Goal: Task Accomplishment & Management: Manage account settings

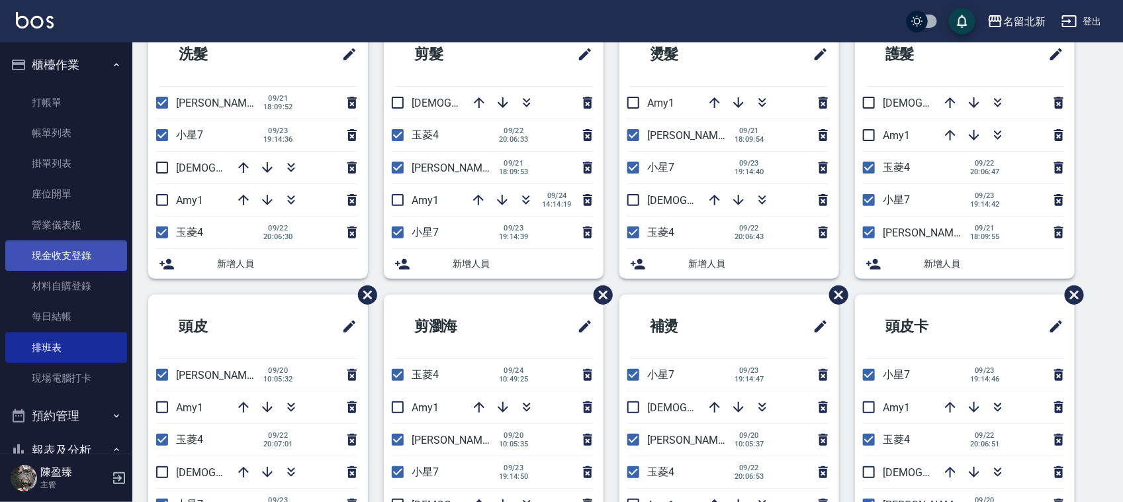
click at [48, 255] on link "現金收支登錄" at bounding box center [66, 255] width 122 height 30
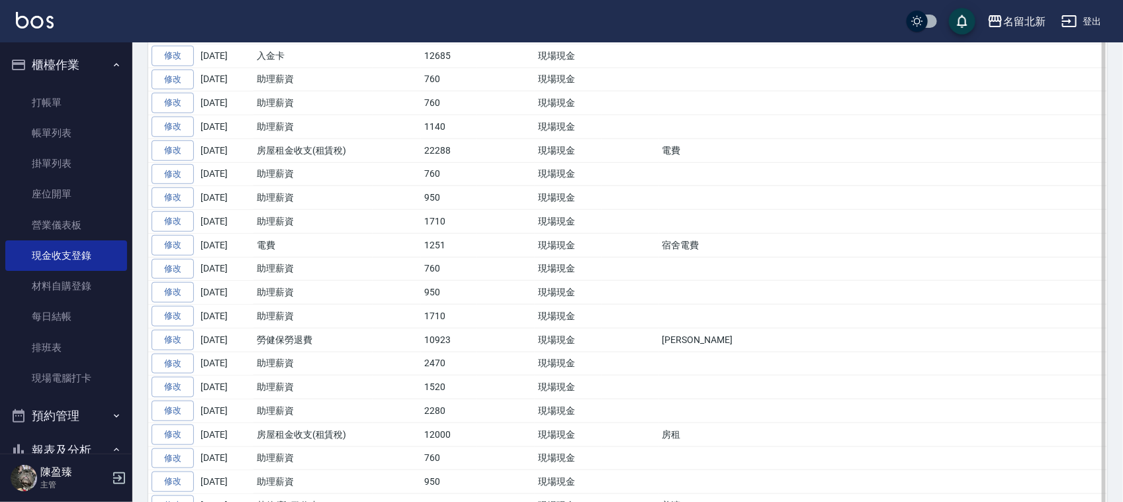
scroll to position [496, 0]
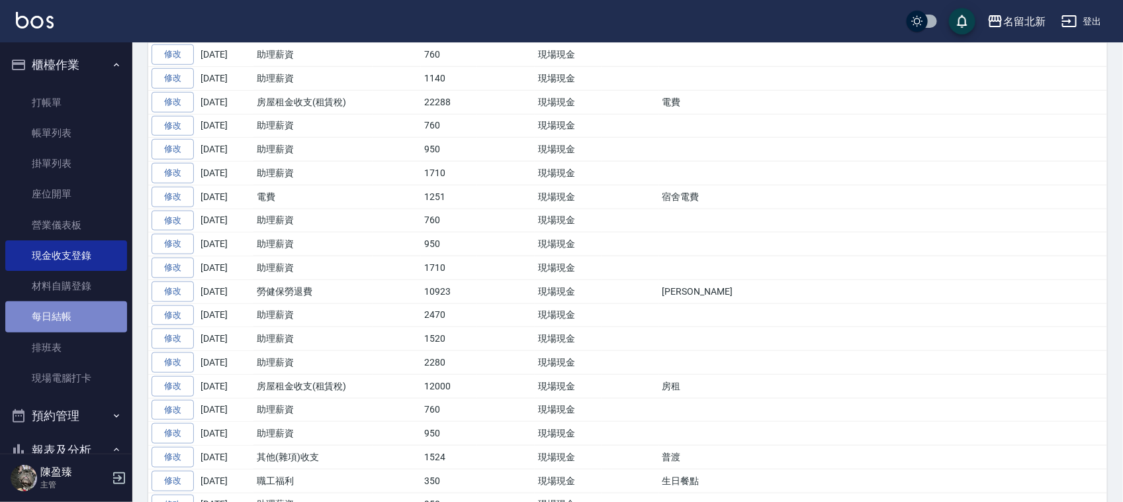
click at [75, 315] on link "每日結帳" at bounding box center [66, 316] width 122 height 30
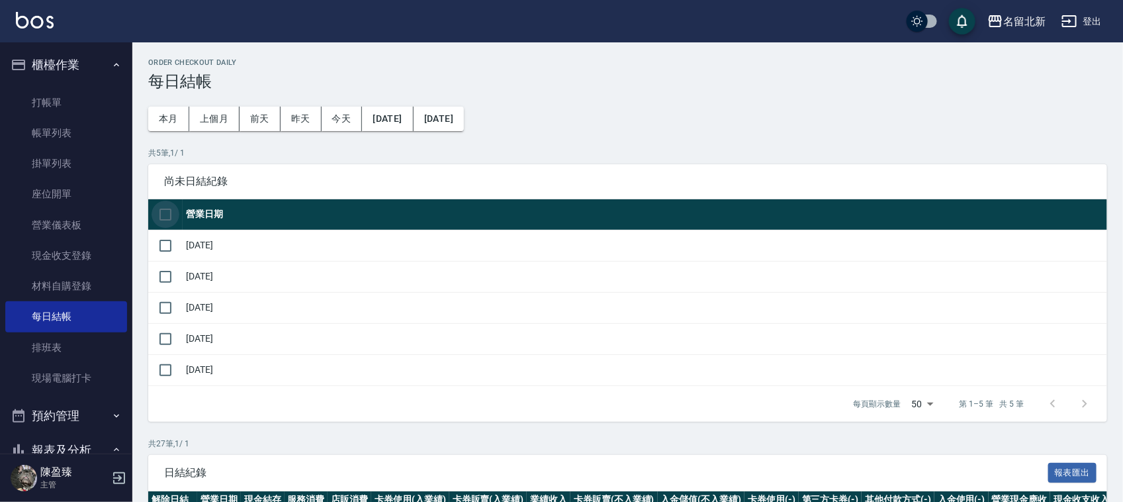
click at [163, 214] on input "checkbox" at bounding box center [166, 215] width 28 height 28
checkbox input "true"
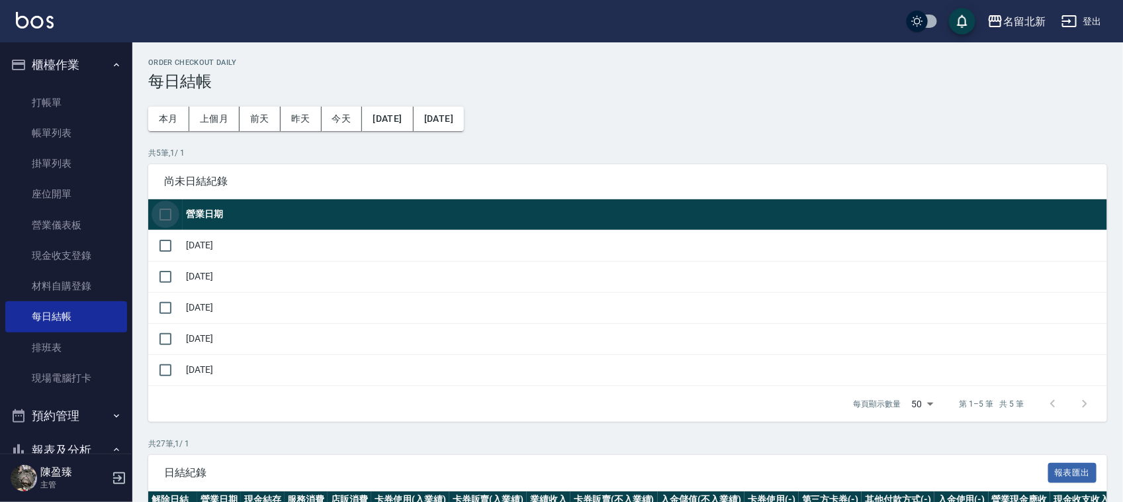
checkbox input "true"
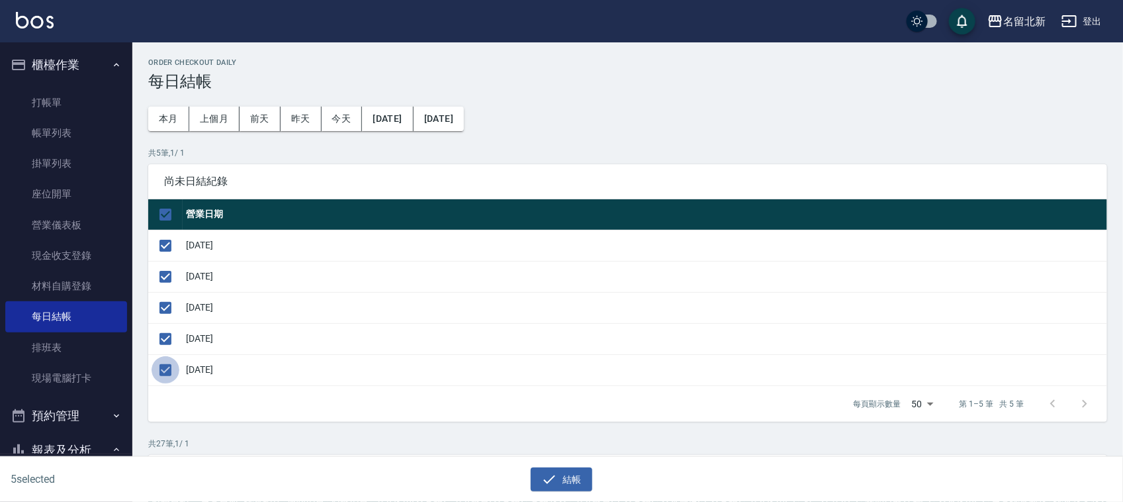
click at [167, 374] on input "checkbox" at bounding box center [166, 370] width 28 height 28
checkbox input "false"
click at [567, 481] on button "結帳" at bounding box center [562, 479] width 62 height 24
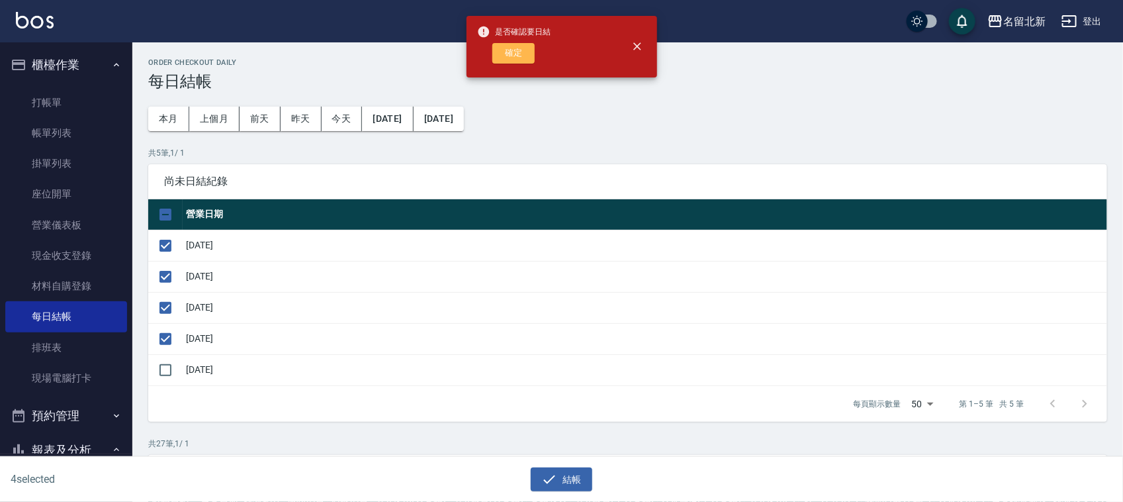
drag, startPoint x: 530, startPoint y: 54, endPoint x: 533, endPoint y: 47, distance: 7.1
click at [530, 52] on button "確定" at bounding box center [513, 53] width 42 height 21
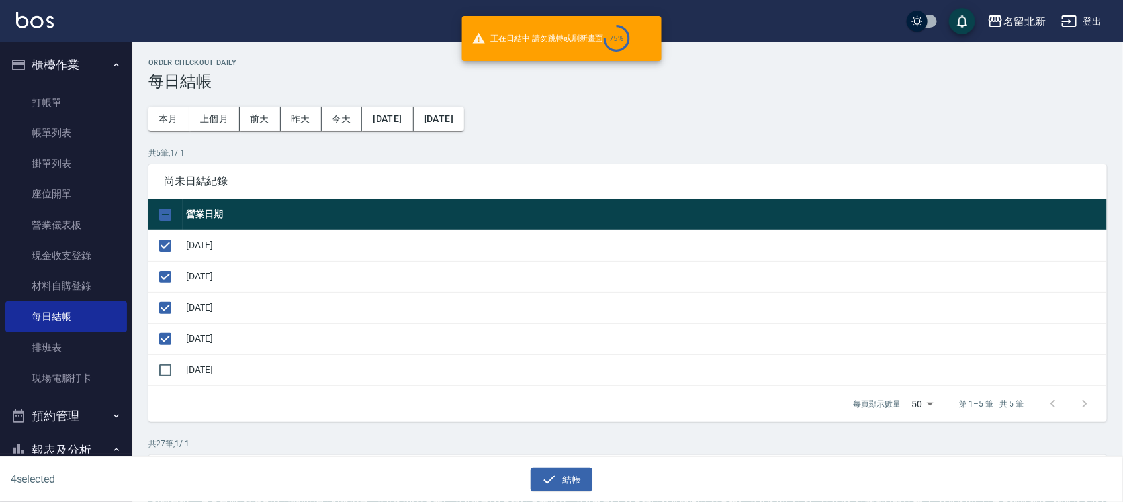
checkbox input "false"
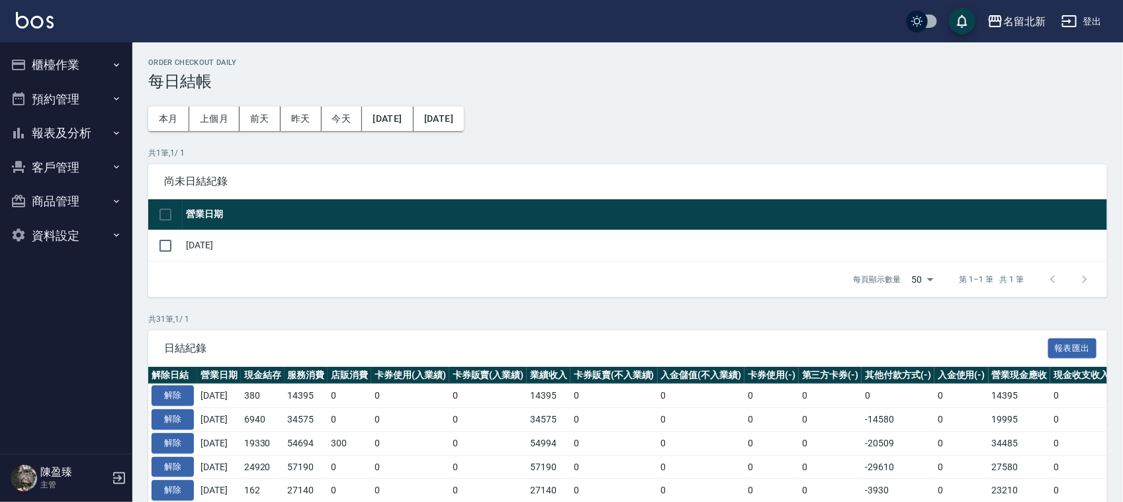
click at [58, 130] on button "報表及分析" at bounding box center [66, 133] width 122 height 34
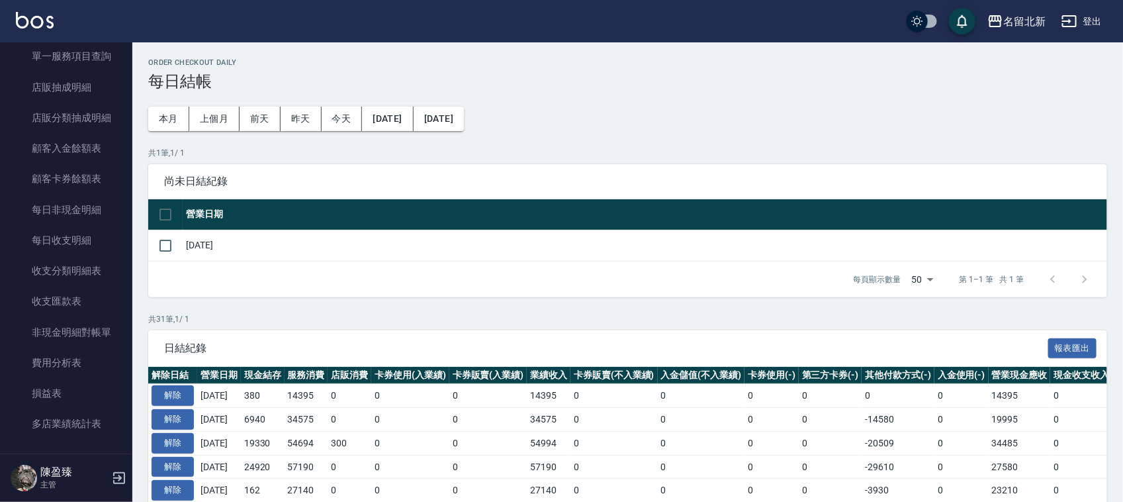
scroll to position [805, 0]
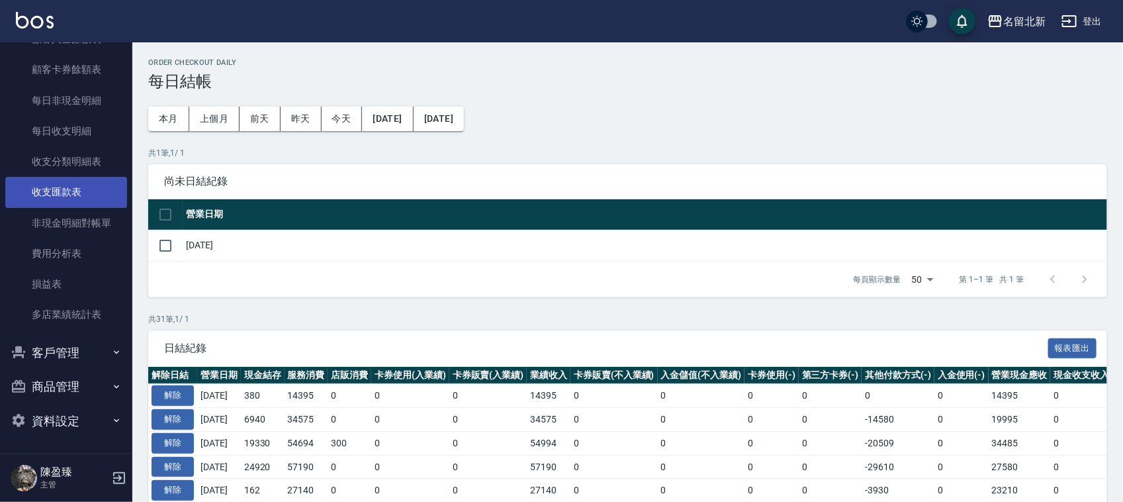
click at [55, 192] on link "收支匯款表" at bounding box center [66, 192] width 122 height 30
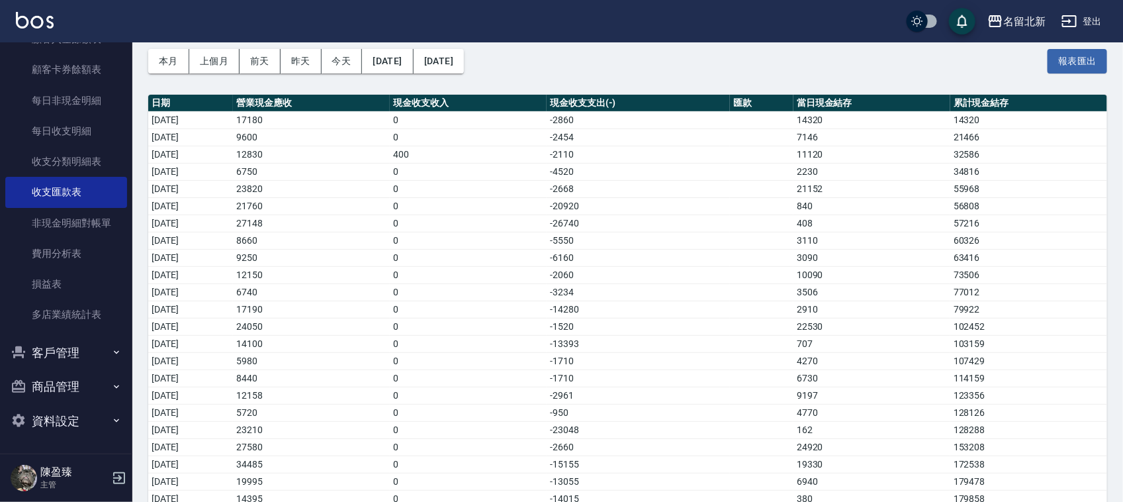
scroll to position [99, 0]
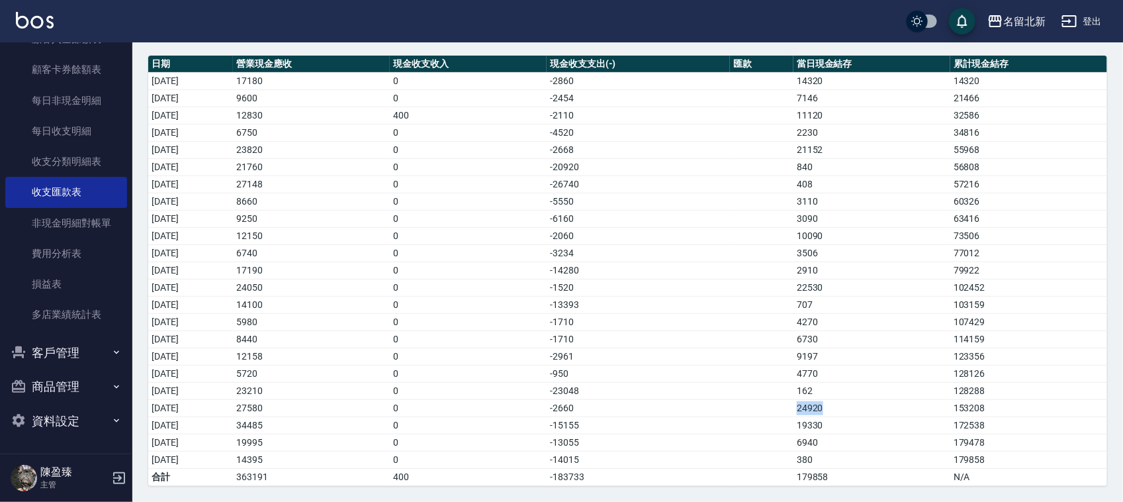
drag, startPoint x: 849, startPoint y: 408, endPoint x: 805, endPoint y: 404, distance: 44.5
click at [805, 404] on tr "2025/09/20 27580 0 -2660 24920 153208" at bounding box center [627, 407] width 959 height 17
drag, startPoint x: 837, startPoint y: 342, endPoint x: 806, endPoint y: 332, distance: 32.5
click at [805, 331] on tr "2025/09/16 8440 0 -1710 6730 114159" at bounding box center [627, 338] width 959 height 17
drag, startPoint x: 151, startPoint y: 334, endPoint x: 836, endPoint y: 341, distance: 685.1
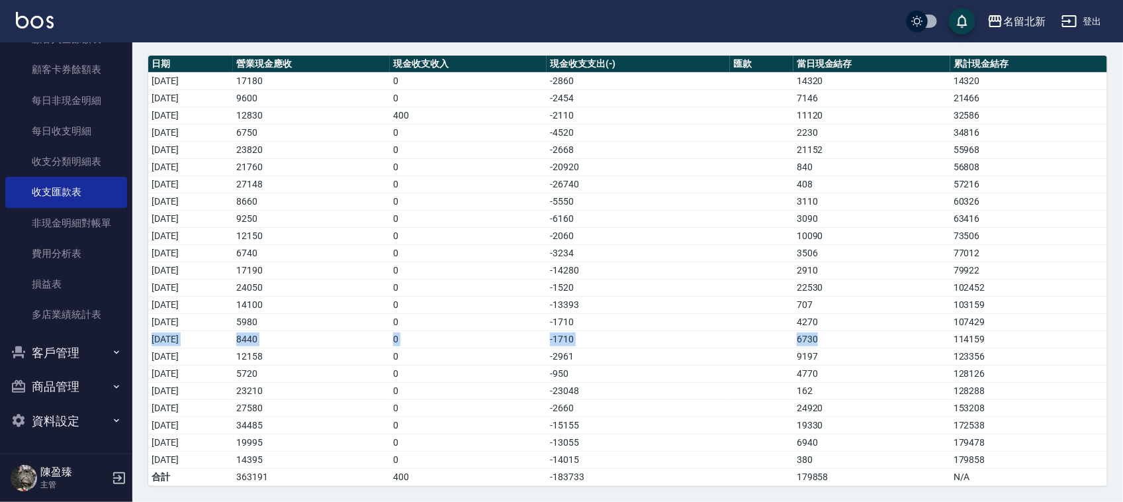
click at [836, 341] on tr "2025/09/16 8440 0 -1710 6730 114159" at bounding box center [627, 338] width 959 height 17
drag, startPoint x: 844, startPoint y: 418, endPoint x: 805, endPoint y: 422, distance: 39.3
click at [808, 424] on tr "2025/09/21 34485 0 -15155 19330 172538" at bounding box center [627, 424] width 959 height 17
drag, startPoint x: 846, startPoint y: 449, endPoint x: 170, endPoint y: 441, distance: 675.8
click at [153, 445] on tr "2025/09/22 19995 0 -13055 6940 179478" at bounding box center [627, 442] width 959 height 17
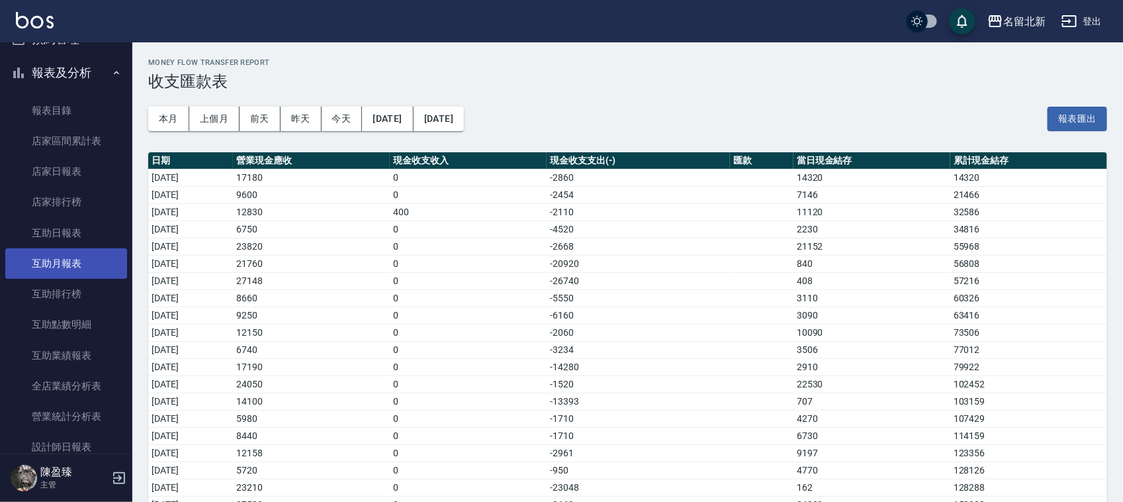
scroll to position [0, 0]
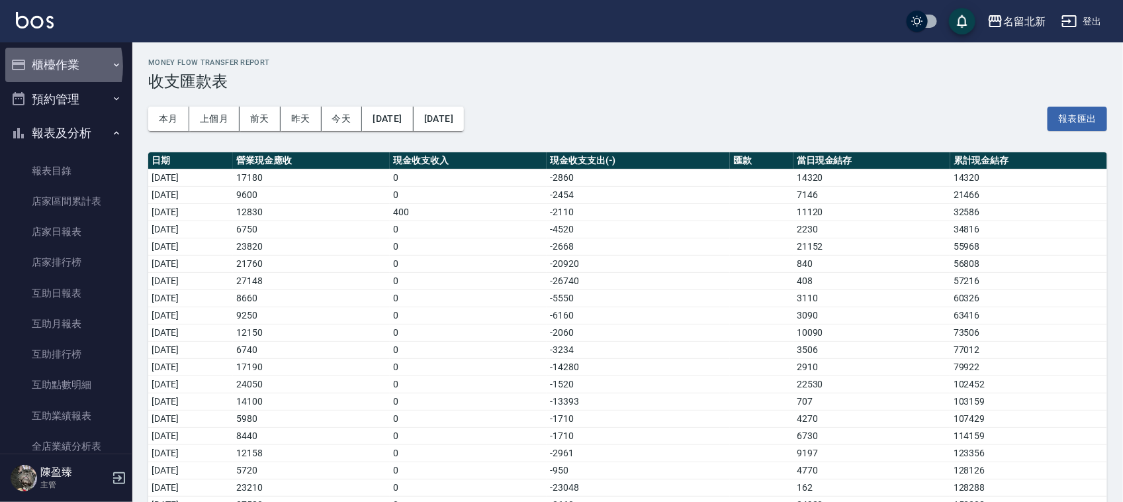
click at [31, 66] on button "櫃檯作業" at bounding box center [66, 65] width 122 height 34
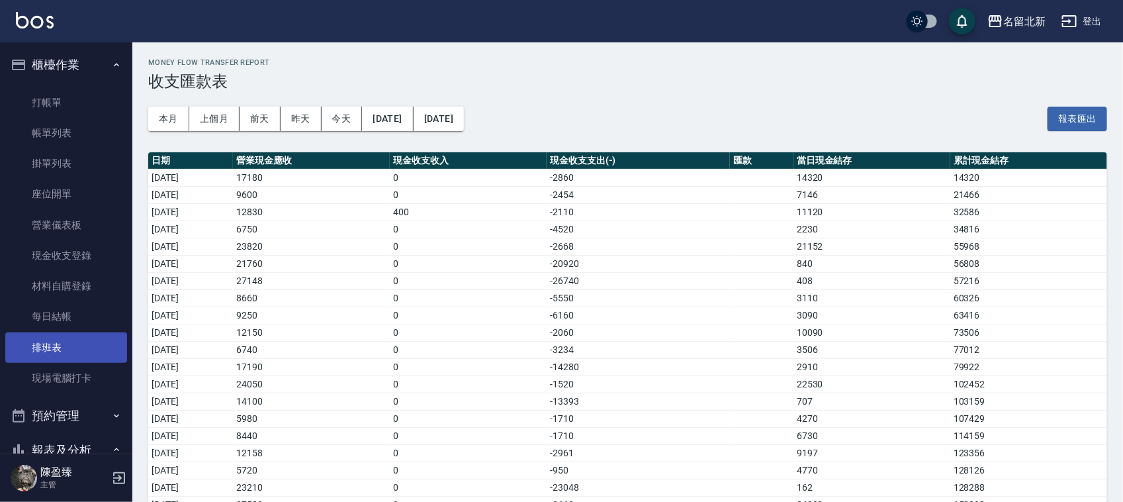
drag, startPoint x: 38, startPoint y: 346, endPoint x: 41, endPoint y: 340, distance: 7.1
click at [38, 345] on link "排班表" at bounding box center [66, 347] width 122 height 30
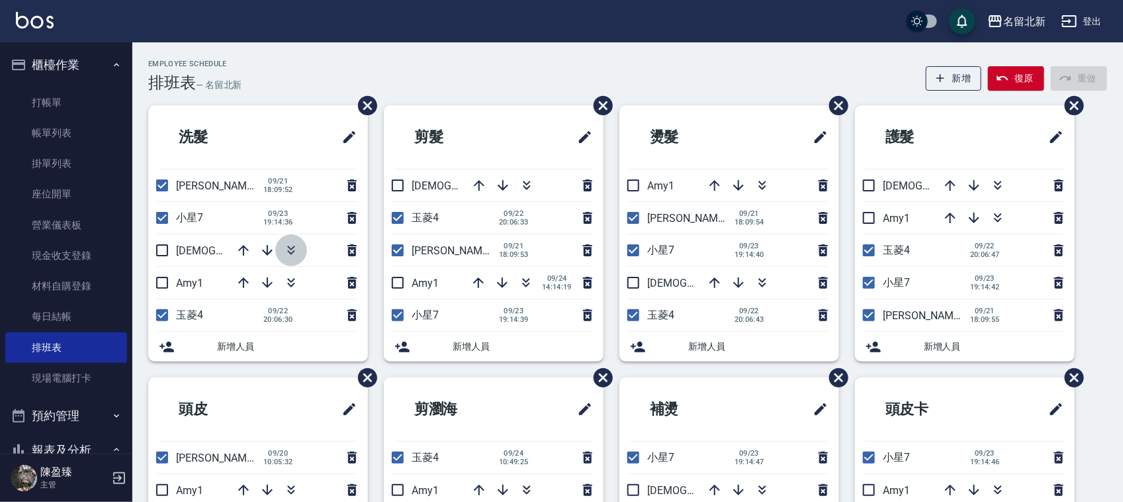
click at [288, 248] on icon "button" at bounding box center [291, 250] width 16 height 16
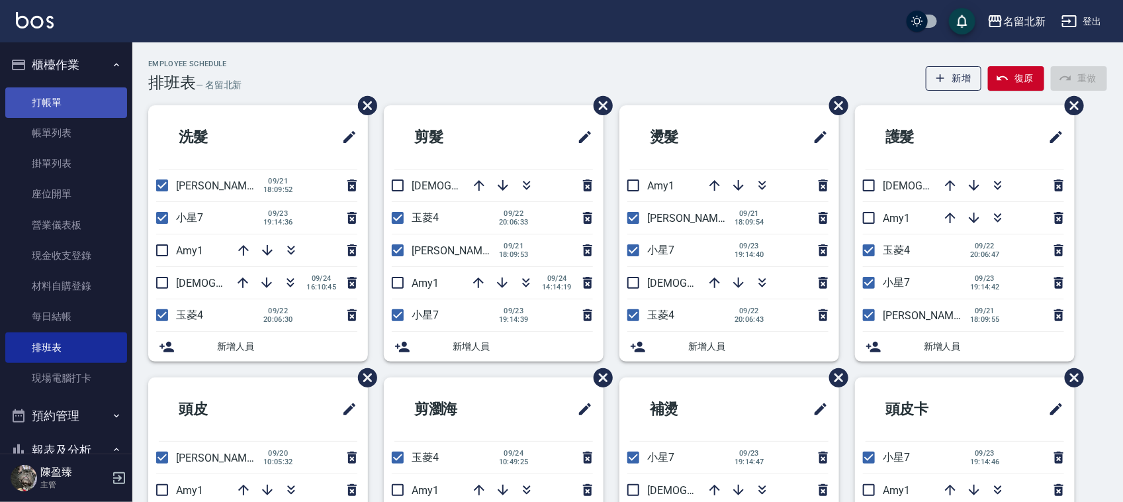
click at [36, 87] on ul "打帳單 帳單列表 掛單列表 座位開單 營業儀表板 現金收支登錄 材料自購登錄 每日結帳 排班表 現場電腦打卡" at bounding box center [66, 240] width 122 height 317
click at [48, 97] on link "打帳單" at bounding box center [66, 102] width 122 height 30
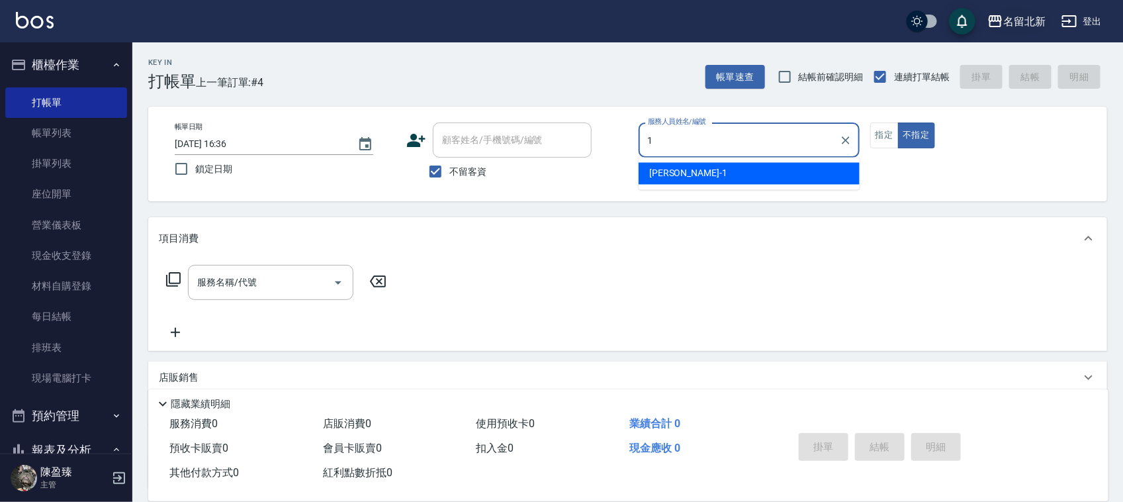
type input "Amy-1"
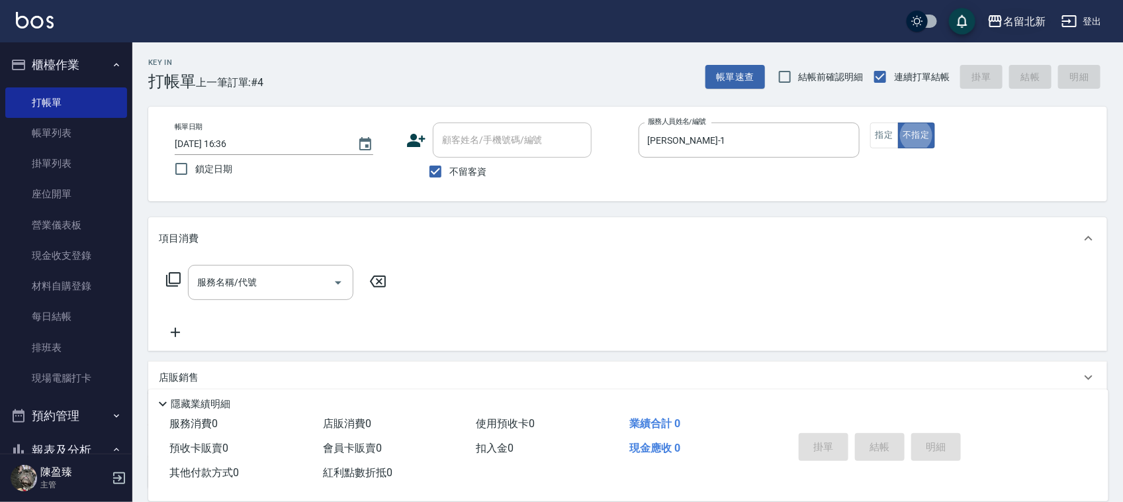
type button "false"
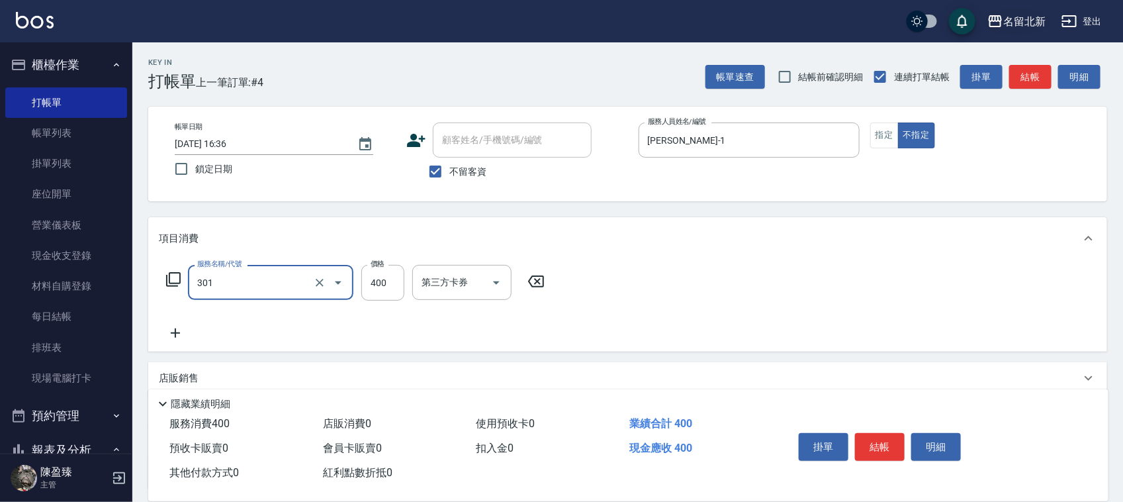
type input "造型剪髮(301)"
type input "360"
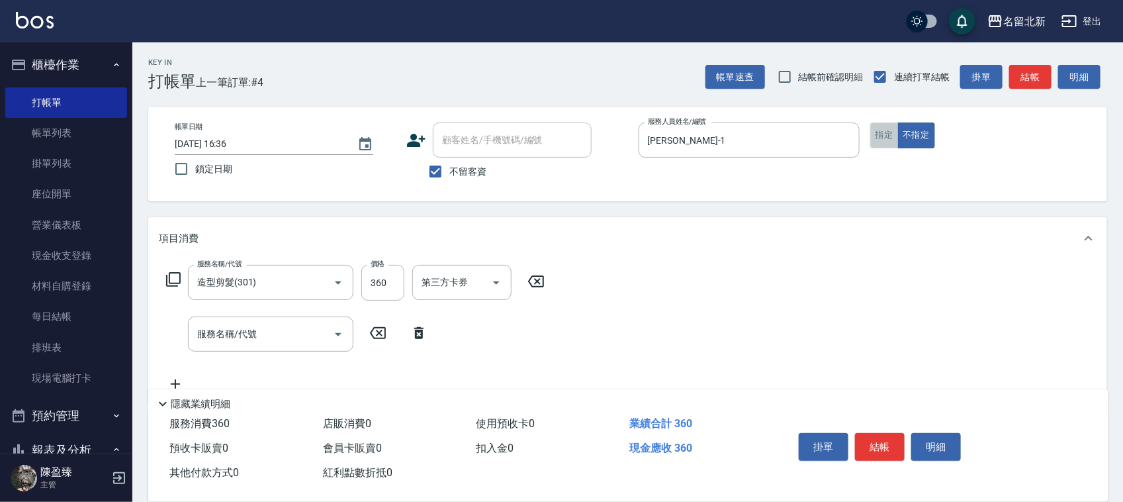
click at [888, 146] on button "指定" at bounding box center [884, 135] width 28 height 26
click at [899, 444] on button "結帳" at bounding box center [880, 447] width 50 height 28
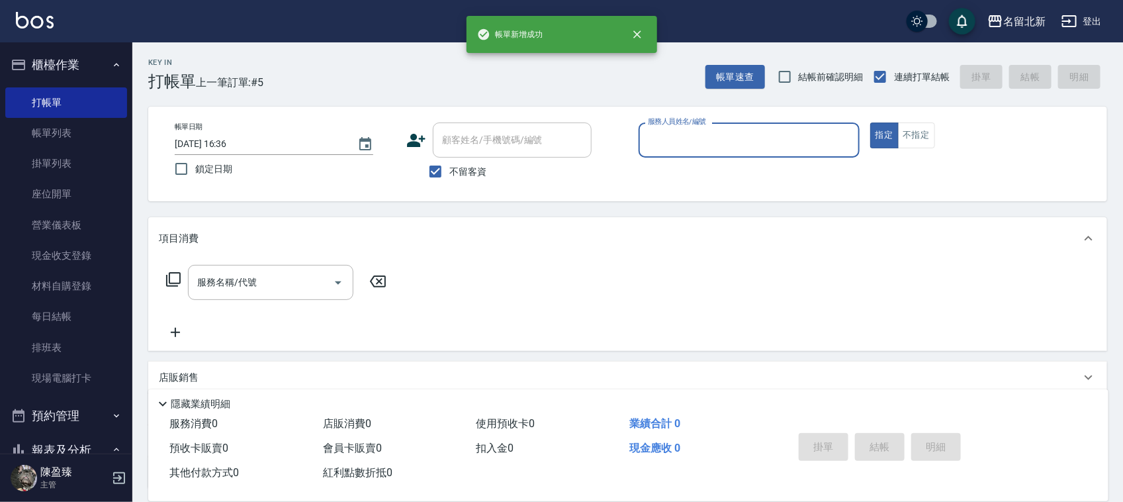
click at [720, 142] on input "服務人員姓名/編號" at bounding box center [749, 139] width 209 height 23
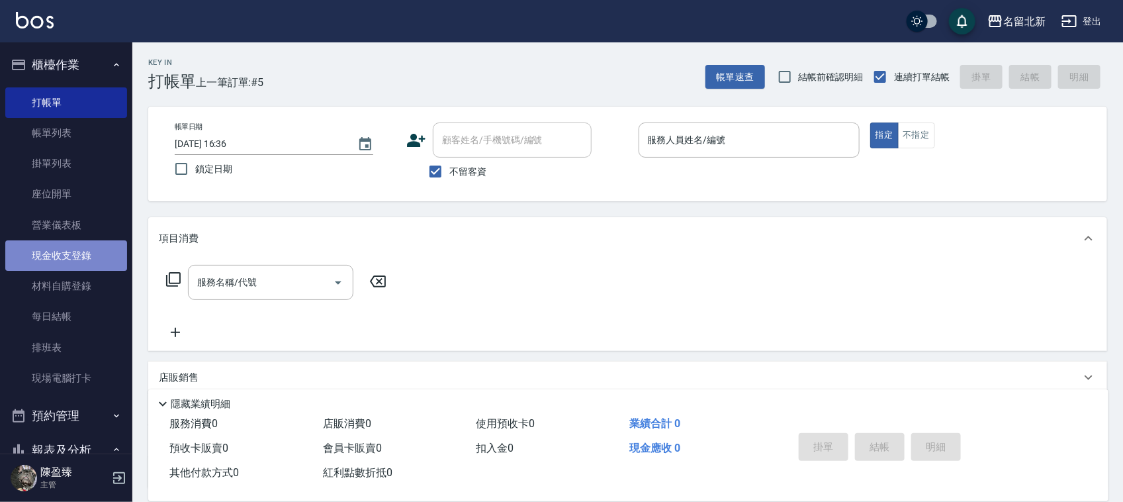
click at [77, 259] on link "現金收支登錄" at bounding box center [66, 255] width 122 height 30
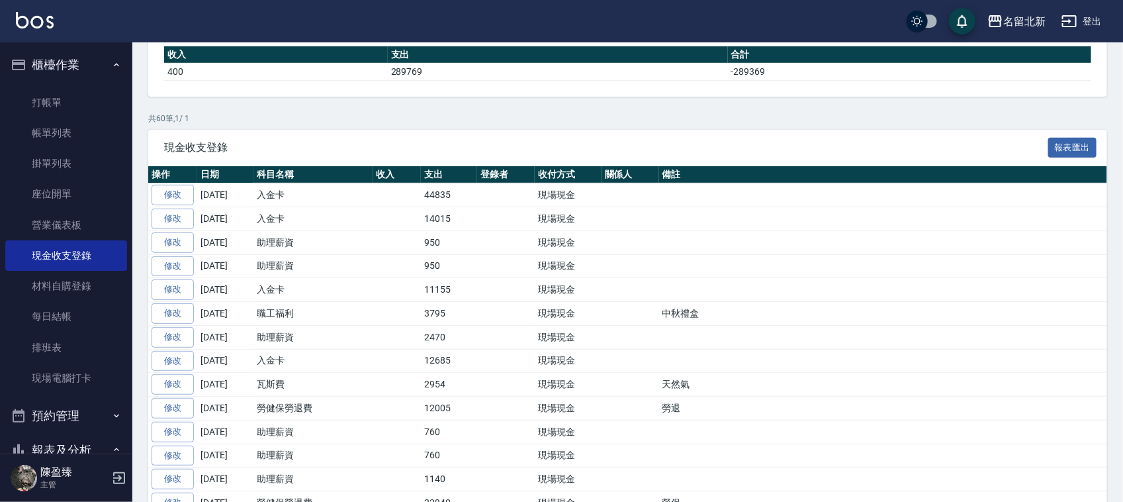
scroll to position [331, 0]
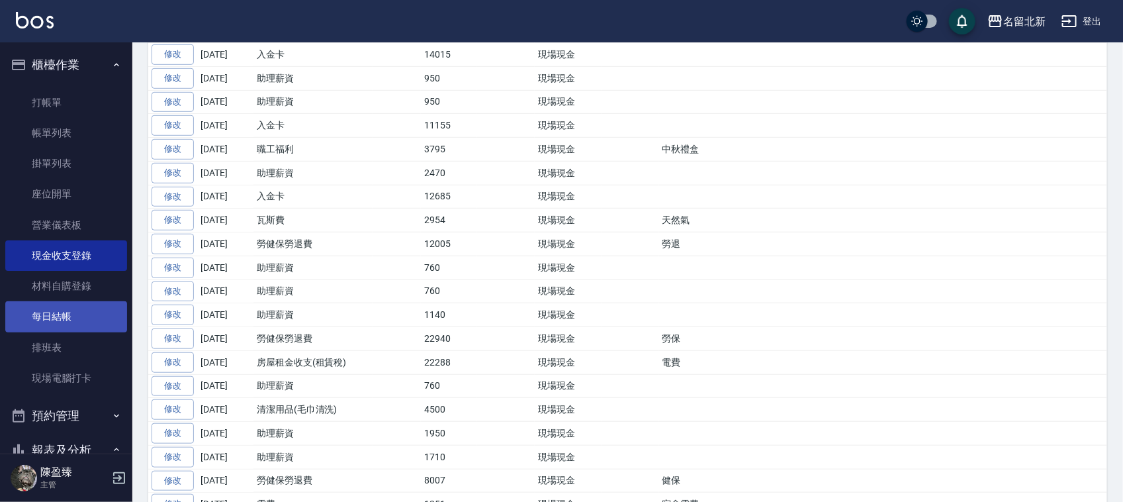
click at [71, 315] on link "每日結帳" at bounding box center [66, 316] width 122 height 30
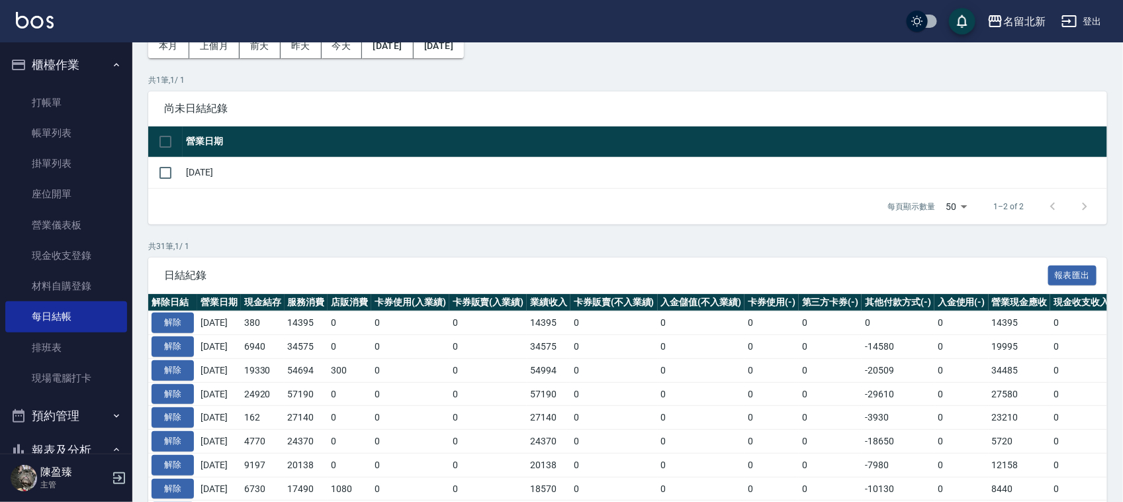
scroll to position [165, 0]
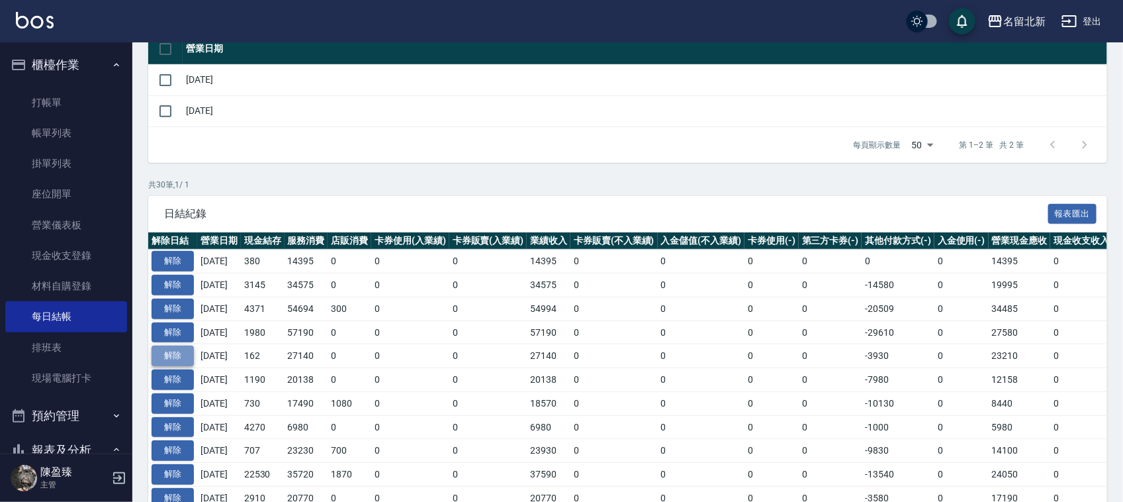
click at [180, 354] on button "解除" at bounding box center [173, 356] width 42 height 21
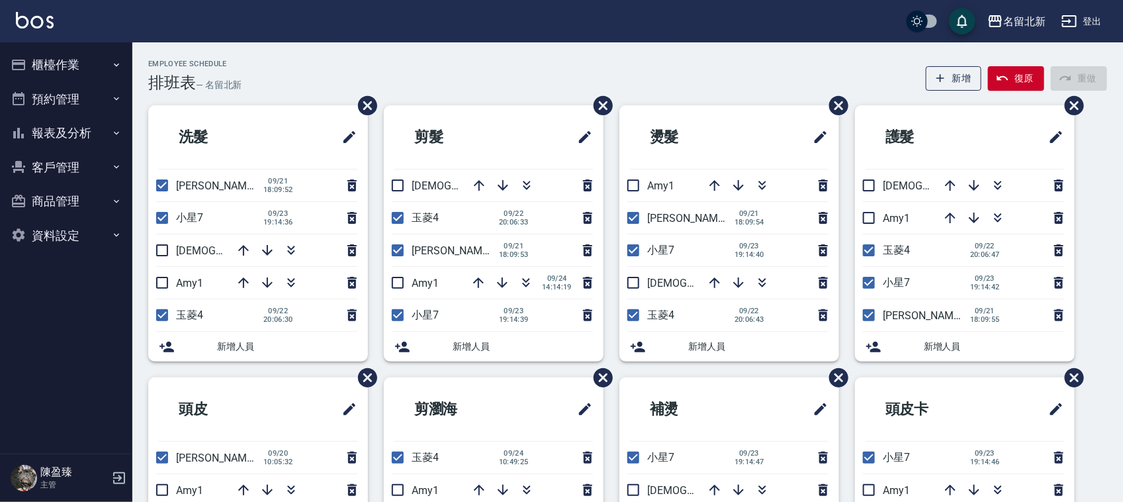
click at [50, 63] on button "櫃檯作業" at bounding box center [66, 65] width 122 height 34
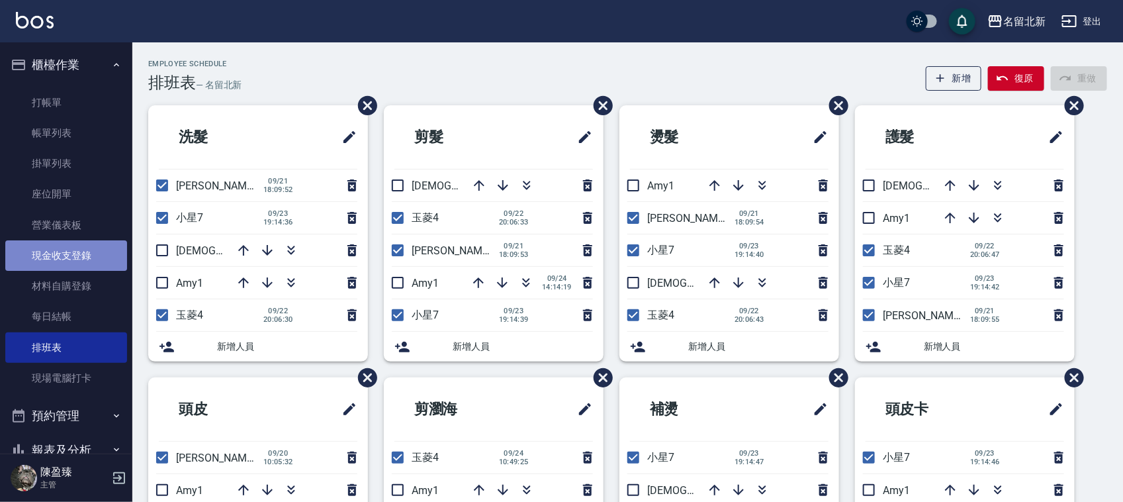
click at [71, 250] on link "現金收支登錄" at bounding box center [66, 255] width 122 height 30
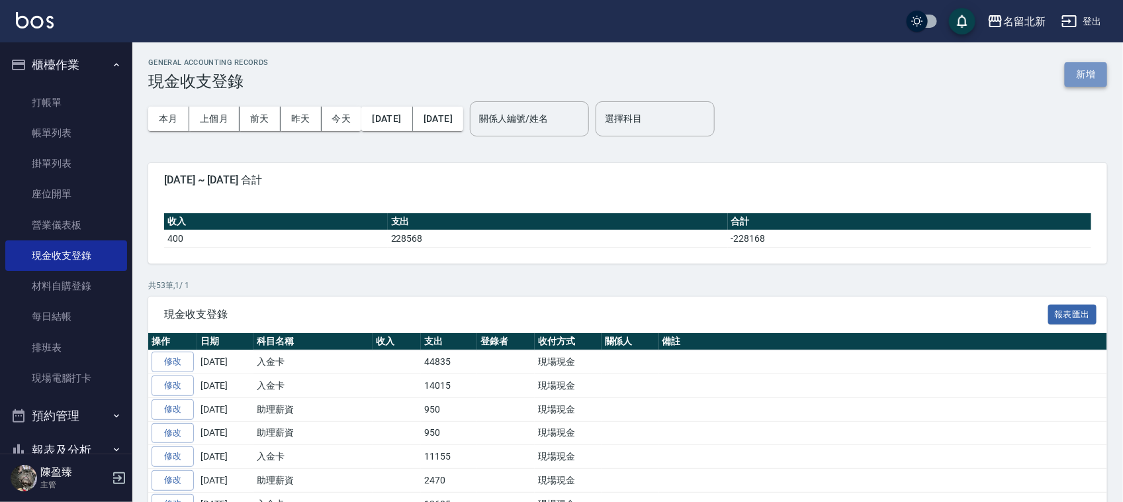
click at [1100, 74] on button "新增" at bounding box center [1086, 74] width 42 height 24
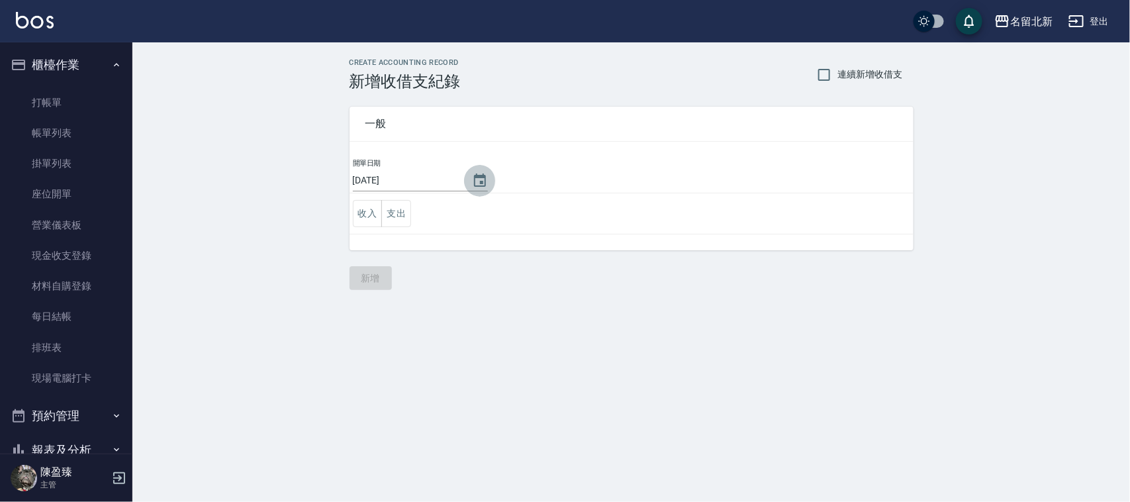
click at [481, 173] on icon "Choose date, selected date is 2025-09-24" at bounding box center [480, 181] width 16 height 16
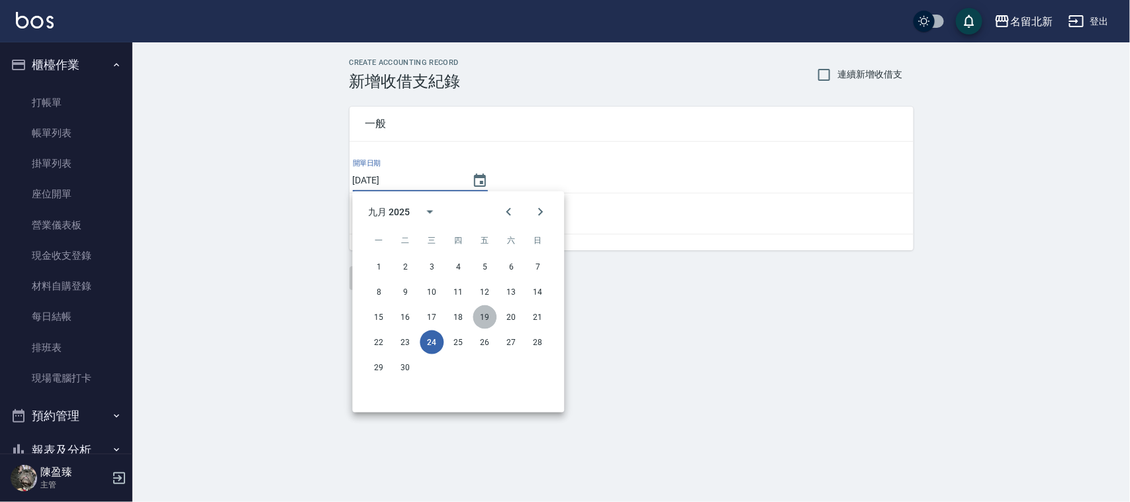
click at [484, 315] on button "19" at bounding box center [485, 317] width 24 height 24
type input "[DATE]"
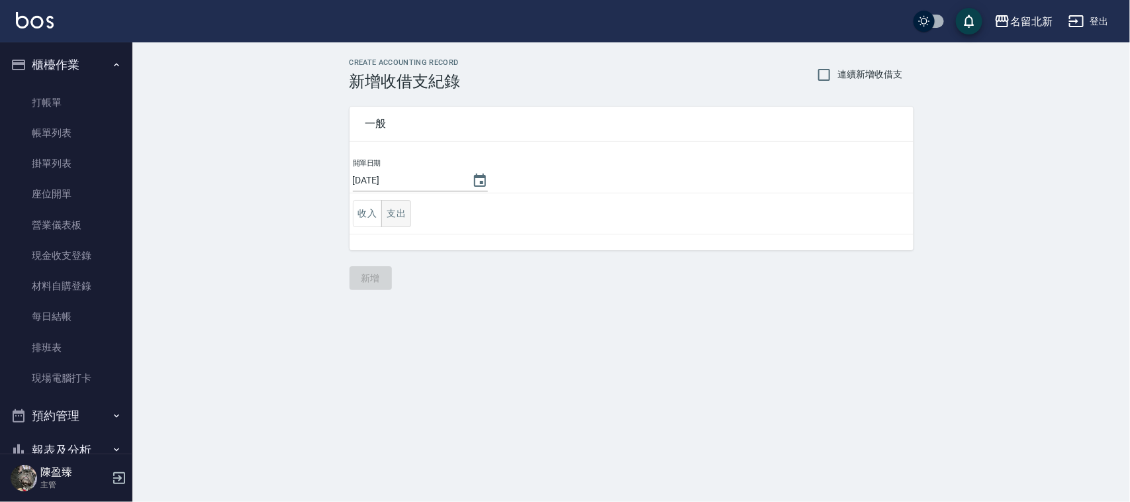
click at [392, 209] on button "支出" at bounding box center [396, 213] width 30 height 27
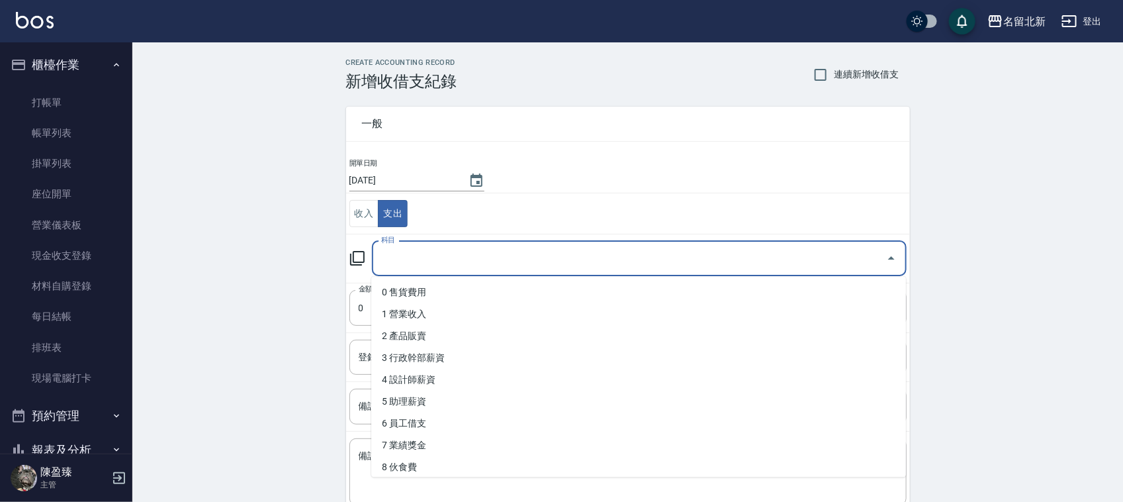
click at [424, 256] on input "科目" at bounding box center [629, 258] width 503 height 23
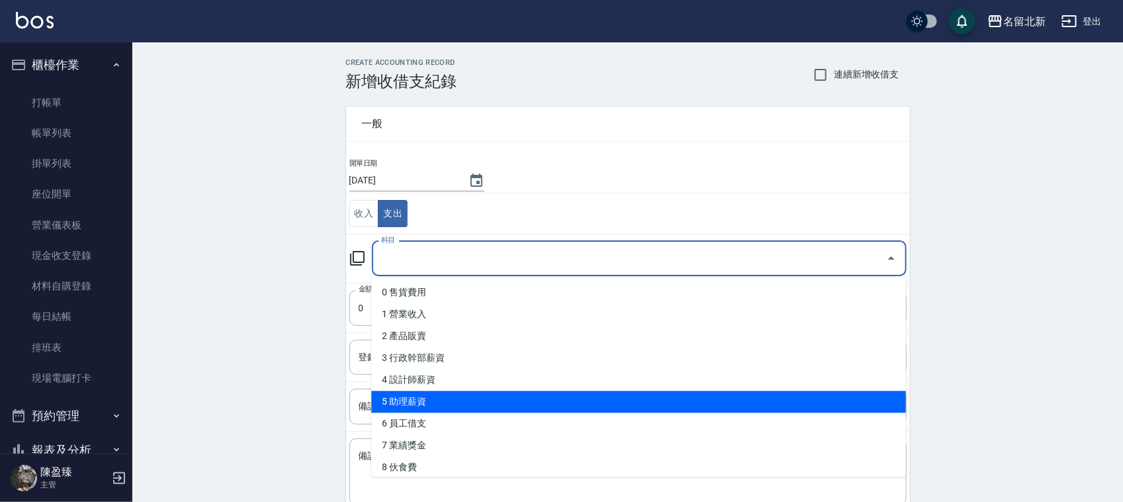
scroll to position [165, 0]
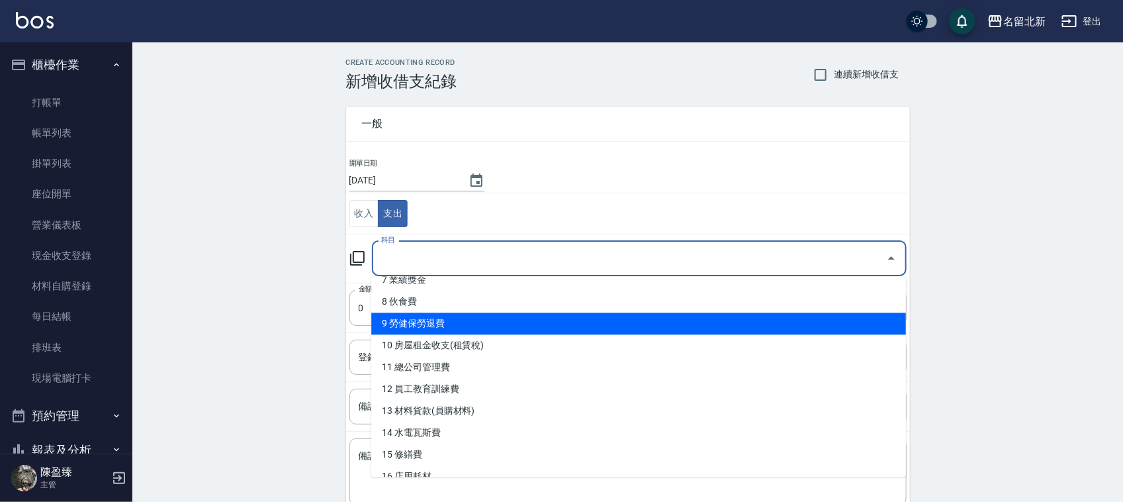
click at [431, 320] on li "9 勞健保勞退費" at bounding box center [638, 324] width 535 height 22
type input "9 勞健保勞退費"
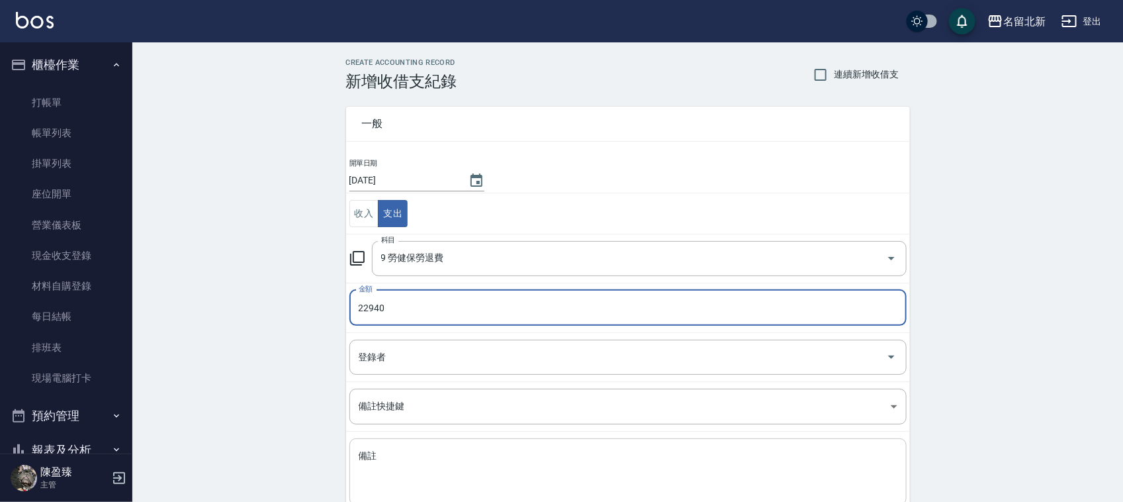
type input "22940"
click at [410, 454] on textarea "備註" at bounding box center [628, 471] width 539 height 45
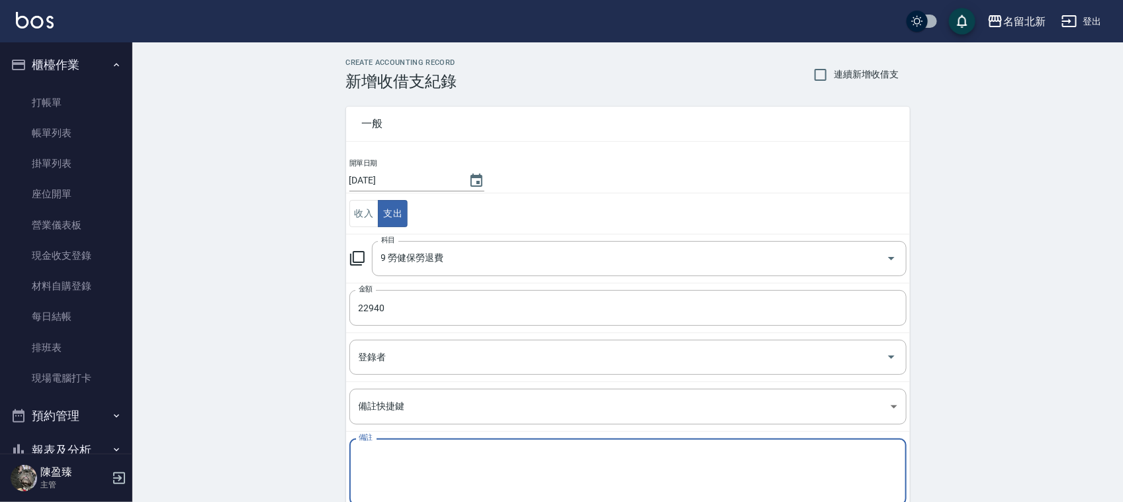
type textarea "x"
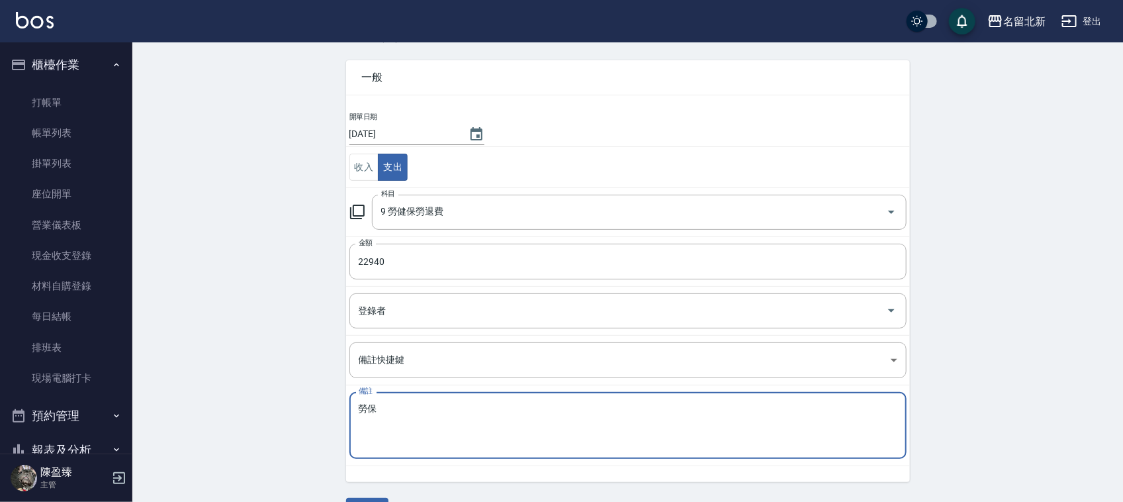
scroll to position [83, 0]
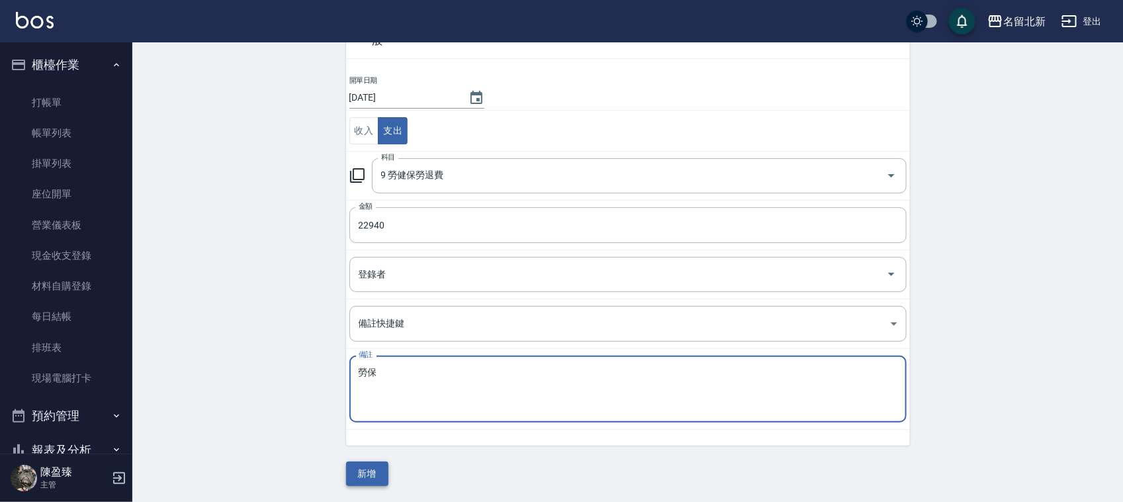
type textarea "勞保"
click at [362, 481] on button "新增" at bounding box center [367, 473] width 42 height 24
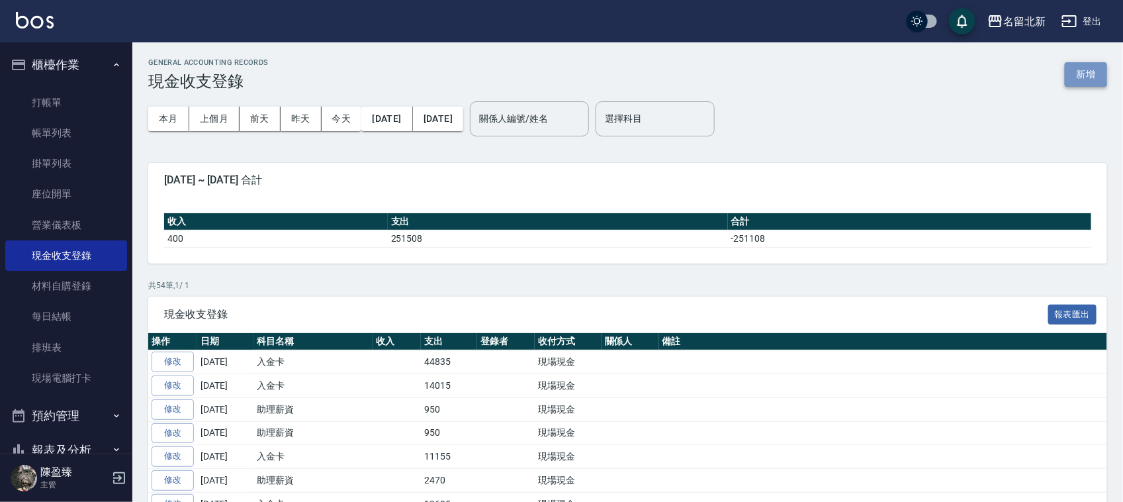
click at [1092, 68] on button "新增" at bounding box center [1086, 74] width 42 height 24
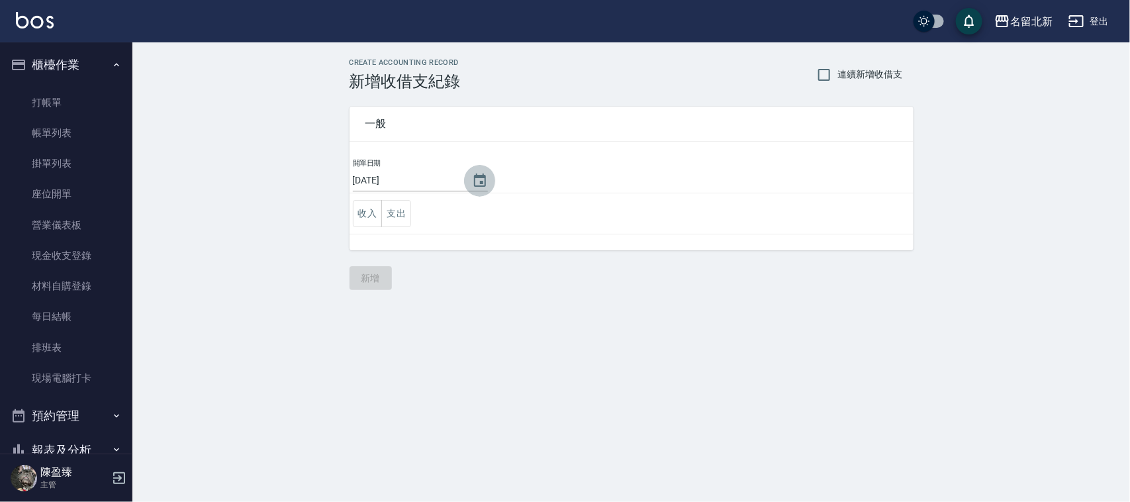
click at [479, 183] on icon "Choose date, selected date is 2025-09-24" at bounding box center [480, 181] width 16 height 16
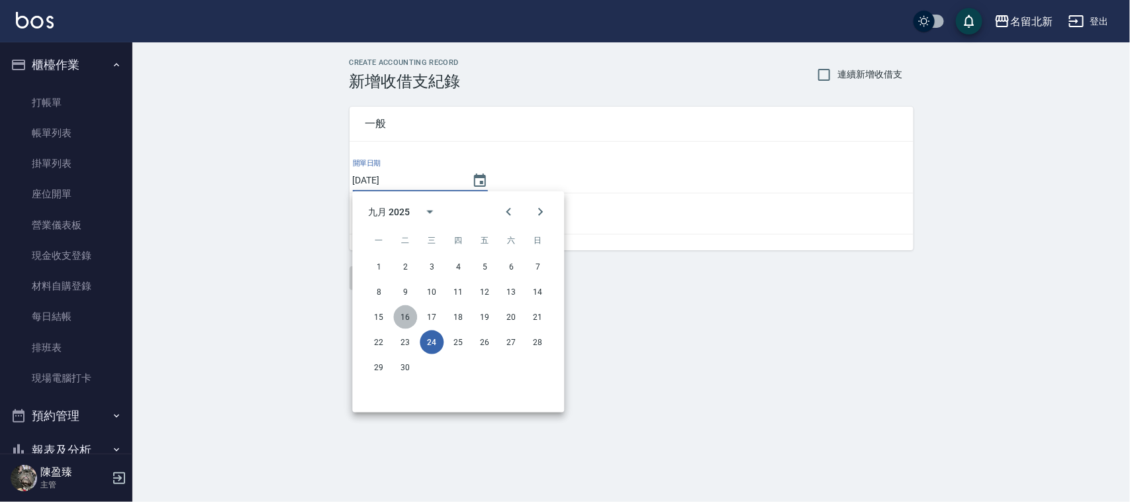
click at [408, 314] on button "16" at bounding box center [406, 317] width 24 height 24
type input "[DATE]"
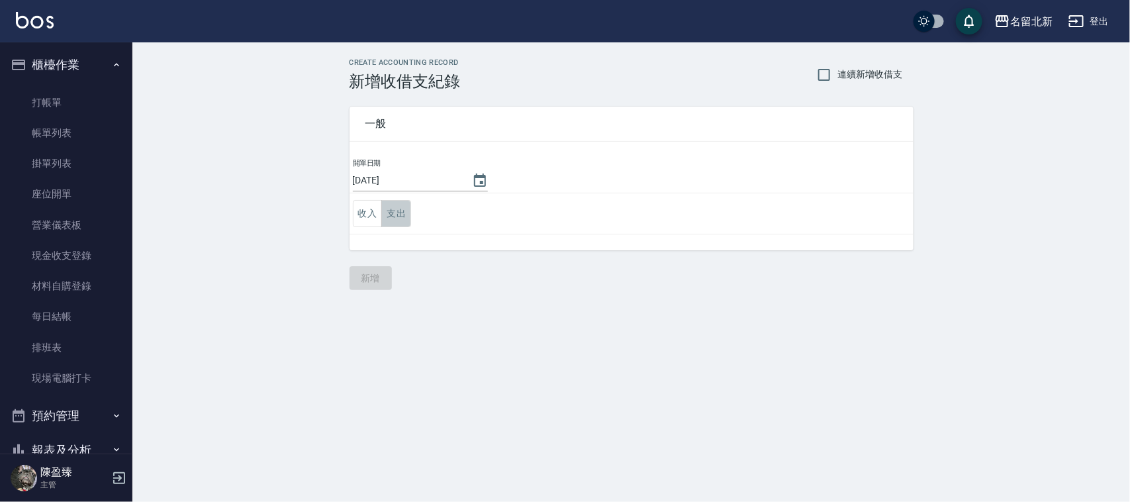
click at [402, 207] on button "支出" at bounding box center [396, 213] width 30 height 27
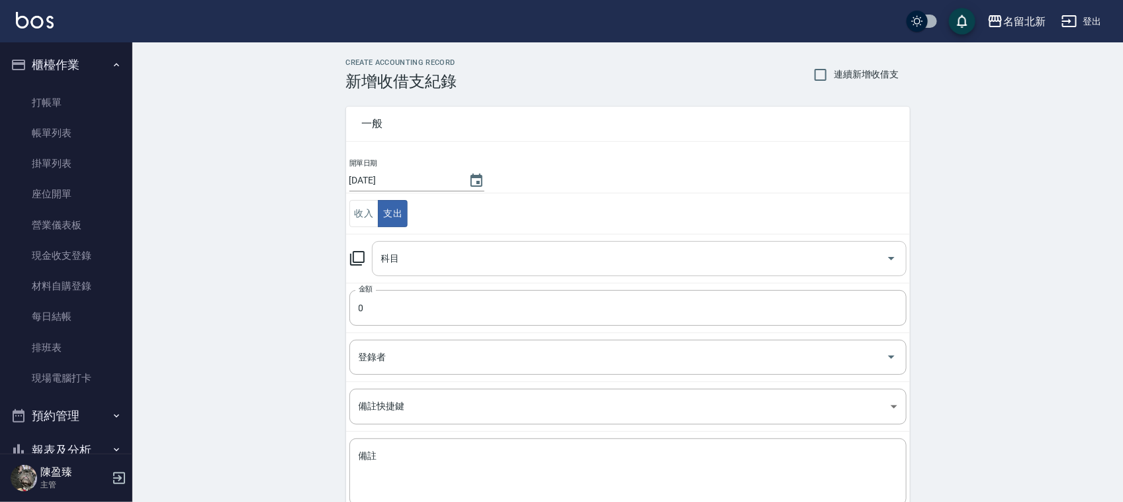
drag, startPoint x: 422, startPoint y: 255, endPoint x: 428, endPoint y: 259, distance: 7.2
click at [427, 257] on input "科目" at bounding box center [629, 258] width 503 height 23
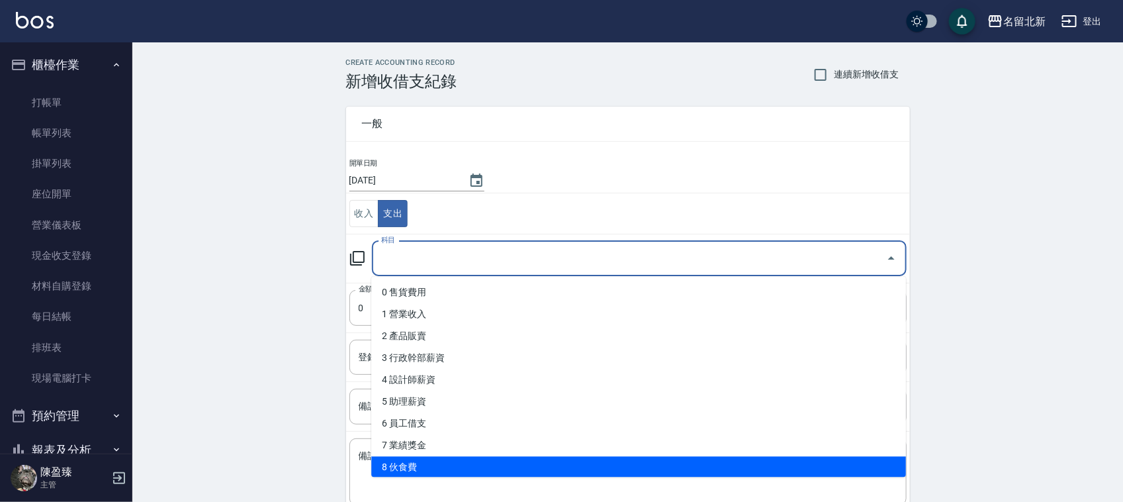
scroll to position [165, 0]
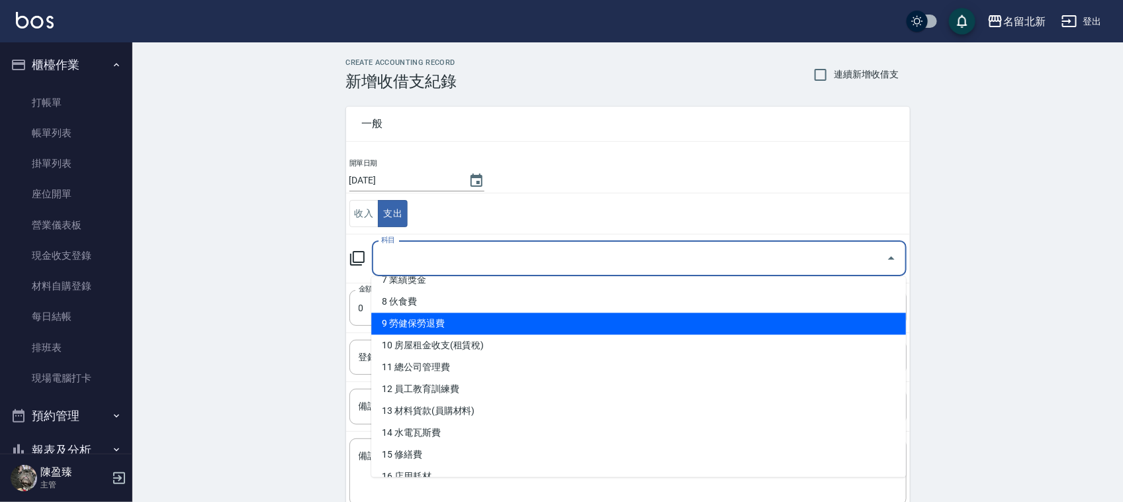
click at [425, 326] on li "9 勞健保勞退費" at bounding box center [638, 324] width 535 height 22
type input "9 勞健保勞退費"
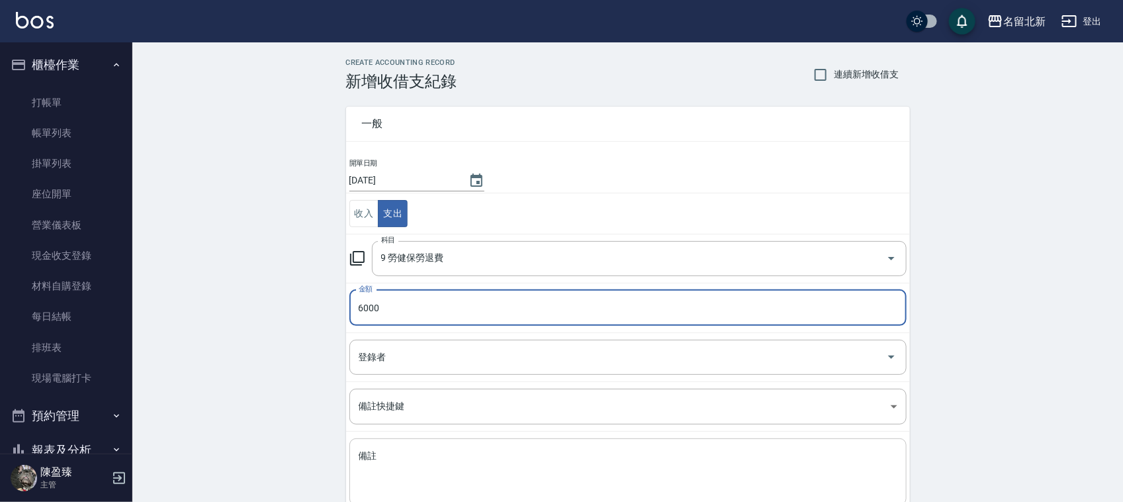
type input "6000"
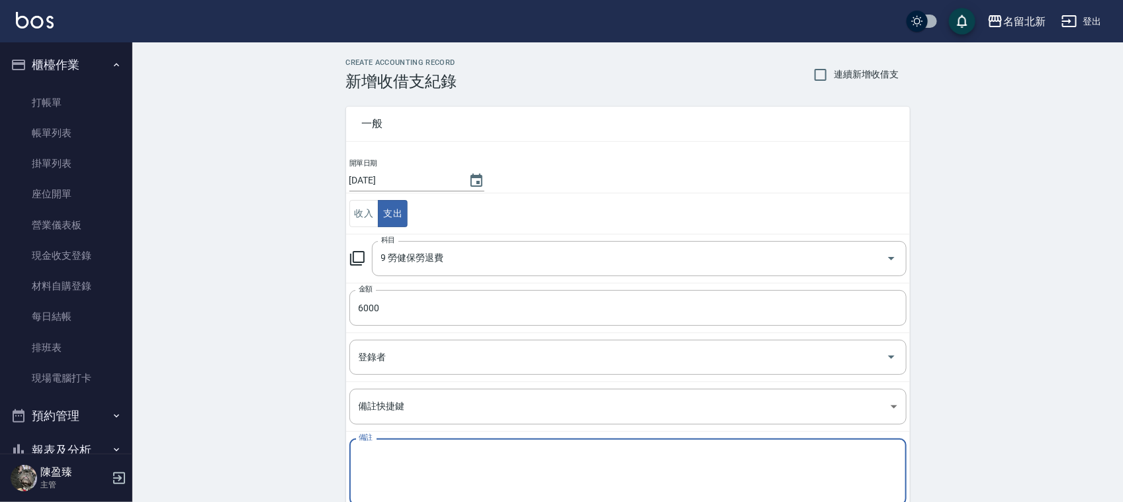
click at [389, 474] on textarea "備註" at bounding box center [628, 471] width 539 height 45
type textarea "r"
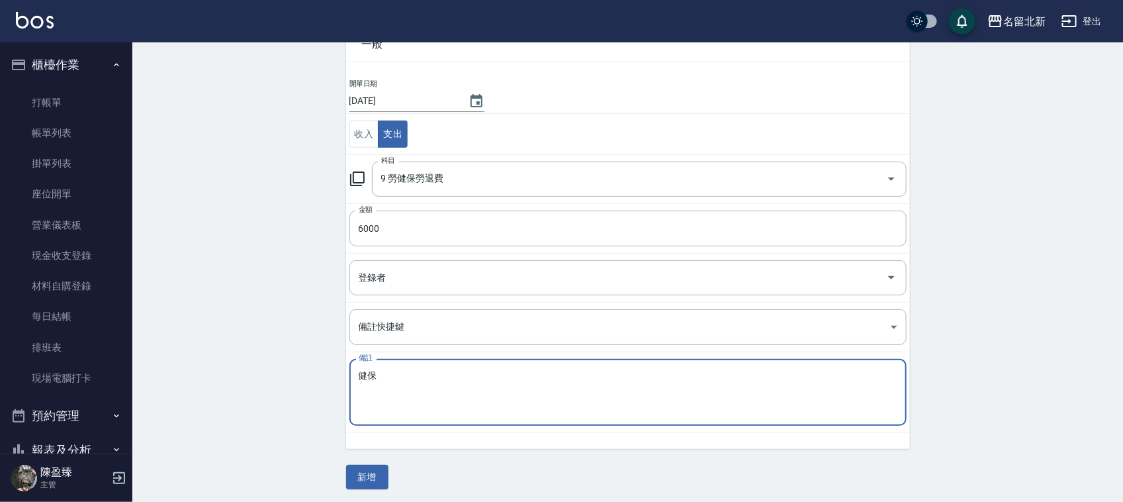
scroll to position [83, 0]
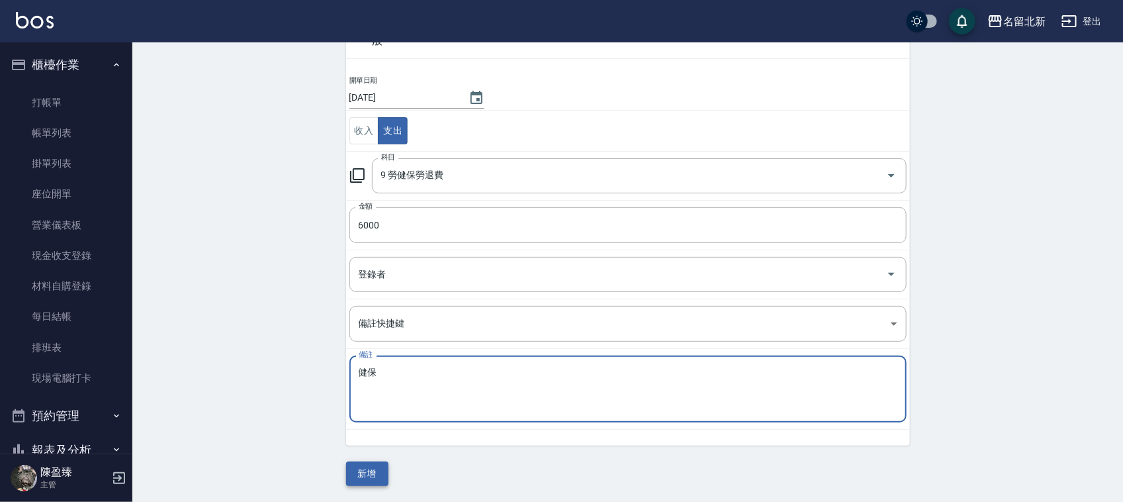
type textarea "健保"
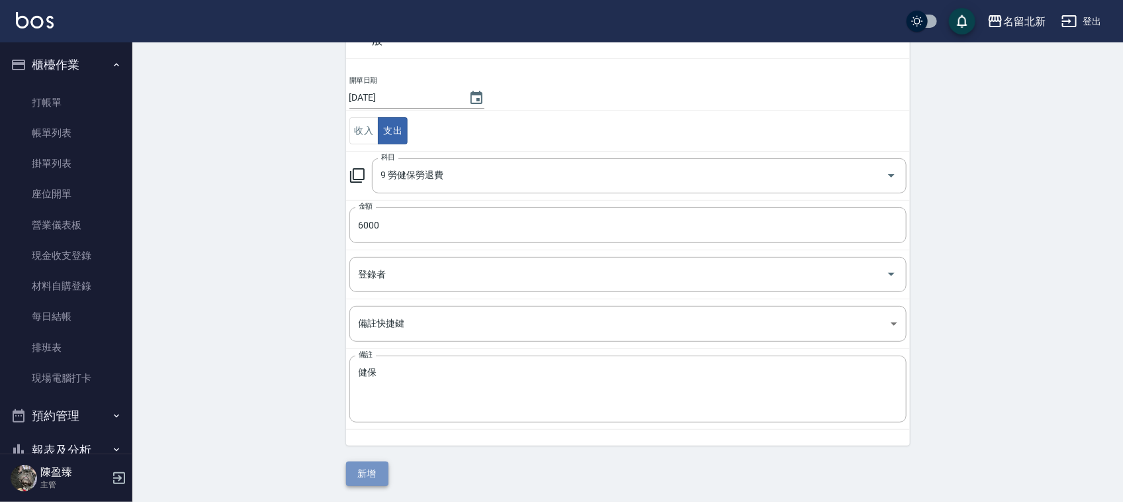
click at [374, 472] on button "新增" at bounding box center [367, 473] width 42 height 24
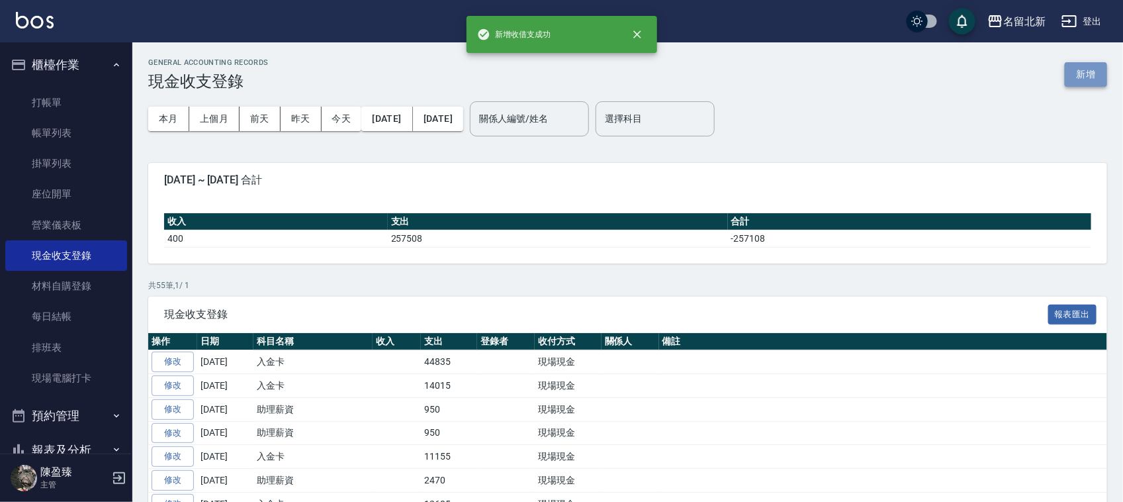
click at [1095, 73] on button "新增" at bounding box center [1086, 74] width 42 height 24
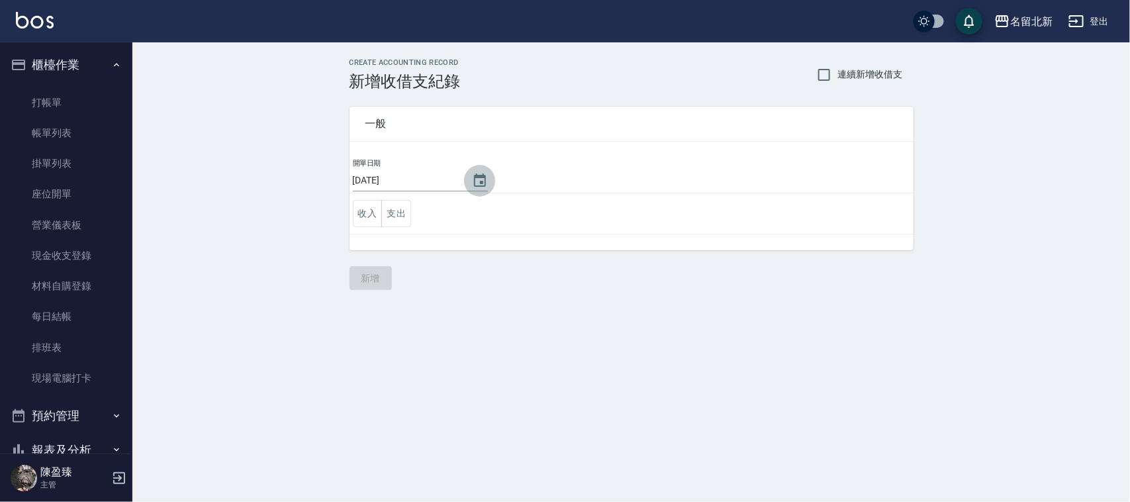
click at [477, 179] on icon "Choose date, selected date is 2025-09-24" at bounding box center [480, 179] width 12 height 13
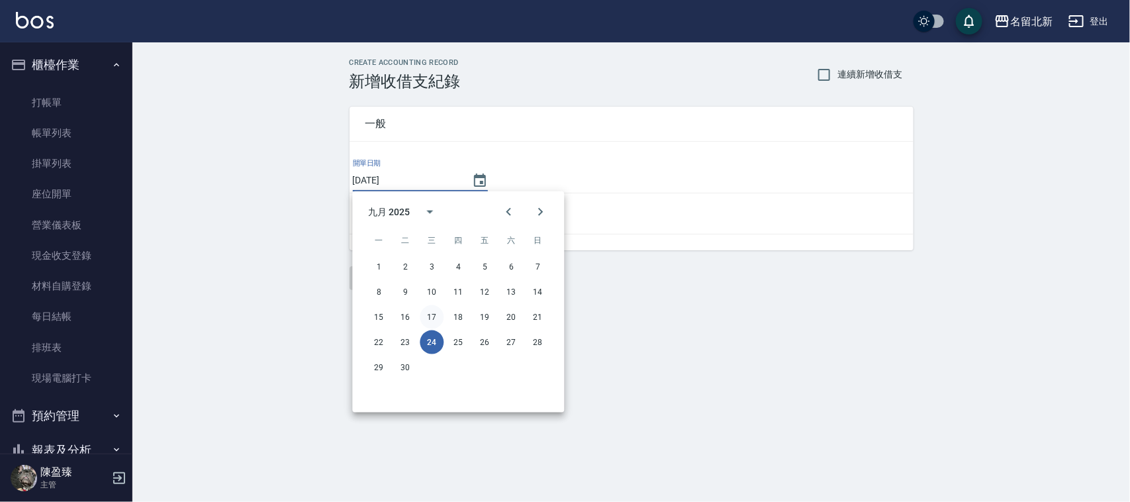
click at [438, 315] on button "17" at bounding box center [432, 317] width 24 height 24
type input "[DATE]"
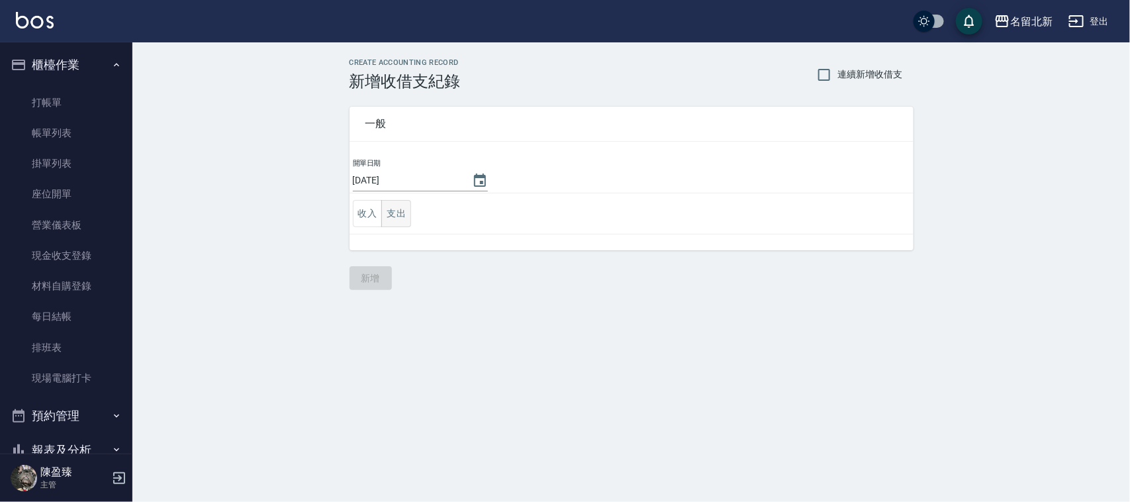
click at [406, 207] on button "支出" at bounding box center [396, 213] width 30 height 27
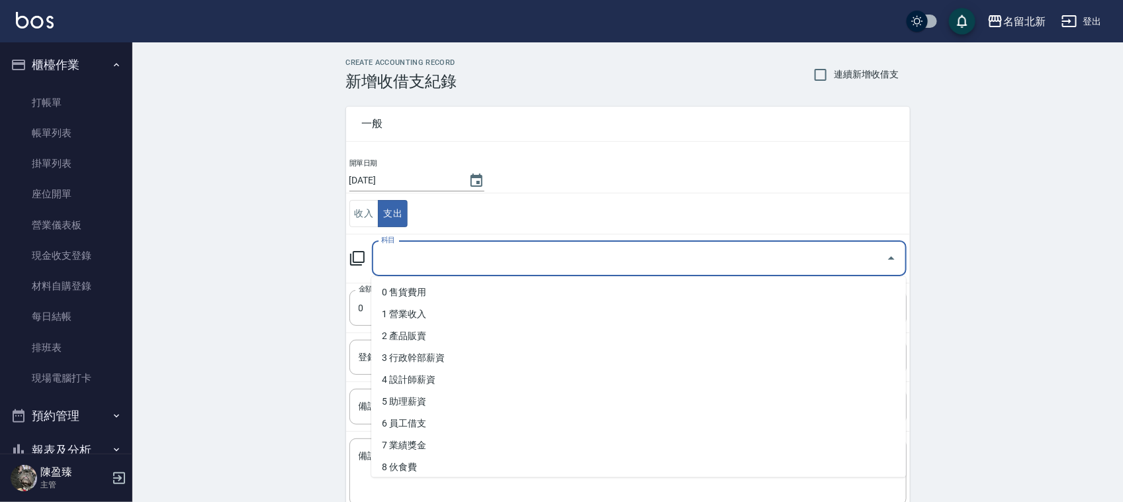
drag, startPoint x: 422, startPoint y: 255, endPoint x: 467, endPoint y: 299, distance: 63.7
click at [427, 255] on input "科目" at bounding box center [629, 258] width 503 height 23
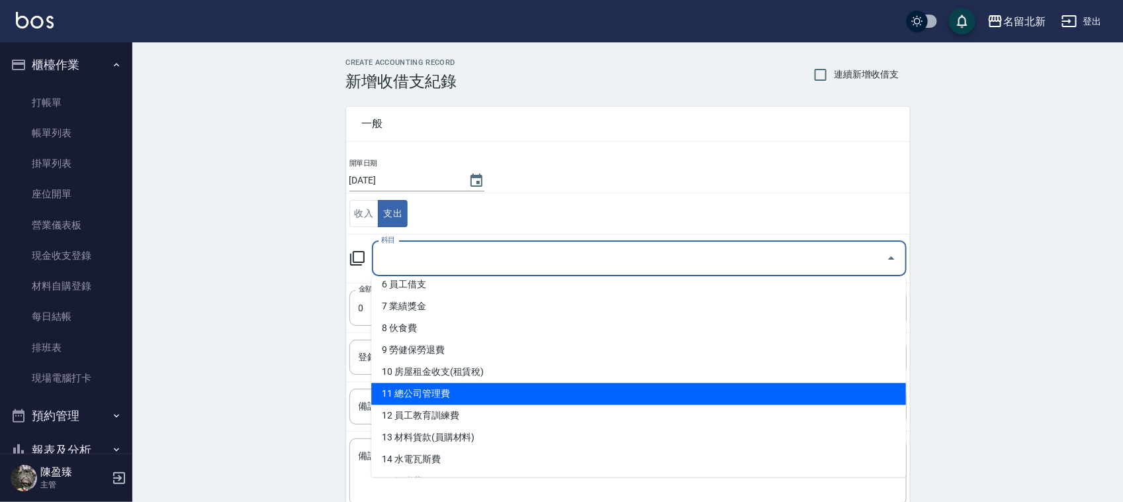
scroll to position [165, 0]
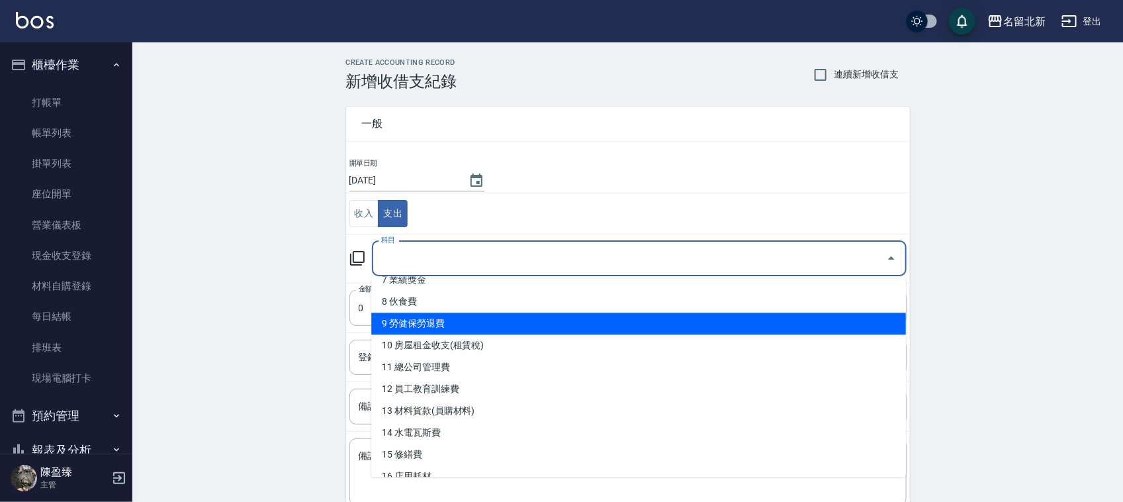
click at [449, 328] on li "9 勞健保勞退費" at bounding box center [638, 324] width 535 height 22
type input "9 勞健保勞退費"
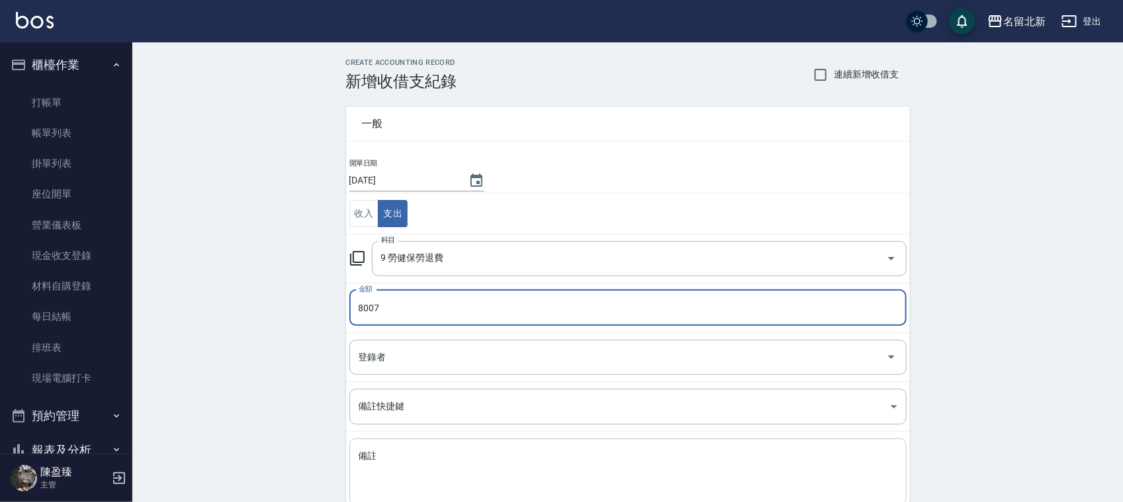
scroll to position [83, 0]
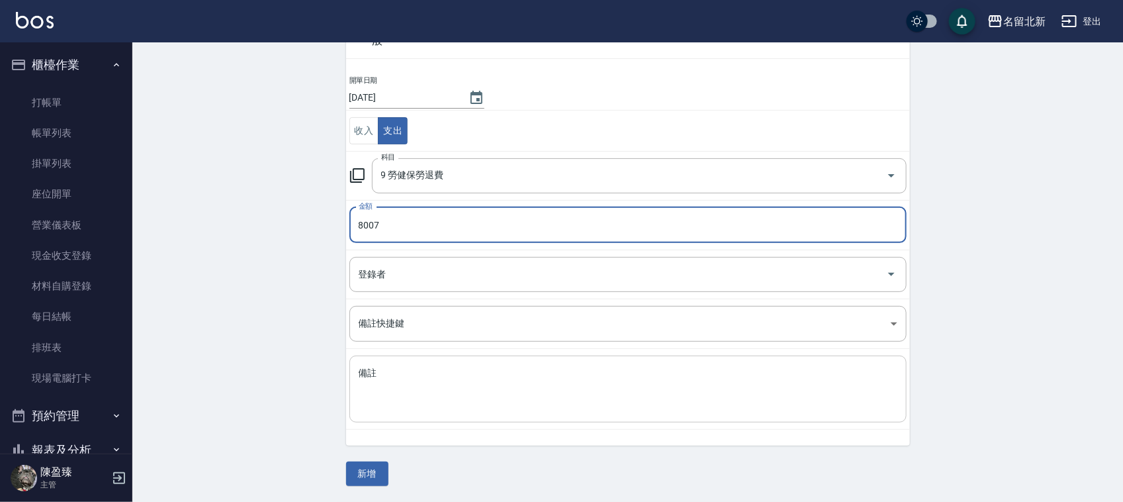
type input "8007"
click at [417, 391] on textarea "備註" at bounding box center [628, 389] width 539 height 45
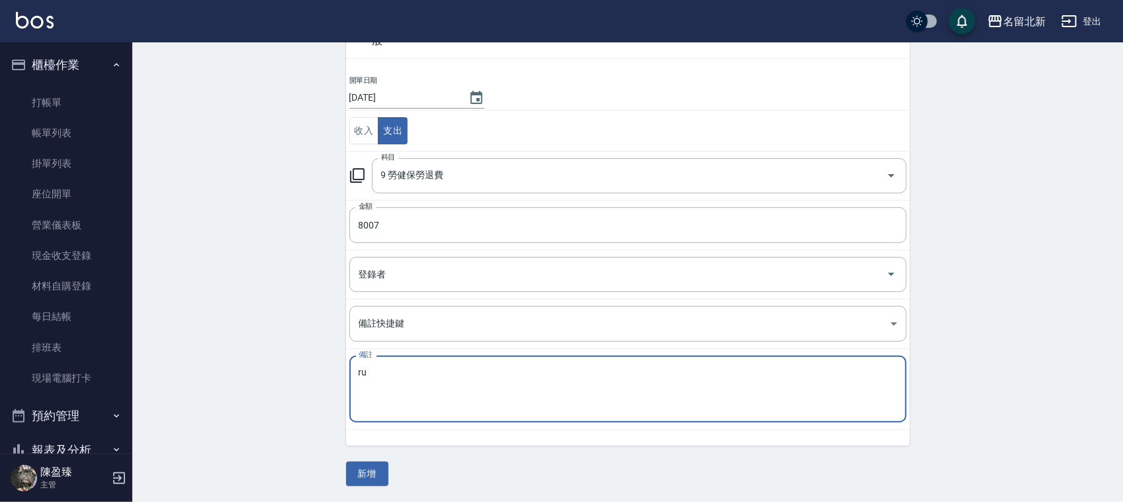
type textarea "r"
type textarea "健保"
click at [366, 486] on div "CREATE ACCOUNTING RECORD 新增收借支紀錄 連續新增收借支 一般 開單日期 2025/09/17 收入 支出 科目 9 勞健保勞退費 科…" at bounding box center [627, 231] width 991 height 542
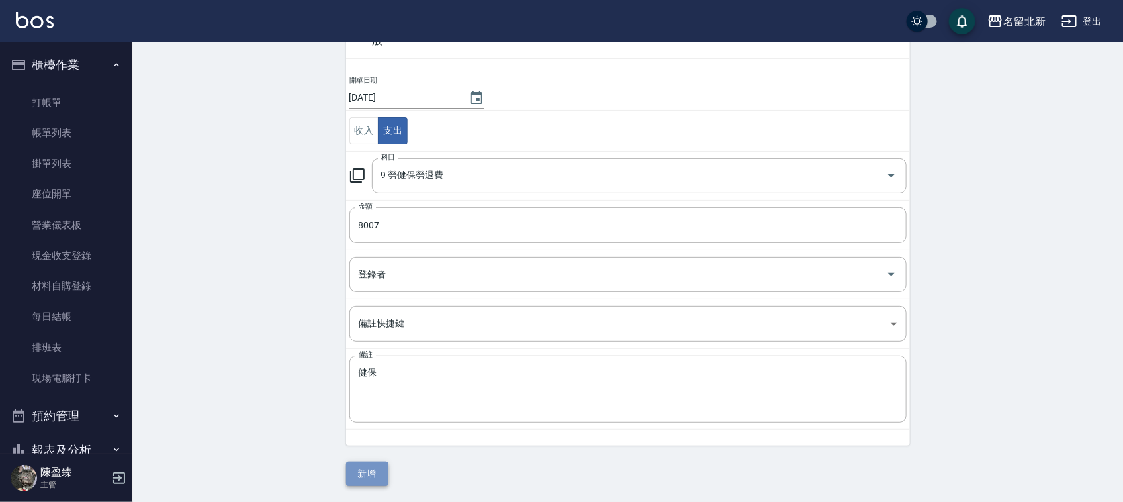
click at [367, 475] on button "新增" at bounding box center [367, 473] width 42 height 24
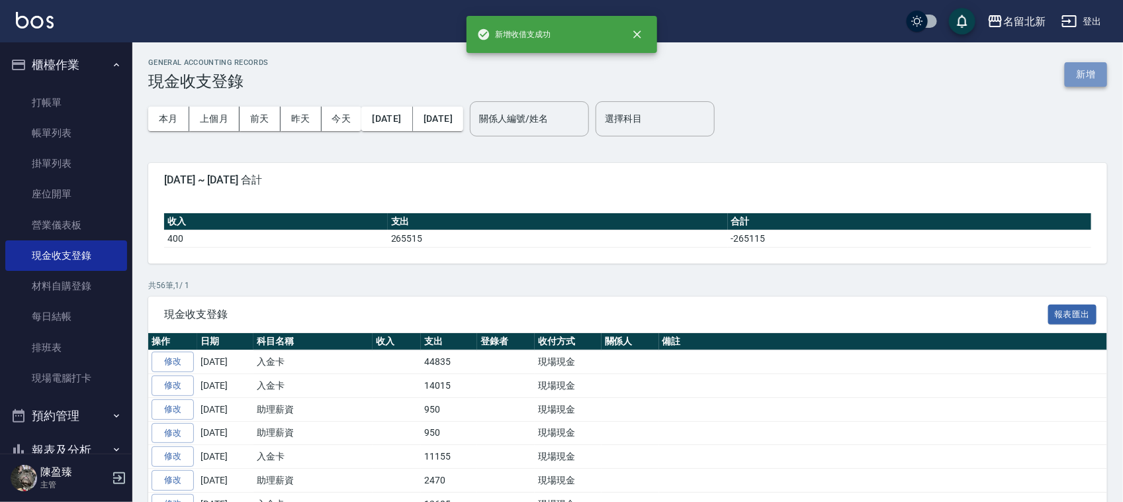
click at [1084, 66] on button "新增" at bounding box center [1086, 74] width 42 height 24
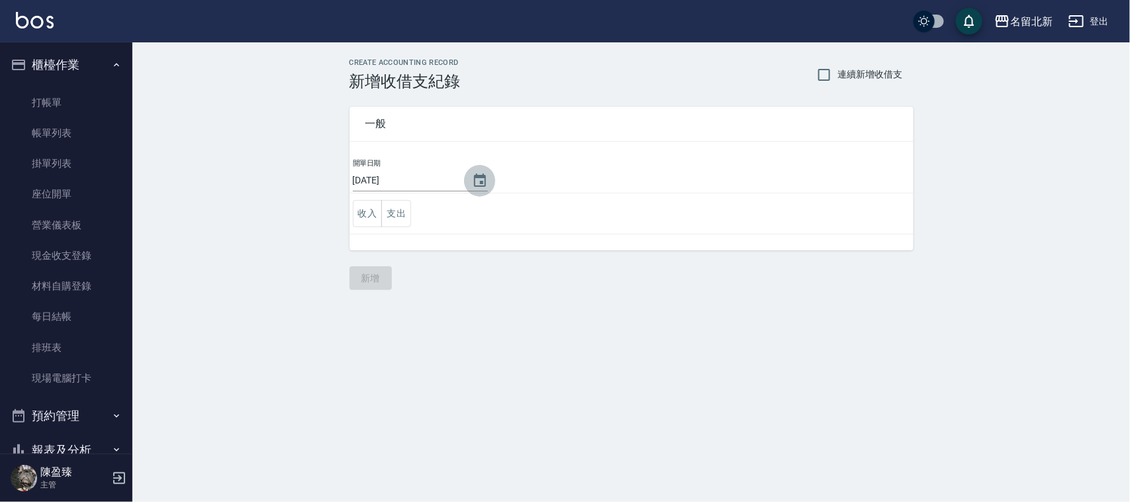
click at [481, 179] on icon "Choose date, selected date is 2025-09-24" at bounding box center [480, 181] width 16 height 16
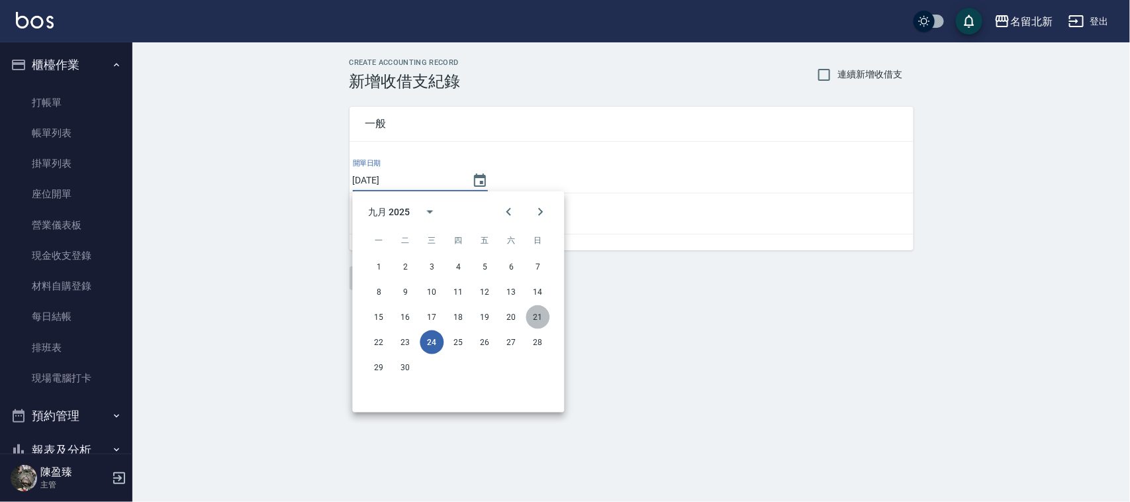
click at [536, 308] on button "21" at bounding box center [538, 317] width 24 height 24
type input "[DATE]"
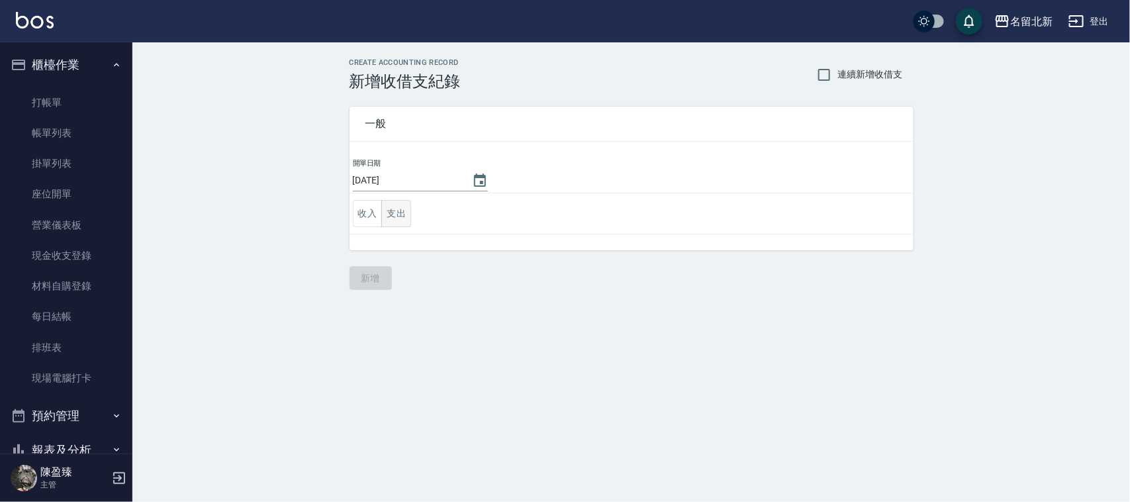
click at [401, 209] on button "支出" at bounding box center [396, 213] width 30 height 27
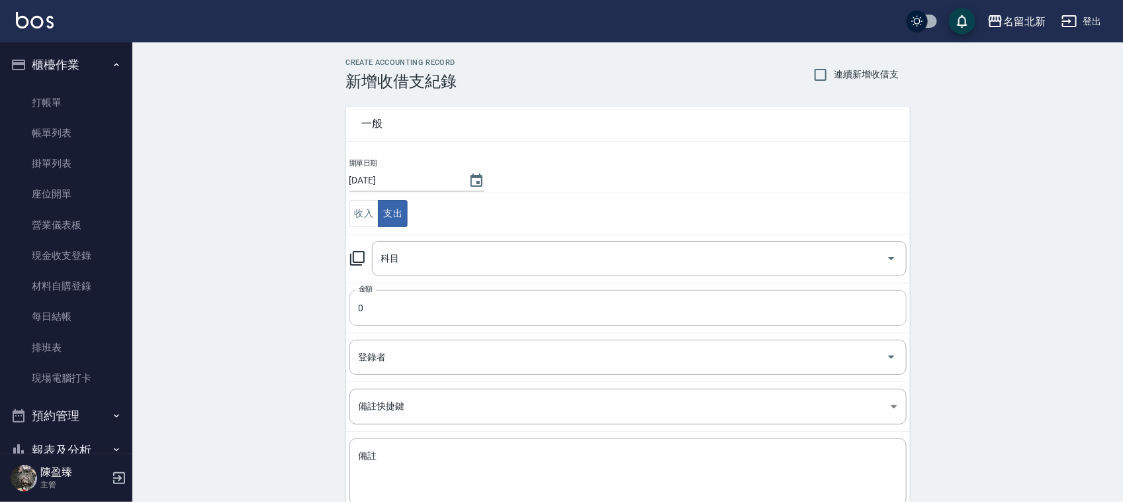
click at [434, 306] on input "0" at bounding box center [627, 308] width 557 height 36
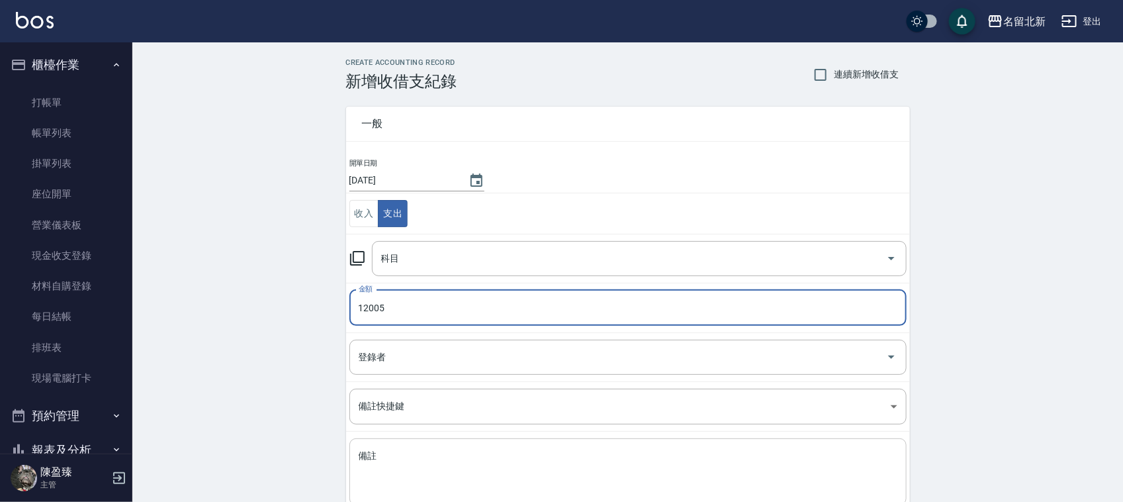
type input "12005"
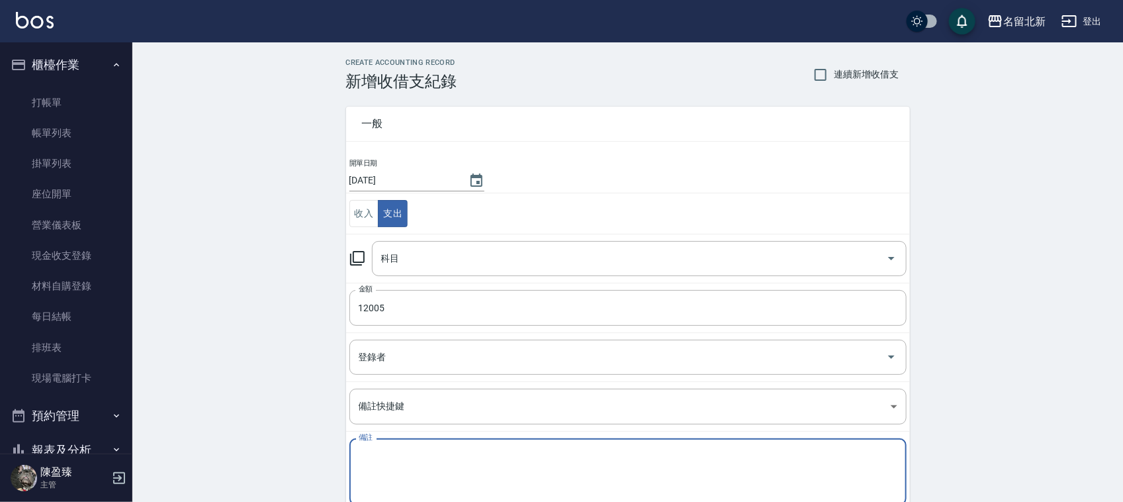
click at [424, 477] on textarea "備註" at bounding box center [628, 471] width 539 height 45
type textarea "x"
type textarea "勞退"
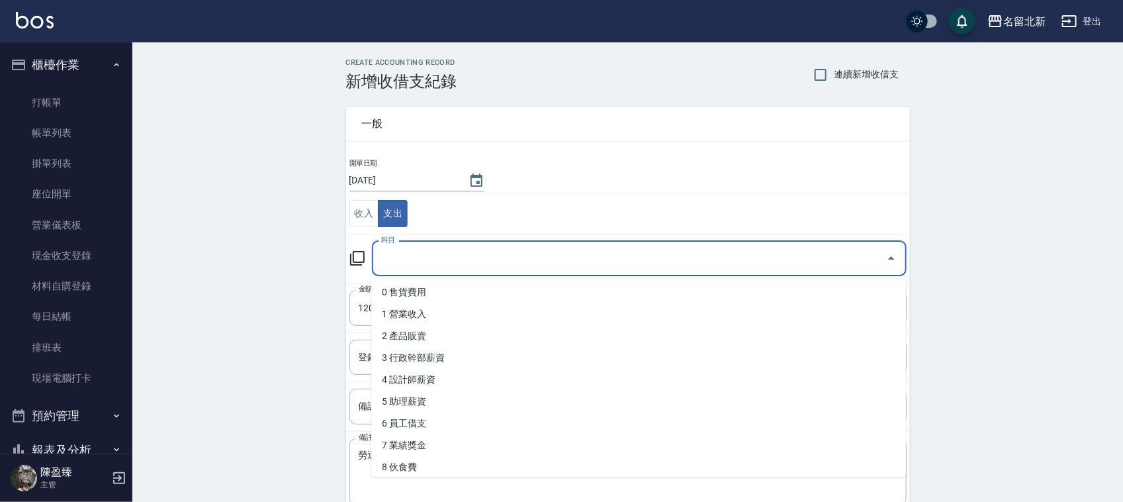
click at [481, 259] on input "科目" at bounding box center [629, 258] width 503 height 23
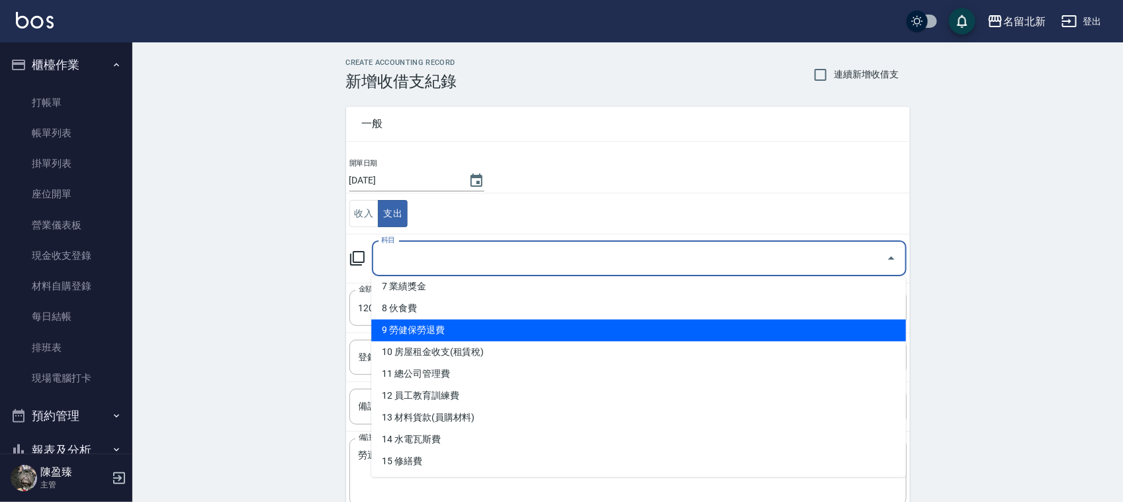
scroll to position [165, 0]
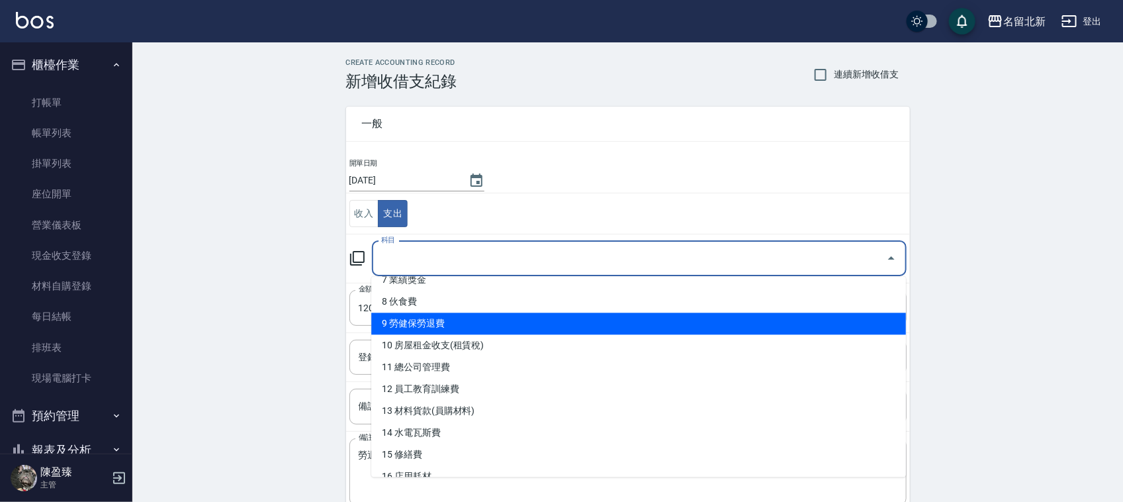
click at [464, 331] on li "9 勞健保勞退費" at bounding box center [638, 324] width 535 height 22
type input "9 勞健保勞退費"
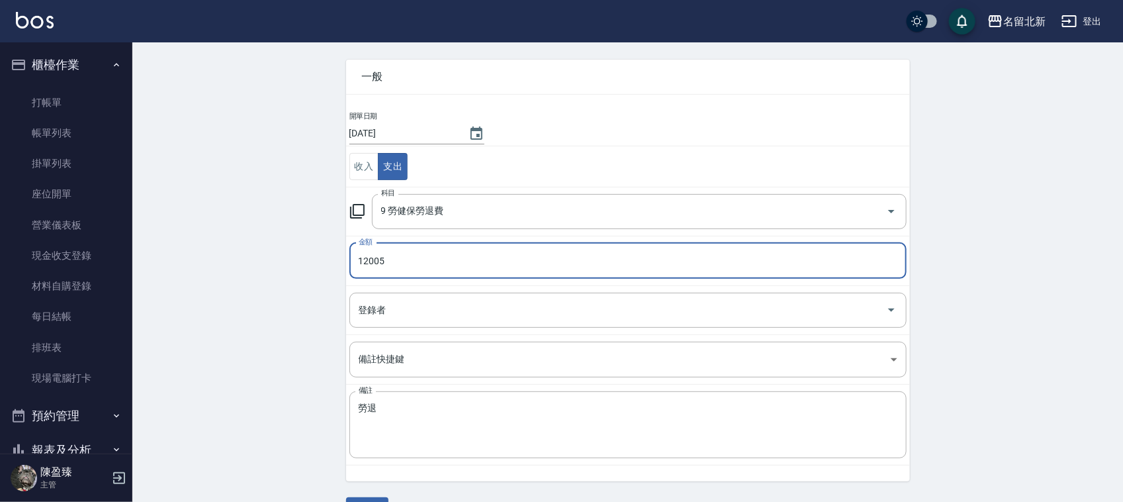
scroll to position [83, 0]
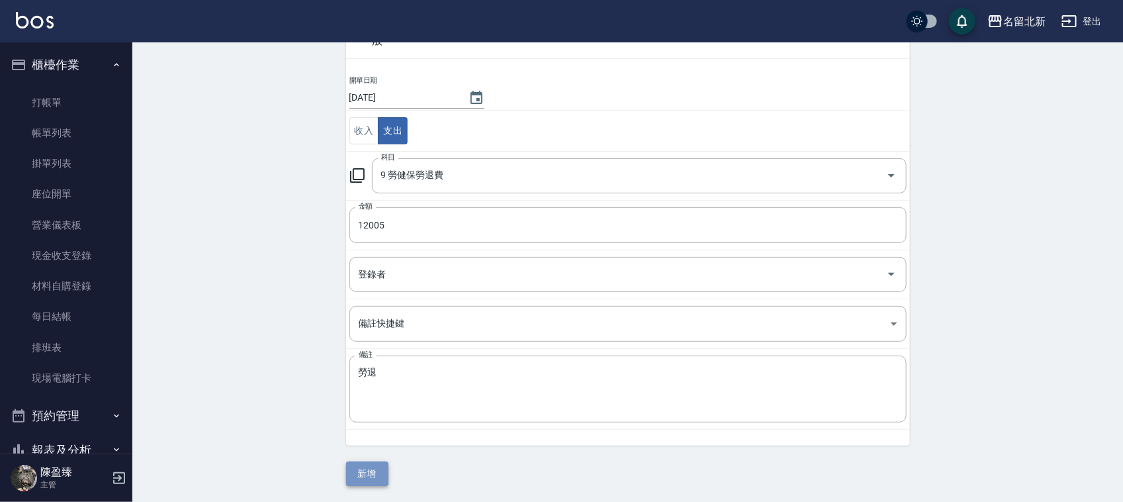
click at [369, 462] on button "新增" at bounding box center [367, 473] width 42 height 24
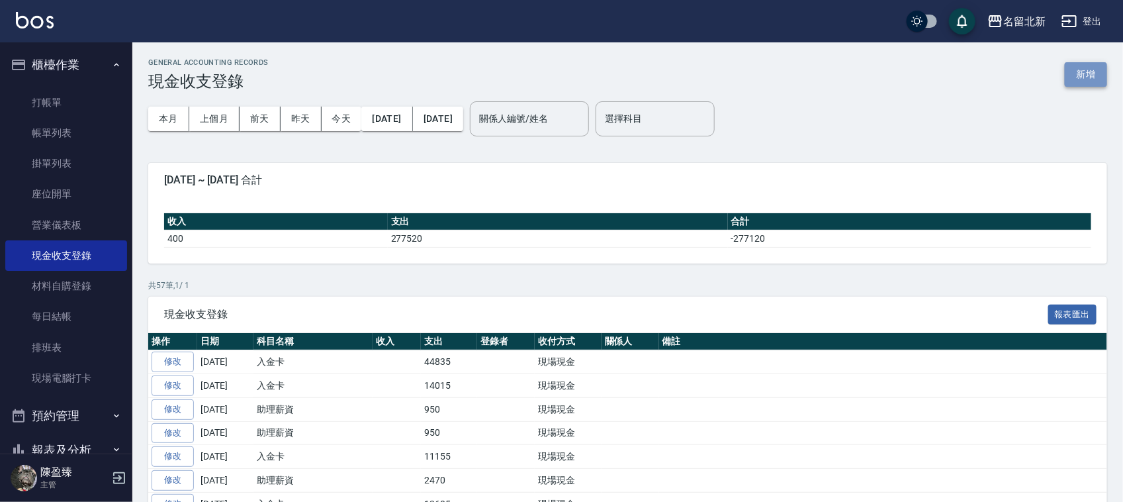
click at [1093, 65] on button "新增" at bounding box center [1086, 74] width 42 height 24
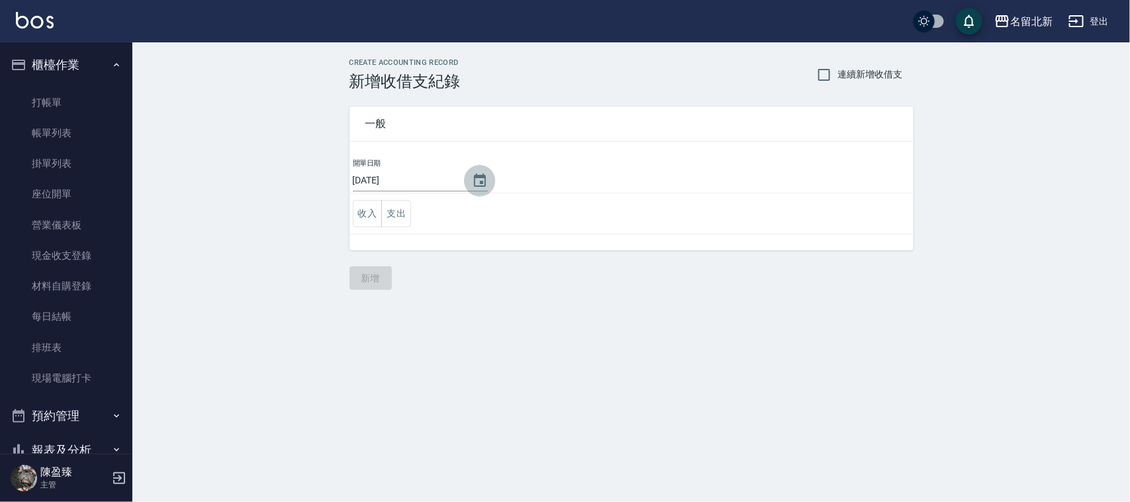
click at [484, 179] on icon "Choose date, selected date is 2025-09-24" at bounding box center [480, 181] width 16 height 16
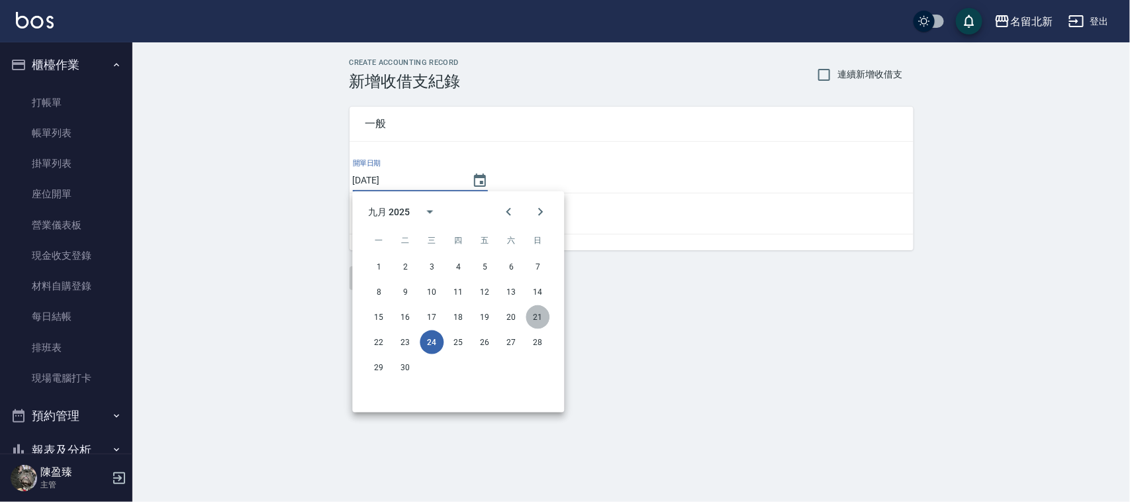
click at [533, 312] on button "21" at bounding box center [538, 317] width 24 height 24
type input "[DATE]"
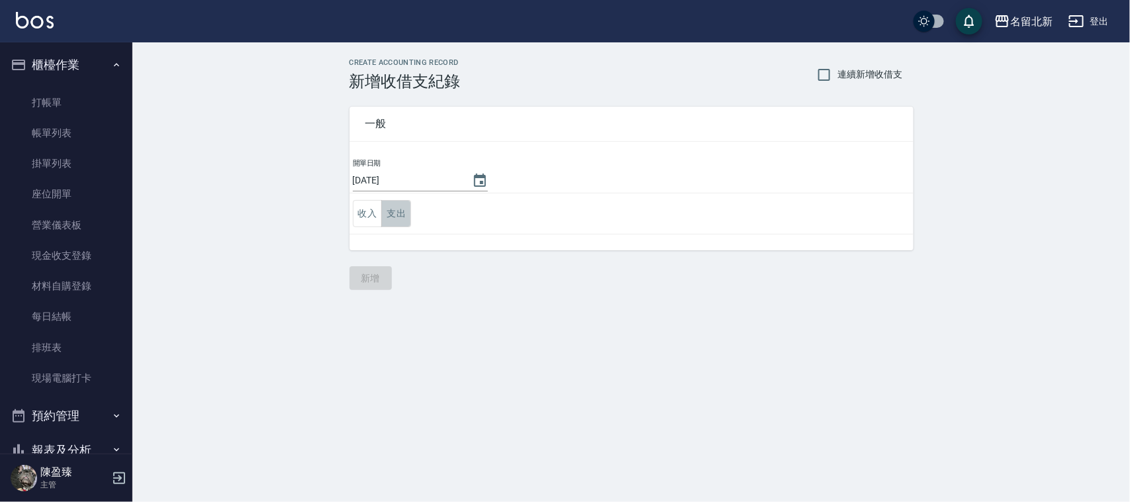
click at [397, 203] on button "支出" at bounding box center [396, 213] width 30 height 27
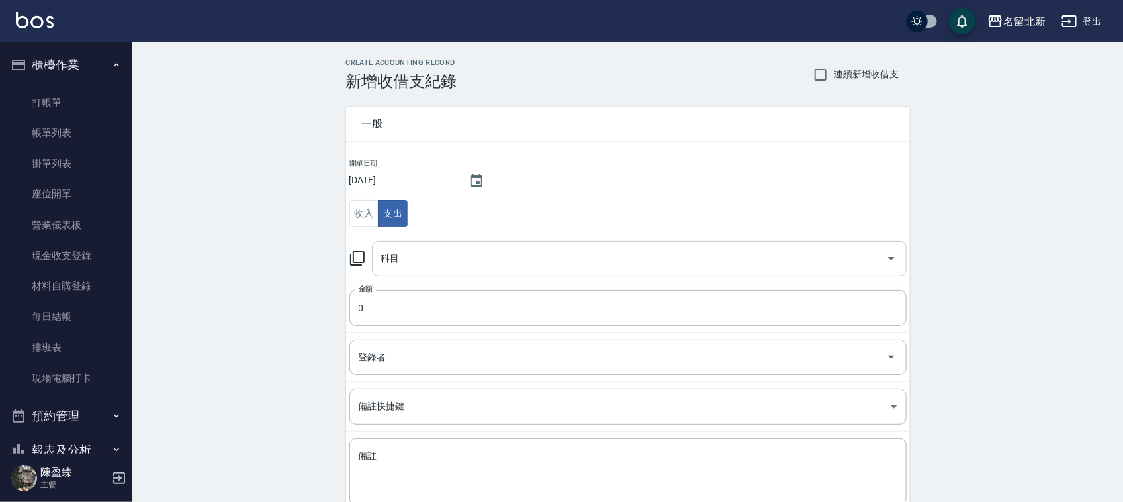
click at [392, 270] on input "科目" at bounding box center [629, 258] width 503 height 23
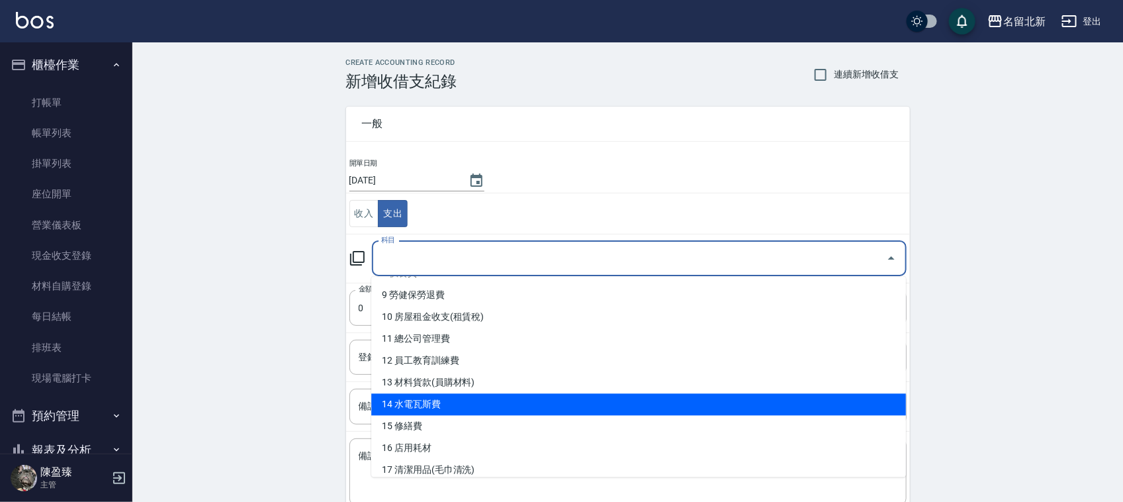
scroll to position [165, 0]
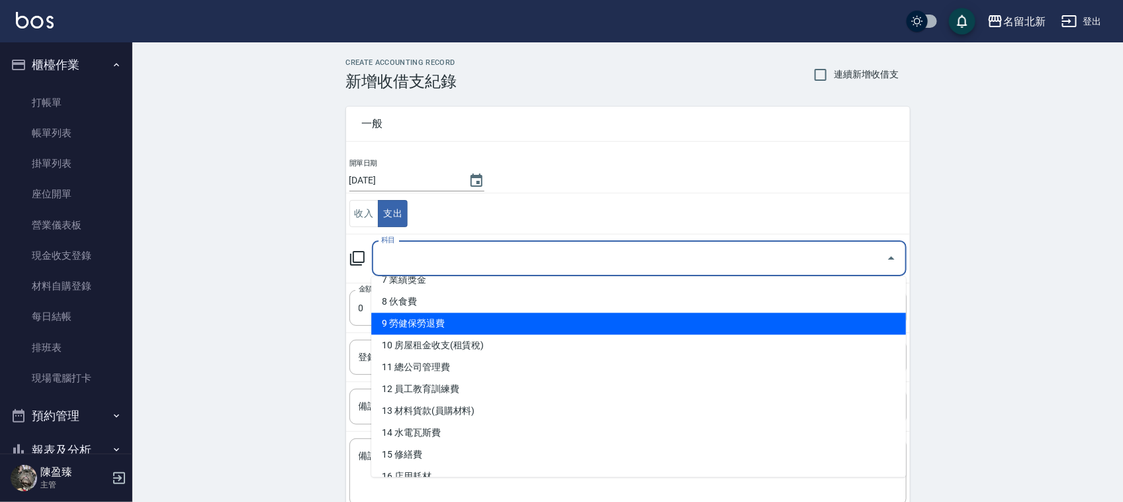
click at [453, 324] on li "9 勞健保勞退費" at bounding box center [638, 324] width 535 height 22
type input "9 勞健保勞退費"
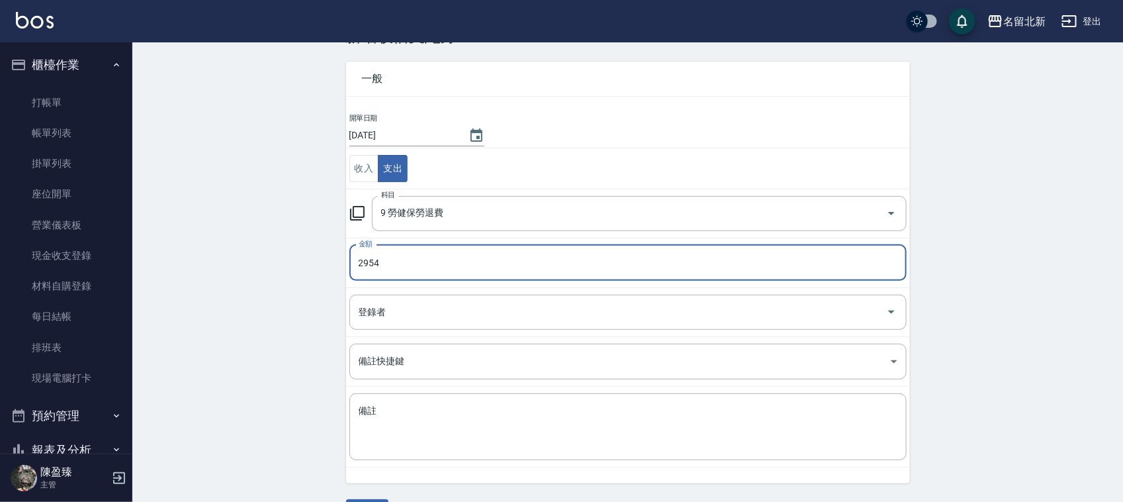
scroll to position [83, 0]
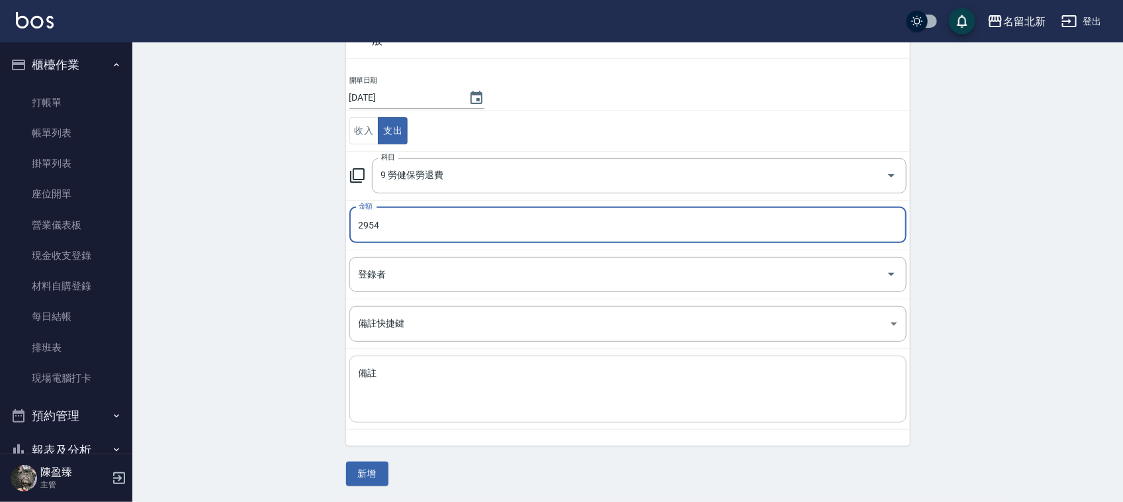
type input "2954"
click at [458, 404] on textarea "備註" at bounding box center [628, 389] width 539 height 45
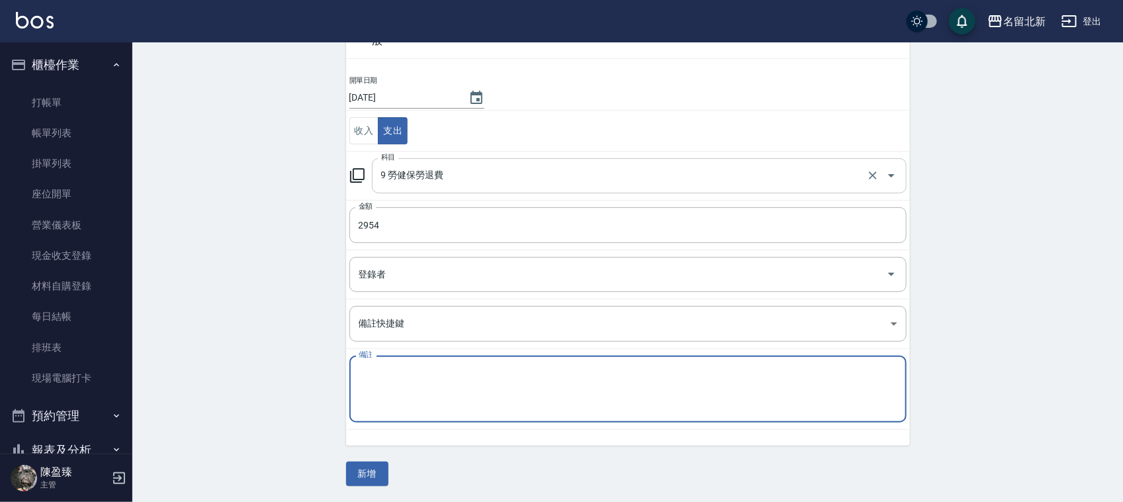
drag, startPoint x: 471, startPoint y: 185, endPoint x: 470, endPoint y: 175, distance: 10.0
click at [471, 183] on input "9 勞健保勞退費" at bounding box center [621, 175] width 486 height 23
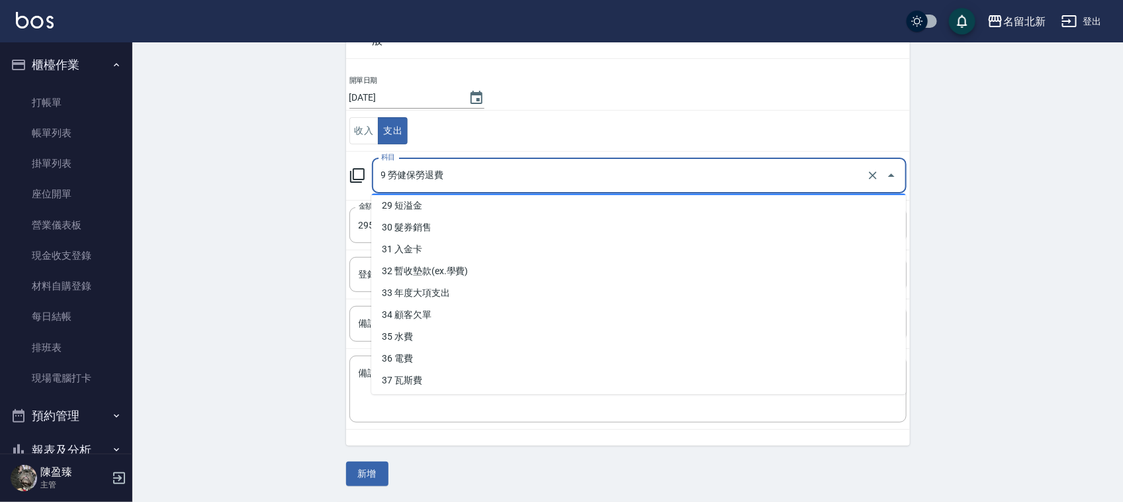
scroll to position [639, 0]
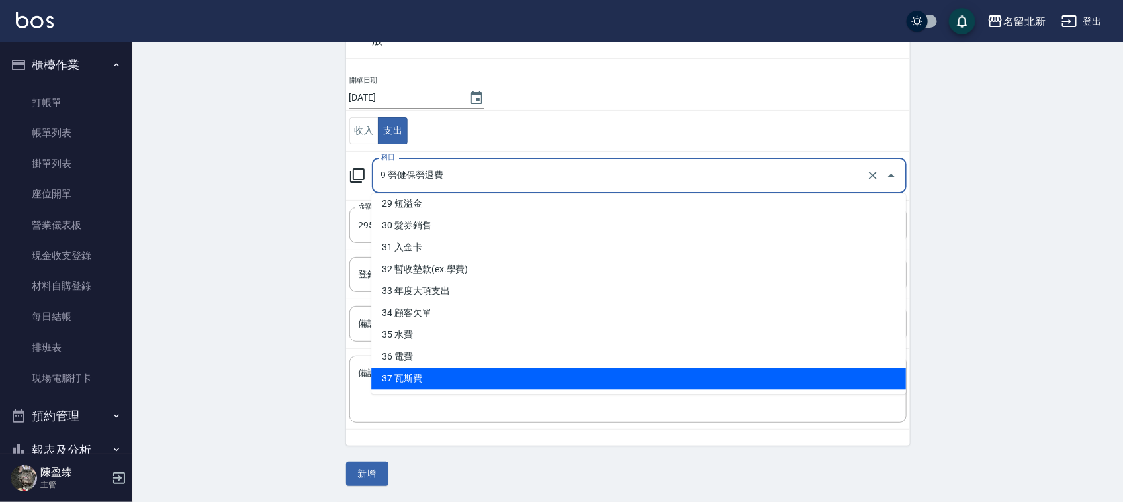
click at [421, 378] on li "37 瓦斯費" at bounding box center [638, 379] width 535 height 22
type input "37 瓦斯費"
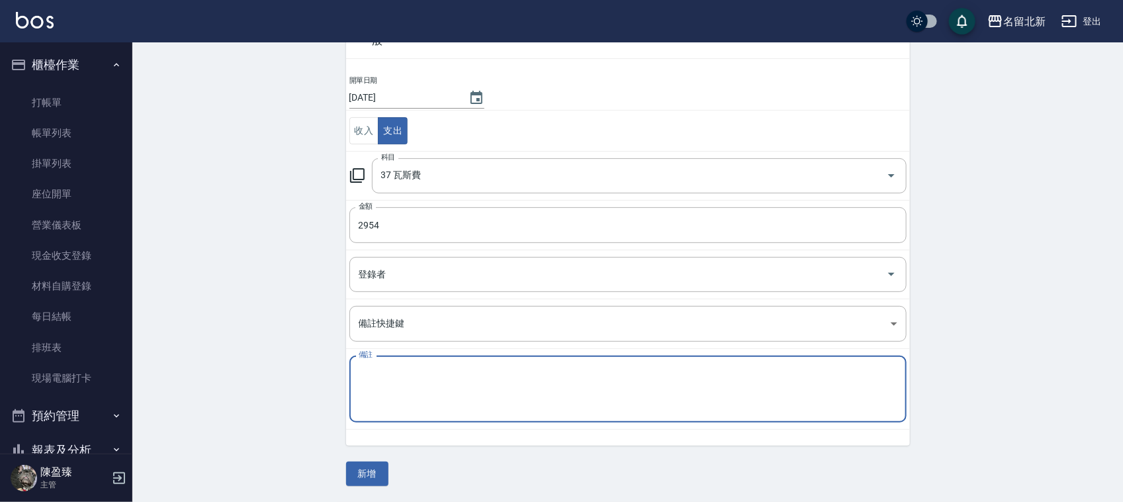
click at [418, 400] on textarea "備註" at bounding box center [628, 389] width 539 height 45
type textarea "w"
type textarea "天然氣"
click at [365, 470] on button "新增" at bounding box center [367, 473] width 42 height 24
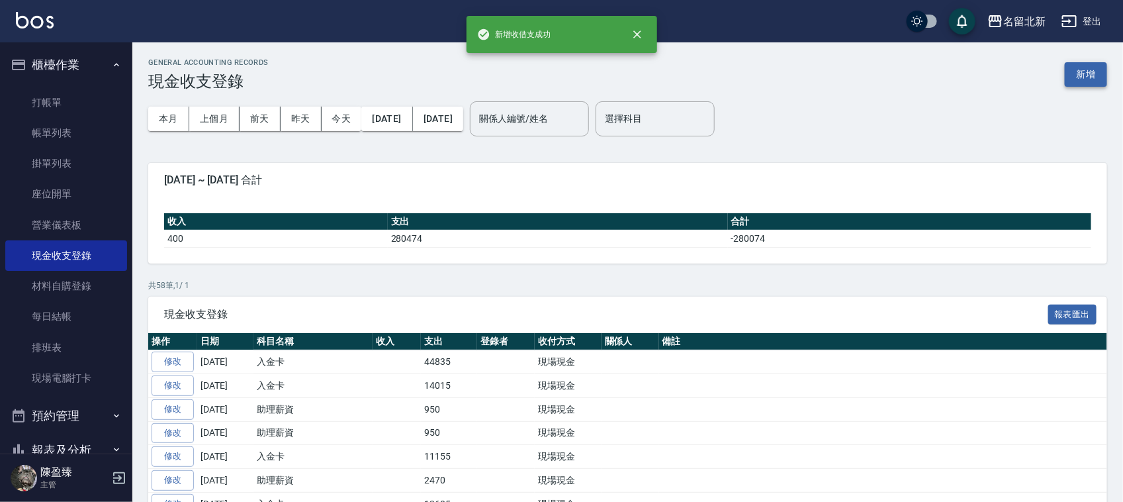
click at [1084, 74] on button "新增" at bounding box center [1086, 74] width 42 height 24
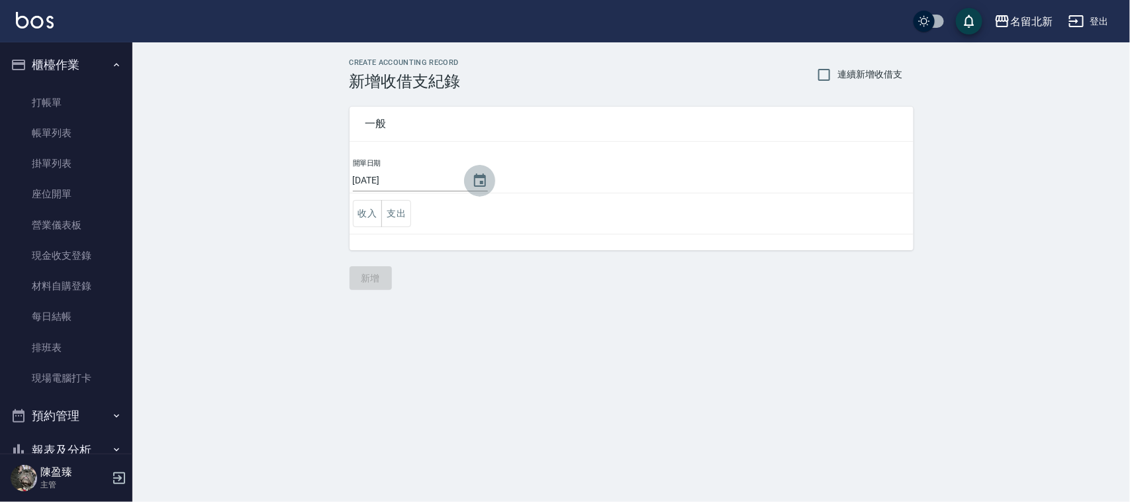
click at [478, 179] on icon "Choose date, selected date is 2025-09-24" at bounding box center [480, 181] width 16 height 16
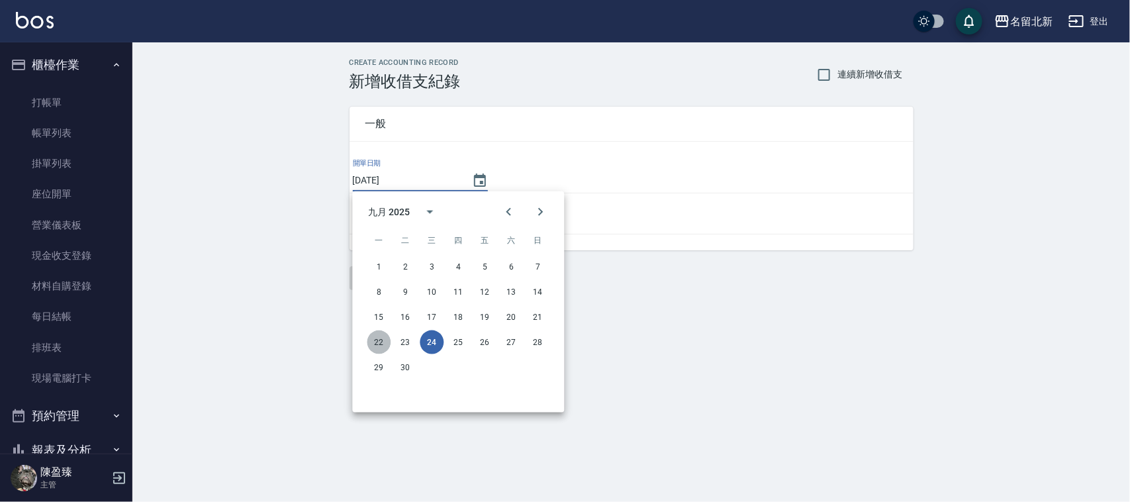
click at [373, 339] on button "22" at bounding box center [379, 342] width 24 height 24
type input "[DATE]"
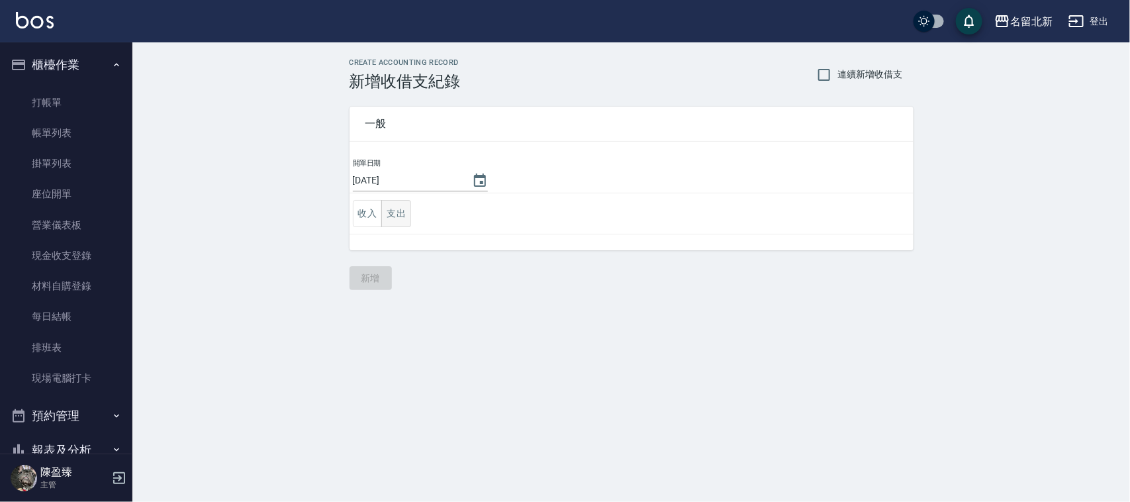
click at [397, 209] on button "支出" at bounding box center [396, 213] width 30 height 27
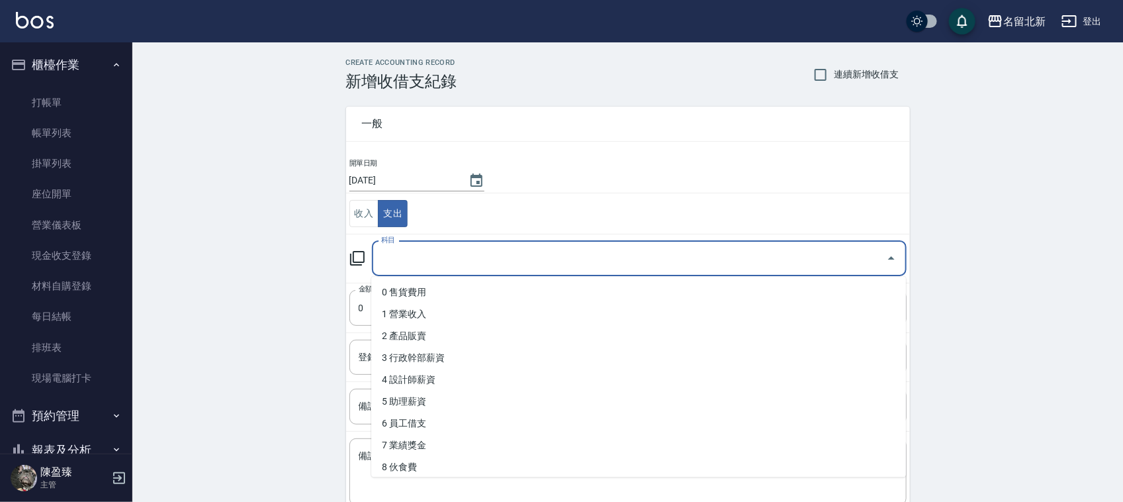
drag, startPoint x: 430, startPoint y: 260, endPoint x: 439, endPoint y: 252, distance: 12.2
click at [431, 260] on input "科目" at bounding box center [629, 258] width 503 height 23
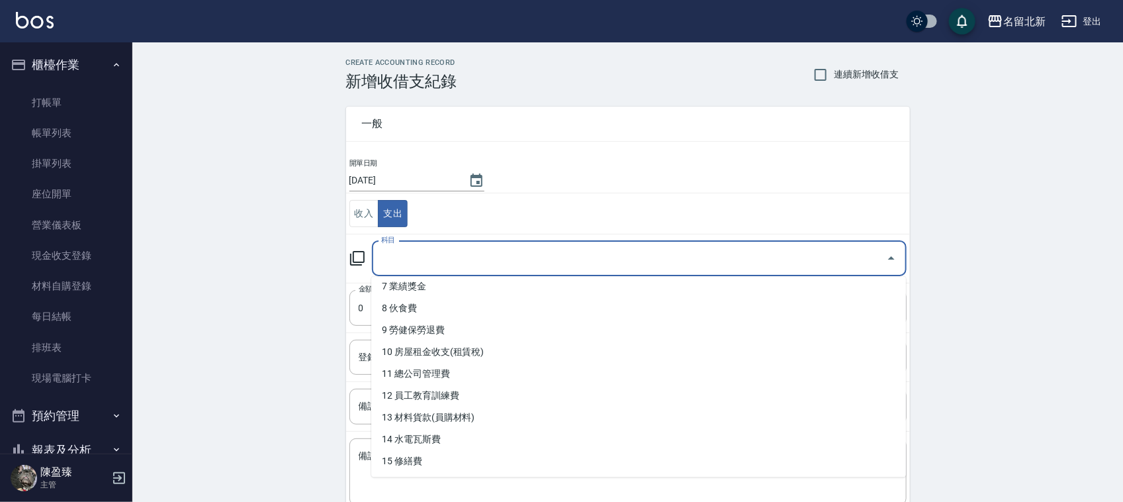
scroll to position [165, 0]
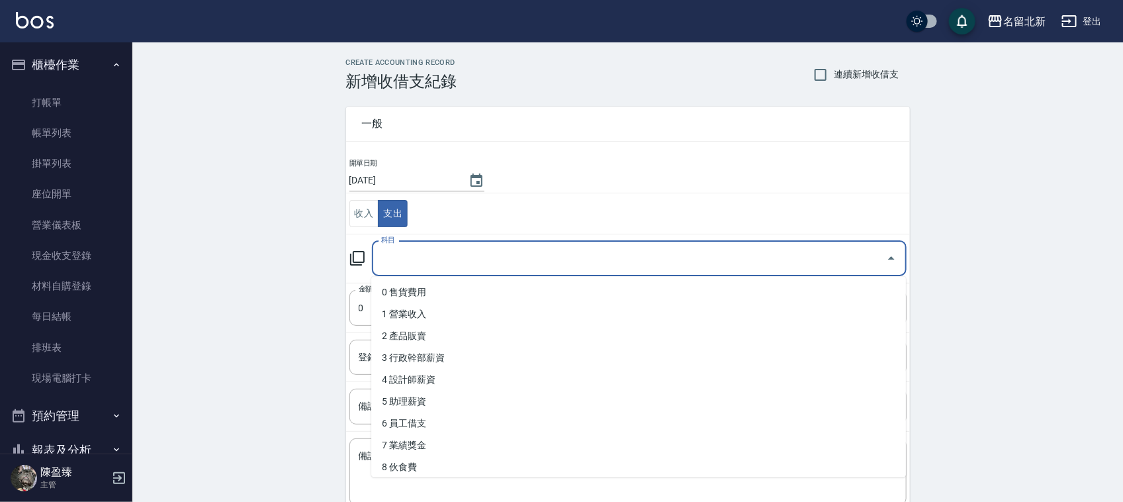
click at [417, 255] on input "科目" at bounding box center [629, 258] width 503 height 23
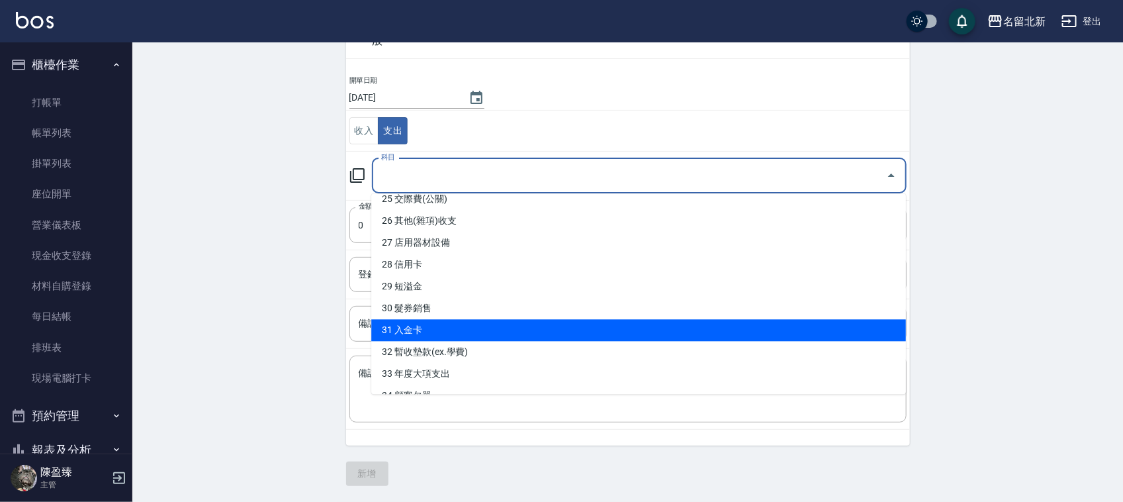
scroll to position [474, 0]
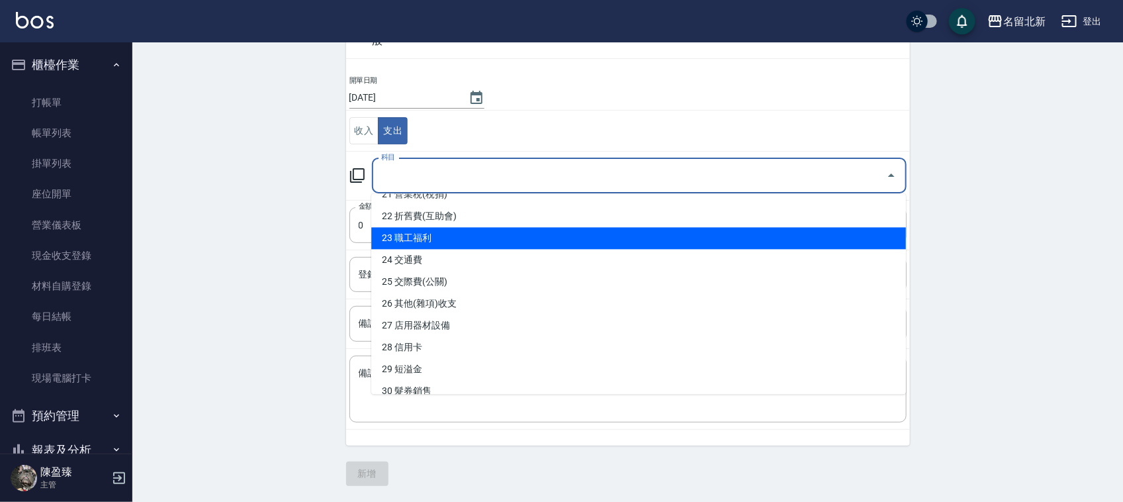
click at [435, 243] on li "23 職工福利" at bounding box center [638, 239] width 535 height 22
type input "23 職工福利"
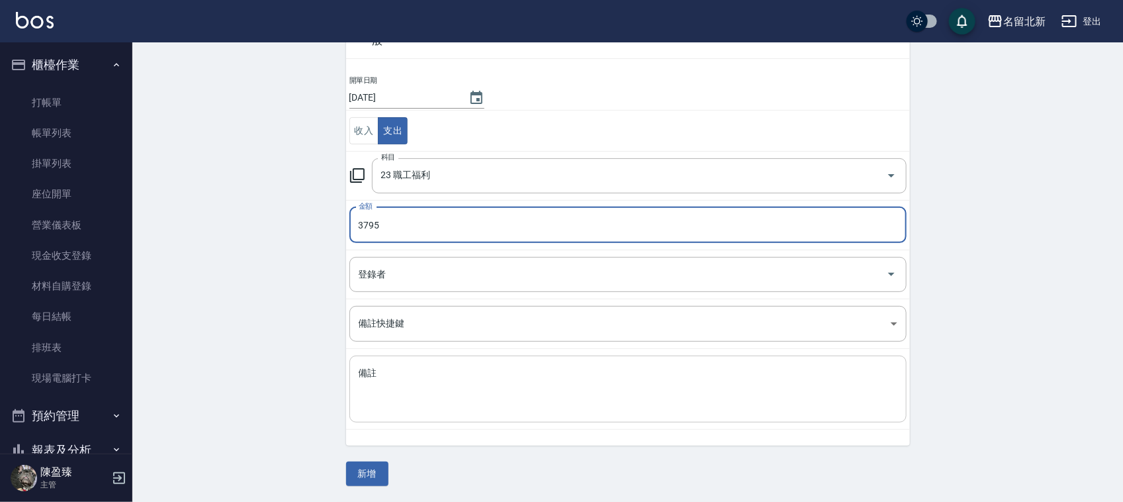
type input "3795"
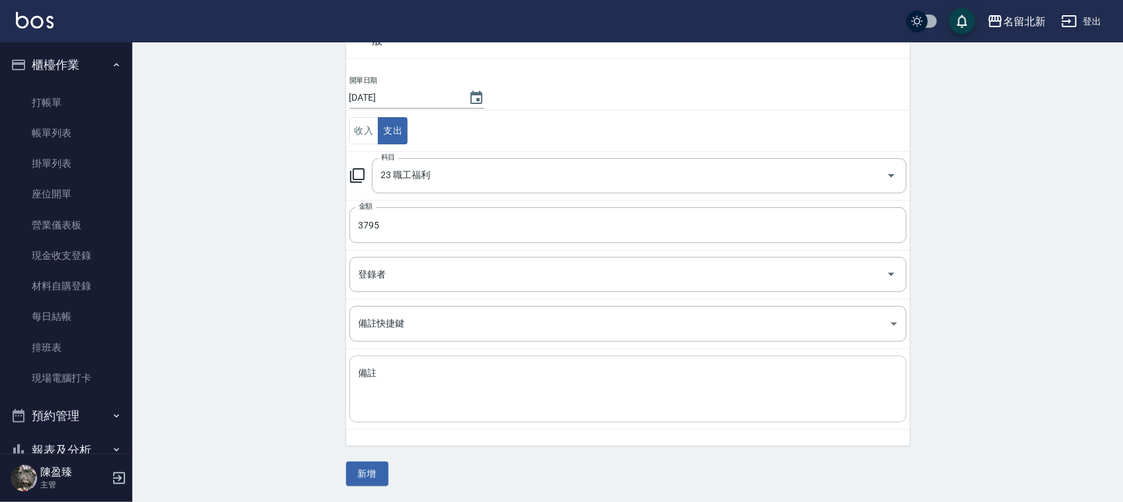
click at [424, 363] on div "x 備註" at bounding box center [627, 388] width 557 height 67
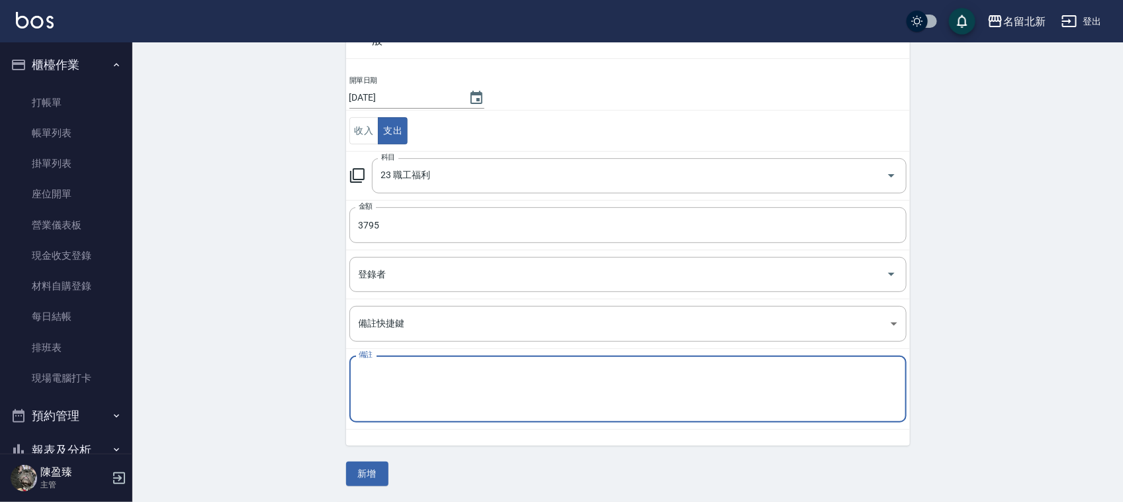
type textarea "5"
type textarea "中秋禮盒"
drag, startPoint x: 368, startPoint y: 482, endPoint x: 389, endPoint y: 490, distance: 22.6
click at [372, 484] on button "新增" at bounding box center [367, 473] width 42 height 24
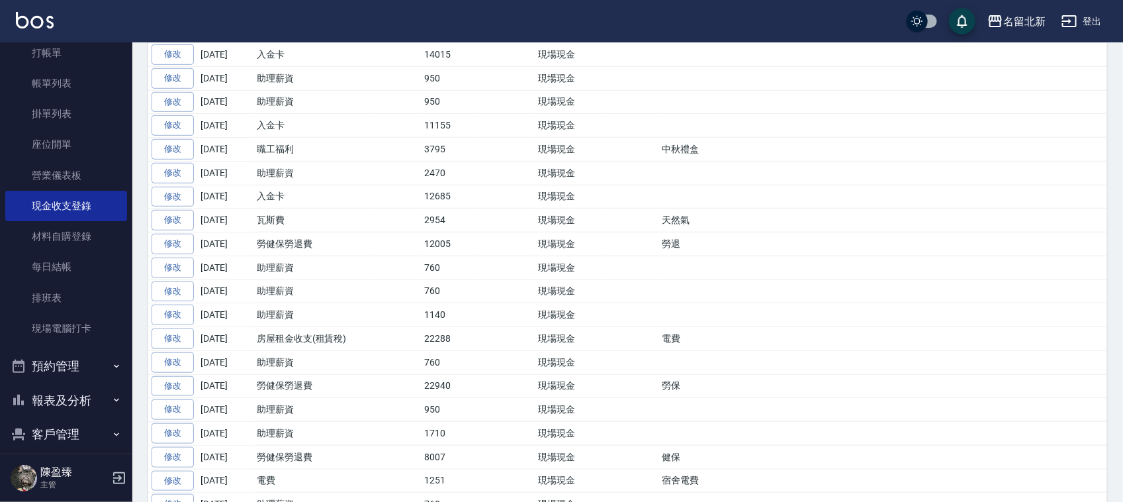
scroll to position [131, 0]
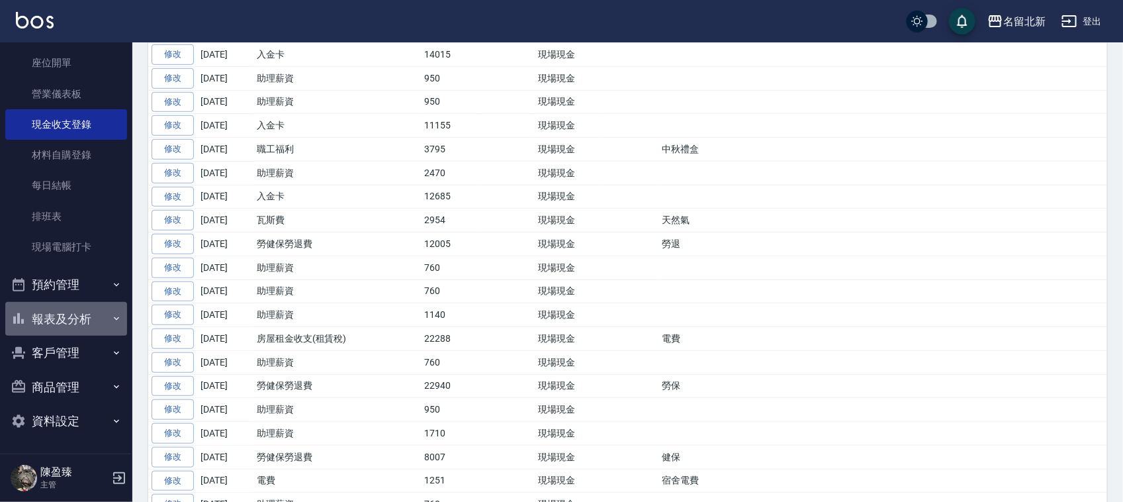
click at [78, 312] on button "報表及分析" at bounding box center [66, 319] width 122 height 34
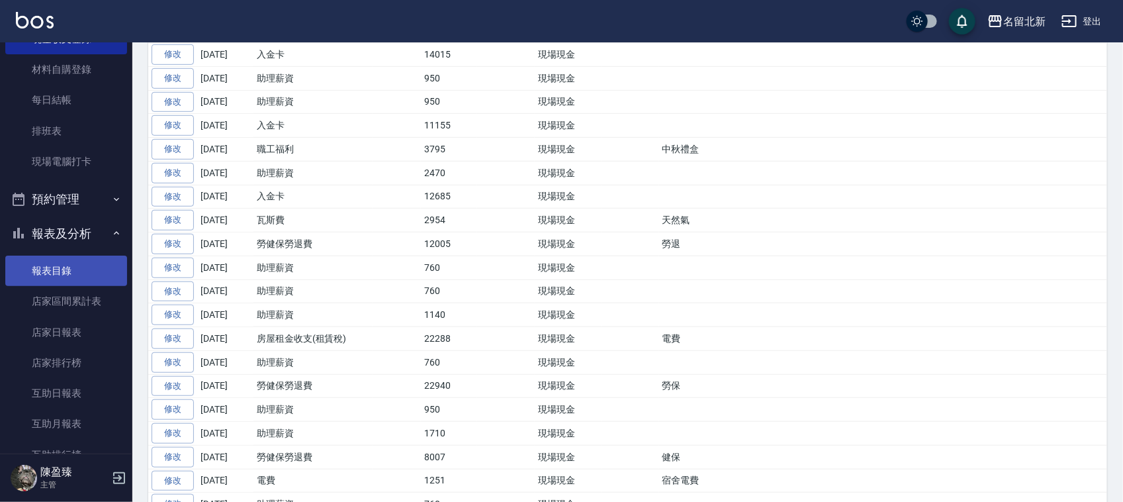
scroll to position [297, 0]
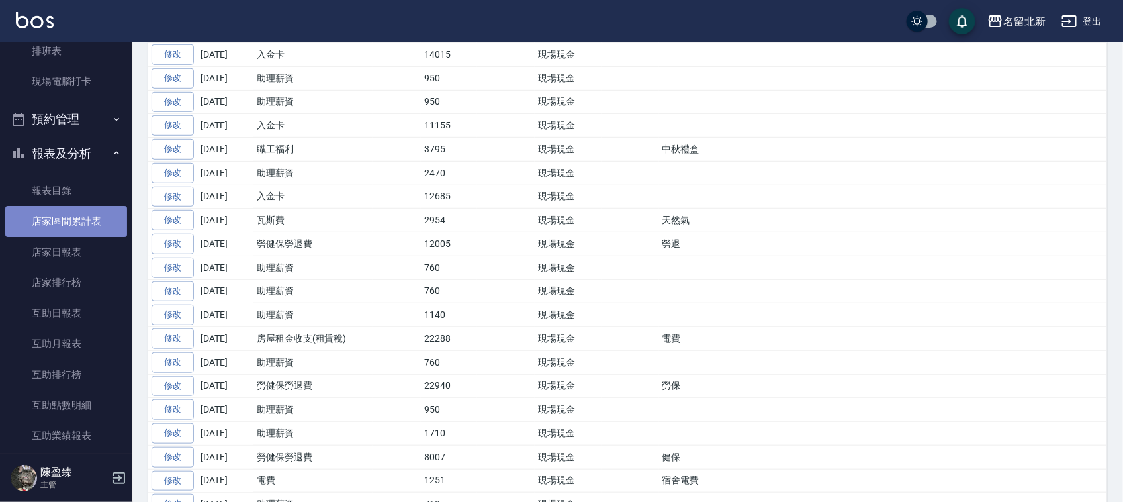
click at [68, 212] on link "店家區間累計表" at bounding box center [66, 221] width 122 height 30
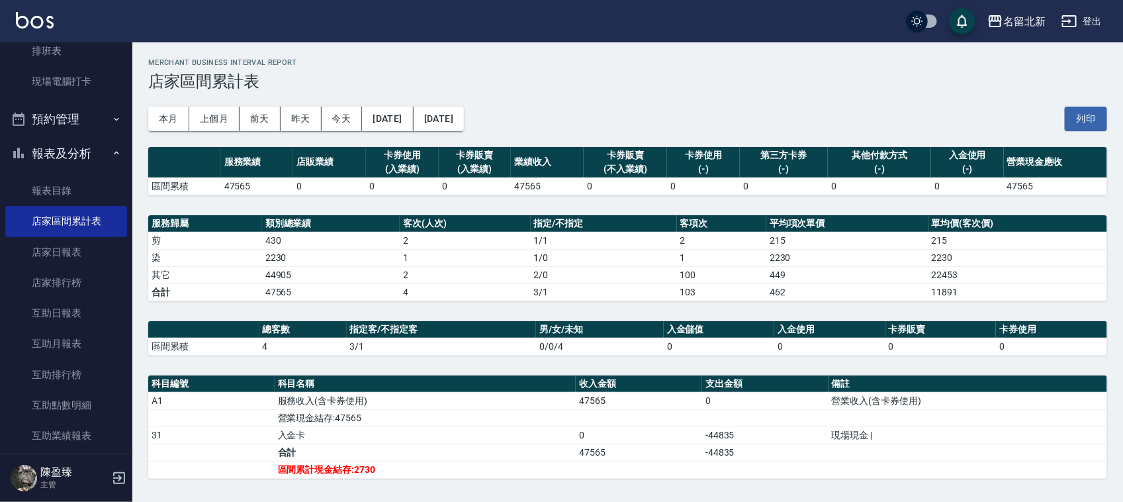
click at [398, 98] on div "本月 上個月 前天 昨天 今天 2025/09/24 2025/09/24 列印" at bounding box center [627, 119] width 959 height 56
click at [402, 113] on button "[DATE]" at bounding box center [387, 119] width 51 height 24
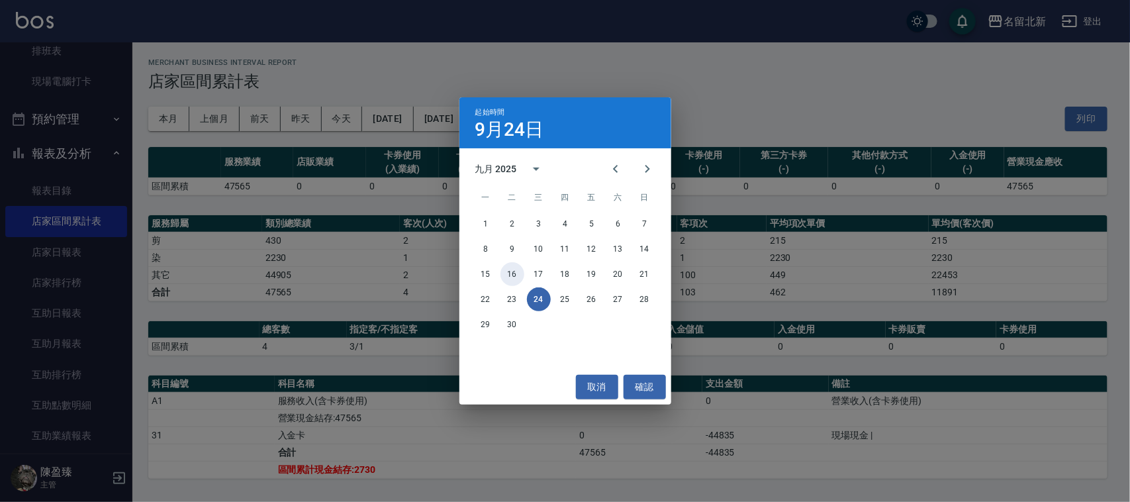
drag, startPoint x: 520, startPoint y: 275, endPoint x: 504, endPoint y: 262, distance: 20.7
click at [520, 275] on button "16" at bounding box center [512, 274] width 24 height 24
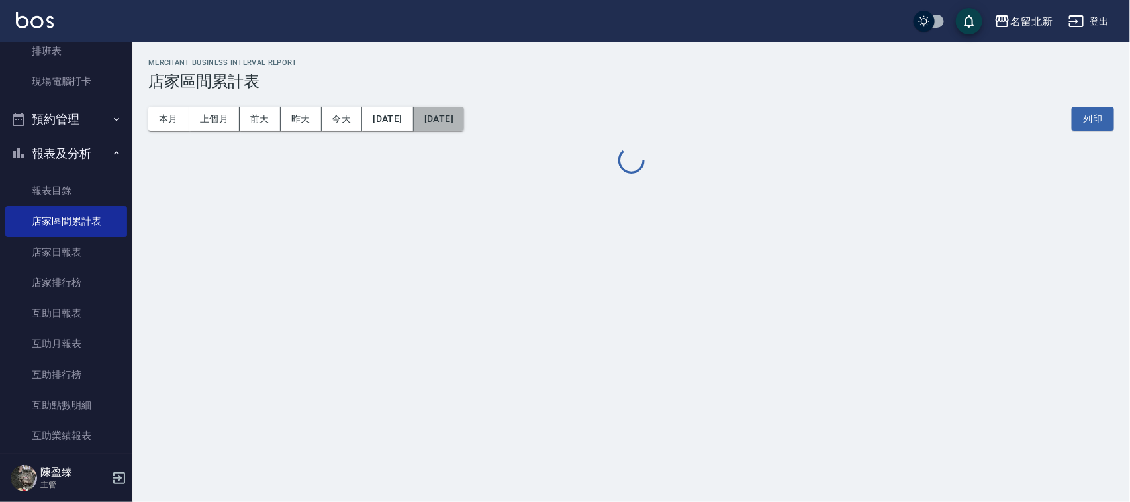
click at [464, 113] on button "[DATE]" at bounding box center [439, 119] width 50 height 24
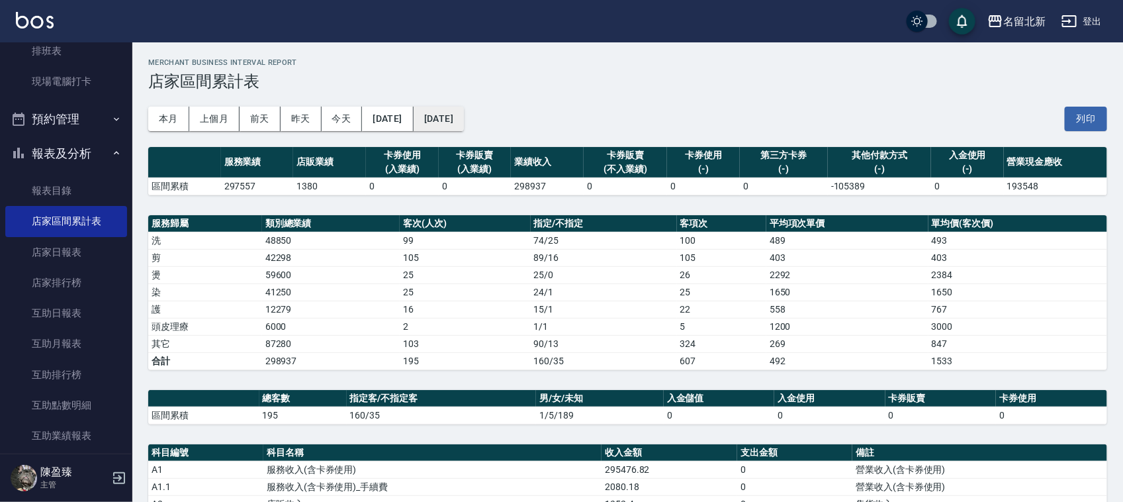
click at [464, 113] on button "[DATE]" at bounding box center [439, 119] width 50 height 24
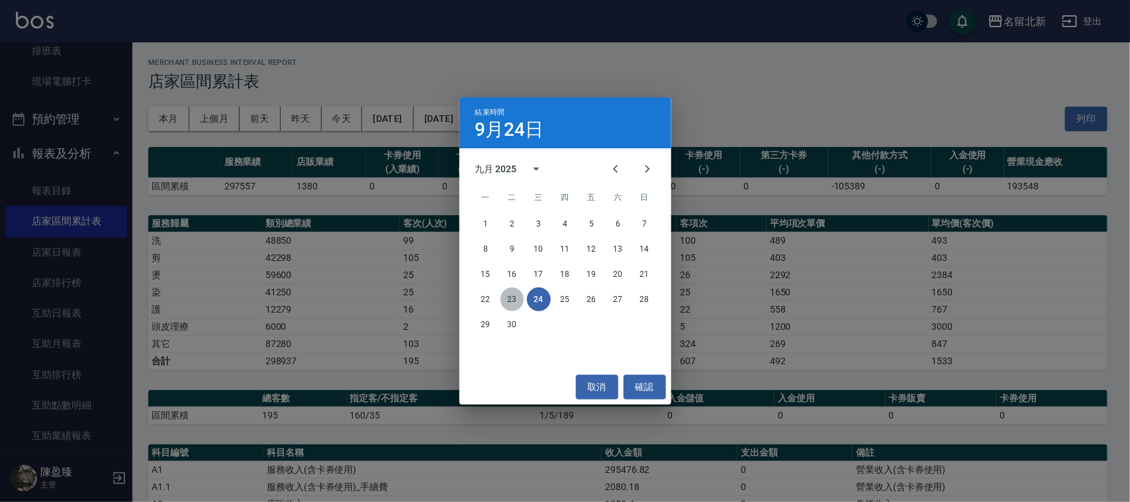
drag, startPoint x: 513, startPoint y: 295, endPoint x: 524, endPoint y: 293, distance: 11.3
click at [513, 293] on button "23" at bounding box center [512, 299] width 24 height 24
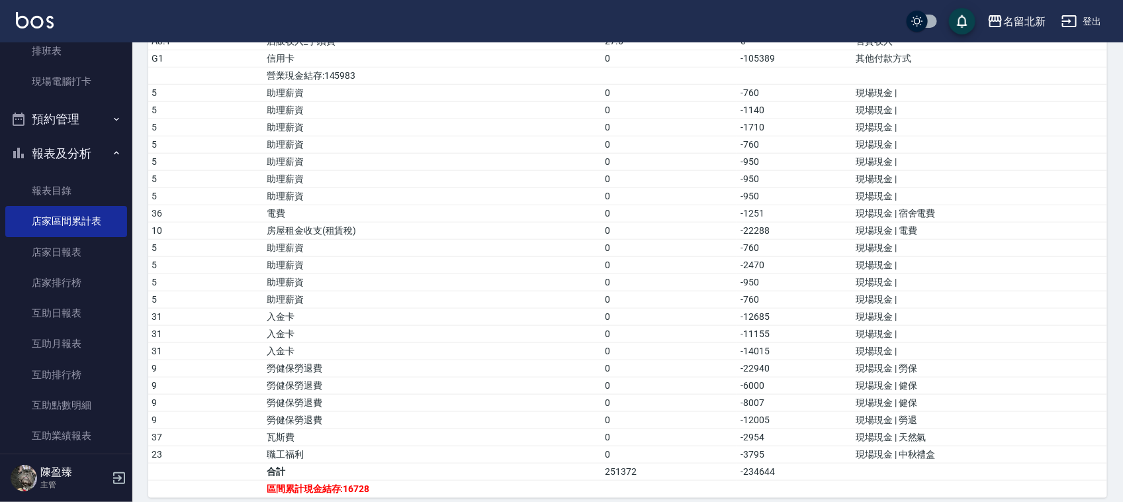
scroll to position [517, 0]
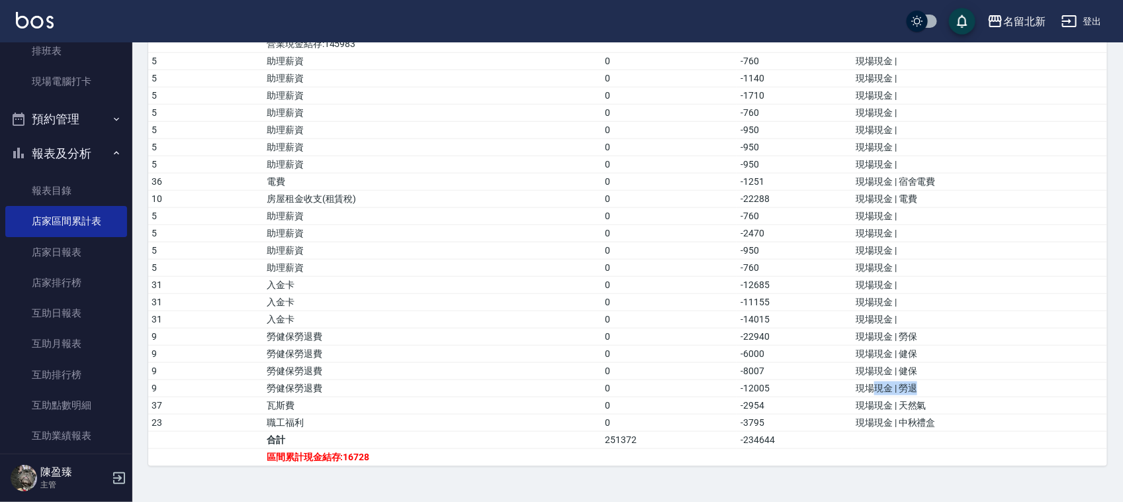
drag, startPoint x: 915, startPoint y: 389, endPoint x: 874, endPoint y: 392, distance: 41.8
click at [874, 392] on td "現場現金 | 勞退" at bounding box center [980, 387] width 255 height 17
drag, startPoint x: 923, startPoint y: 336, endPoint x: 912, endPoint y: 355, distance: 22.8
click at [875, 339] on td "現場現金 | 勞保" at bounding box center [980, 336] width 255 height 17
drag, startPoint x: 895, startPoint y: 355, endPoint x: 925, endPoint y: 385, distance: 41.7
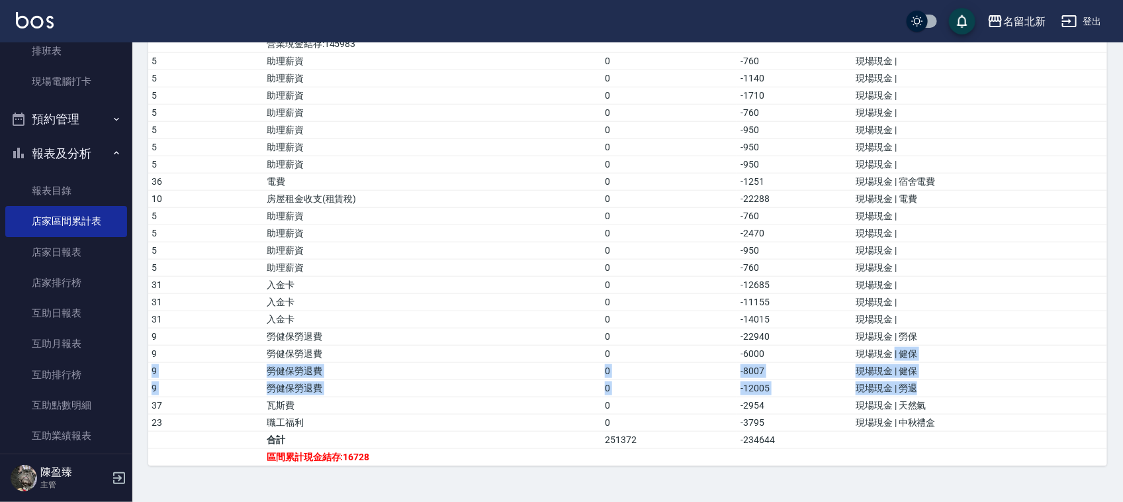
click at [925, 385] on tbody "A1 服務收入(含卡券使用) 247911.82 0 營業收入(含卡券使用) A1.1 服務收入(含卡券使用)_手續費 2080.18 0 營業收入(含卡券使…" at bounding box center [627, 207] width 959 height 516
drag, startPoint x: 964, startPoint y: 419, endPoint x: 970, endPoint y: 425, distance: 8.4
click at [968, 424] on td "現場現金 | 中秋禮盒" at bounding box center [980, 422] width 255 height 17
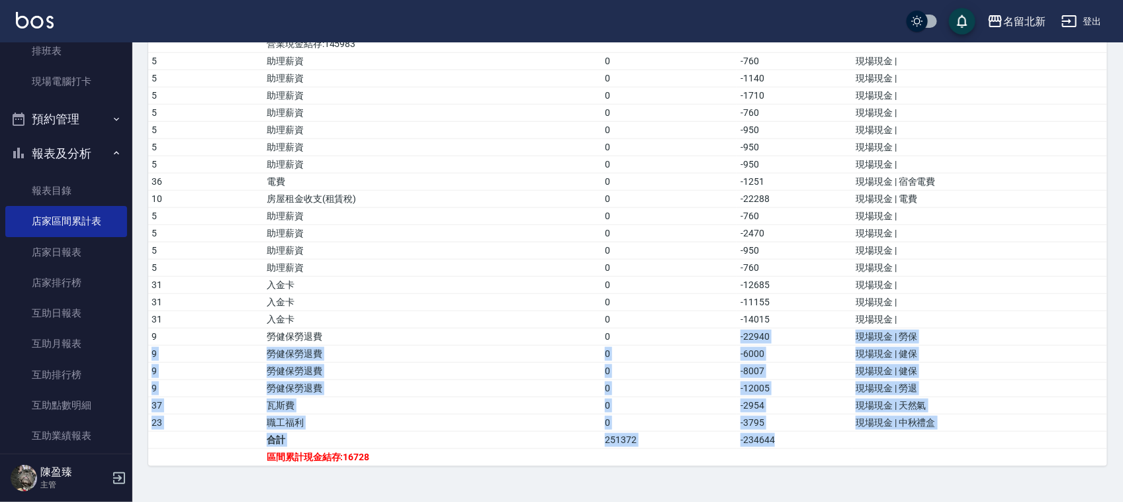
drag, startPoint x: 954, startPoint y: 434, endPoint x: 702, endPoint y: 342, distance: 268.8
click at [702, 342] on tbody "A1 服務收入(含卡券使用) 247911.82 0 營業收入(含卡券使用) A1.1 服務收入(含卡券使用)_手續費 2080.18 0 營業收入(含卡券使…" at bounding box center [627, 207] width 959 height 516
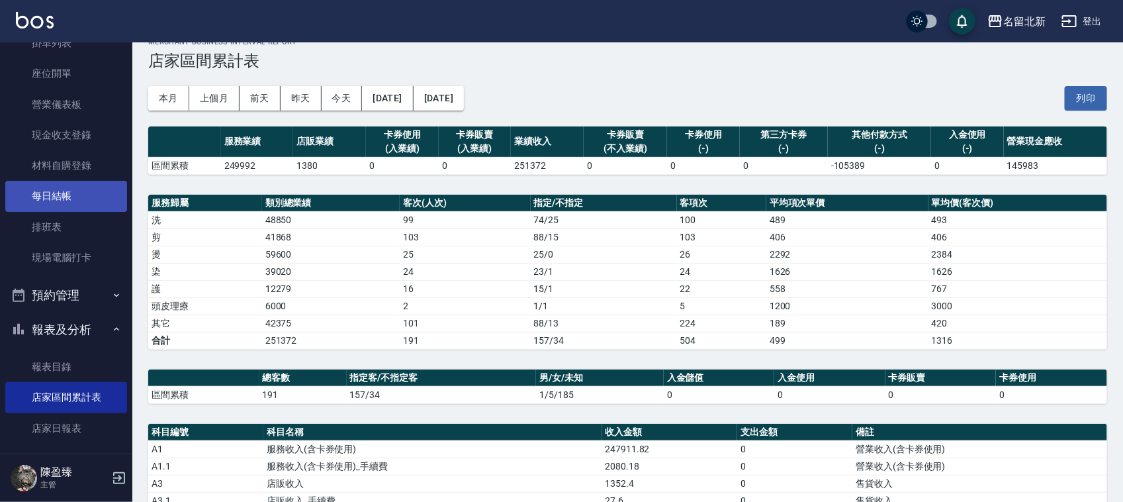
scroll to position [0, 0]
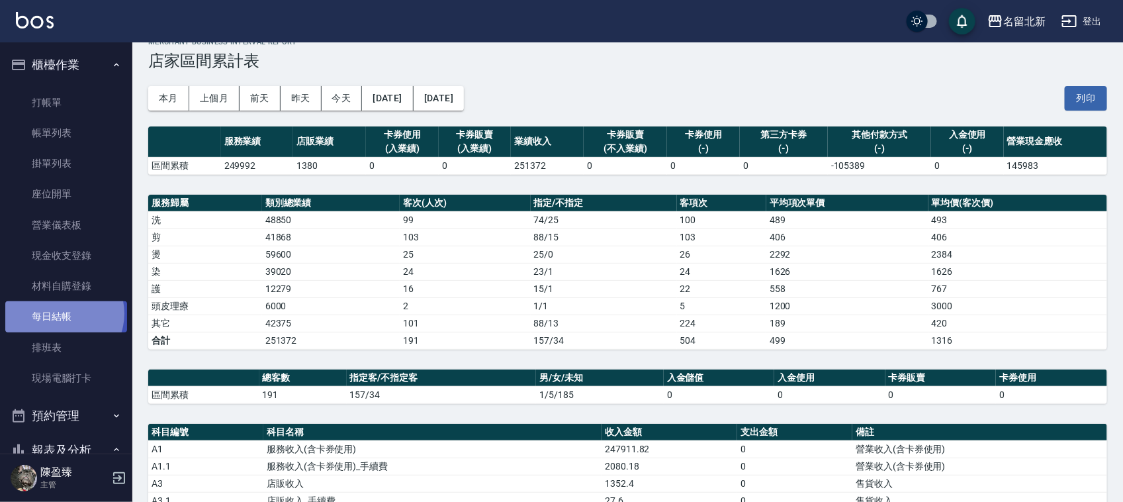
click at [64, 315] on link "每日結帳" at bounding box center [66, 316] width 122 height 30
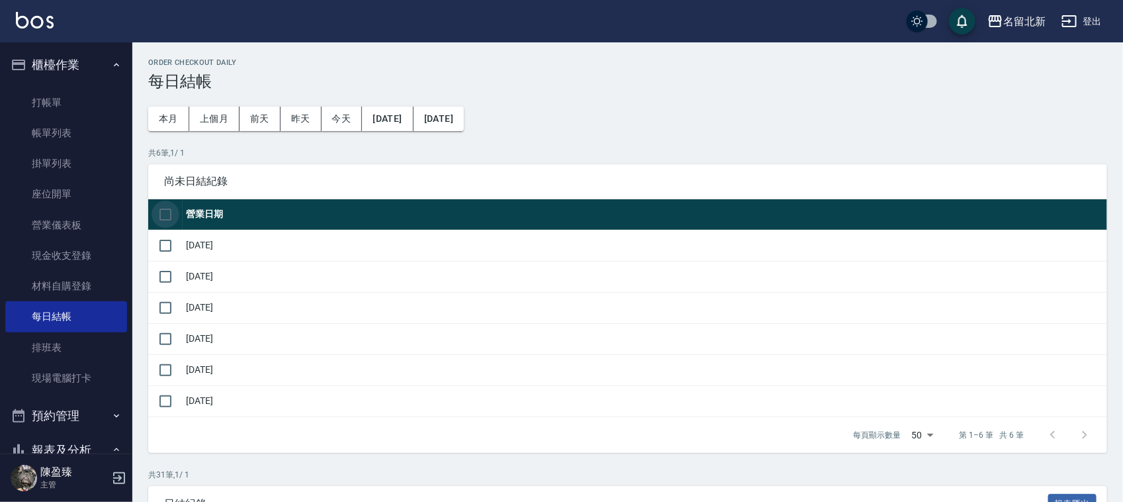
drag, startPoint x: 167, startPoint y: 212, endPoint x: 150, endPoint y: 298, distance: 87.2
click at [167, 216] on input "checkbox" at bounding box center [166, 215] width 28 height 28
checkbox input "true"
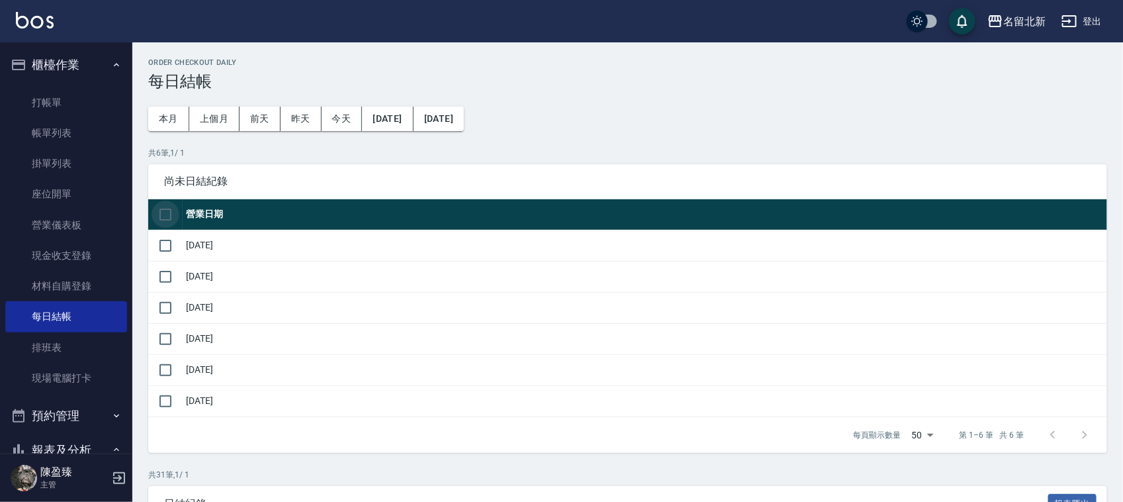
checkbox input "true"
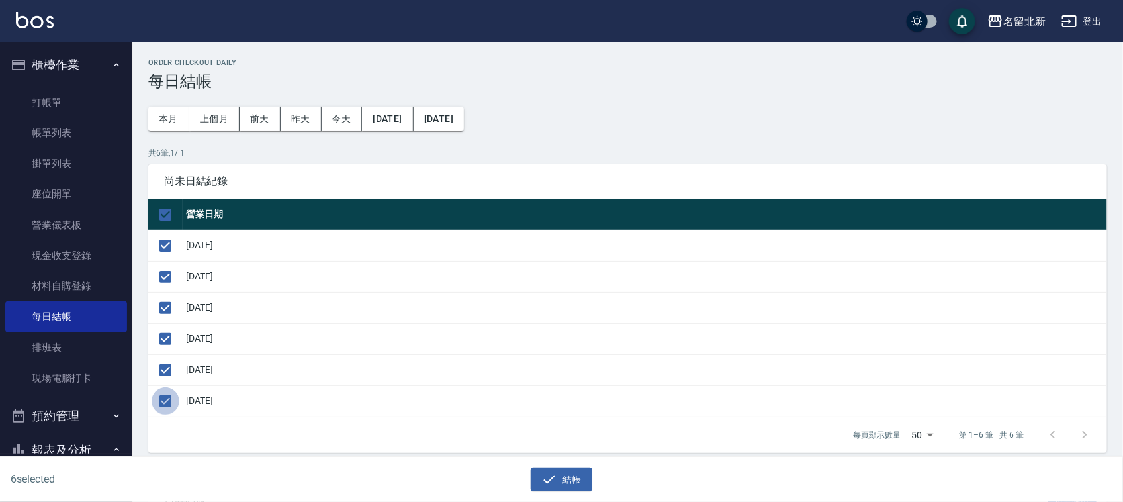
click at [167, 402] on input "checkbox" at bounding box center [166, 401] width 28 height 28
checkbox input "false"
click at [581, 483] on button "結帳" at bounding box center [562, 479] width 62 height 24
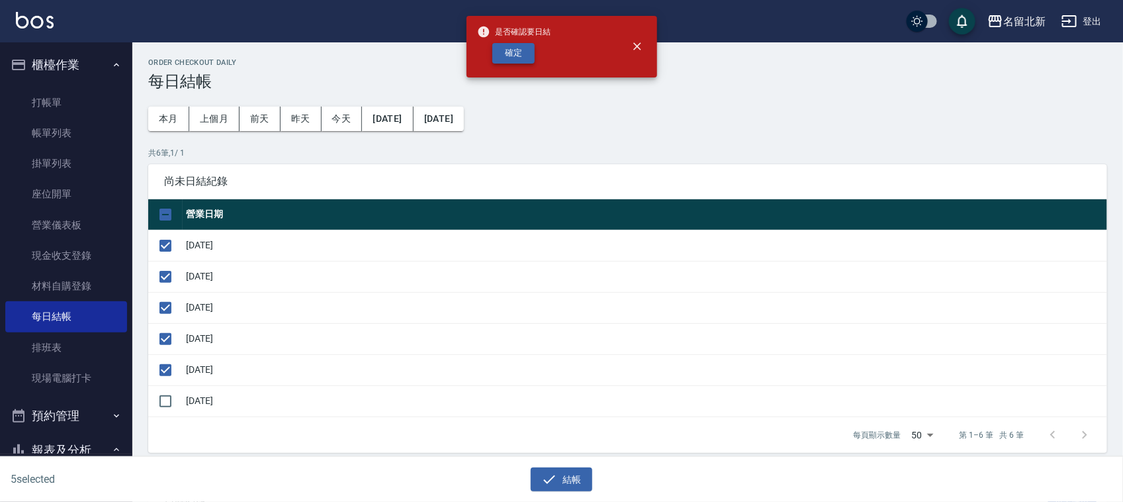
click at [504, 51] on button "確定" at bounding box center [513, 53] width 42 height 21
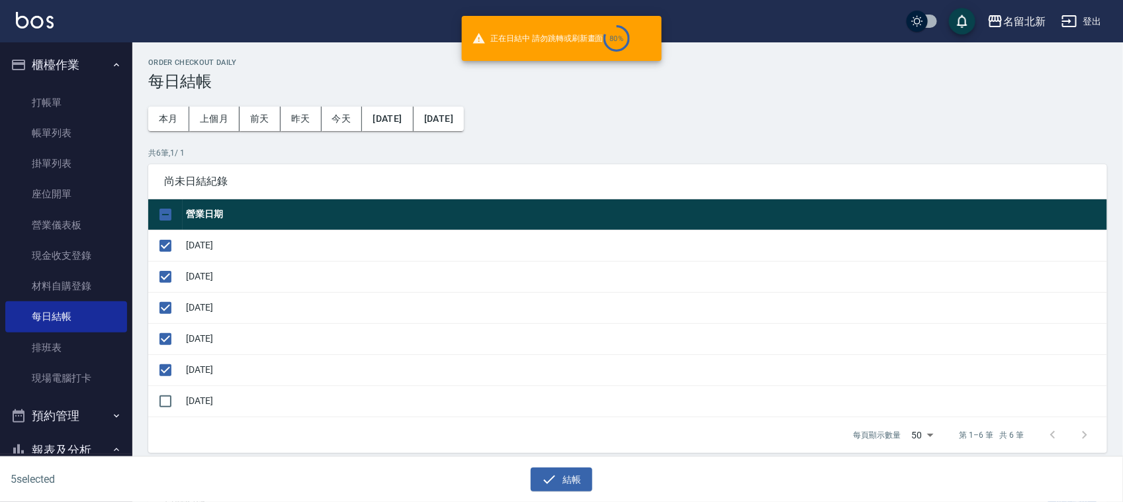
checkbox input "false"
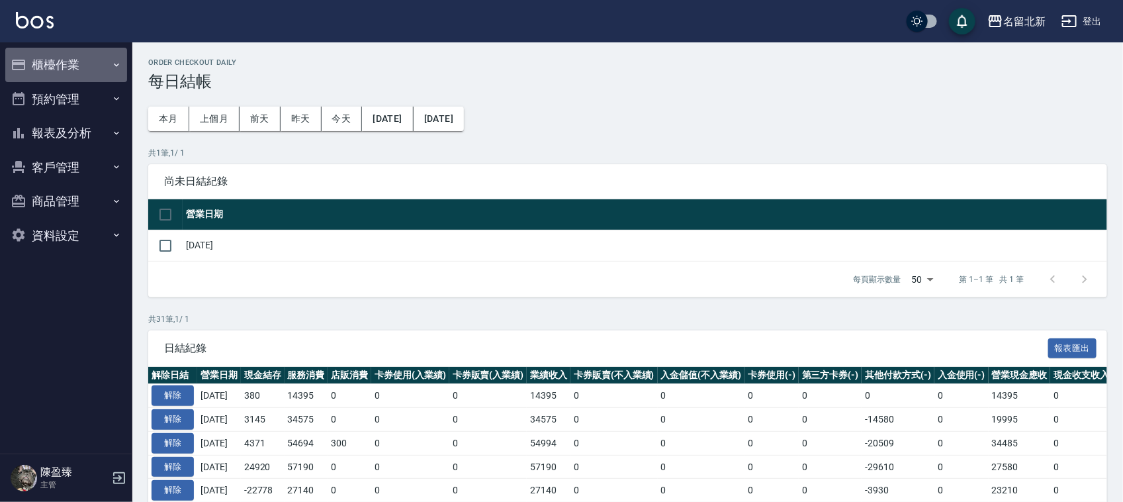
click at [61, 58] on button "櫃檯作業" at bounding box center [66, 65] width 122 height 34
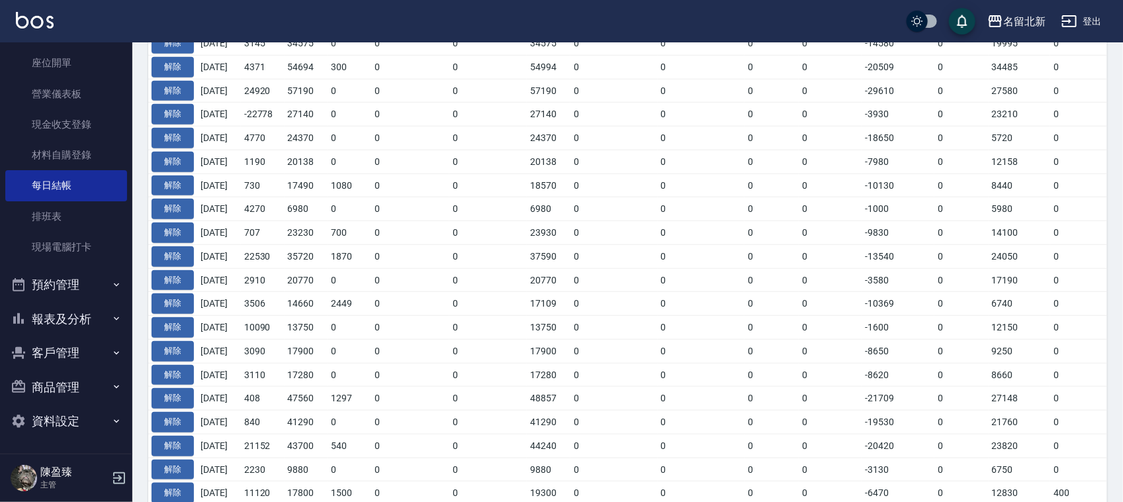
scroll to position [414, 0]
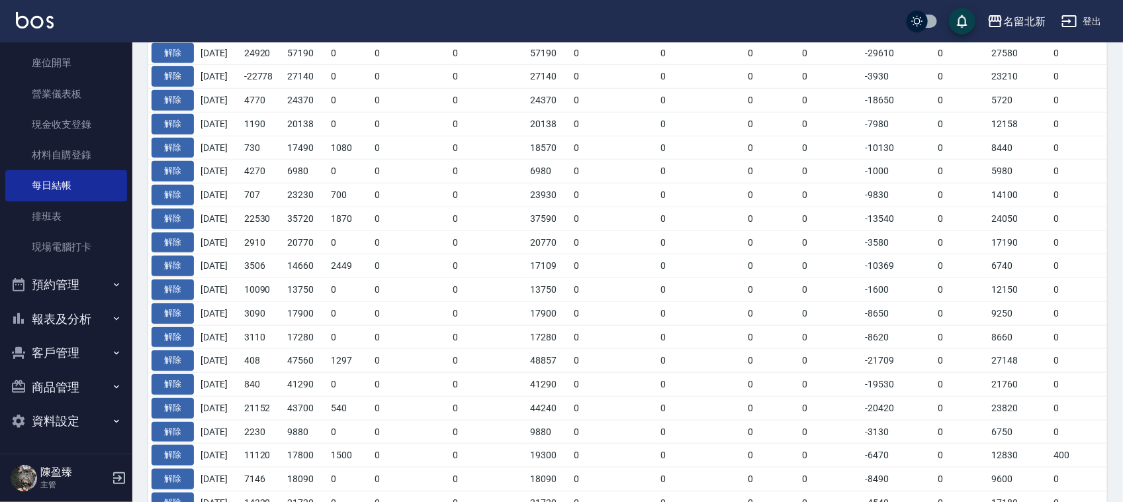
click at [68, 302] on button "報表及分析" at bounding box center [66, 319] width 122 height 34
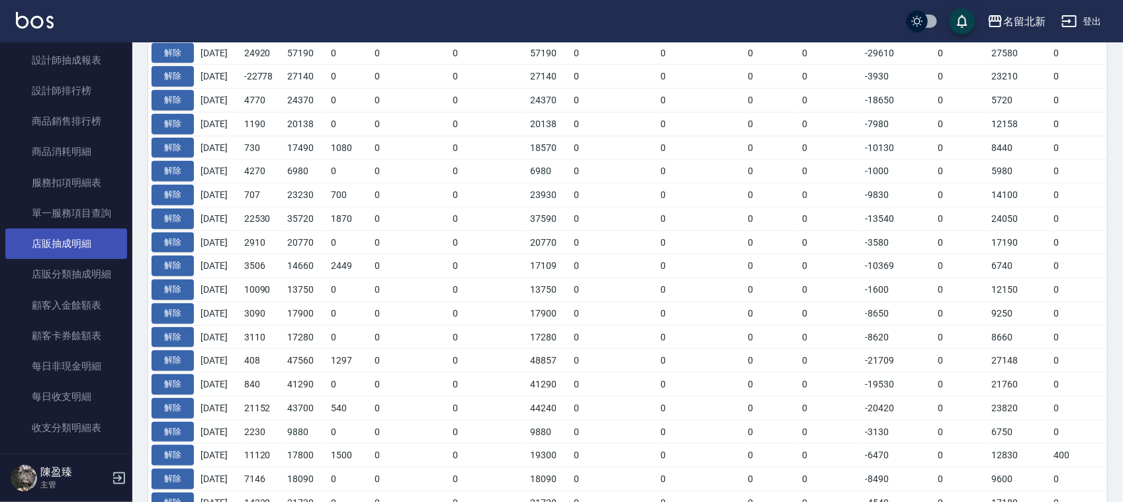
scroll to position [1041, 0]
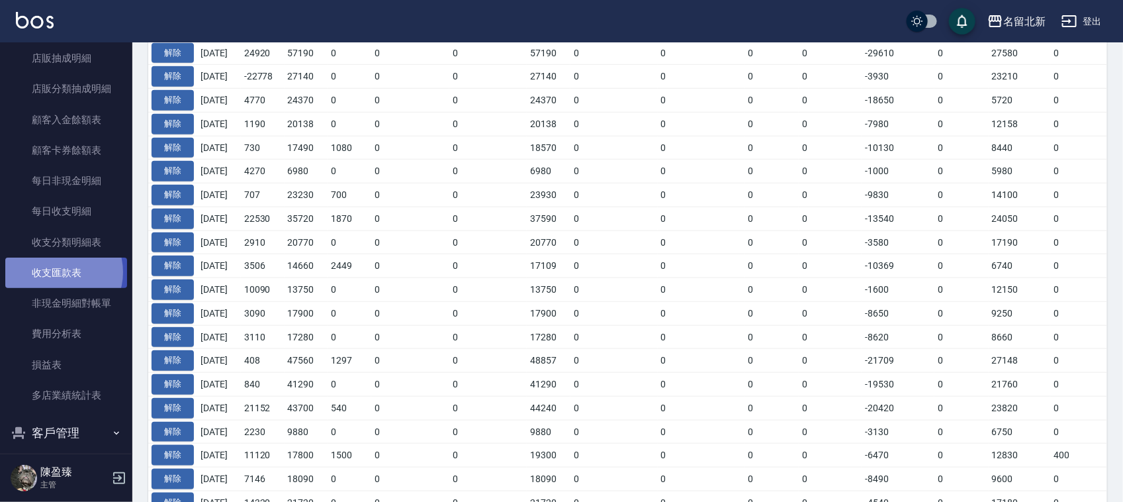
click at [60, 273] on link "收支匯款表" at bounding box center [66, 272] width 122 height 30
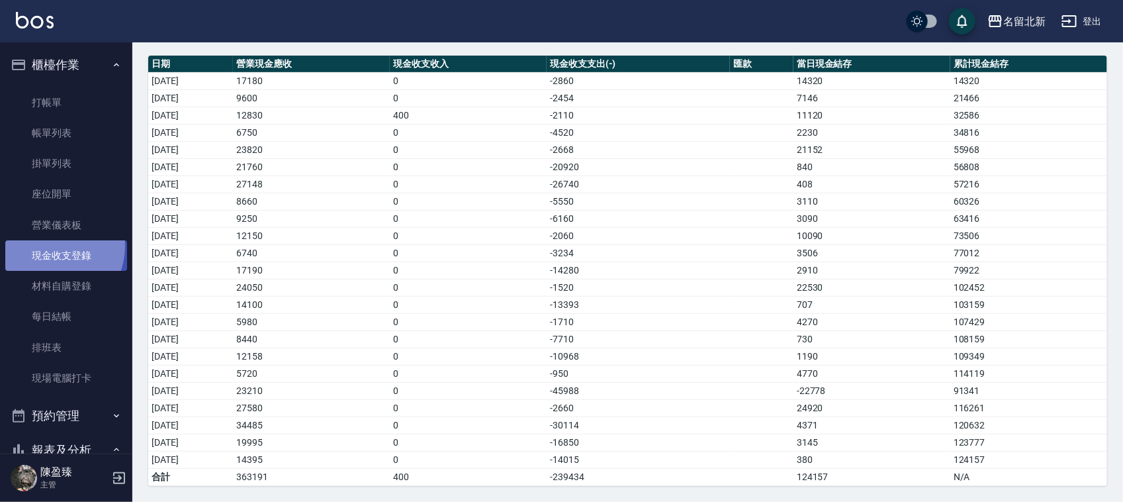
click at [50, 246] on link "現金收支登錄" at bounding box center [66, 255] width 122 height 30
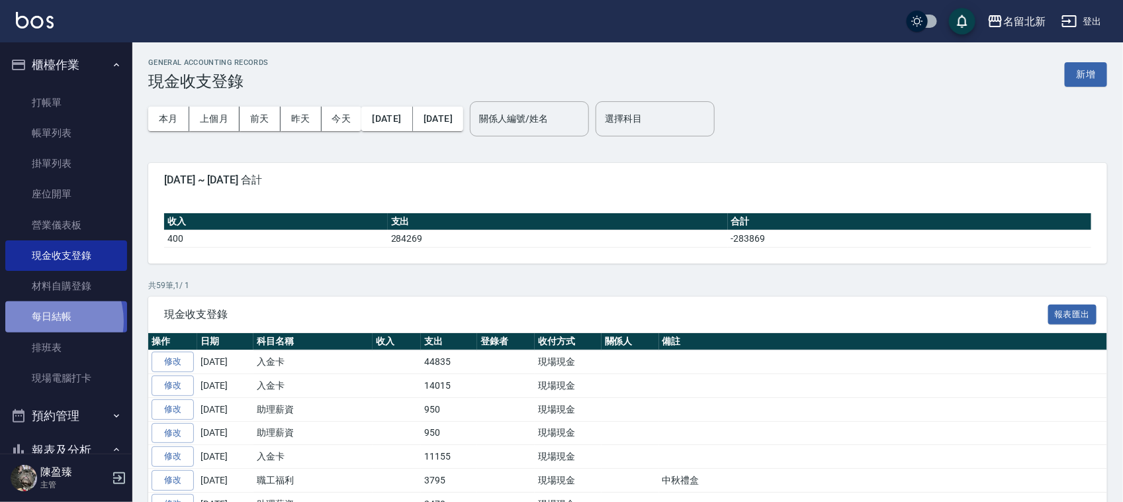
click at [44, 320] on link "每日結帳" at bounding box center [66, 316] width 122 height 30
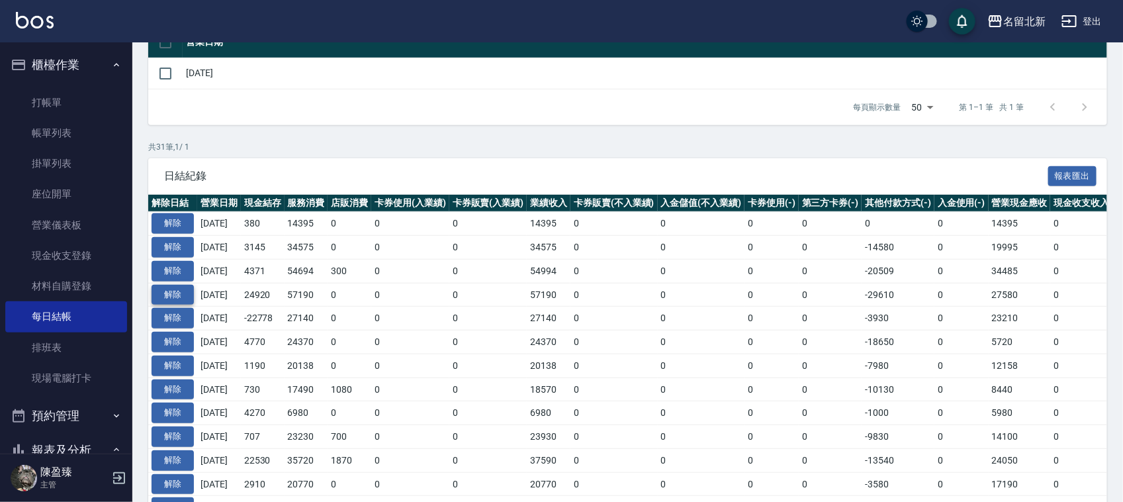
scroll to position [165, 0]
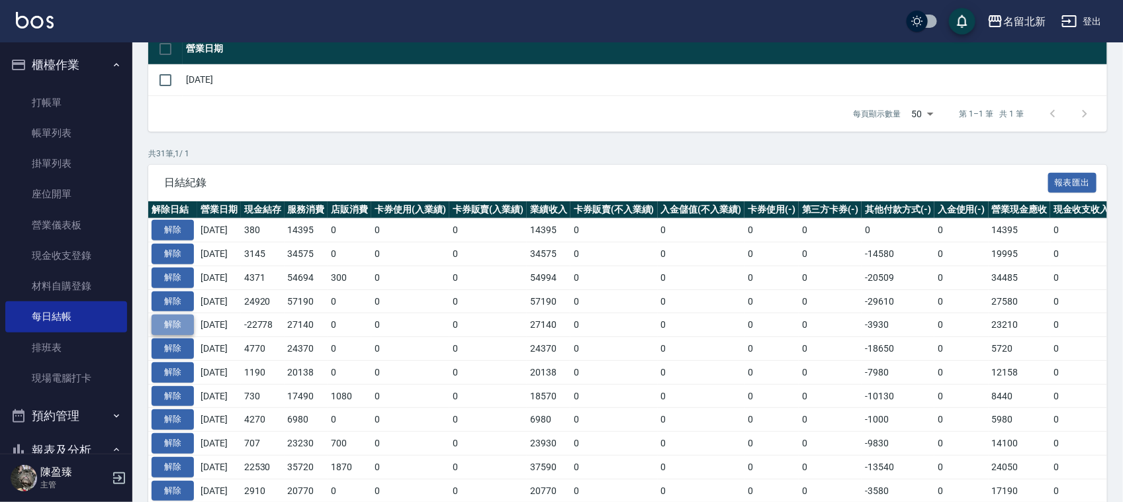
click at [177, 325] on button "解除" at bounding box center [173, 324] width 42 height 21
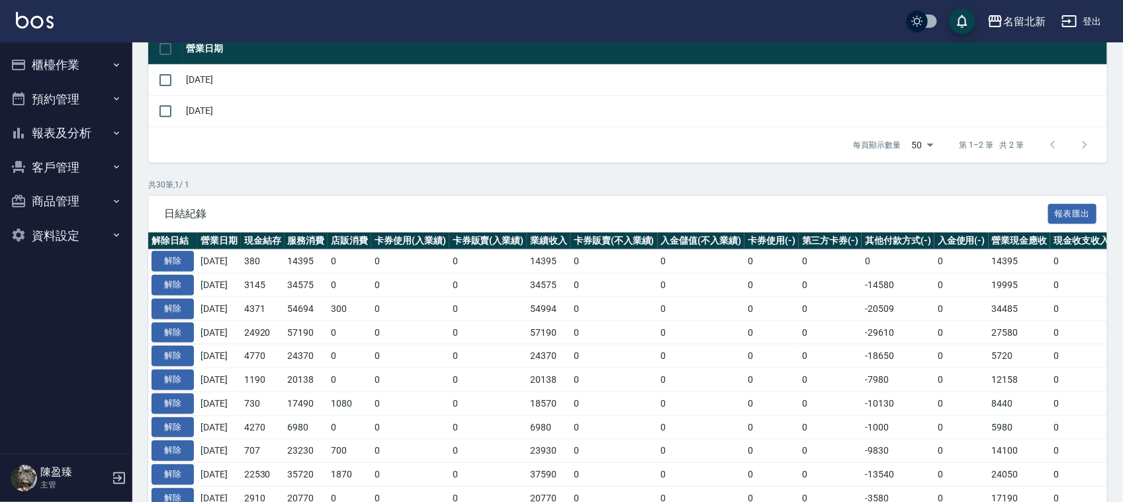
scroll to position [165, 0]
click at [64, 57] on button "櫃檯作業" at bounding box center [66, 65] width 122 height 34
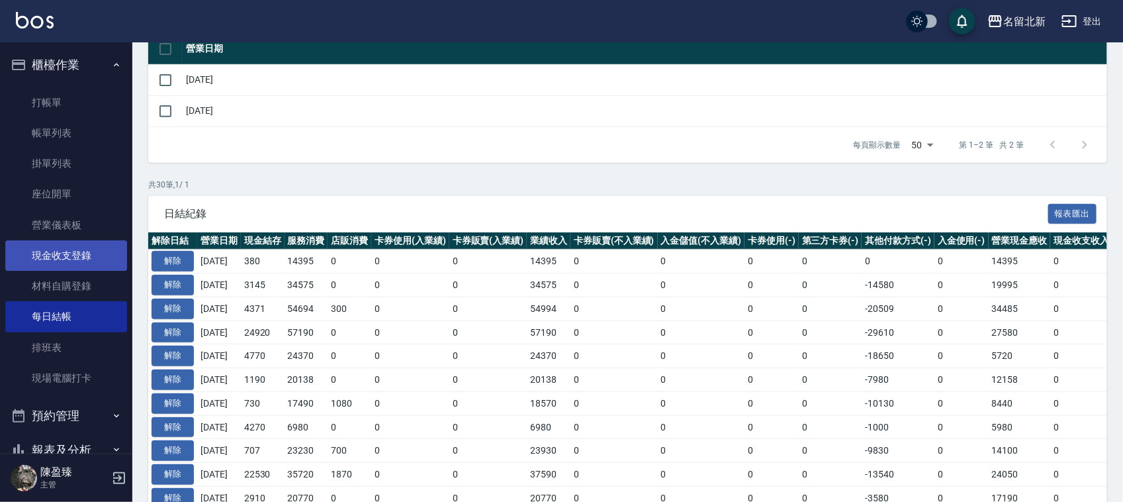
click at [86, 259] on link "現金收支登錄" at bounding box center [66, 255] width 122 height 30
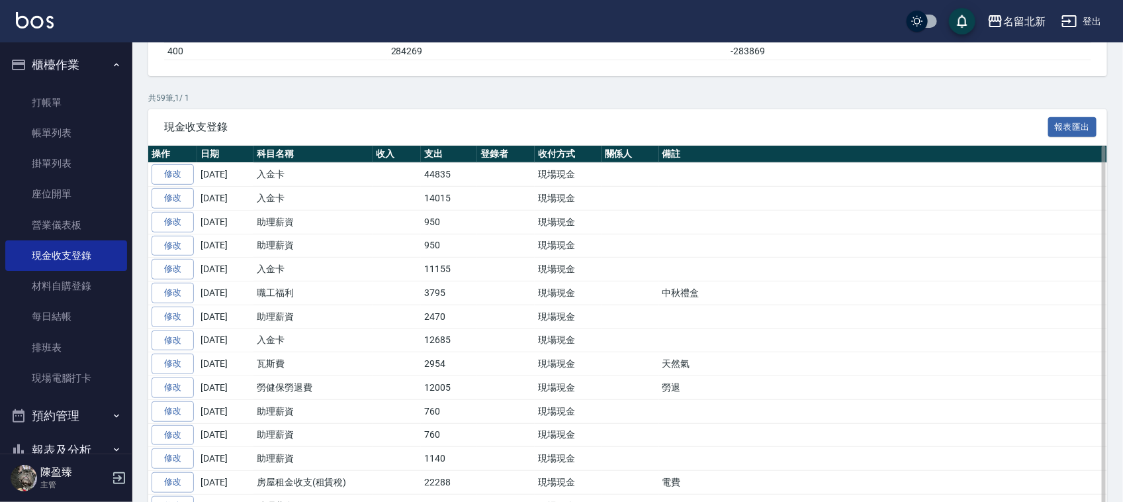
scroll to position [331, 0]
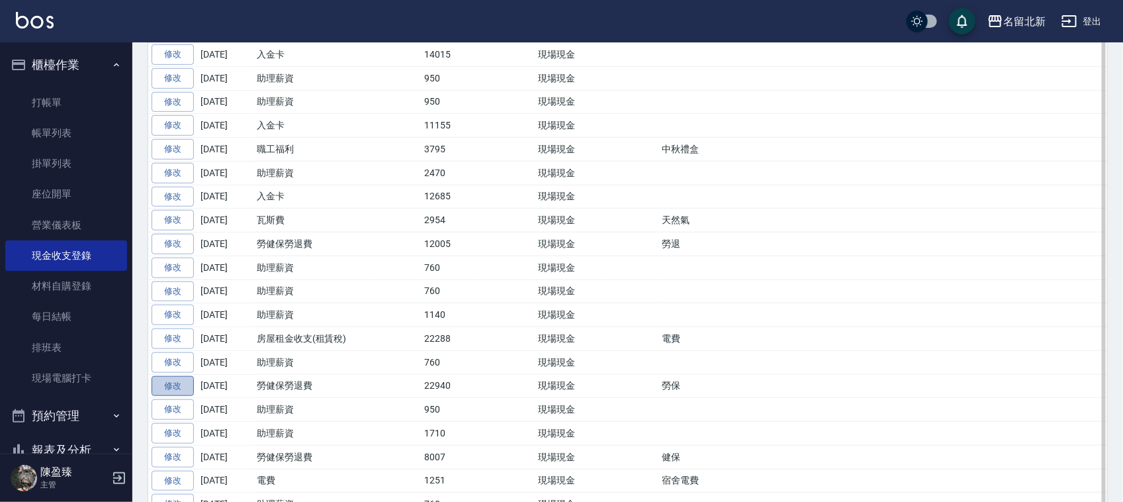
click at [164, 394] on link "修改" at bounding box center [173, 386] width 42 height 21
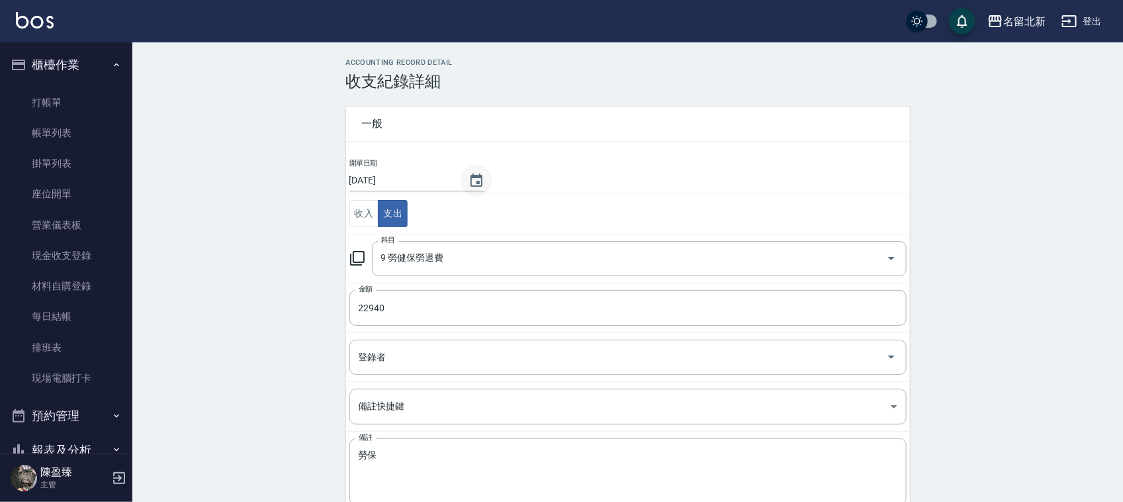
click at [484, 174] on icon "Choose date, selected date is 2025-09-19" at bounding box center [477, 181] width 16 height 16
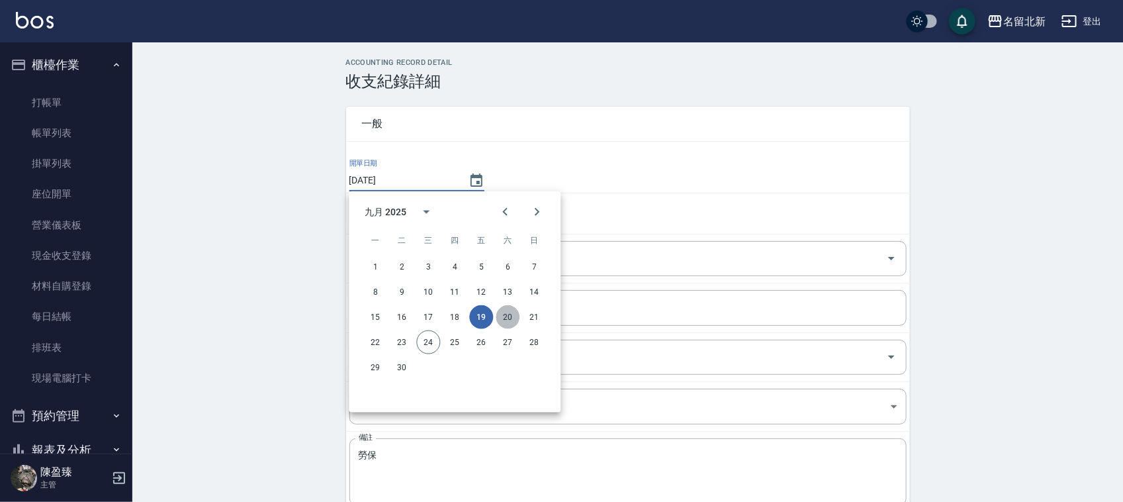
click at [510, 319] on button "20" at bounding box center [508, 317] width 24 height 24
type input "[DATE]"
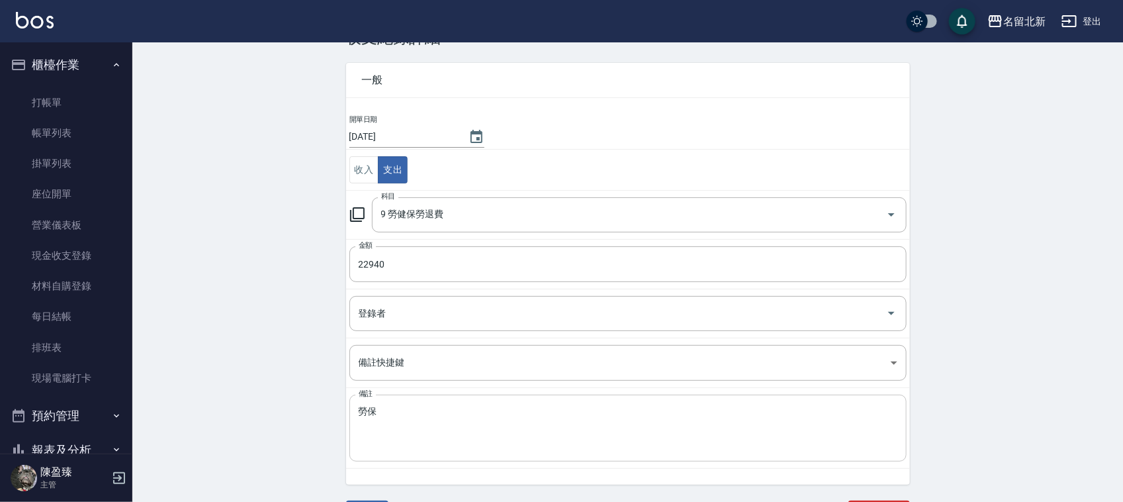
scroll to position [68, 0]
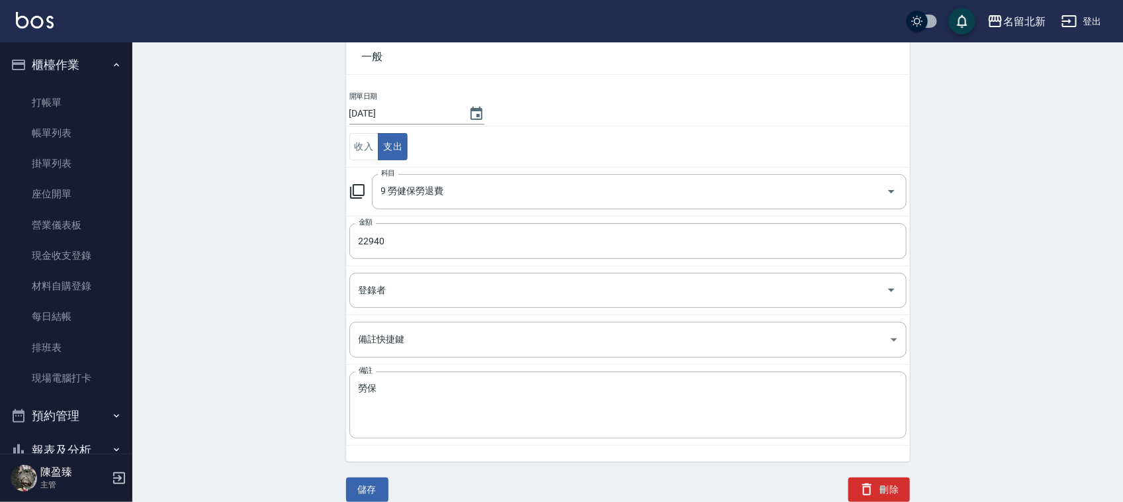
click at [364, 483] on button "儲存" at bounding box center [367, 489] width 42 height 24
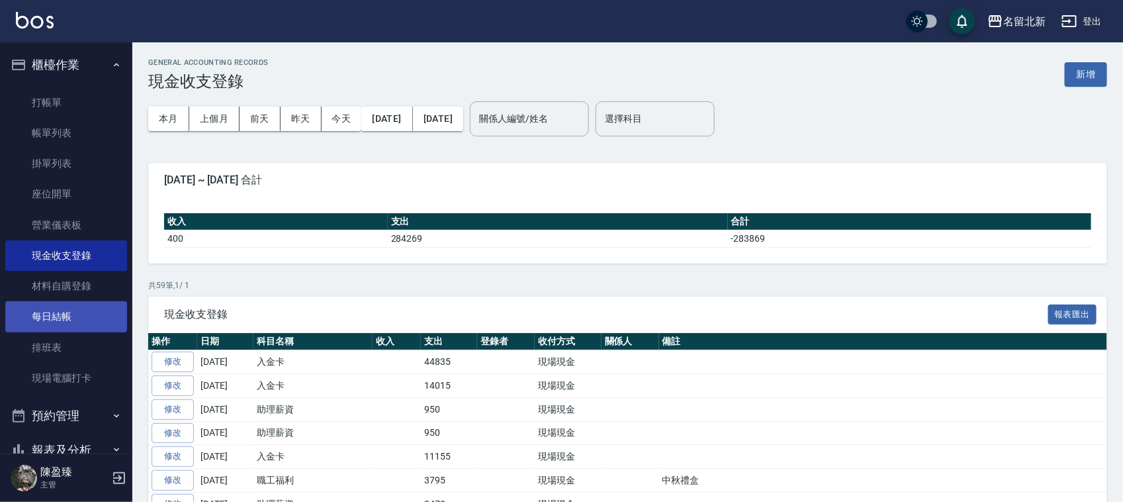
click at [58, 316] on link "每日結帳" at bounding box center [66, 316] width 122 height 30
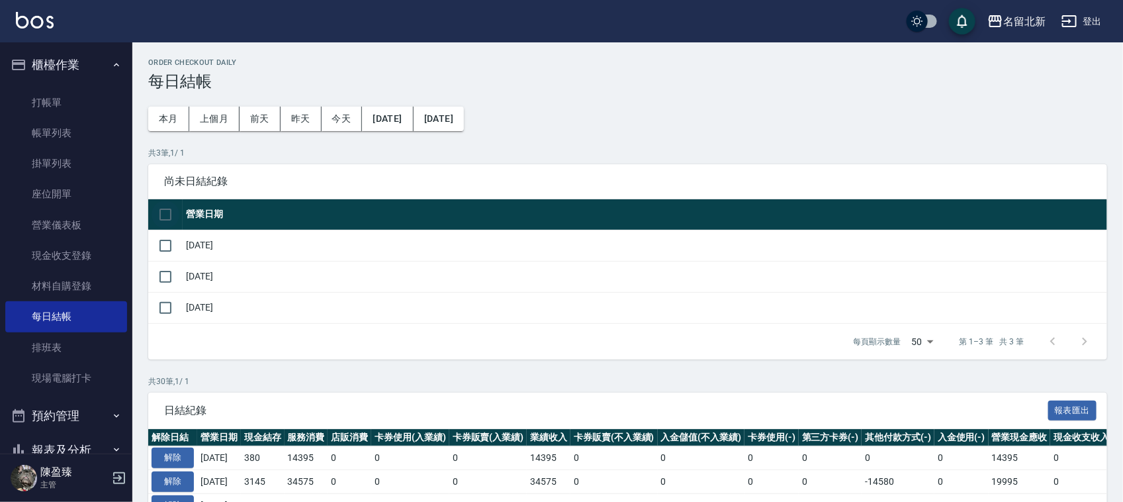
click at [160, 214] on input "checkbox" at bounding box center [166, 215] width 28 height 28
checkbox input "true"
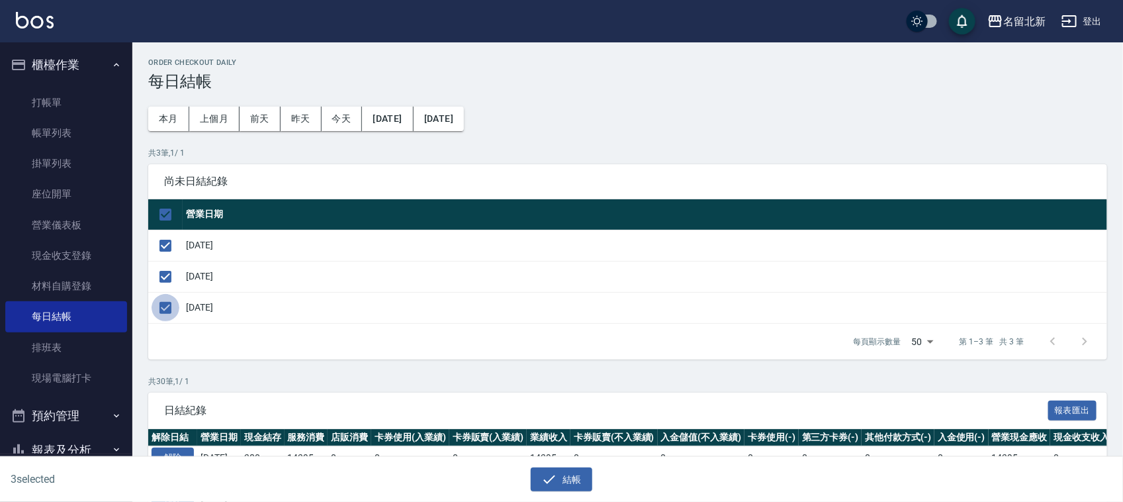
click at [162, 309] on input "checkbox" at bounding box center [166, 308] width 28 height 28
checkbox input "false"
click at [566, 478] on button "結帳" at bounding box center [562, 479] width 62 height 24
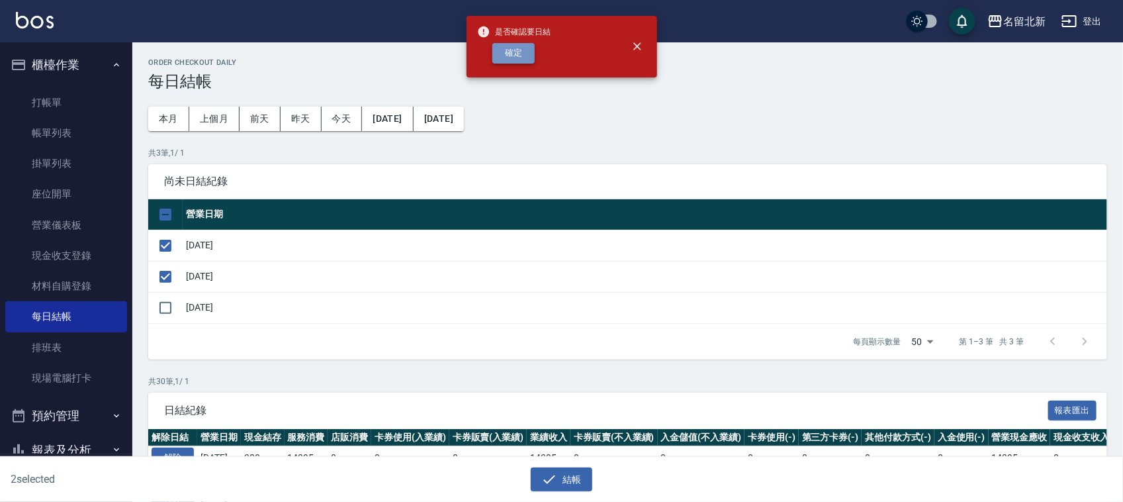
click at [496, 43] on button "確定" at bounding box center [513, 53] width 42 height 21
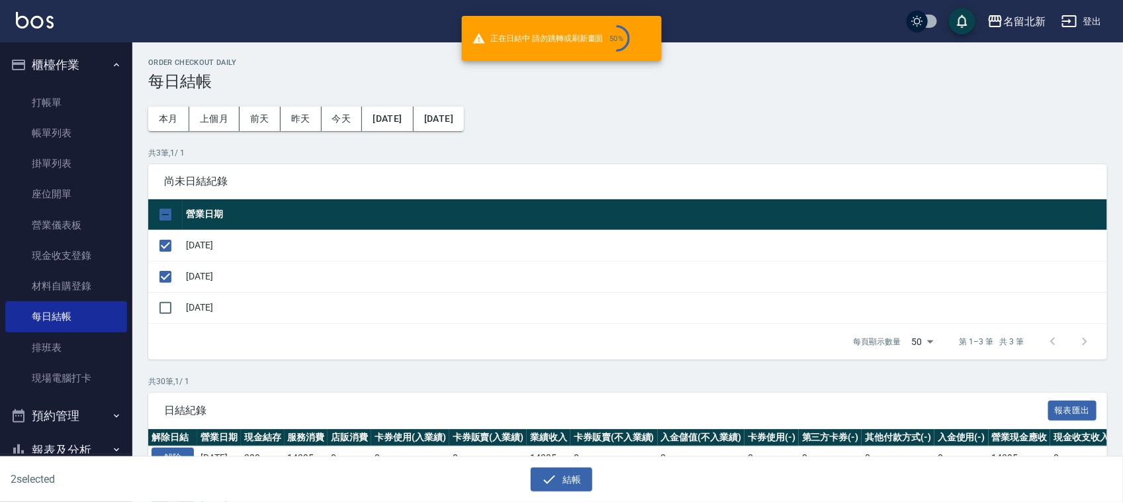
checkbox input "false"
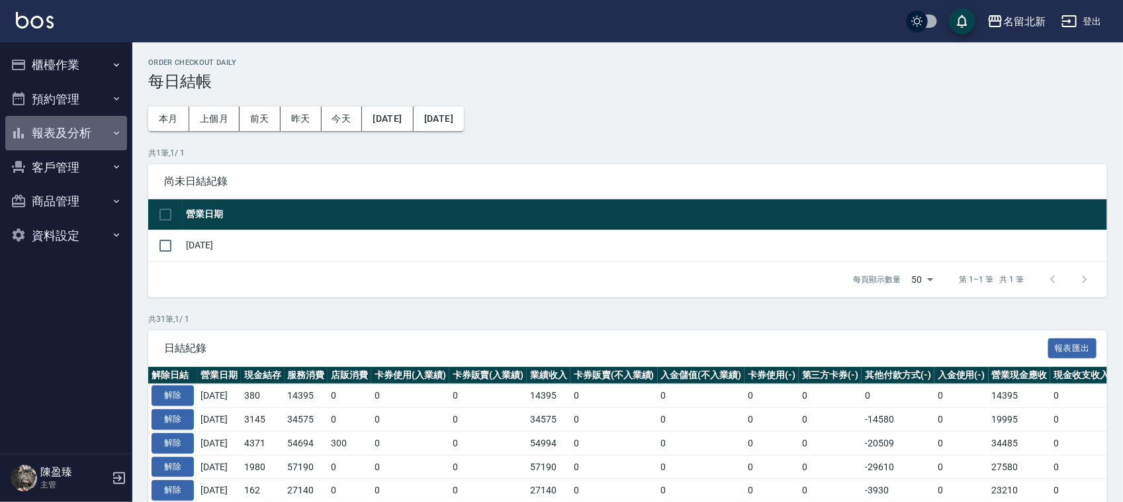
drag, startPoint x: 44, startPoint y: 131, endPoint x: 50, endPoint y: 127, distance: 7.7
click at [44, 130] on button "報表及分析" at bounding box center [66, 133] width 122 height 34
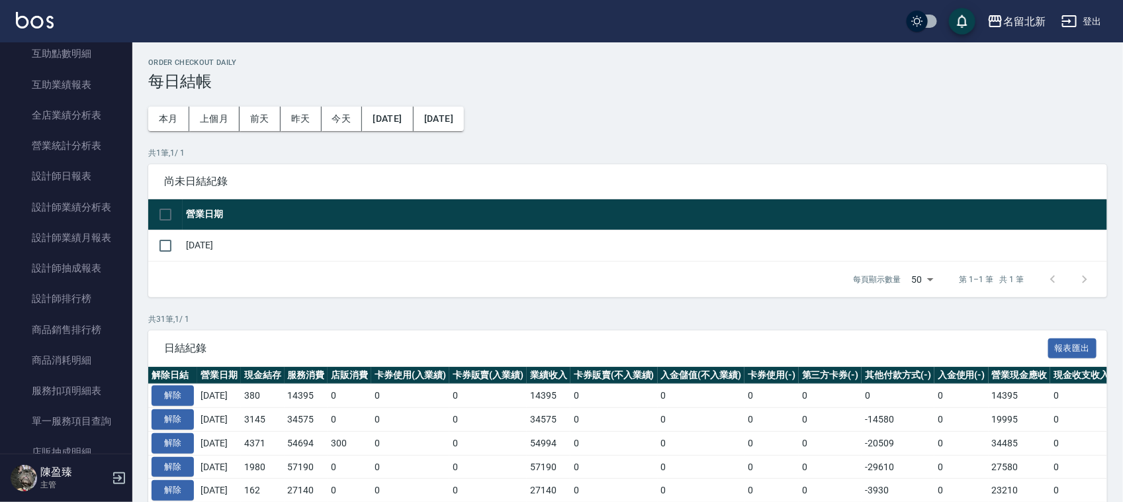
scroll to position [662, 0]
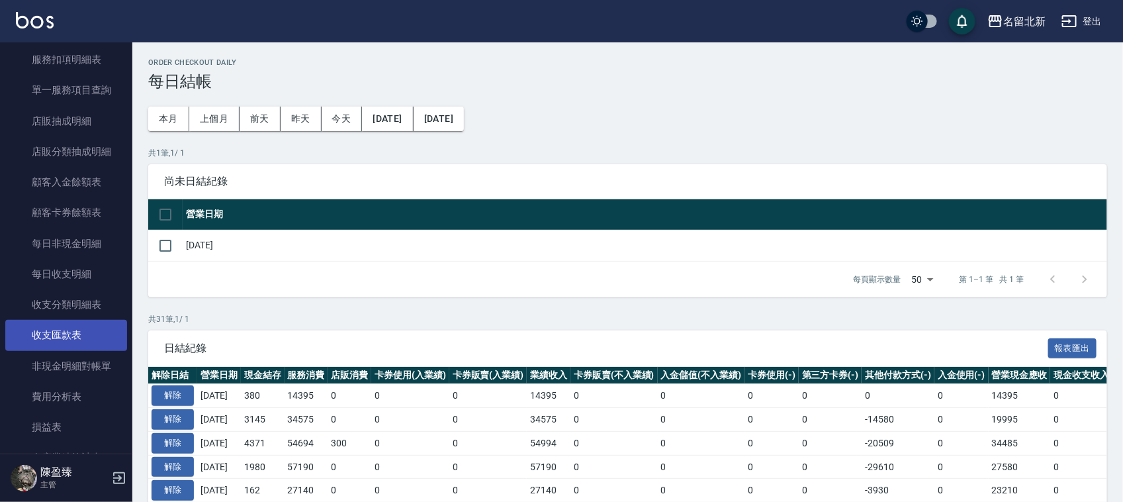
click at [50, 328] on link "收支匯款表" at bounding box center [66, 335] width 122 height 30
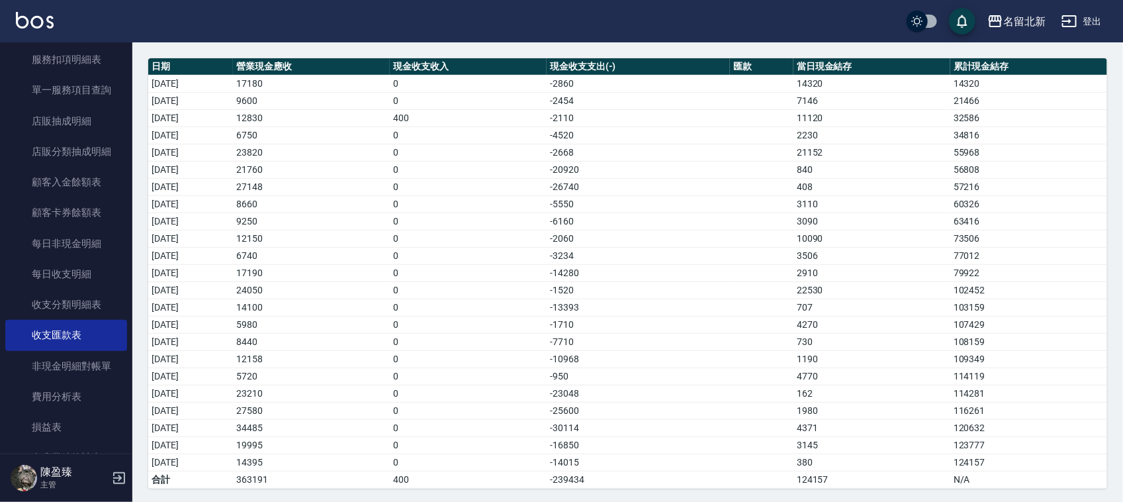
scroll to position [99, 0]
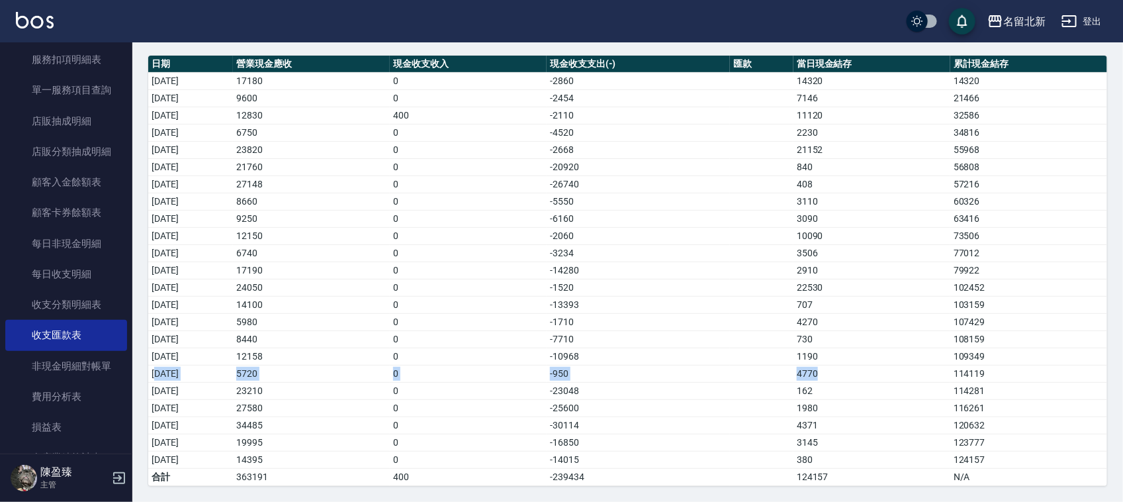
drag, startPoint x: 835, startPoint y: 371, endPoint x: 156, endPoint y: 318, distance: 681.8
click at [153, 377] on tr "[DATE] 5720 0 -950 4770 114119" at bounding box center [627, 373] width 959 height 17
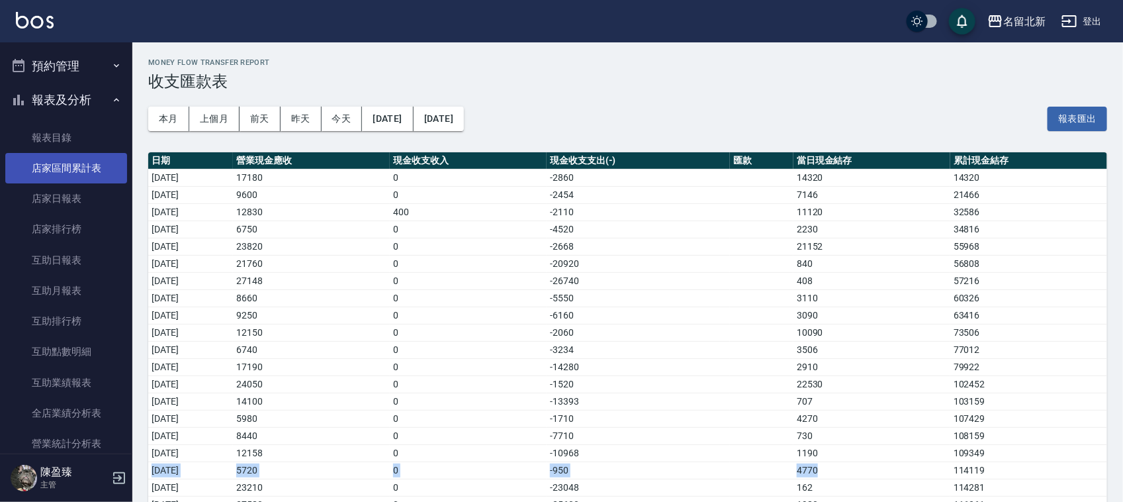
scroll to position [0, 0]
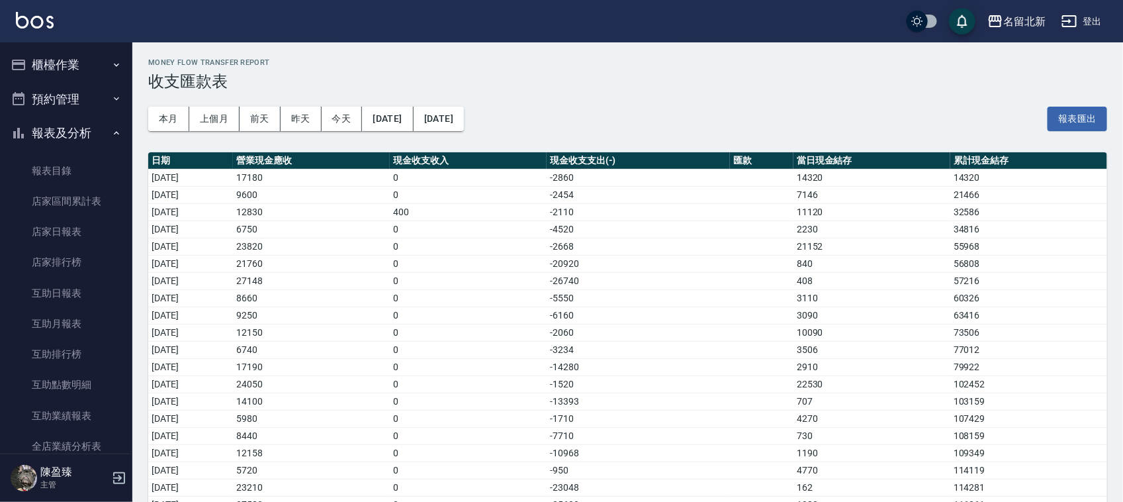
drag, startPoint x: 89, startPoint y: 38, endPoint x: 90, endPoint y: 47, distance: 8.6
click at [90, 44] on div "名留北新 登出 櫃檯作業 打帳單 帳單列表 掛單列表 座位開單 營業儀表板 現金收支登錄 材料自購登錄 每日結帳 排班表 現場電腦打卡 預約管理 預約管理 單…" at bounding box center [561, 299] width 1123 height 598
click at [73, 62] on button "櫃檯作業" at bounding box center [66, 65] width 122 height 34
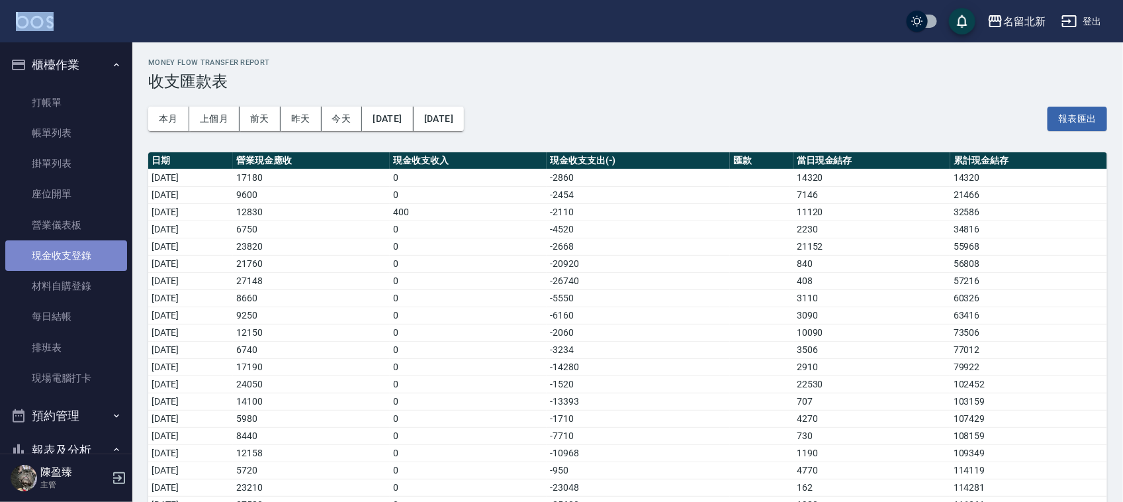
click at [79, 253] on link "現金收支登錄" at bounding box center [66, 255] width 122 height 30
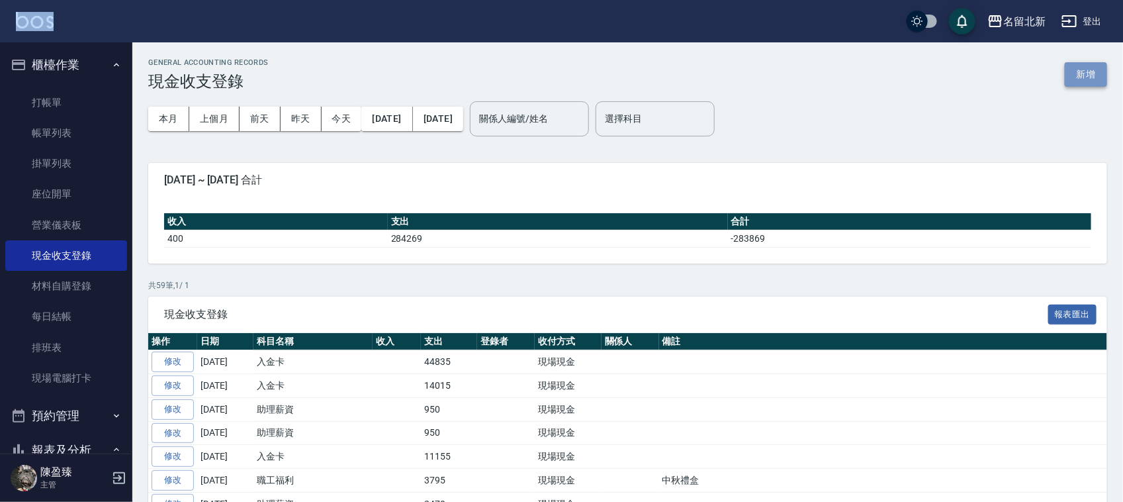
click at [1086, 65] on button "新增" at bounding box center [1086, 74] width 42 height 24
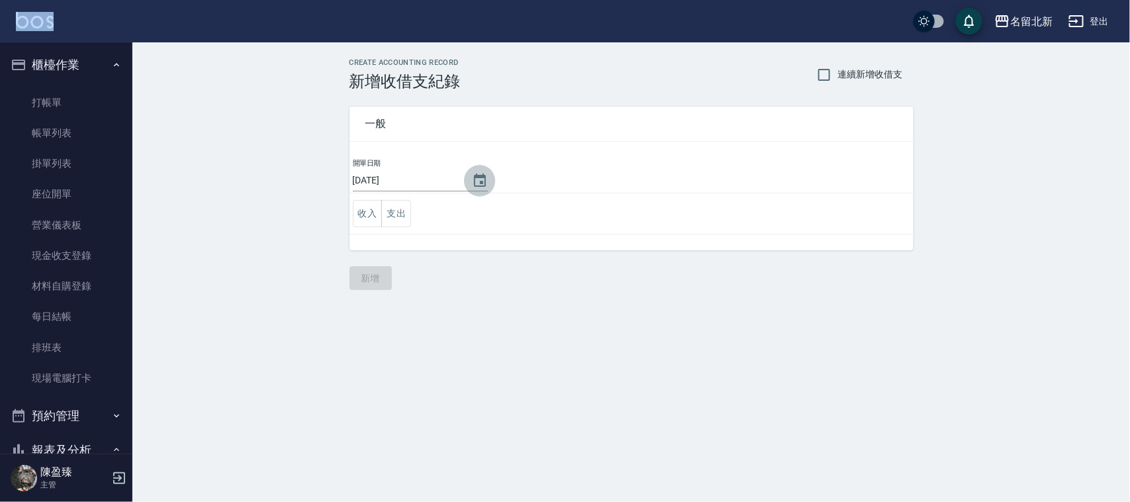
click at [478, 177] on icon "Choose date, selected date is 2025-09-24" at bounding box center [480, 181] width 16 height 16
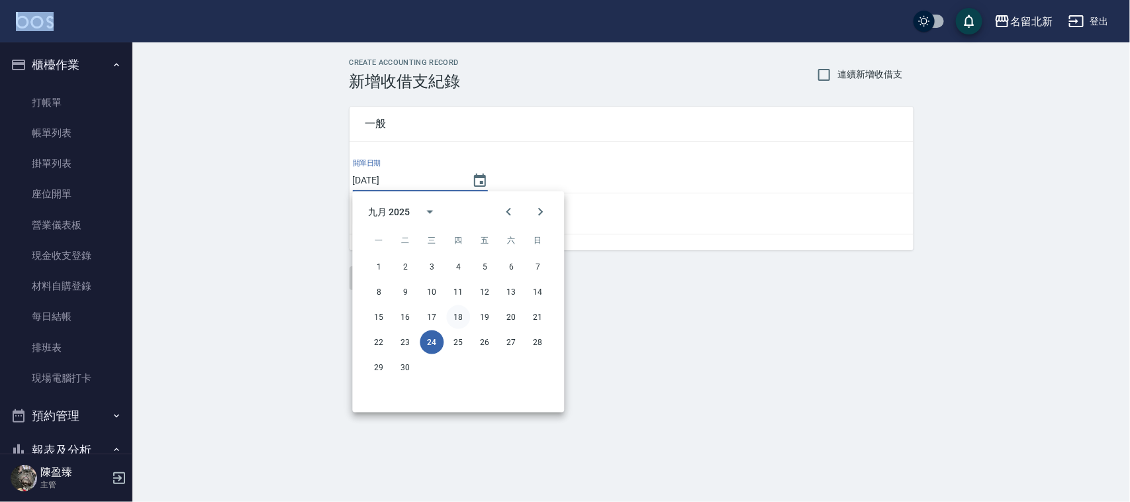
click at [461, 318] on button "18" at bounding box center [459, 317] width 24 height 24
type input "[DATE]"
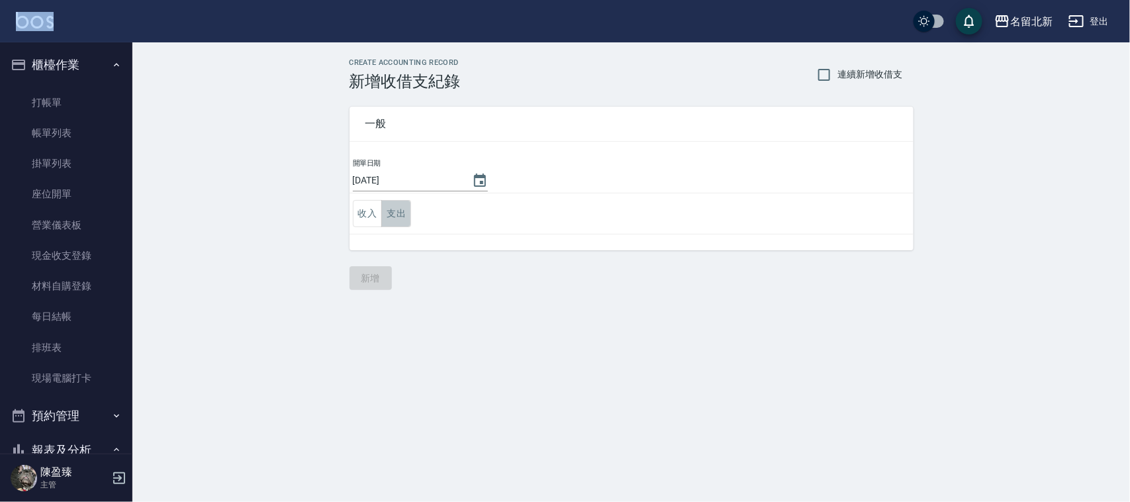
click at [394, 214] on button "支出" at bounding box center [396, 213] width 30 height 27
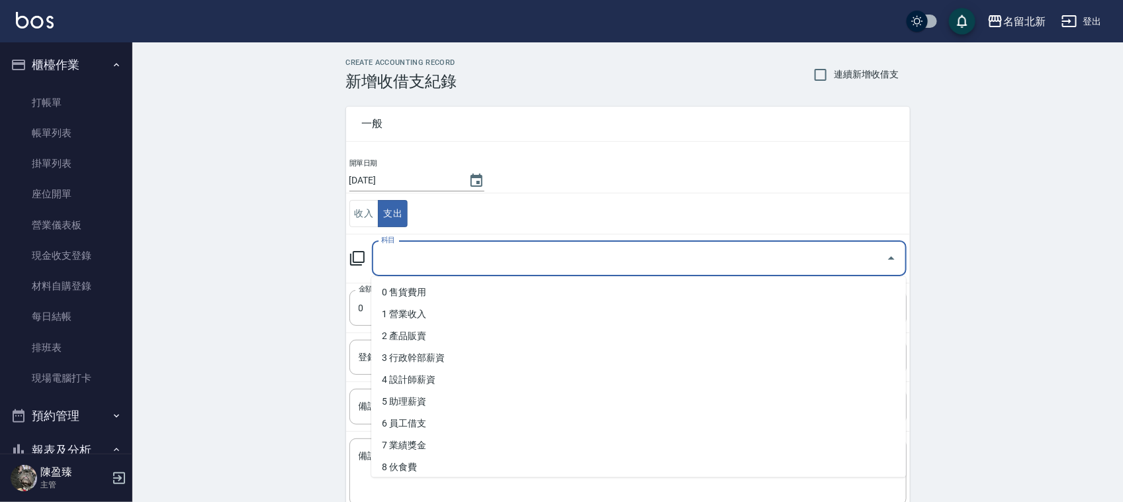
drag, startPoint x: 407, startPoint y: 255, endPoint x: 431, endPoint y: 347, distance: 95.7
click at [410, 255] on input "科目" at bounding box center [629, 258] width 503 height 23
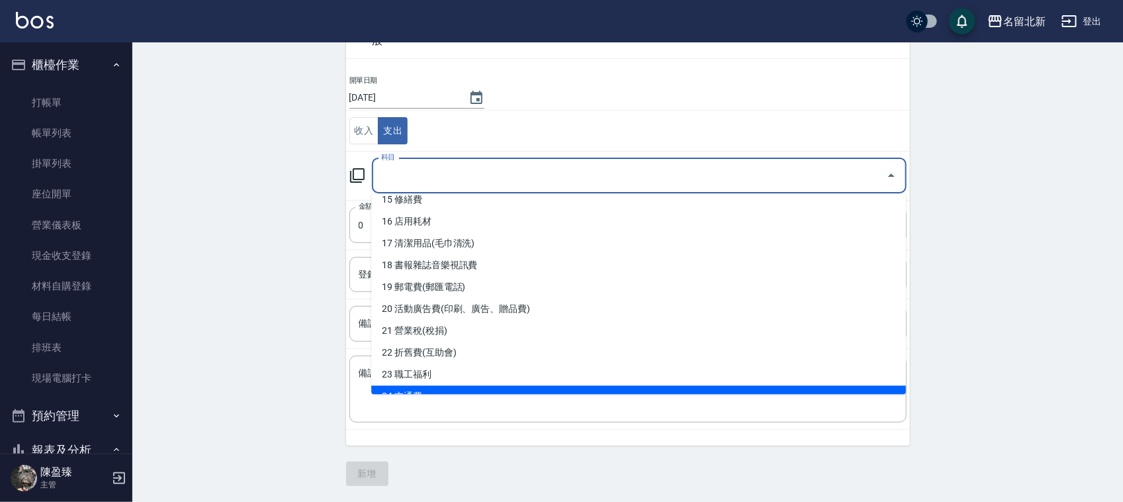
scroll to position [308, 0]
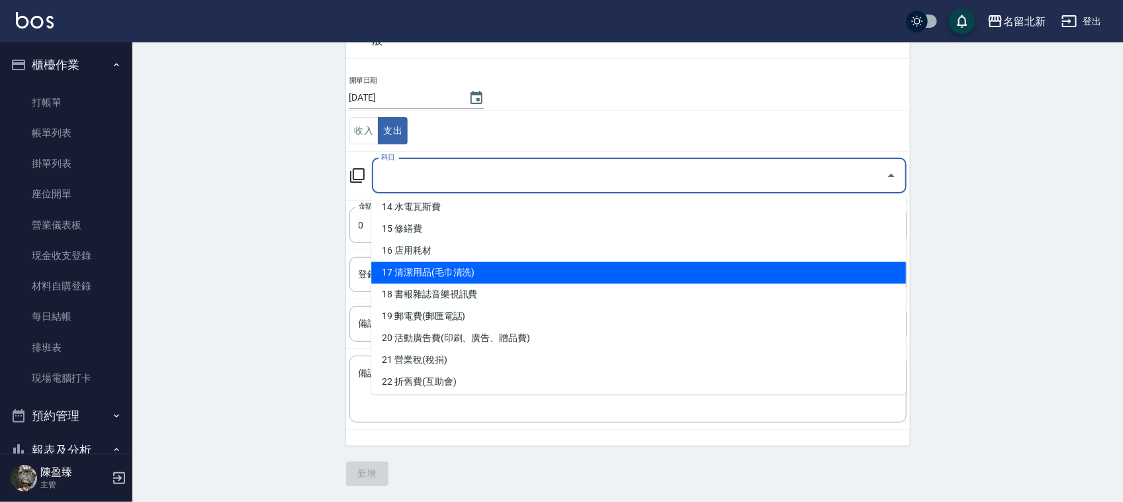
click at [461, 275] on li "17 清潔用品(毛巾清洗)" at bounding box center [638, 273] width 535 height 22
type input "17 清潔用品(毛巾清洗)"
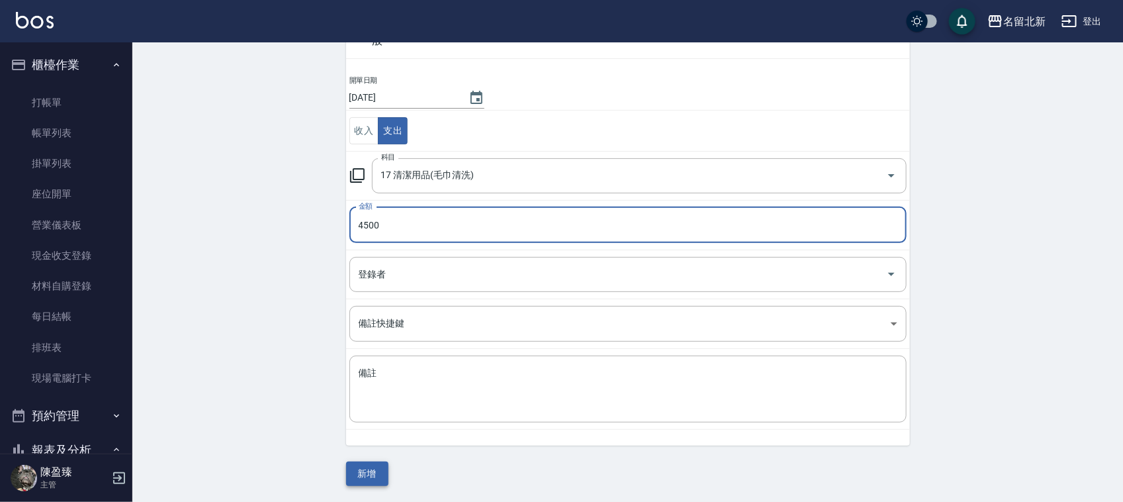
type input "4500"
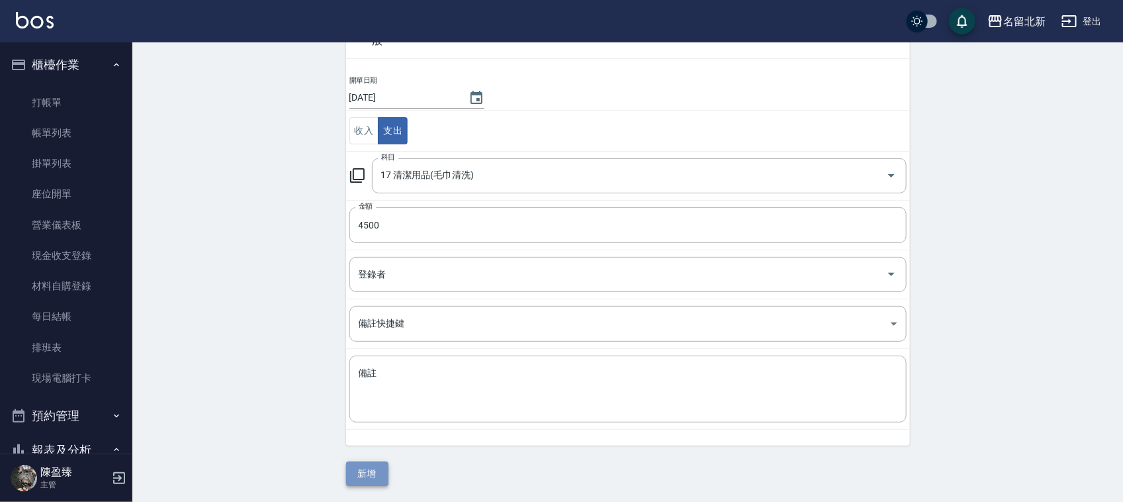
click at [357, 463] on button "新增" at bounding box center [367, 473] width 42 height 24
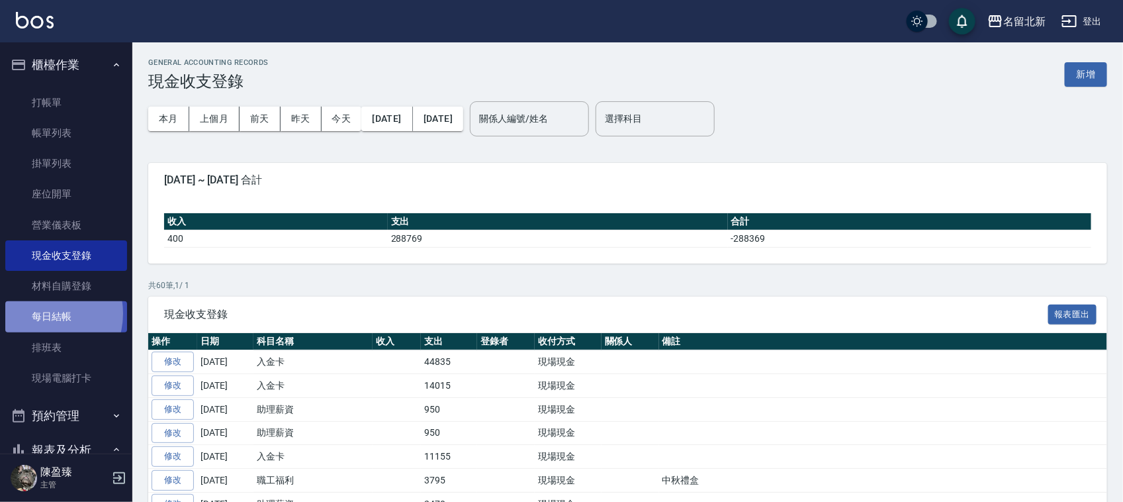
click at [42, 313] on link "每日結帳" at bounding box center [66, 316] width 122 height 30
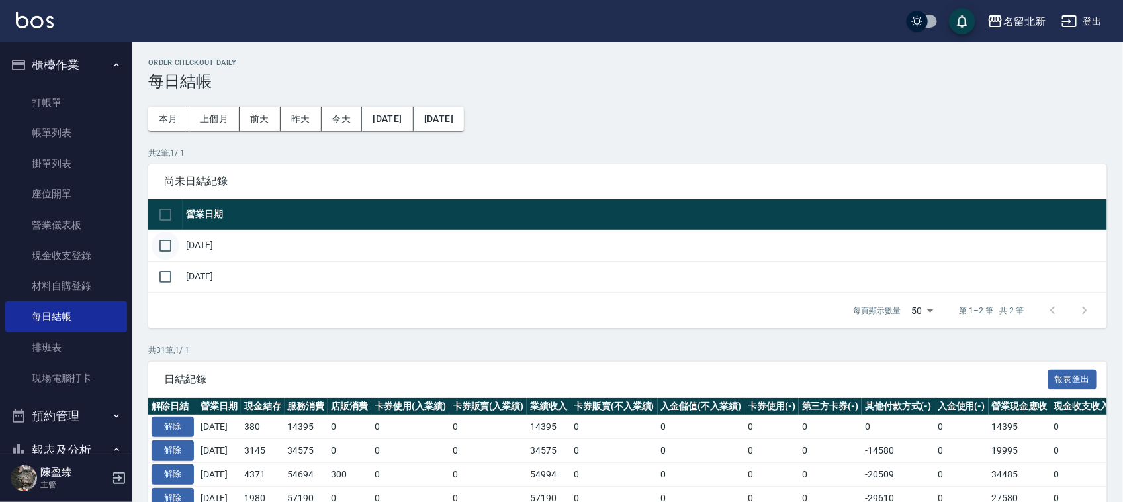
drag, startPoint x: 161, startPoint y: 244, endPoint x: 169, endPoint y: 246, distance: 8.2
click at [165, 245] on input "checkbox" at bounding box center [166, 246] width 28 height 28
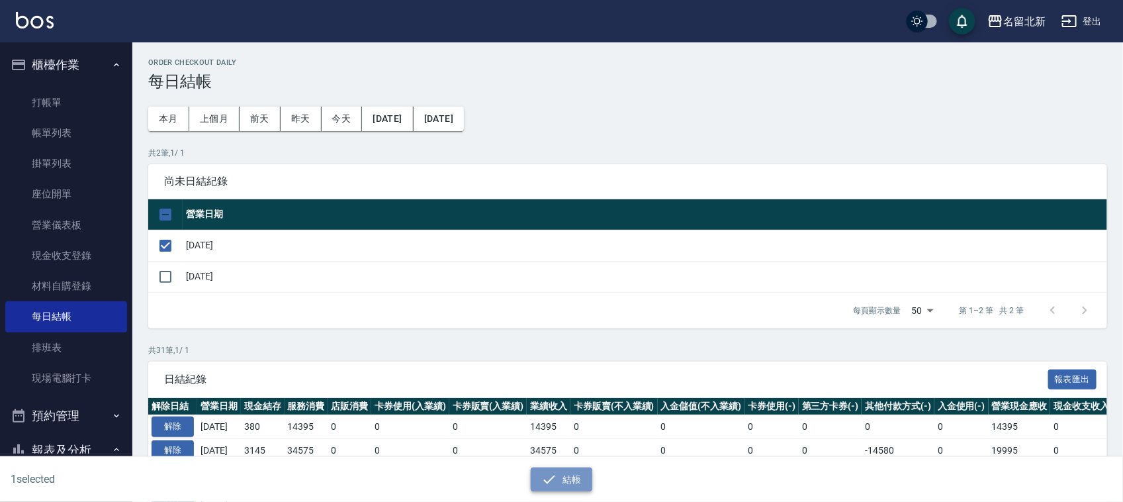
click at [573, 475] on button "結帳" at bounding box center [562, 479] width 62 height 24
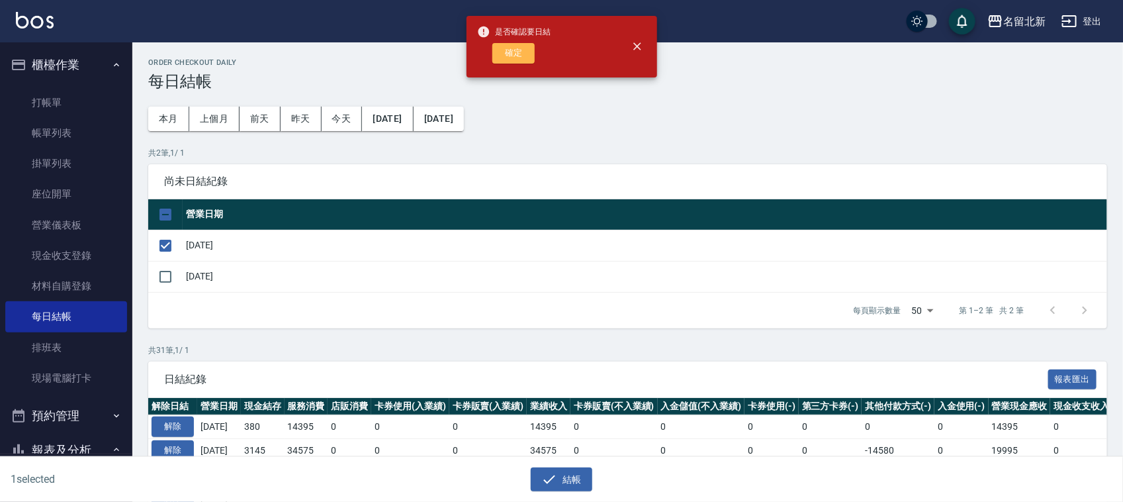
drag, startPoint x: 506, startPoint y: 48, endPoint x: 528, endPoint y: 48, distance: 21.9
click at [506, 48] on button "確定" at bounding box center [513, 53] width 42 height 21
checkbox input "false"
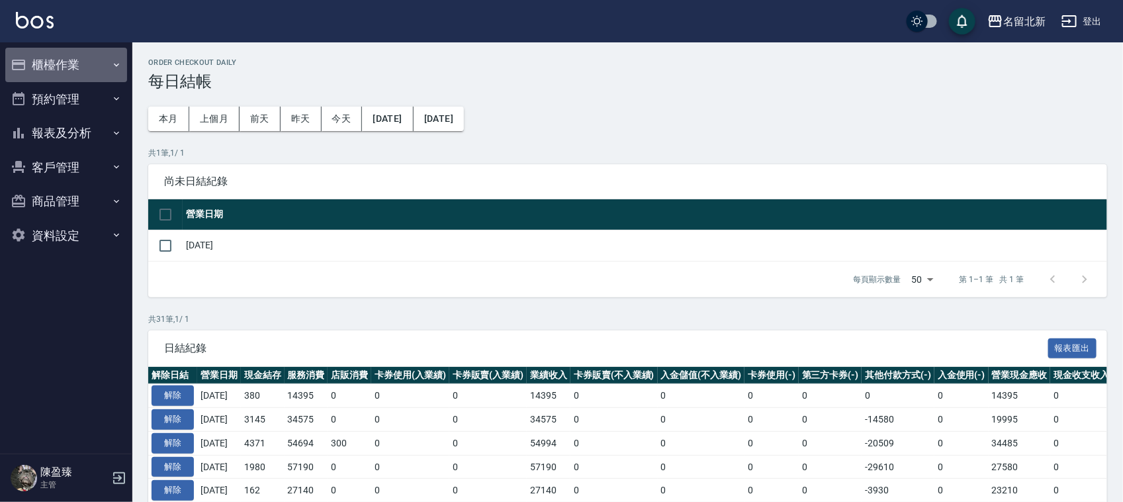
click at [63, 57] on button "櫃檯作業" at bounding box center [66, 65] width 122 height 34
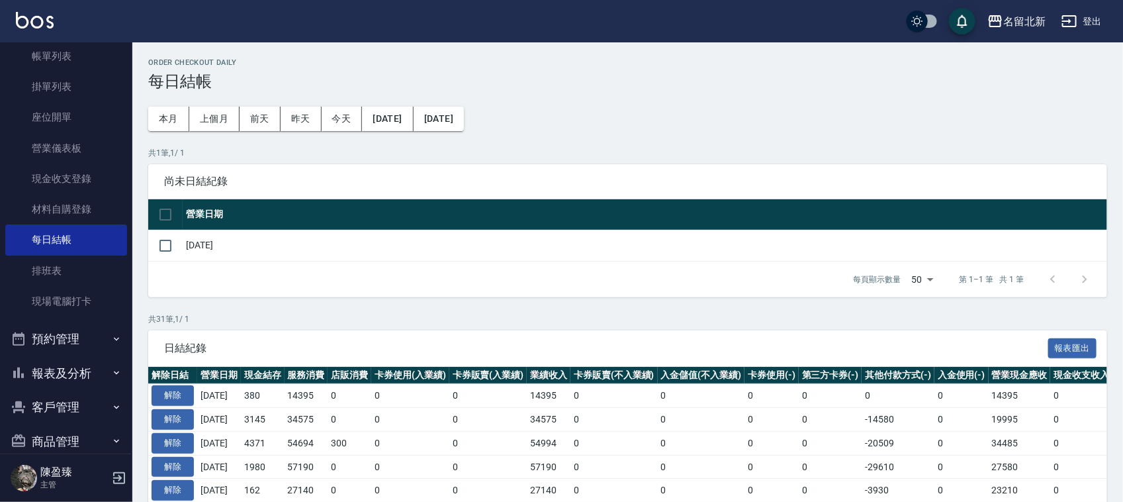
scroll to position [131, 0]
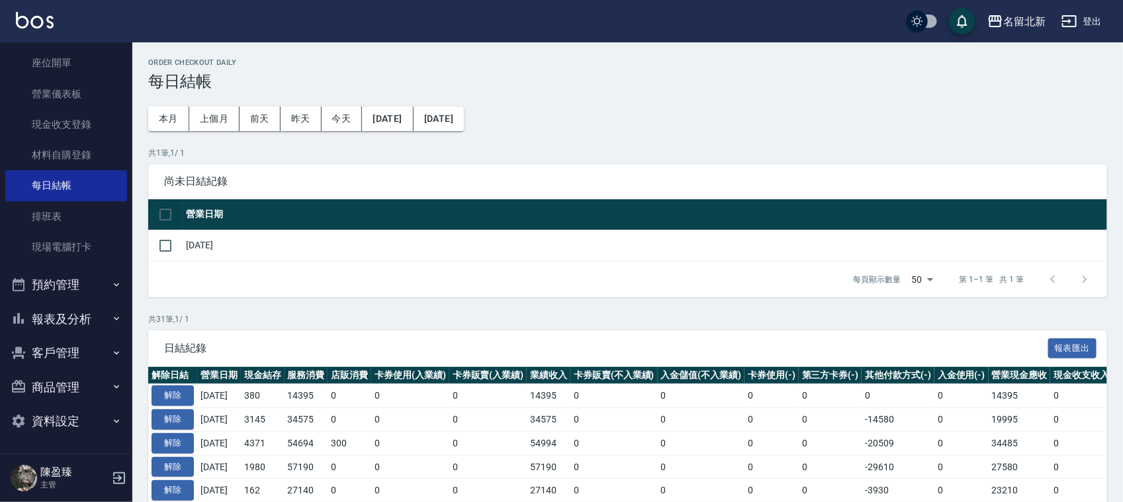
click at [45, 316] on button "報表及分析" at bounding box center [66, 319] width 122 height 34
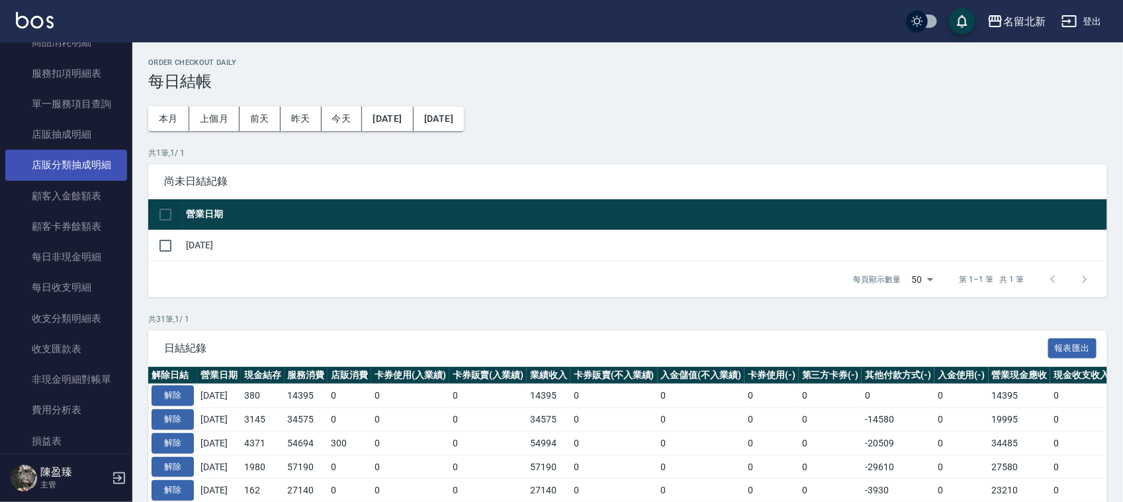
scroll to position [1121, 0]
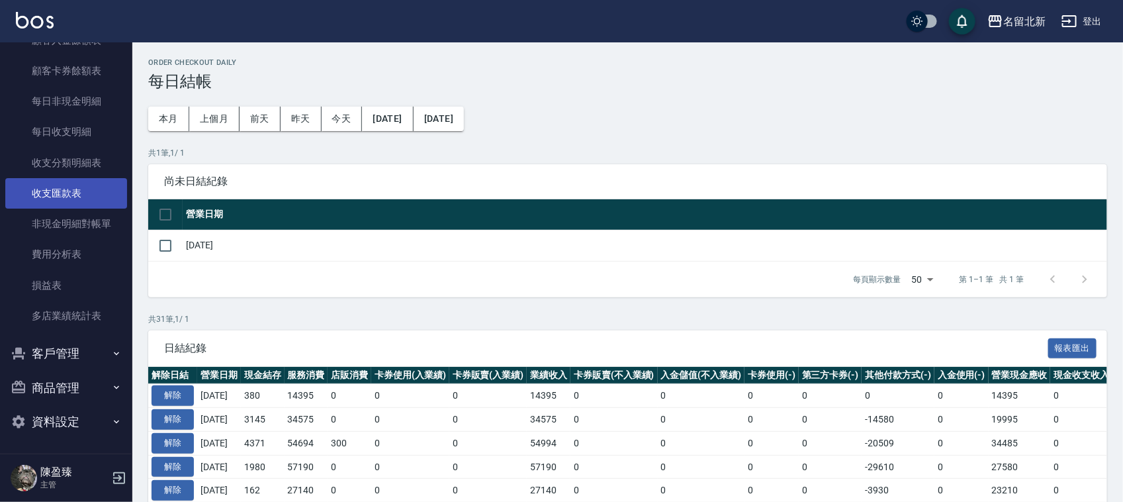
click at [77, 192] on link "收支匯款表" at bounding box center [66, 193] width 122 height 30
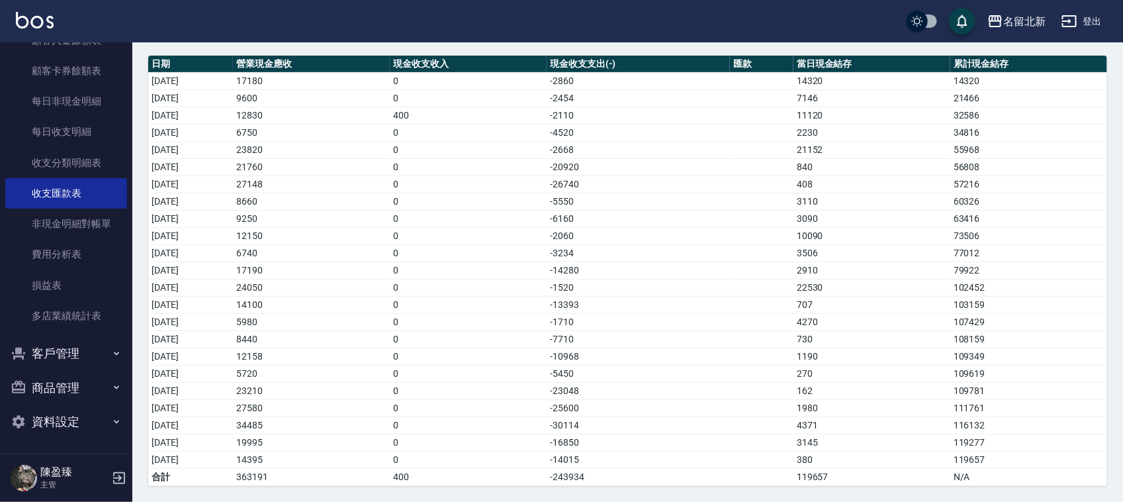
scroll to position [99, 0]
drag, startPoint x: 814, startPoint y: 408, endPoint x: 179, endPoint y: 405, distance: 634.8
click at [179, 406] on tr "[DATE] 27580 0 -25600 1980 111761" at bounding box center [627, 407] width 959 height 17
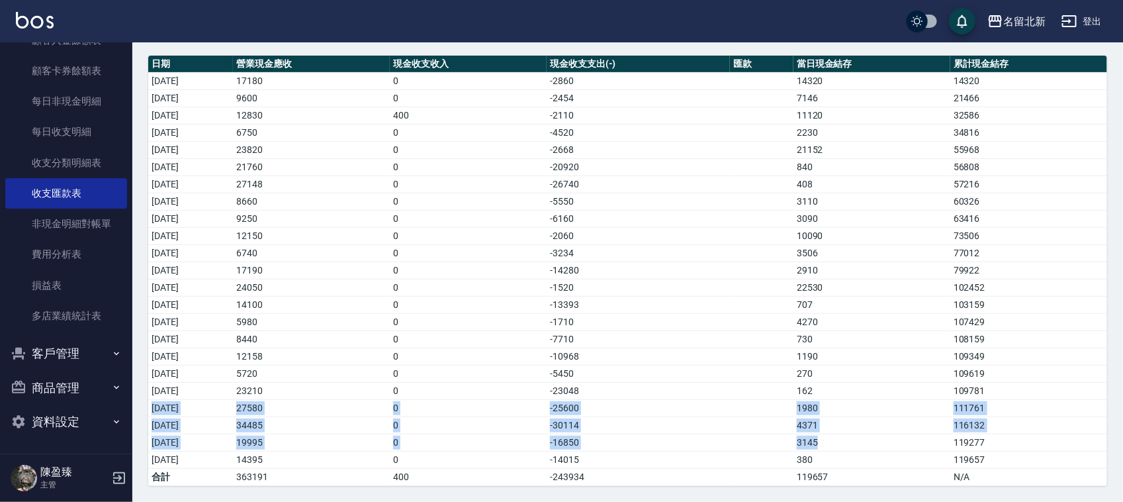
drag, startPoint x: 152, startPoint y: 402, endPoint x: 886, endPoint y: 445, distance: 734.6
click at [886, 445] on tbody "[DATE] 17180 0 -2860 14320 14320 [DATE] 9600 0 -2454 7146 21466 [DATE] 12830 40…" at bounding box center [627, 278] width 959 height 413
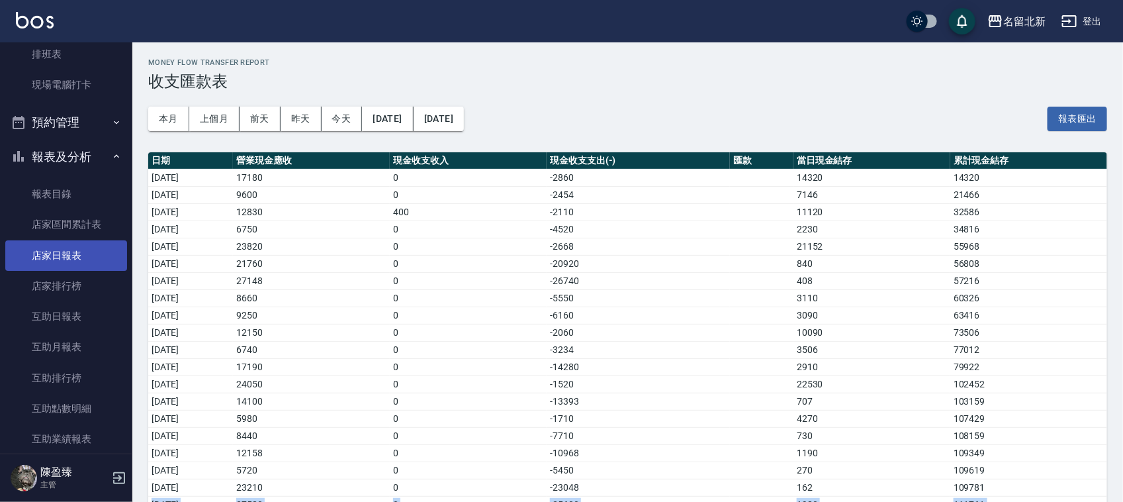
scroll to position [0, 0]
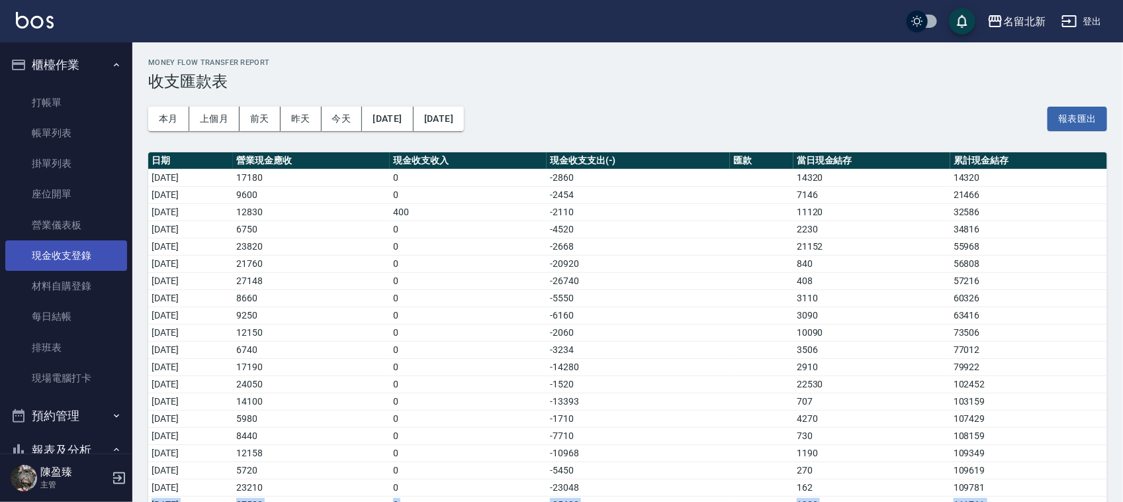
click at [66, 248] on link "現金收支登錄" at bounding box center [66, 255] width 122 height 30
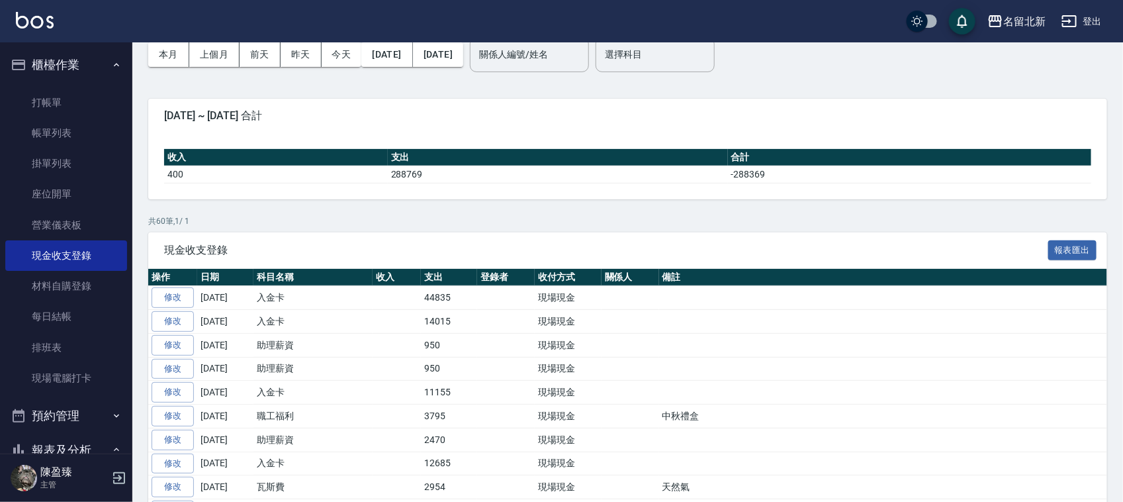
scroll to position [248, 0]
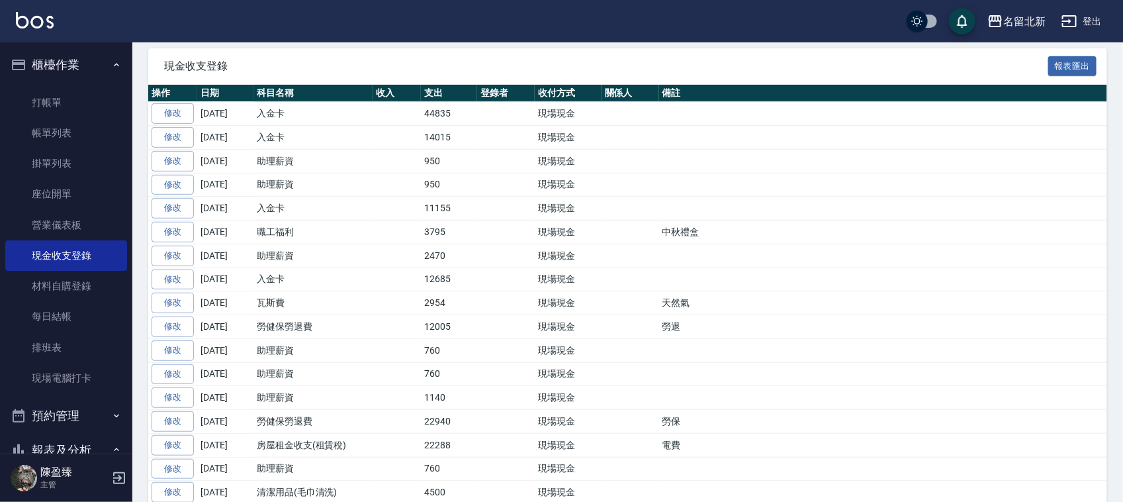
drag, startPoint x: 232, startPoint y: 353, endPoint x: 398, endPoint y: 409, distance: 176.0
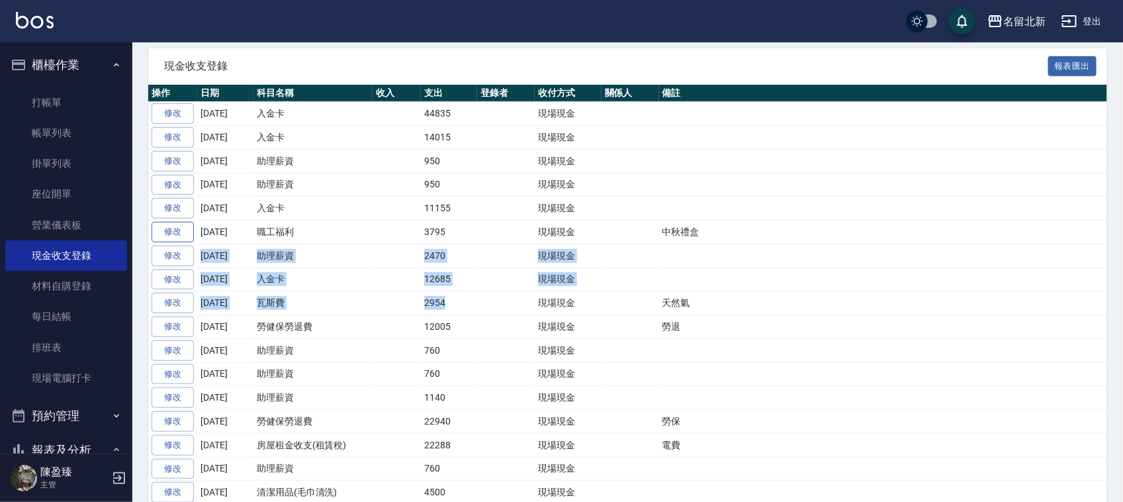
drag, startPoint x: 450, startPoint y: 308, endPoint x: 159, endPoint y: 245, distance: 298.1
click at [429, 232] on td "3795" at bounding box center [449, 232] width 56 height 24
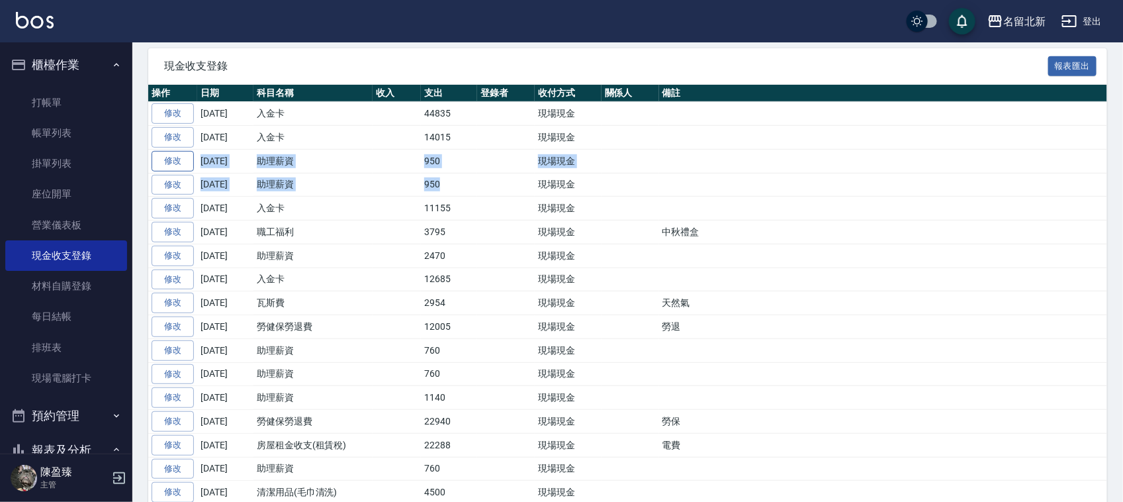
drag, startPoint x: 442, startPoint y: 186, endPoint x: 187, endPoint y: 160, distance: 256.9
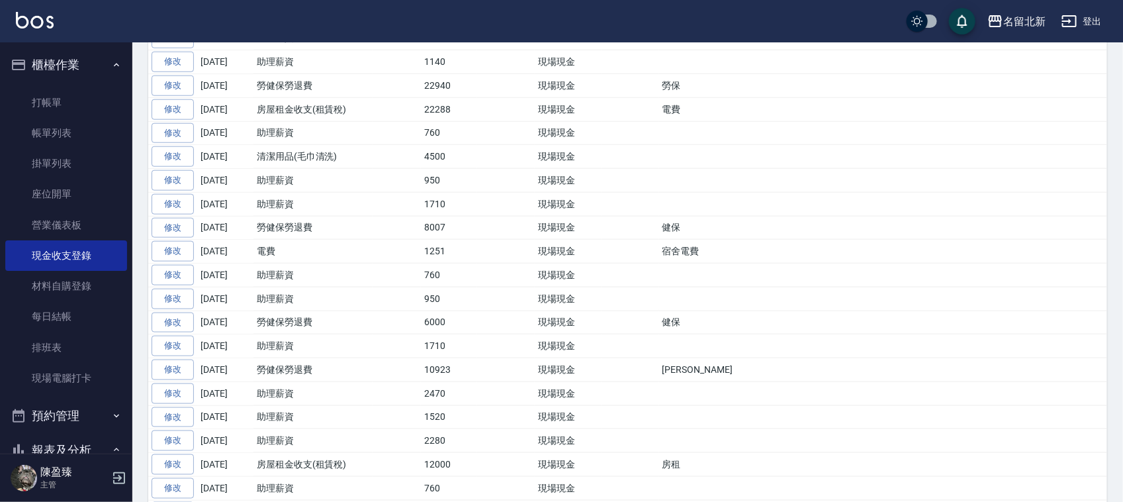
scroll to position [745, 0]
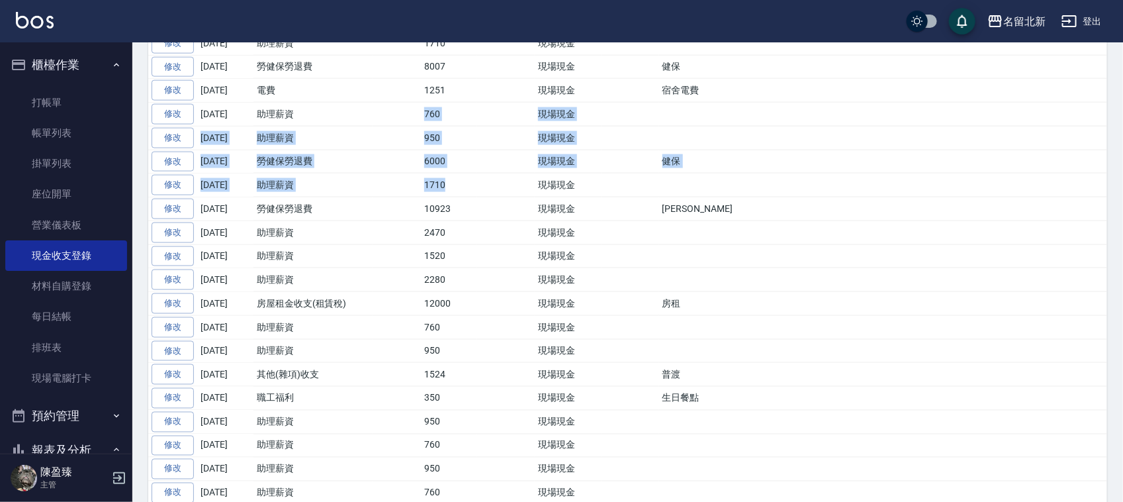
drag, startPoint x: 457, startPoint y: 197, endPoint x: 395, endPoint y: 117, distance: 100.5
click at [395, 117] on tbody "修改 [DATE] 入金卡 44835 現場現金 修改 [DATE] 入金卡 14015 現場現金 修改 [DATE] 助理薪資 950 現場現金 修改 [D…" at bounding box center [627, 316] width 959 height 1420
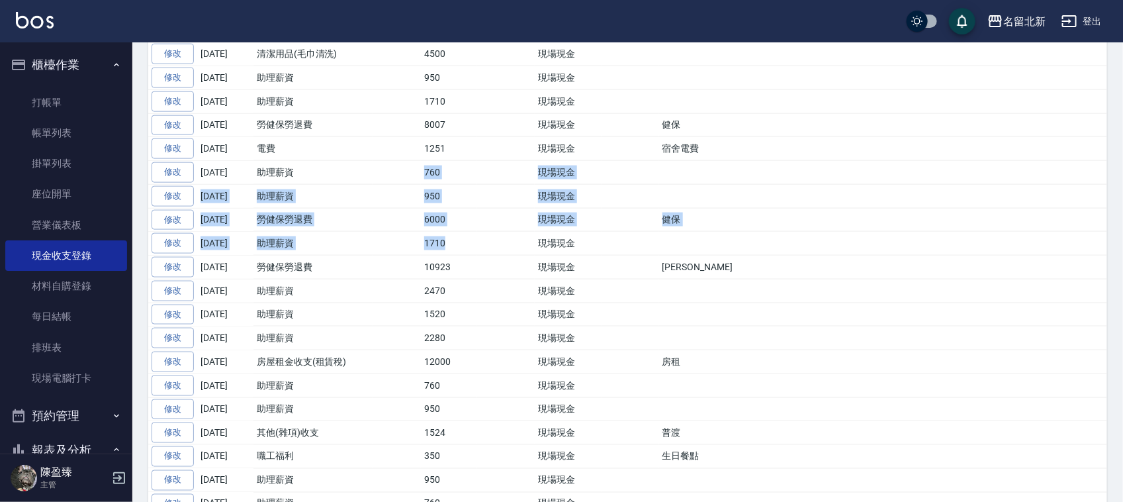
scroll to position [662, 0]
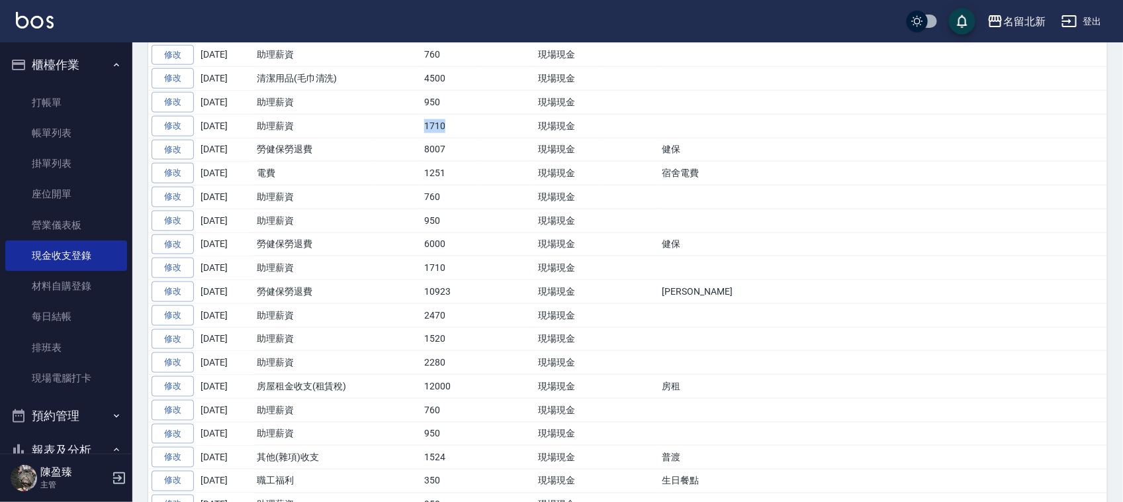
drag, startPoint x: 451, startPoint y: 136, endPoint x: 394, endPoint y: 177, distance: 69.6
click at [396, 136] on tr "修改 [DATE] 助理薪資 1710 現場現金" at bounding box center [627, 126] width 959 height 24
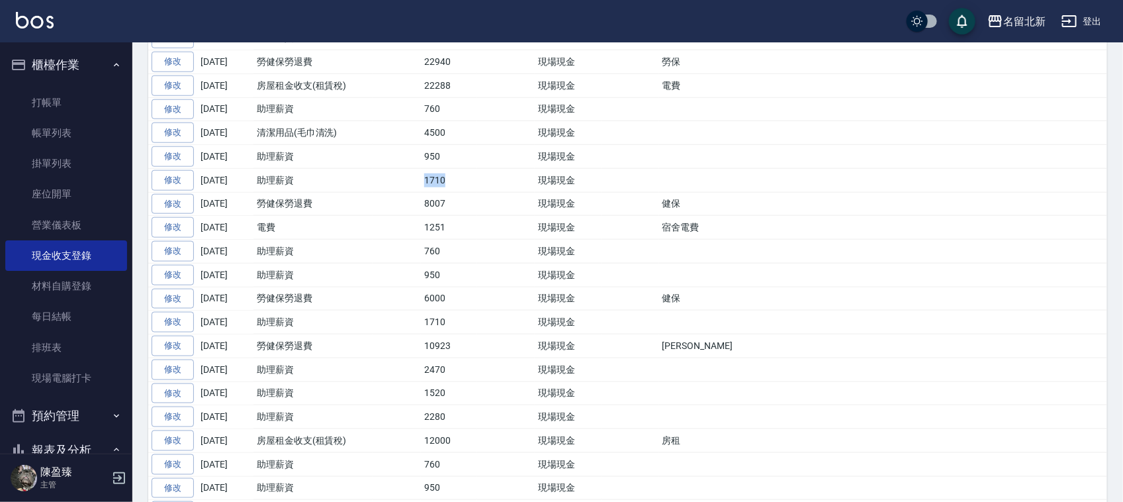
scroll to position [579, 0]
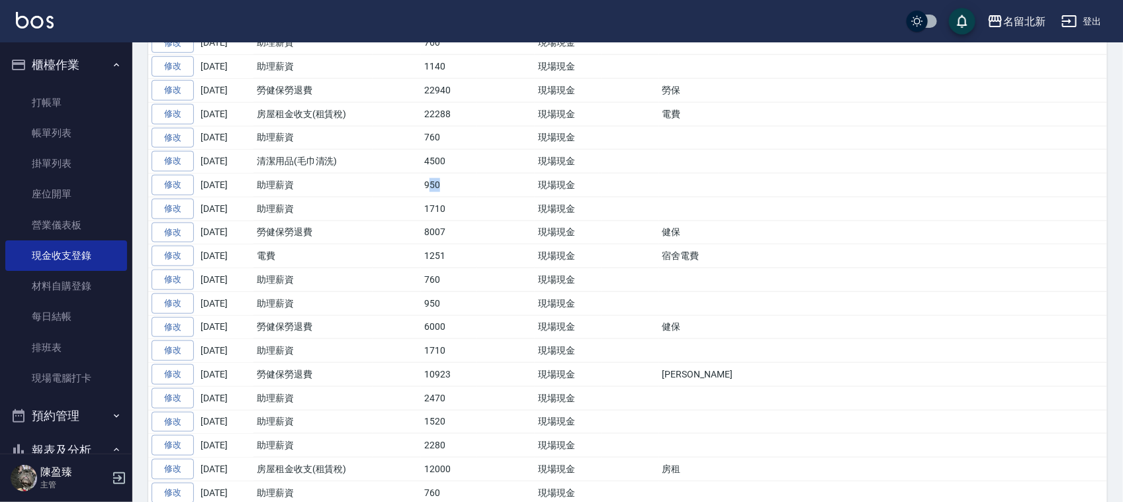
drag, startPoint x: 447, startPoint y: 187, endPoint x: 428, endPoint y: 187, distance: 18.5
click at [428, 187] on td "950" at bounding box center [449, 185] width 56 height 24
drag, startPoint x: 457, startPoint y: 150, endPoint x: 422, endPoint y: 128, distance: 41.7
click at [411, 124] on tbody "修改 [DATE] 入金卡 44835 現場現金 修改 [DATE] 入金卡 14015 現場現金 修改 [DATE] 助理薪資 950 現場現金 修改 [D…" at bounding box center [627, 481] width 959 height 1420
drag, startPoint x: 458, startPoint y: 193, endPoint x: 414, endPoint y: 183, distance: 45.4
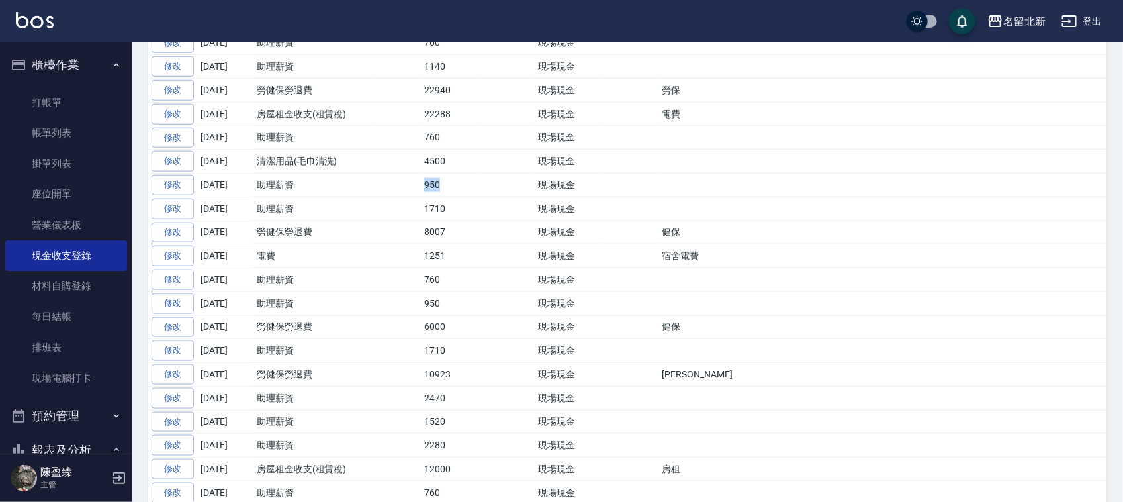
click at [412, 183] on tr "修改 [DATE] 助理薪資 950 現場現金" at bounding box center [627, 185] width 959 height 24
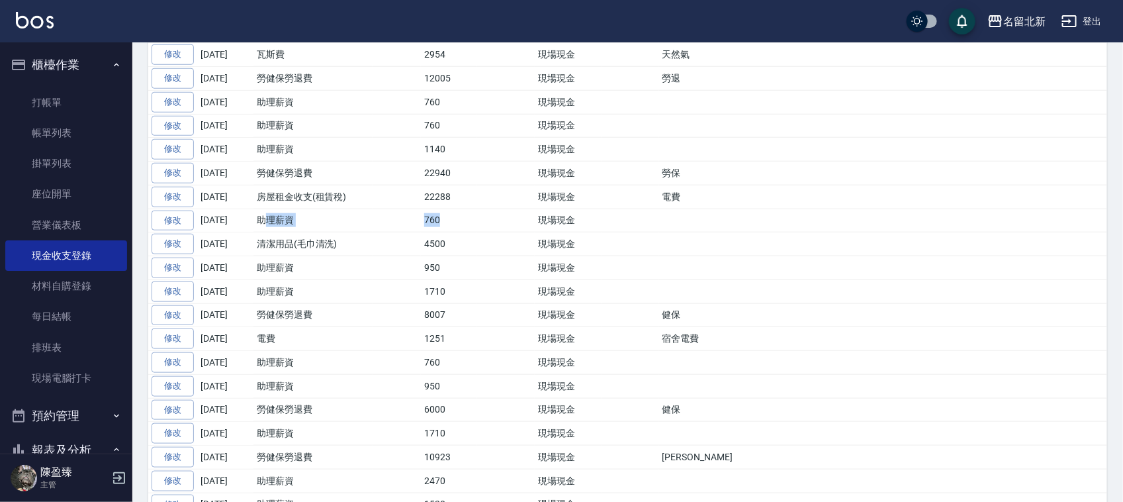
drag, startPoint x: 447, startPoint y: 232, endPoint x: 270, endPoint y: 235, distance: 176.7
click at [270, 232] on tr "修改 [DATE] 助理薪資 760 現場現金" at bounding box center [627, 220] width 959 height 24
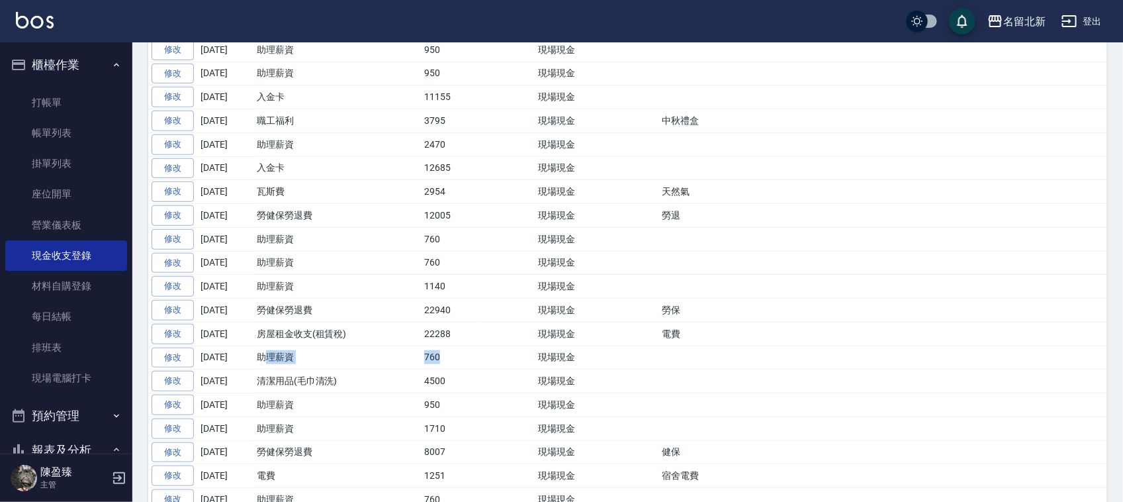
scroll to position [331, 0]
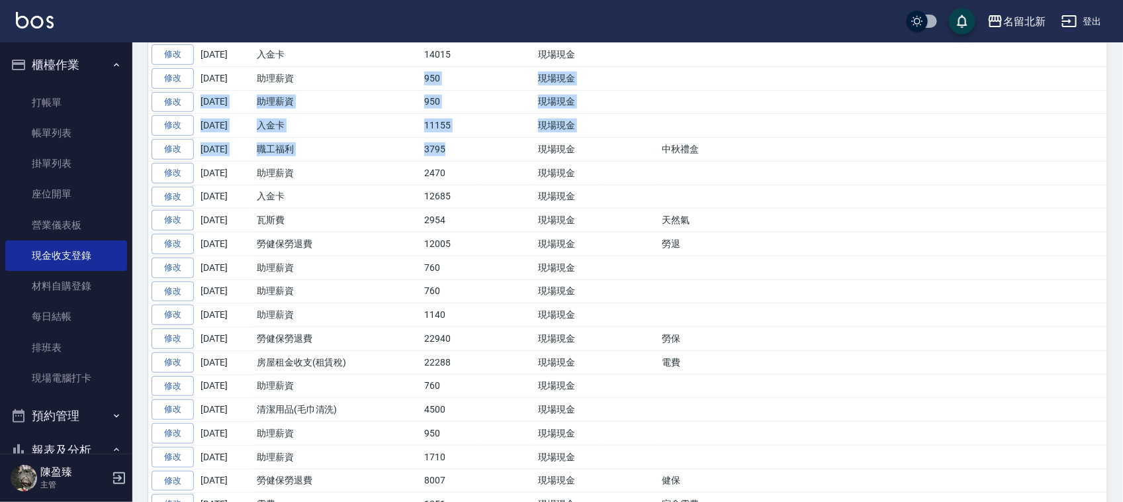
drag, startPoint x: 460, startPoint y: 154, endPoint x: 346, endPoint y: 85, distance: 133.0
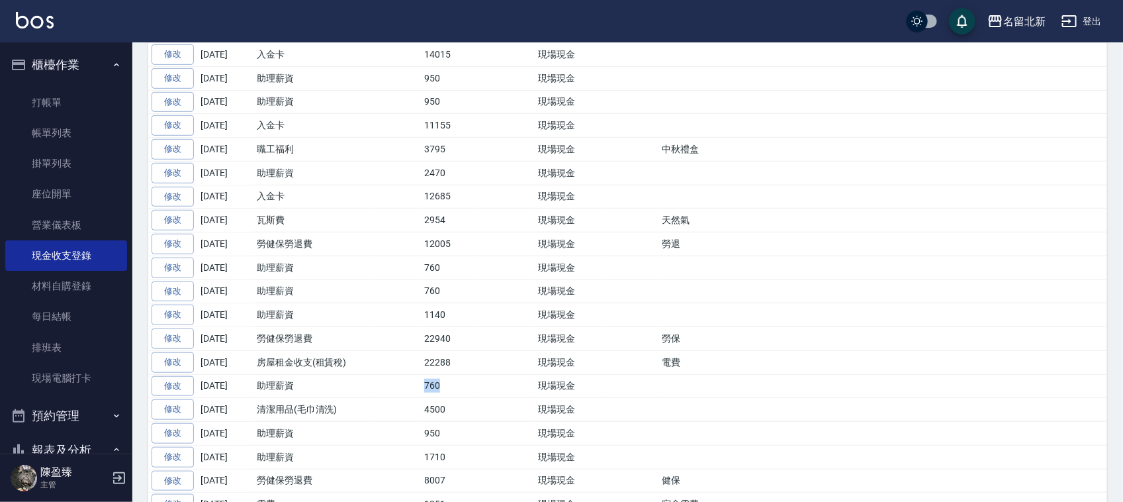
drag, startPoint x: 439, startPoint y: 395, endPoint x: 402, endPoint y: 398, distance: 36.5
click at [404, 396] on tr "修改 2025-09-19 助理薪資 760 現場現金" at bounding box center [627, 386] width 959 height 24
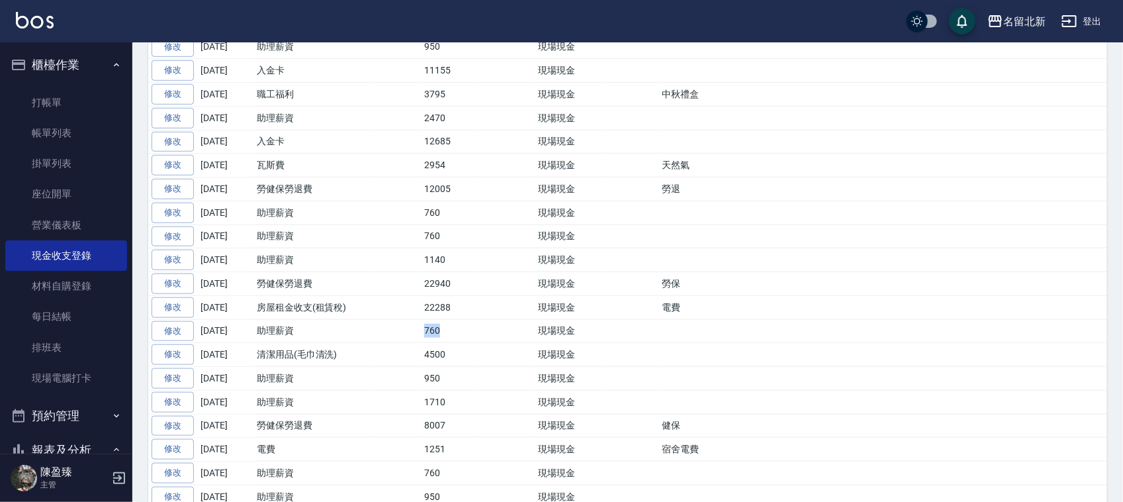
scroll to position [414, 0]
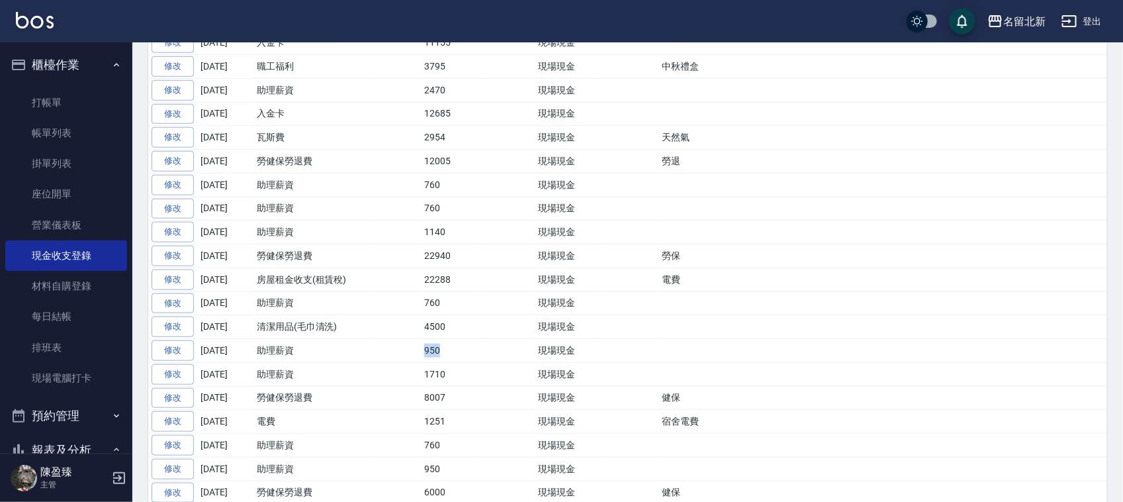
drag, startPoint x: 447, startPoint y: 352, endPoint x: 392, endPoint y: 358, distance: 54.6
click at [388, 356] on tr "修改 2025-09-18 助理薪資 950 現場現金" at bounding box center [627, 351] width 959 height 24
drag, startPoint x: 461, startPoint y: 308, endPoint x: 410, endPoint y: 304, distance: 51.1
click at [410, 305] on tr "修改 2025-09-19 助理薪資 760 現場現金" at bounding box center [627, 303] width 959 height 24
drag, startPoint x: 445, startPoint y: 353, endPoint x: 414, endPoint y: 354, distance: 31.1
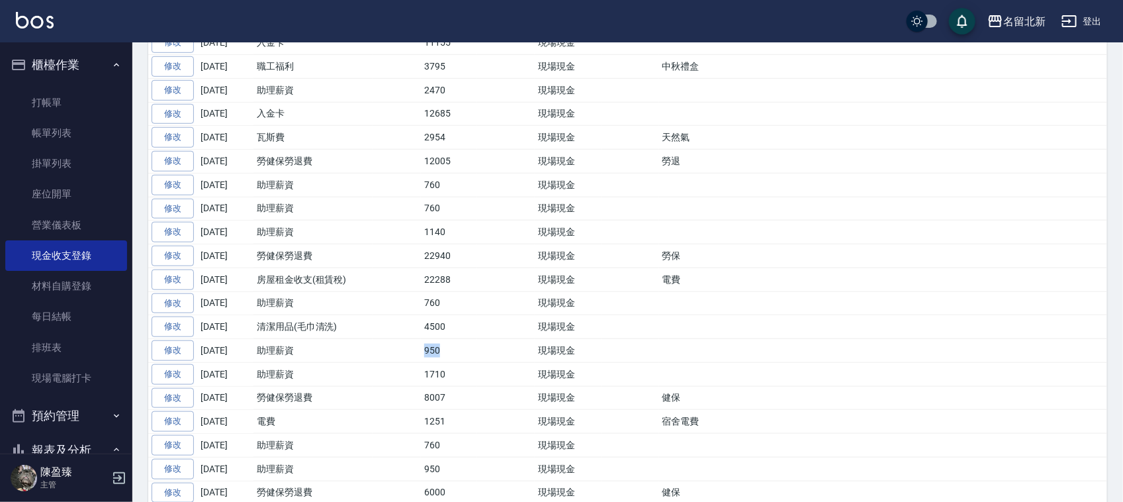
click at [412, 353] on tr "修改 2025-09-18 助理薪資 950 現場現金" at bounding box center [627, 351] width 959 height 24
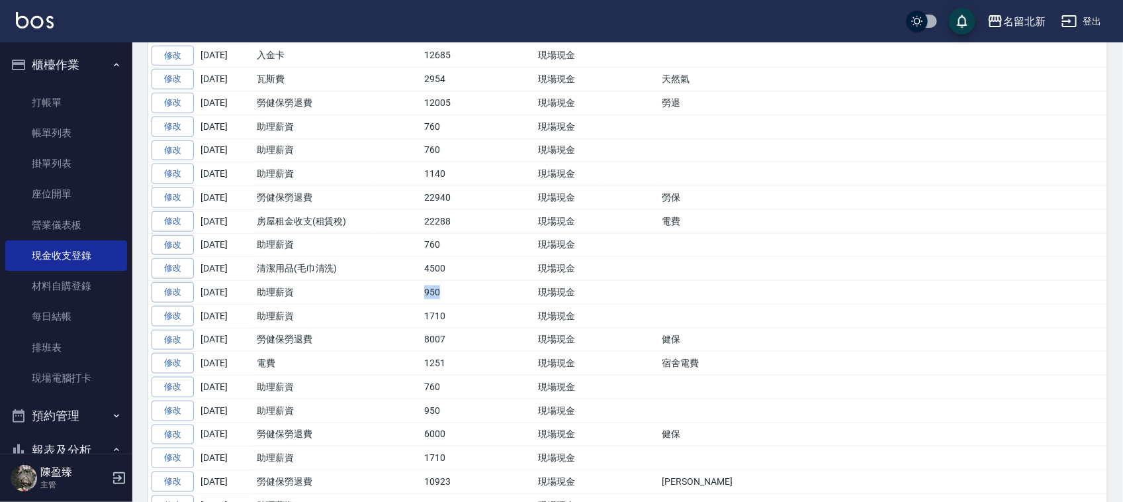
scroll to position [496, 0]
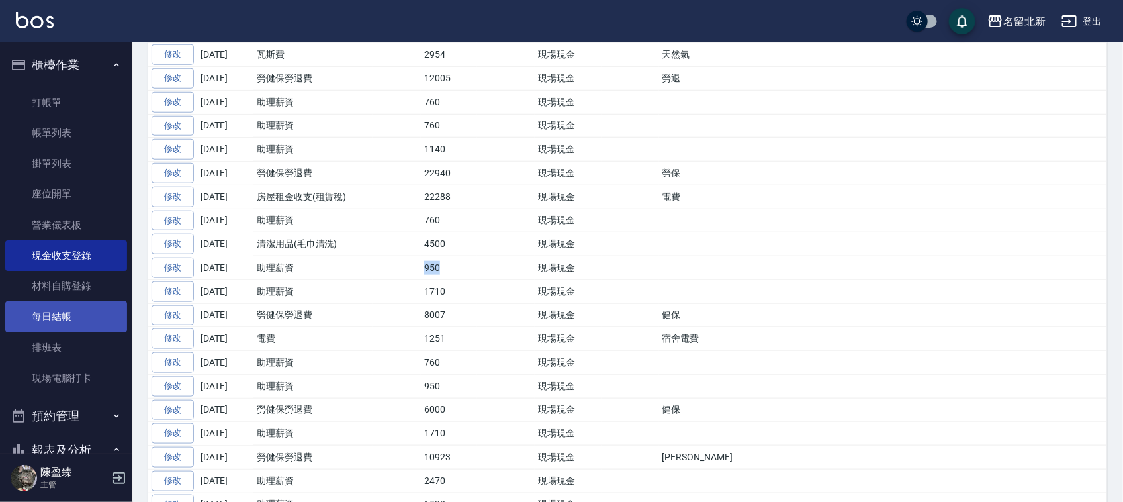
click at [70, 316] on link "每日結帳" at bounding box center [66, 316] width 122 height 30
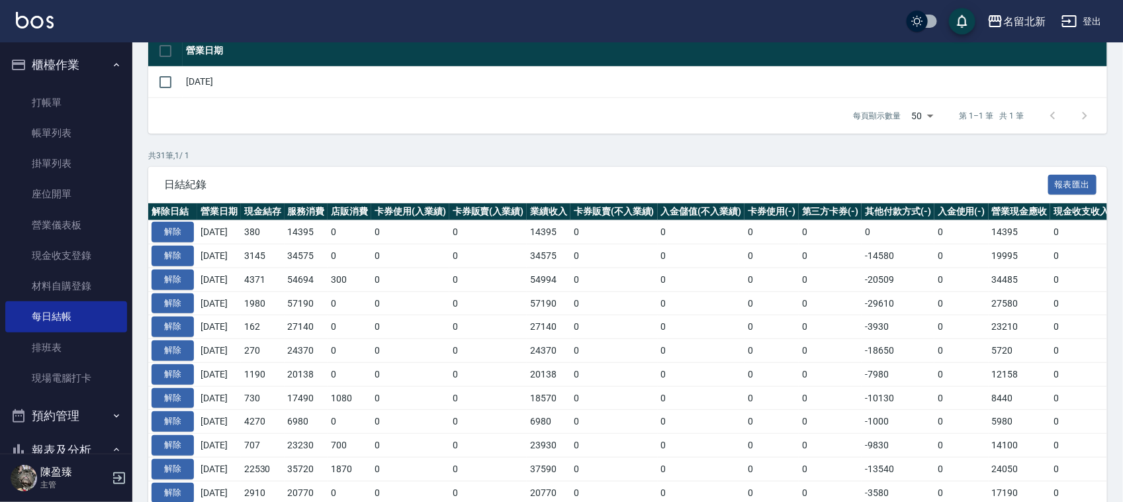
scroll to position [165, 0]
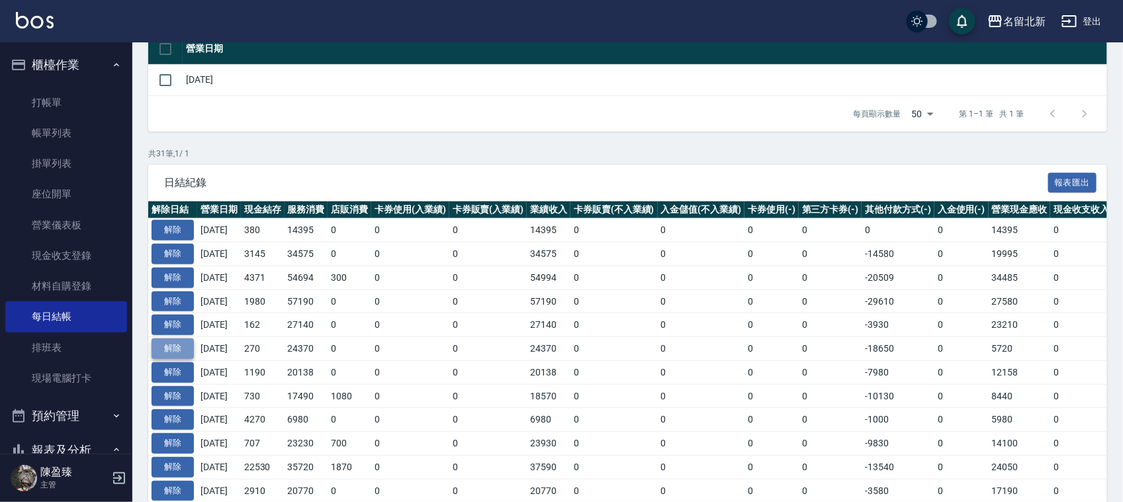
click at [173, 347] on button "解除" at bounding box center [173, 348] width 42 height 21
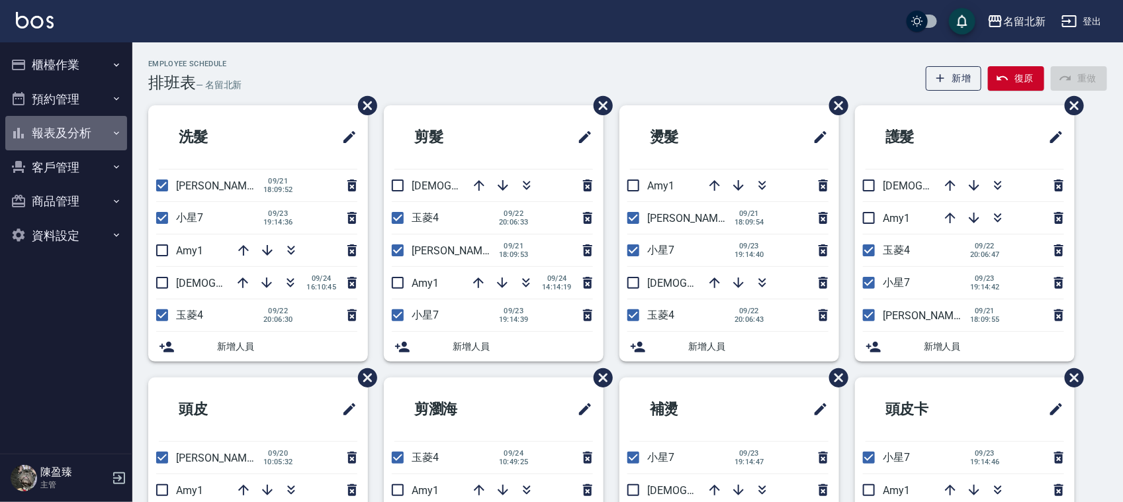
click at [61, 124] on button "報表及分析" at bounding box center [66, 133] width 122 height 34
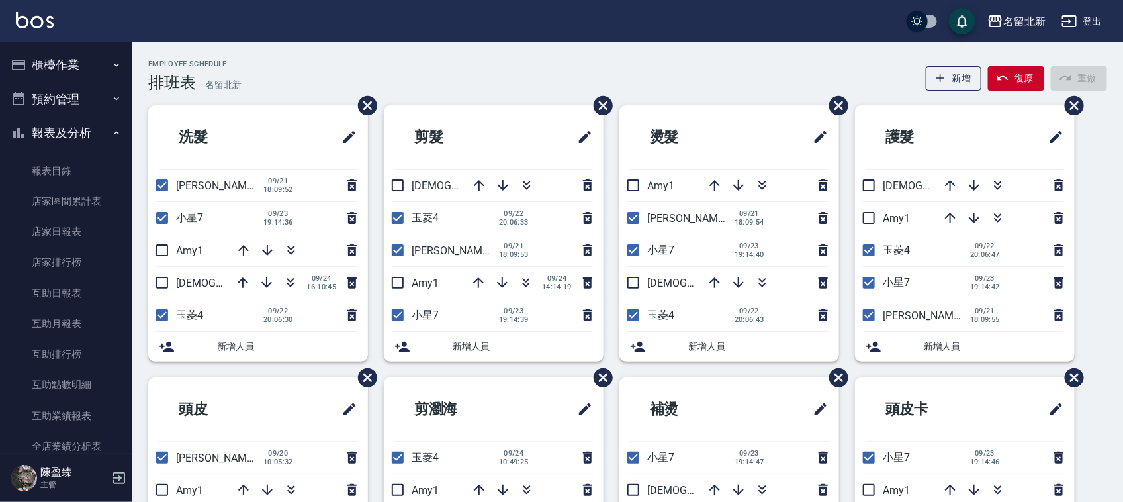
click at [55, 64] on button "櫃檯作業" at bounding box center [66, 65] width 122 height 34
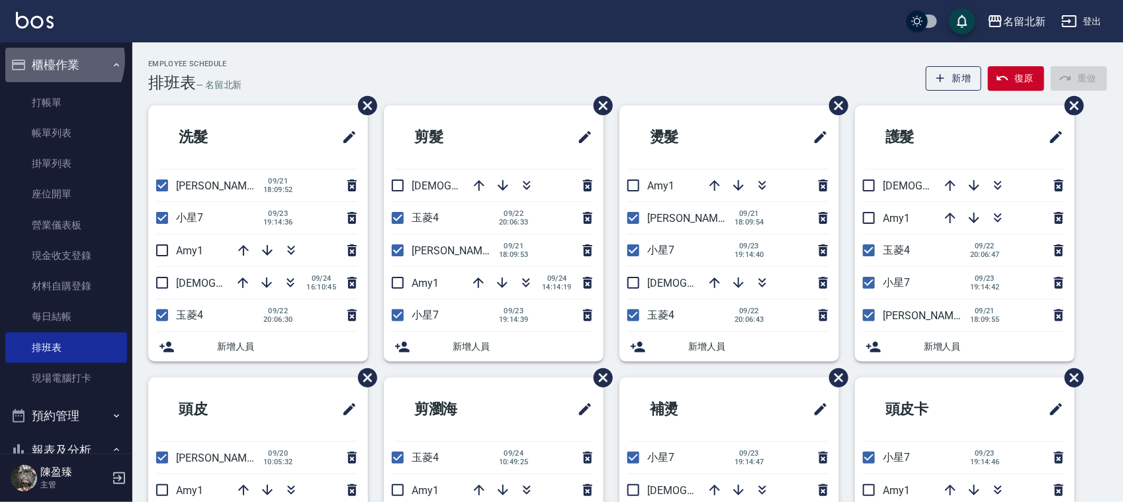
click at [56, 60] on button "櫃檯作業" at bounding box center [66, 65] width 122 height 34
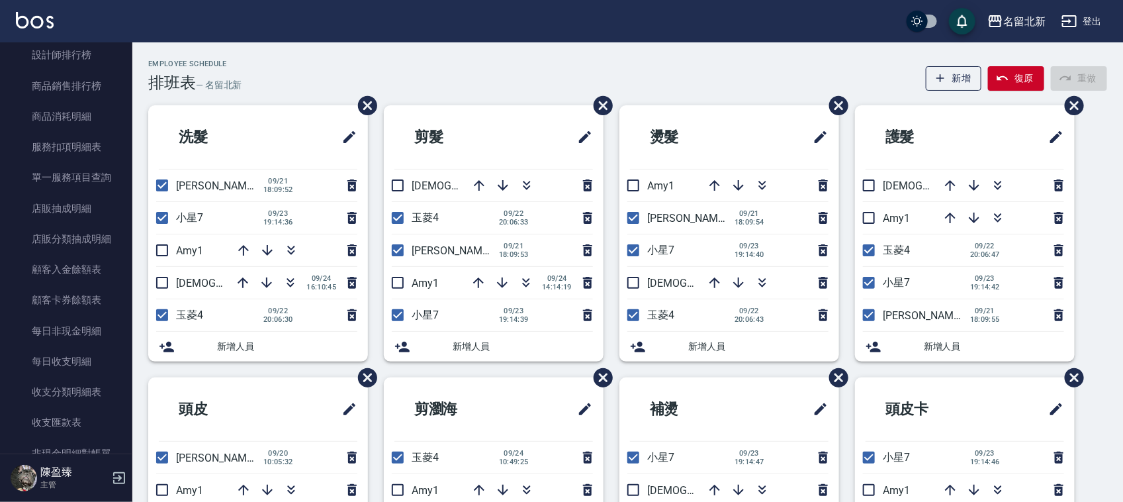
scroll to position [805, 0]
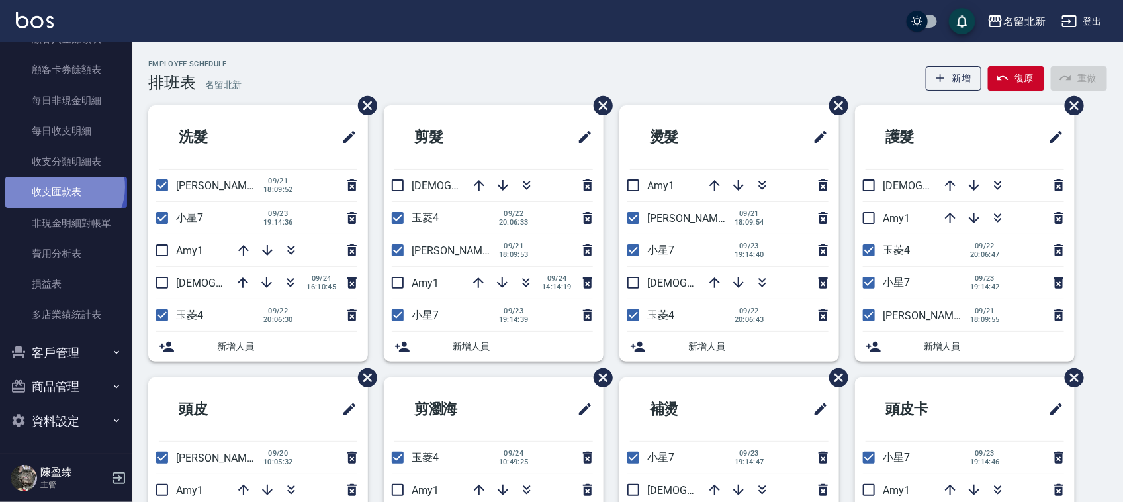
click at [64, 187] on link "收支匯款表" at bounding box center [66, 192] width 122 height 30
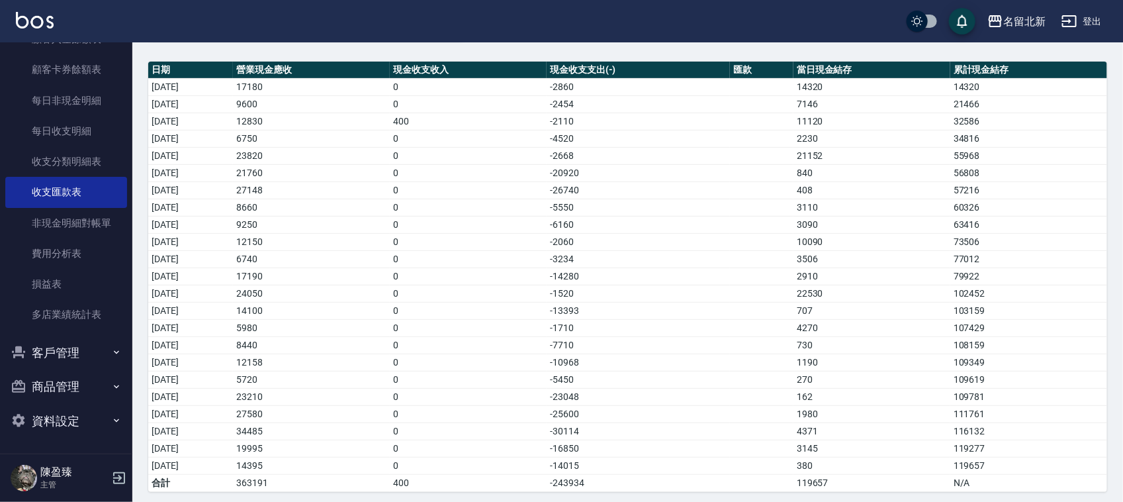
scroll to position [99, 0]
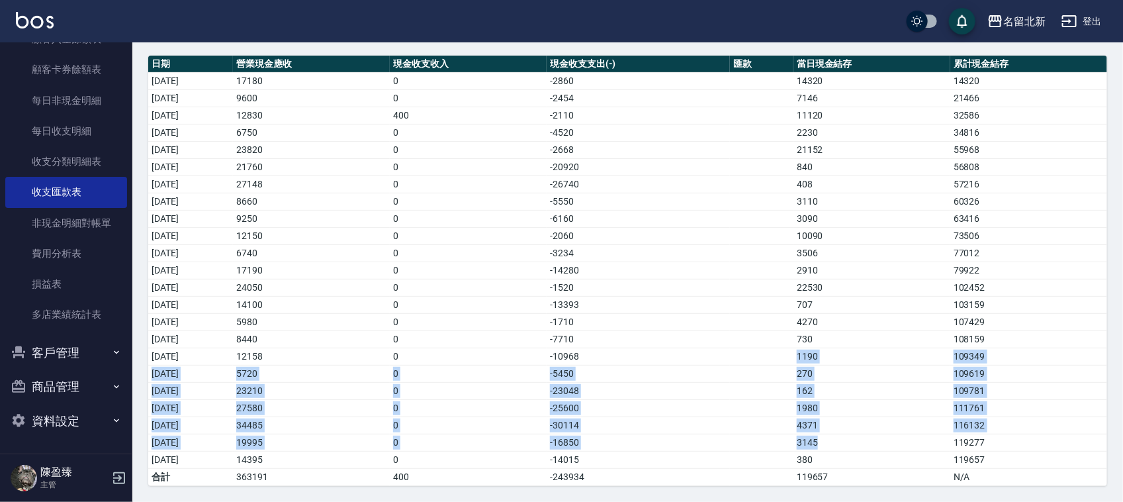
drag, startPoint x: 852, startPoint y: 447, endPoint x: 796, endPoint y: 358, distance: 105.6
click at [800, 357] on tbody "2025/09/01 17180 0 -2860 14320 14320 2025/09/02 9600 0 -2454 7146 21466 2025/09…" at bounding box center [627, 278] width 959 height 413
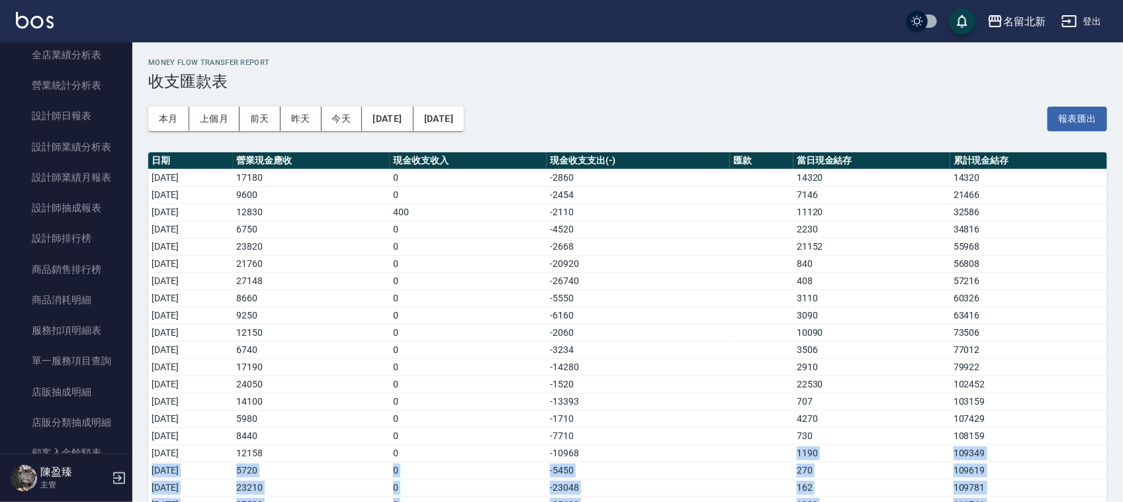
scroll to position [0, 0]
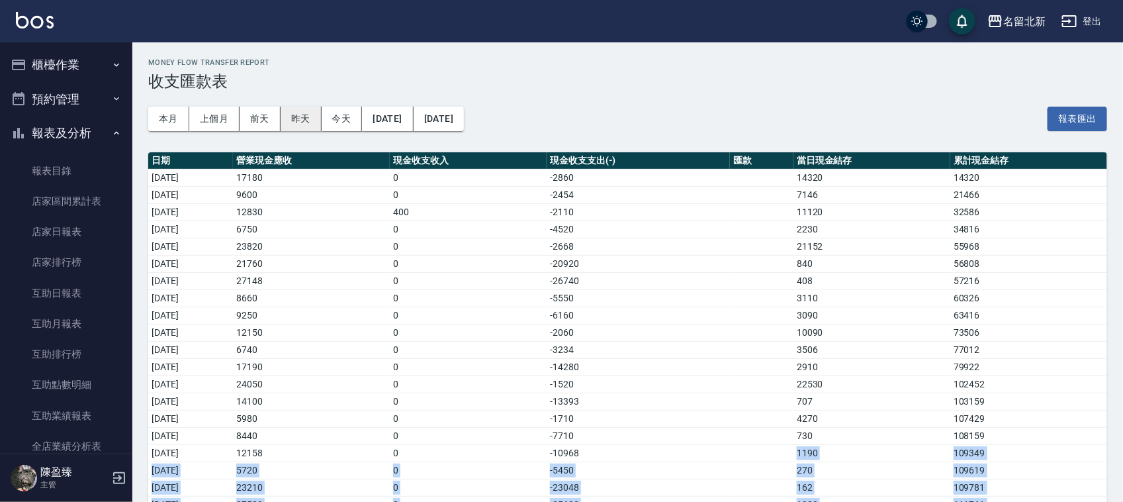
click at [288, 115] on button "昨天" at bounding box center [301, 119] width 41 height 24
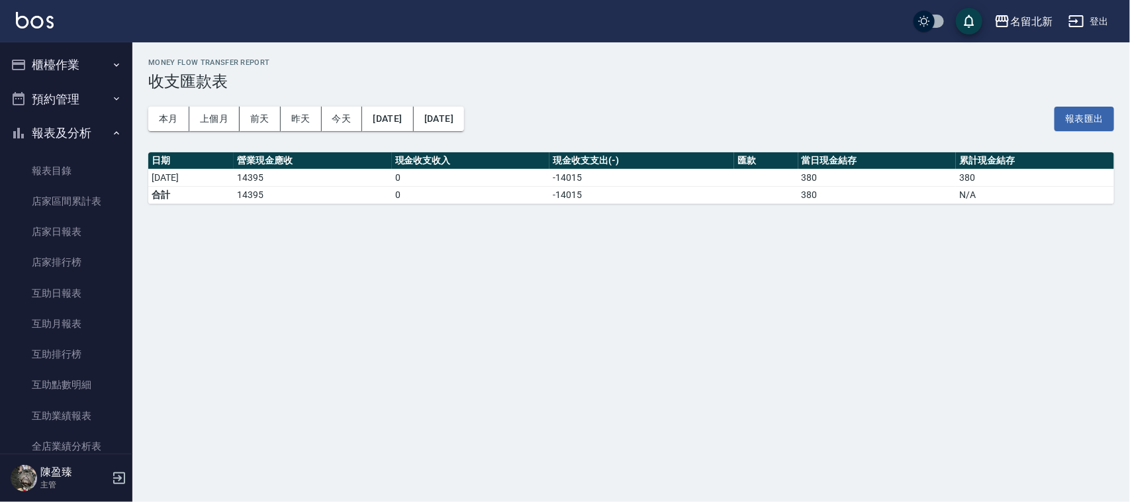
click at [52, 50] on button "櫃檯作業" at bounding box center [66, 65] width 122 height 34
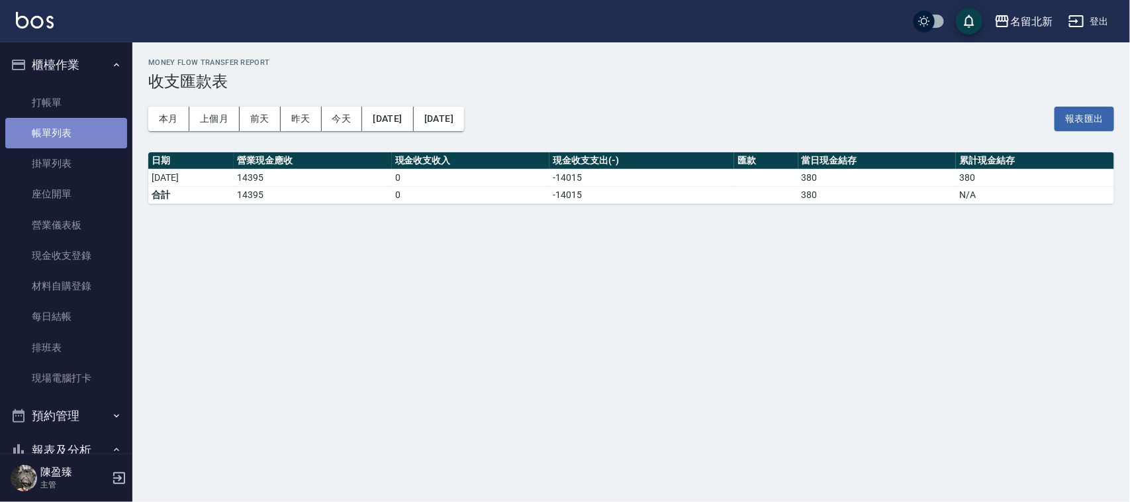
click at [69, 140] on link "帳單列表" at bounding box center [66, 133] width 122 height 30
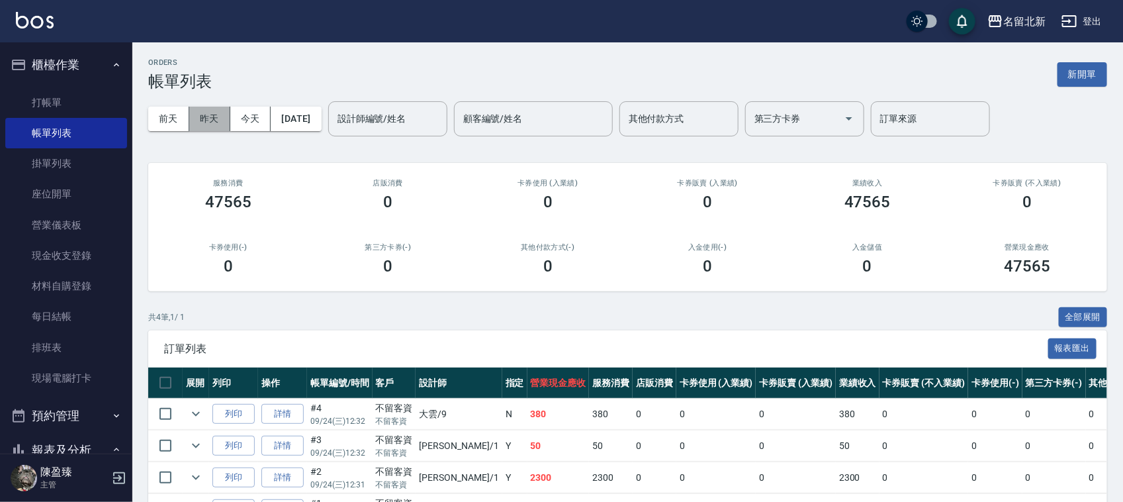
click at [209, 115] on button "昨天" at bounding box center [209, 119] width 41 height 24
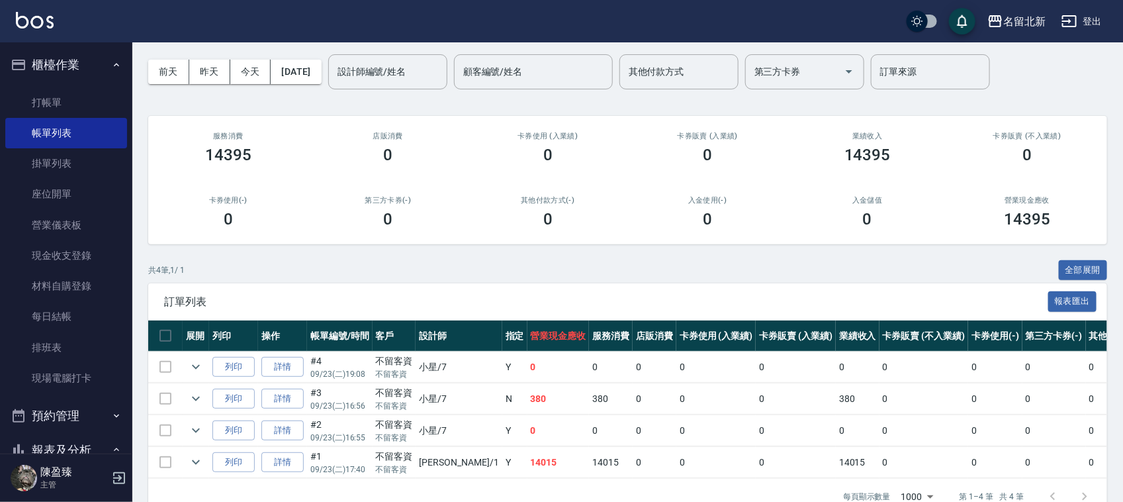
scroll to position [88, 0]
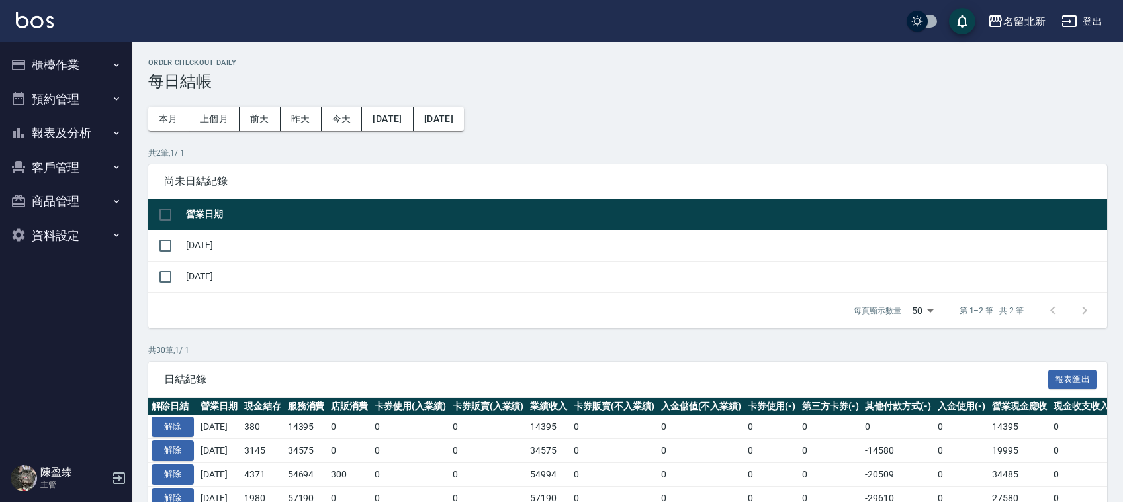
scroll to position [165, 0]
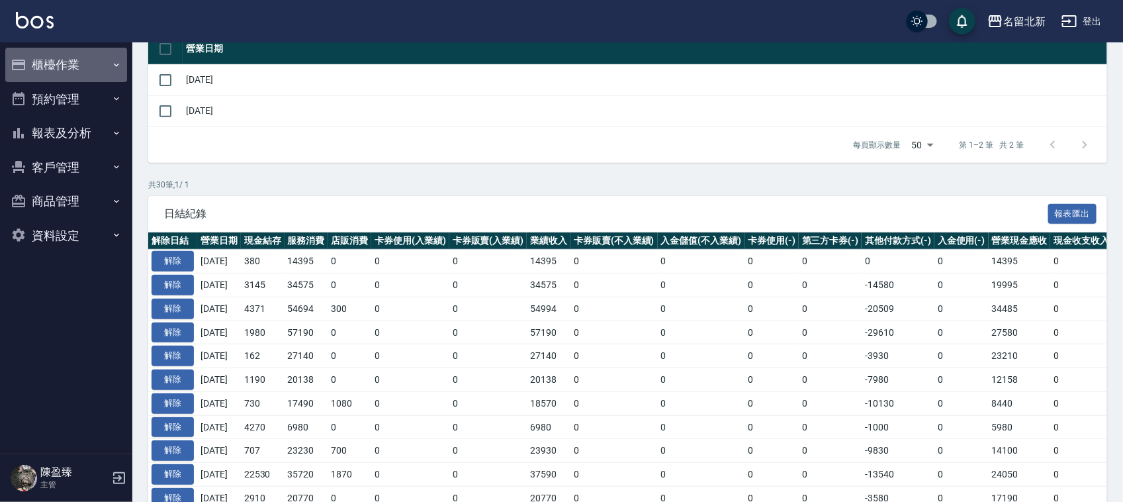
click at [54, 63] on button "櫃檯作業" at bounding box center [66, 65] width 122 height 34
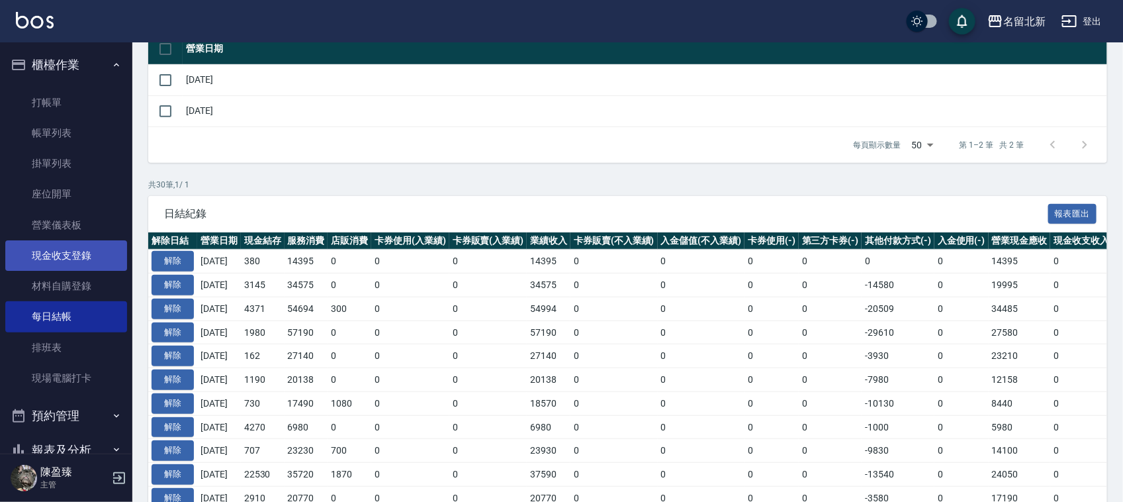
click at [83, 246] on link "現金收支登錄" at bounding box center [66, 255] width 122 height 30
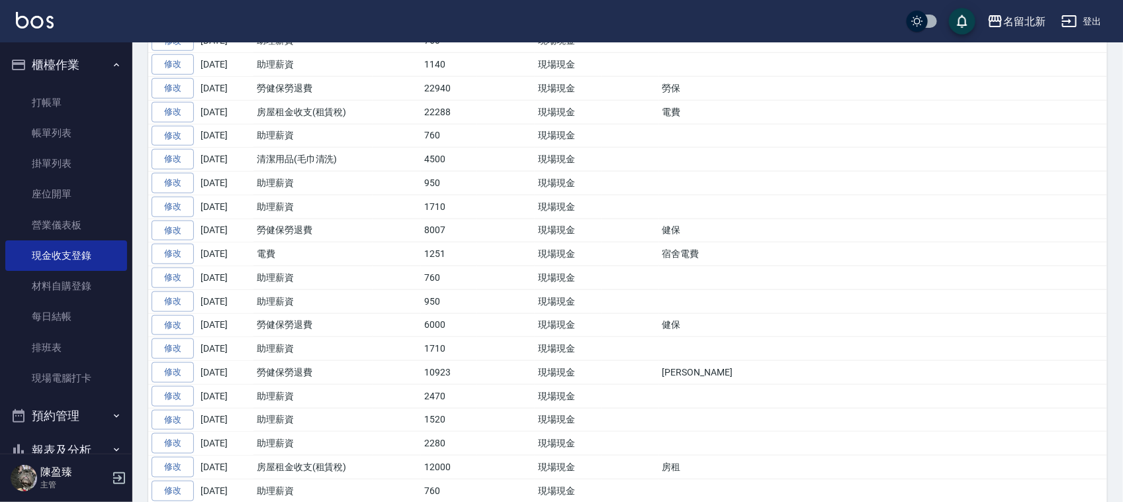
scroll to position [579, 0]
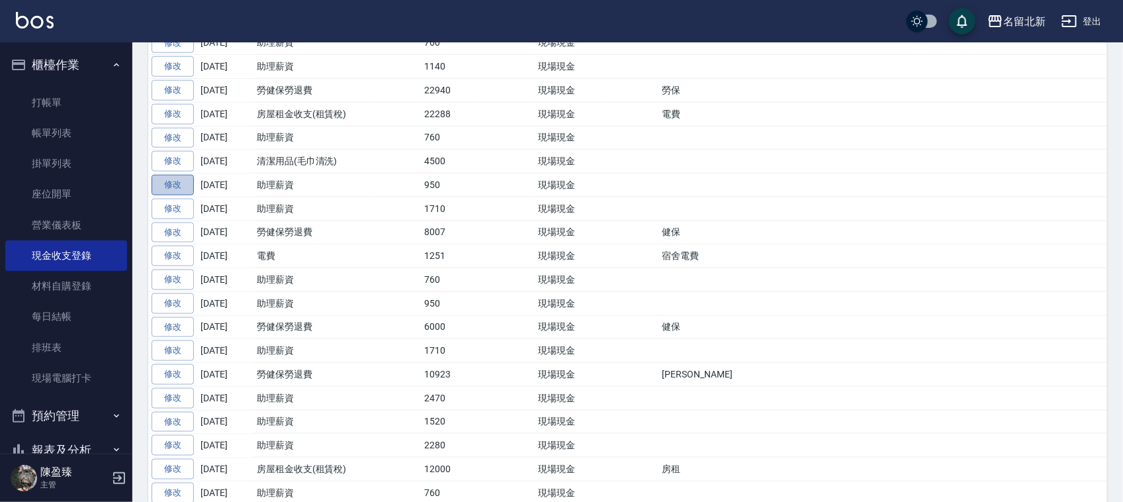
click at [174, 189] on link "修改" at bounding box center [173, 185] width 42 height 21
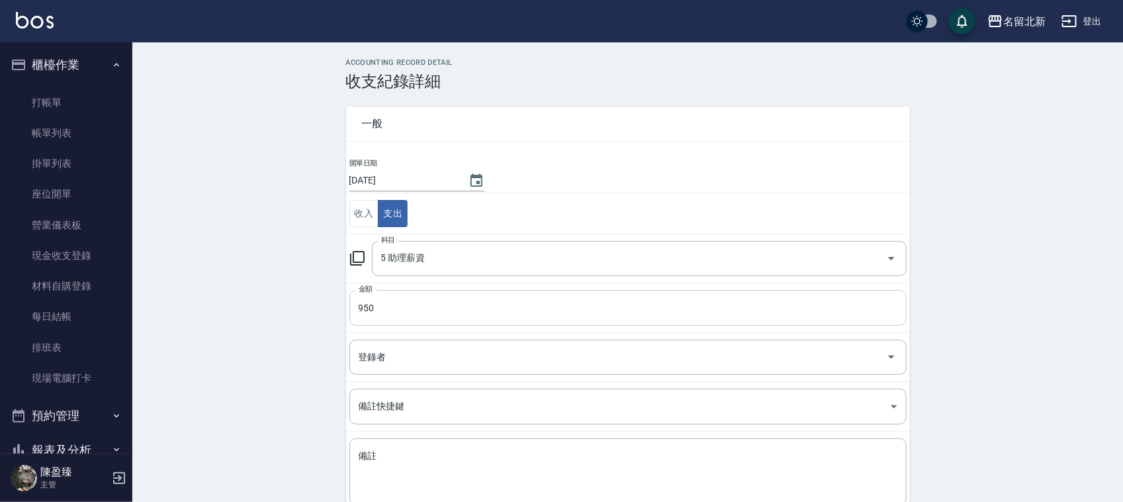
click at [356, 308] on input "950" at bounding box center [627, 308] width 557 height 36
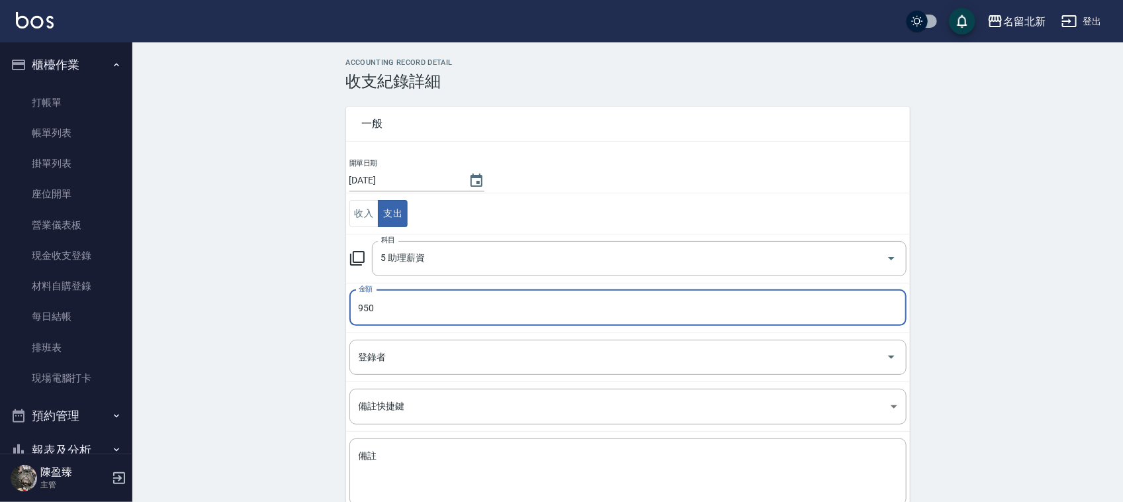
click at [356, 306] on input "950" at bounding box center [627, 308] width 557 height 36
type input "1950"
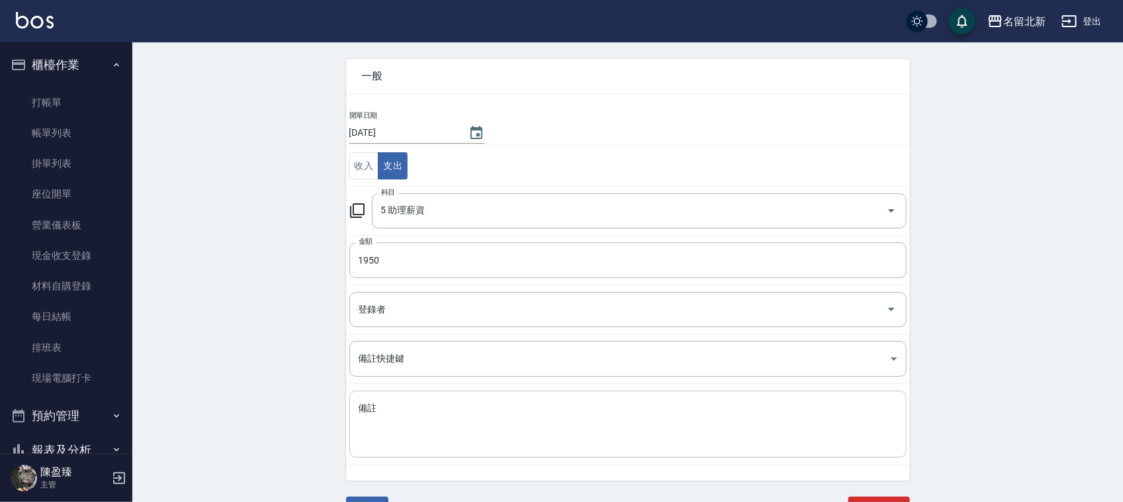
scroll to position [68, 0]
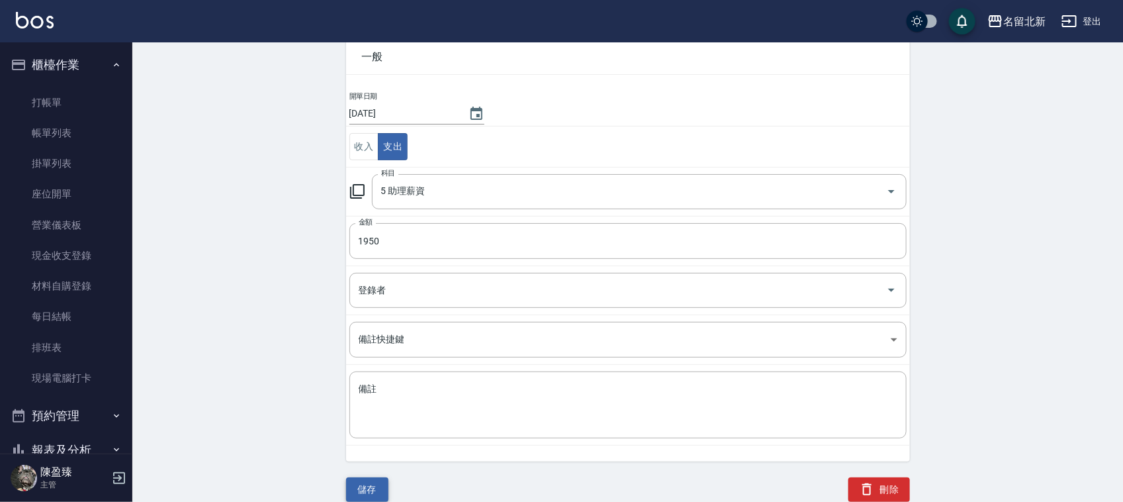
click at [386, 488] on button "儲存" at bounding box center [367, 489] width 42 height 24
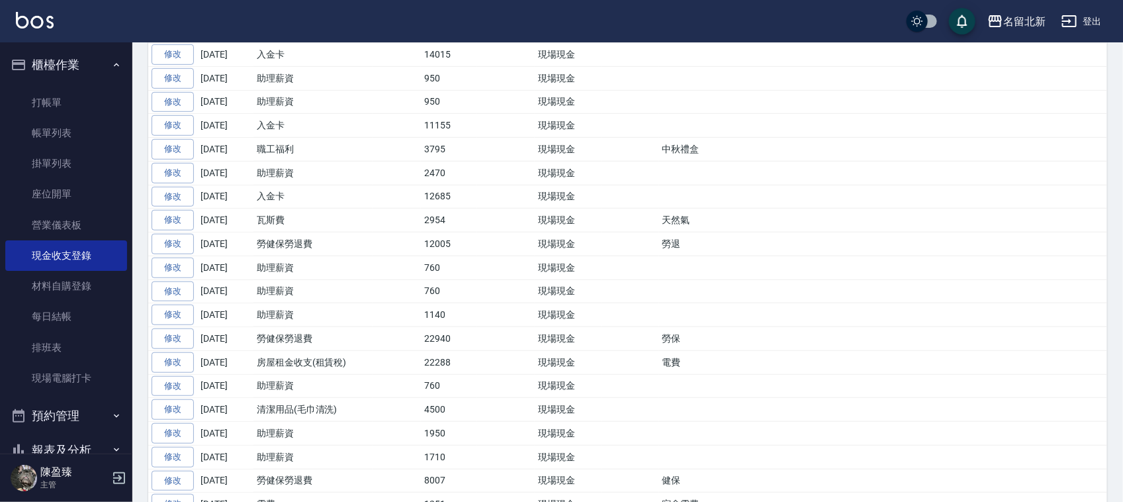
scroll to position [414, 0]
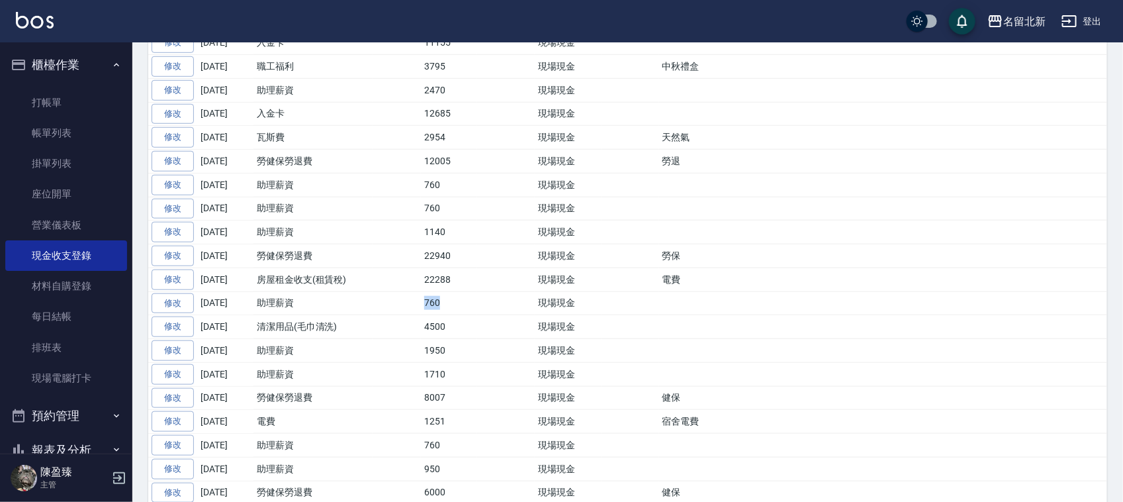
drag, startPoint x: 465, startPoint y: 315, endPoint x: 414, endPoint y: 313, distance: 50.3
click at [414, 312] on tr "修改 [DATE] 助理薪資 760 現場現金" at bounding box center [627, 303] width 959 height 24
click at [171, 308] on link "修改" at bounding box center [173, 303] width 42 height 21
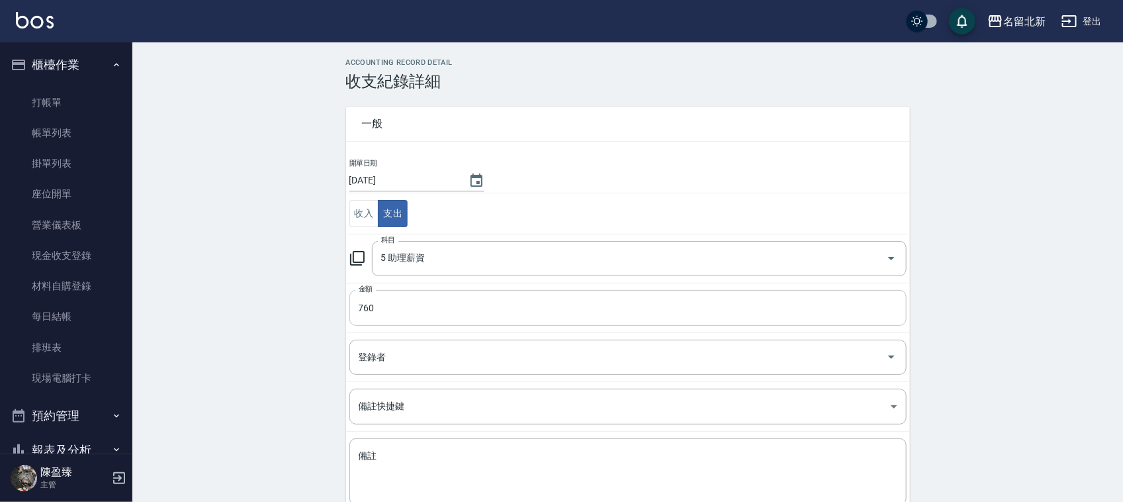
click at [381, 304] on input "760" at bounding box center [627, 308] width 557 height 36
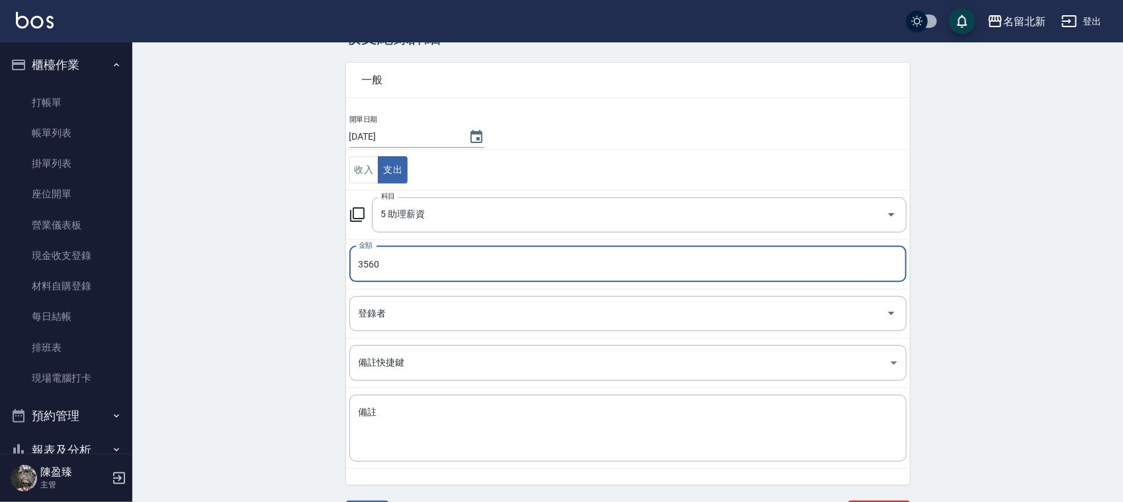
scroll to position [68, 0]
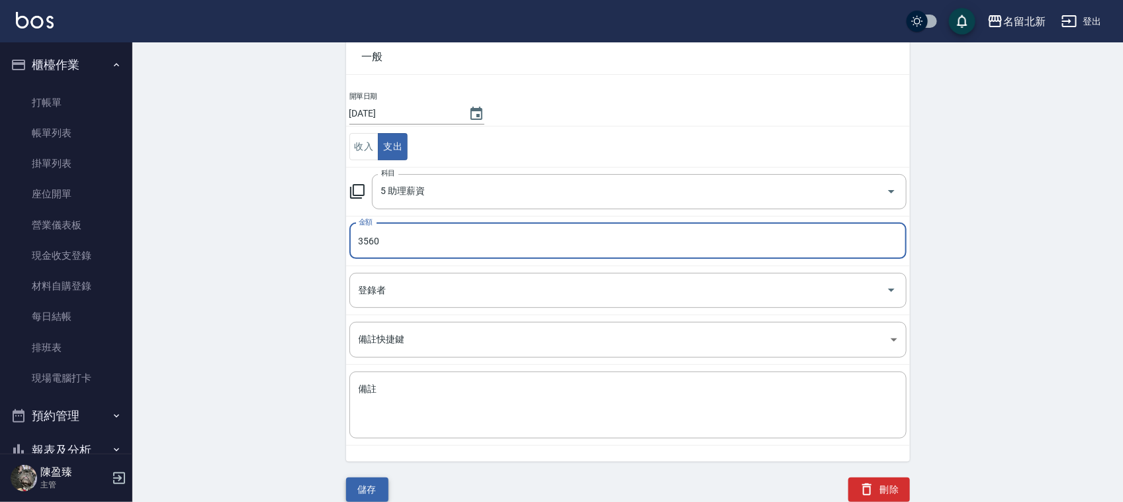
type input "3560"
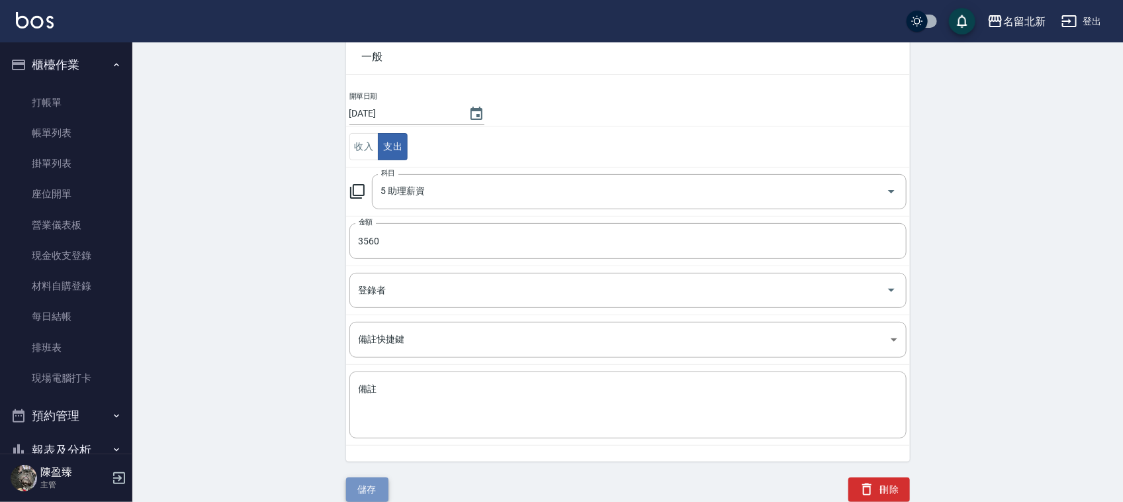
click at [373, 487] on button "儲存" at bounding box center [367, 489] width 42 height 24
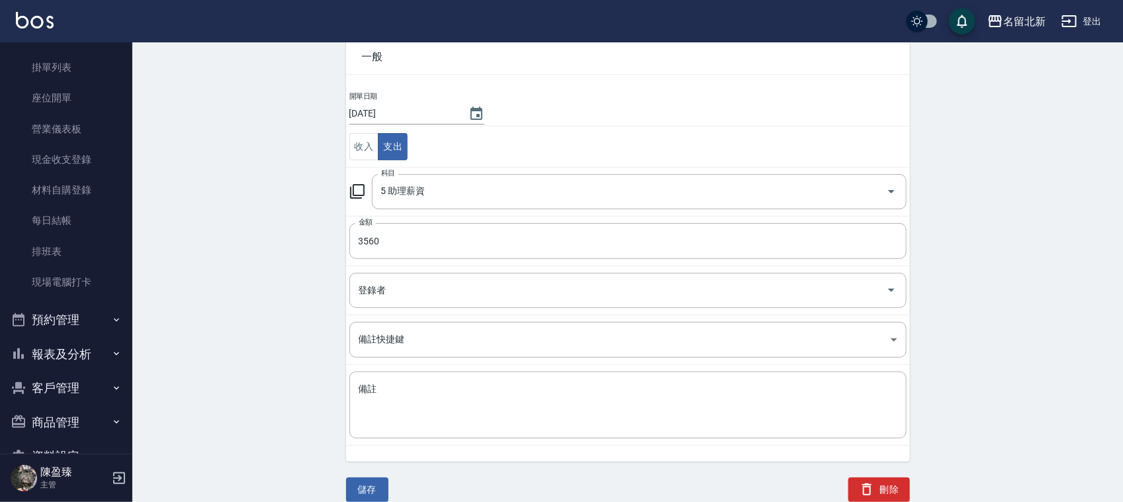
scroll to position [131, 0]
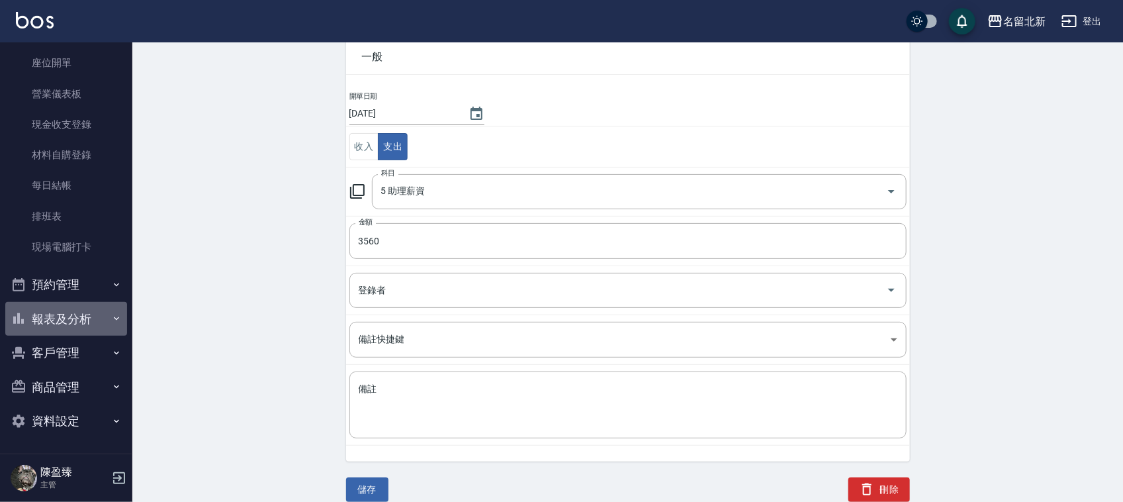
click at [71, 322] on button "報表及分析" at bounding box center [66, 319] width 122 height 34
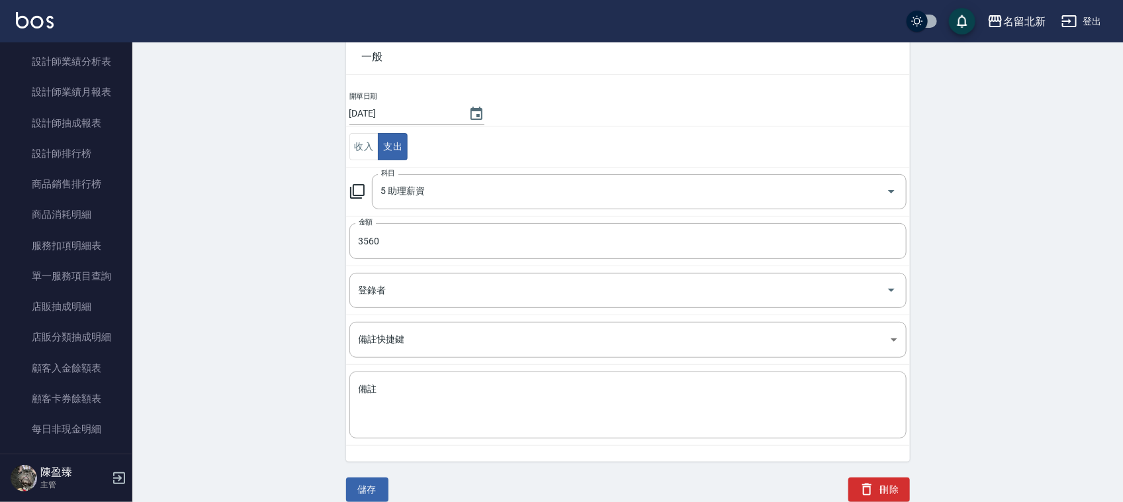
scroll to position [1121, 0]
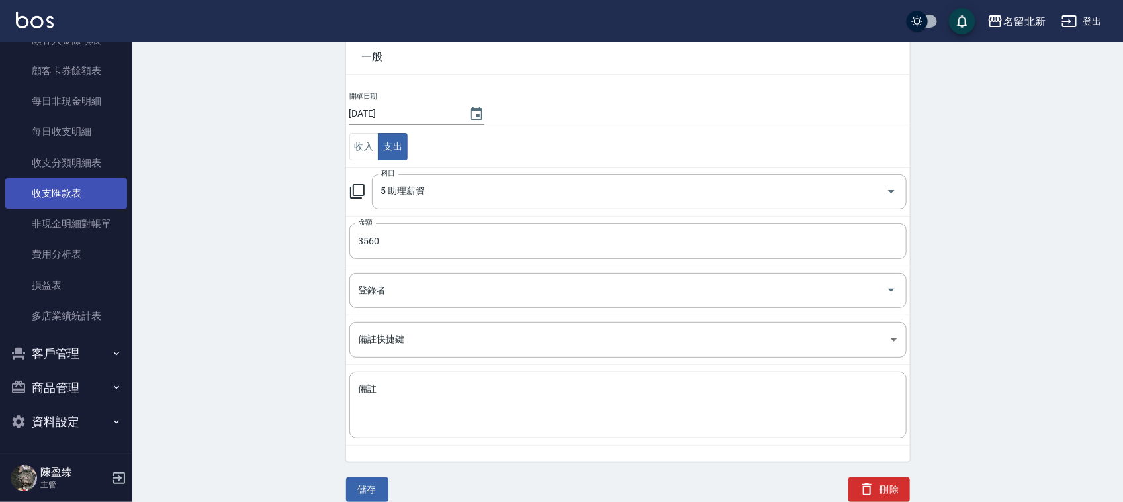
click at [68, 191] on link "收支匯款表" at bounding box center [66, 193] width 122 height 30
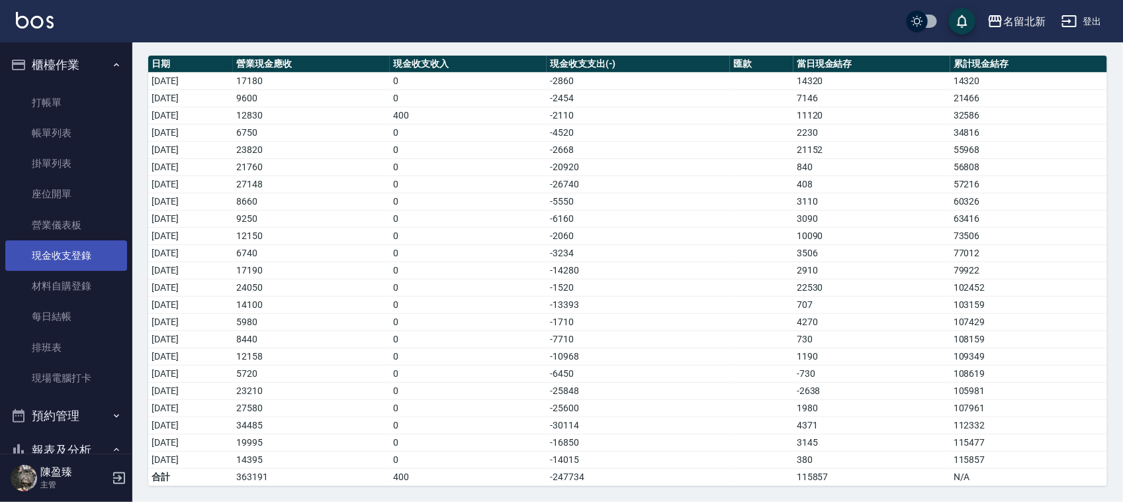
click at [83, 250] on link "現金收支登錄" at bounding box center [66, 255] width 122 height 30
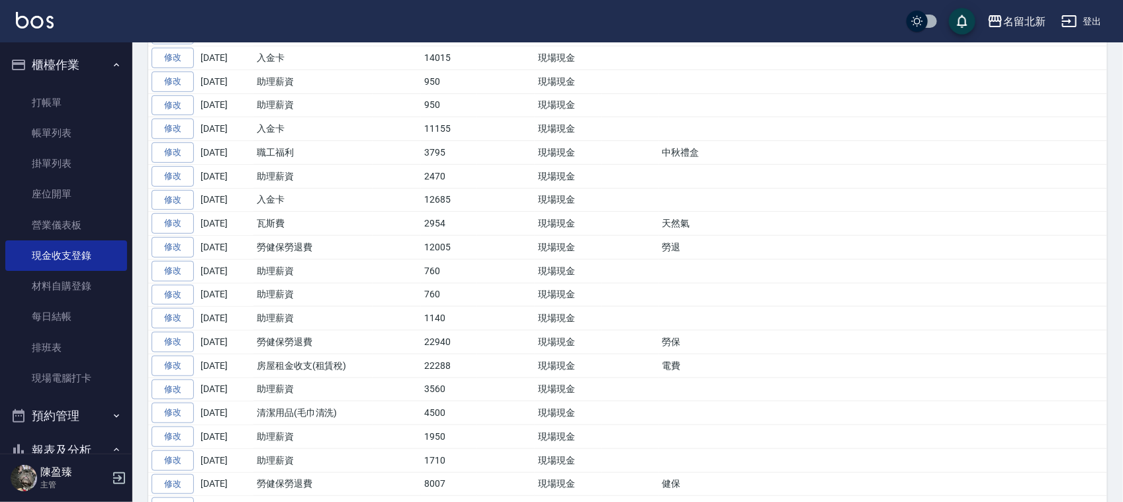
scroll to position [414, 0]
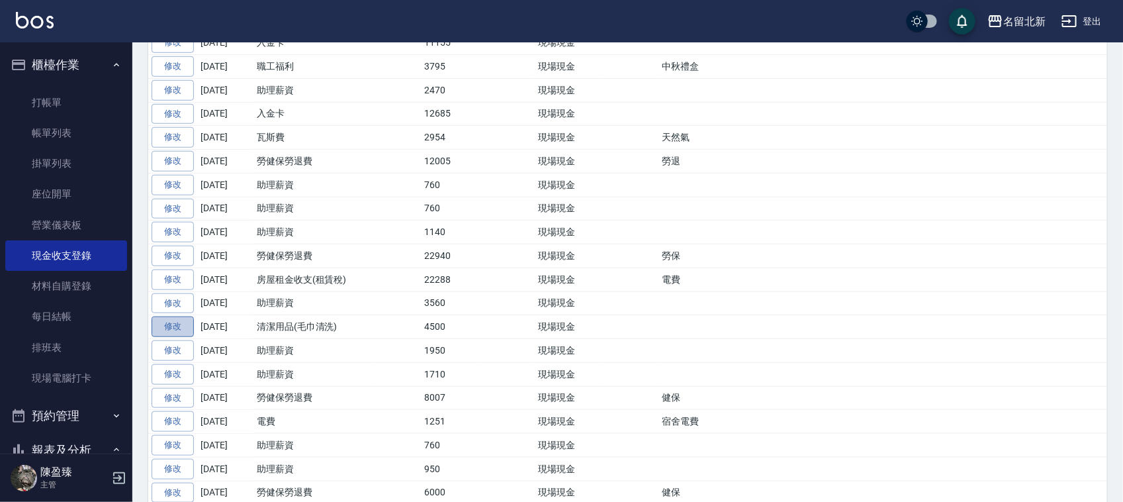
click at [170, 331] on link "修改" at bounding box center [173, 326] width 42 height 21
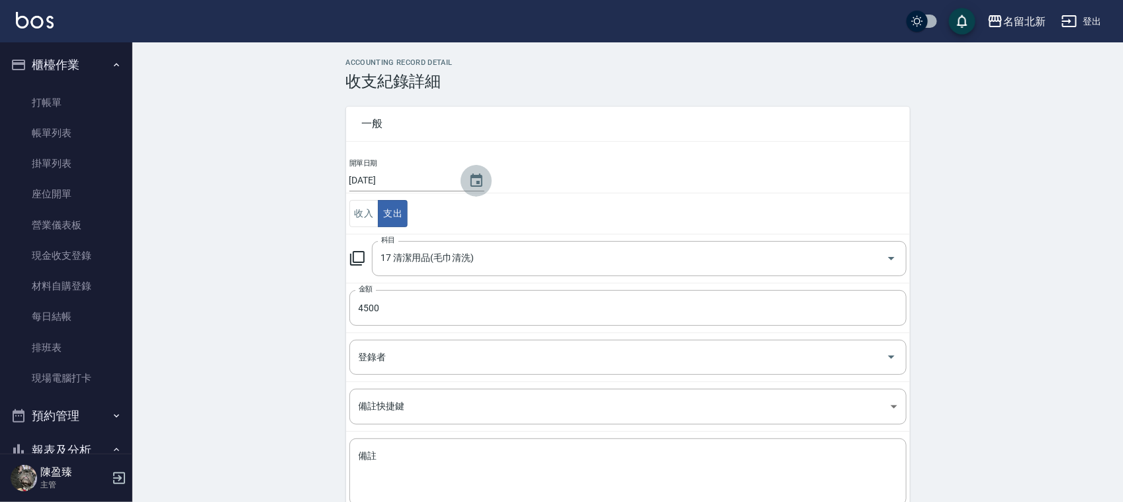
click at [485, 182] on icon "Choose date, selected date is 2025-09-18" at bounding box center [477, 181] width 16 height 16
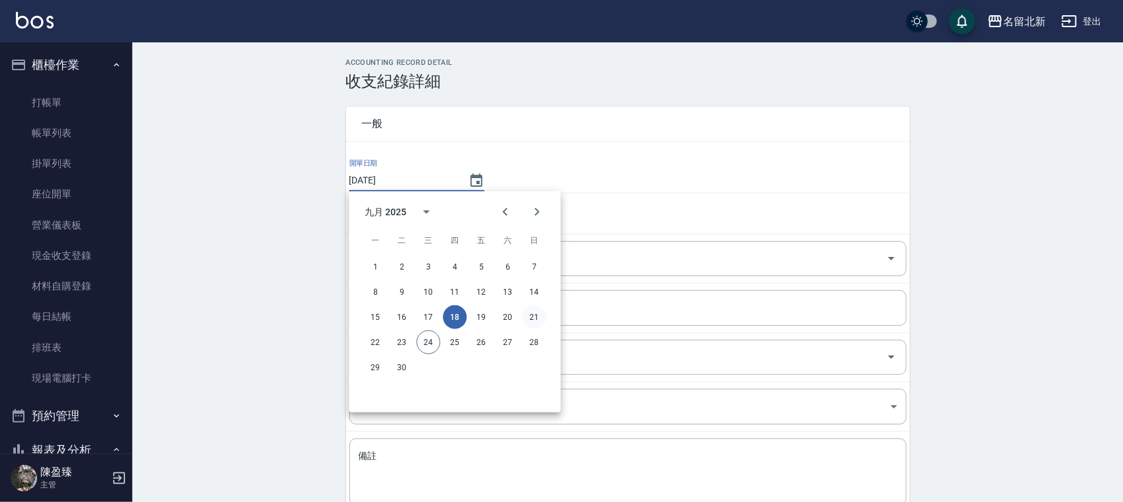
click at [539, 316] on button "21" at bounding box center [535, 317] width 24 height 24
type input "[DATE]"
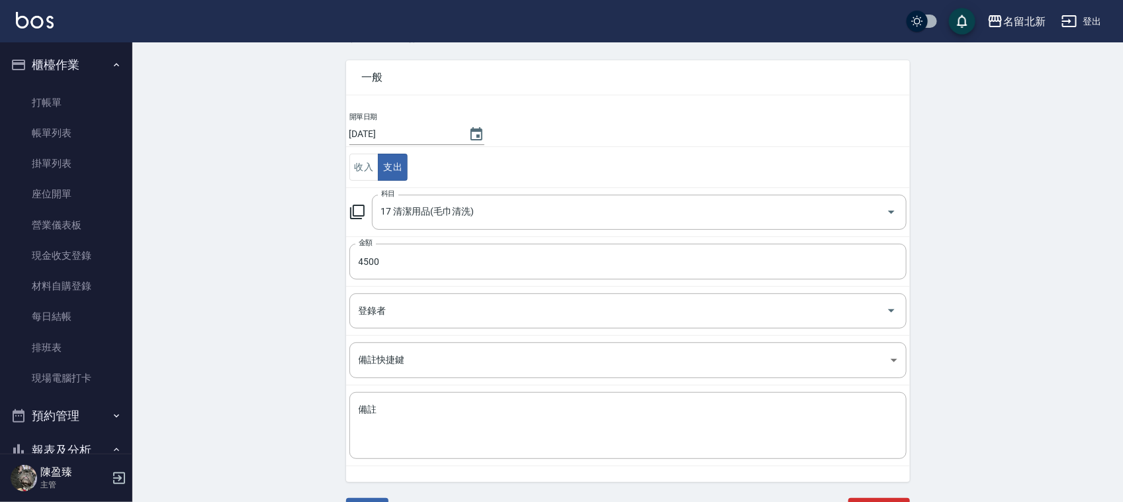
scroll to position [68, 0]
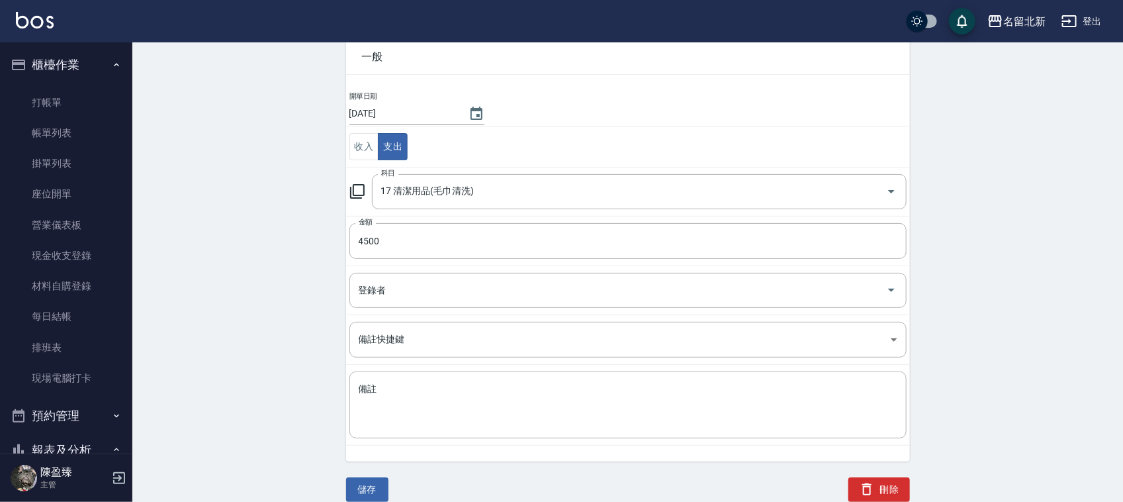
click at [365, 487] on button "儲存" at bounding box center [367, 489] width 42 height 24
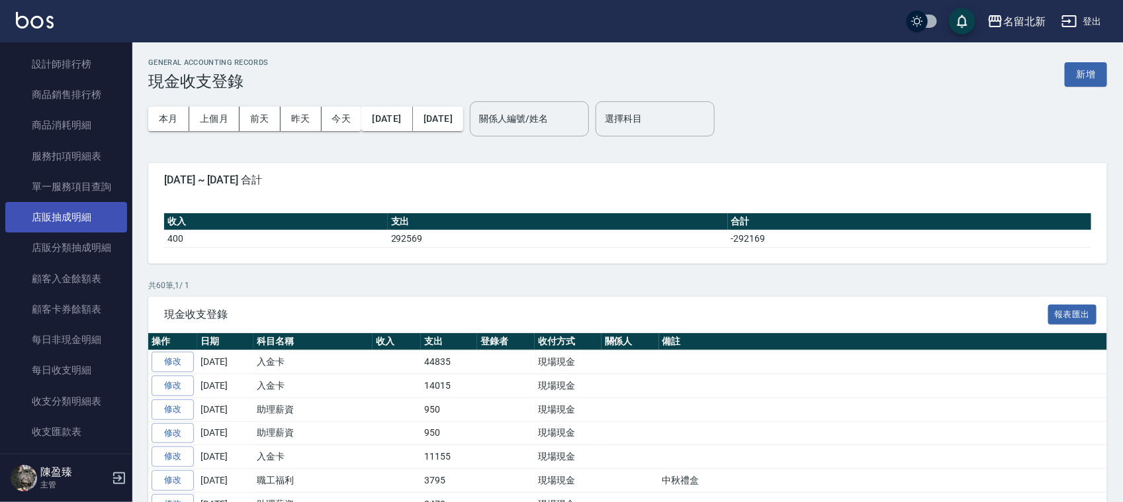
scroll to position [1076, 0]
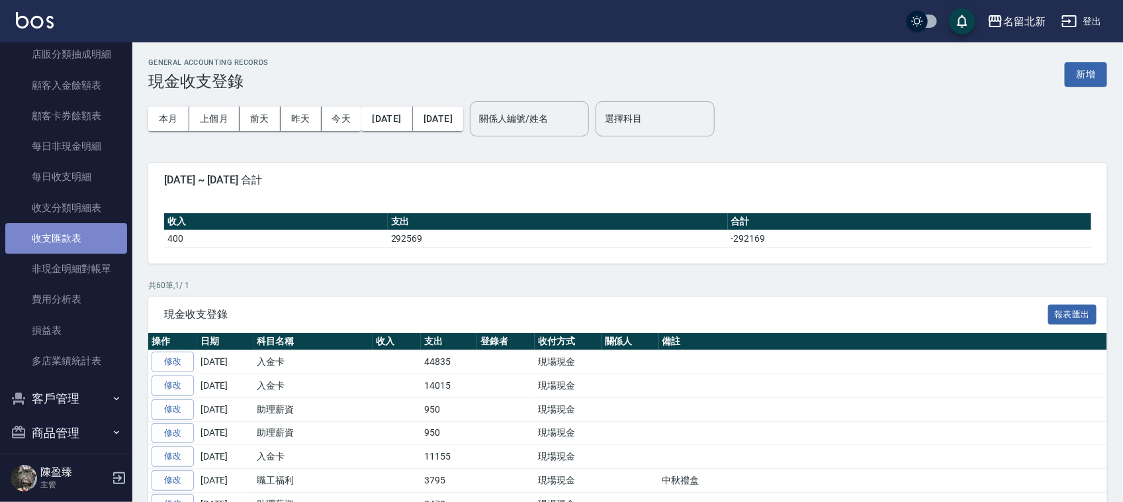
click at [87, 236] on link "收支匯款表" at bounding box center [66, 238] width 122 height 30
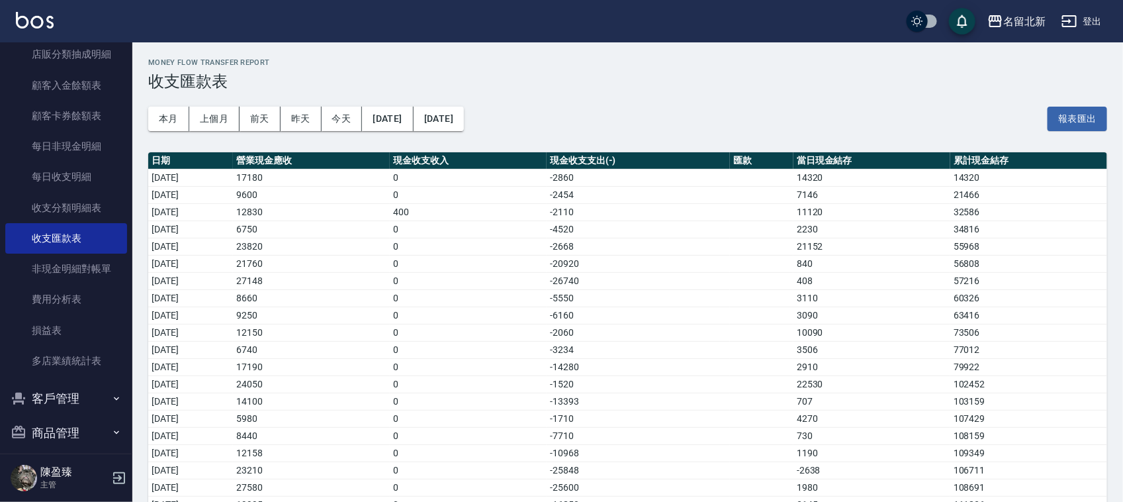
scroll to position [64, 0]
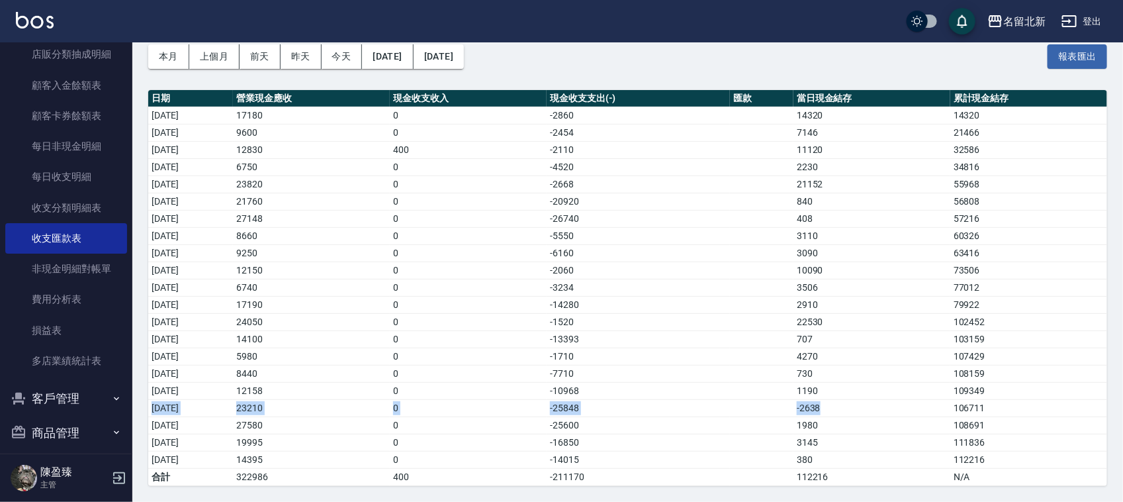
drag, startPoint x: 845, startPoint y: 408, endPoint x: 154, endPoint y: 414, distance: 691.0
click at [154, 414] on tr "2025/09/19 23210 0 -25848 -2638 106711" at bounding box center [627, 407] width 959 height 17
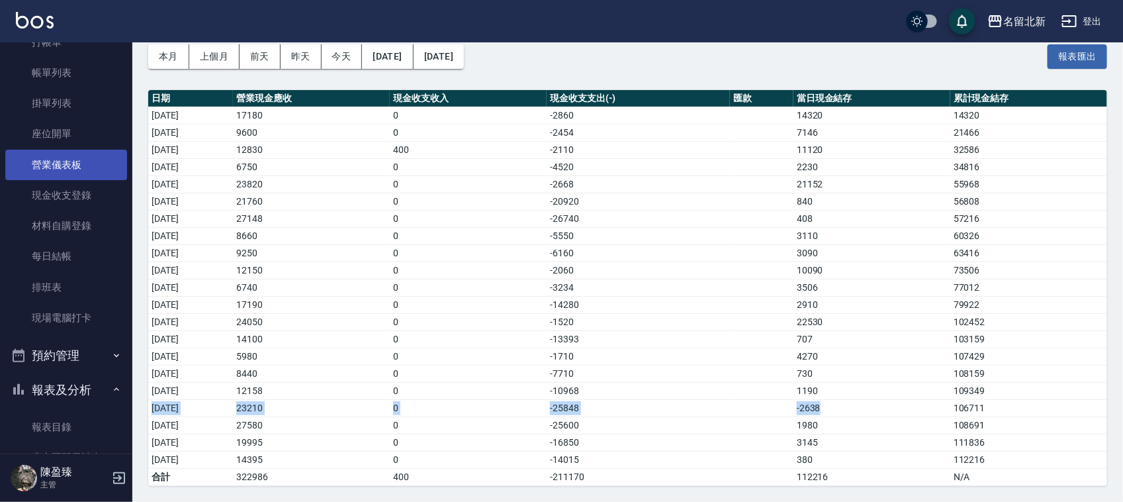
scroll to position [0, 0]
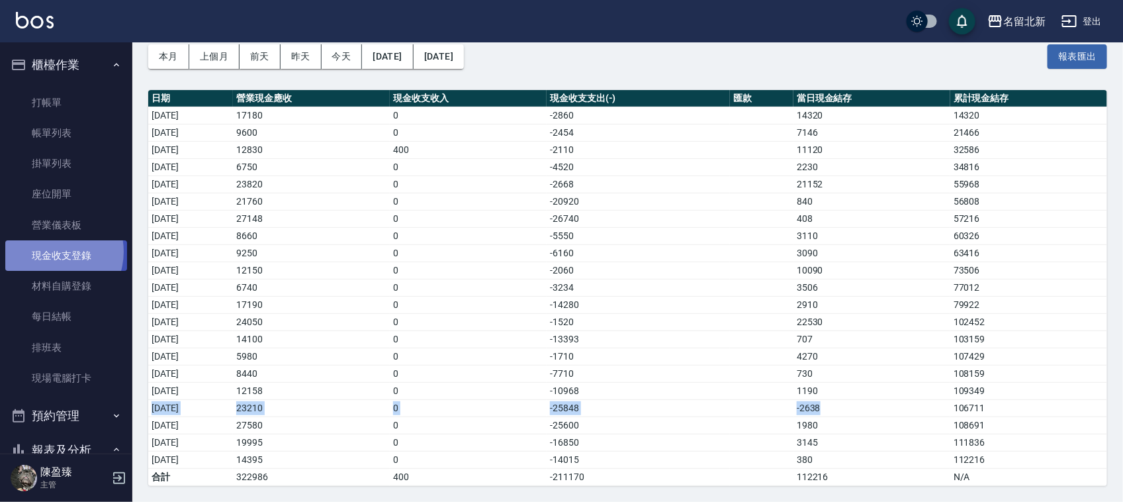
click at [50, 252] on link "現金收支登錄" at bounding box center [66, 255] width 122 height 30
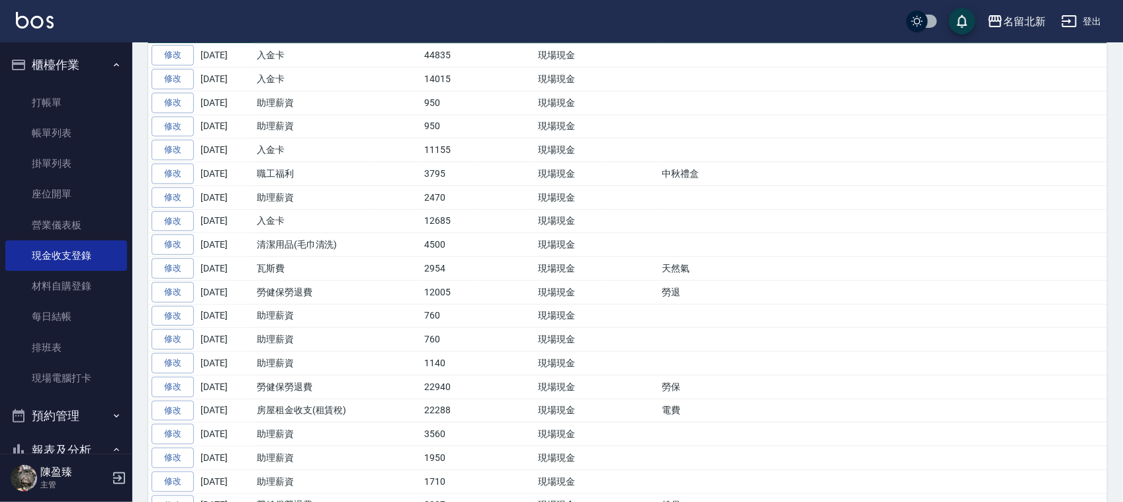
scroll to position [496, 0]
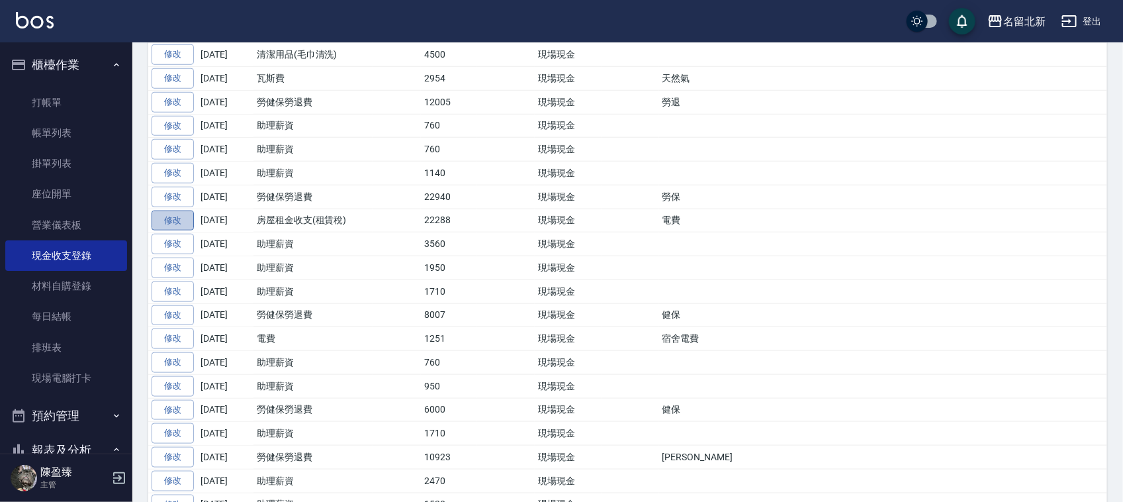
click at [185, 231] on link "修改" at bounding box center [173, 220] width 42 height 21
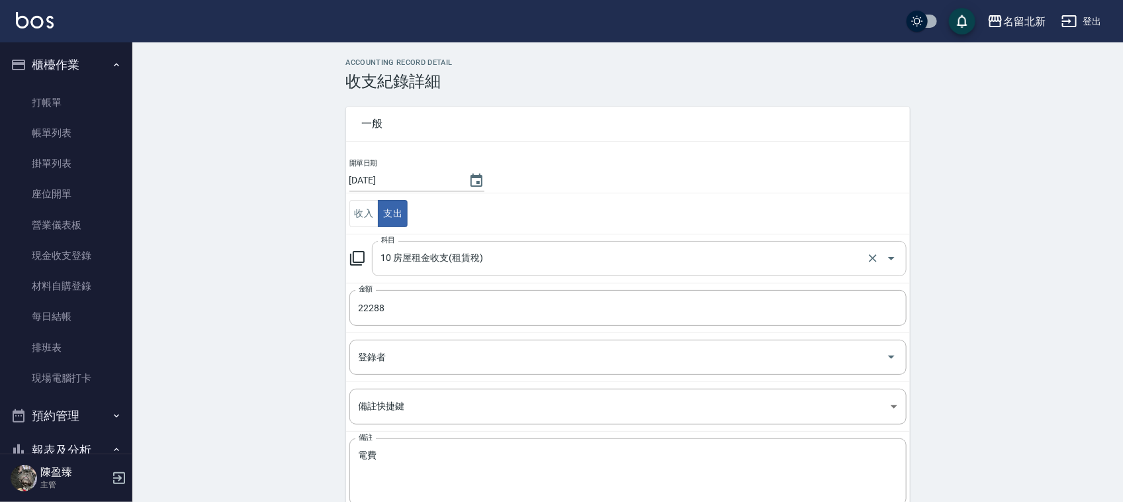
click at [481, 262] on input "10 房屋租金收支(租賃稅)" at bounding box center [621, 258] width 486 height 23
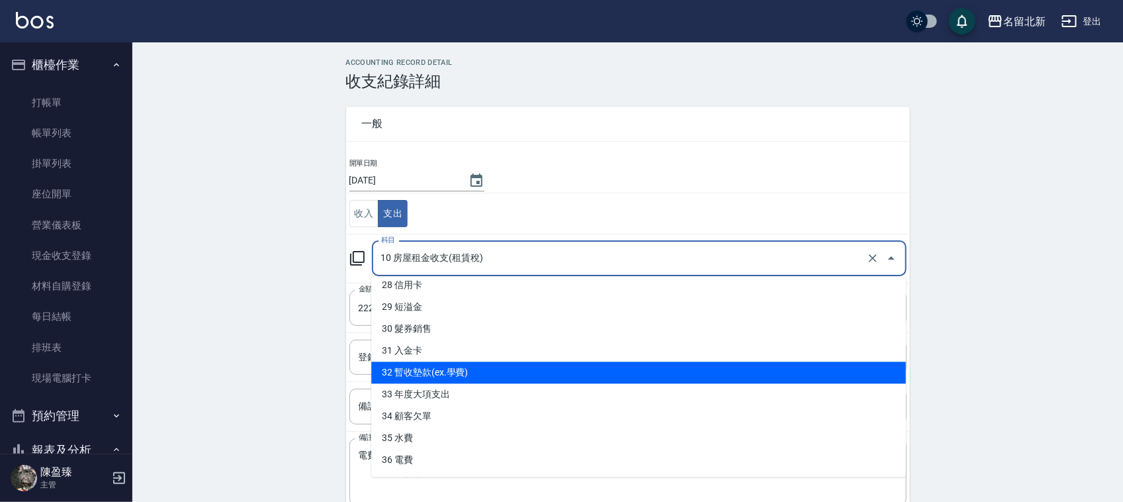
scroll to position [639, 0]
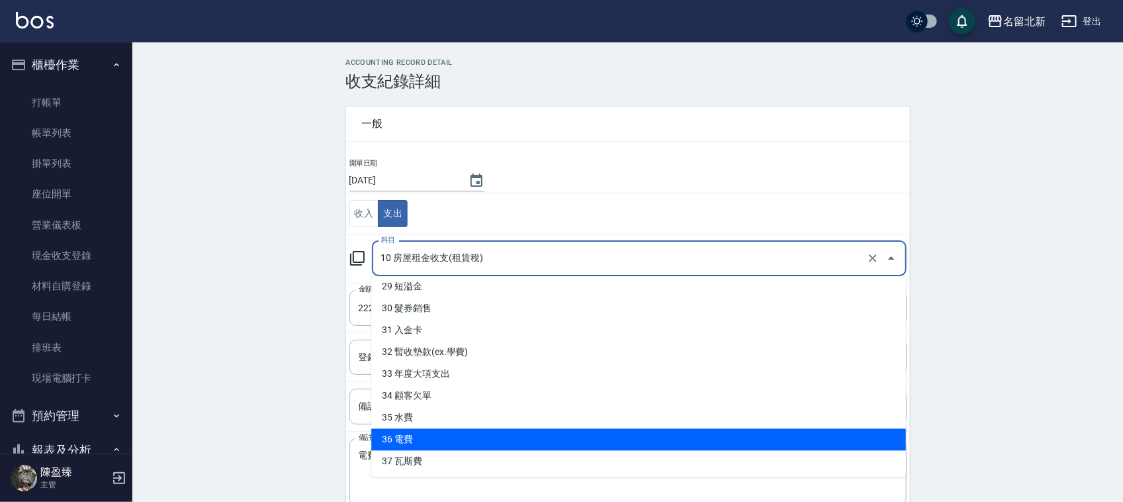
click at [411, 434] on li "36 電費" at bounding box center [638, 440] width 535 height 22
type input "36 電費"
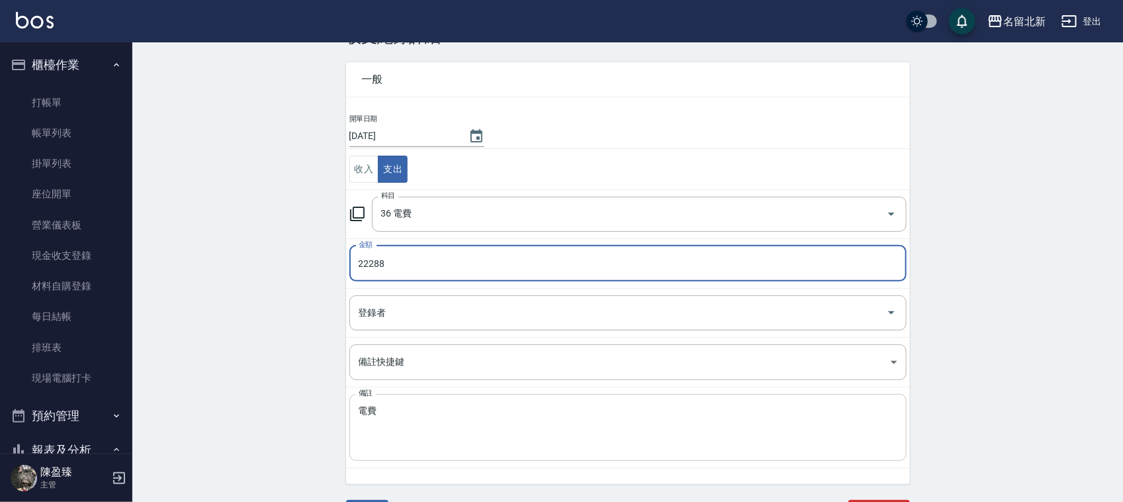
scroll to position [68, 0]
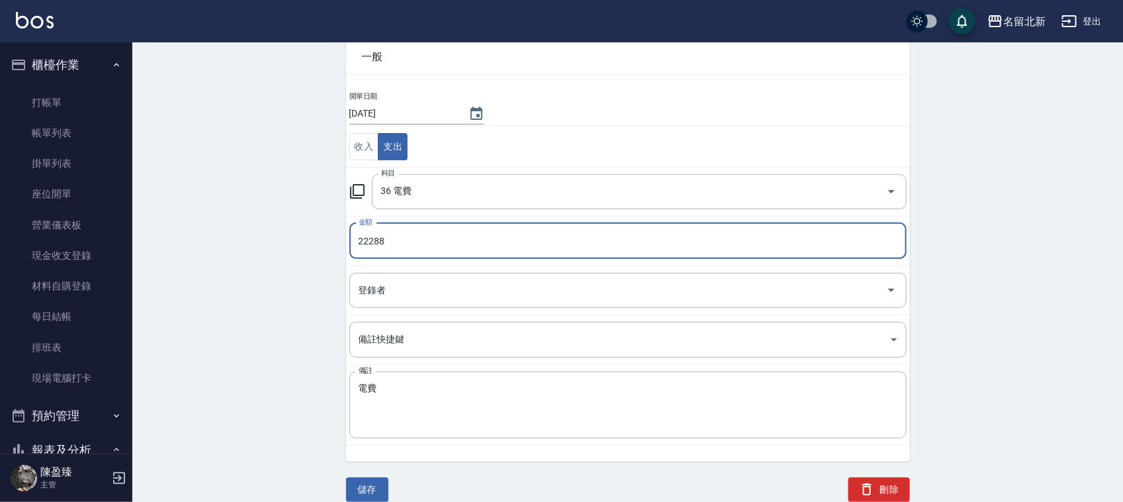
click at [372, 486] on button "儲存" at bounding box center [367, 489] width 42 height 24
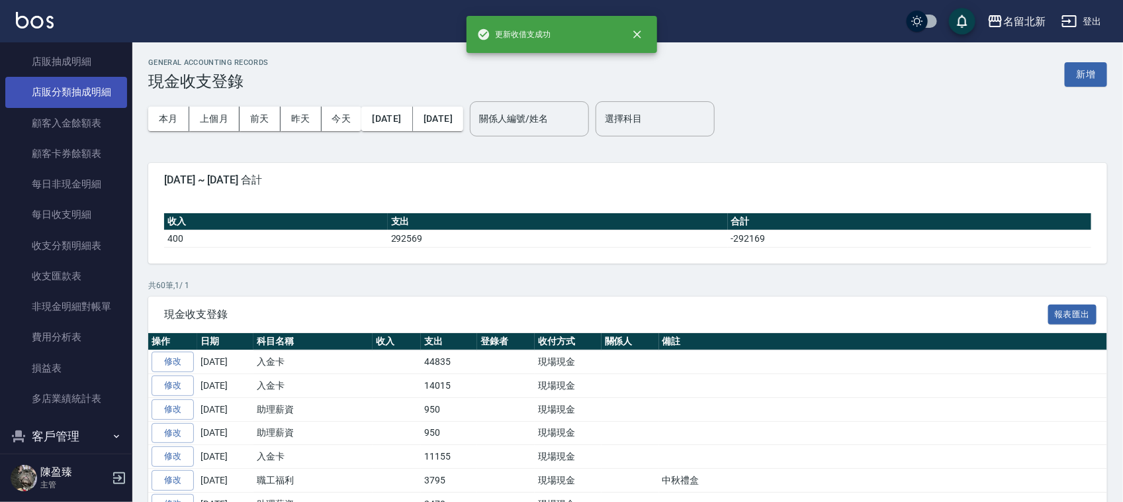
scroll to position [1121, 0]
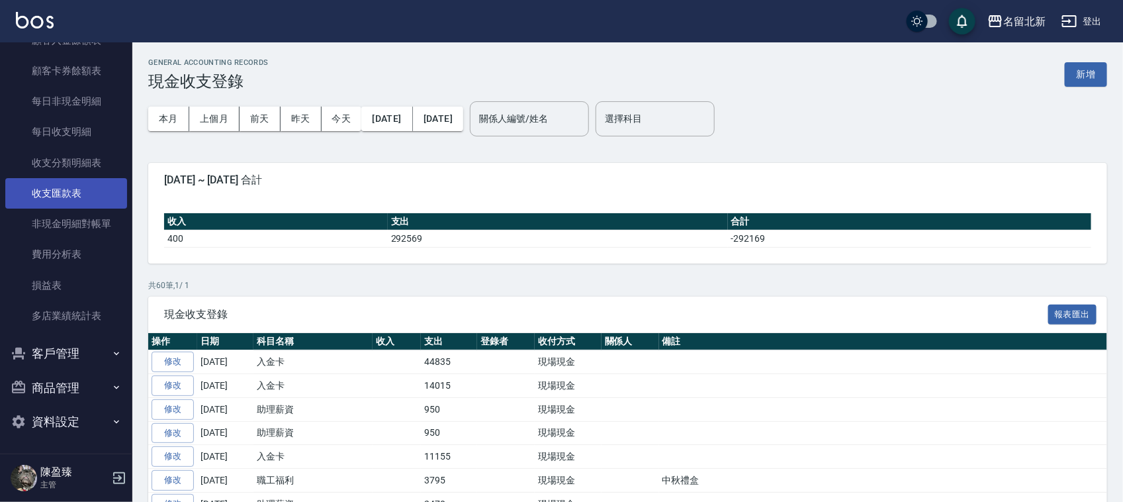
click at [77, 184] on link "收支匯款表" at bounding box center [66, 193] width 122 height 30
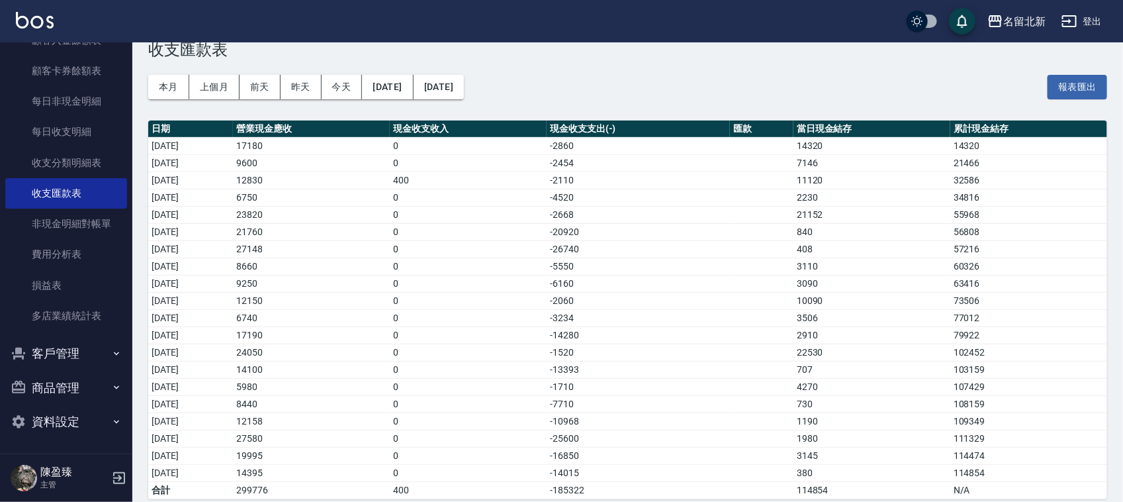
scroll to position [47, 0]
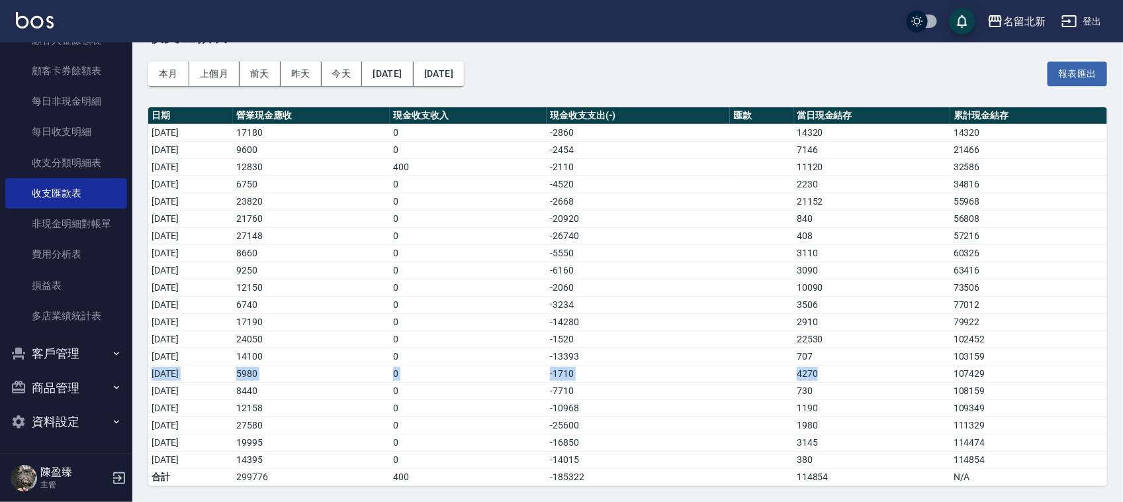
drag, startPoint x: 841, startPoint y: 374, endPoint x: 159, endPoint y: 371, distance: 681.8
click at [159, 371] on tr "2025/09/15 5980 0 -1710 4270 107429" at bounding box center [627, 373] width 959 height 17
click at [918, 395] on td "730" at bounding box center [872, 390] width 157 height 17
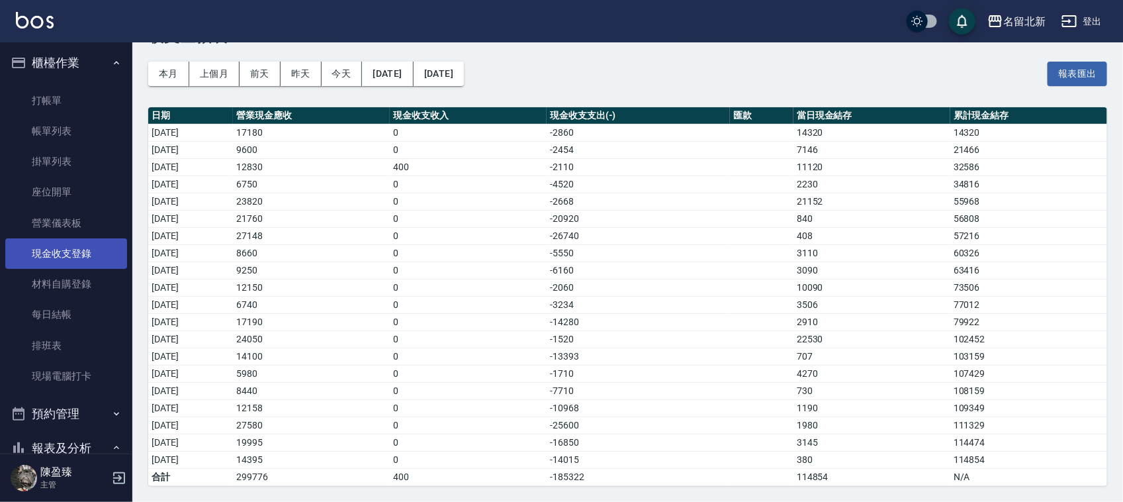
scroll to position [0, 0]
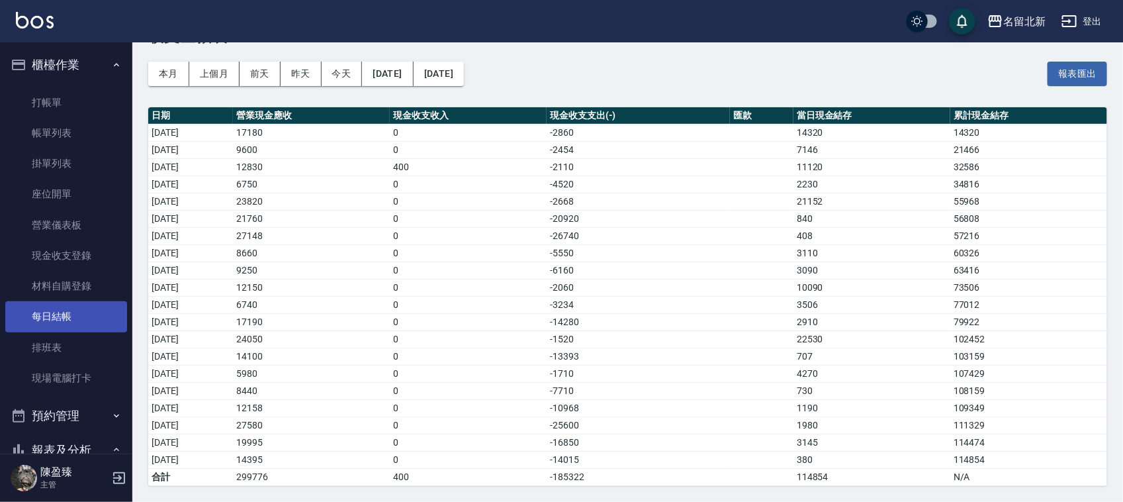
click at [66, 314] on link "每日結帳" at bounding box center [66, 316] width 122 height 30
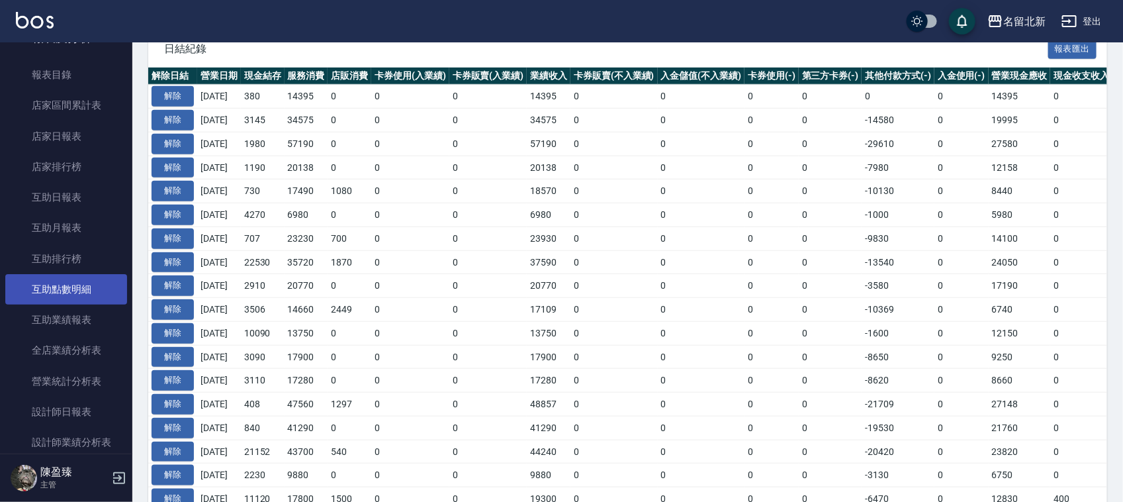
scroll to position [414, 0]
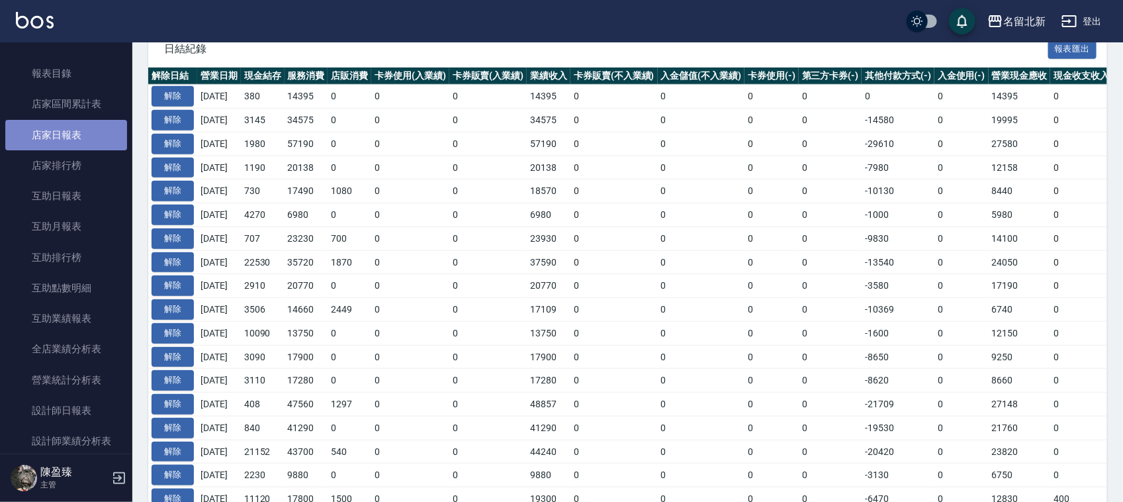
click at [87, 127] on link "店家日報表" at bounding box center [66, 135] width 122 height 30
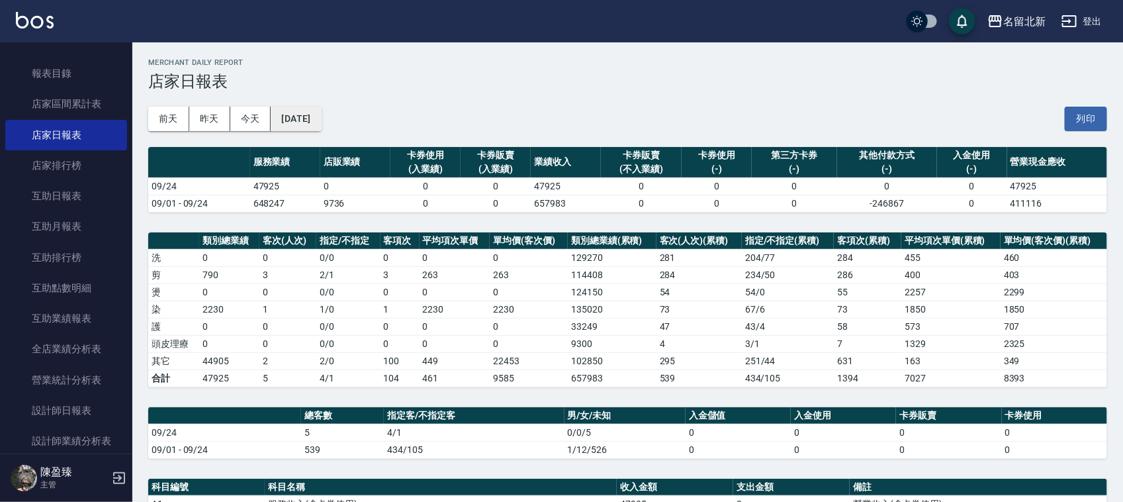
click at [308, 122] on button "[DATE]" at bounding box center [296, 119] width 50 height 24
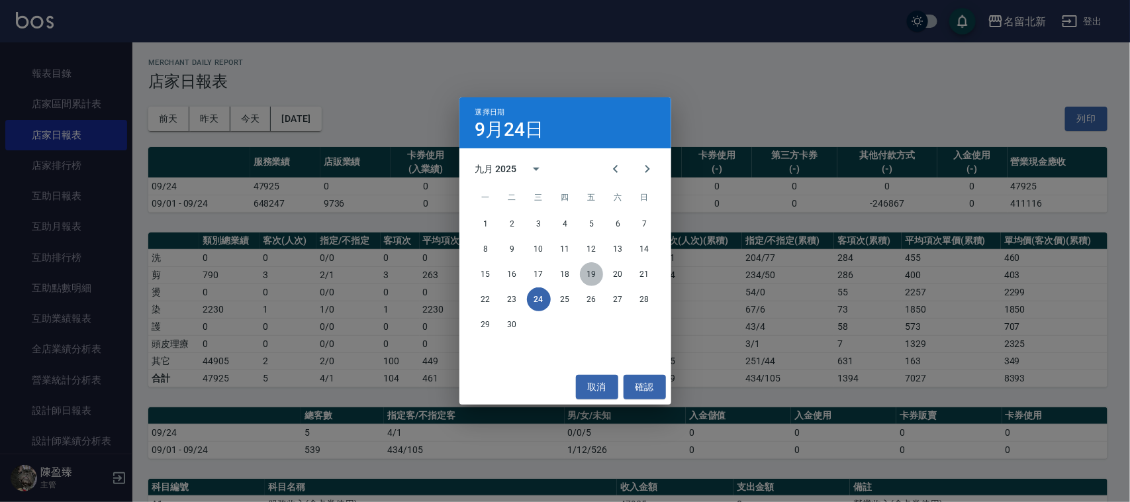
click at [591, 270] on button "19" at bounding box center [592, 274] width 24 height 24
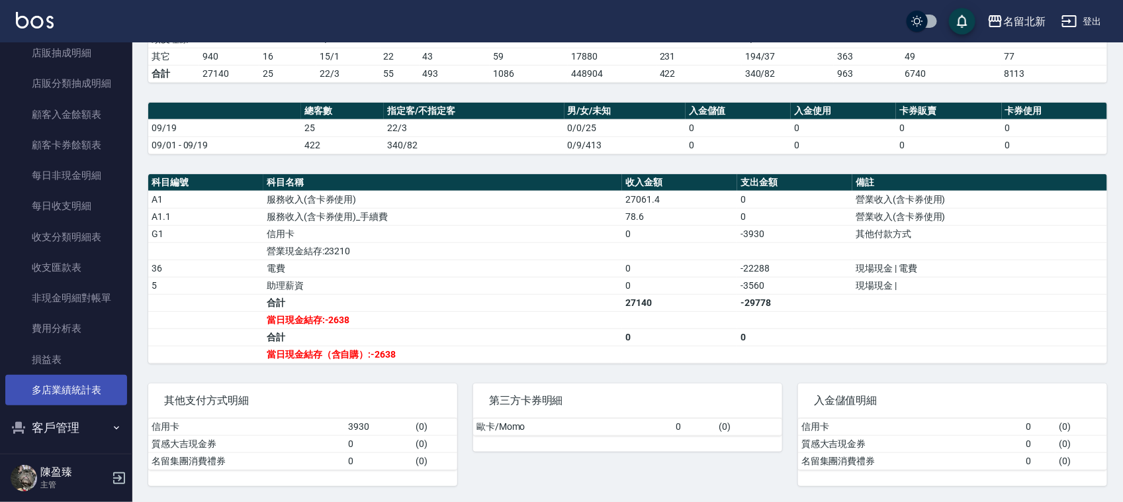
scroll to position [1121, 0]
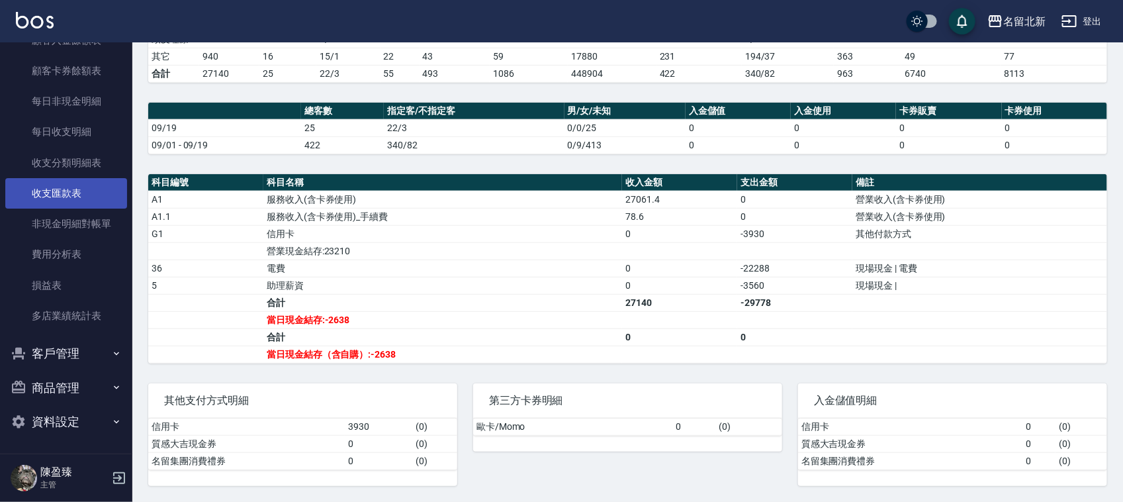
click at [56, 180] on link "收支匯款表" at bounding box center [66, 193] width 122 height 30
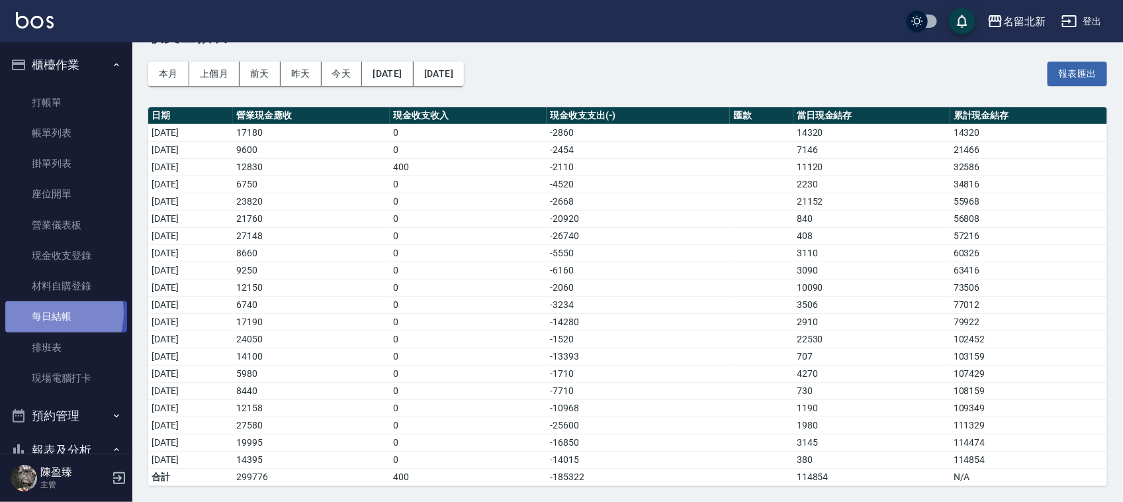
click at [51, 312] on link "每日結帳" at bounding box center [66, 316] width 122 height 30
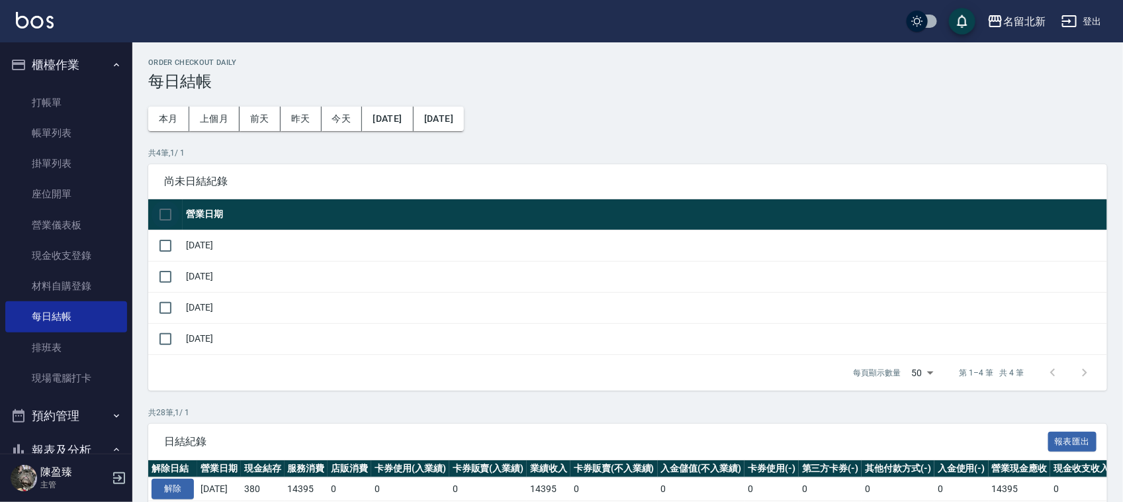
click at [169, 216] on input "checkbox" at bounding box center [166, 215] width 28 height 28
checkbox input "true"
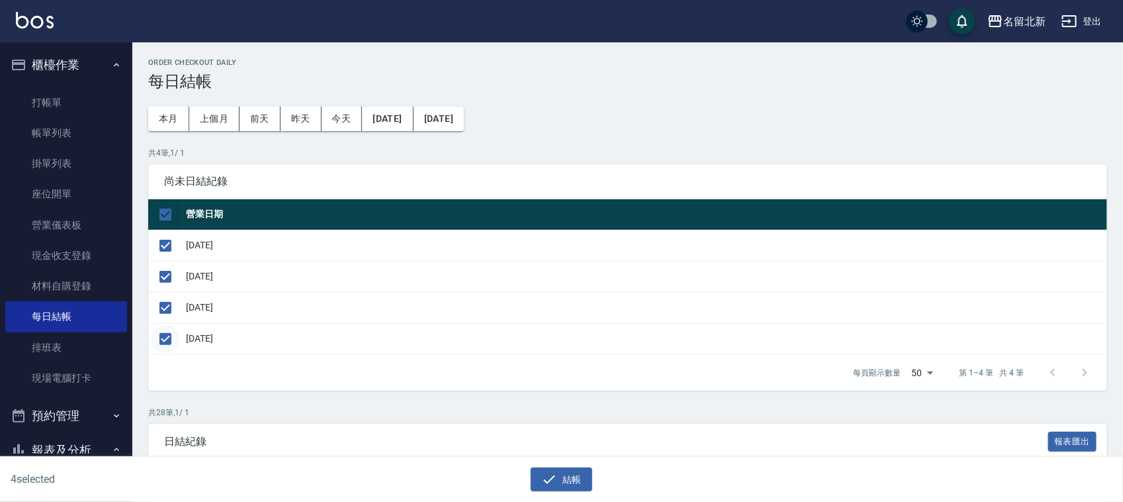
click at [162, 343] on input "checkbox" at bounding box center [166, 339] width 28 height 28
checkbox input "false"
click at [579, 477] on button "結帳" at bounding box center [562, 479] width 62 height 24
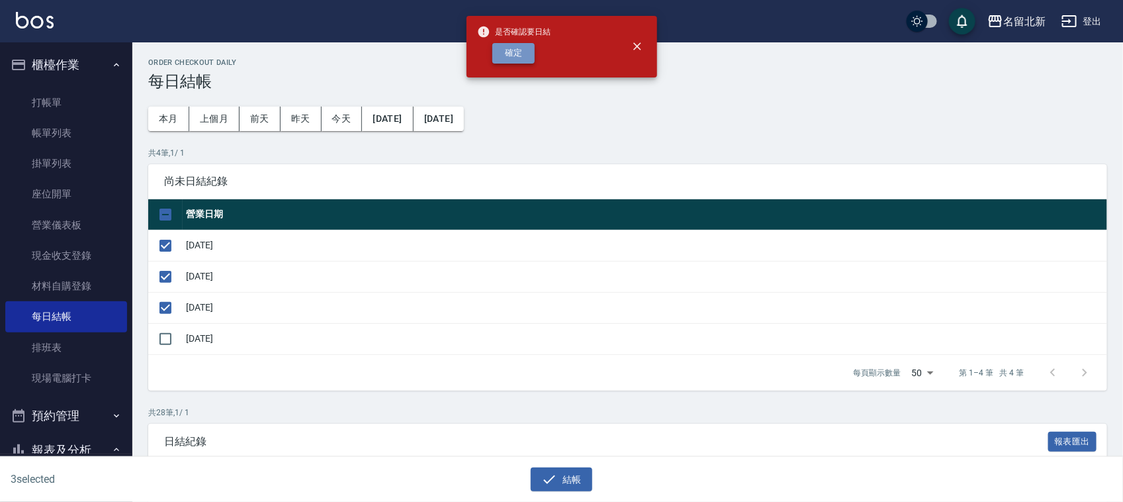
click at [495, 54] on button "確定" at bounding box center [513, 53] width 42 height 21
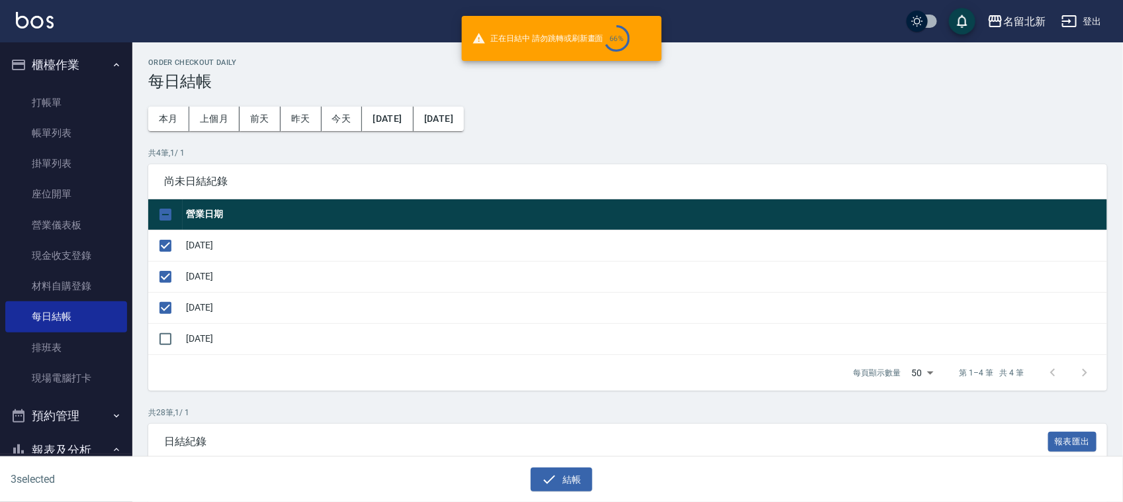
checkbox input "false"
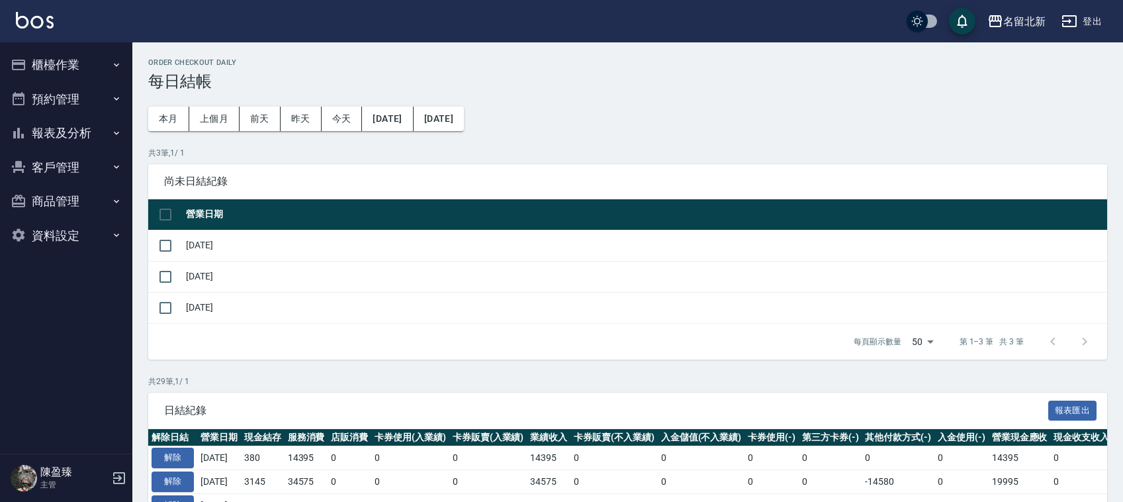
scroll to position [165, 0]
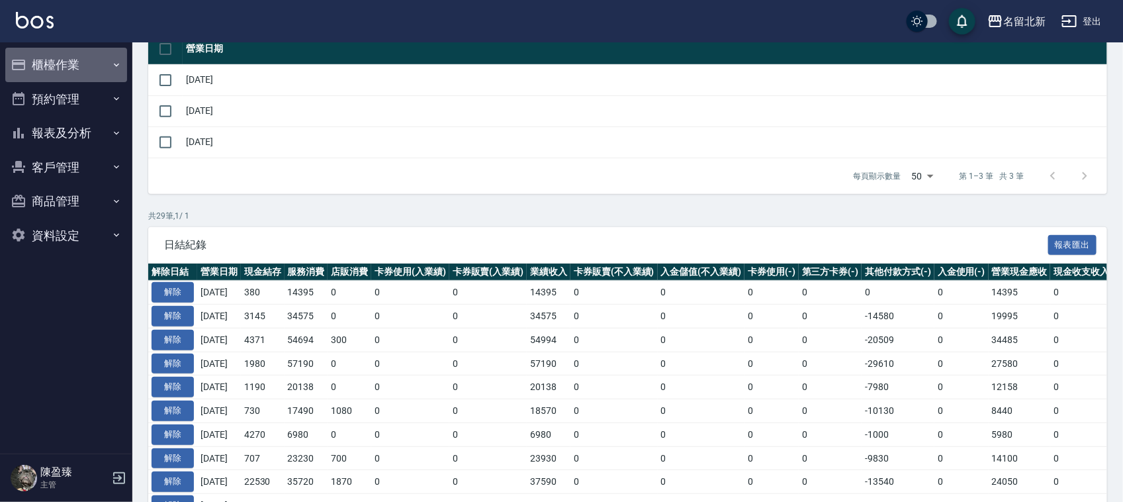
click at [71, 60] on button "櫃檯作業" at bounding box center [66, 65] width 122 height 34
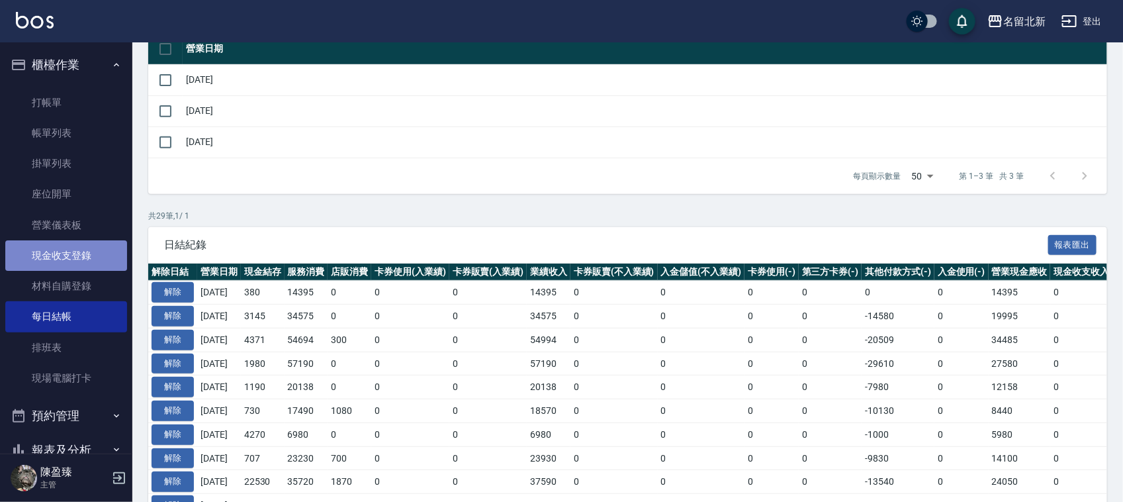
click at [81, 249] on link "現金收支登錄" at bounding box center [66, 255] width 122 height 30
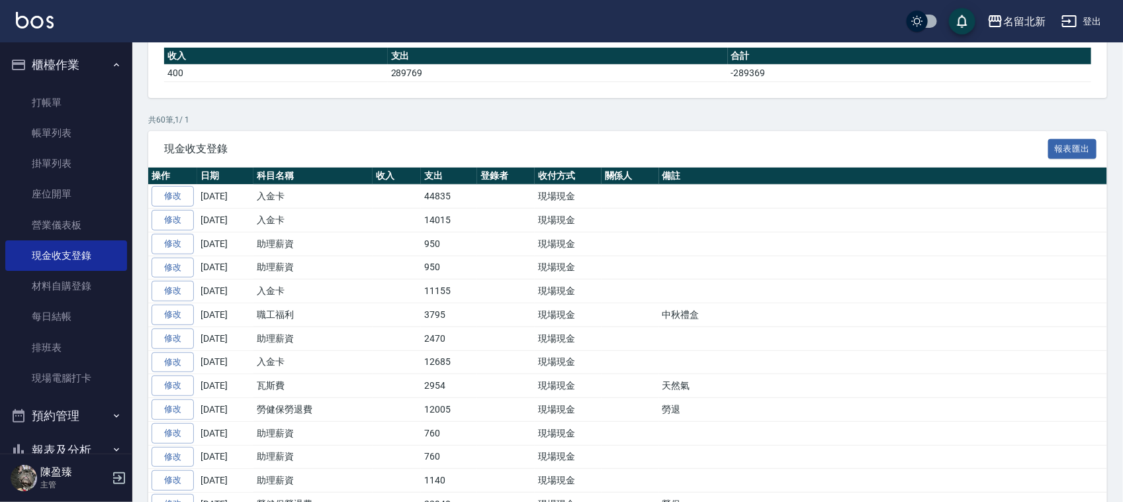
scroll to position [331, 0]
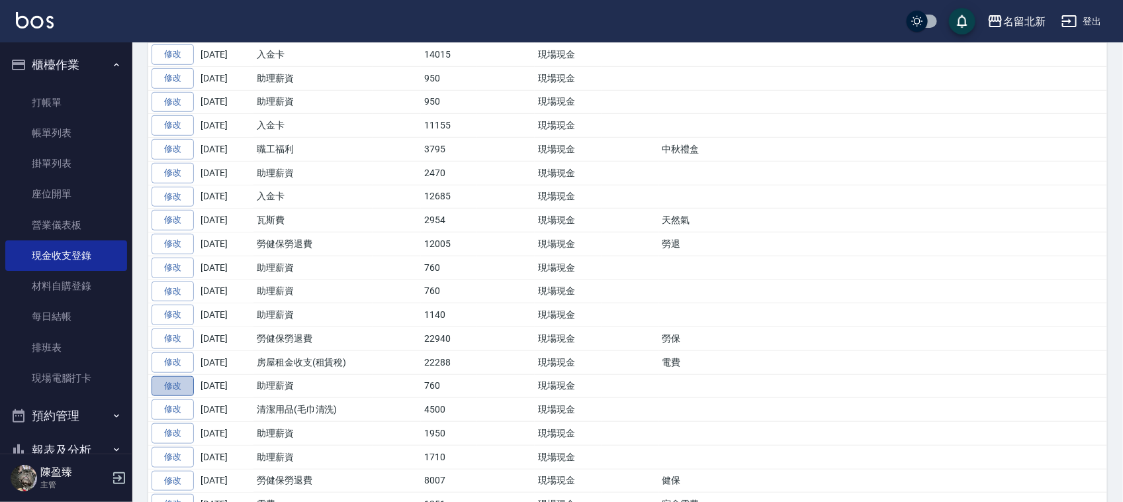
click at [177, 389] on link "修改" at bounding box center [173, 386] width 42 height 21
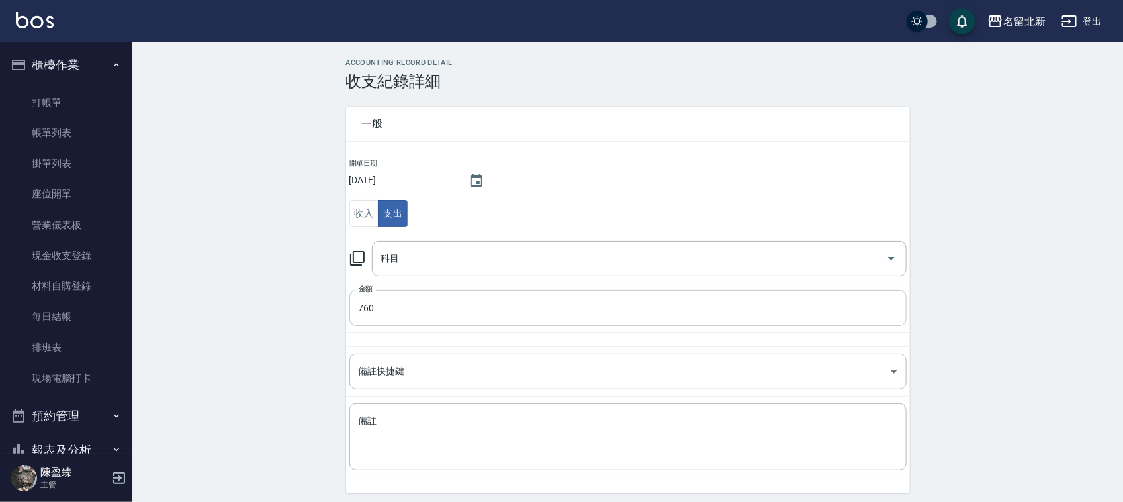
type input "5 助理薪資"
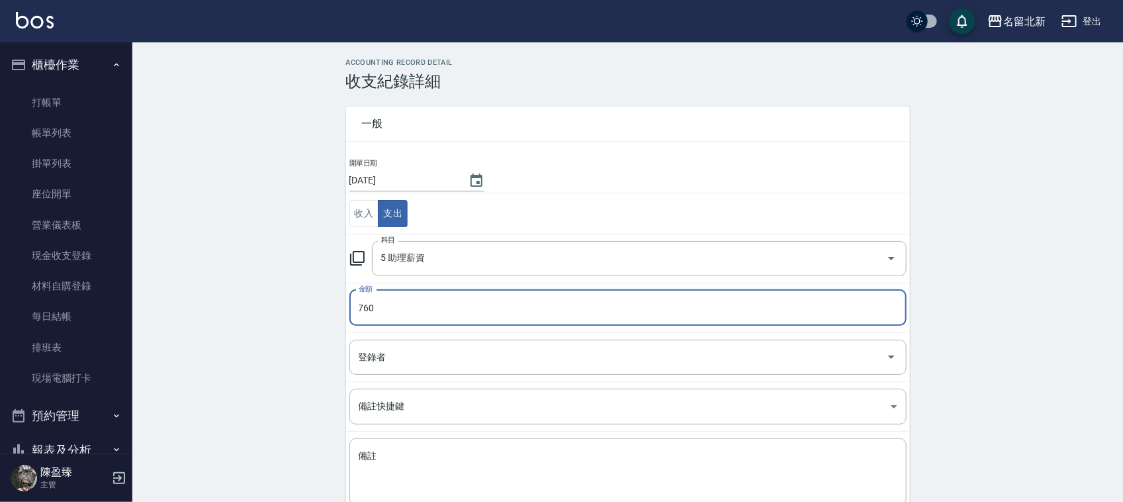
click at [391, 308] on input "760" at bounding box center [627, 308] width 557 height 36
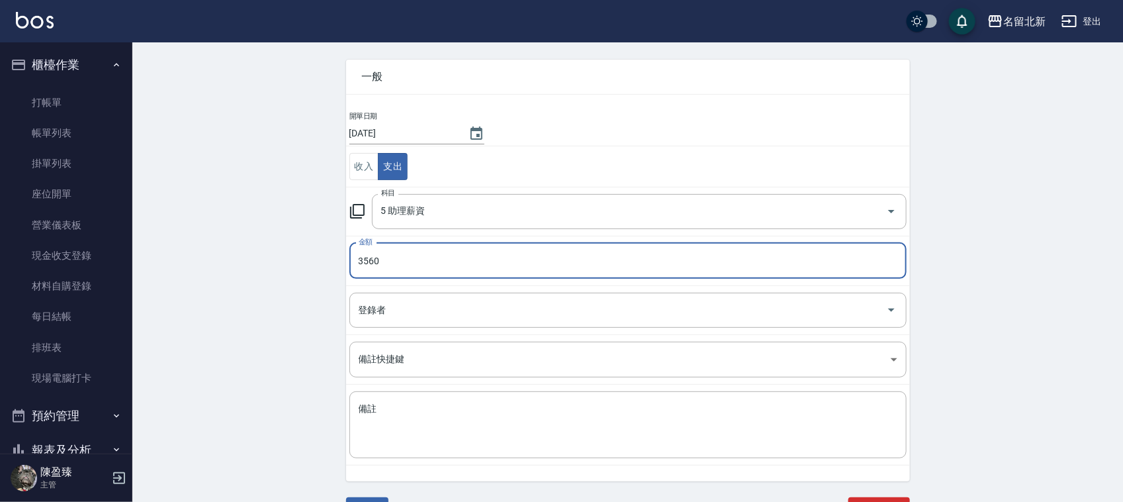
scroll to position [68, 0]
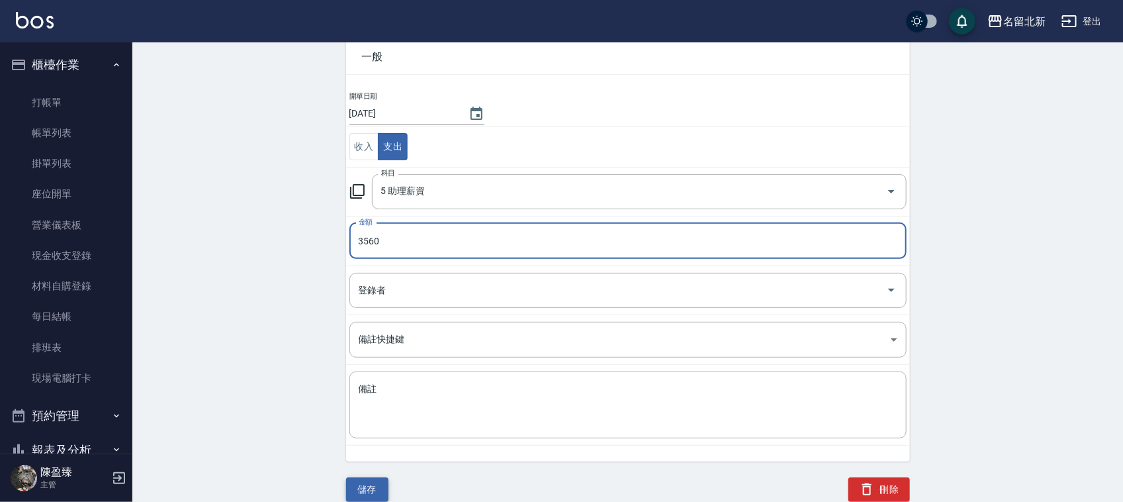
type input "3560"
click at [385, 488] on button "儲存" at bounding box center [367, 489] width 42 height 24
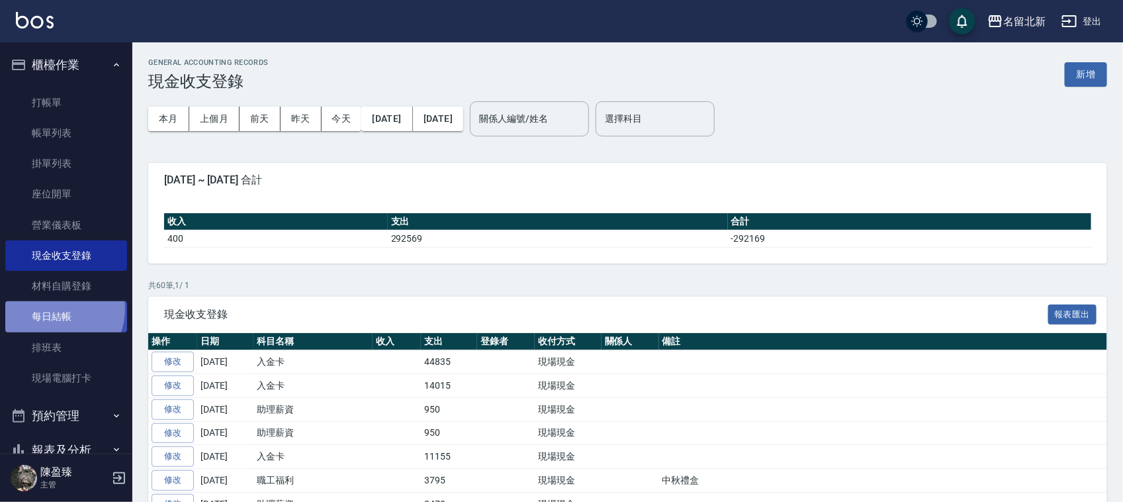
click at [56, 309] on link "每日結帳" at bounding box center [66, 316] width 122 height 30
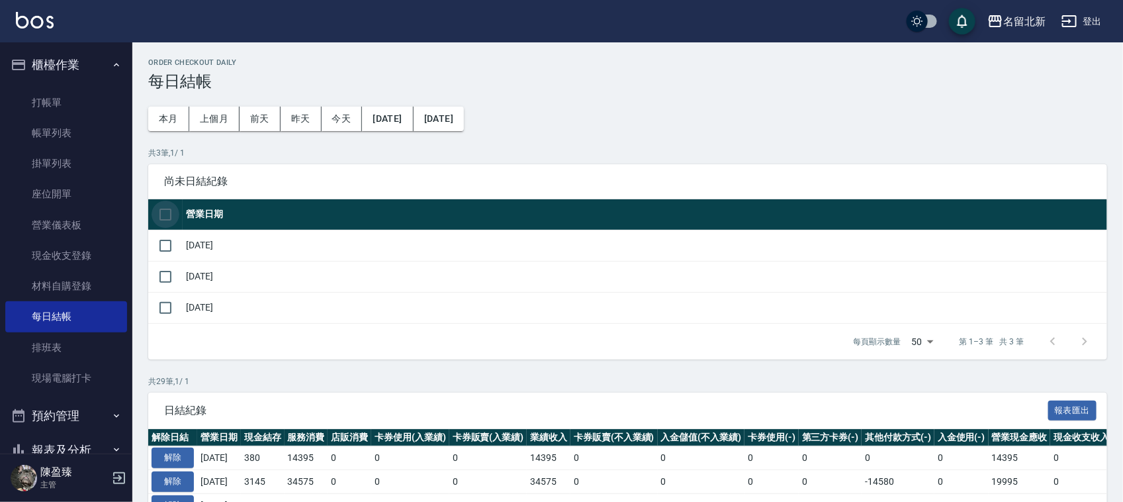
click at [163, 212] on input "checkbox" at bounding box center [166, 215] width 28 height 28
checkbox input "true"
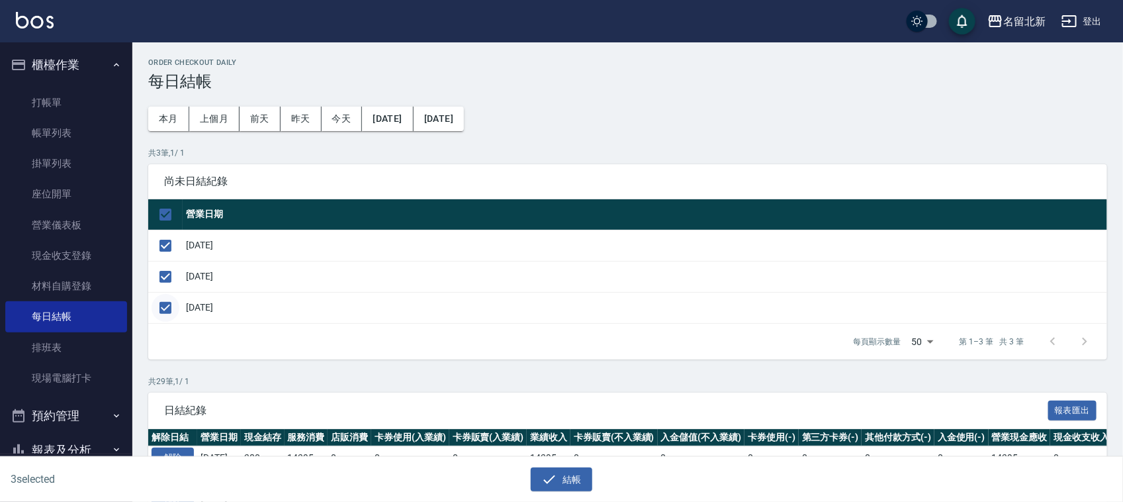
click at [164, 306] on input "checkbox" at bounding box center [166, 308] width 28 height 28
checkbox input "false"
click at [573, 482] on button "結帳" at bounding box center [562, 479] width 62 height 24
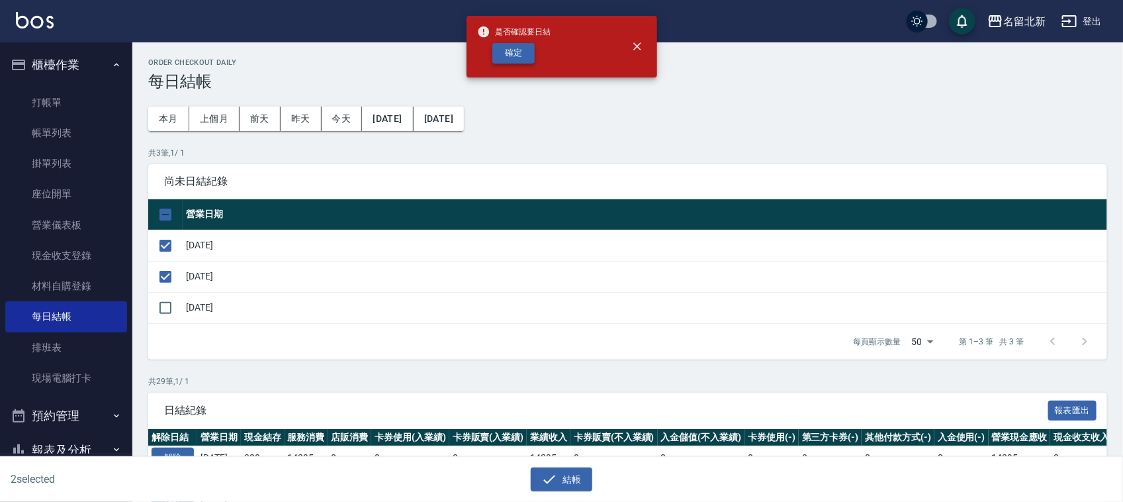
click at [522, 46] on button "確定" at bounding box center [513, 53] width 42 height 21
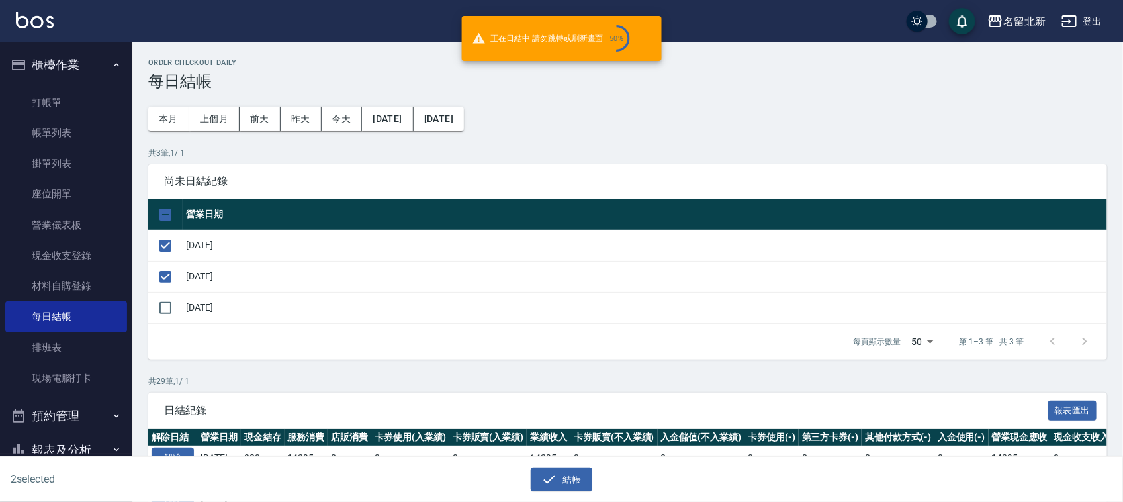
checkbox input "false"
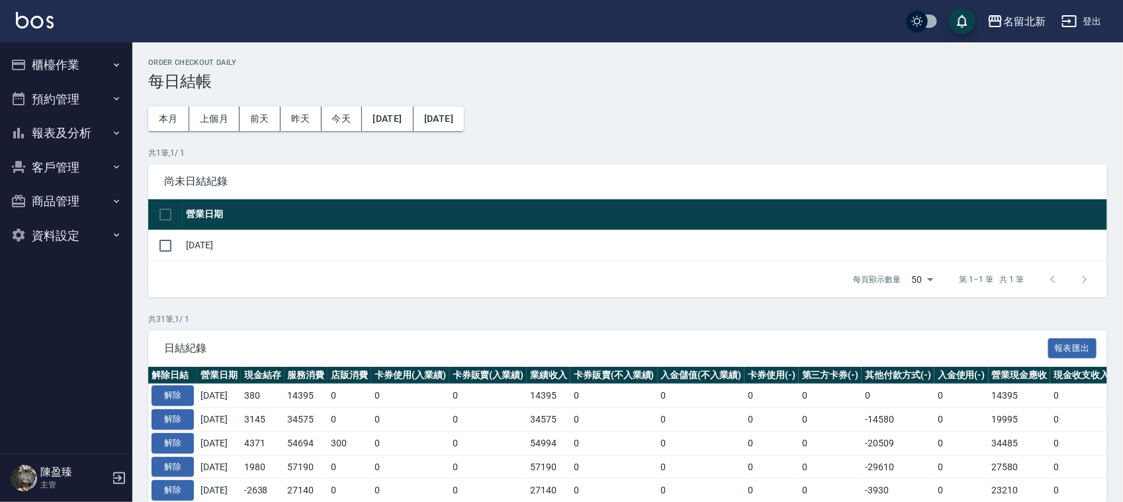
click at [77, 58] on button "櫃檯作業" at bounding box center [66, 65] width 122 height 34
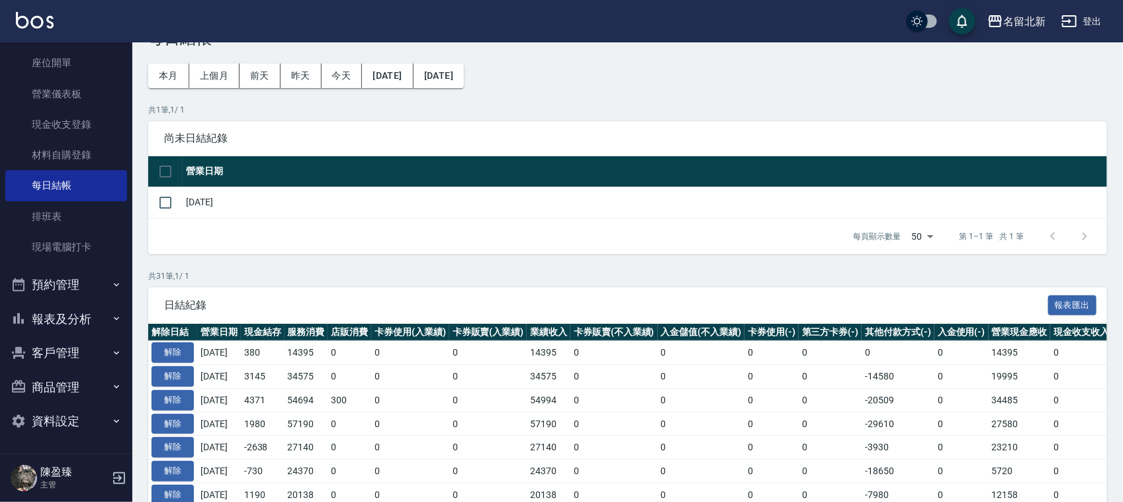
scroll to position [83, 0]
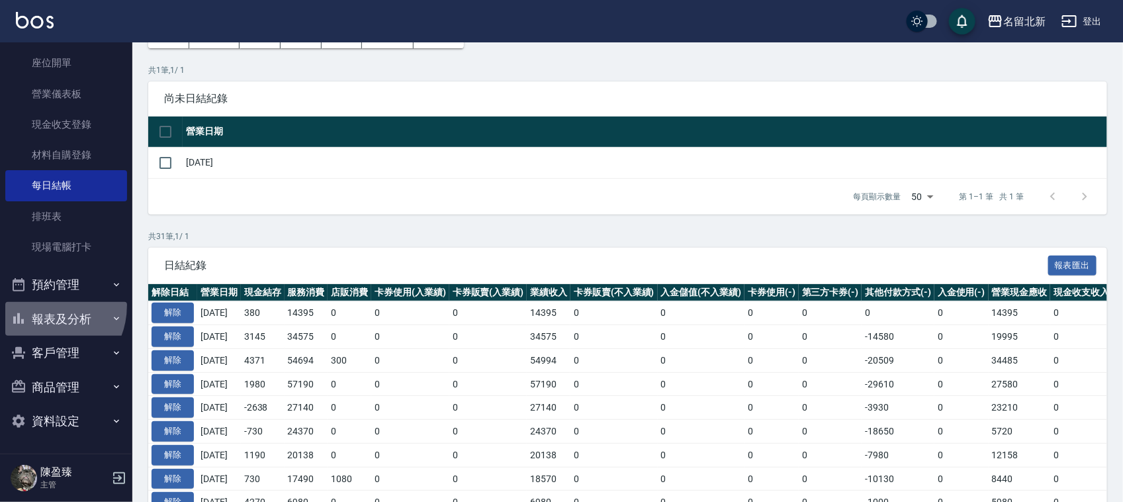
click at [40, 304] on button "報表及分析" at bounding box center [66, 319] width 122 height 34
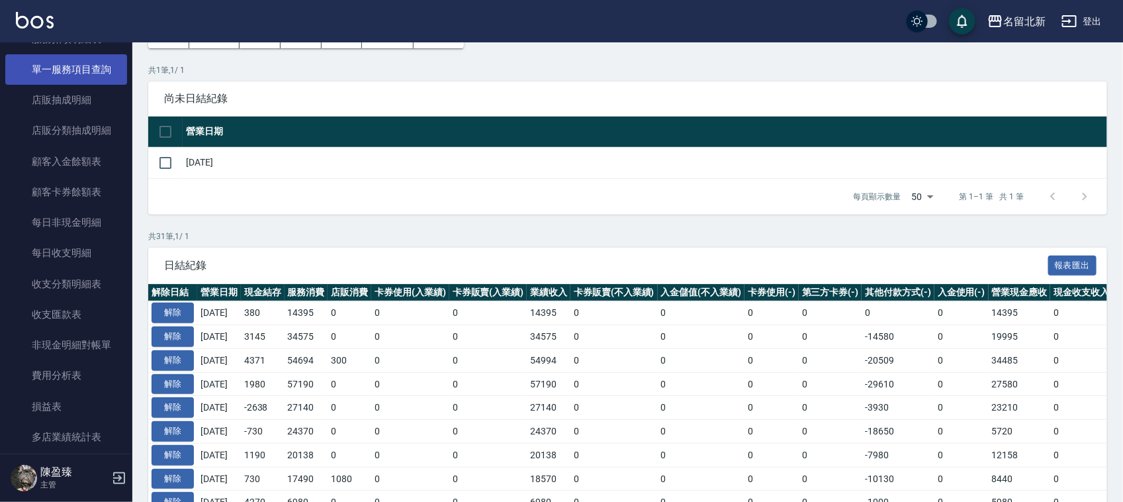
scroll to position [1121, 0]
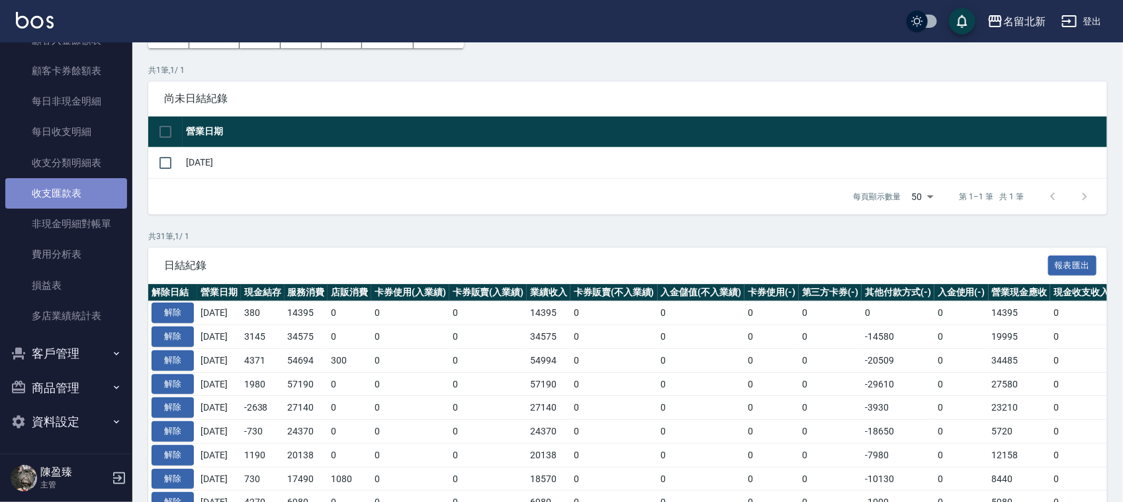
click at [68, 189] on link "收支匯款表" at bounding box center [66, 193] width 122 height 30
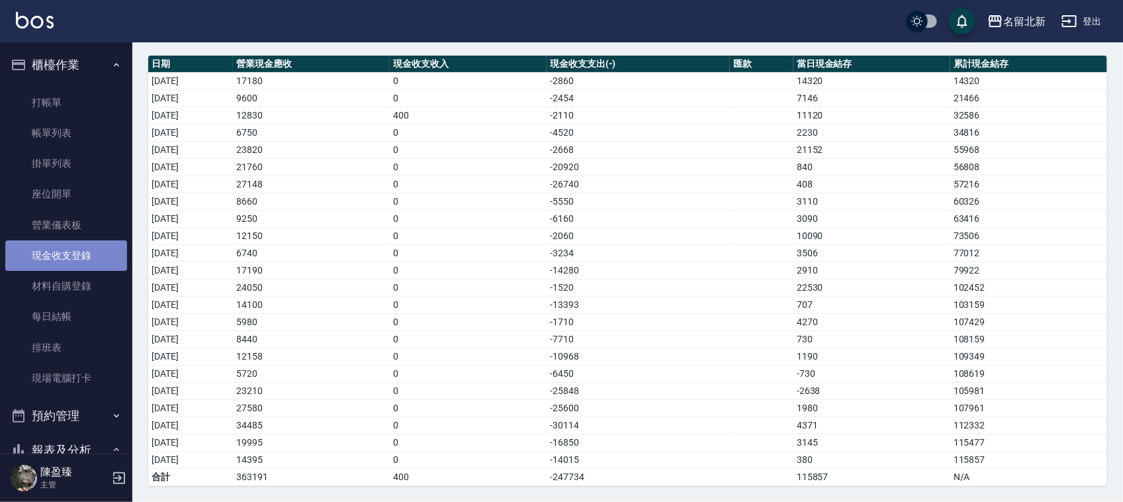
click at [70, 257] on link "現金收支登錄" at bounding box center [66, 255] width 122 height 30
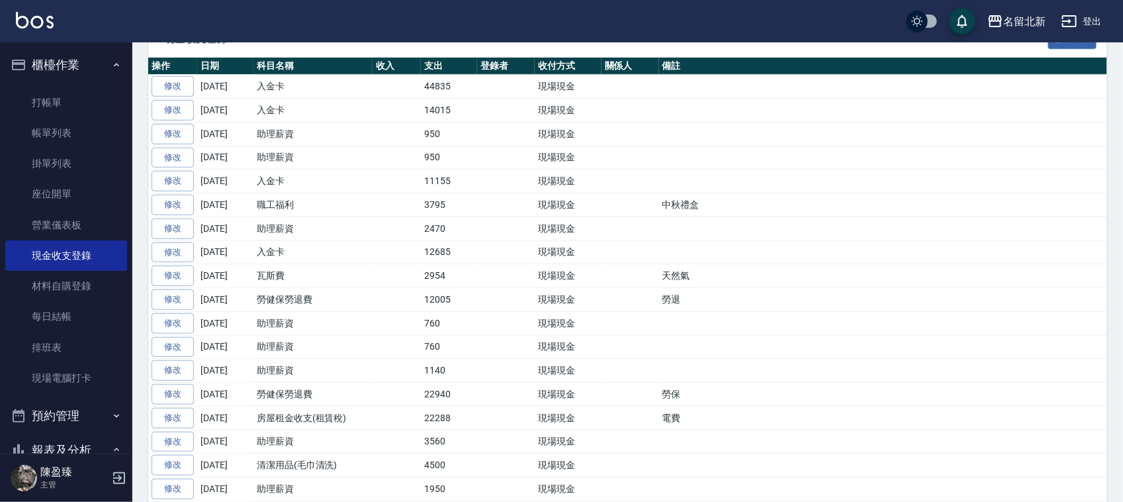
scroll to position [248, 0]
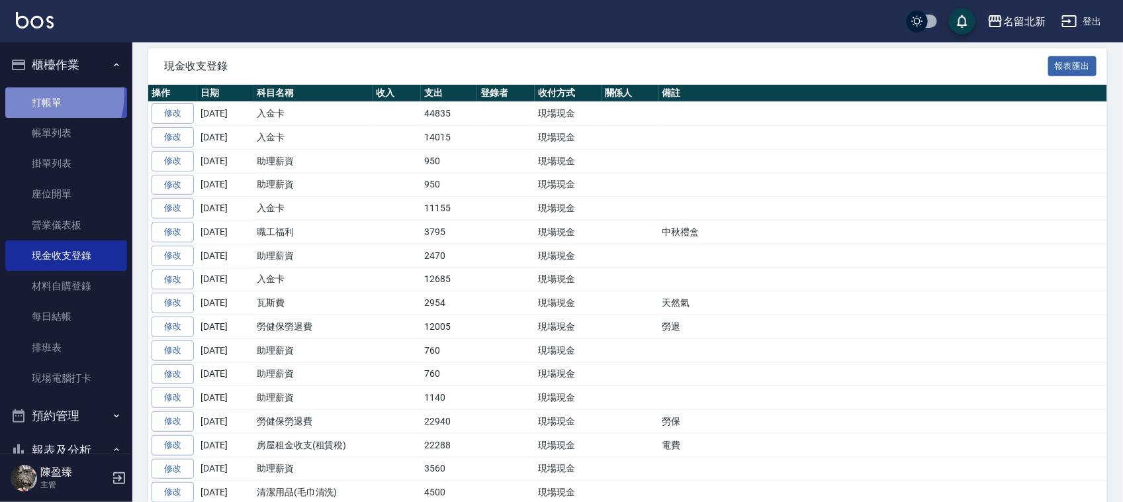
click at [40, 94] on link "打帳單" at bounding box center [66, 102] width 122 height 30
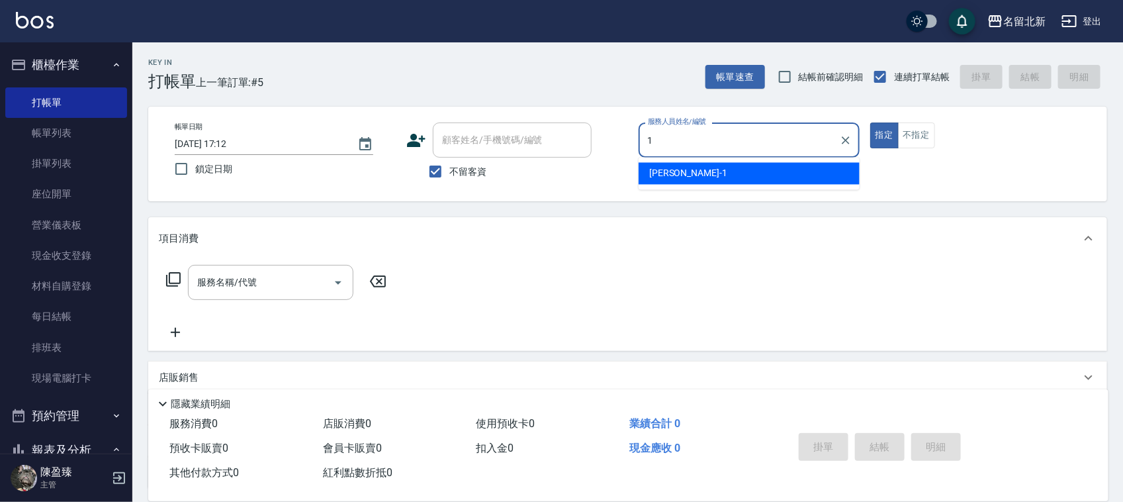
type input "[PERSON_NAME]-1"
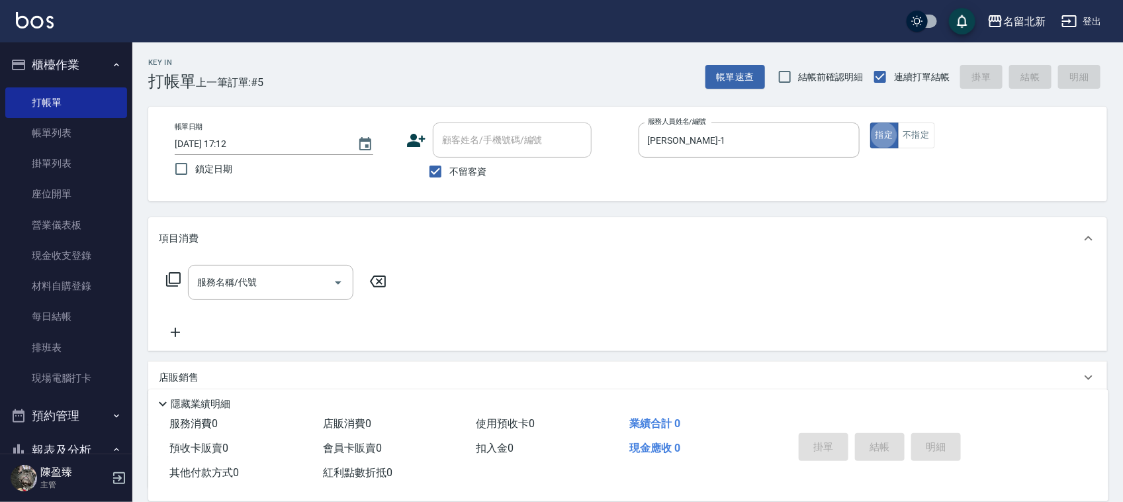
type button "true"
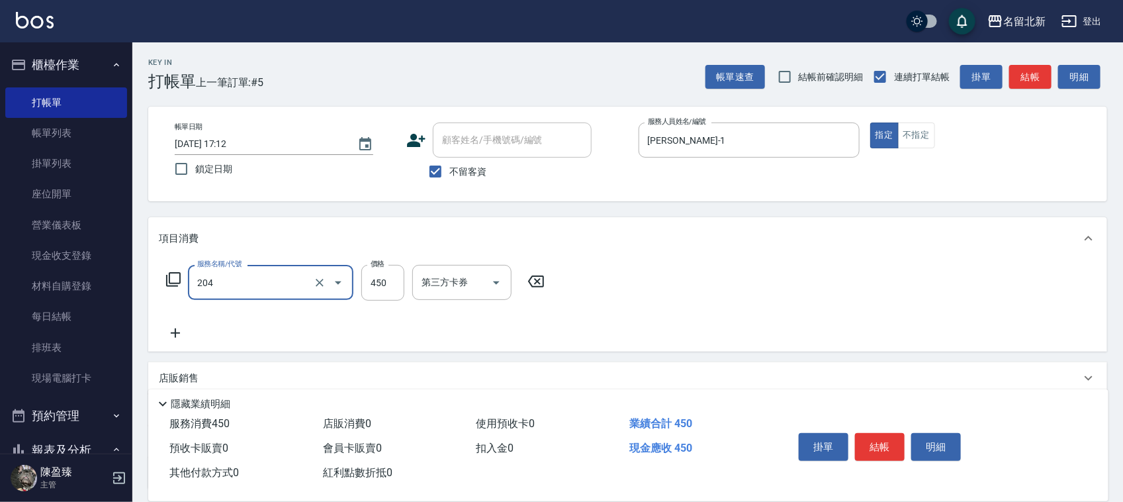
type input "髮質調理洗髮(204)"
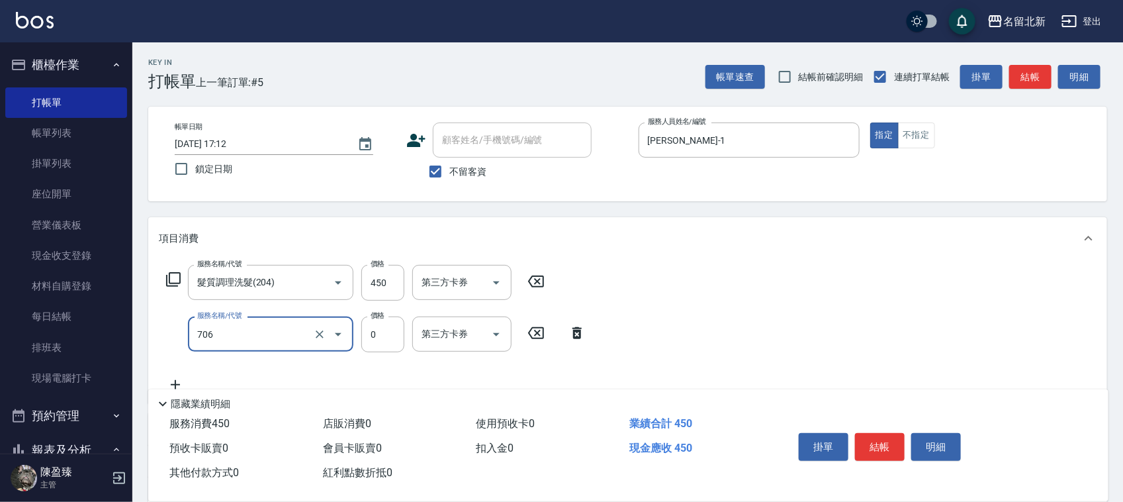
type input "互助60(706)"
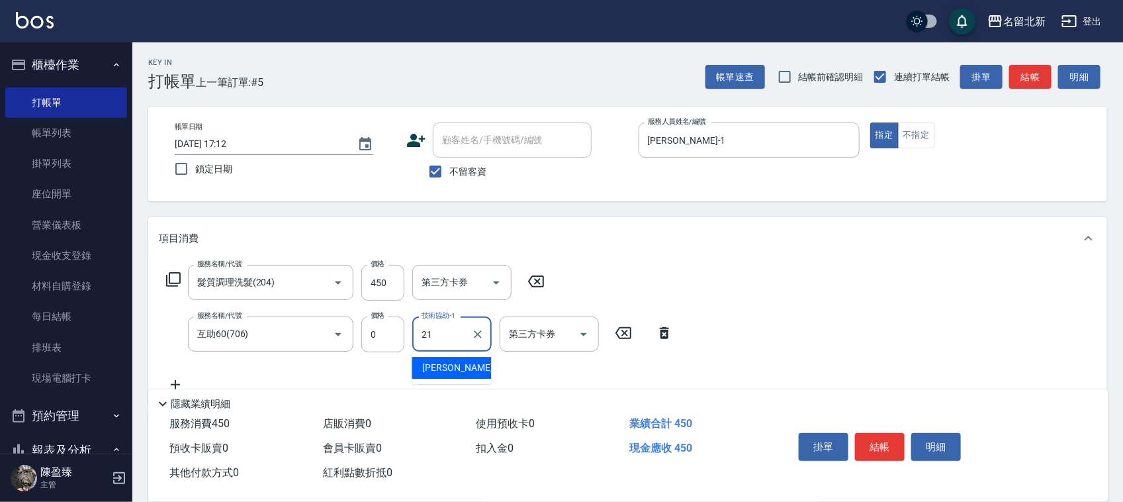
type input "[PERSON_NAME]-21"
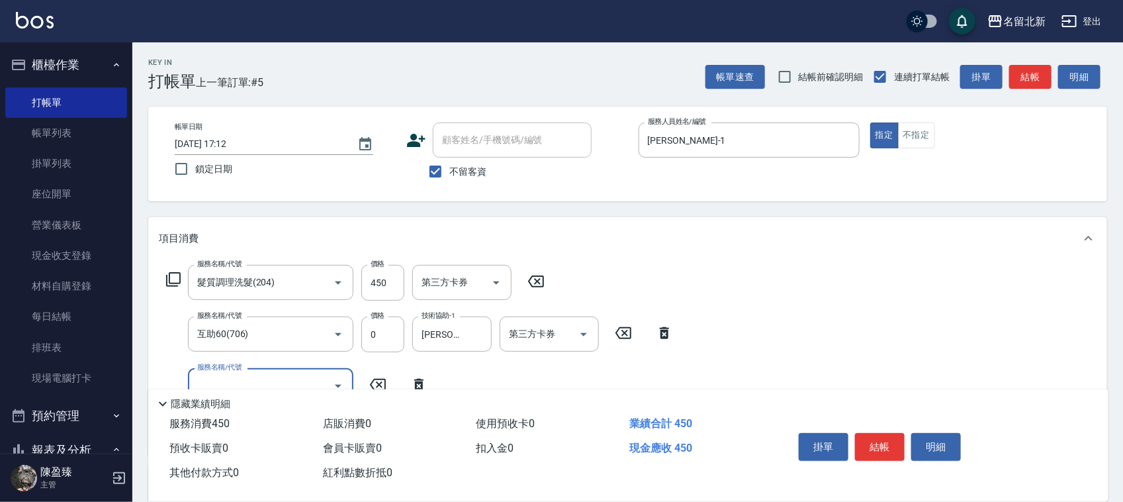
click at [870, 434] on button "結帳" at bounding box center [880, 447] width 50 height 28
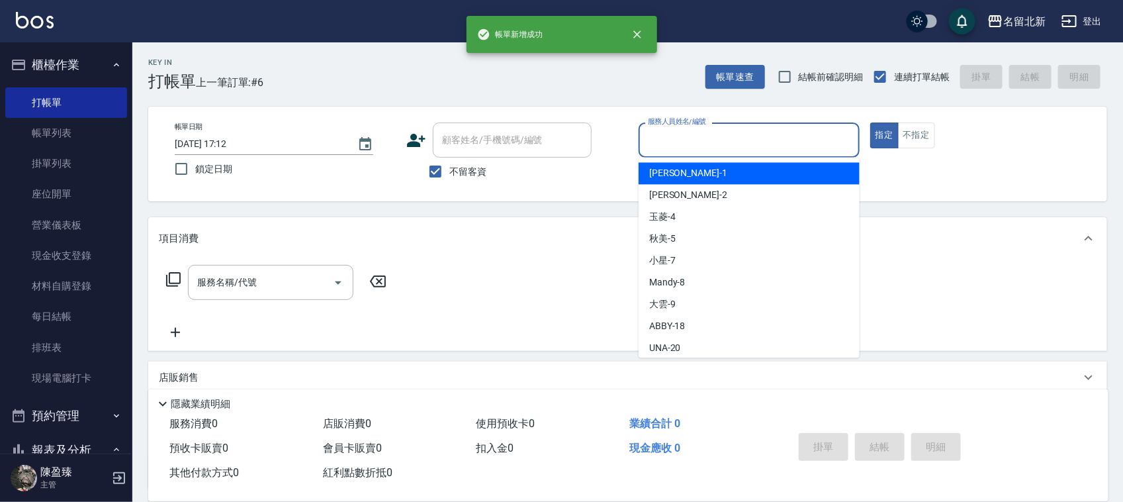
click at [762, 139] on input "服務人員姓名/編號" at bounding box center [749, 139] width 209 height 23
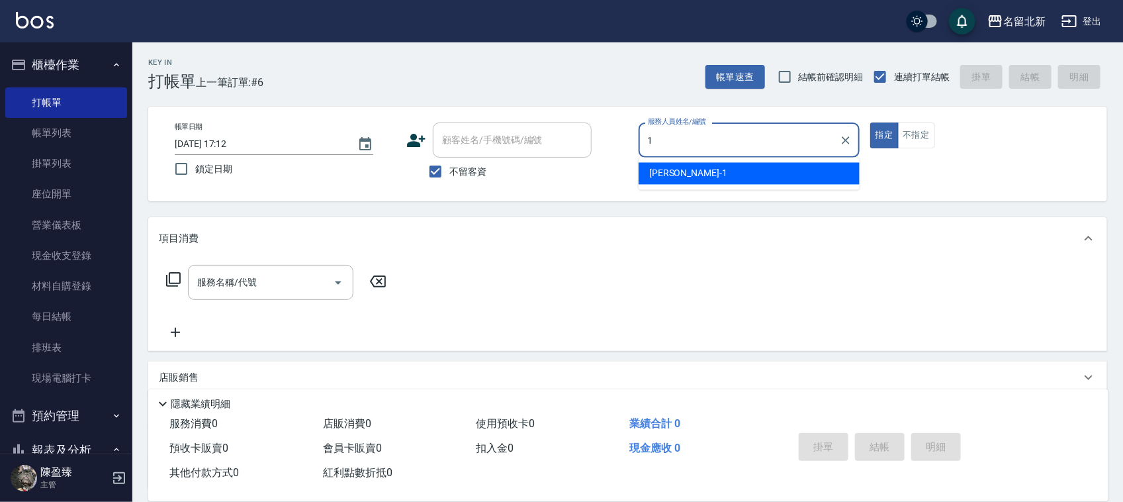
type input "[PERSON_NAME]-1"
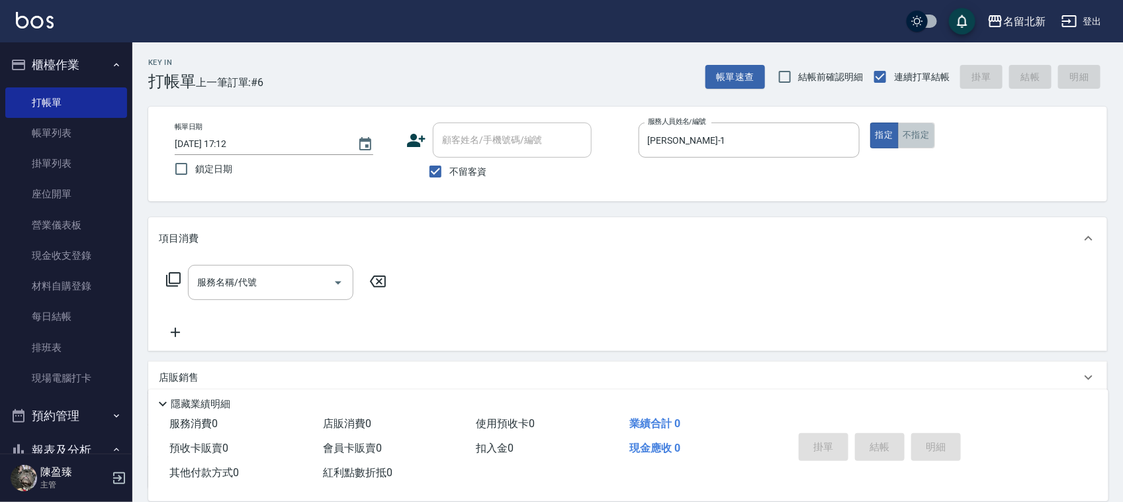
click at [913, 127] on button "不指定" at bounding box center [916, 135] width 37 height 26
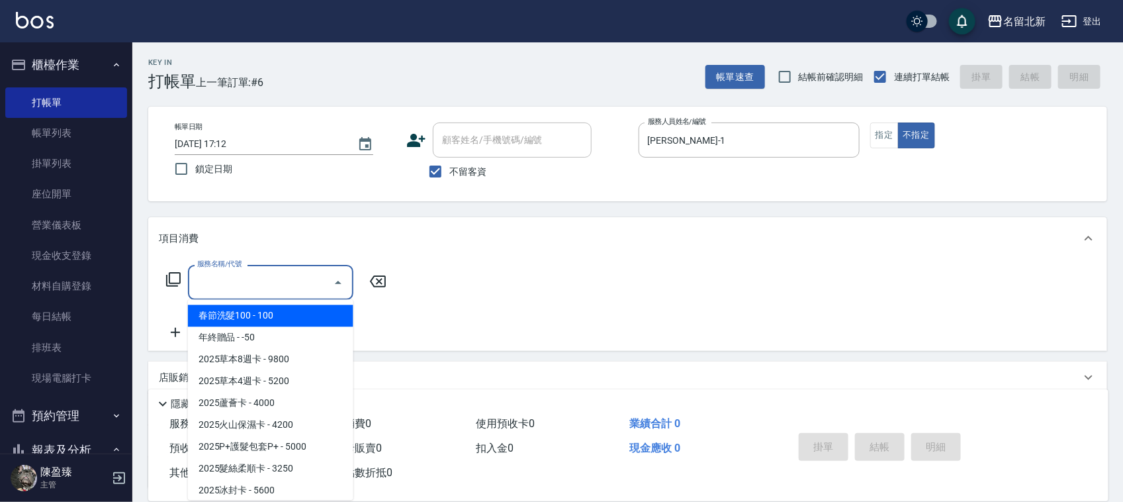
click at [210, 281] on input "服務名稱/代號" at bounding box center [261, 282] width 134 height 23
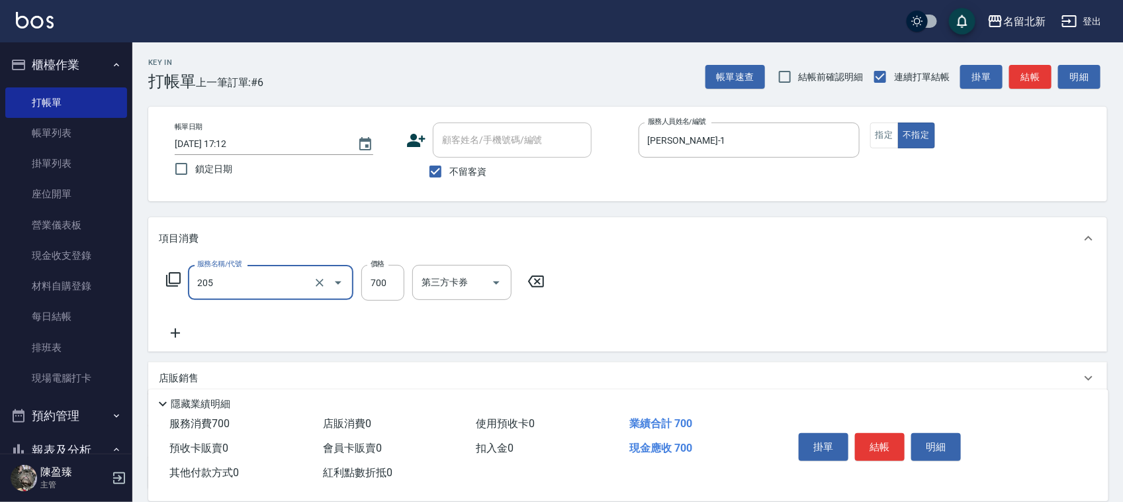
type input "精油+去角質洗(205)"
type input "600"
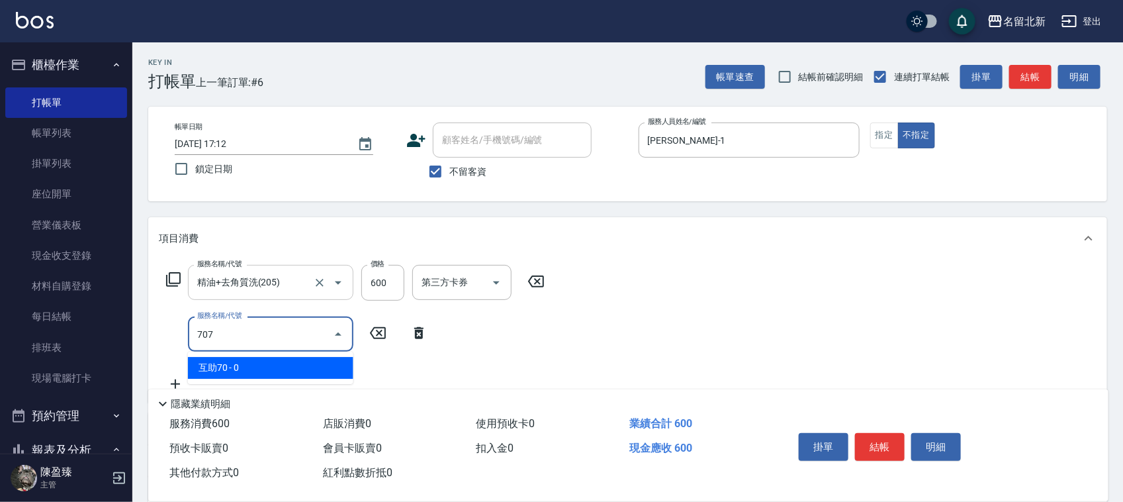
type input "互助70(707)"
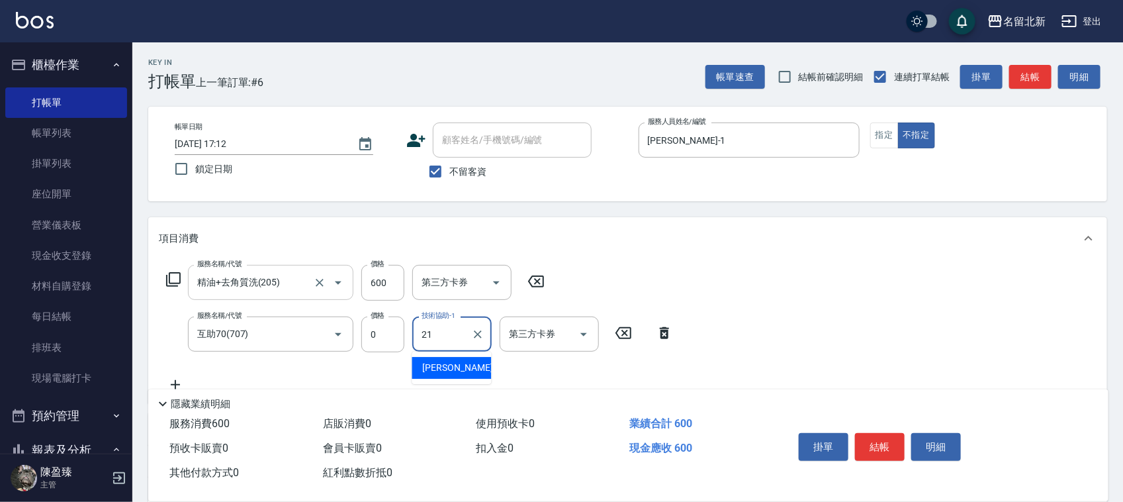
type input "[PERSON_NAME]-21"
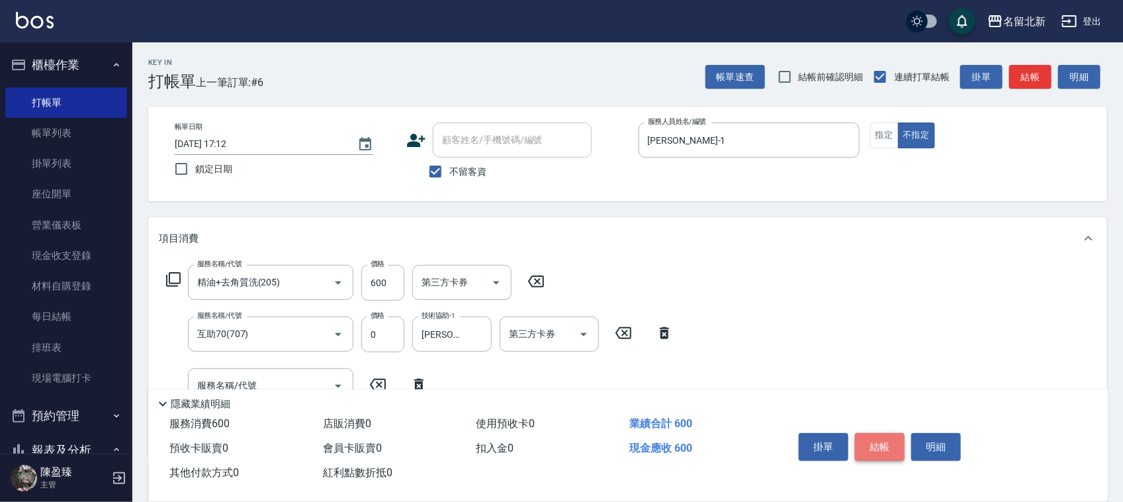
click at [881, 433] on button "結帳" at bounding box center [880, 447] width 50 height 28
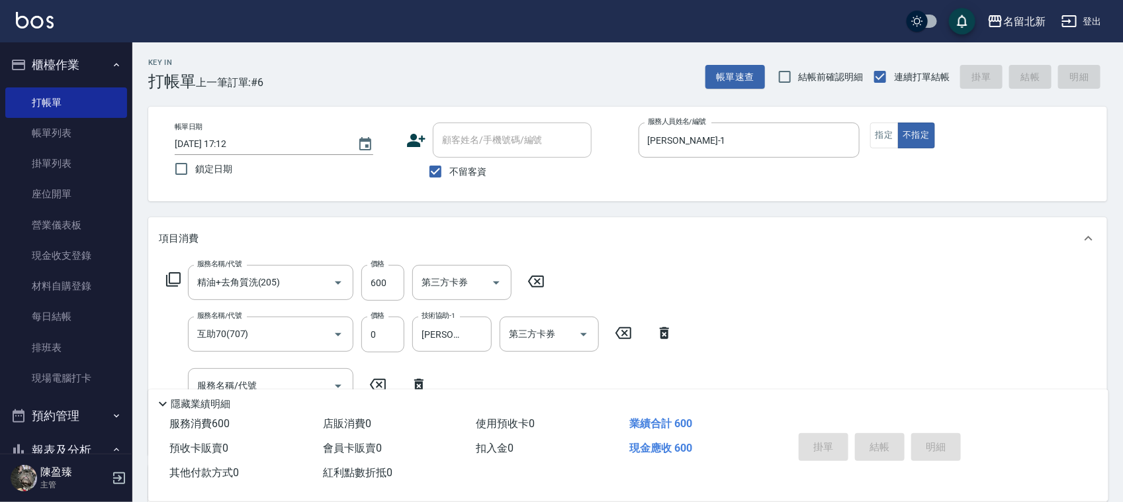
type input "[DATE] 17:13"
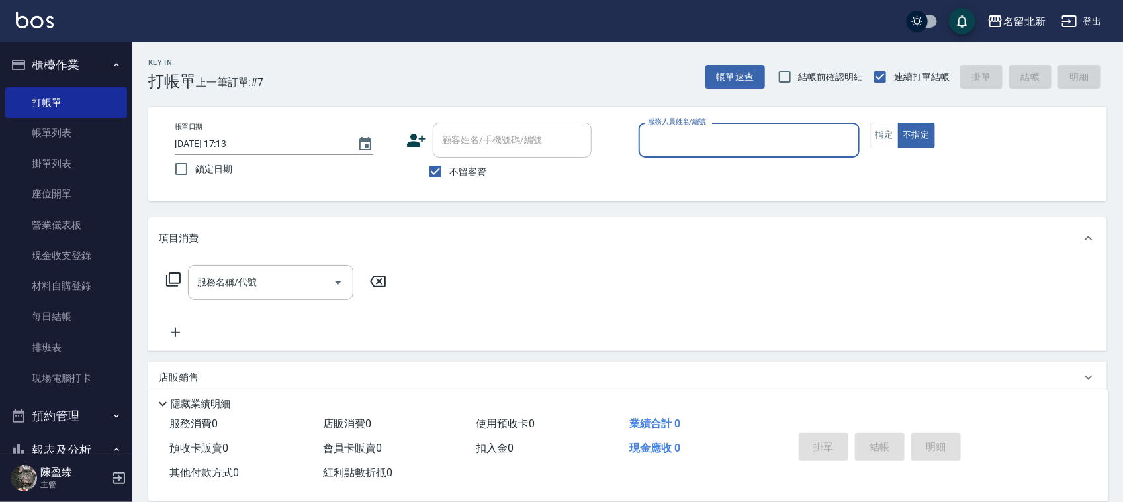
click at [720, 139] on input "服務人員姓名/編號" at bounding box center [749, 139] width 209 height 23
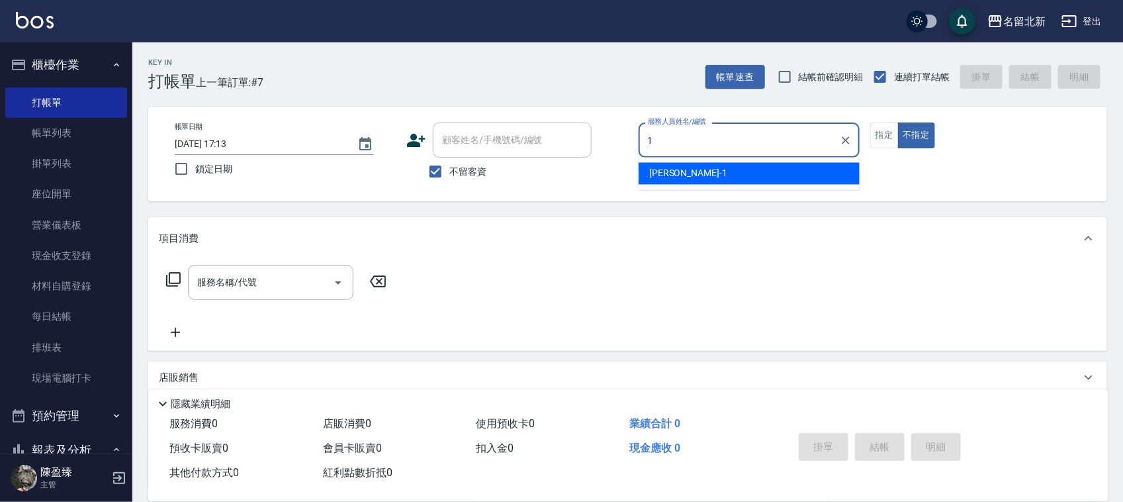
type input "[PERSON_NAME]-1"
type button "false"
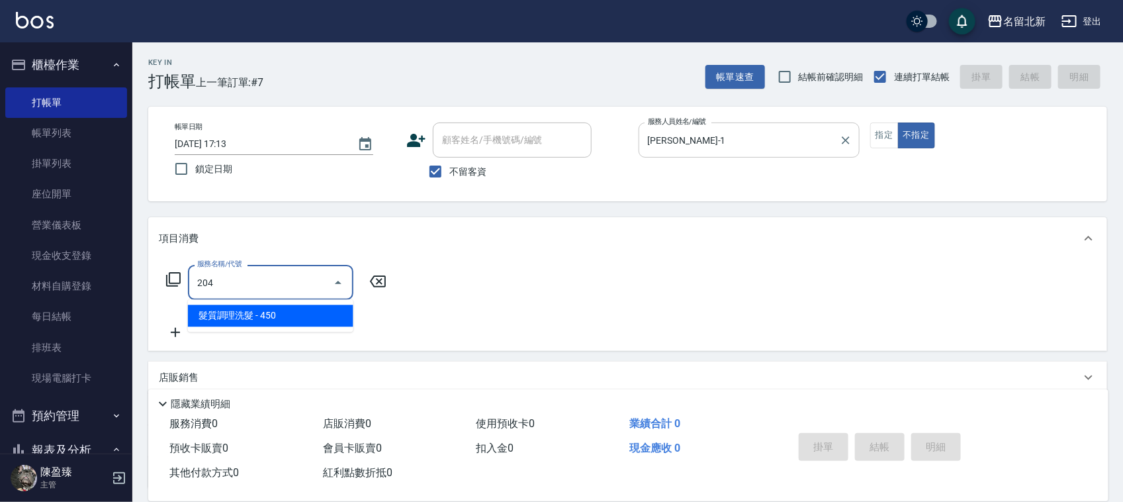
type input "髮質調理洗髮(204)"
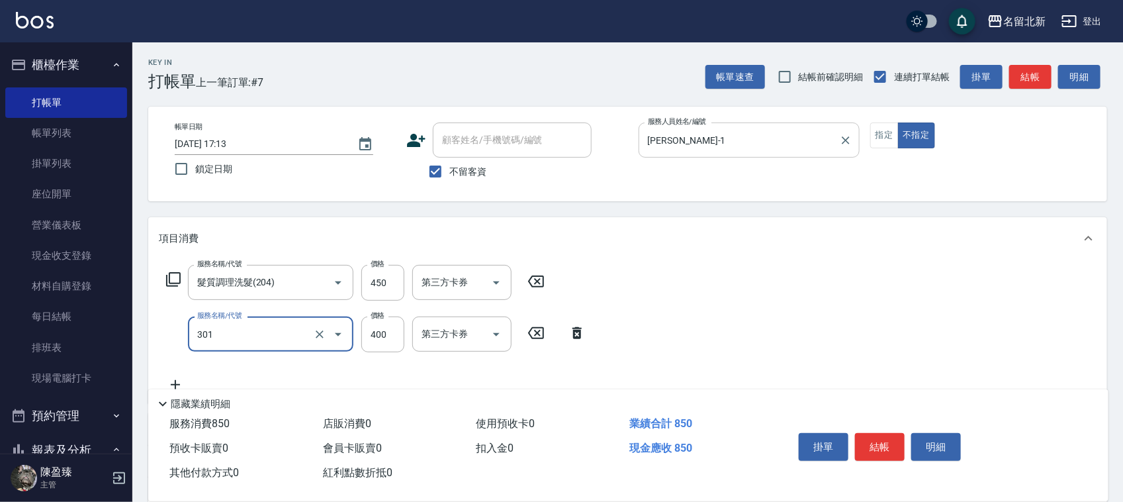
type input "造型剪髮(301)"
type input "380"
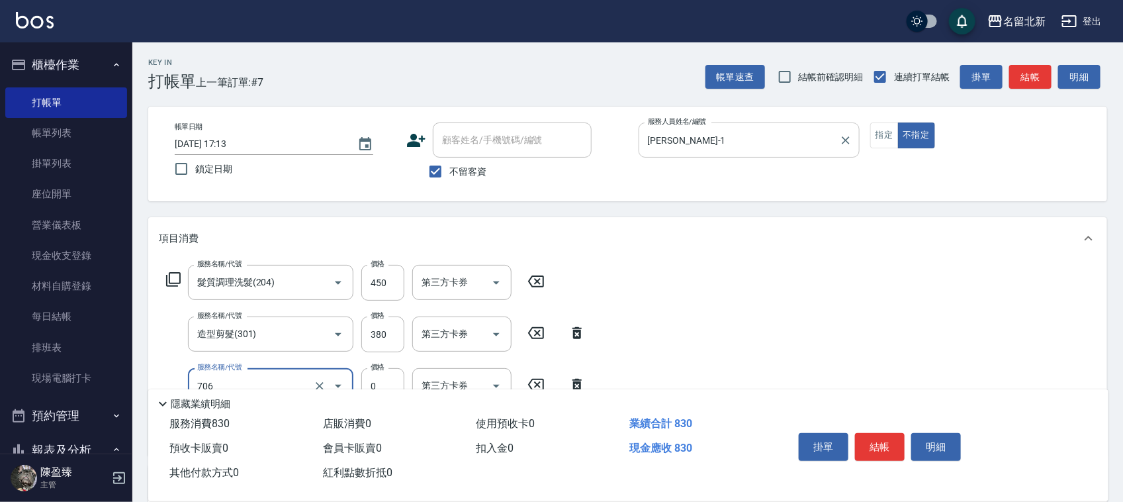
type input "互助60(706)"
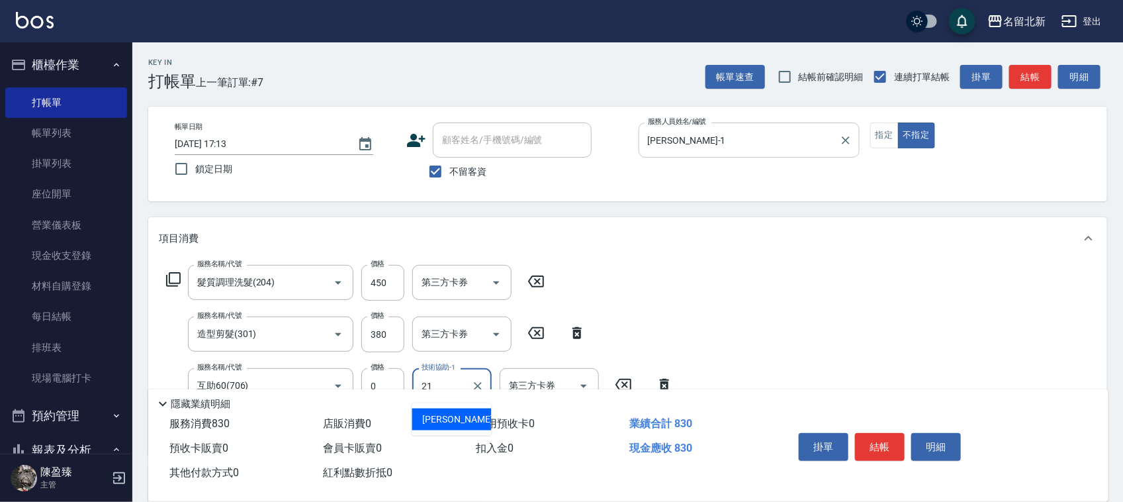
type input "[PERSON_NAME]-21"
click at [892, 451] on button "結帳" at bounding box center [880, 447] width 50 height 28
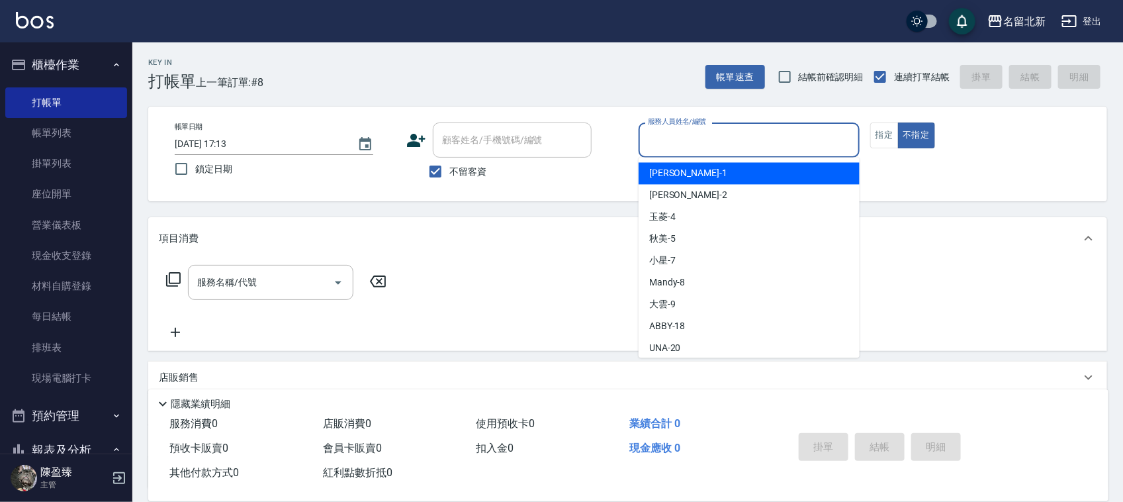
click at [745, 144] on input "服務人員姓名/編號" at bounding box center [749, 139] width 209 height 23
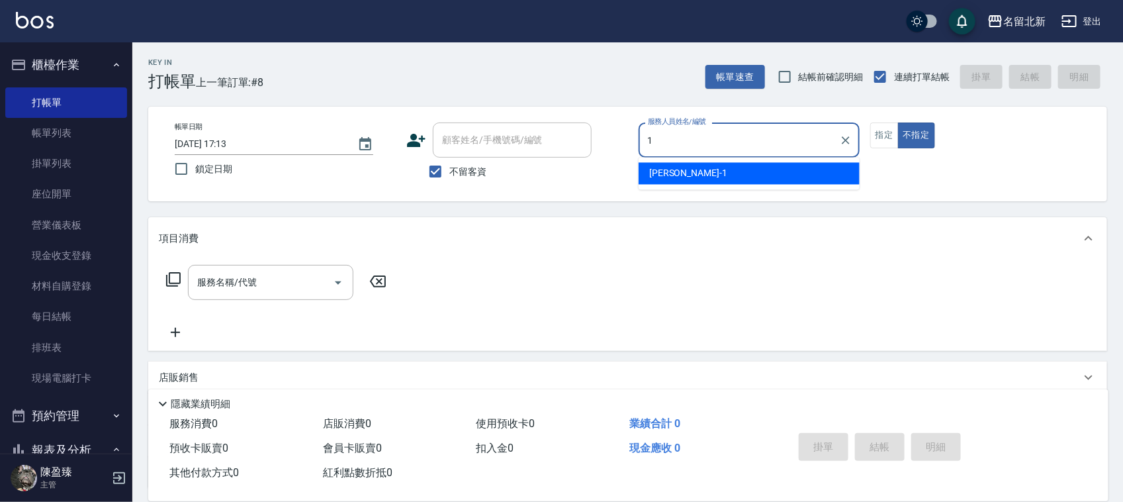
type input "[PERSON_NAME]-1"
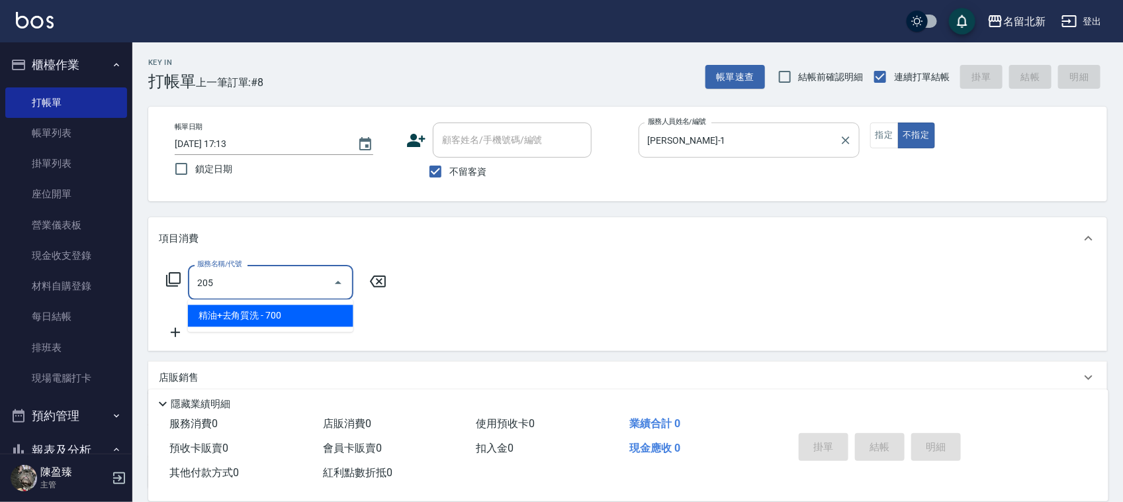
type input "精油+去角質洗(205)"
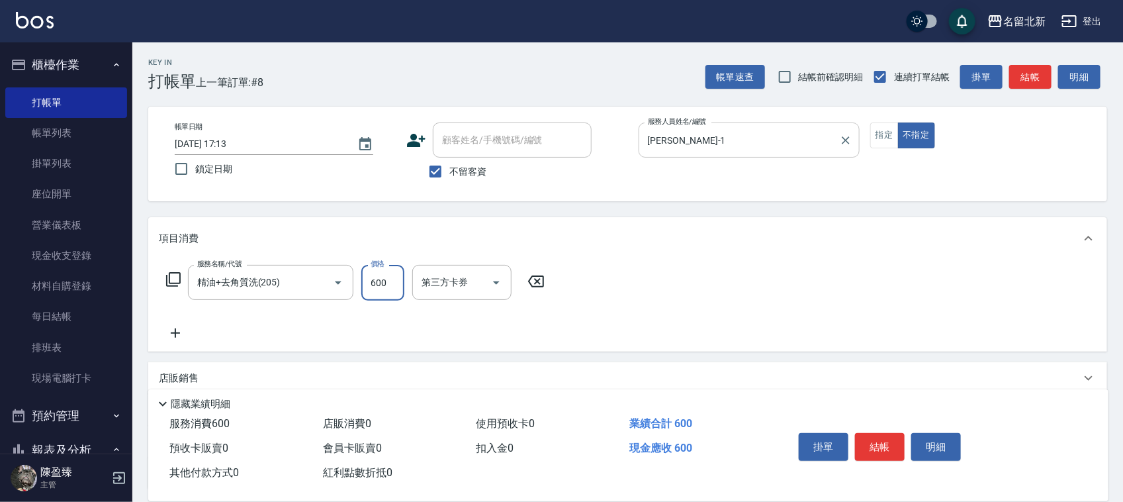
type input "600"
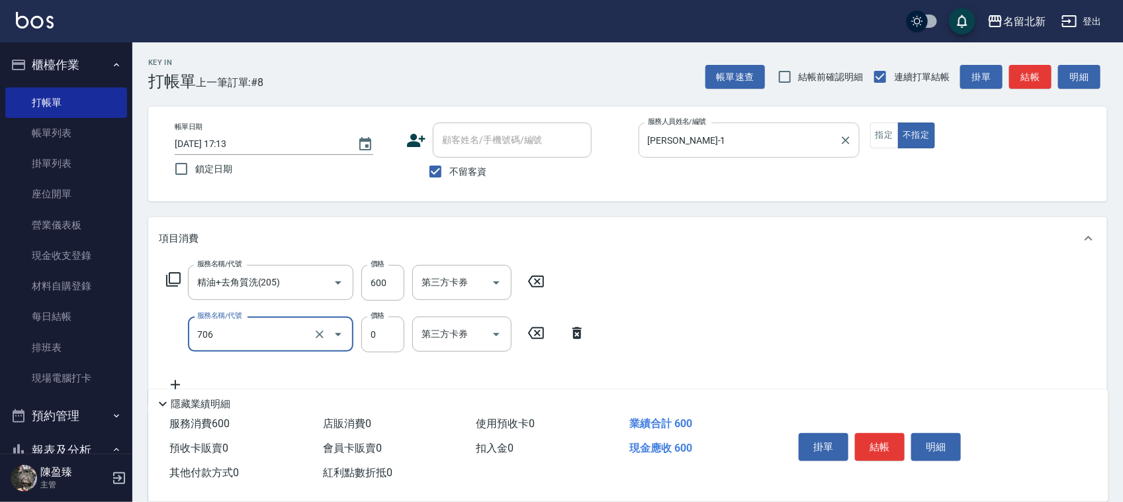
type input "互助60(706)"
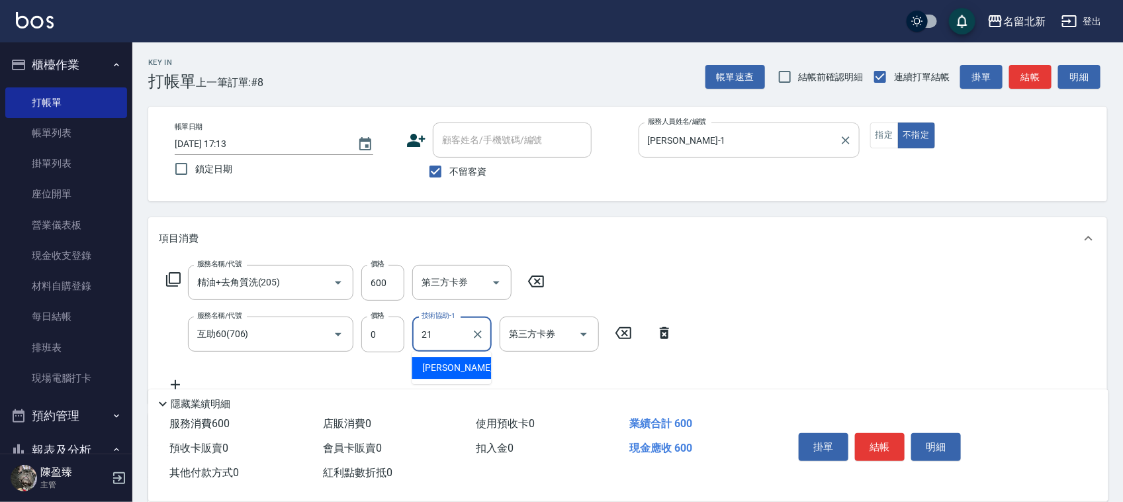
type input "[PERSON_NAME]-21"
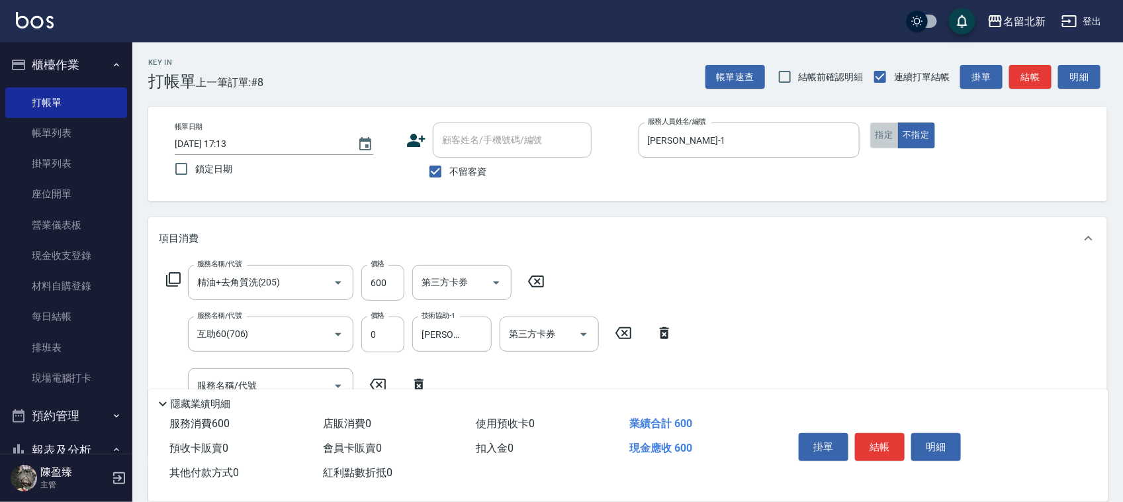
click at [878, 134] on button "指定" at bounding box center [884, 135] width 28 height 26
click at [898, 438] on button "結帳" at bounding box center [880, 447] width 50 height 28
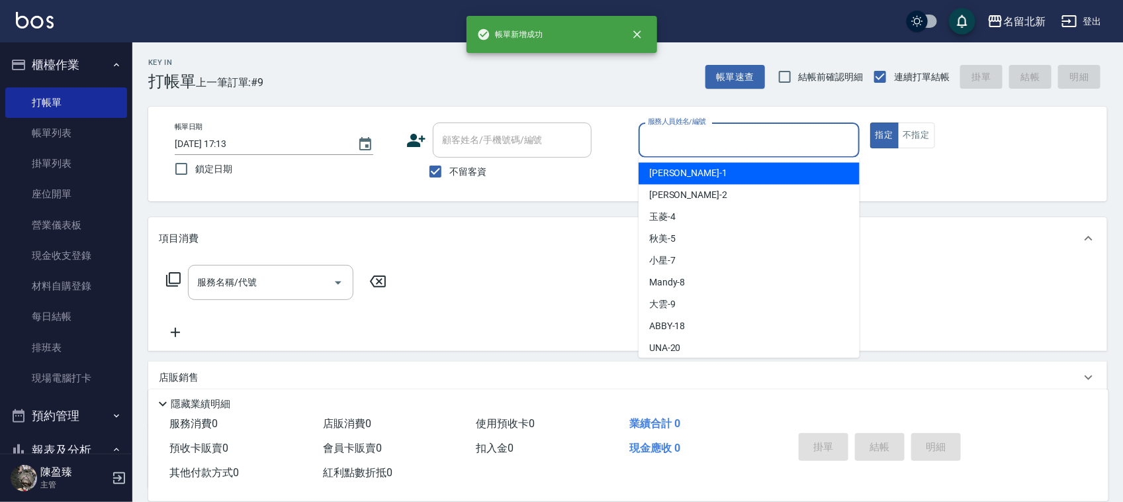
click at [695, 130] on input "服務人員姓名/編號" at bounding box center [749, 139] width 209 height 23
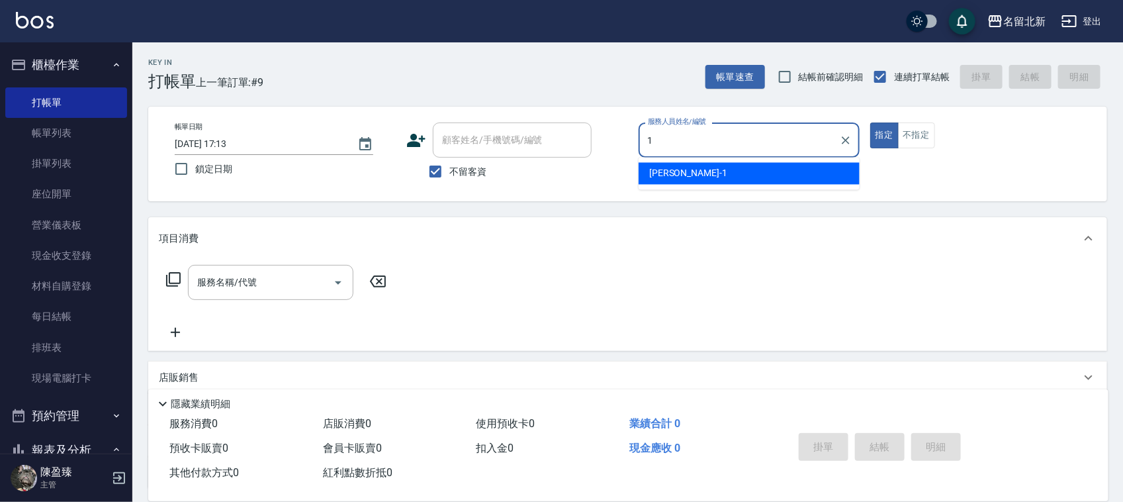
type input "[PERSON_NAME]-1"
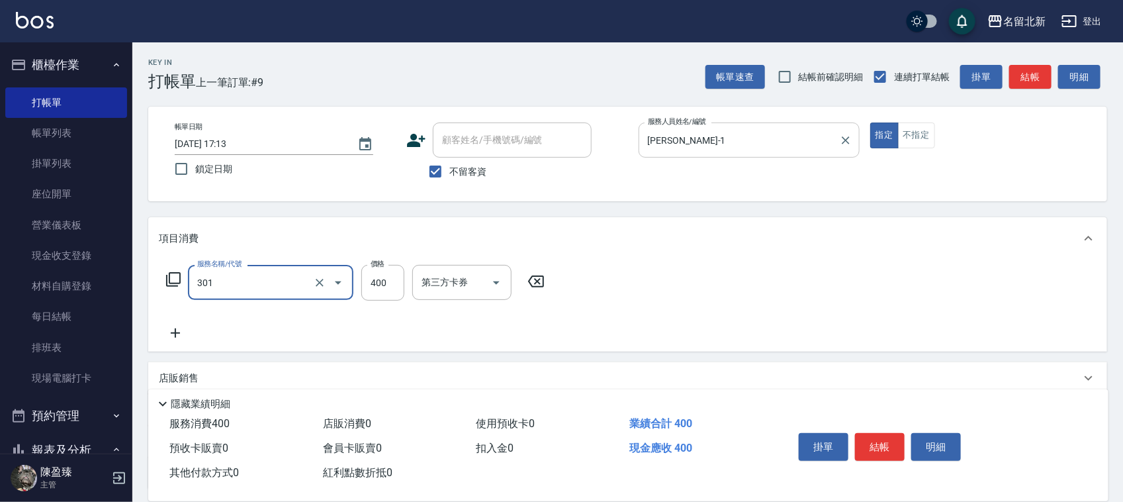
type input "造型剪髮(301)"
type input "350"
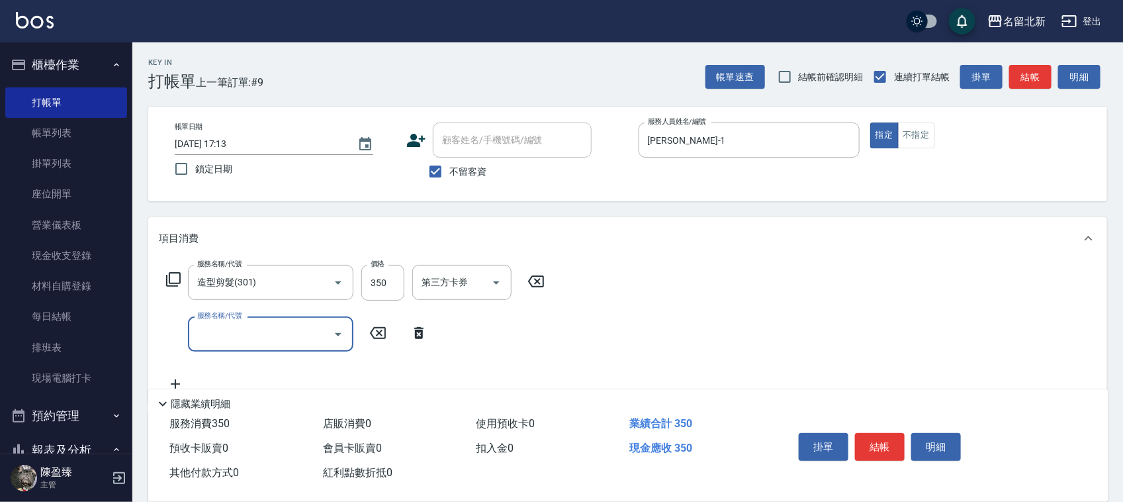
click at [874, 437] on button "結帳" at bounding box center [880, 447] width 50 height 28
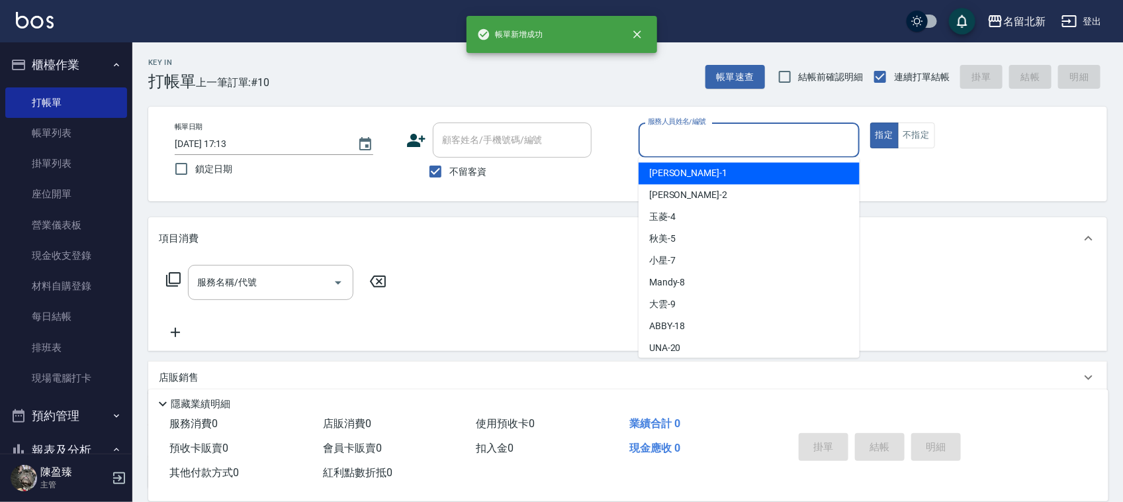
click at [698, 137] on input "服務人員姓名/編號" at bounding box center [749, 139] width 209 height 23
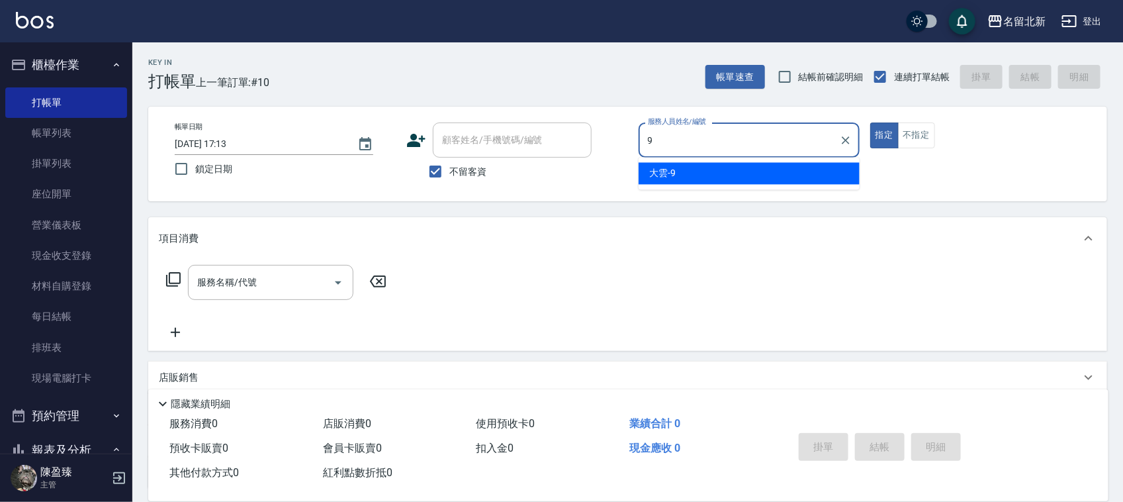
type input "大雲-9"
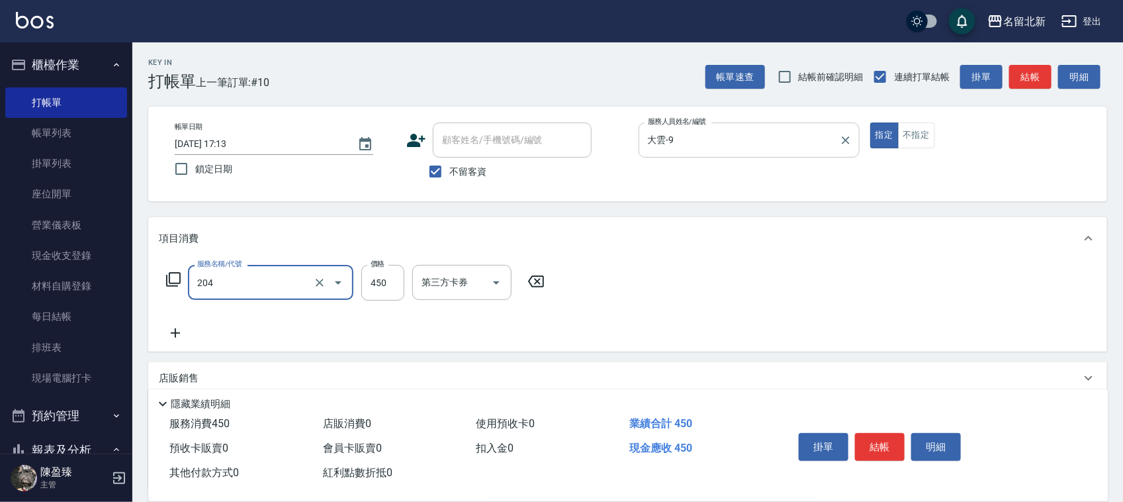
type input "髮質調理洗髮(204)"
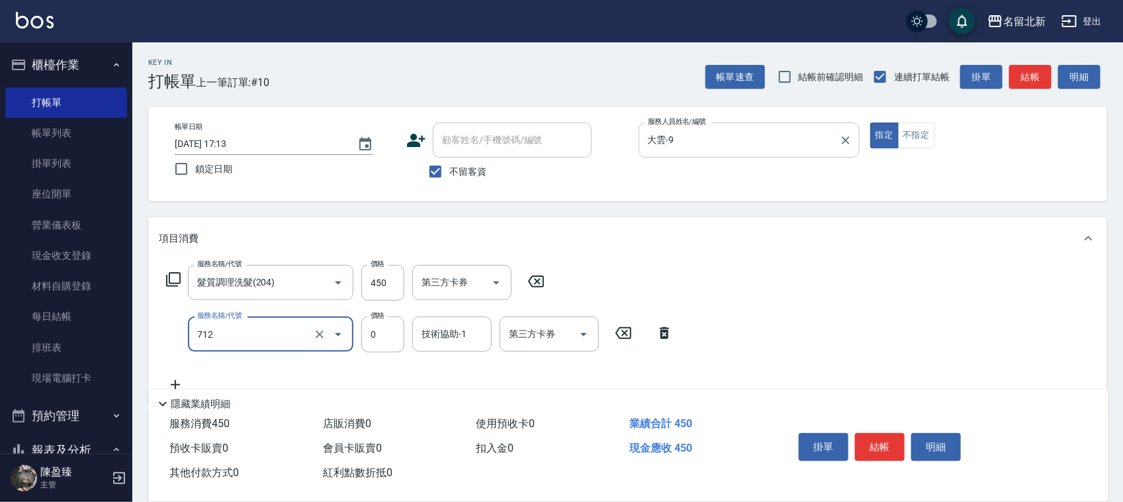
type input "互助120(712)"
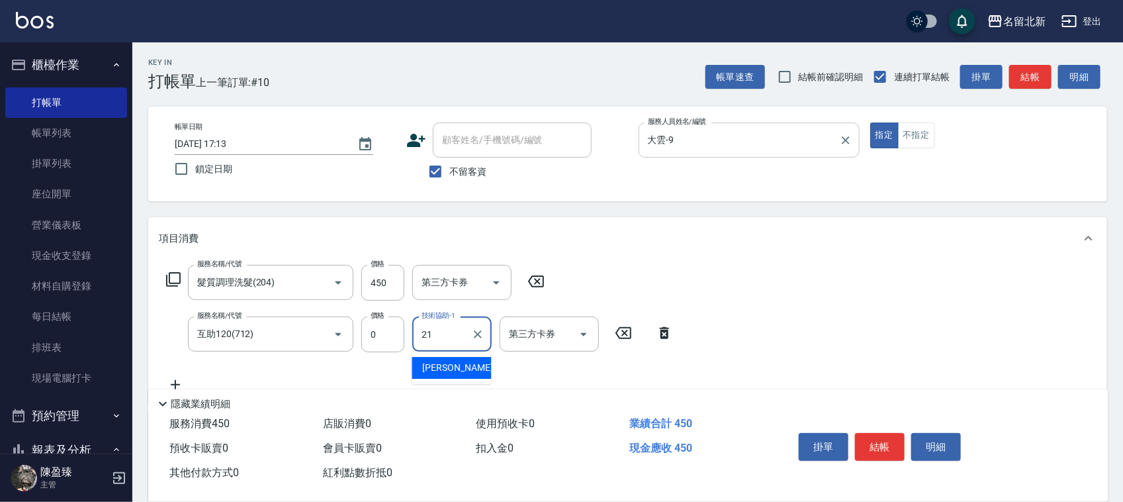
type input "[PERSON_NAME]-21"
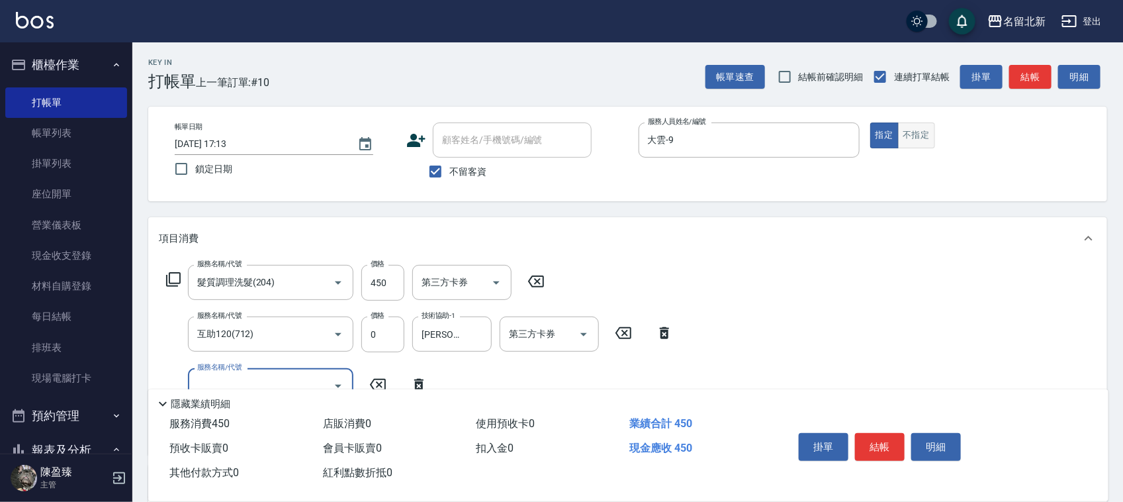
click at [928, 136] on button "不指定" at bounding box center [916, 135] width 37 height 26
click at [882, 441] on button "結帳" at bounding box center [880, 447] width 50 height 28
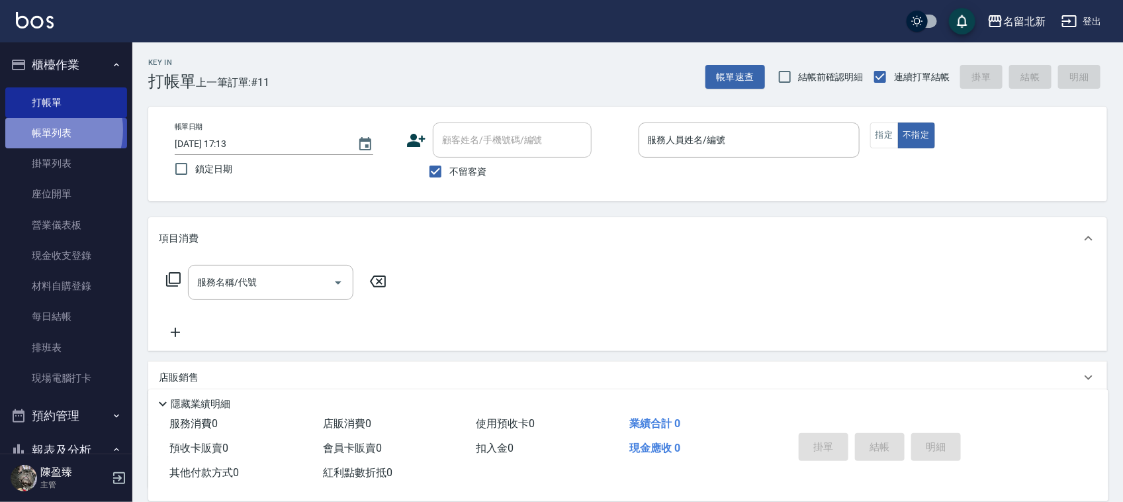
click at [48, 130] on link "帳單列表" at bounding box center [66, 133] width 122 height 30
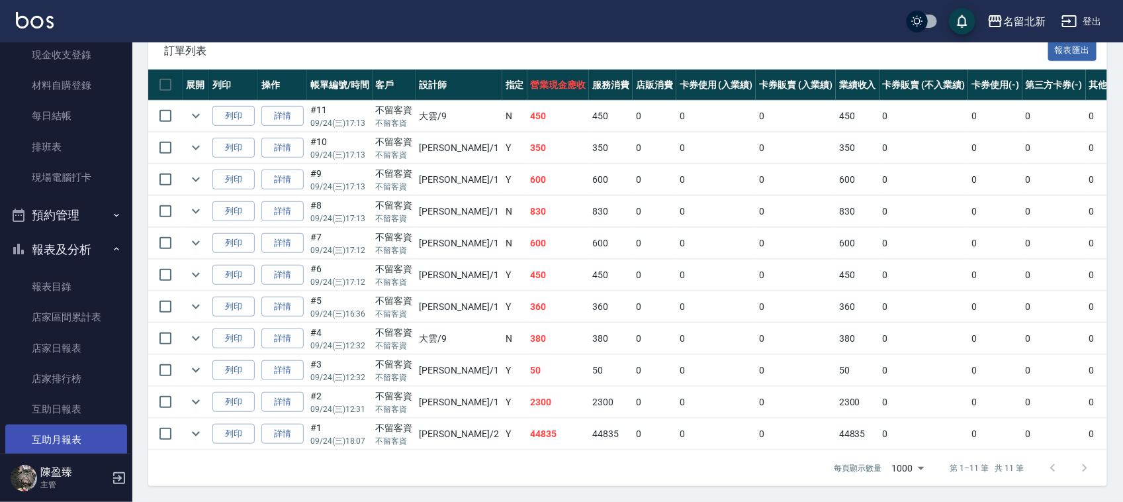
scroll to position [331, 0]
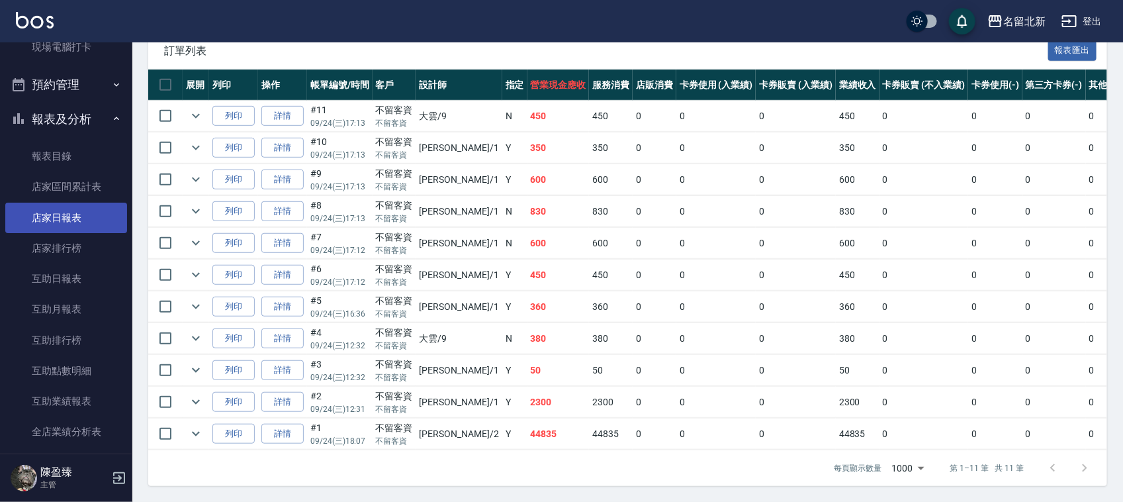
click at [71, 212] on link "店家日報表" at bounding box center [66, 218] width 122 height 30
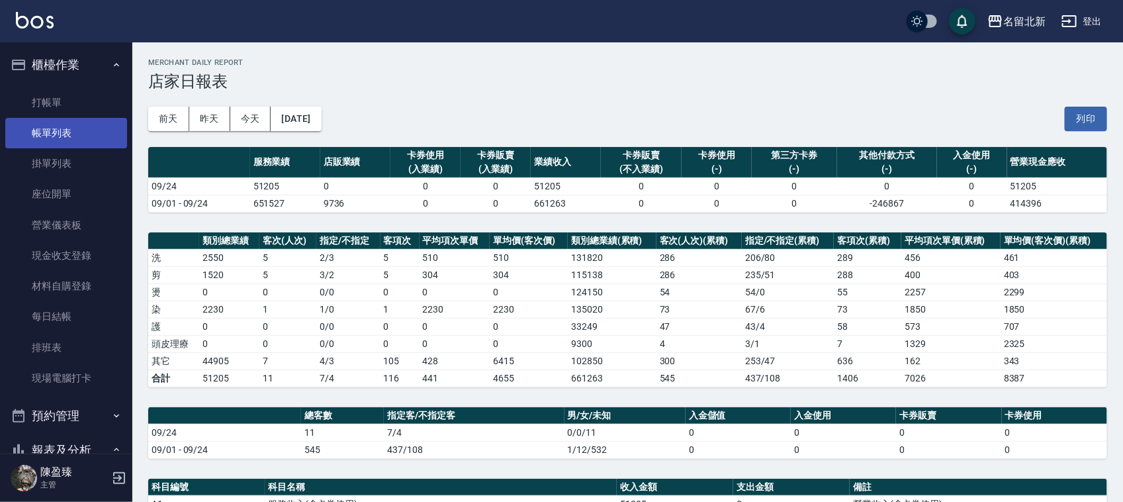
click at [70, 120] on link "帳單列表" at bounding box center [66, 133] width 122 height 30
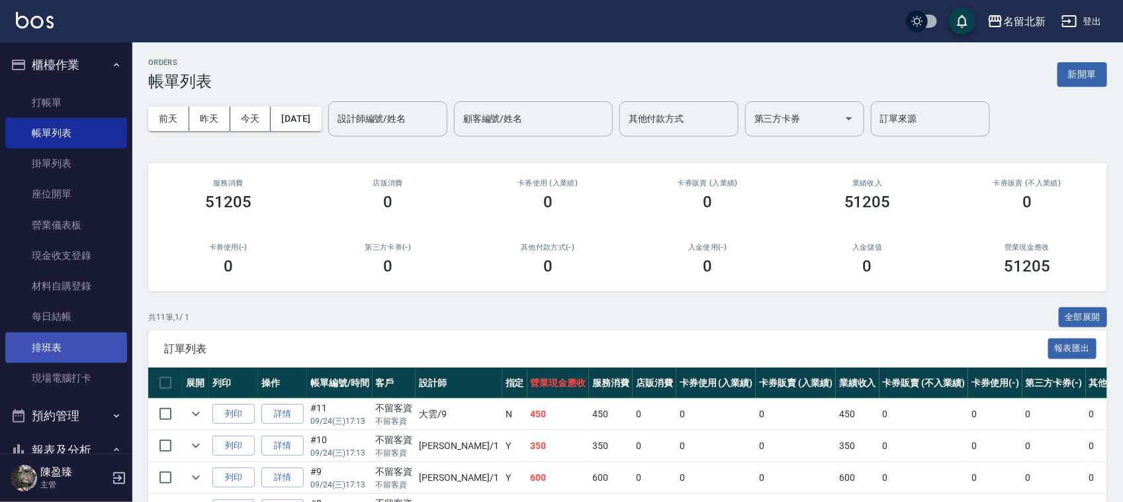
click at [68, 336] on link "排班表" at bounding box center [66, 347] width 122 height 30
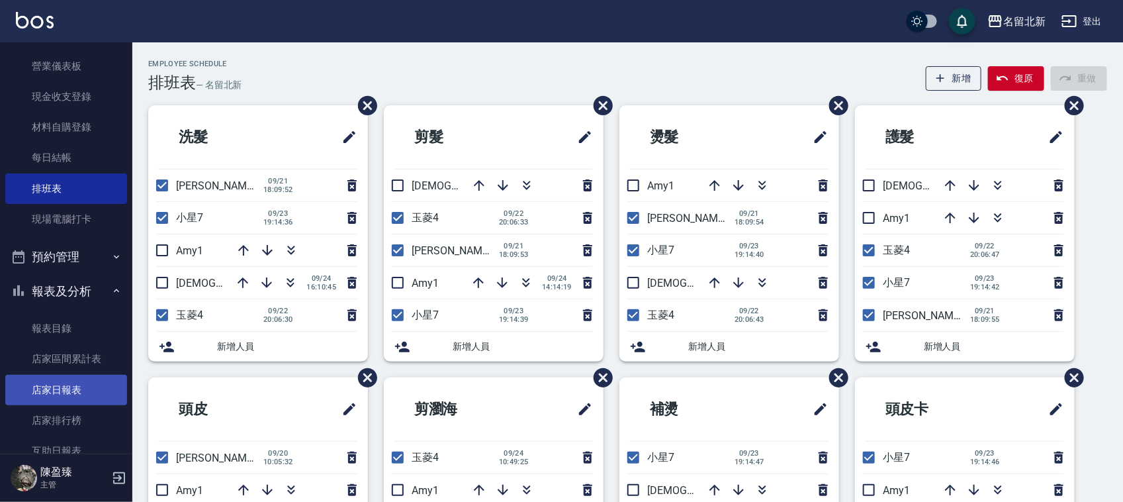
scroll to position [165, 0]
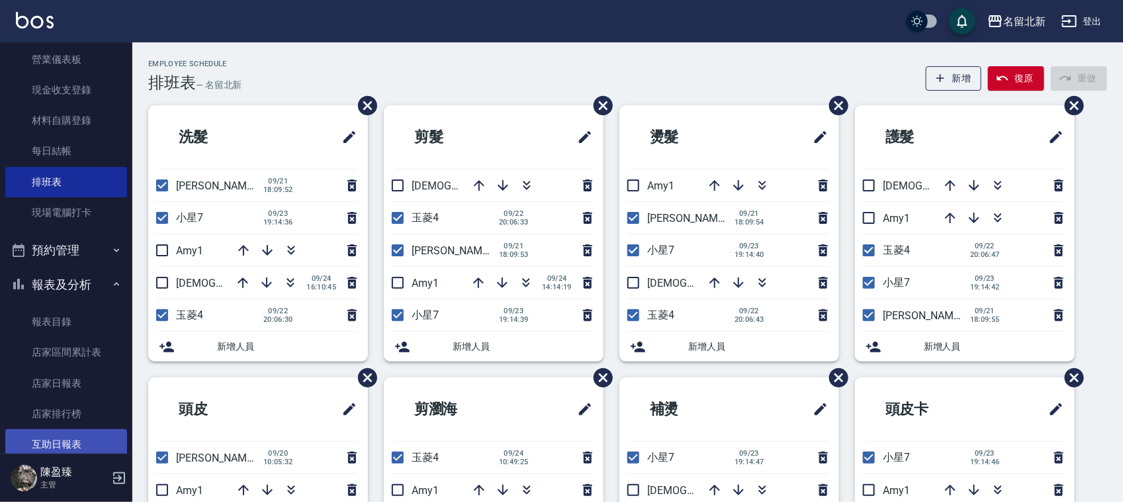
click at [95, 434] on link "互助日報表" at bounding box center [66, 444] width 122 height 30
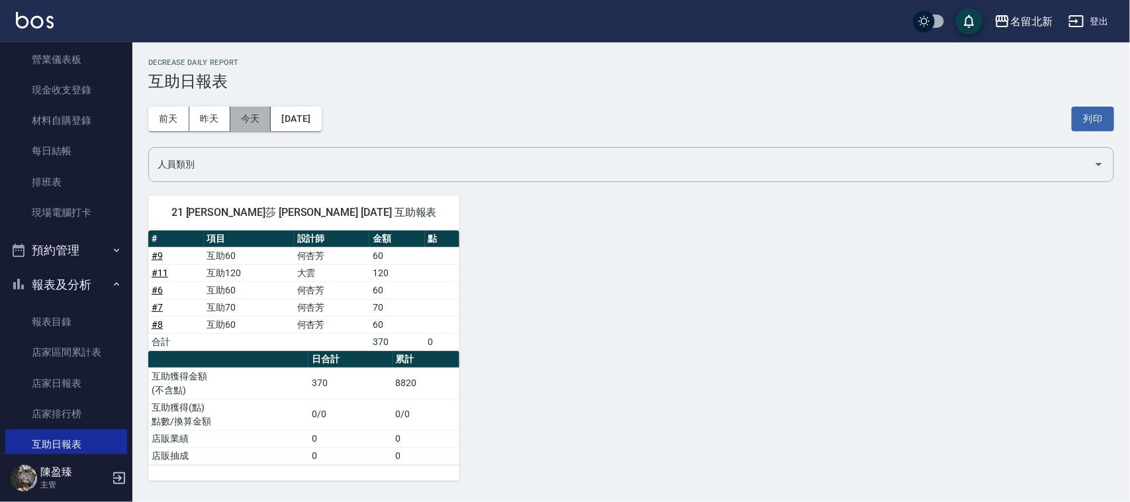
click at [248, 113] on button "今天" at bounding box center [250, 119] width 41 height 24
click at [210, 127] on button "昨天" at bounding box center [209, 119] width 41 height 24
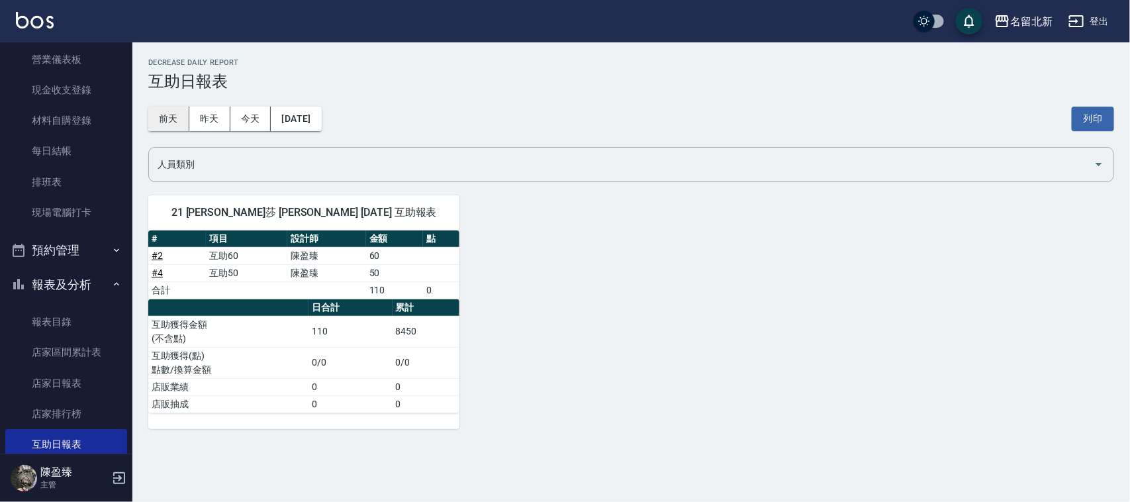
click at [169, 121] on button "前天" at bounding box center [168, 119] width 41 height 24
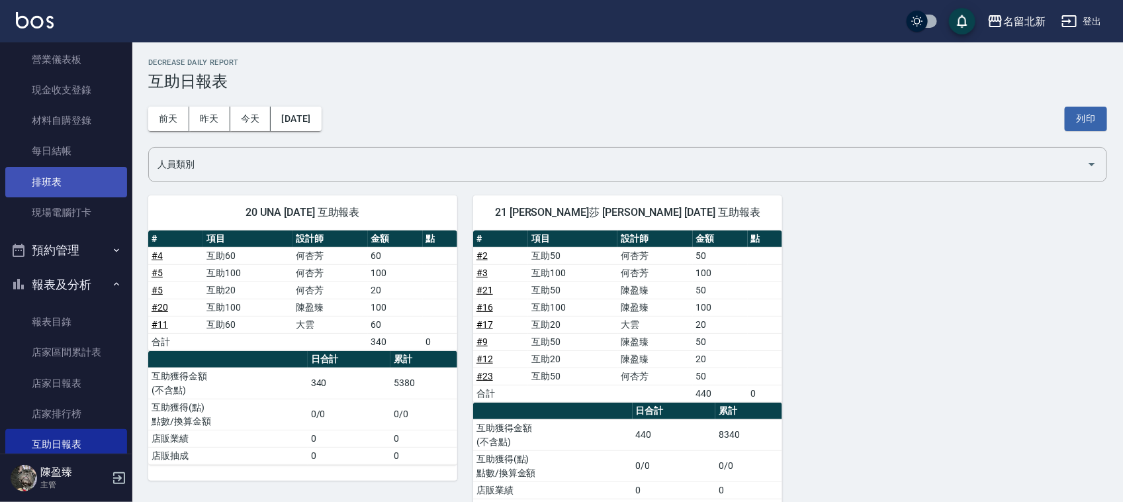
click at [74, 183] on link "排班表" at bounding box center [66, 182] width 122 height 30
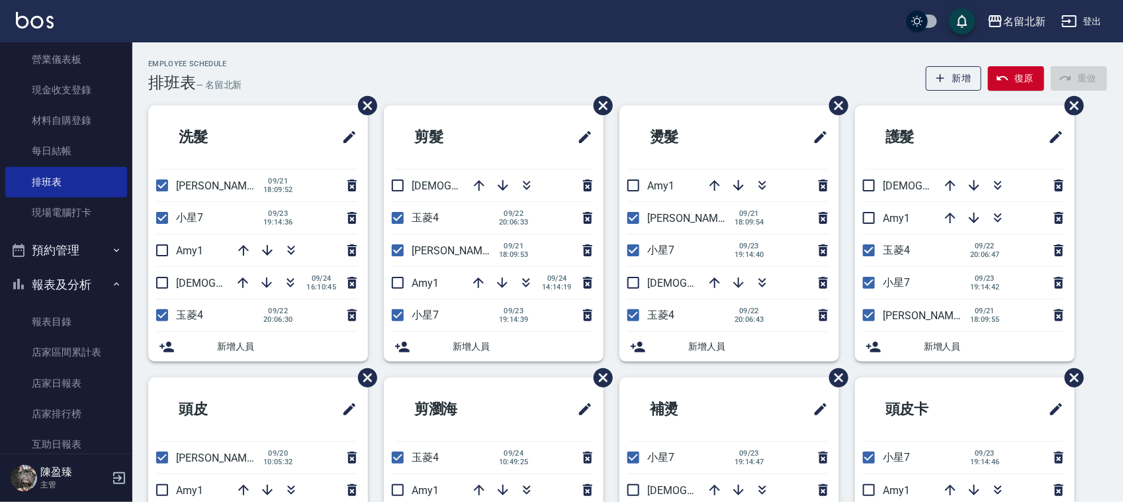
scroll to position [83, 0]
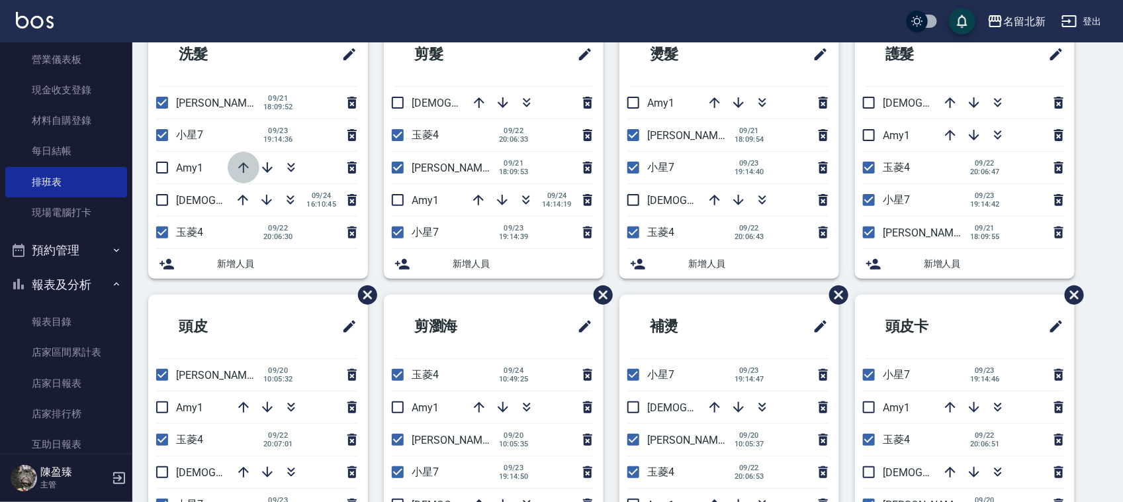
click at [244, 170] on icon "button" at bounding box center [243, 167] width 11 height 11
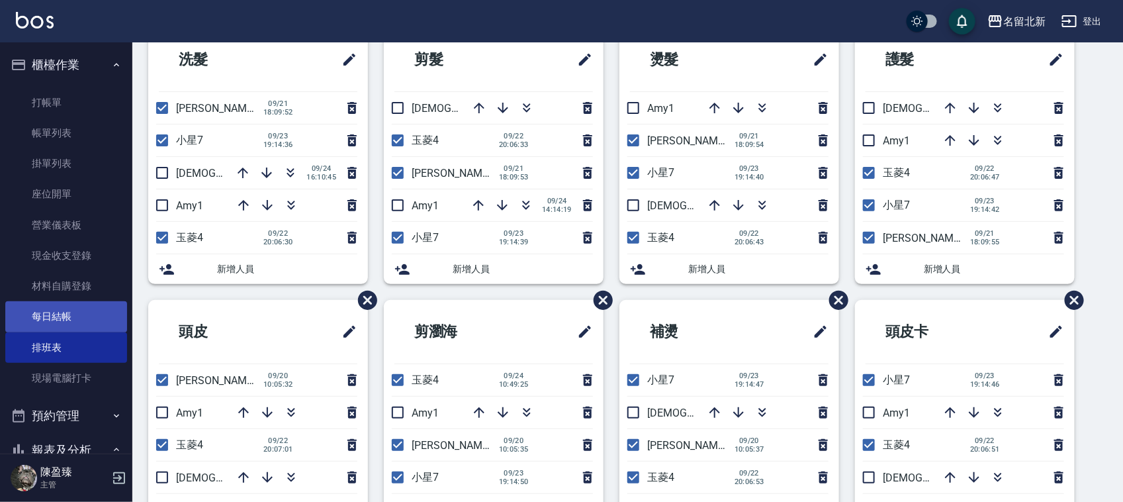
scroll to position [0, 0]
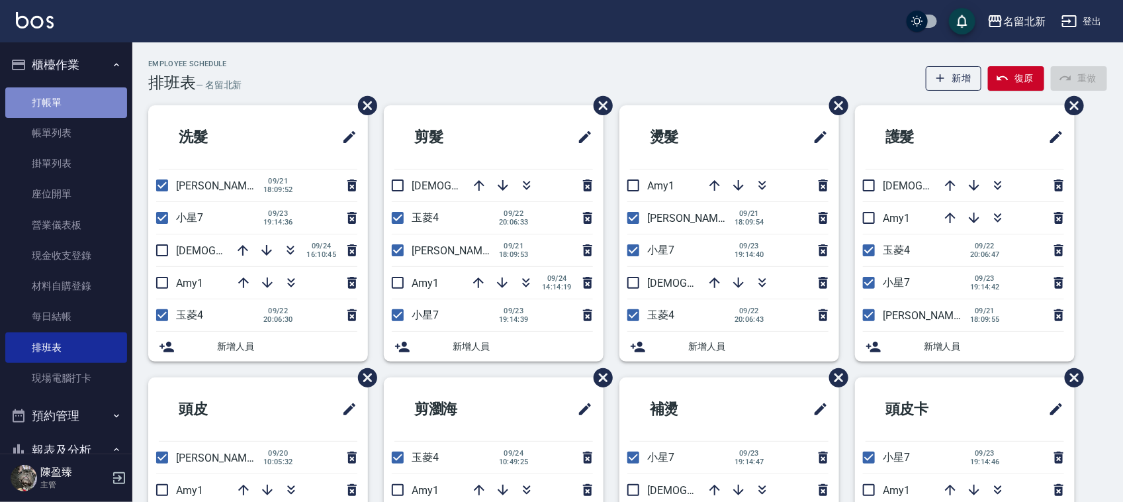
click at [71, 93] on link "打帳單" at bounding box center [66, 102] width 122 height 30
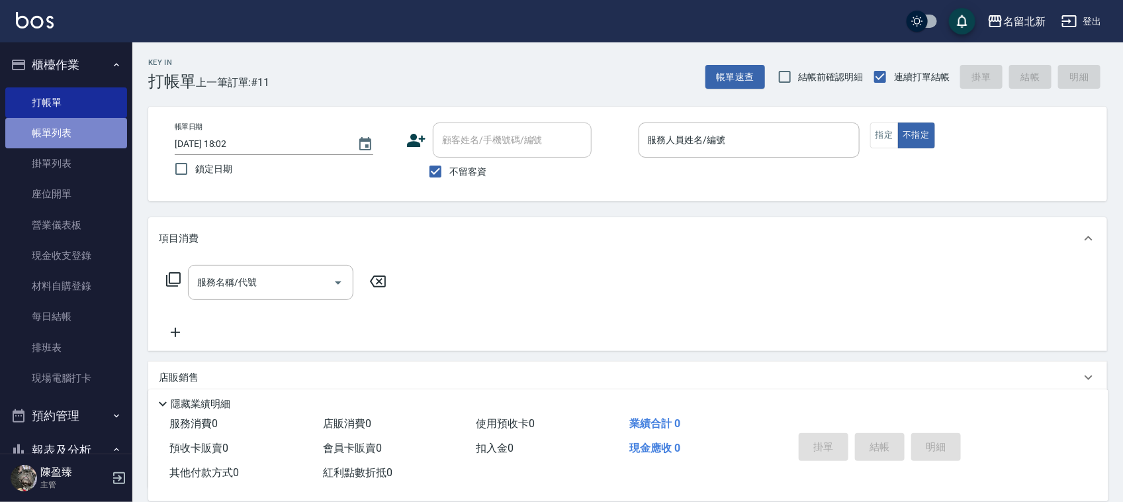
click at [80, 136] on link "帳單列表" at bounding box center [66, 133] width 122 height 30
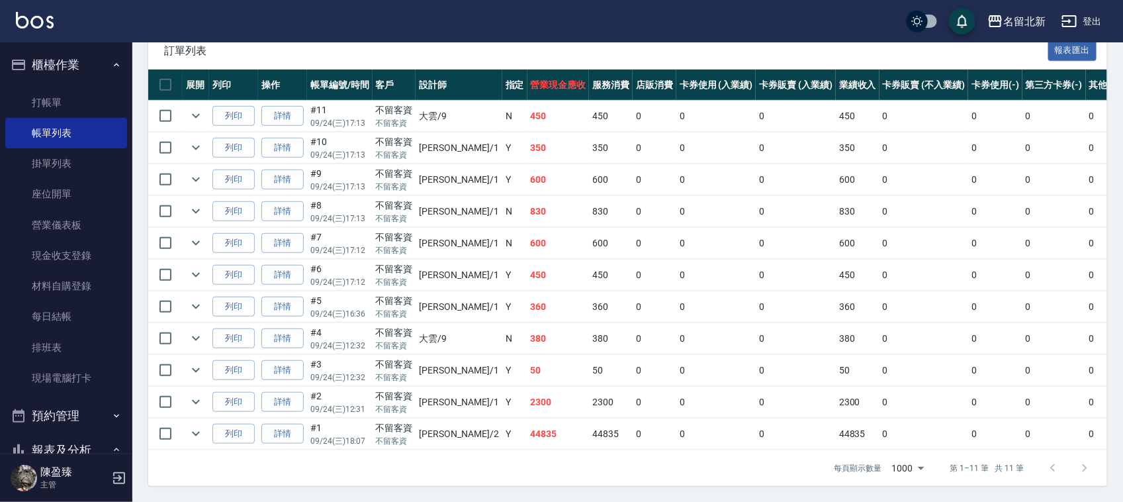
scroll to position [230, 0]
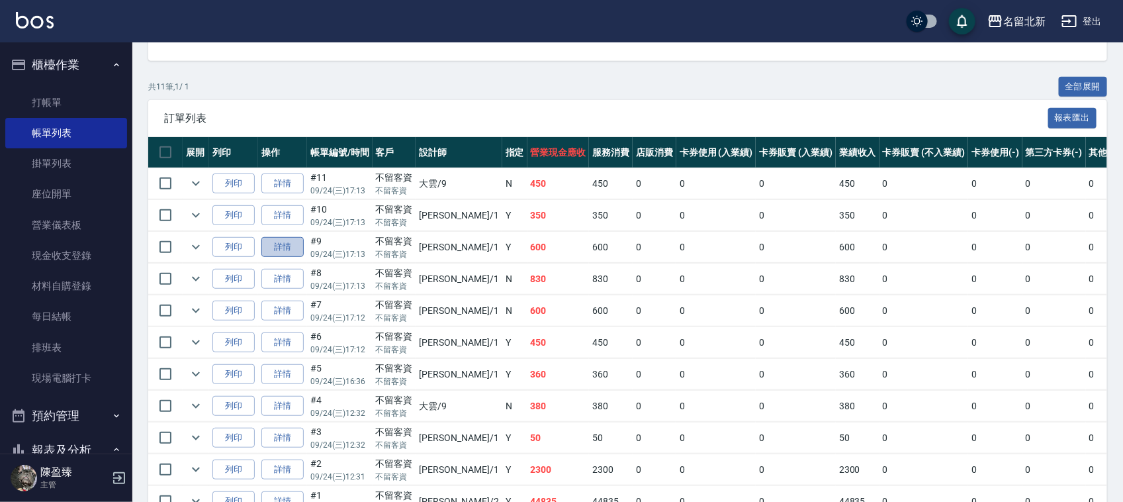
click at [290, 246] on link "詳情" at bounding box center [282, 247] width 42 height 21
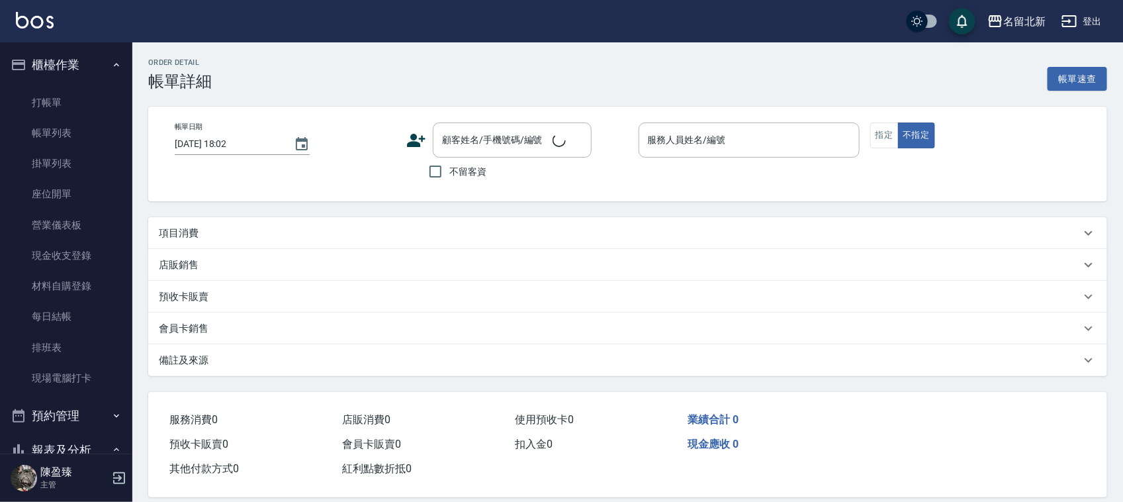
type input "[DATE] 17:13"
checkbox input "true"
type input "[PERSON_NAME]-1"
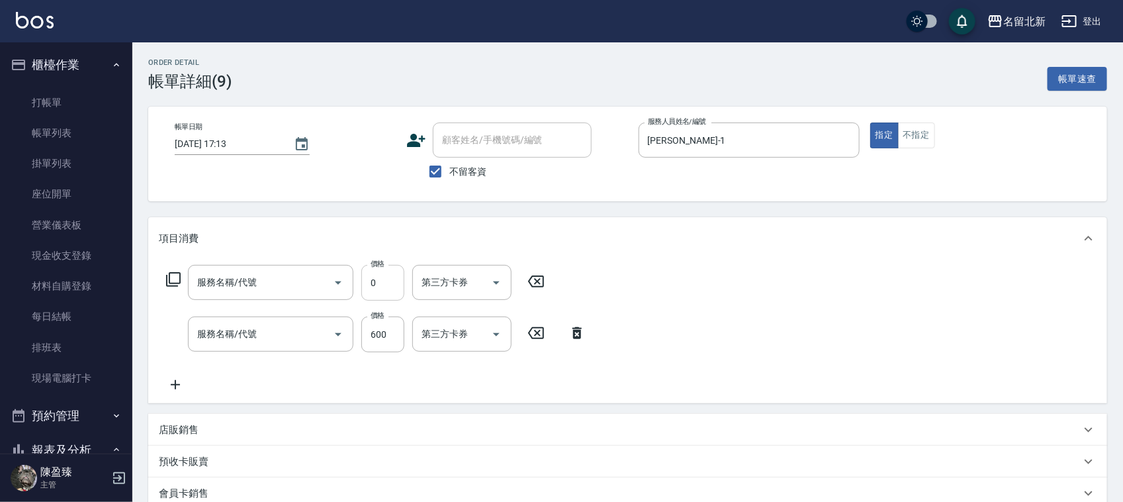
type input "互助60(706)"
type input "精油+去角質洗(205)"
click at [469, 286] on div at bounding box center [477, 282] width 17 height 35
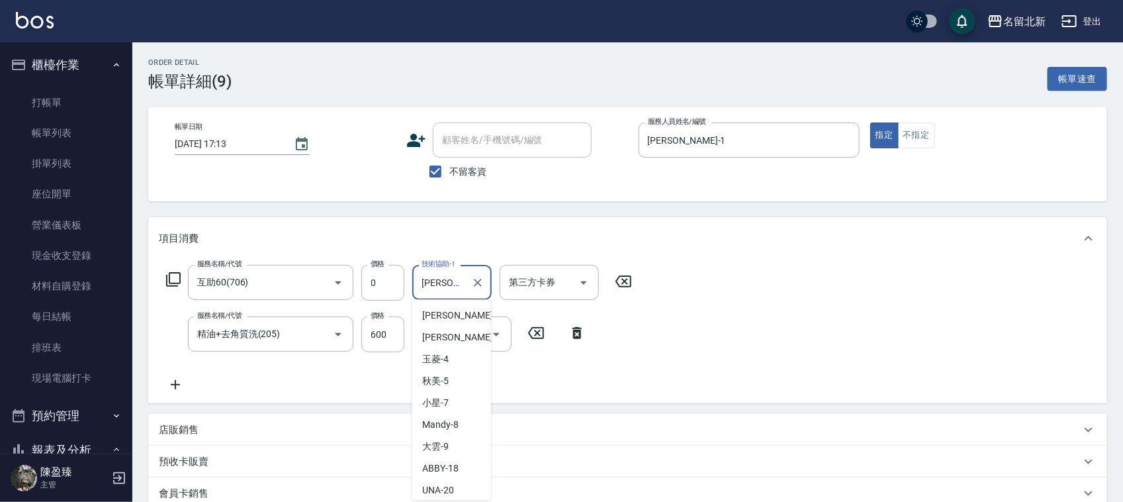
scroll to position [23, 0]
click at [460, 281] on input "[PERSON_NAME]-21" at bounding box center [442, 282] width 48 height 23
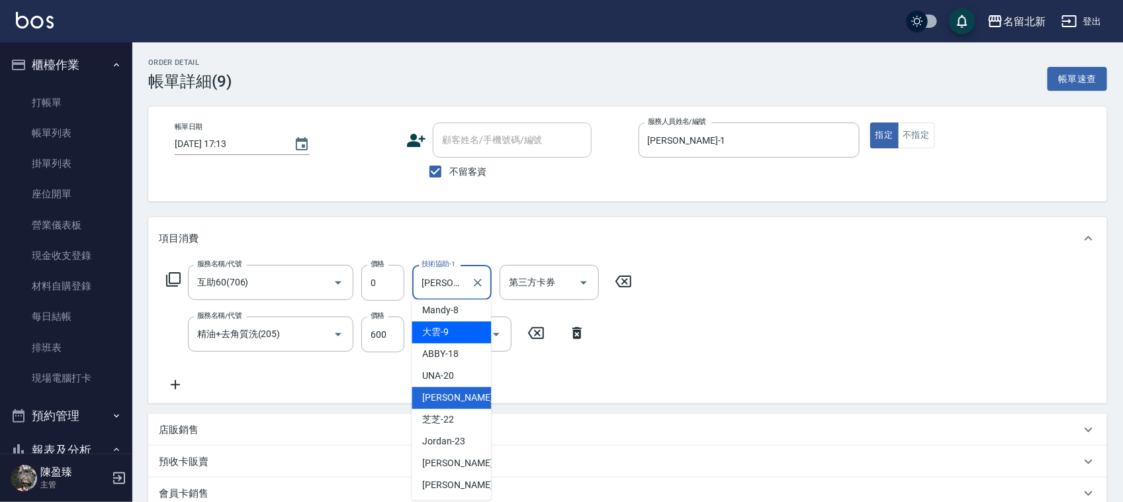
scroll to position [116, 0]
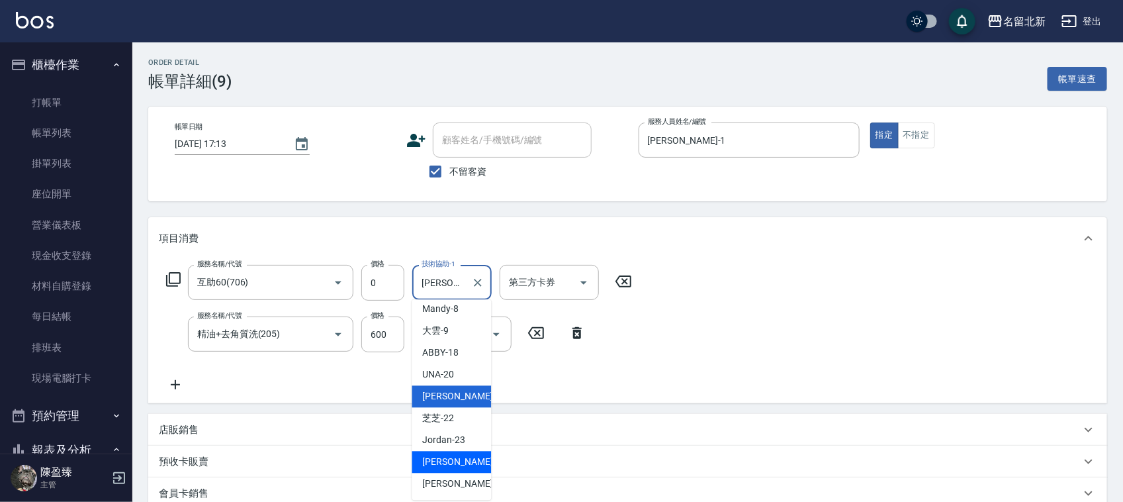
click at [465, 463] on div "禎禎 -25" at bounding box center [451, 462] width 79 height 22
type input "禎禎-25"
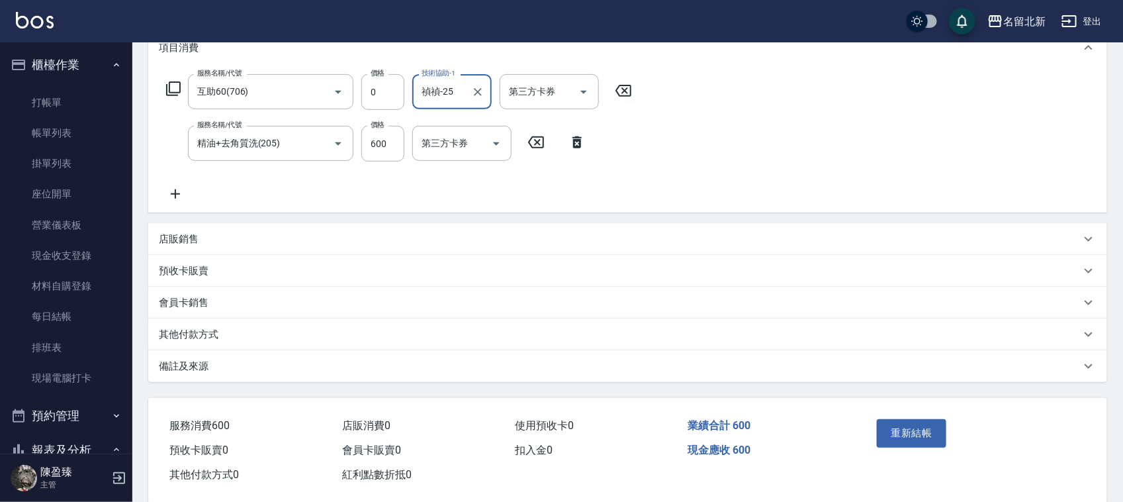
scroll to position [212, 0]
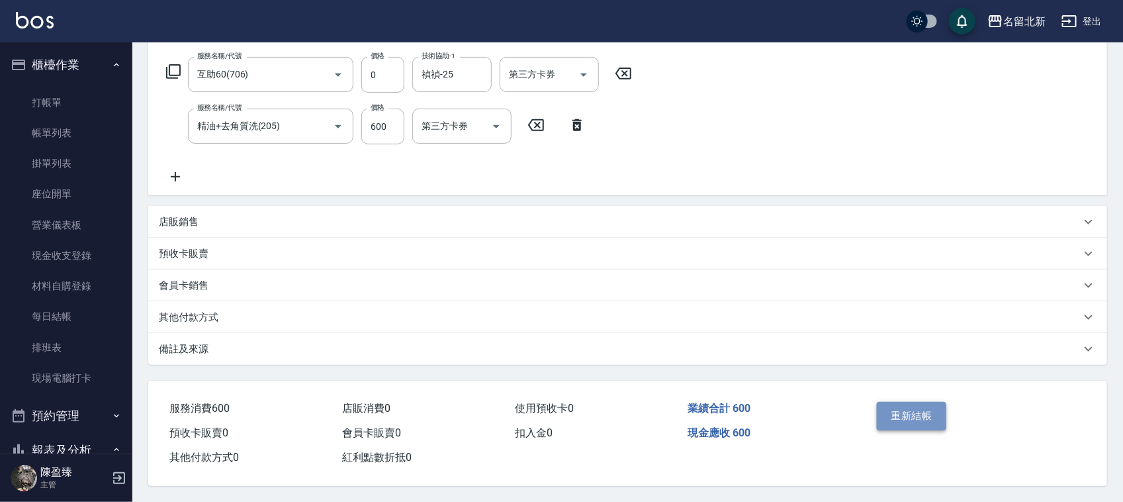
click at [892, 411] on button "重新結帳" at bounding box center [912, 416] width 70 height 28
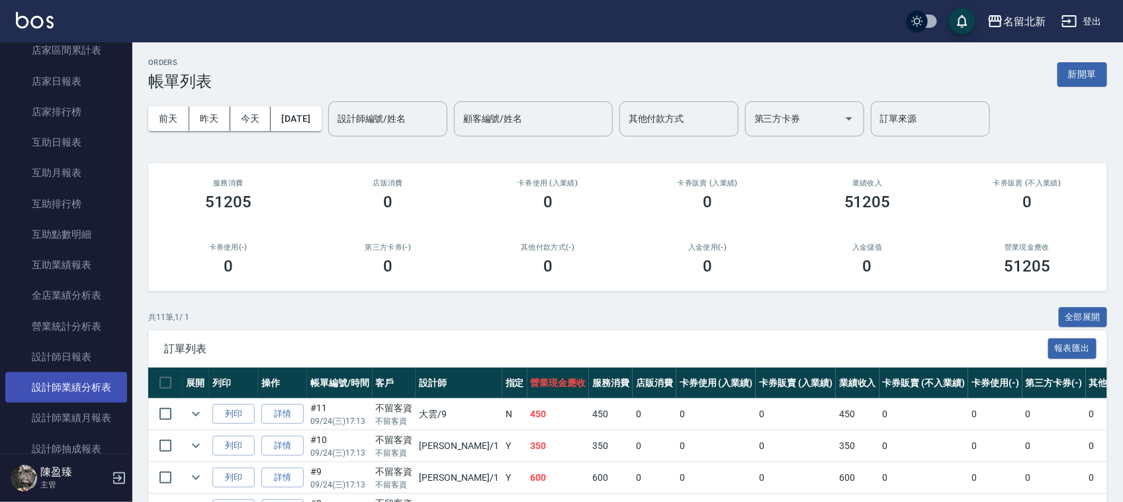
scroll to position [496, 0]
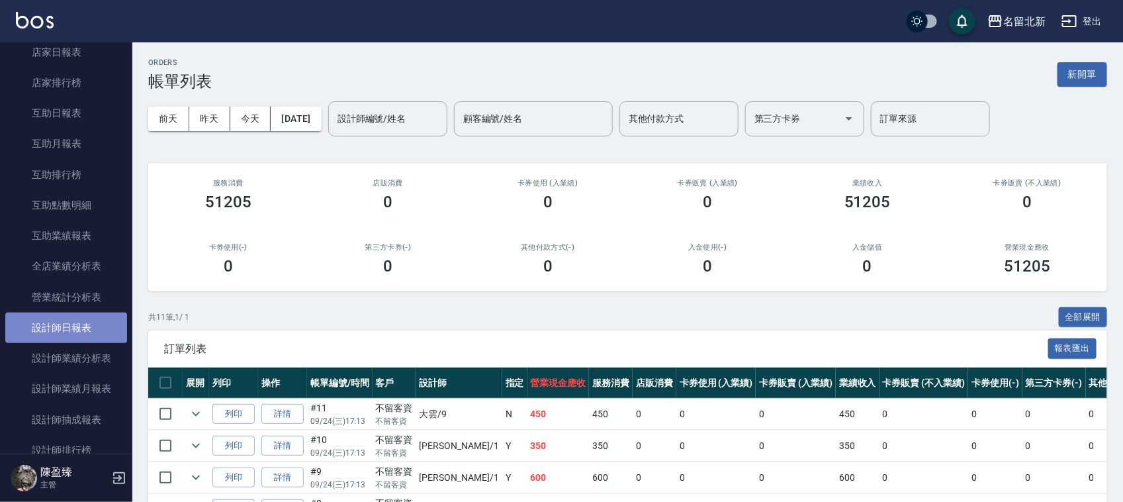
click at [73, 329] on link "設計師日報表" at bounding box center [66, 327] width 122 height 30
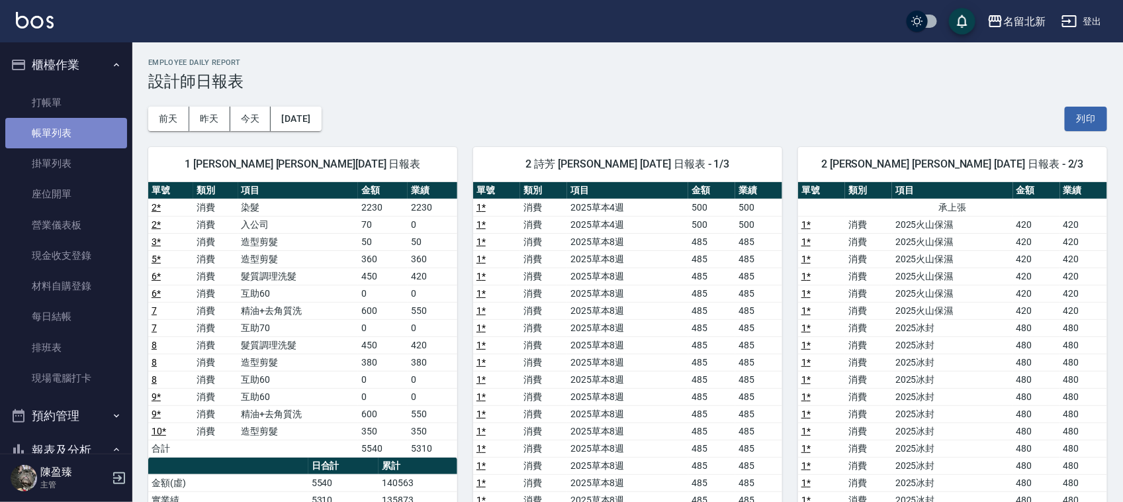
click at [103, 130] on link "帳單列表" at bounding box center [66, 133] width 122 height 30
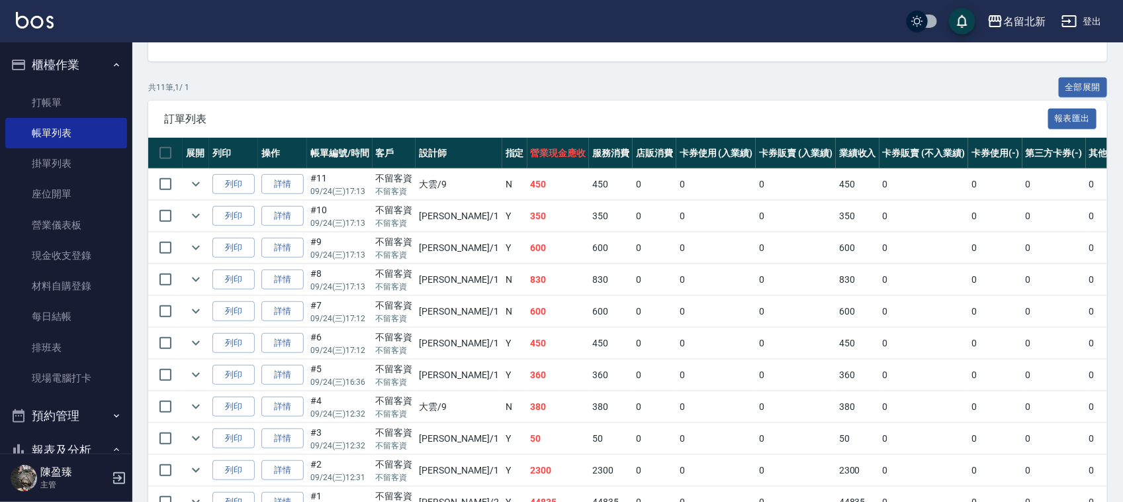
scroll to position [248, 0]
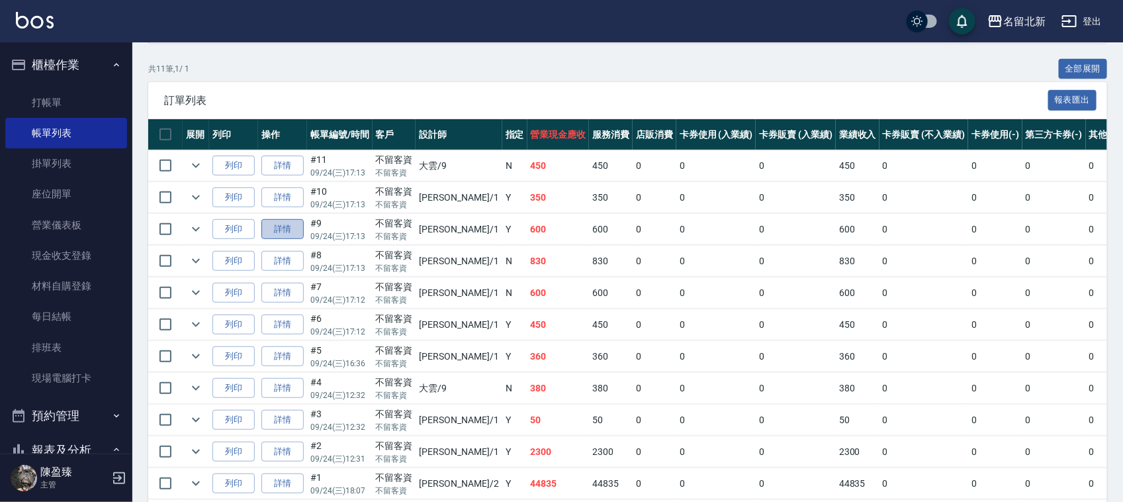
click at [293, 226] on link "詳情" at bounding box center [282, 229] width 42 height 21
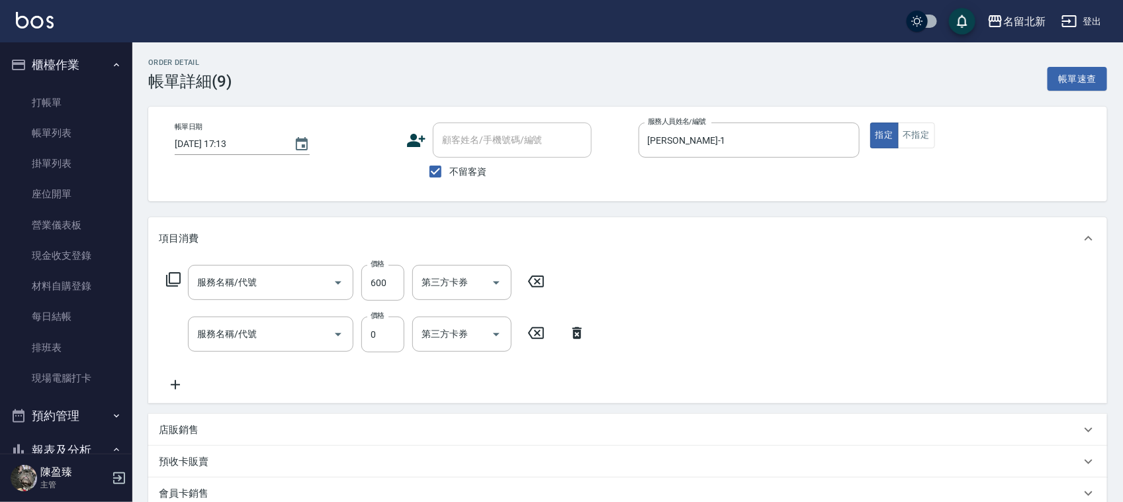
type input "[DATE] 17:13"
checkbox input "true"
type input "[PERSON_NAME]-1"
type input "精油+去角質洗(205)"
click at [336, 331] on icon "Open" at bounding box center [338, 334] width 16 height 16
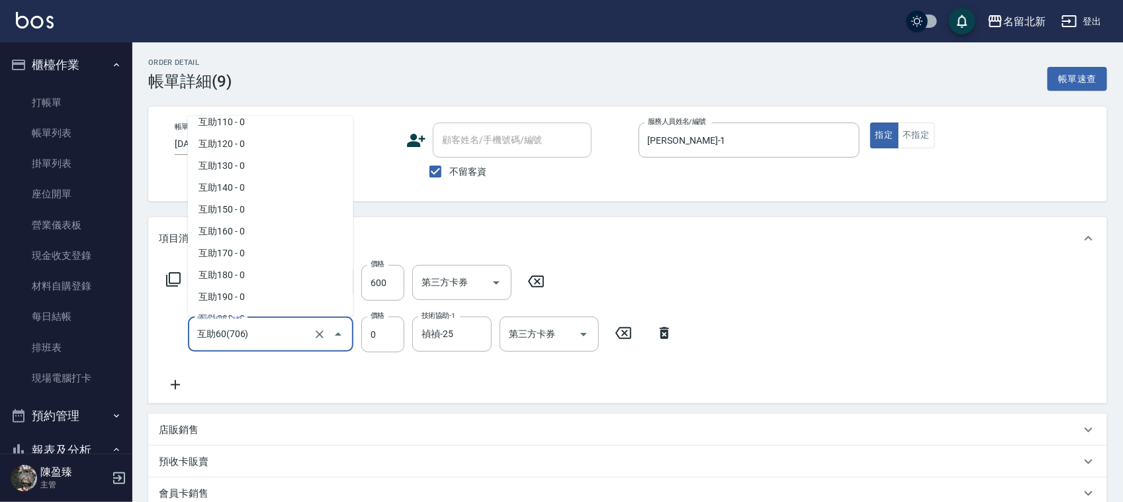
scroll to position [1706, 0]
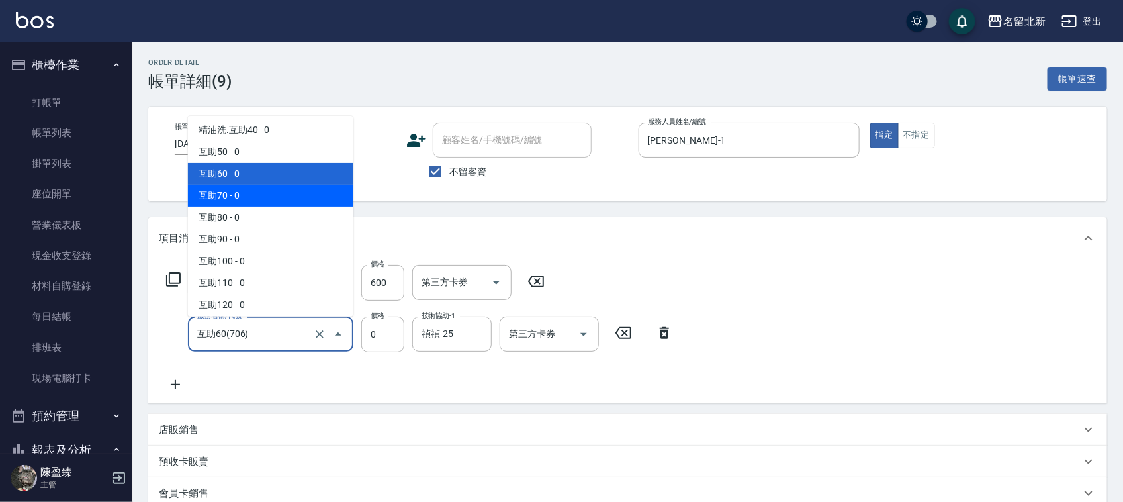
click at [269, 196] on span "互助70 - 0" at bounding box center [270, 196] width 165 height 22
type input "互助70(707)"
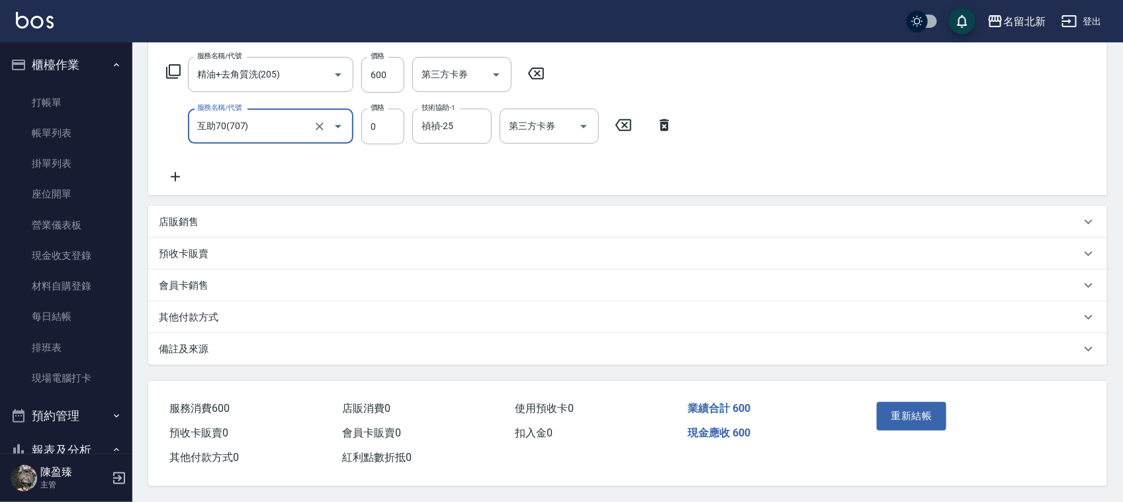
scroll to position [212, 0]
click at [915, 408] on button "重新結帳" at bounding box center [912, 416] width 70 height 28
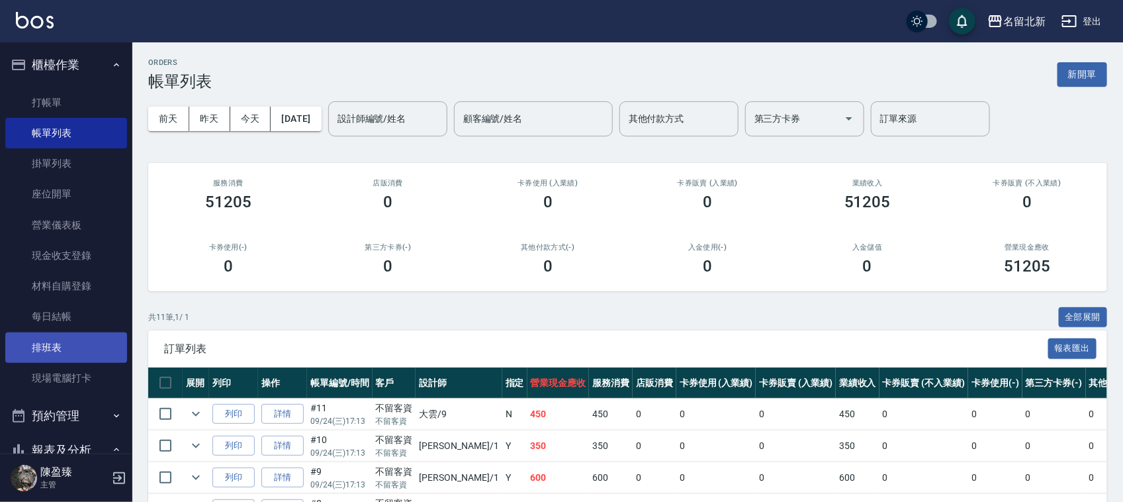
scroll to position [165, 0]
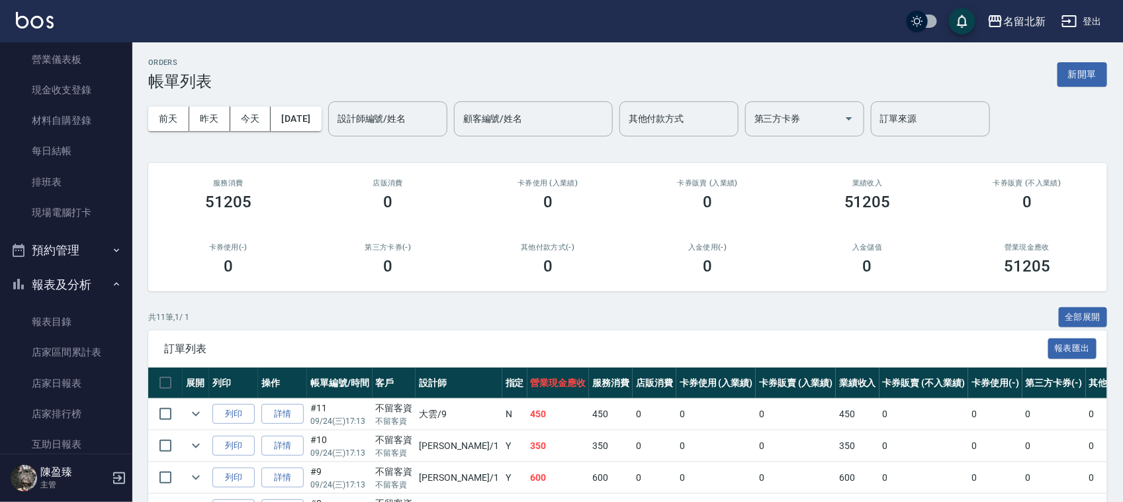
click at [54, 254] on button "預約管理" at bounding box center [66, 250] width 122 height 34
click at [71, 382] on button "報表及分析" at bounding box center [66, 386] width 122 height 34
click at [74, 385] on button "報表及分析" at bounding box center [66, 386] width 122 height 34
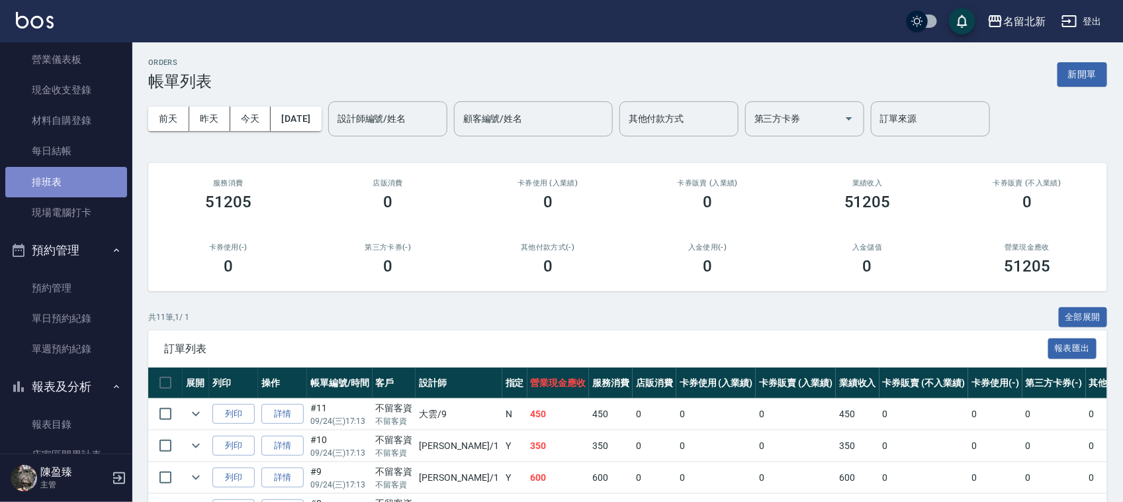
click at [93, 193] on link "排班表" at bounding box center [66, 182] width 122 height 30
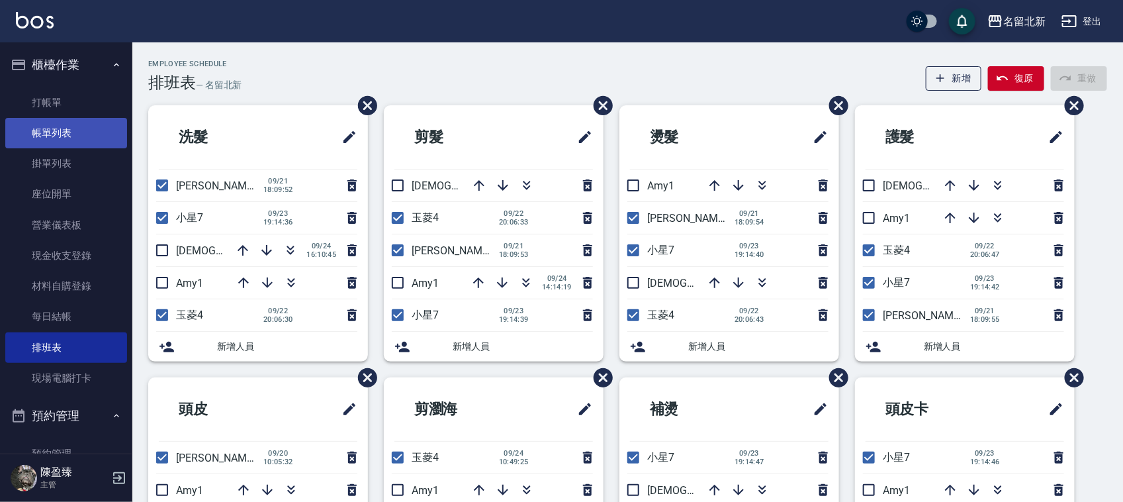
click at [62, 118] on link "帳單列表" at bounding box center [66, 133] width 122 height 30
click at [104, 130] on link "帳單列表" at bounding box center [66, 133] width 122 height 30
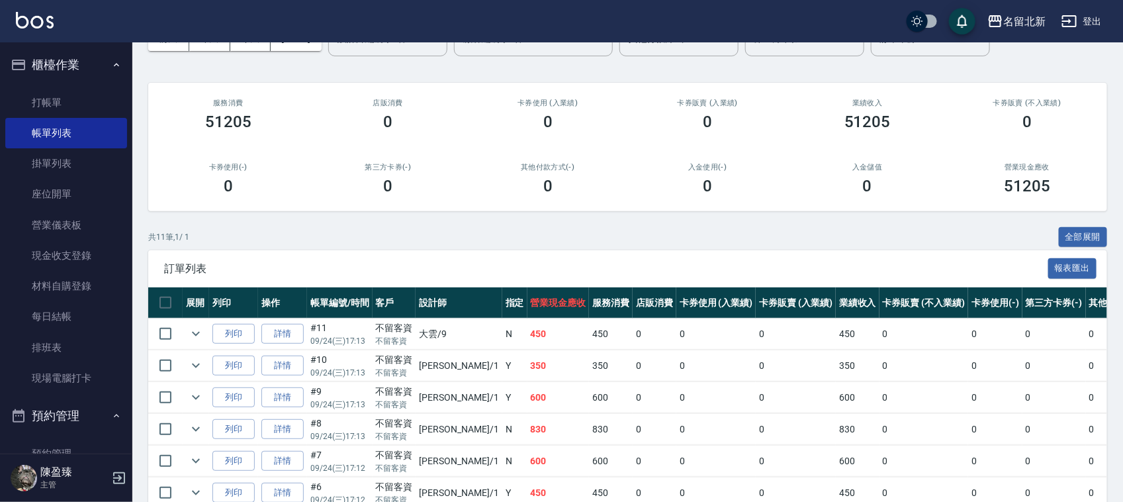
scroll to position [248, 0]
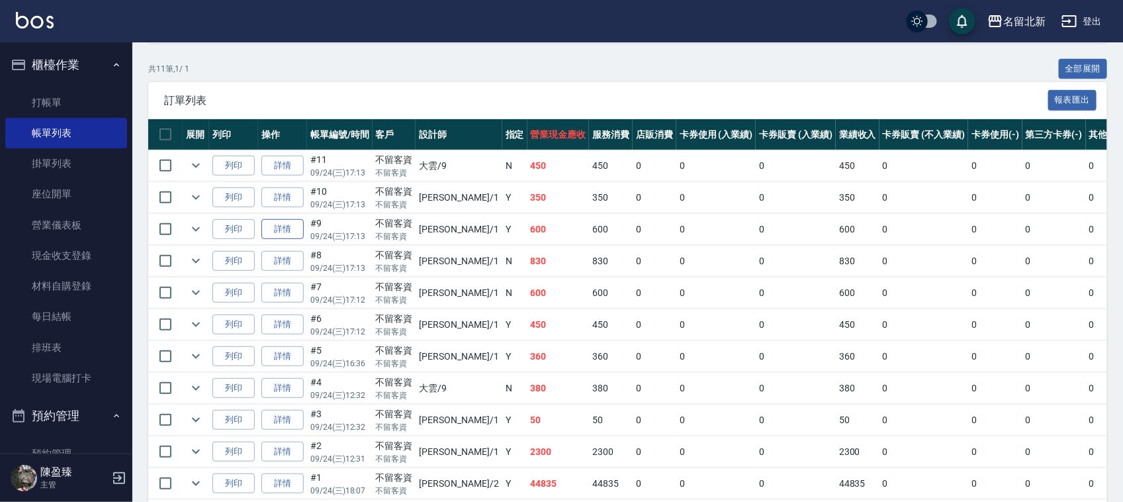
click at [283, 234] on link "詳情" at bounding box center [282, 229] width 42 height 21
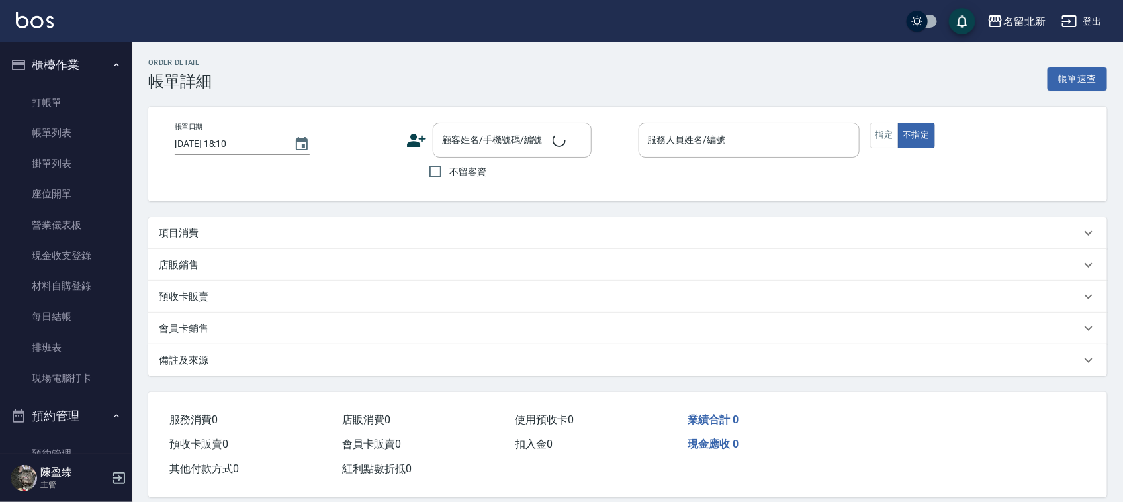
type input "[DATE] 17:13"
checkbox input "true"
type input "[PERSON_NAME]-1"
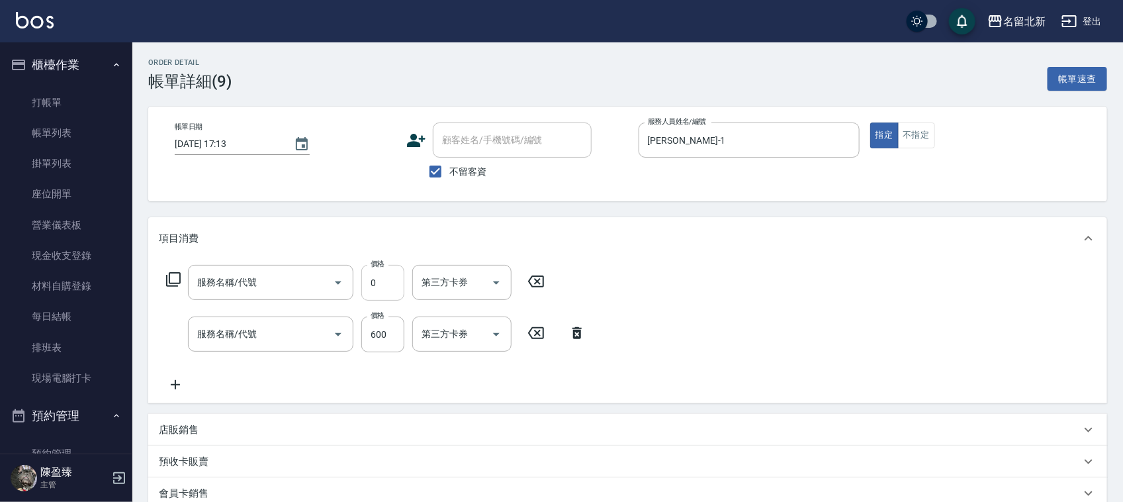
type input "互助70(707)"
type input "精油+去角質洗(205)"
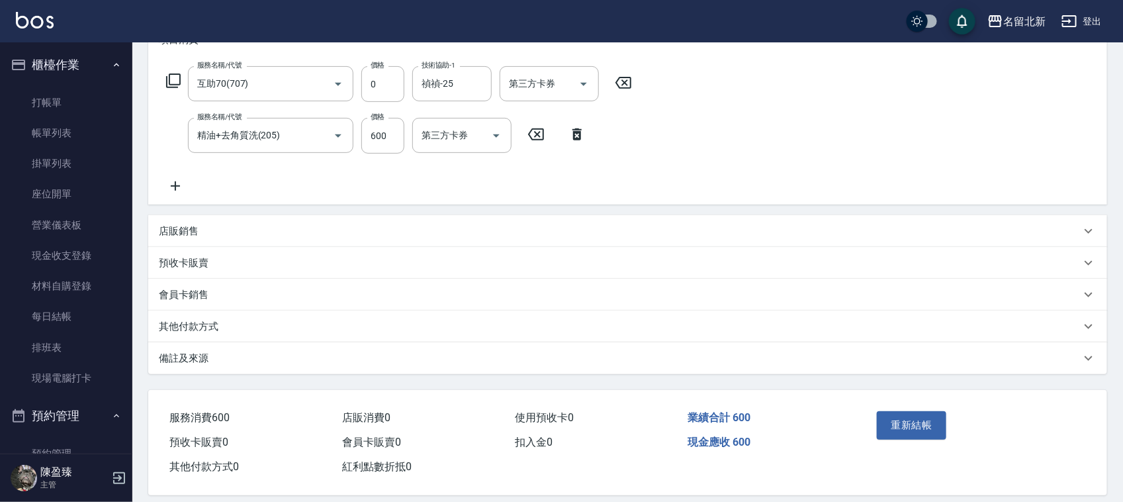
scroll to position [212, 0]
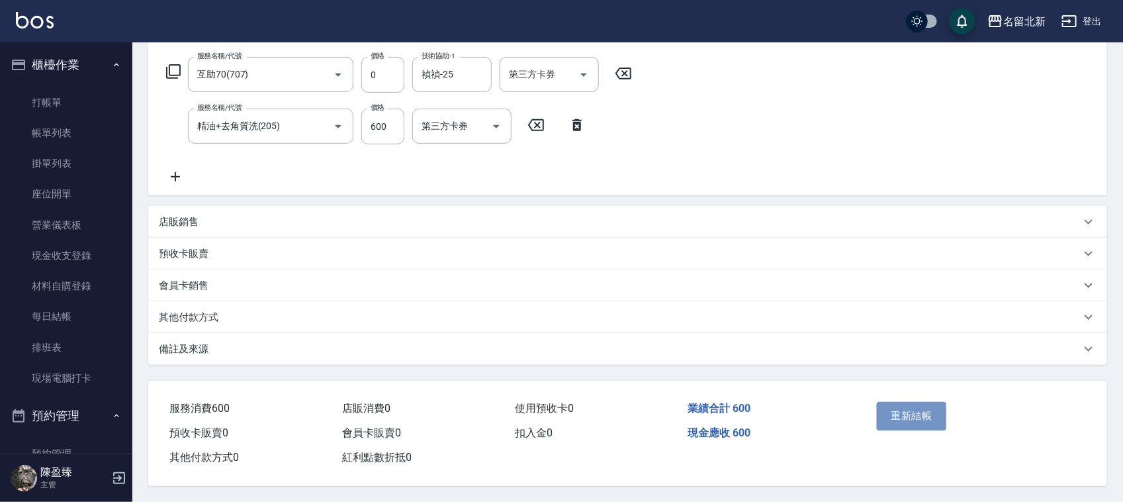
click at [930, 415] on button "重新結帳" at bounding box center [912, 416] width 70 height 28
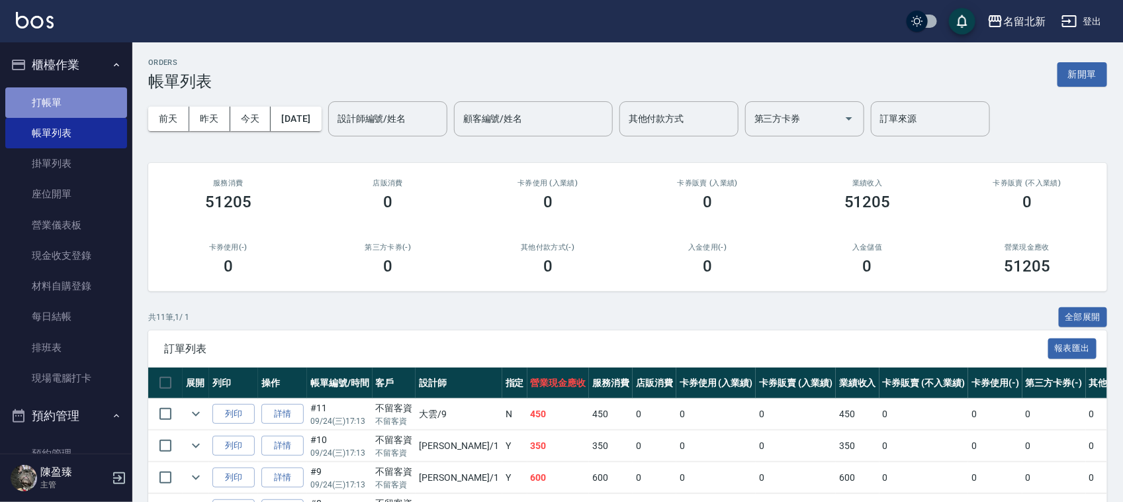
click at [71, 93] on link "打帳單" at bounding box center [66, 102] width 122 height 30
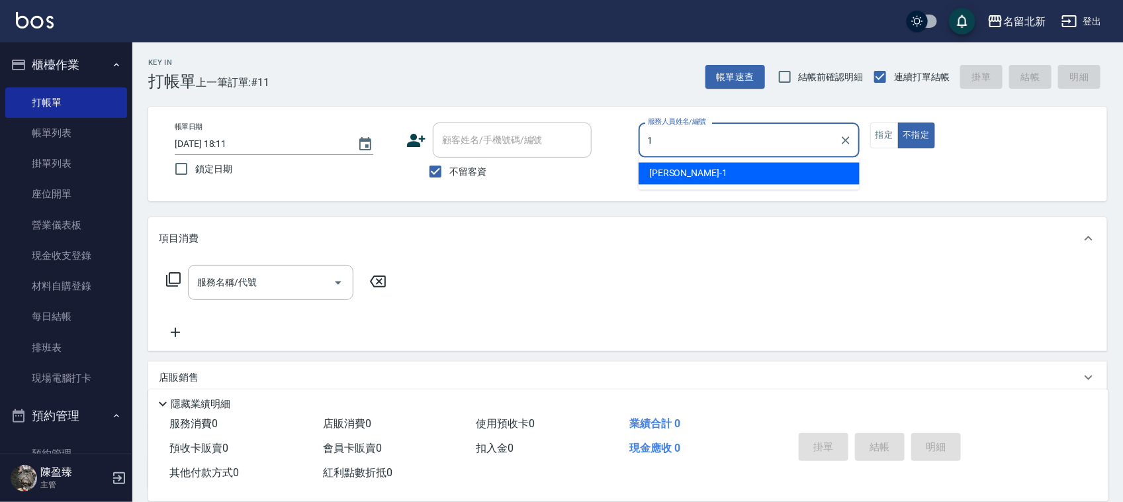
type input "[PERSON_NAME]-1"
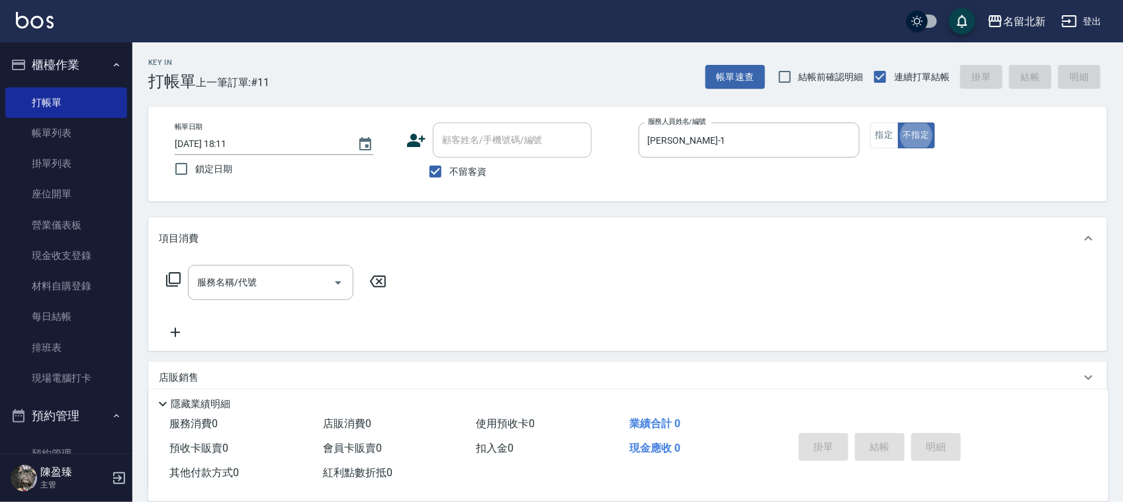
type button "false"
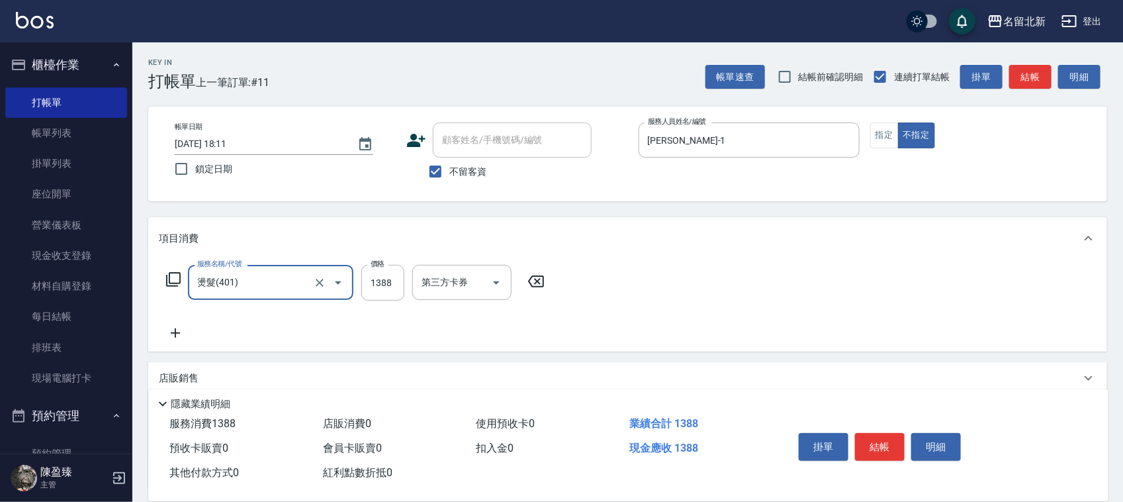
type input "燙髮(401)"
type input "2600"
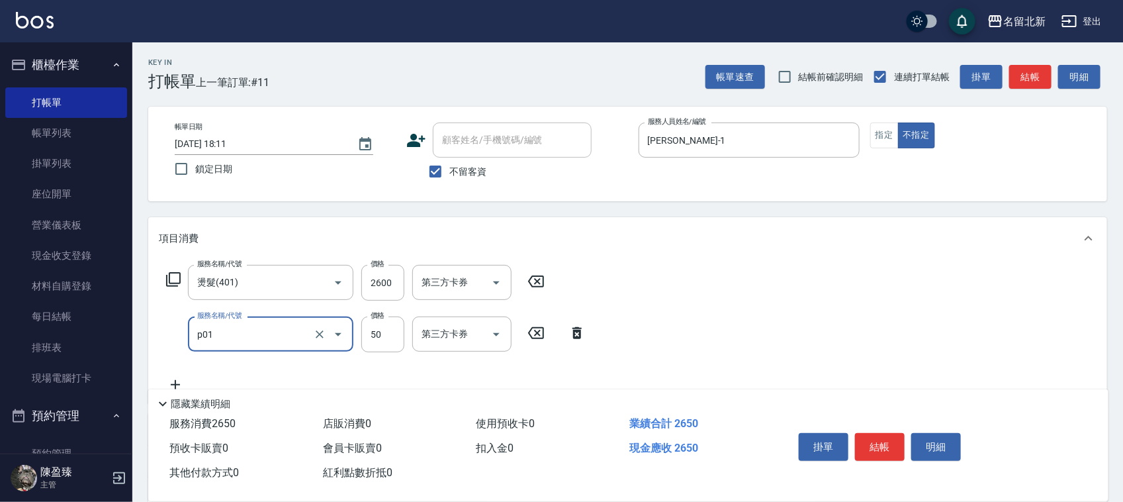
type input "入公司(p01)"
type input "80"
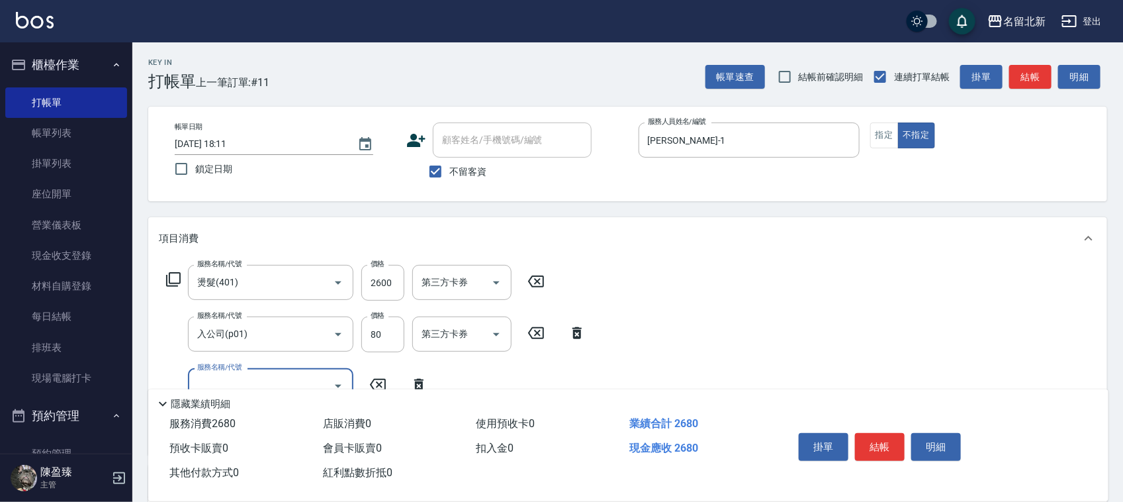
click at [877, 450] on button "結帳" at bounding box center [880, 447] width 50 height 28
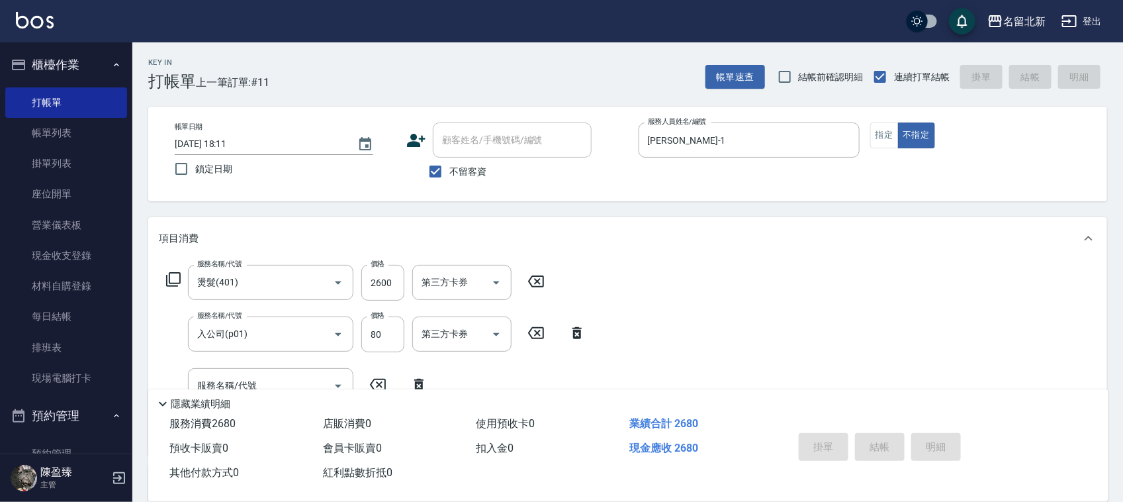
type input "[DATE] 18:12"
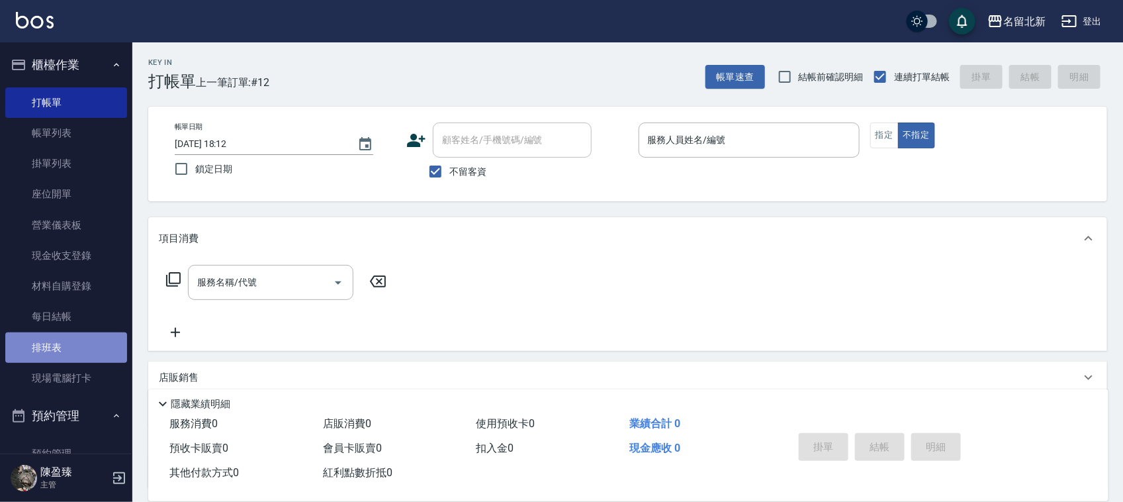
click at [83, 349] on link "排班表" at bounding box center [66, 347] width 122 height 30
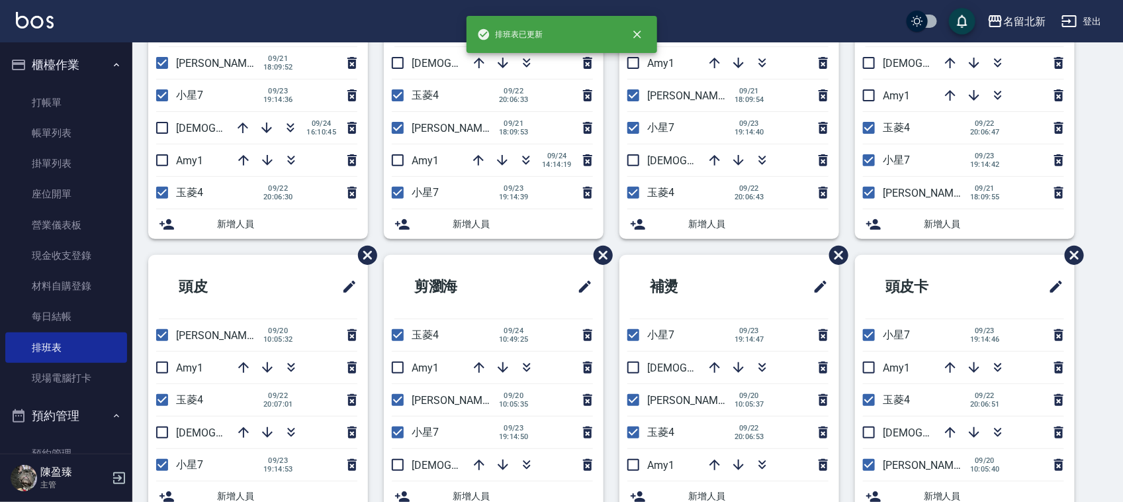
scroll to position [83, 0]
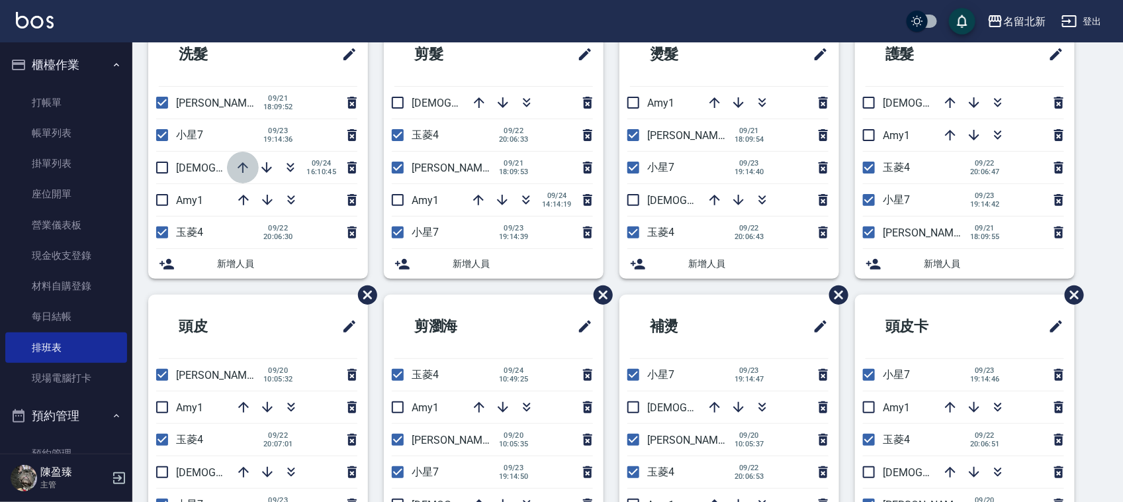
click at [244, 165] on icon "button" at bounding box center [243, 168] width 16 height 16
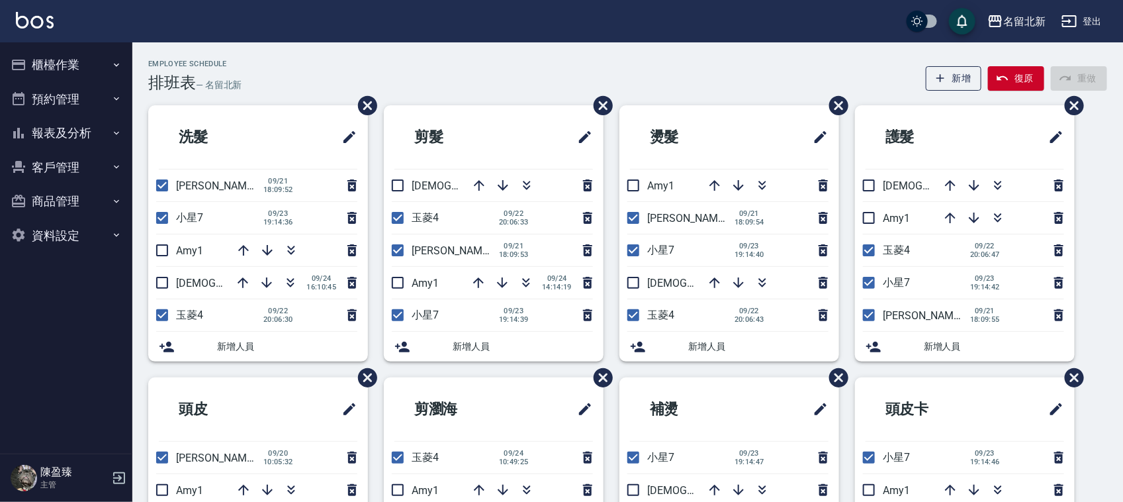
click at [42, 55] on button "櫃檯作業" at bounding box center [66, 65] width 122 height 34
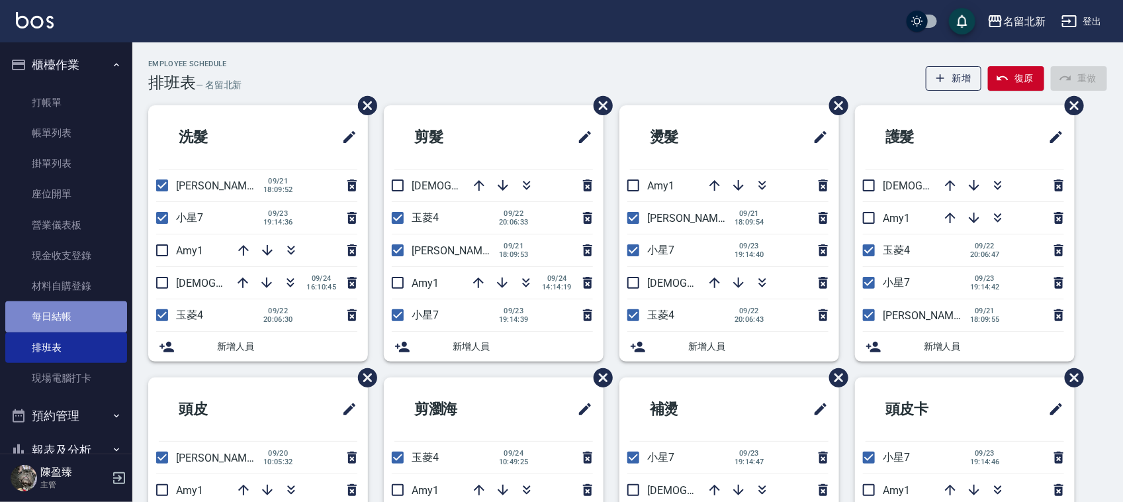
click at [87, 323] on link "每日結帳" at bounding box center [66, 316] width 122 height 30
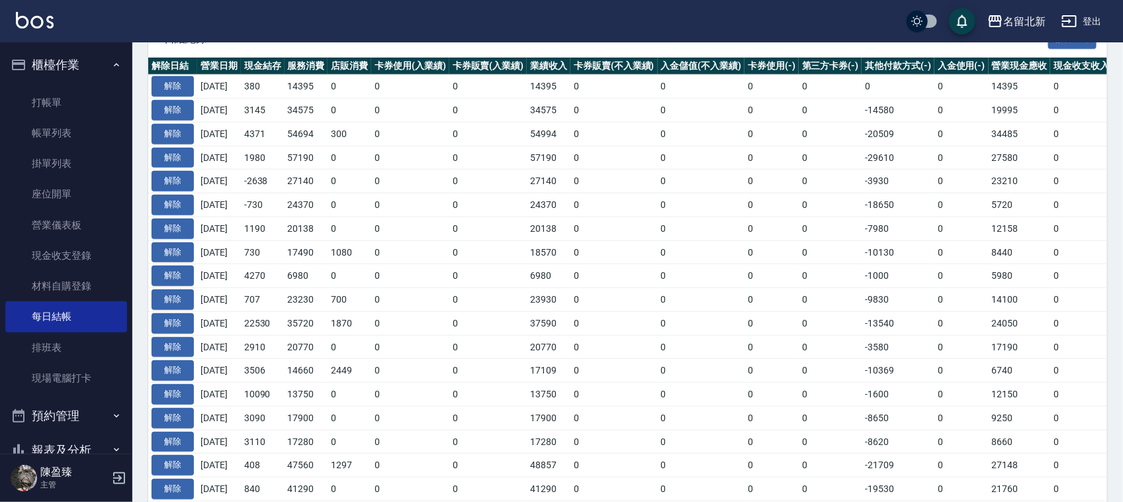
scroll to position [414, 0]
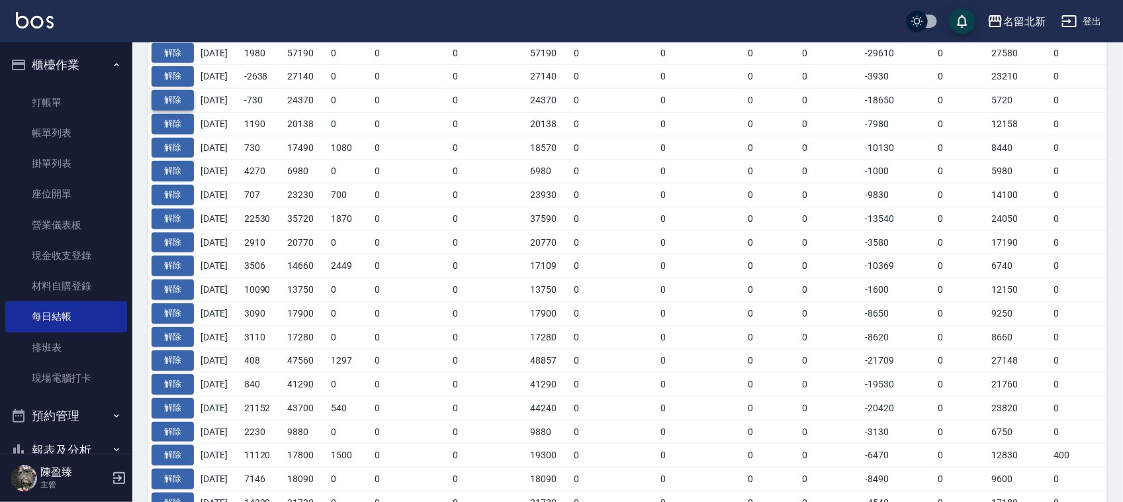
click at [173, 96] on button "解除" at bounding box center [173, 100] width 42 height 21
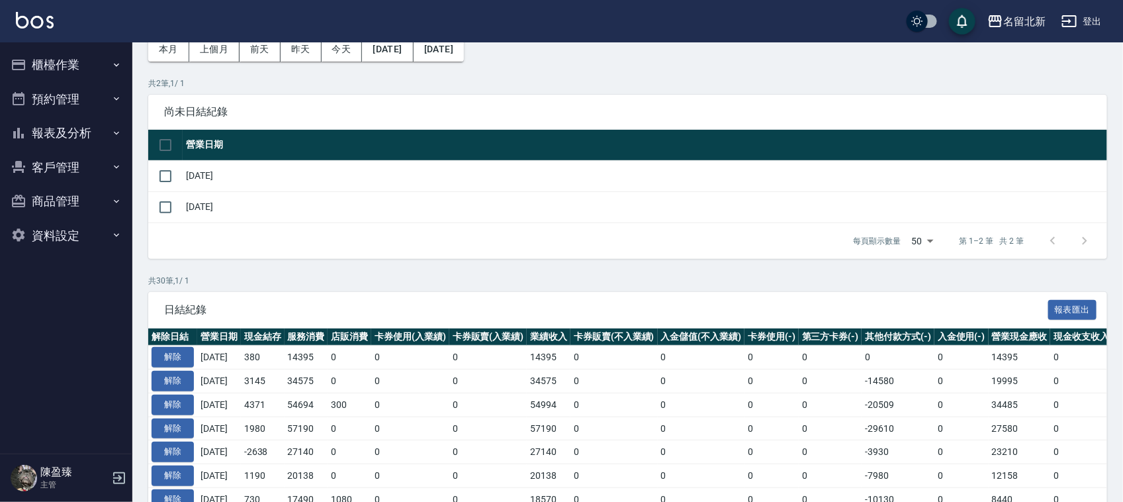
scroll to position [165, 0]
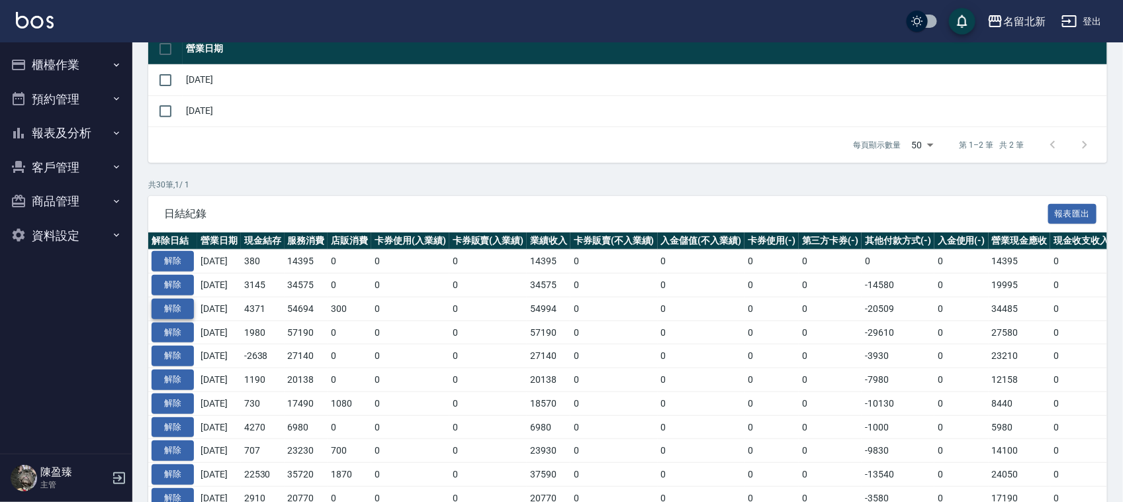
click at [180, 308] on button "解除" at bounding box center [173, 309] width 42 height 21
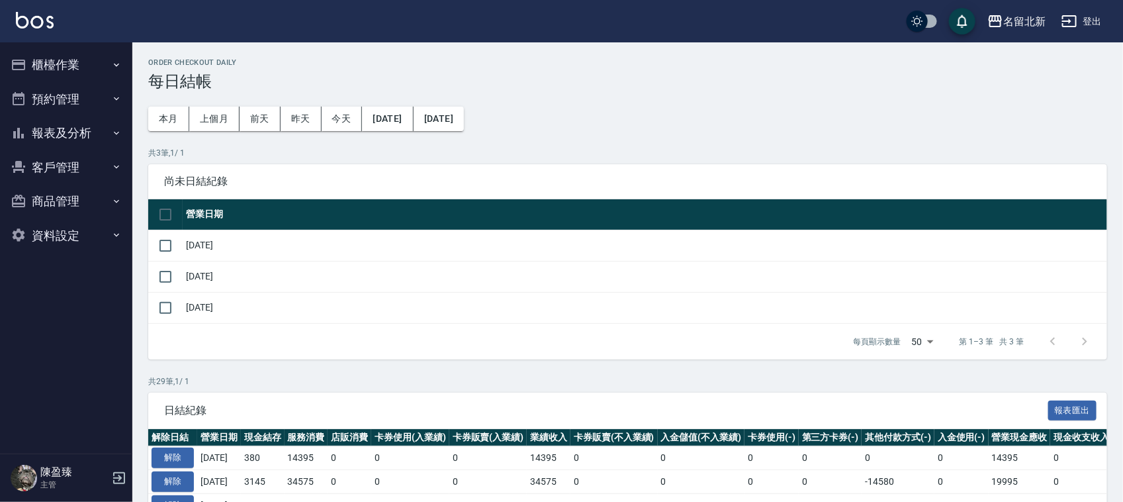
scroll to position [248, 0]
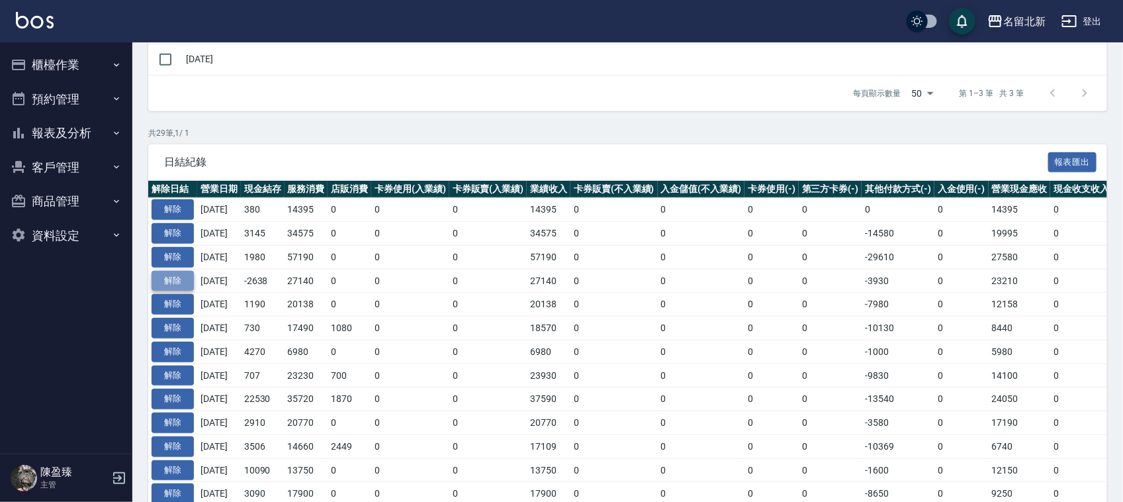
click at [183, 281] on button "解除" at bounding box center [173, 281] width 42 height 21
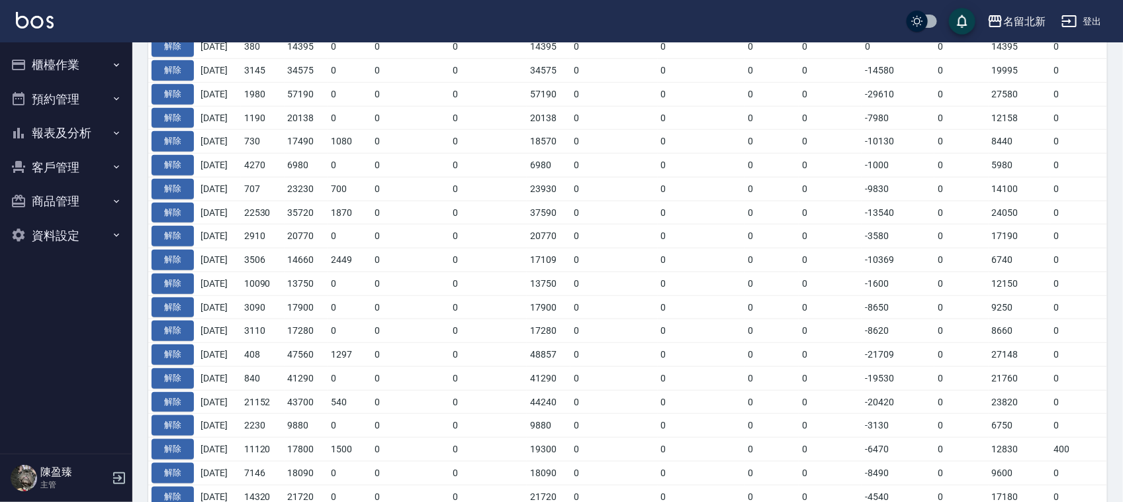
scroll to position [414, 0]
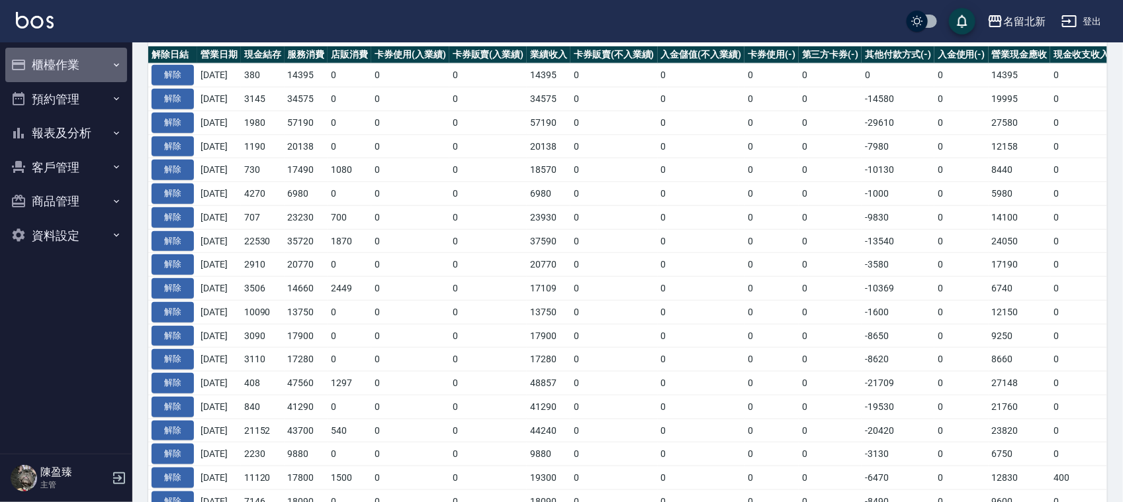
click at [80, 65] on button "櫃檯作業" at bounding box center [66, 65] width 122 height 34
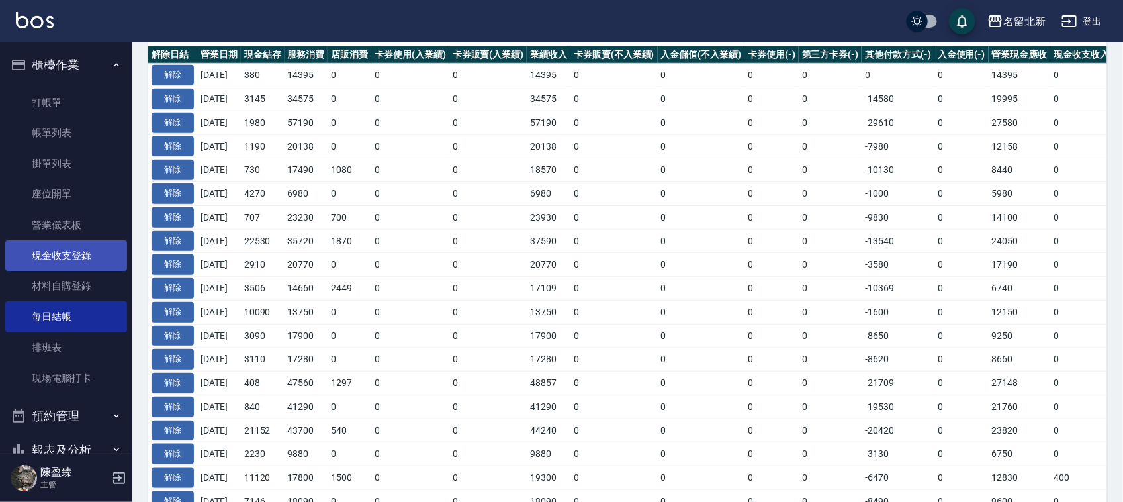
click at [67, 253] on link "現金收支登錄" at bounding box center [66, 255] width 122 height 30
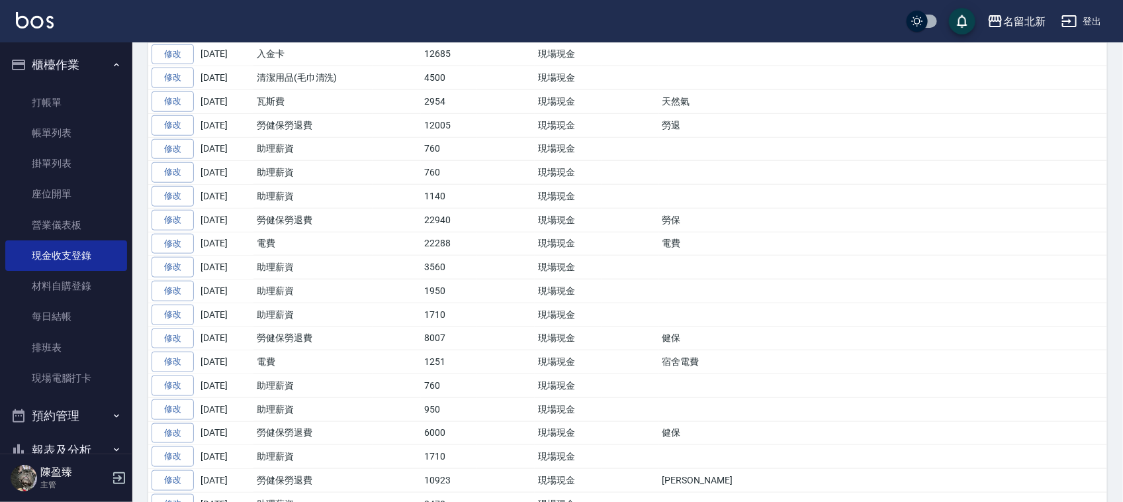
scroll to position [496, 0]
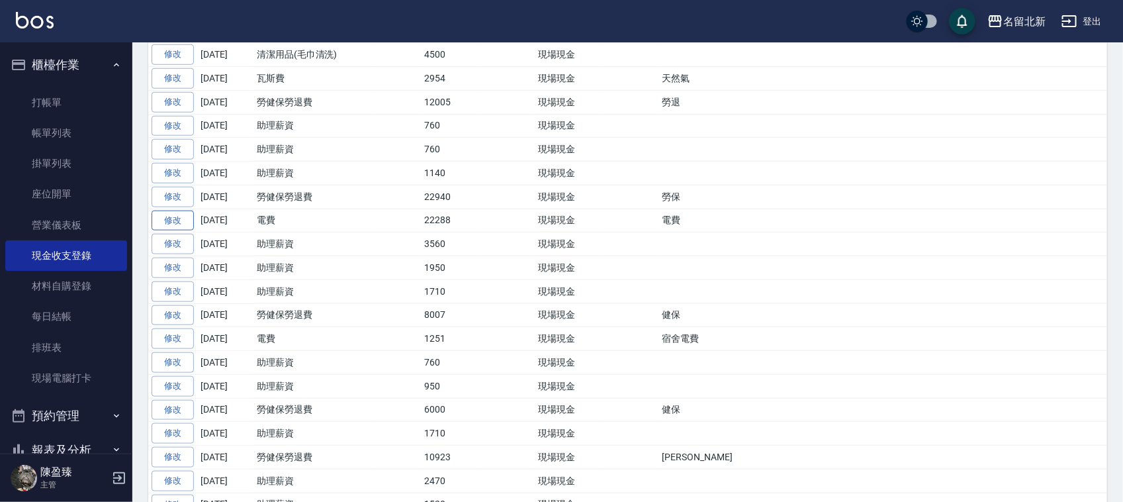
click at [169, 224] on link "修改" at bounding box center [173, 220] width 42 height 21
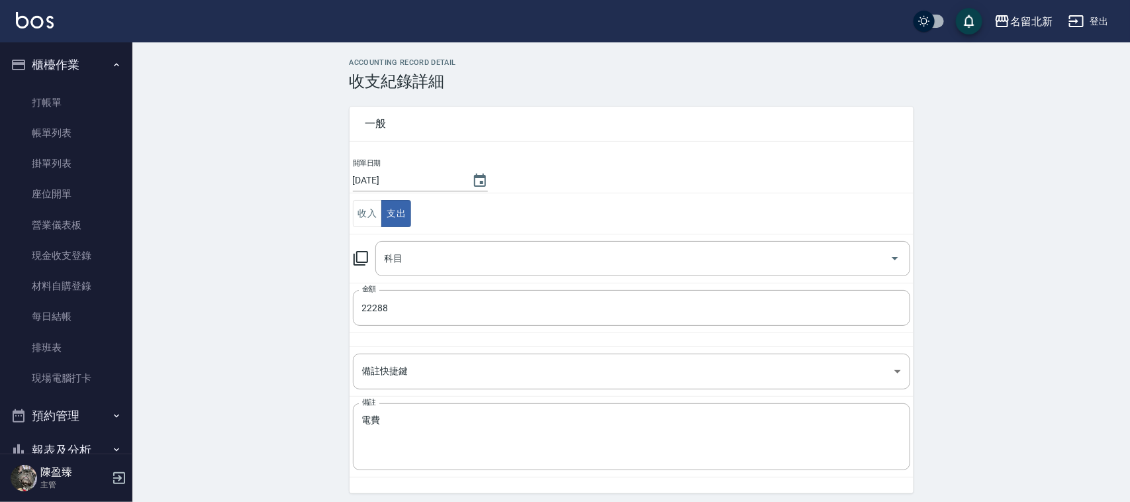
type input "36 電費"
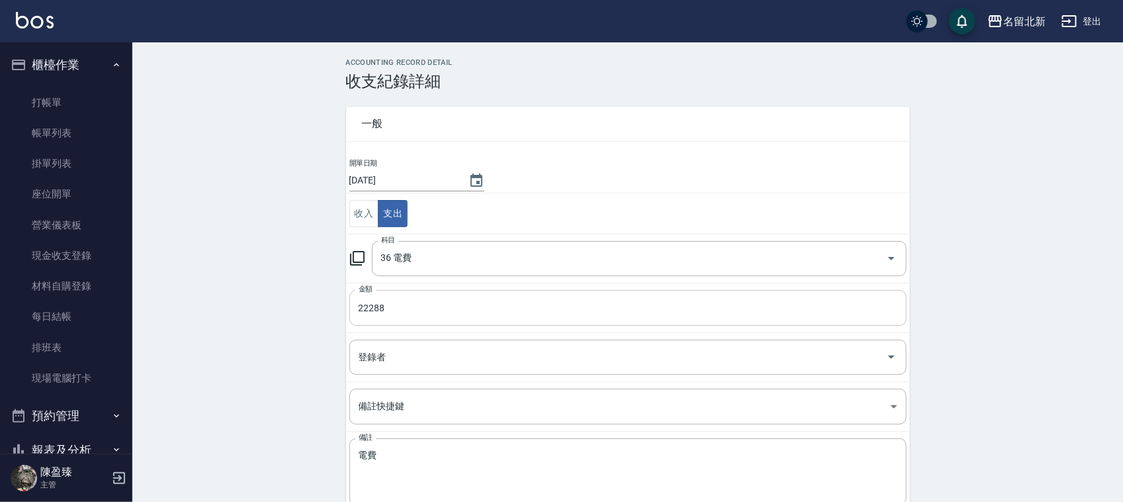
click at [425, 313] on input "22288" at bounding box center [627, 308] width 557 height 36
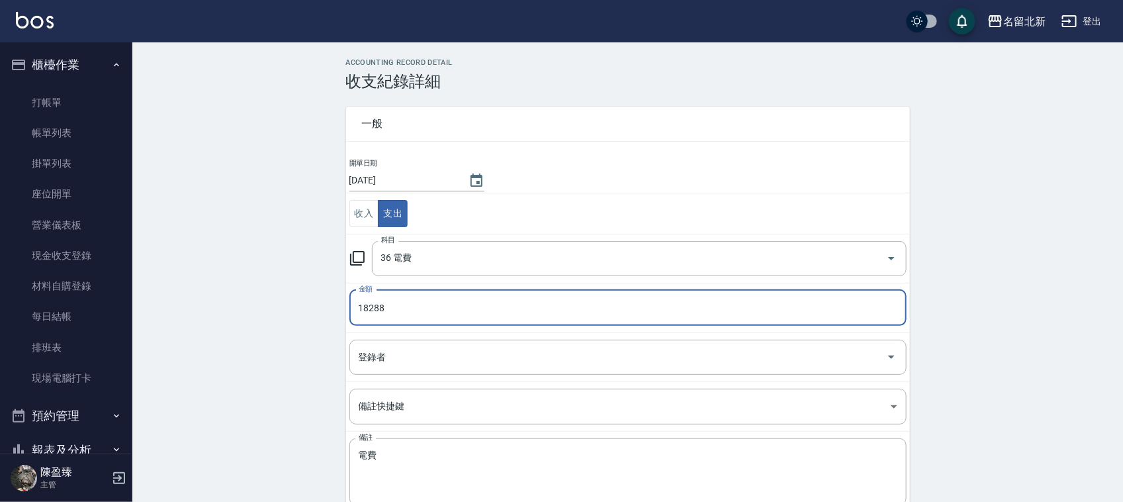
type input "18288"
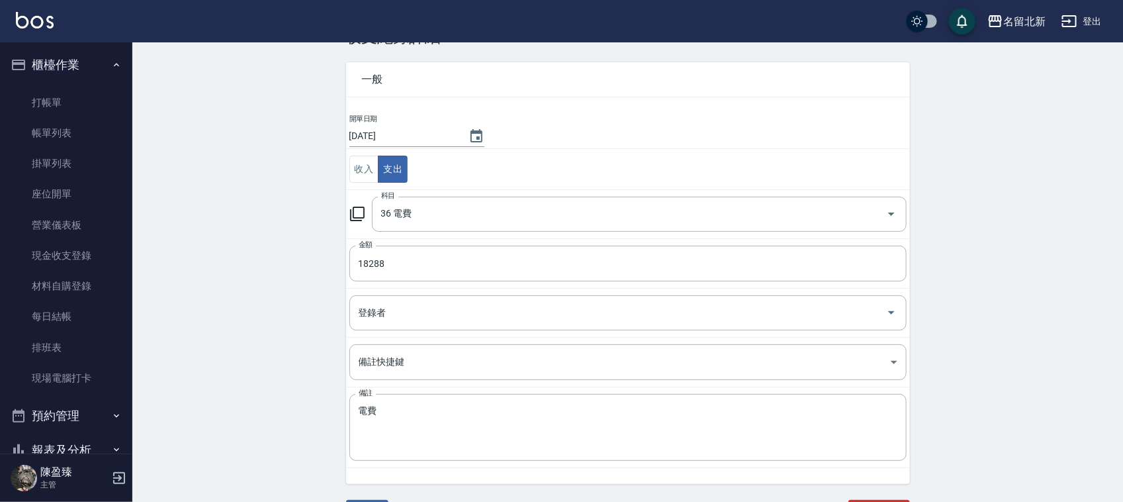
scroll to position [68, 0]
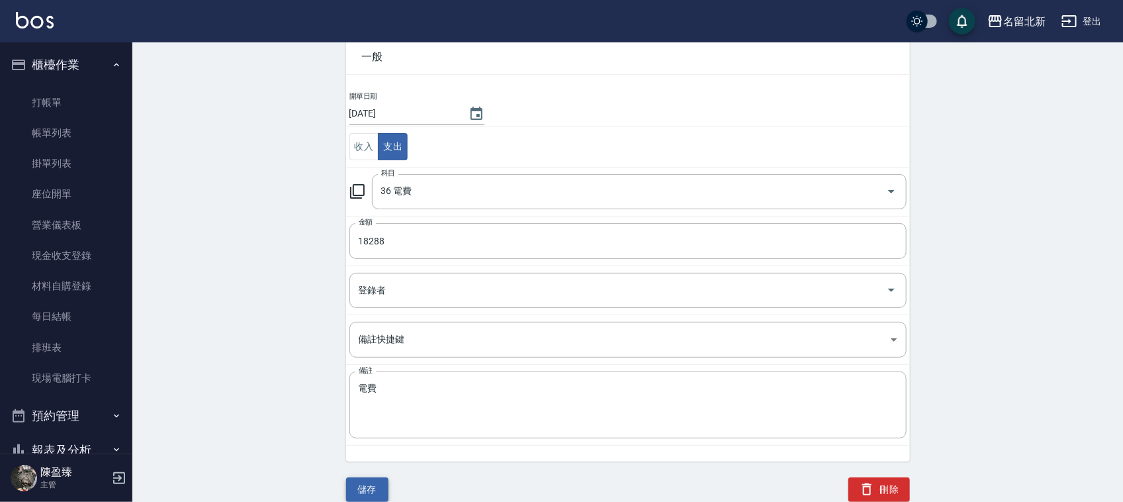
click at [382, 485] on button "儲存" at bounding box center [367, 489] width 42 height 24
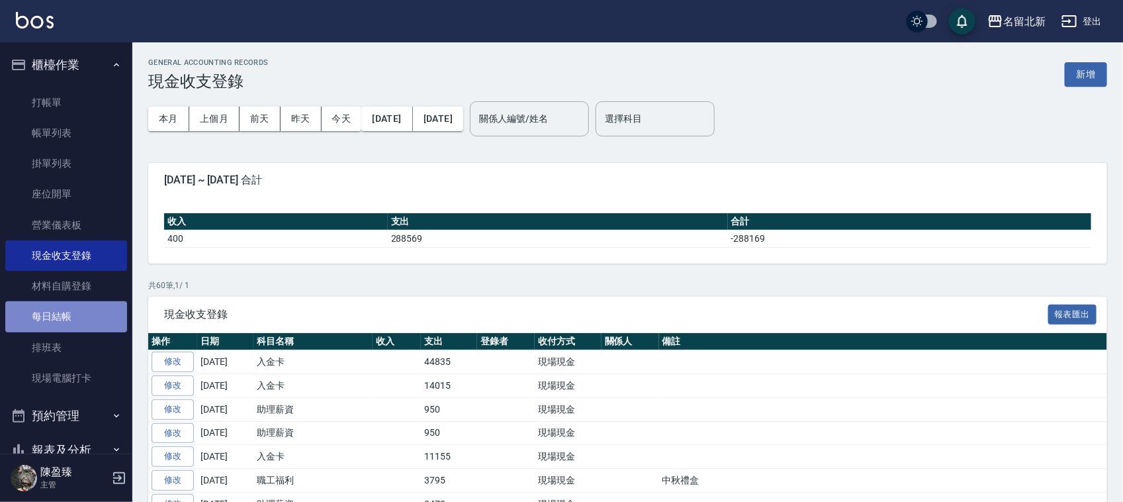
click at [71, 313] on link "每日結帳" at bounding box center [66, 316] width 122 height 30
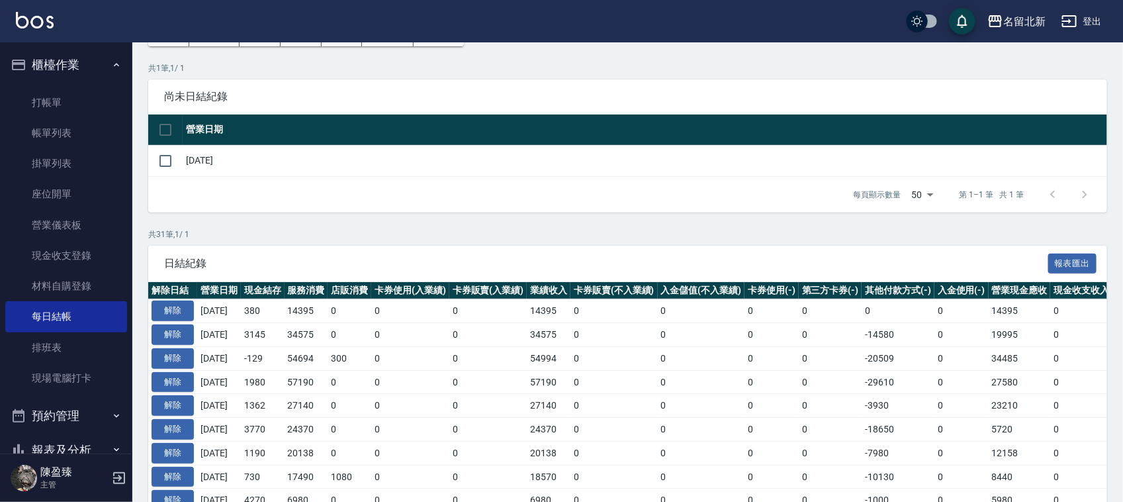
scroll to position [165, 0]
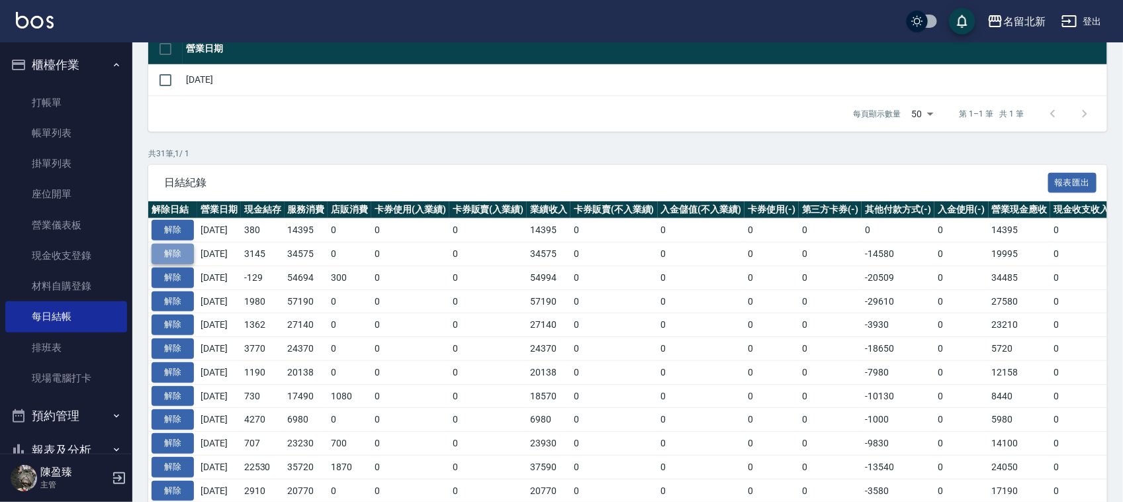
click at [180, 252] on button "解除" at bounding box center [173, 254] width 42 height 21
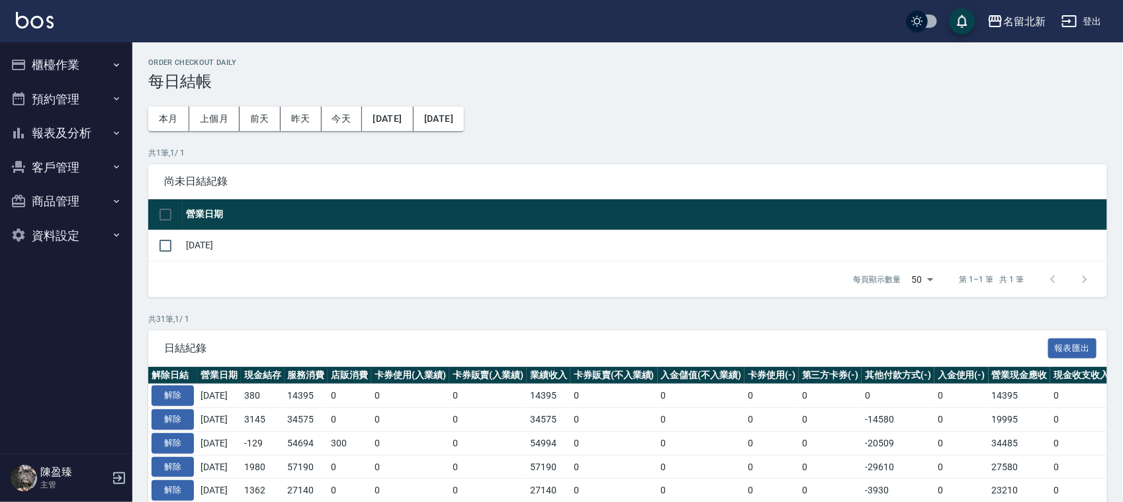
click at [41, 126] on button "報表及分析" at bounding box center [66, 133] width 122 height 34
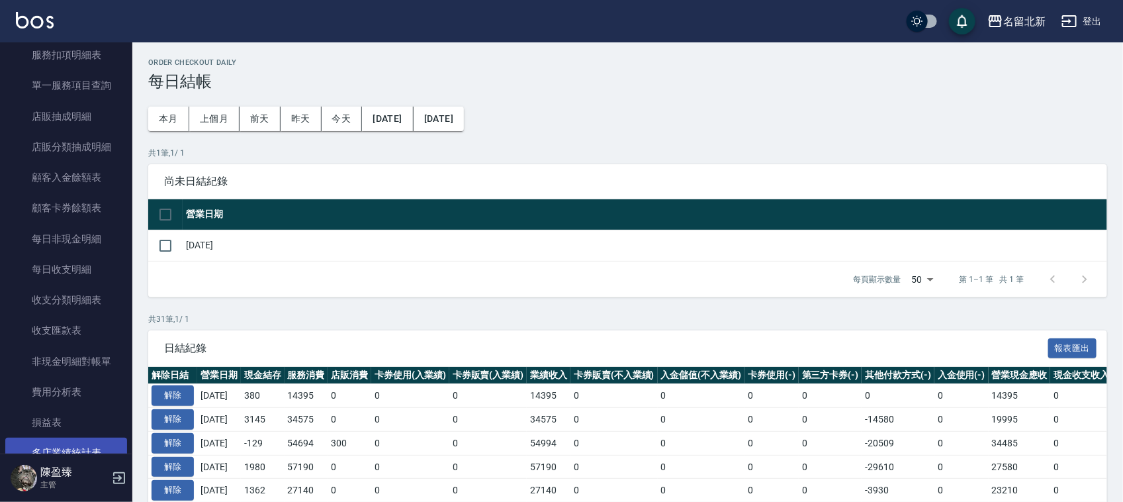
scroll to position [805, 0]
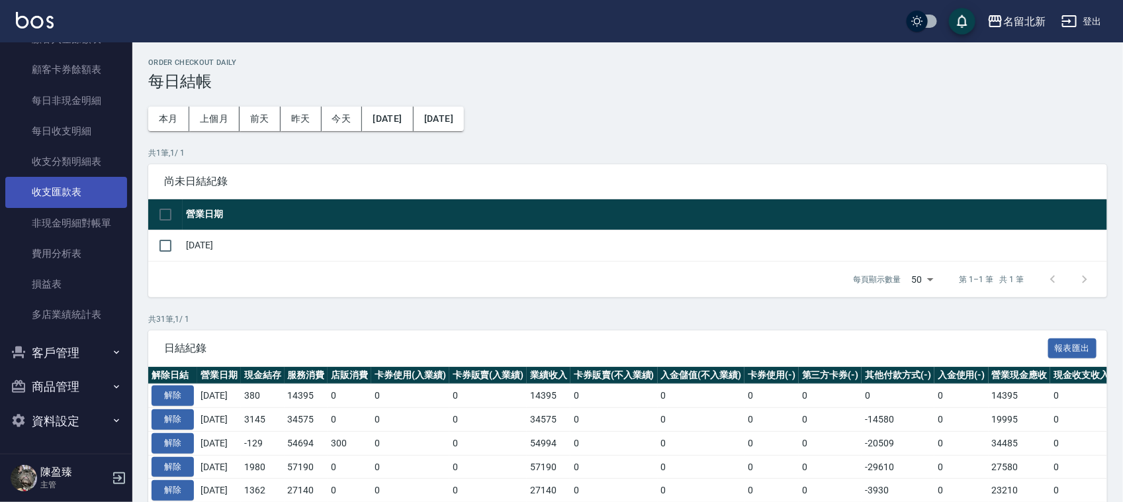
click at [74, 187] on link "收支匯款表" at bounding box center [66, 192] width 122 height 30
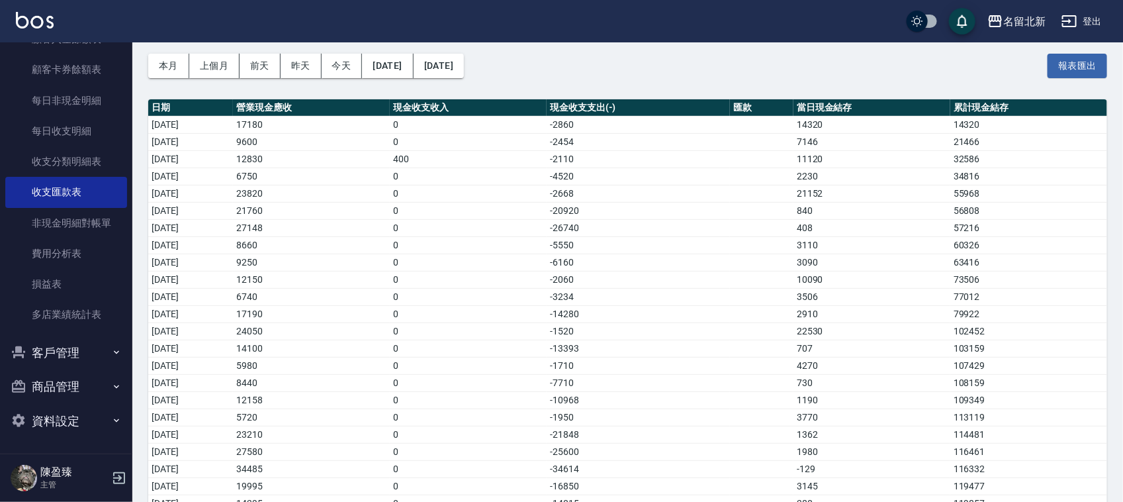
scroll to position [99, 0]
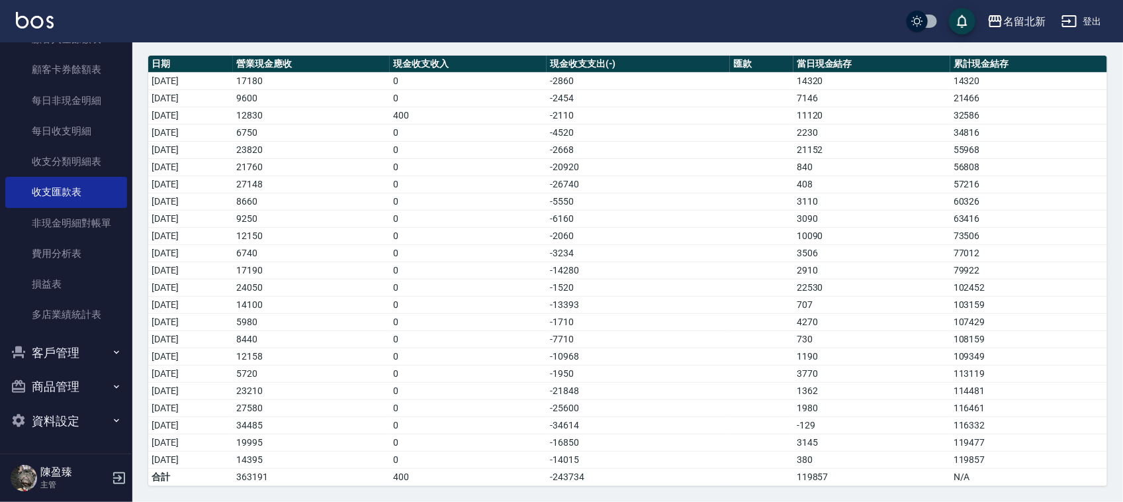
drag, startPoint x: 842, startPoint y: 425, endPoint x: 653, endPoint y: 293, distance: 230.5
click at [842, 424] on td "-129" at bounding box center [872, 424] width 157 height 17
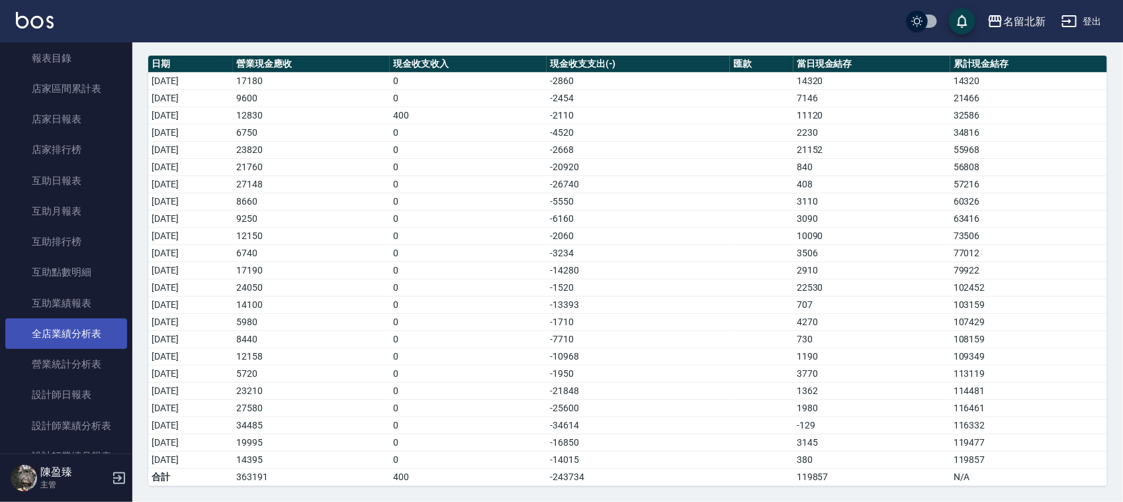
scroll to position [0, 0]
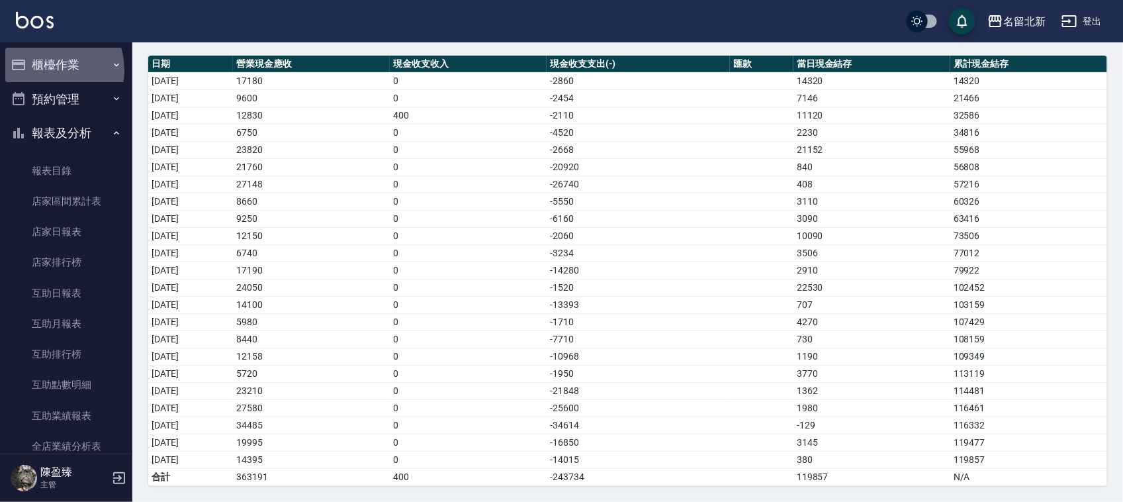
click at [44, 70] on button "櫃檯作業" at bounding box center [66, 65] width 122 height 34
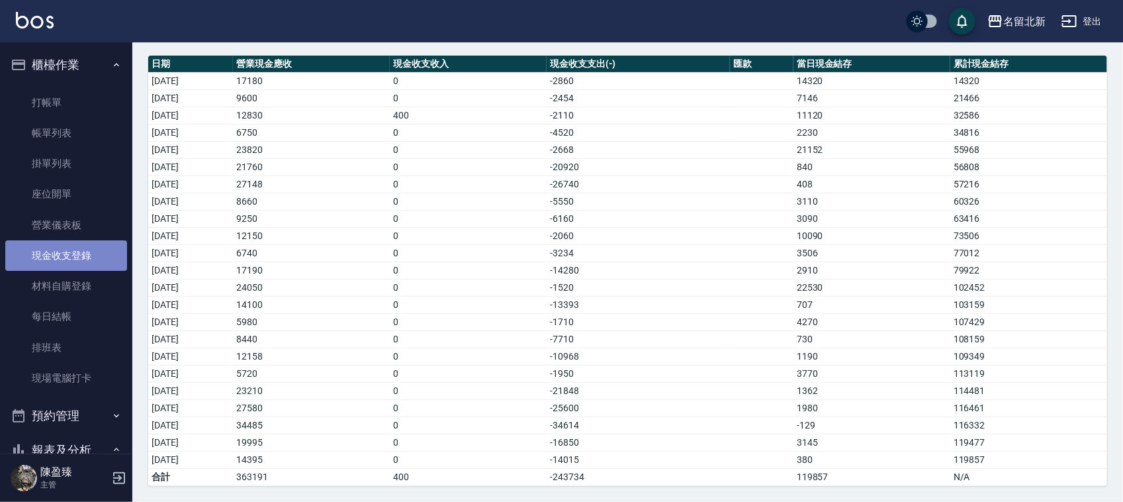
click at [81, 258] on link "現金收支登錄" at bounding box center [66, 255] width 122 height 30
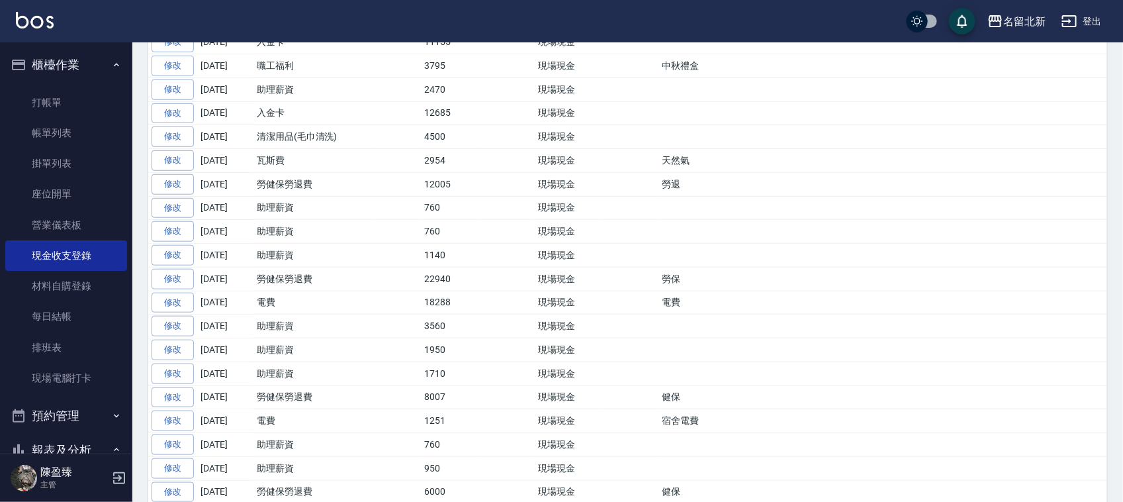
scroll to position [414, 0]
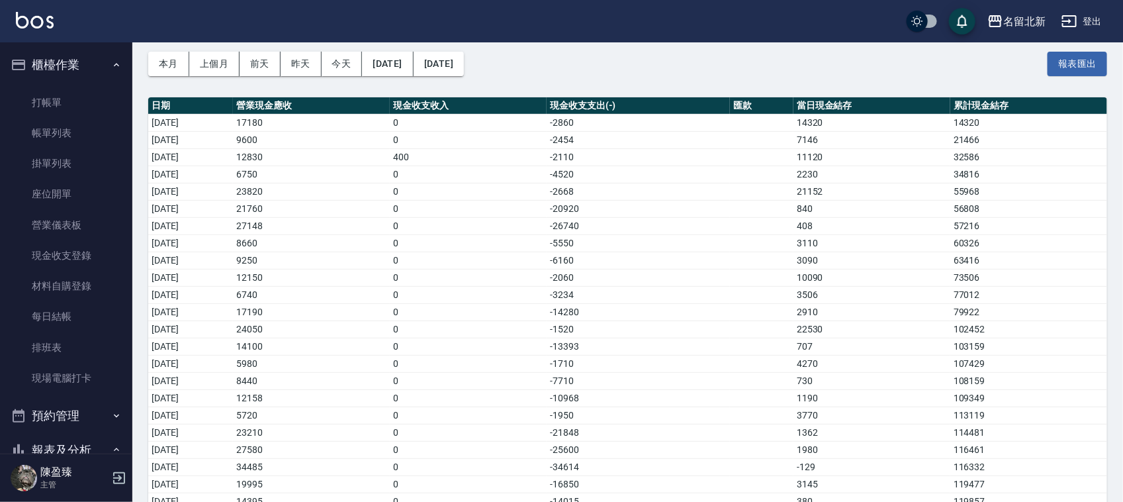
scroll to position [99, 0]
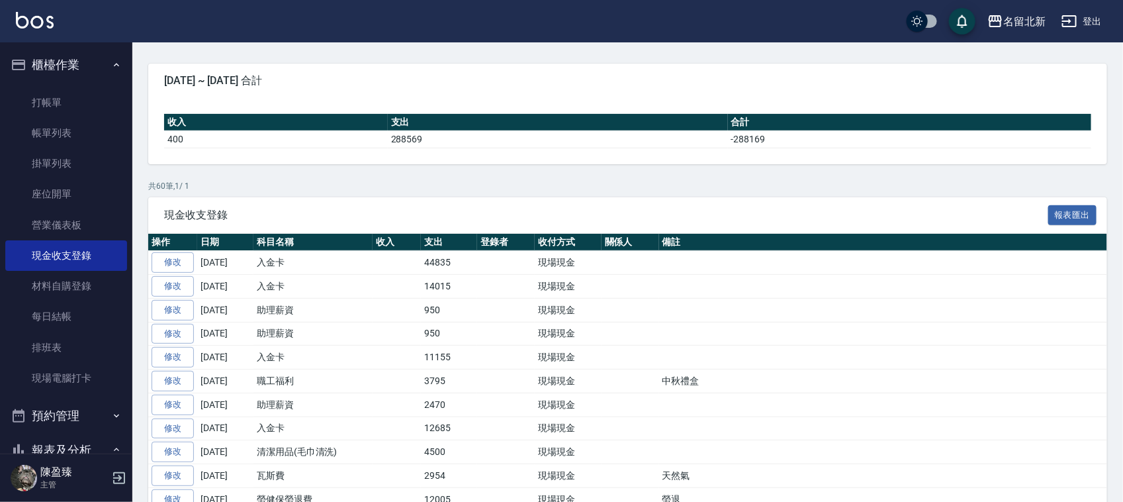
scroll to position [414, 0]
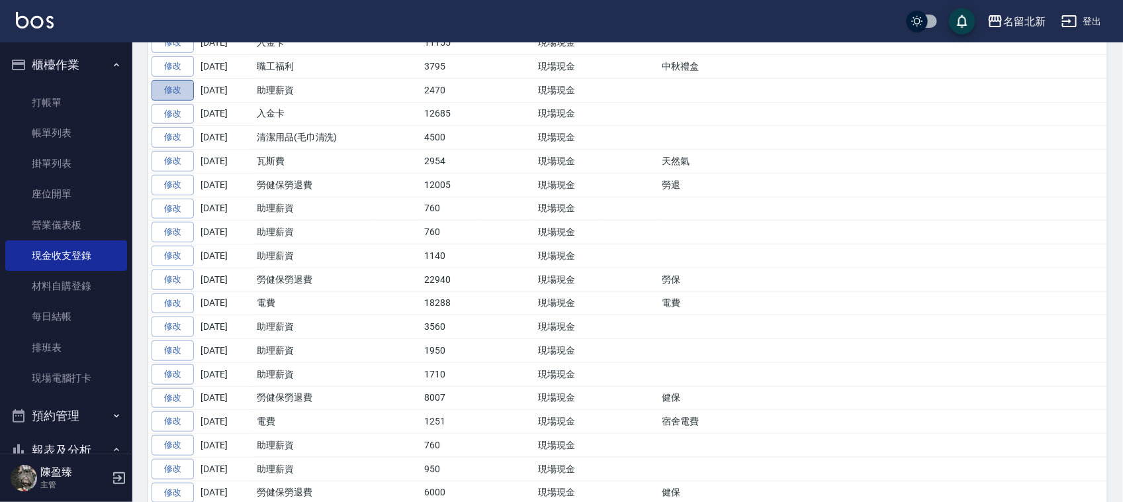
click at [177, 95] on link "修改" at bounding box center [173, 90] width 42 height 21
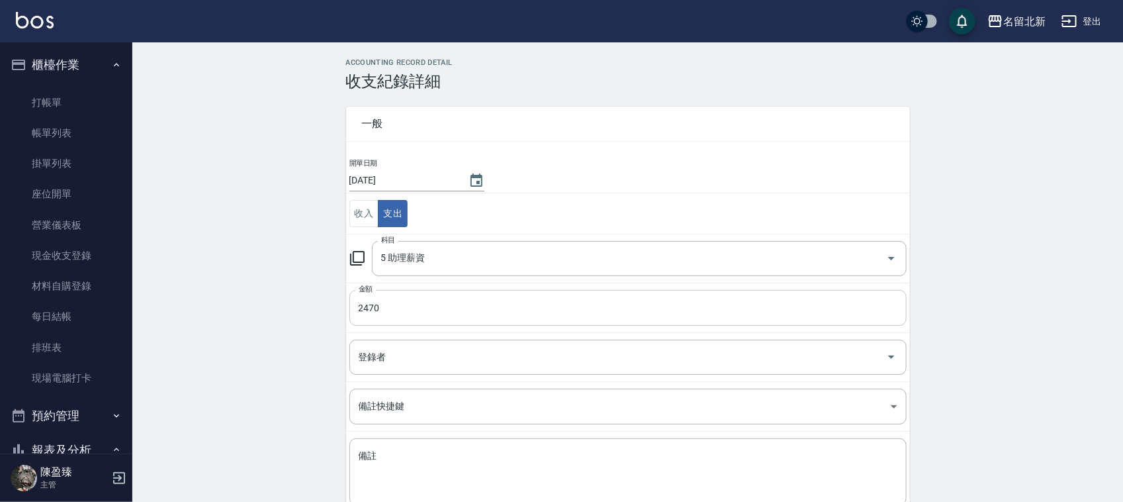
click at [385, 310] on input "2470" at bounding box center [627, 308] width 557 height 36
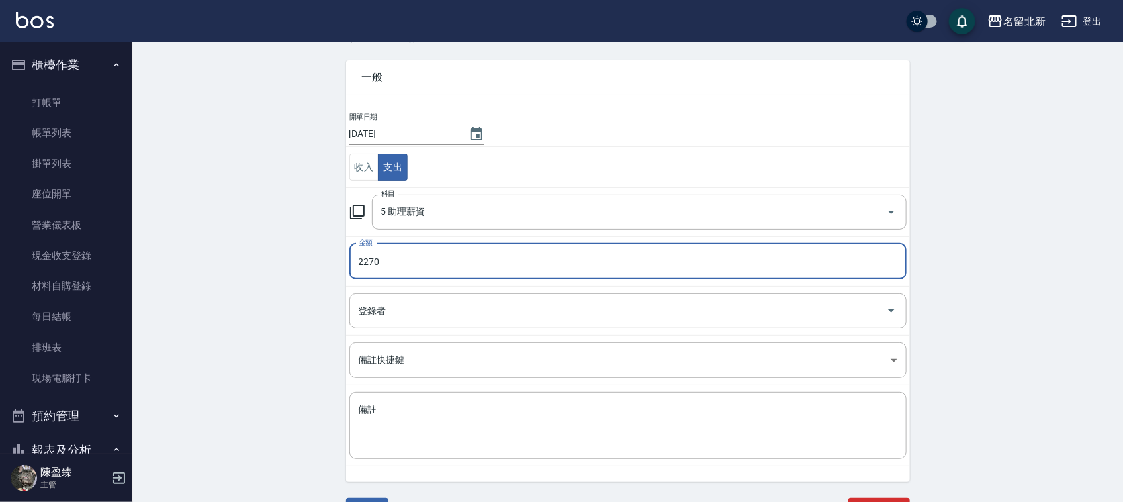
scroll to position [68, 0]
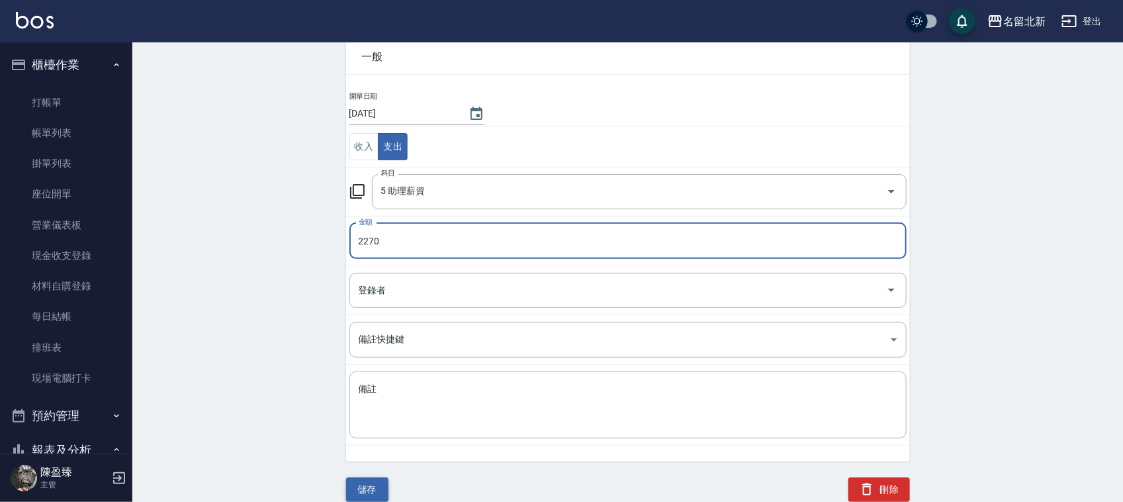
type input "2270"
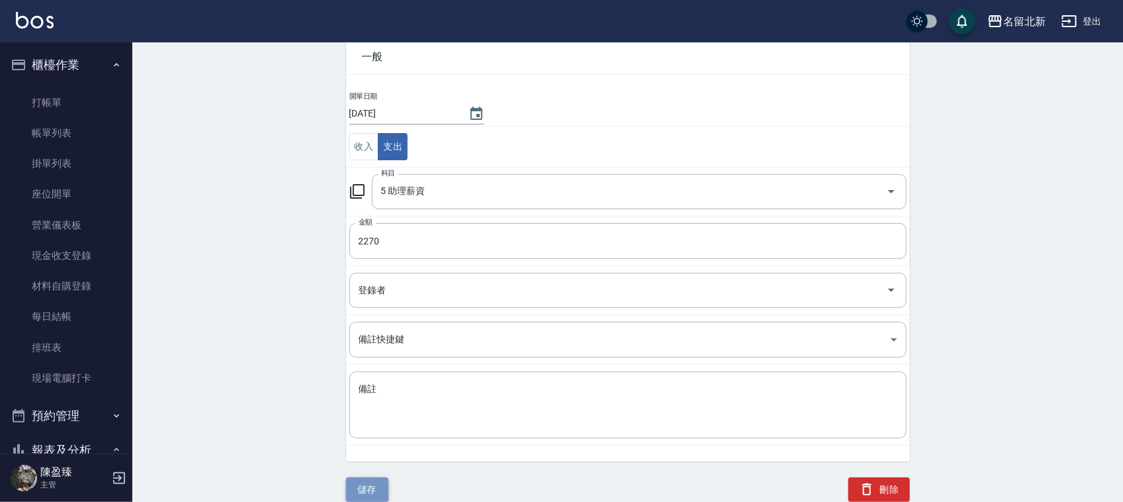
click at [373, 488] on button "儲存" at bounding box center [367, 489] width 42 height 24
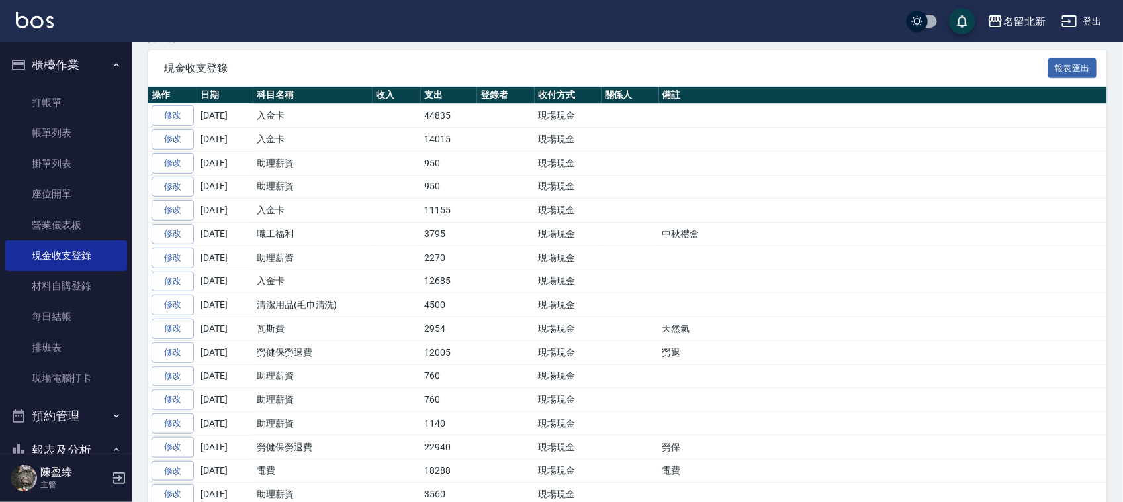
scroll to position [248, 0]
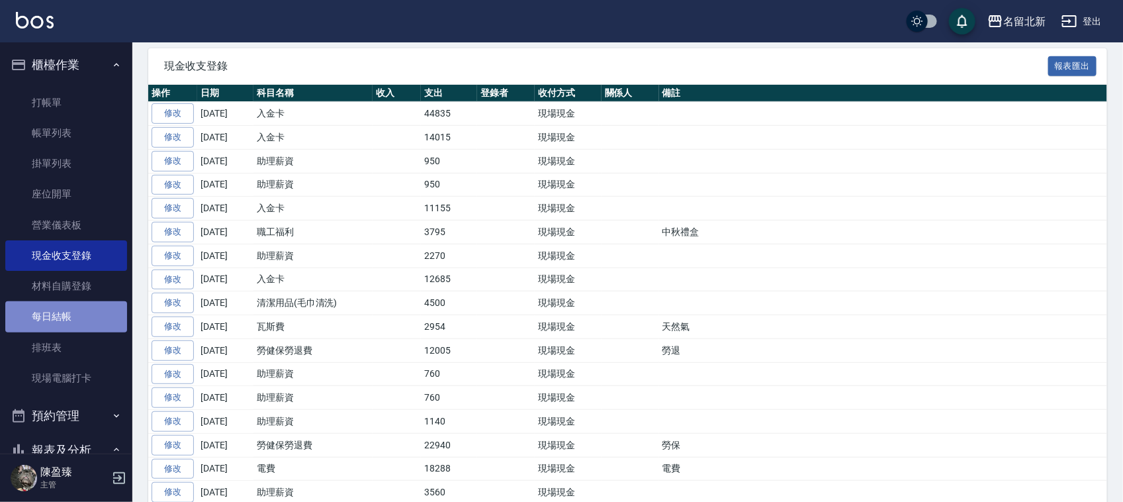
click at [68, 310] on link "每日結帳" at bounding box center [66, 316] width 122 height 30
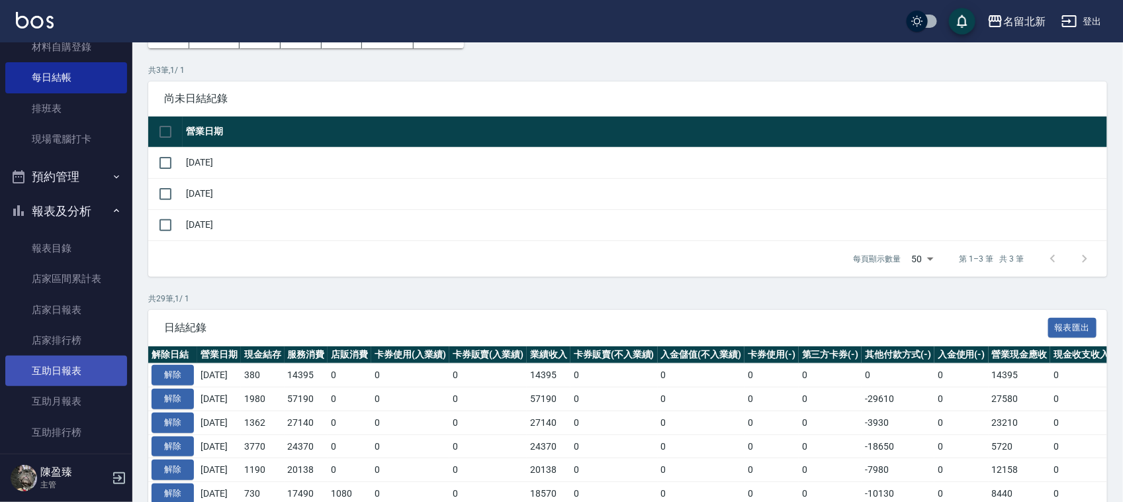
scroll to position [248, 0]
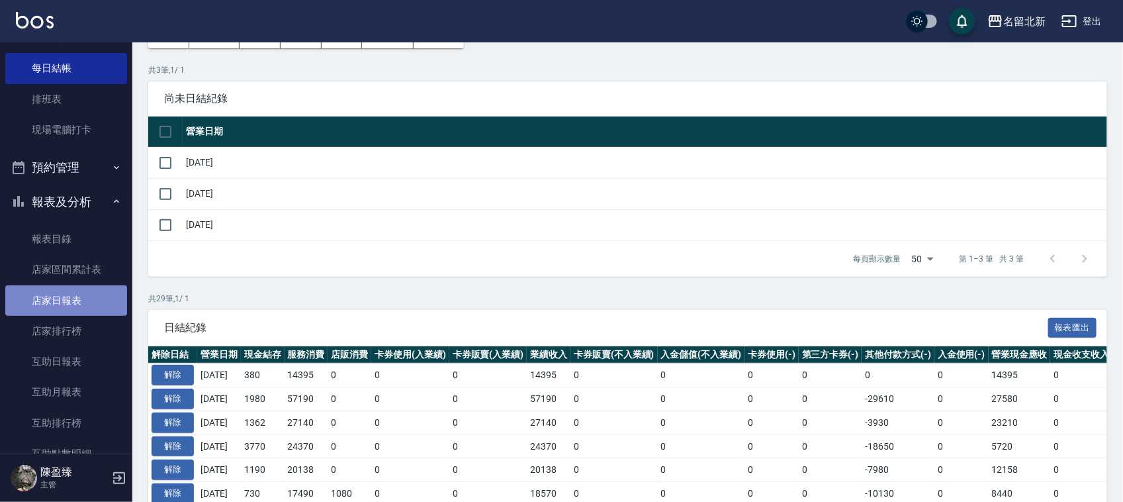
click at [66, 288] on link "店家日報表" at bounding box center [66, 300] width 122 height 30
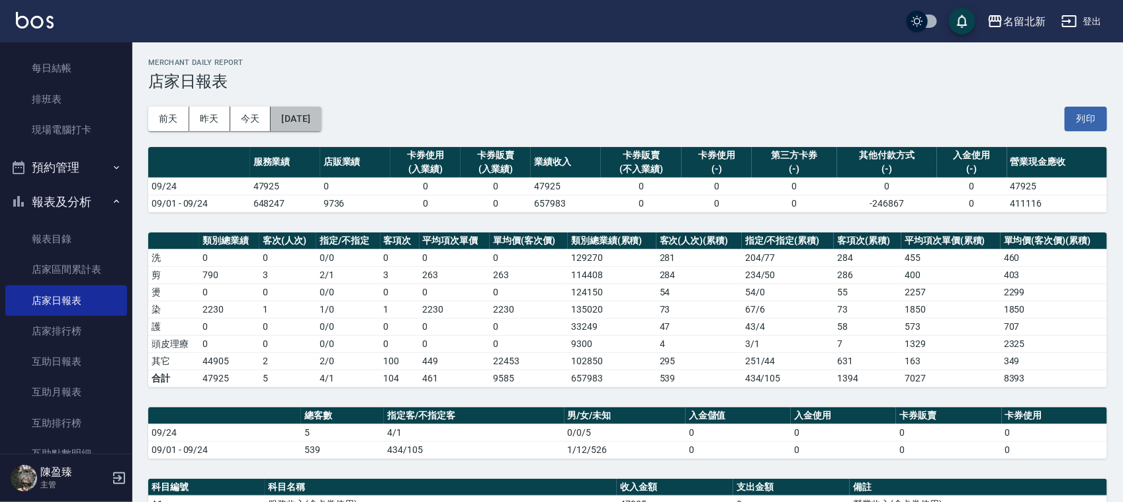
click at [321, 107] on button "[DATE]" at bounding box center [296, 119] width 50 height 24
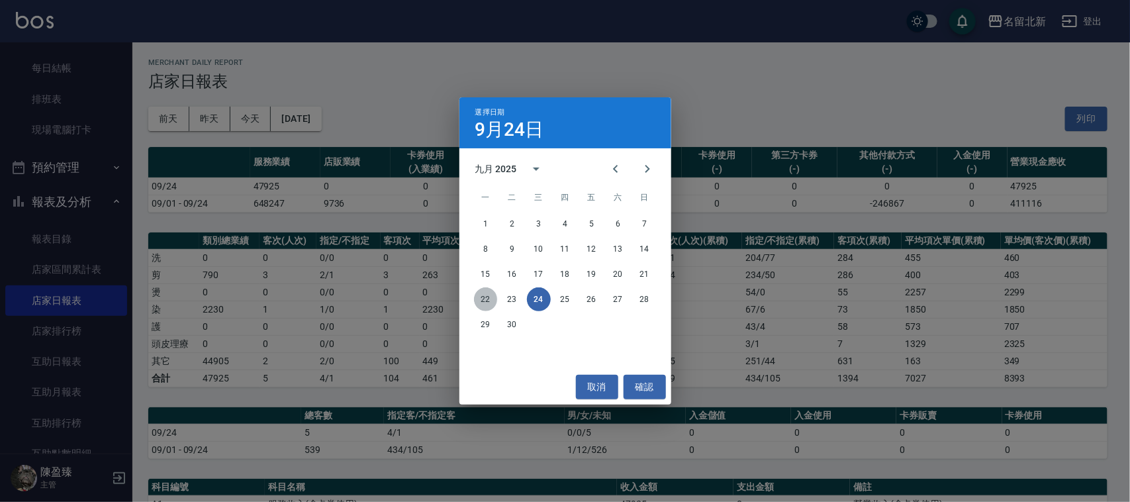
click at [481, 295] on button "22" at bounding box center [486, 299] width 24 height 24
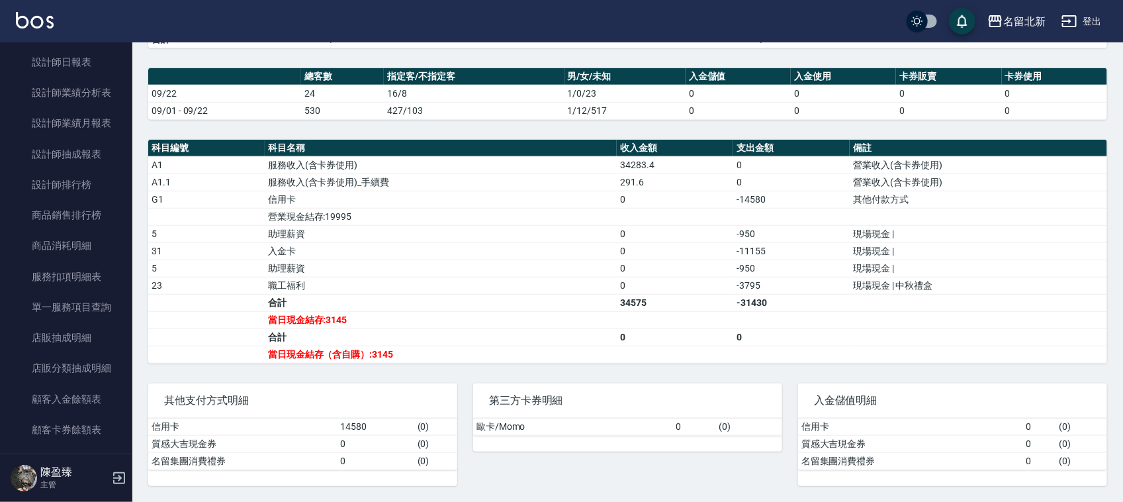
scroll to position [993, 0]
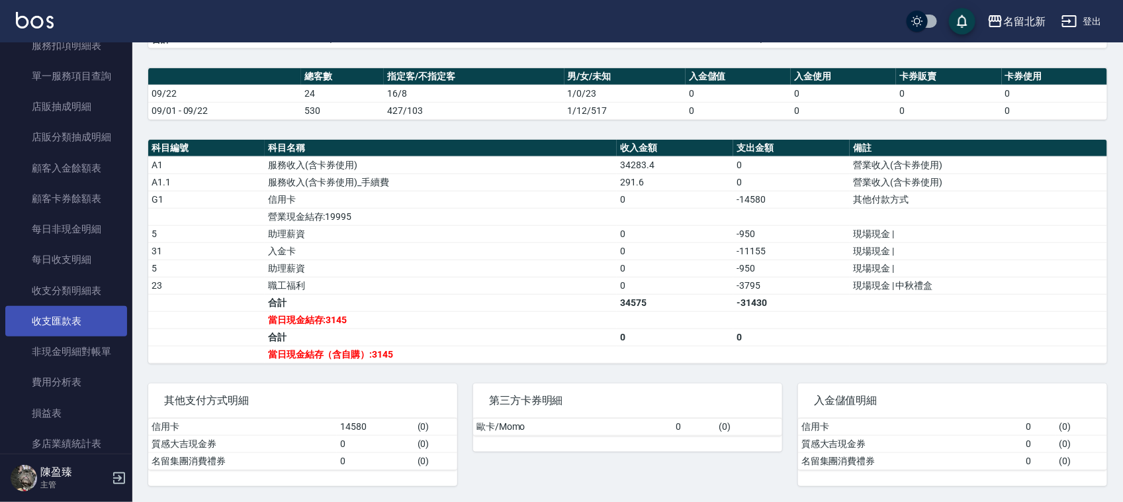
click at [84, 322] on link "收支匯款表" at bounding box center [66, 321] width 122 height 30
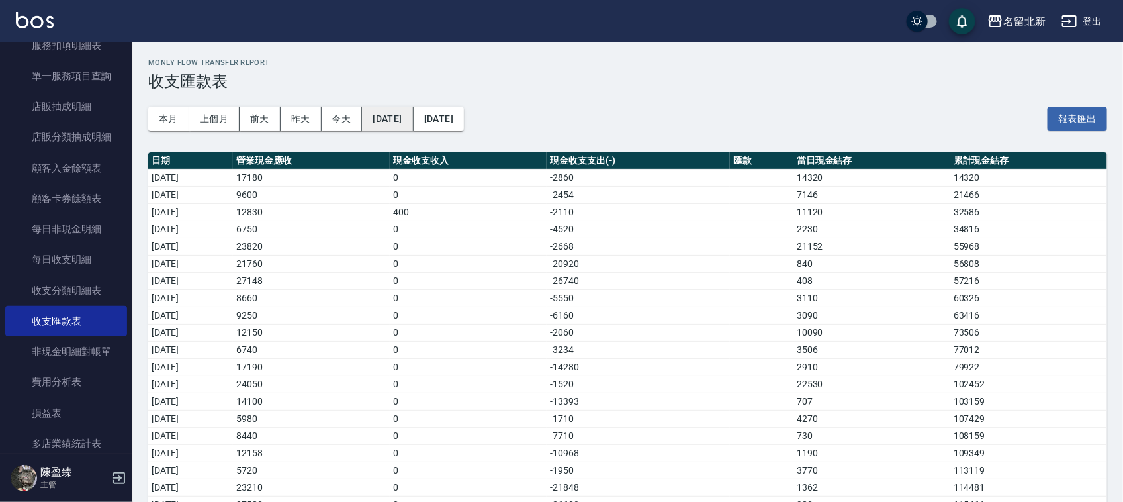
click at [413, 120] on button "[DATE]" at bounding box center [387, 119] width 51 height 24
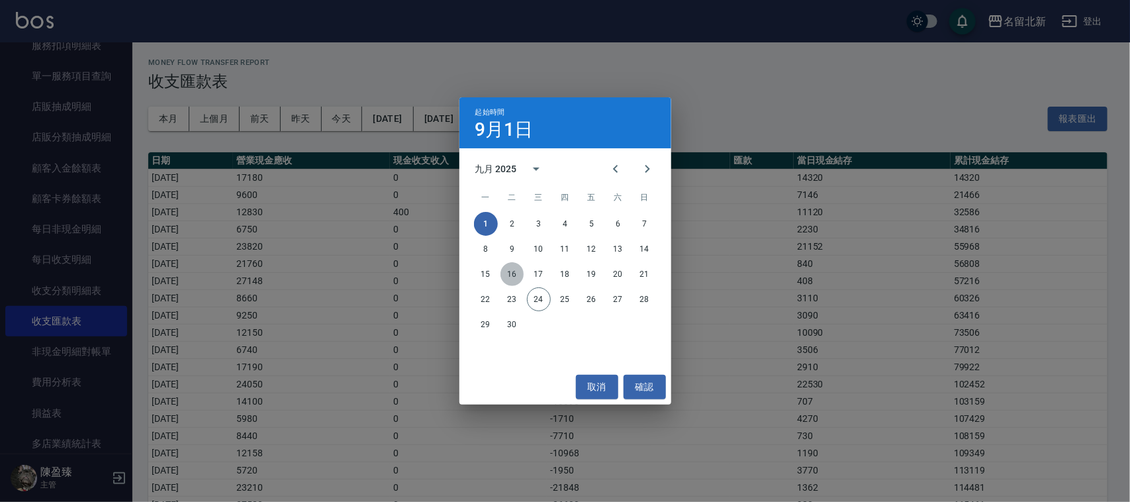
click at [513, 275] on button "16" at bounding box center [512, 274] width 24 height 24
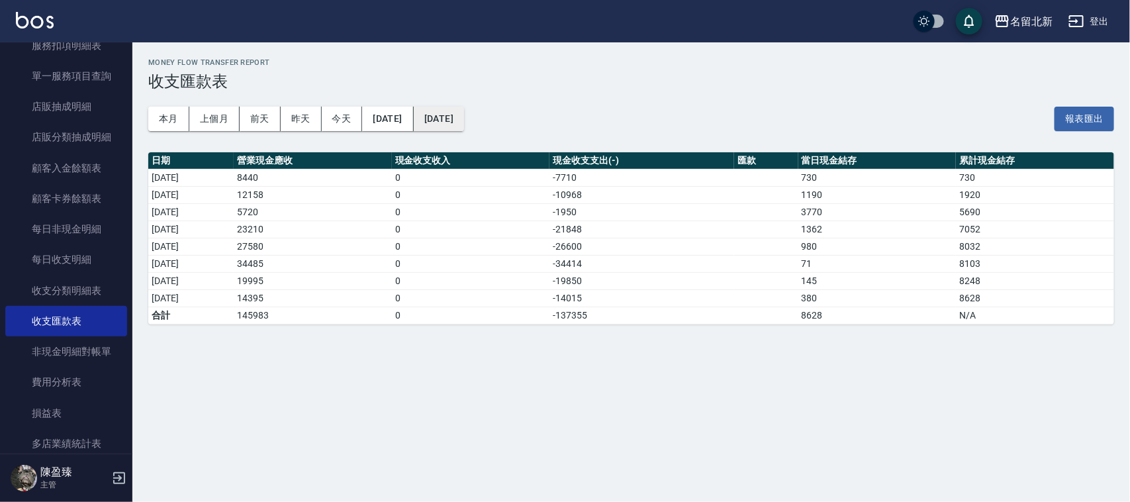
click at [464, 121] on button "[DATE]" at bounding box center [439, 119] width 50 height 24
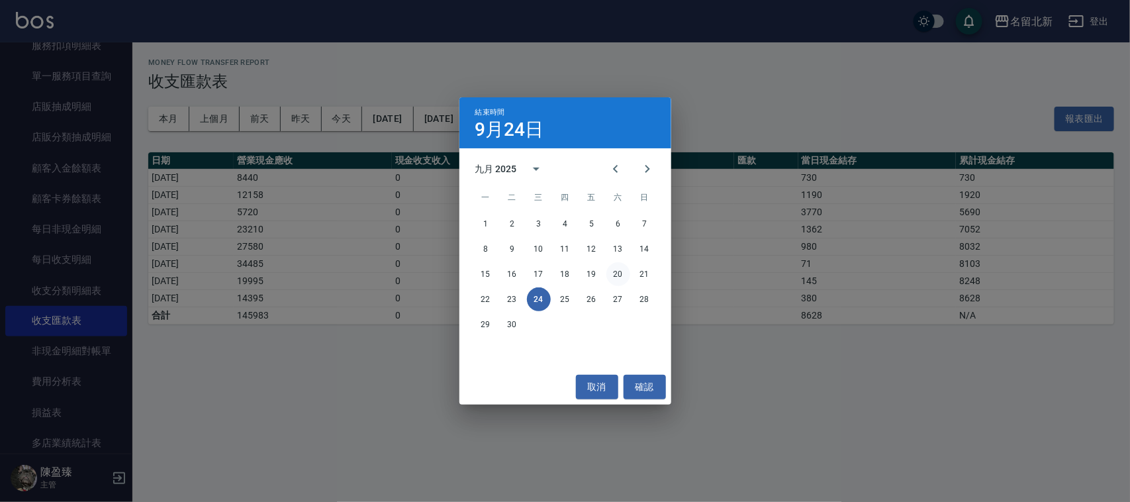
click at [616, 270] on button "20" at bounding box center [618, 274] width 24 height 24
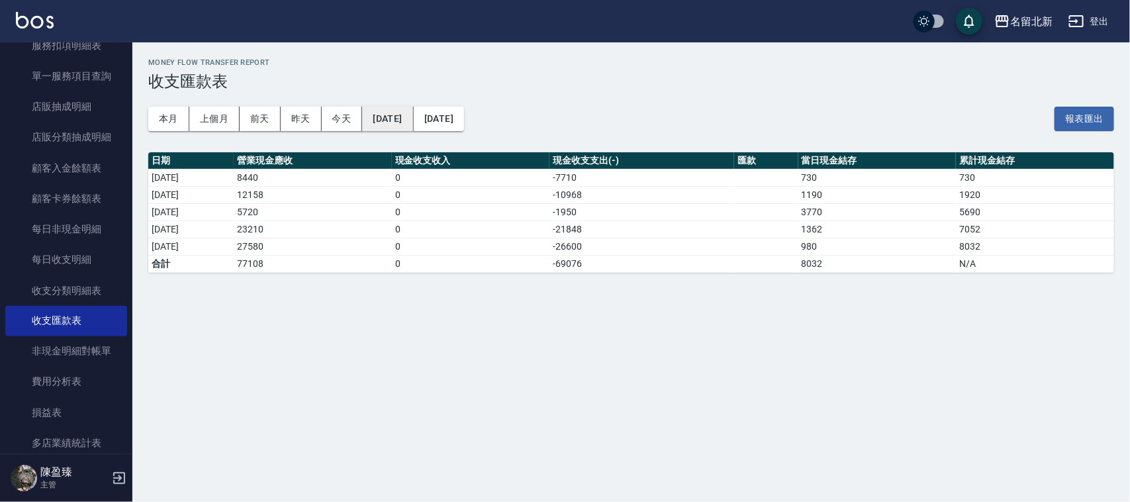
click at [391, 113] on button "[DATE]" at bounding box center [387, 119] width 51 height 24
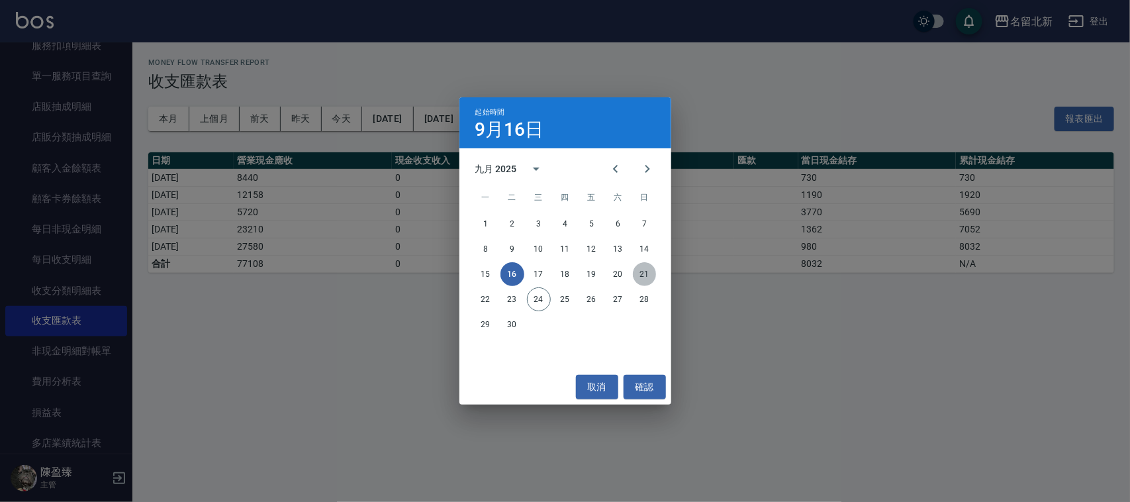
click at [643, 275] on button "21" at bounding box center [645, 274] width 24 height 24
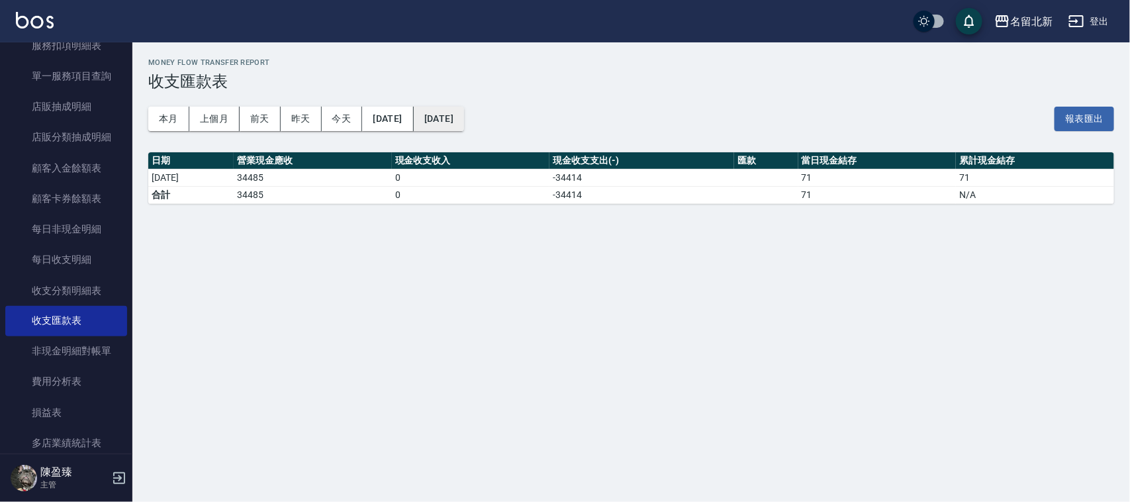
click at [464, 120] on button "[DATE]" at bounding box center [439, 119] width 50 height 24
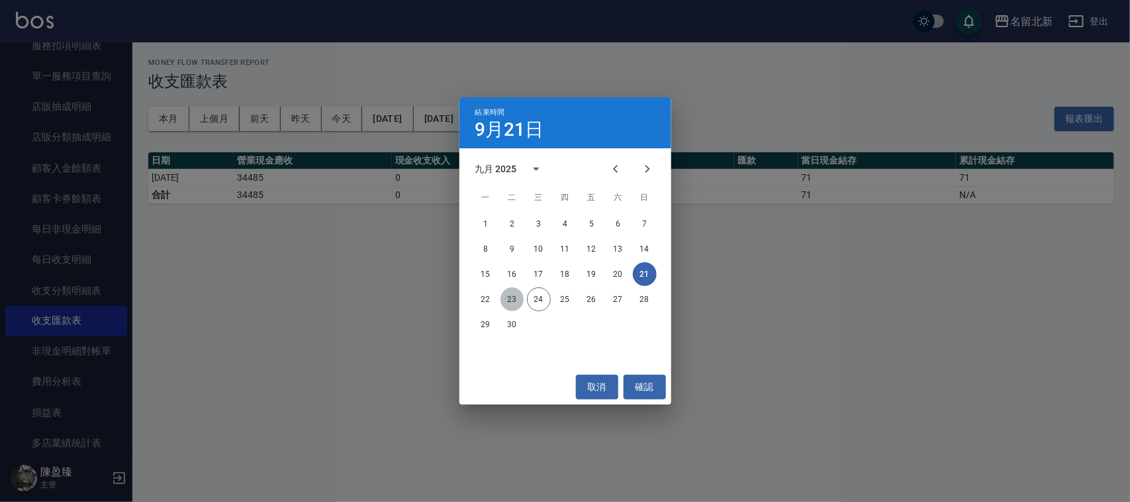
click at [511, 293] on button "23" at bounding box center [512, 299] width 24 height 24
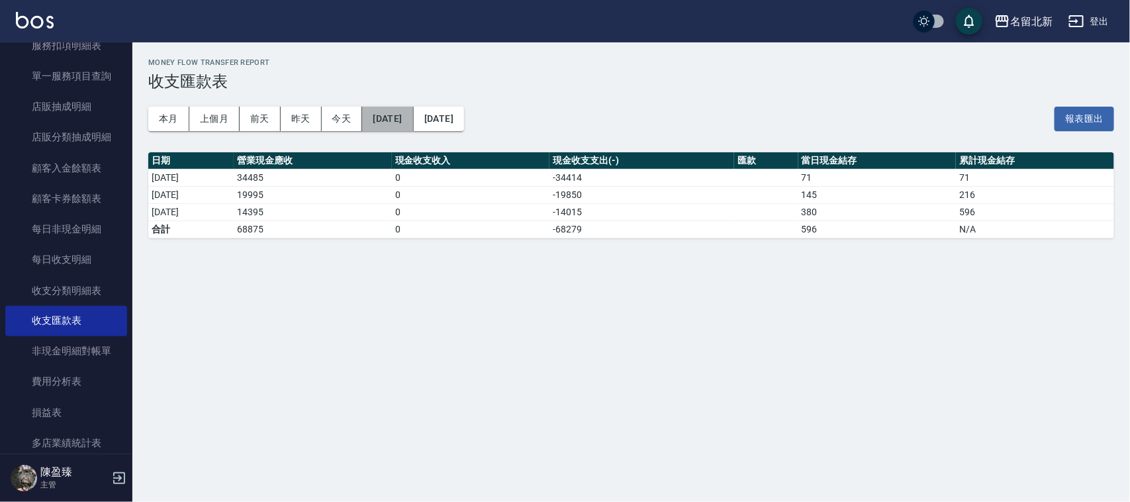
click at [413, 111] on button "[DATE]" at bounding box center [387, 119] width 51 height 24
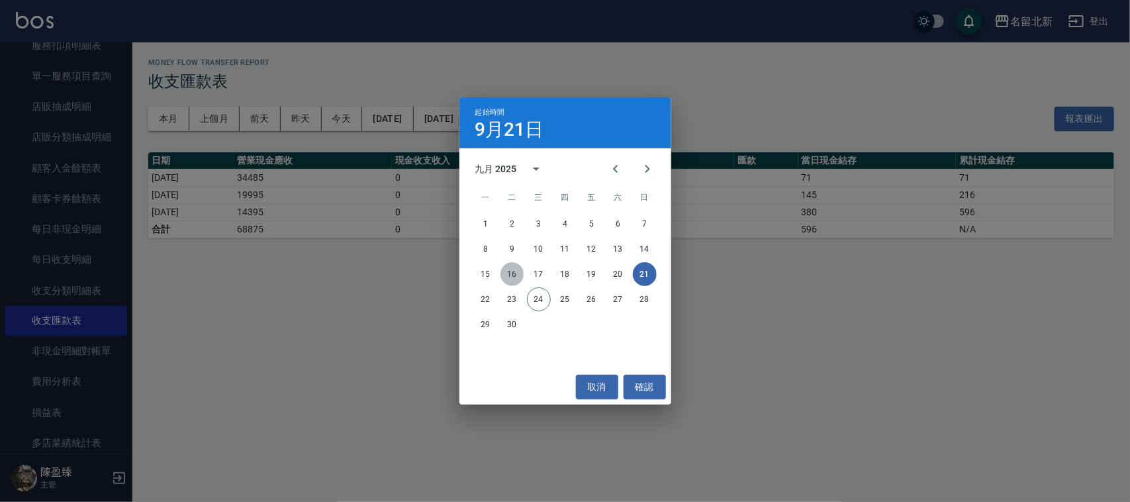
click at [512, 270] on button "16" at bounding box center [512, 274] width 24 height 24
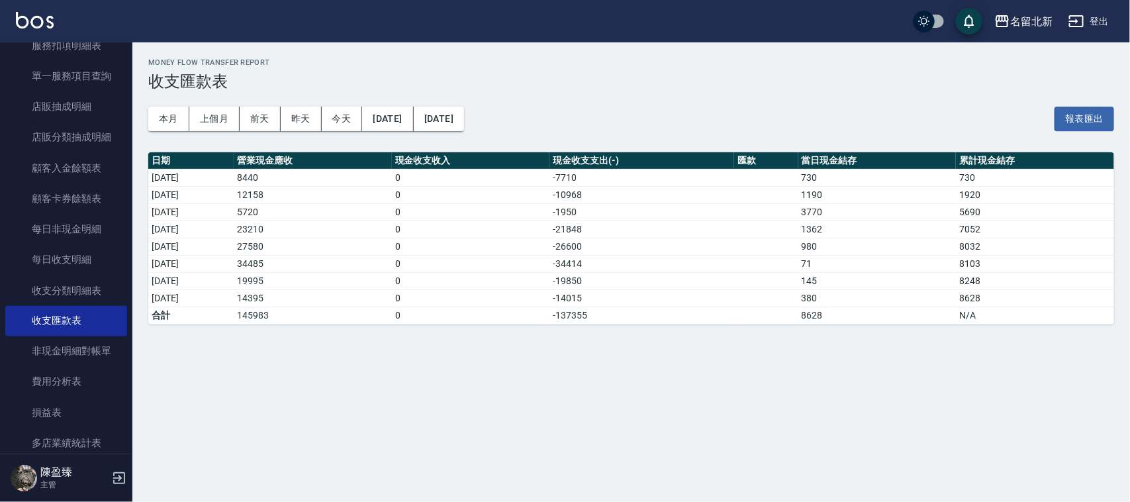
drag, startPoint x: 480, startPoint y: 104, endPoint x: 488, endPoint y: 104, distance: 7.9
click at [481, 103] on div "本月 上個月 前天 昨天 今天 2025/09/16 2025/09/23 報表匯出" at bounding box center [631, 119] width 966 height 56
click at [464, 120] on button "[DATE]" at bounding box center [439, 119] width 50 height 24
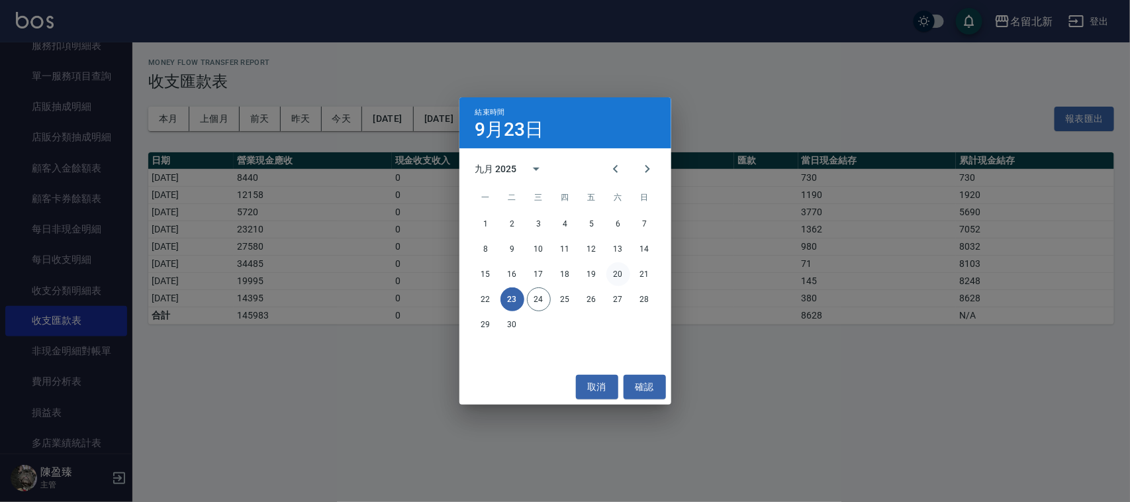
click at [620, 270] on button "20" at bounding box center [618, 274] width 24 height 24
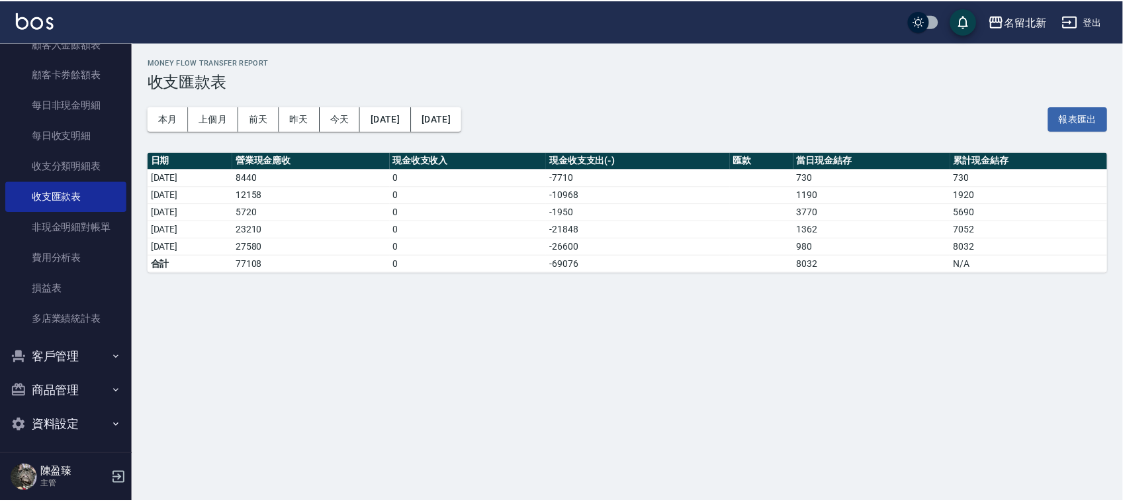
scroll to position [1121, 0]
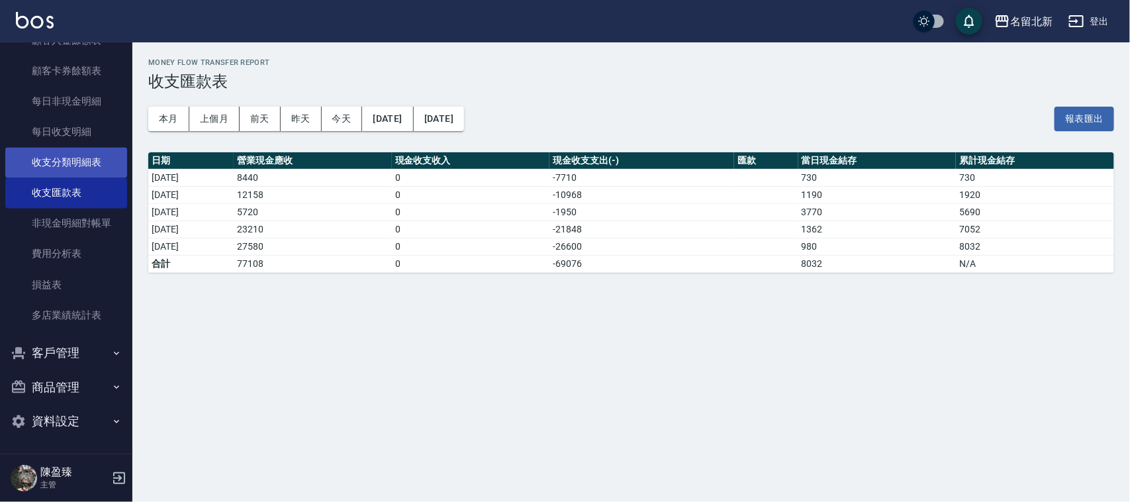
click at [71, 158] on link "收支分類明細表" at bounding box center [66, 163] width 122 height 30
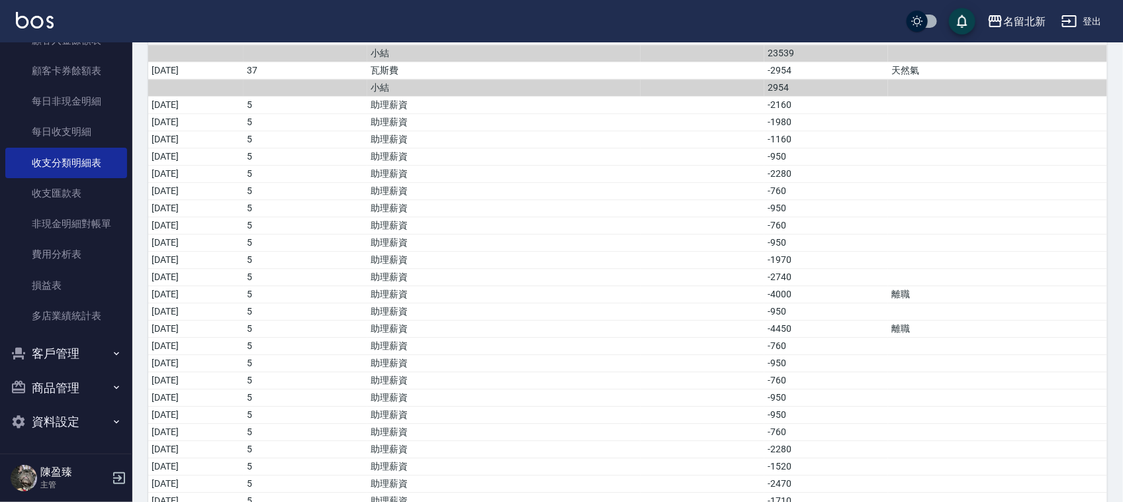
scroll to position [1295, 0]
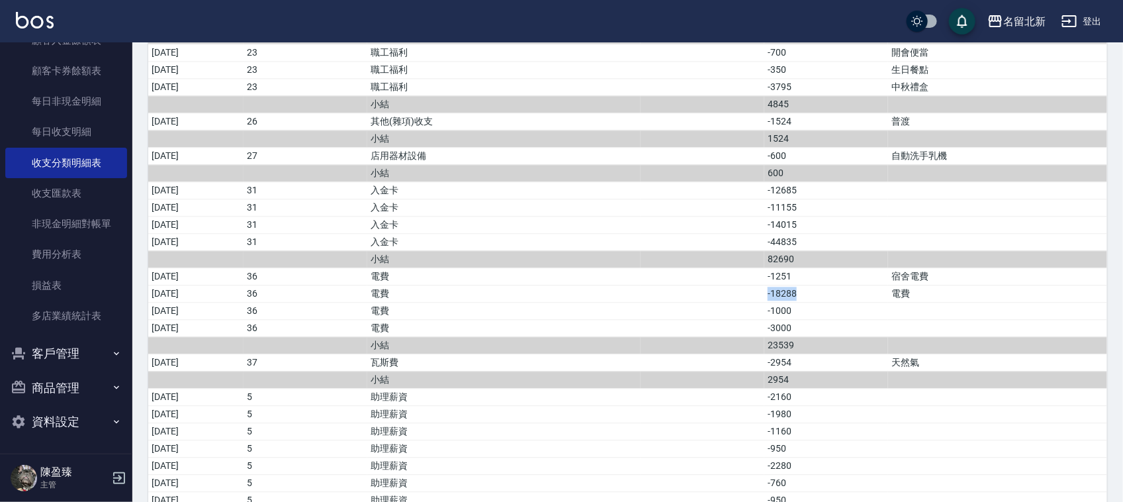
drag, startPoint x: 892, startPoint y: 306, endPoint x: 766, endPoint y: 313, distance: 126.0
click at [742, 302] on tr "2025/09/19 36 電費 -18288 電費" at bounding box center [627, 293] width 959 height 17
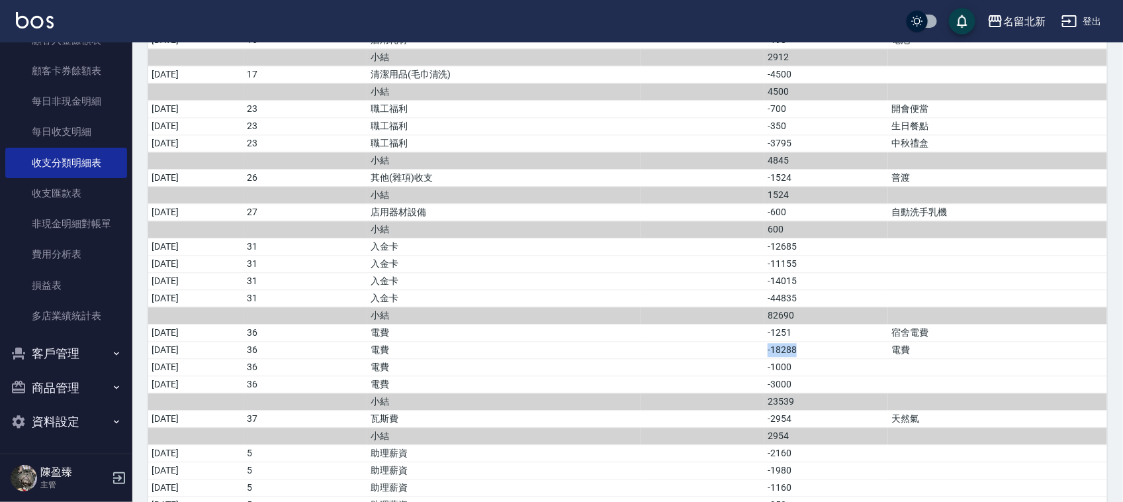
scroll to position [1213, 0]
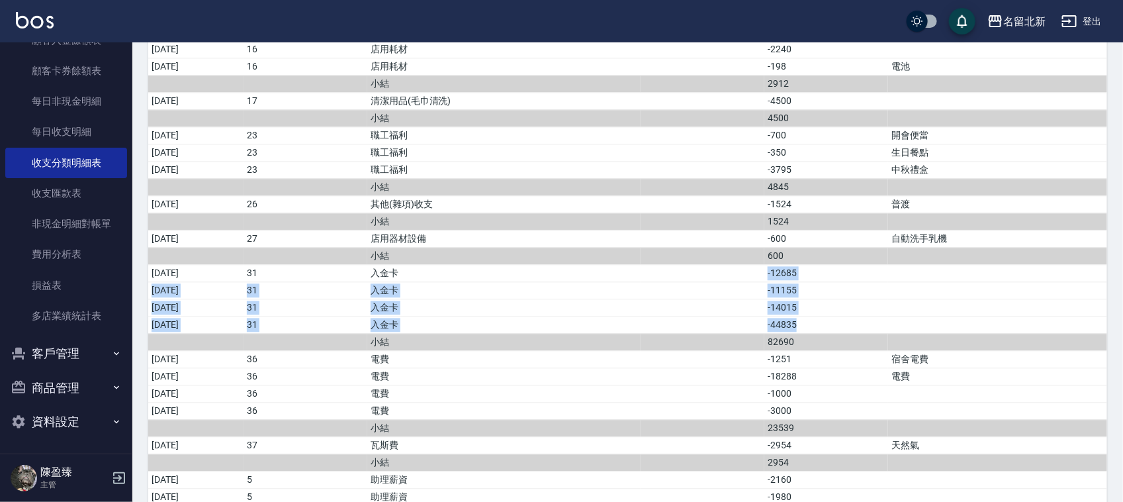
drag, startPoint x: 860, startPoint y: 342, endPoint x: 808, endPoint y: 283, distance: 78.3
click at [808, 283] on tbody "2025/09/01 營業收入 21720 2025/09/02 營業收入 18090 2025/09/03 營業收入 17800 2025/09/04 營業…" at bounding box center [627, 83] width 959 height 2254
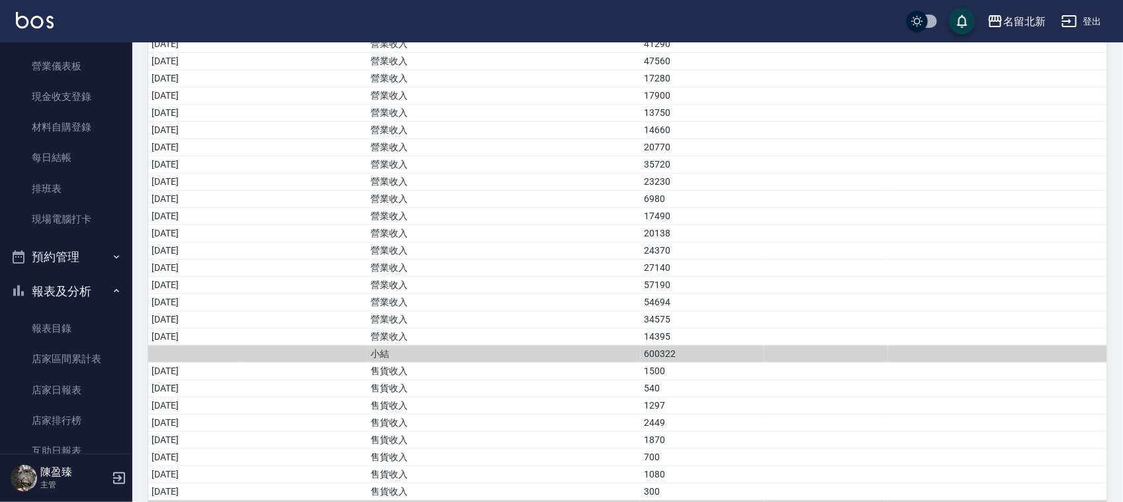
scroll to position [331, 0]
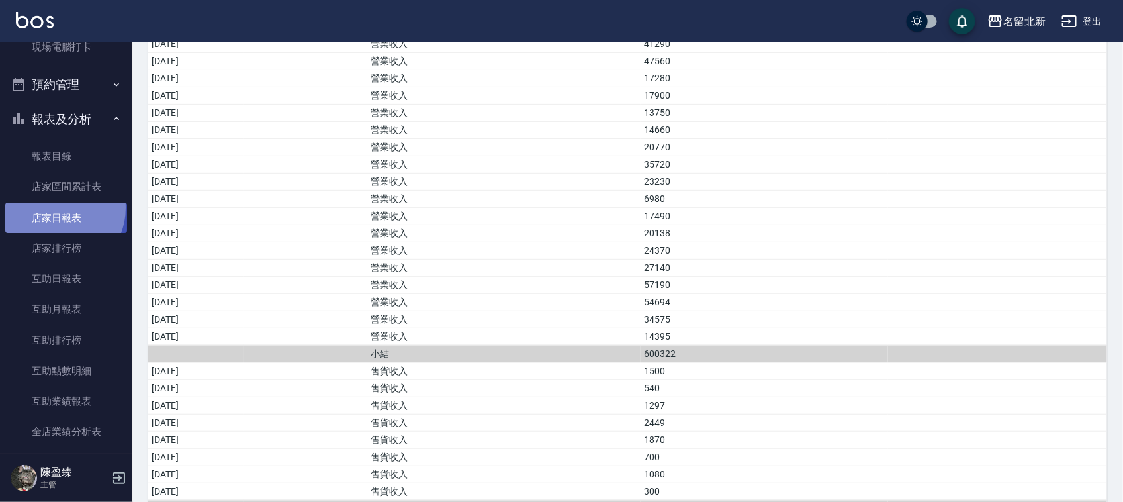
click at [54, 206] on link "店家日報表" at bounding box center [66, 218] width 122 height 30
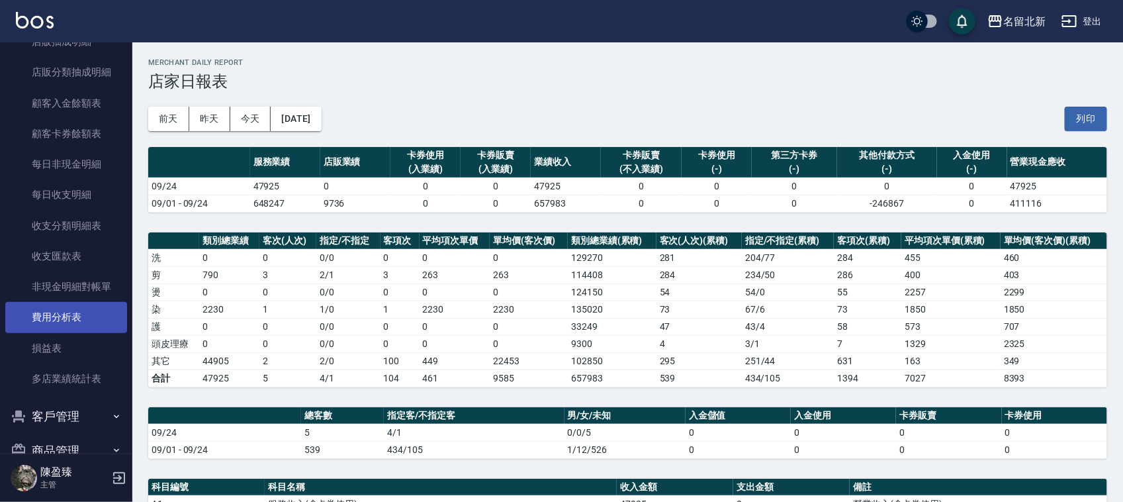
scroll to position [1121, 0]
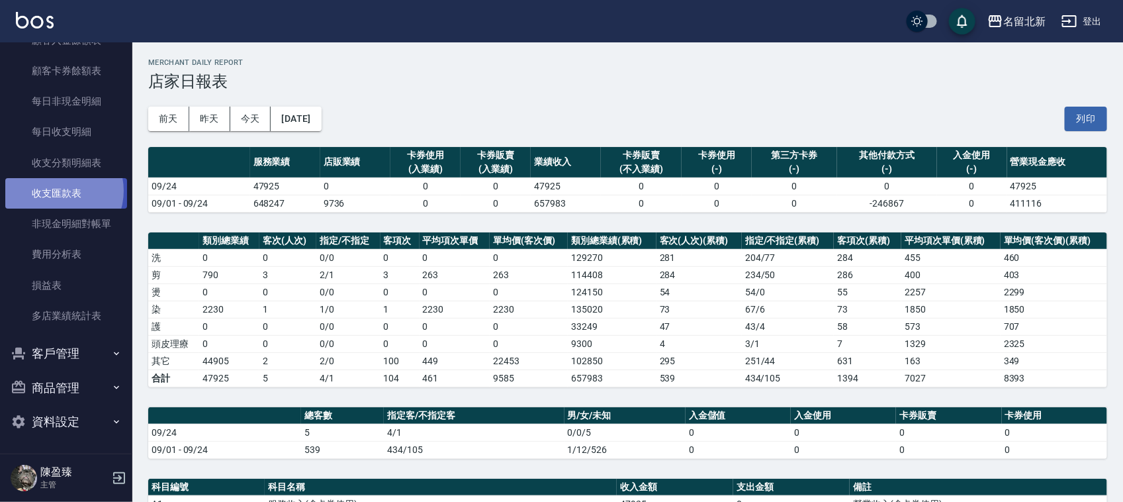
click at [57, 190] on link "收支匯款表" at bounding box center [66, 193] width 122 height 30
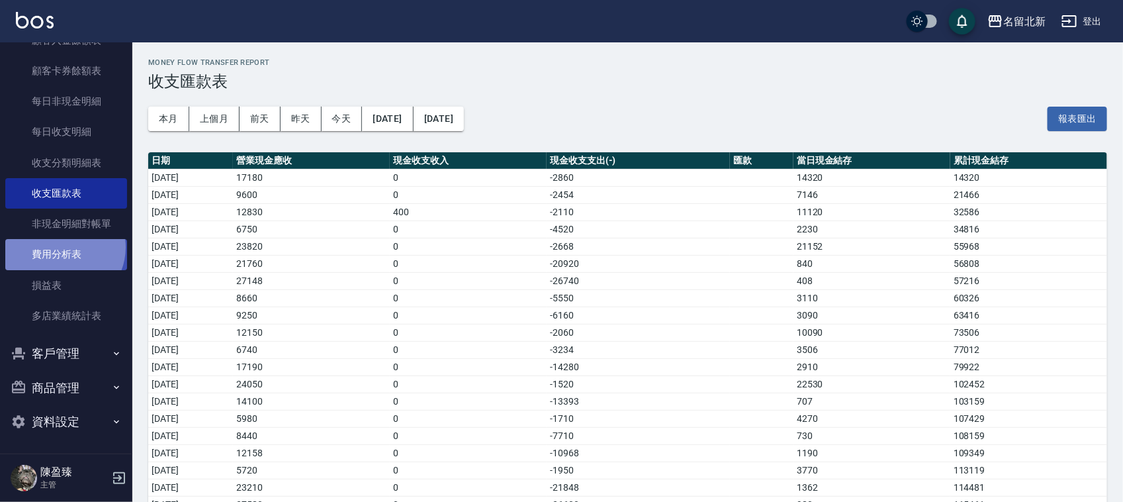
click at [61, 246] on link "費用分析表" at bounding box center [66, 254] width 122 height 30
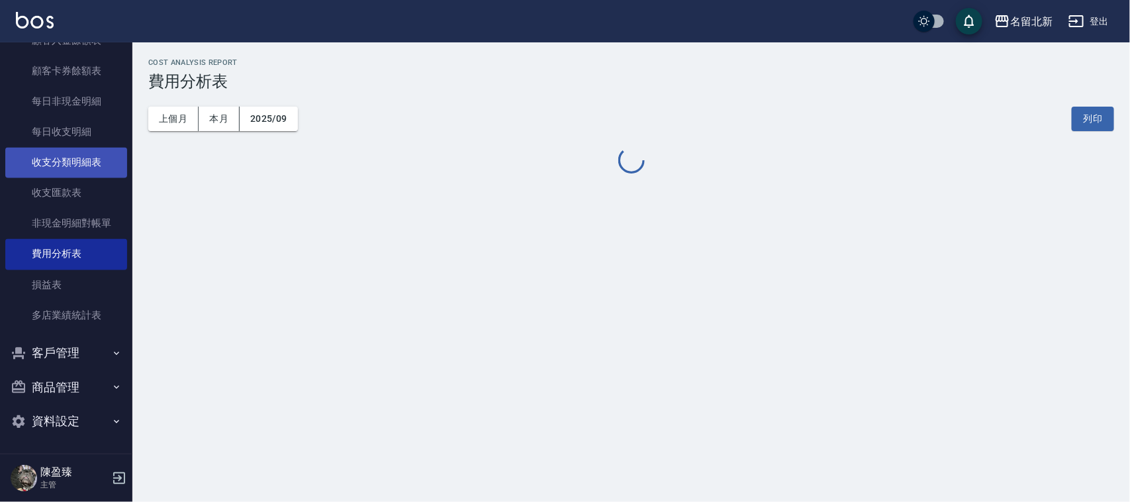
click at [58, 154] on link "收支分類明細表" at bounding box center [66, 163] width 122 height 30
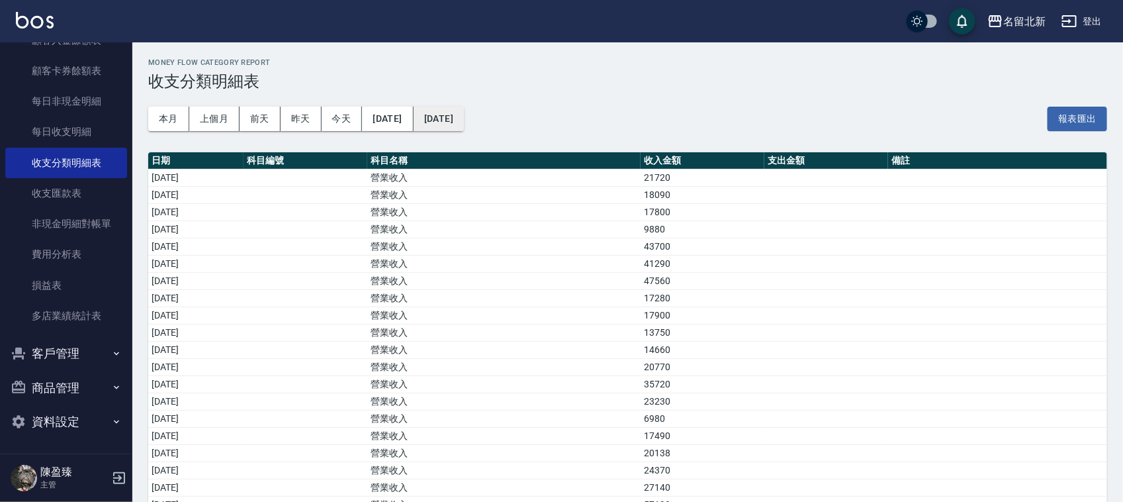
click at [464, 114] on button "[DATE]" at bounding box center [439, 119] width 50 height 24
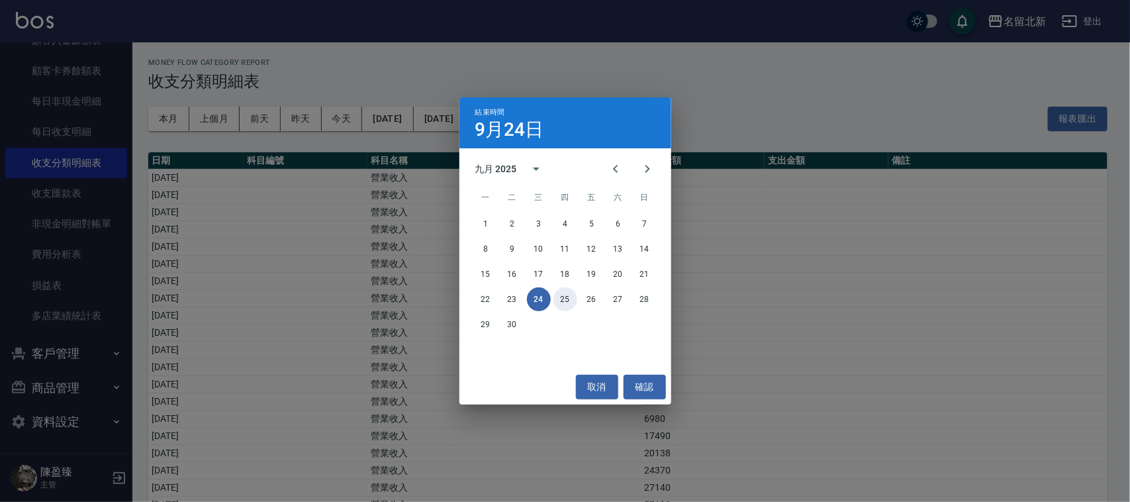
click at [573, 303] on button "25" at bounding box center [565, 299] width 24 height 24
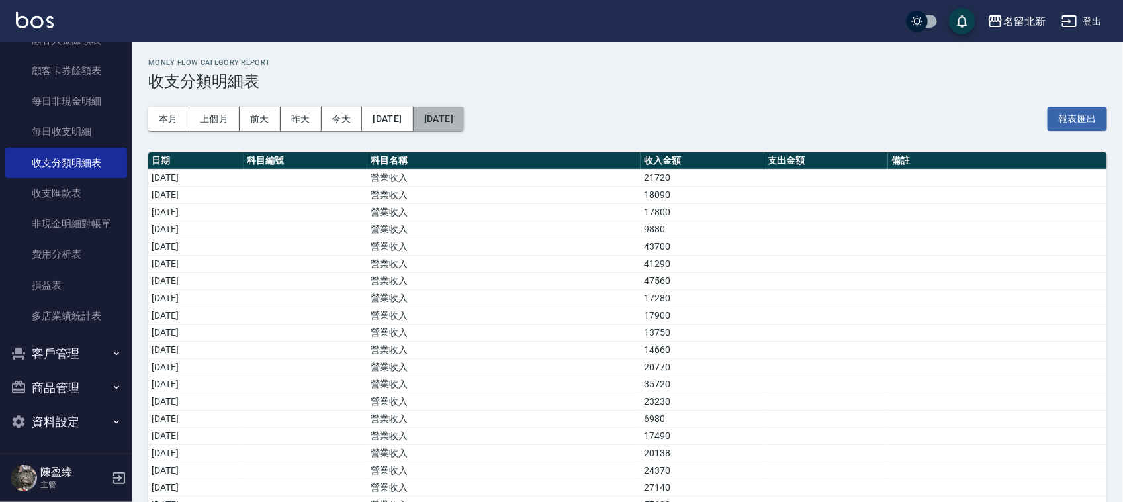
click at [464, 118] on button "2025/09/25" at bounding box center [439, 119] width 50 height 24
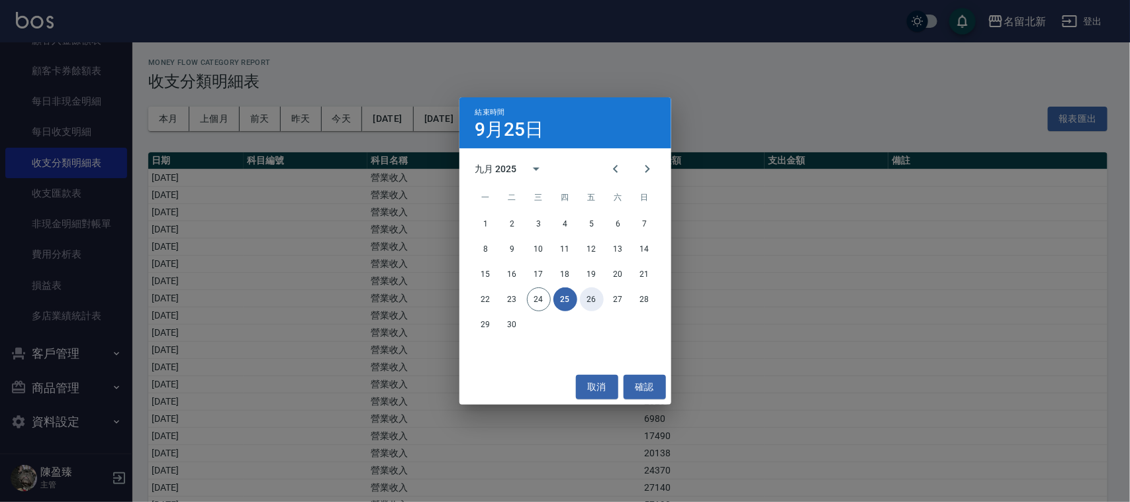
click at [600, 299] on button "26" at bounding box center [592, 299] width 24 height 24
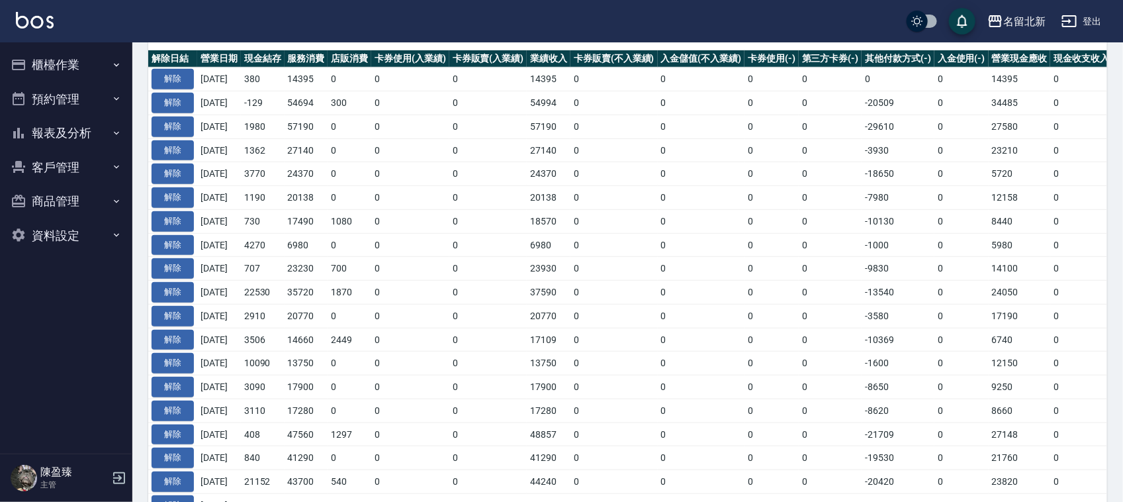
scroll to position [347, 0]
click at [165, 101] on button "解除" at bounding box center [173, 103] width 42 height 21
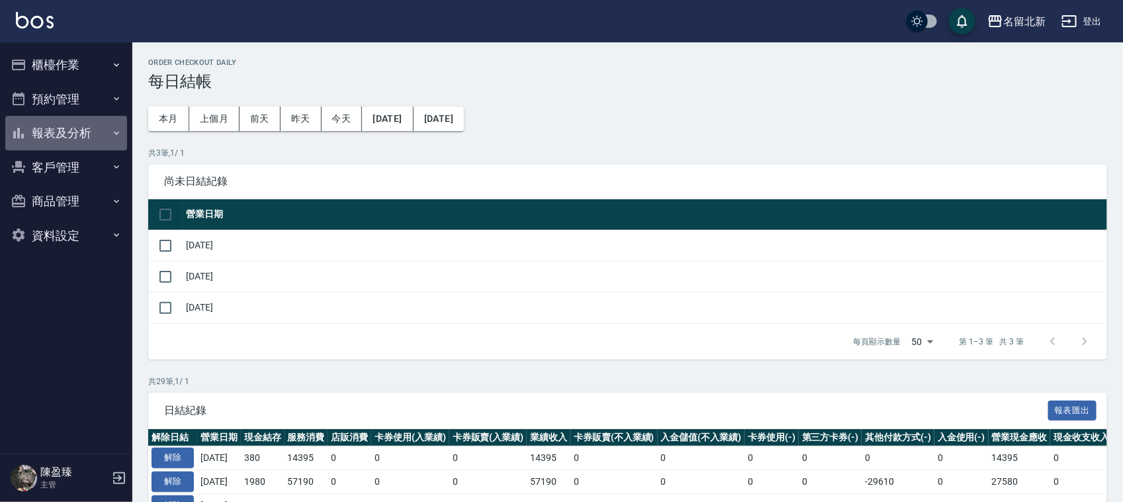
click at [54, 118] on button "報表及分析" at bounding box center [66, 133] width 122 height 34
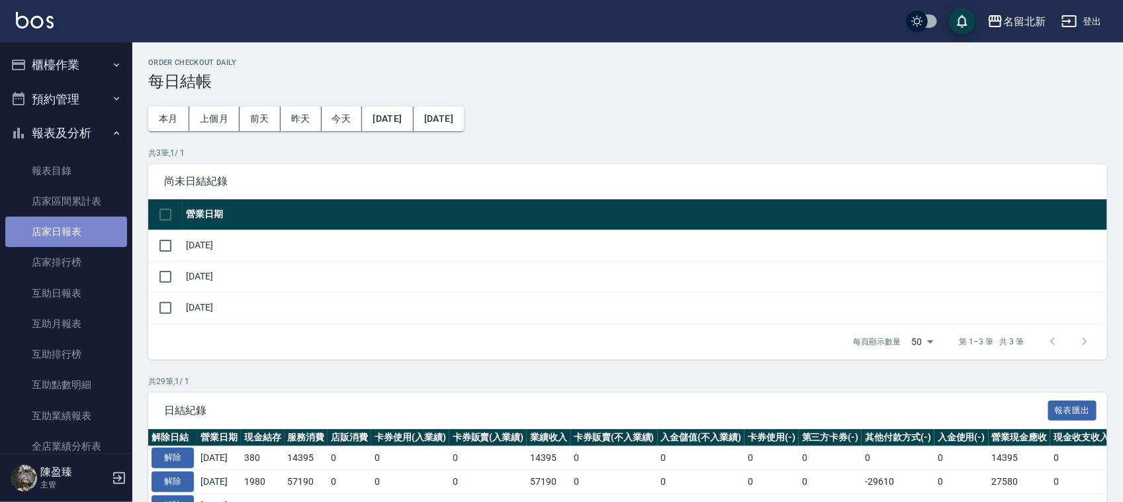
drag, startPoint x: 77, startPoint y: 239, endPoint x: 83, endPoint y: 227, distance: 13.3
click at [77, 238] on link "店家日報表" at bounding box center [66, 231] width 122 height 30
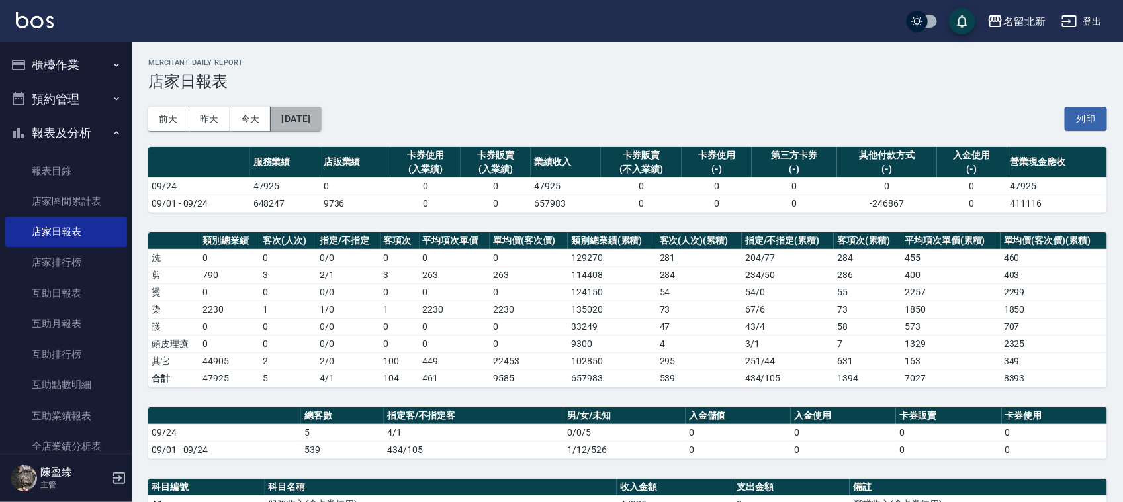
click at [305, 111] on button "[DATE]" at bounding box center [296, 119] width 50 height 24
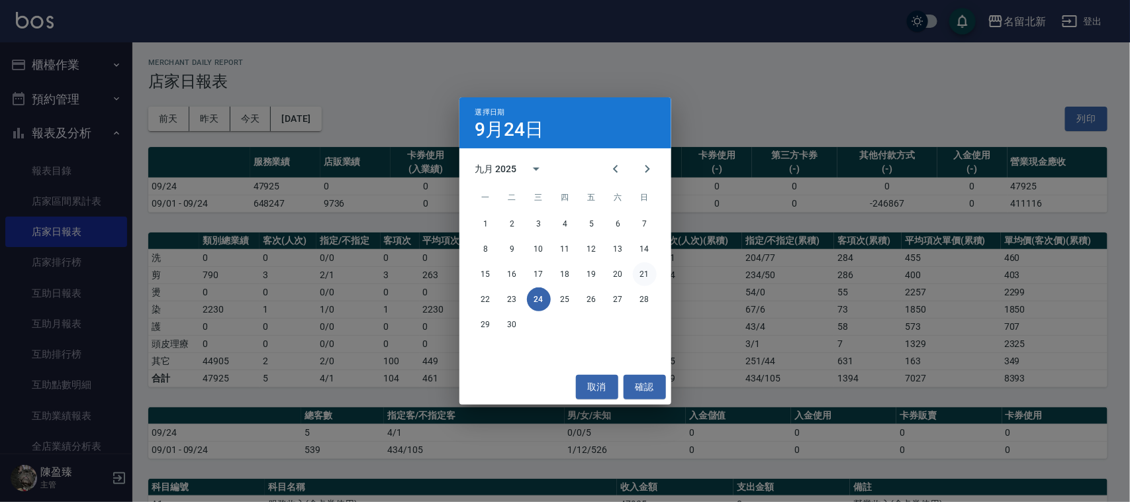
click at [644, 273] on button "21" at bounding box center [645, 274] width 24 height 24
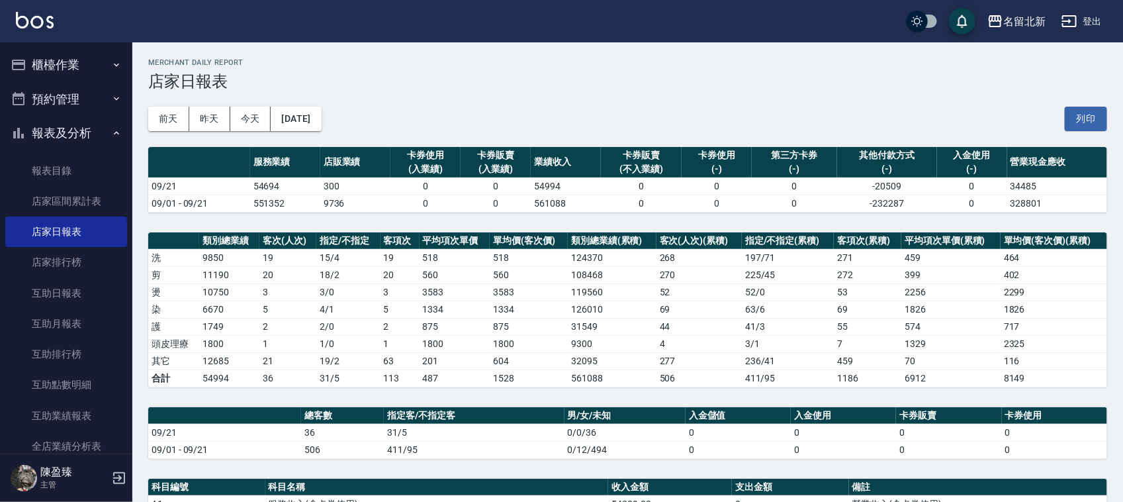
click at [52, 67] on button "櫃檯作業" at bounding box center [66, 65] width 122 height 34
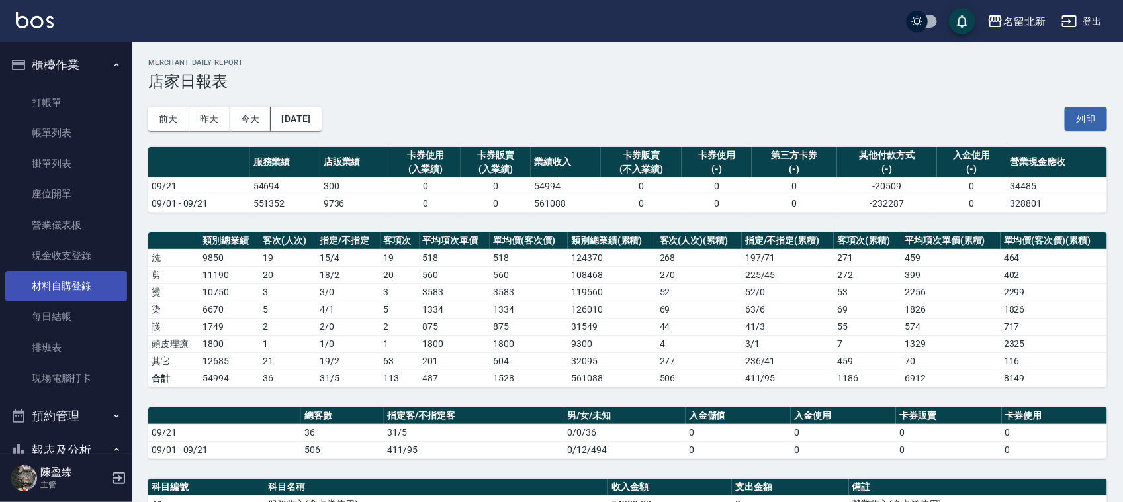
click at [65, 300] on link "材料自購登錄" at bounding box center [66, 286] width 122 height 30
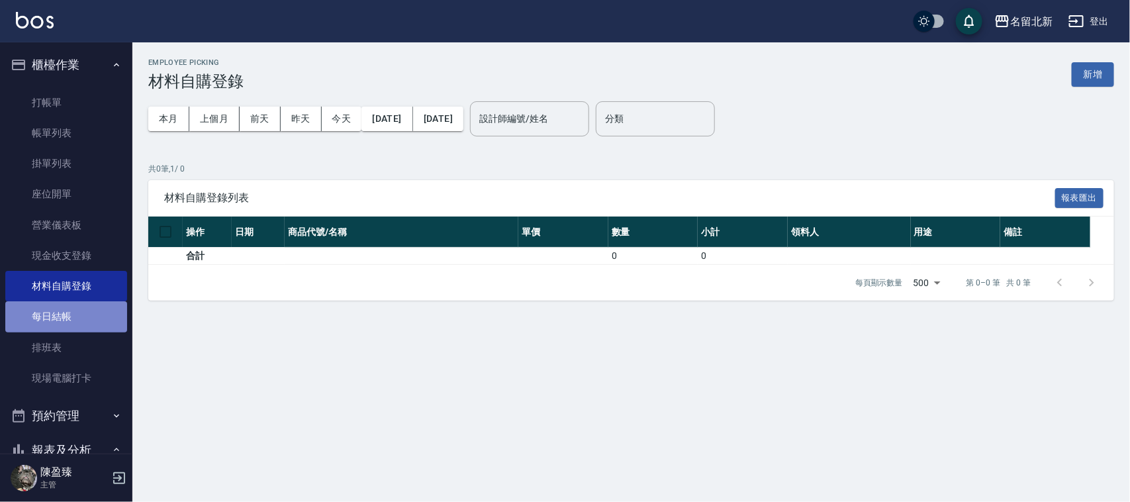
click at [74, 319] on link "每日結帳" at bounding box center [66, 316] width 122 height 30
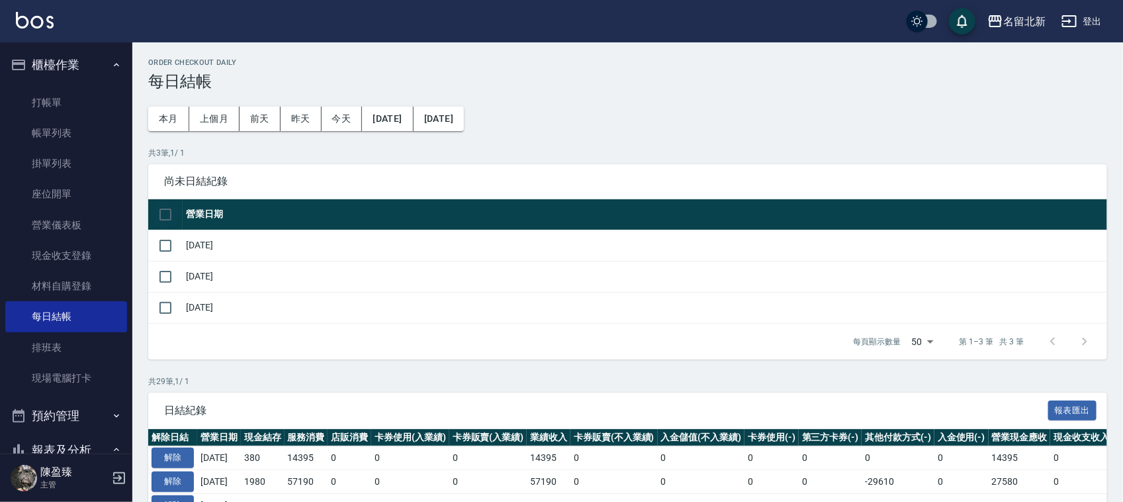
click at [167, 205] on input "checkbox" at bounding box center [166, 215] width 28 height 28
checkbox input "true"
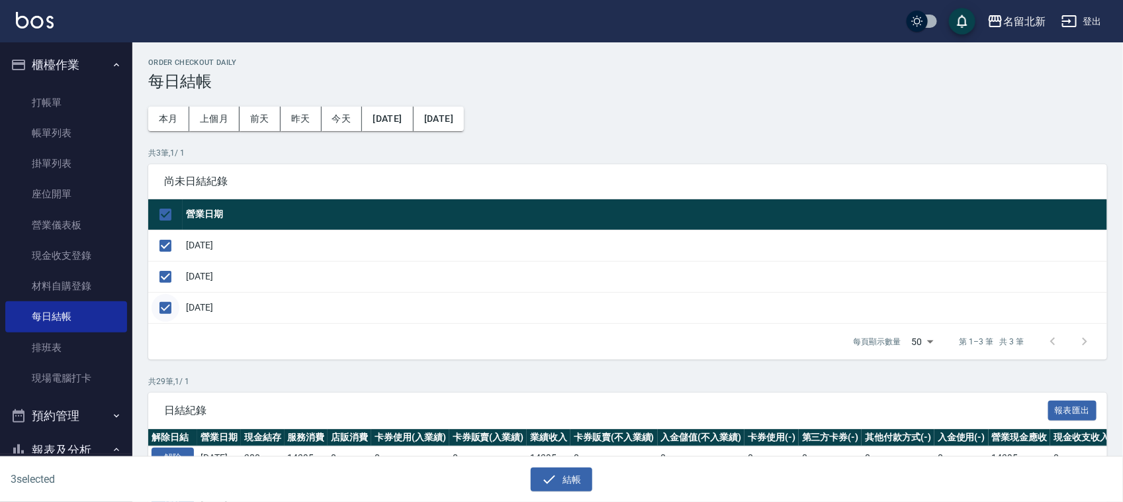
click at [158, 304] on input "checkbox" at bounding box center [166, 308] width 28 height 28
checkbox input "false"
click at [563, 475] on button "結帳" at bounding box center [562, 479] width 62 height 24
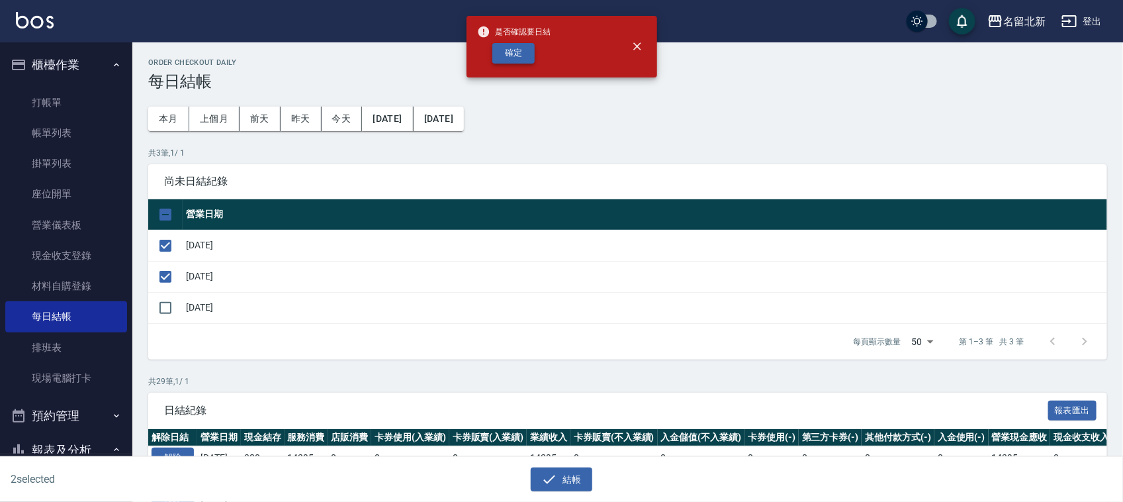
click at [506, 48] on button "確定" at bounding box center [513, 53] width 42 height 21
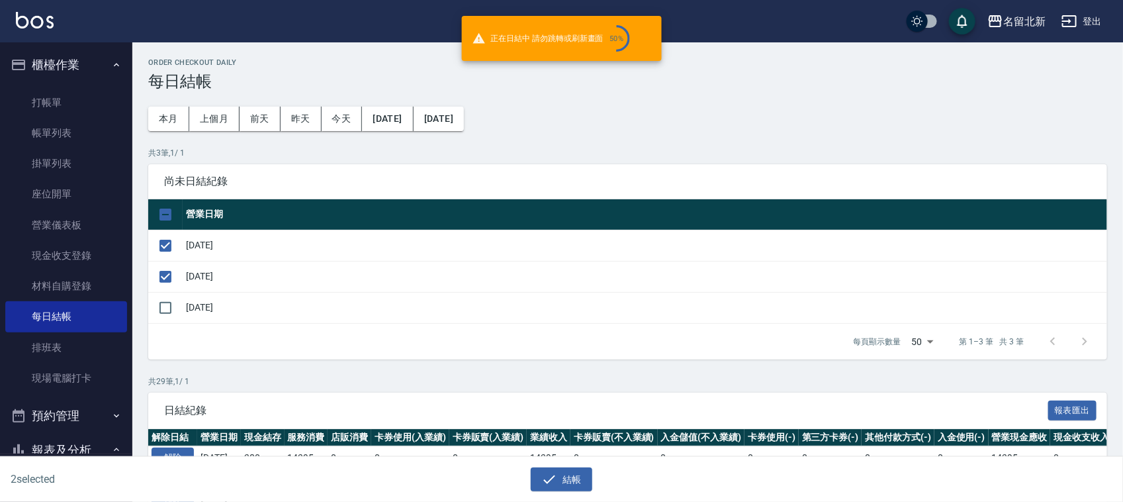
checkbox input "false"
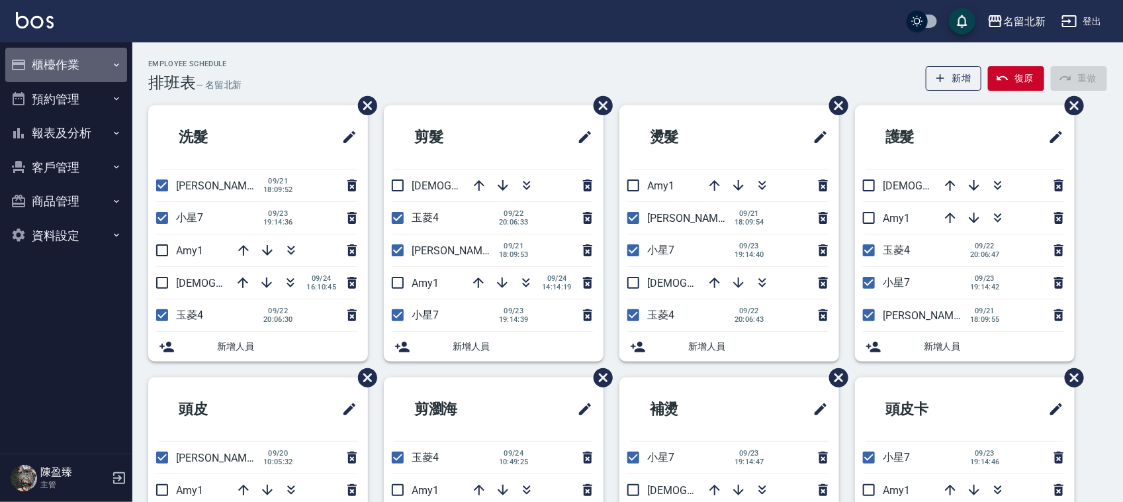
click at [77, 68] on button "櫃檯作業" at bounding box center [66, 65] width 122 height 34
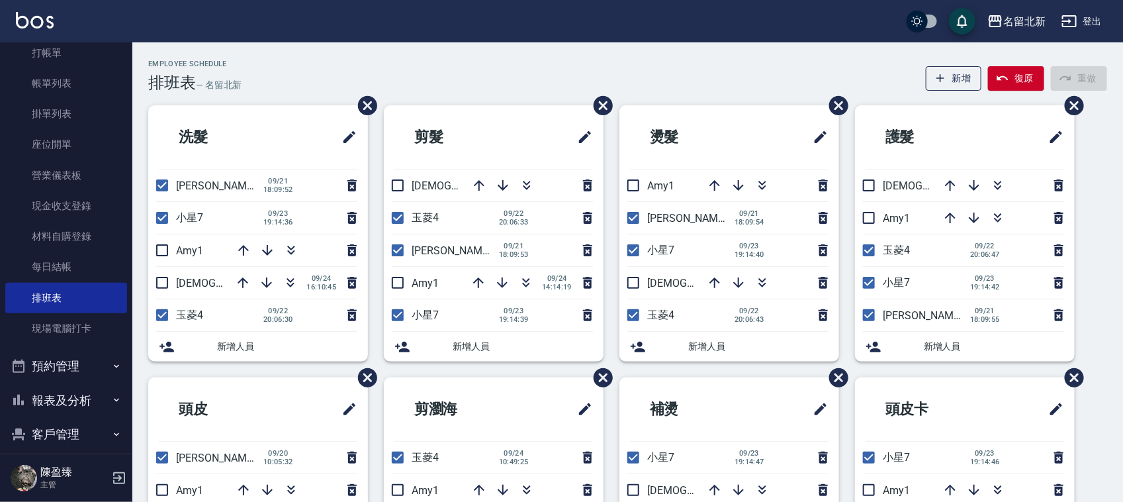
scroll to position [131, 0]
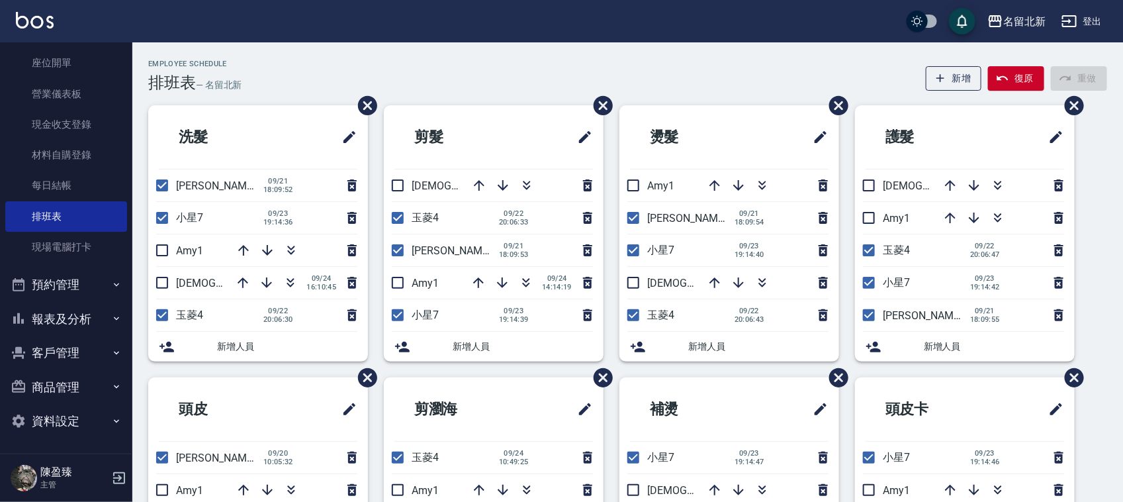
click at [77, 326] on button "報表及分析" at bounding box center [66, 319] width 122 height 34
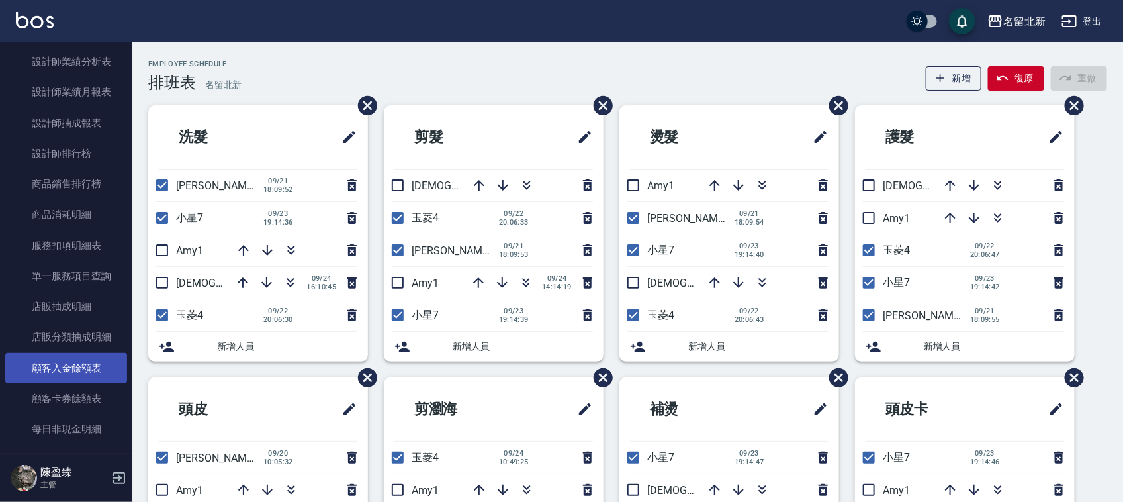
scroll to position [1121, 0]
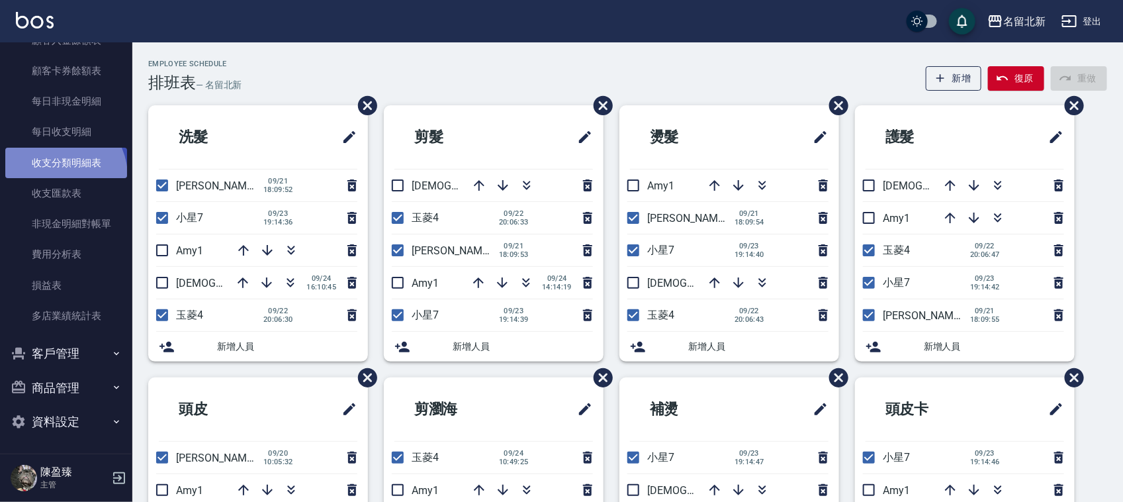
click at [55, 176] on link "收支分類明細表" at bounding box center [66, 163] width 122 height 30
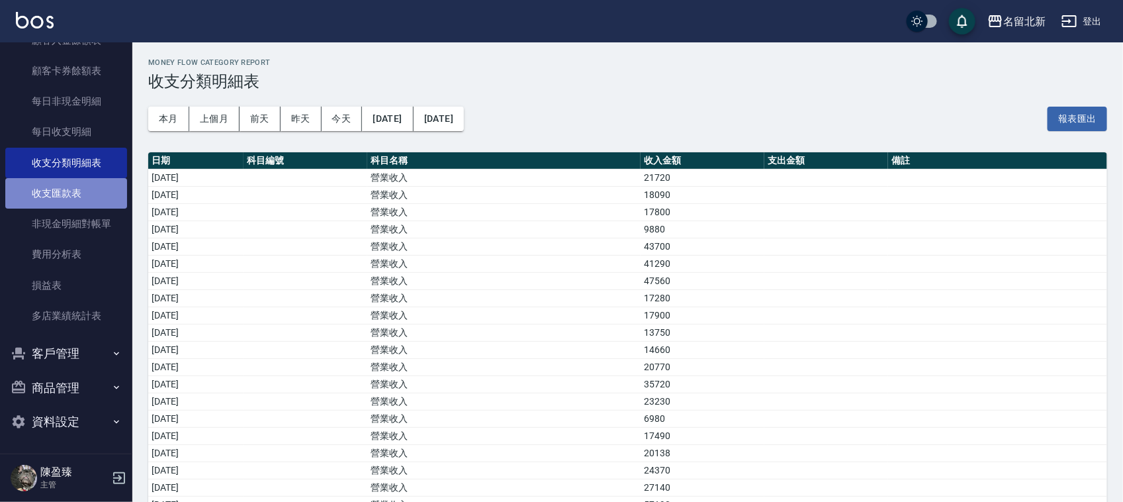
click at [67, 195] on link "收支匯款表" at bounding box center [66, 193] width 122 height 30
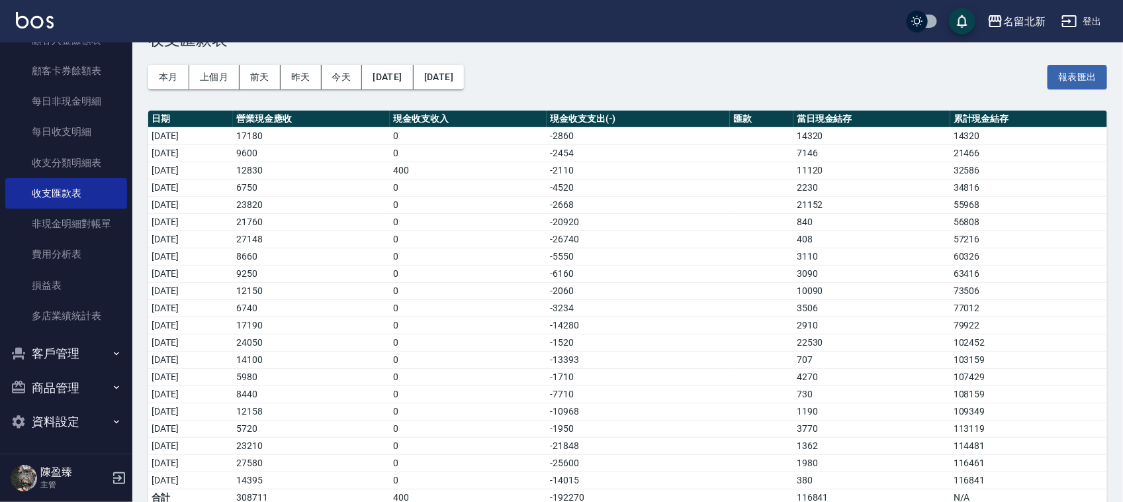
scroll to position [64, 0]
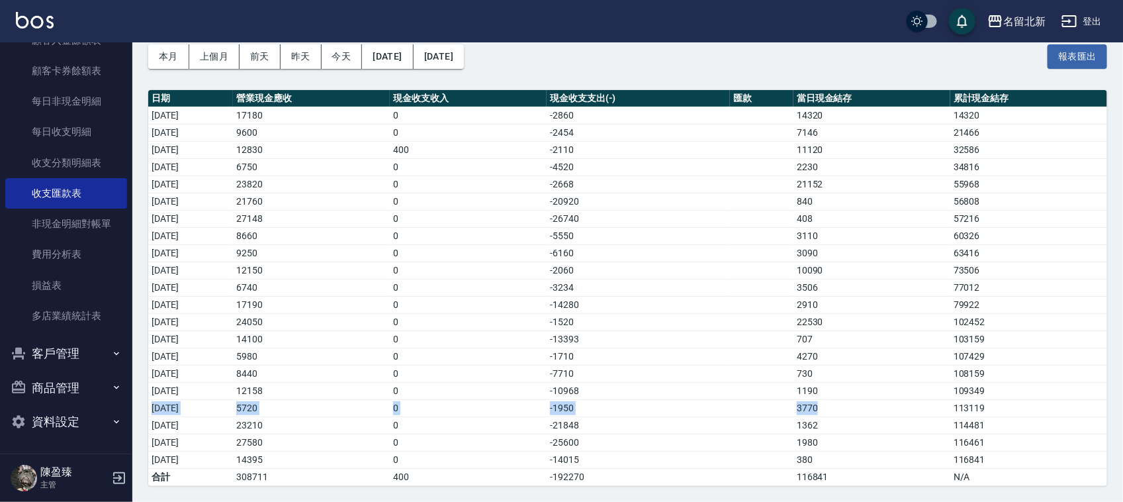
drag, startPoint x: 851, startPoint y: 412, endPoint x: 143, endPoint y: 405, distance: 707.6
click at [144, 404] on div "Money Flow Transfer Report 收支匯款表 本月 上個月 [DATE] [DATE] [DATE] [DATE] [DATE] 報表匯出…" at bounding box center [627, 241] width 991 height 522
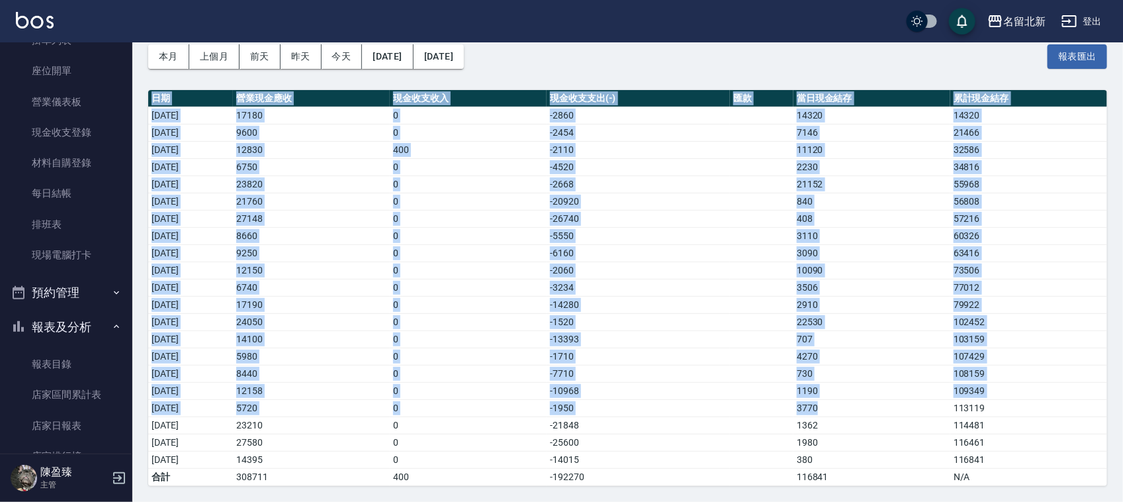
scroll to position [0, 0]
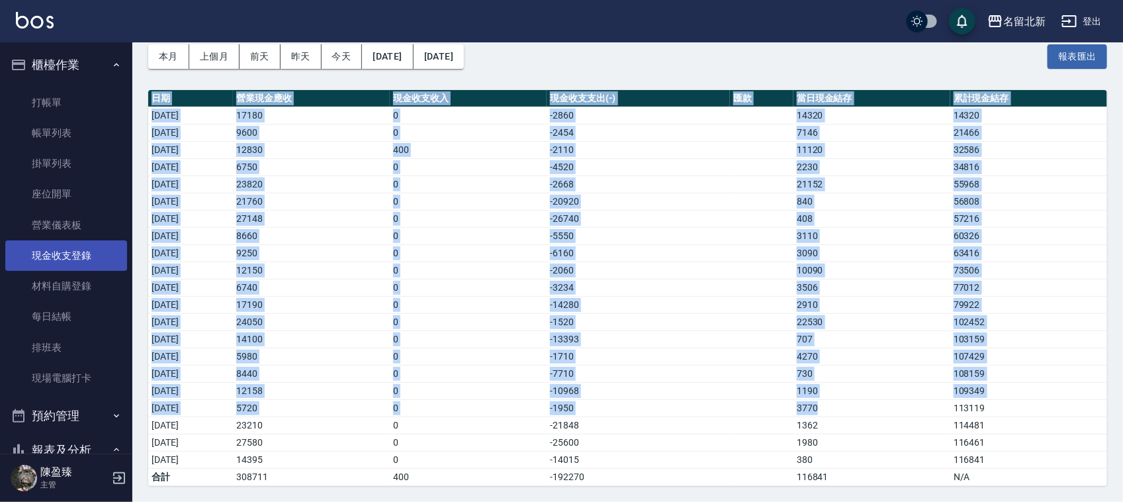
click at [81, 250] on link "現金收支登錄" at bounding box center [66, 255] width 122 height 30
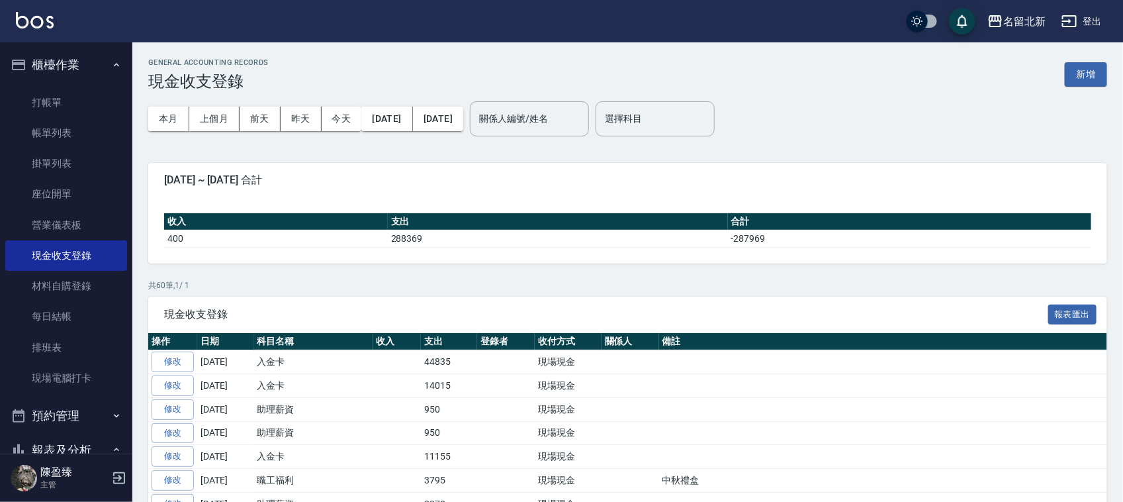
click at [1095, 66] on button "新增" at bounding box center [1086, 74] width 42 height 24
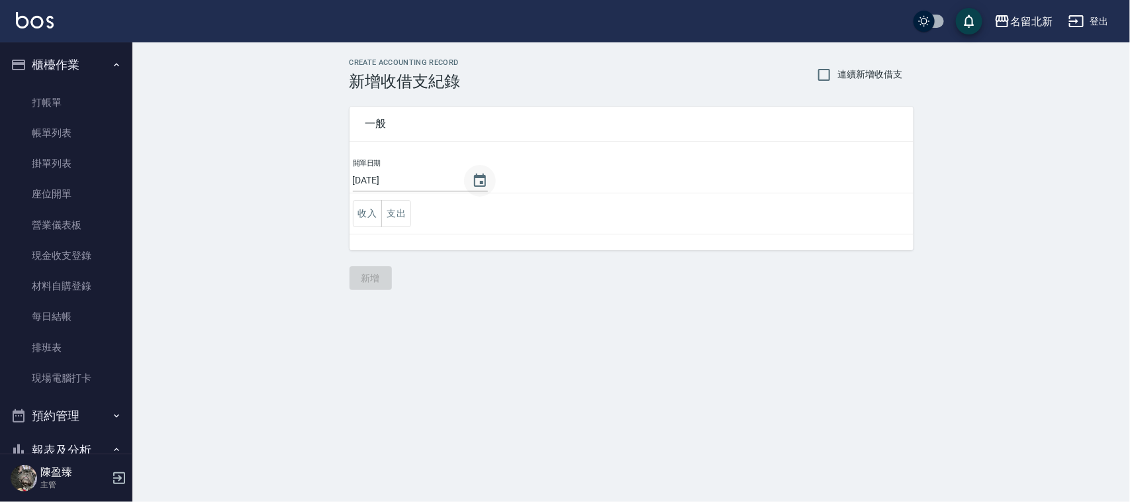
click at [488, 184] on icon "Choose date, selected date is 2025-09-24" at bounding box center [480, 181] width 16 height 16
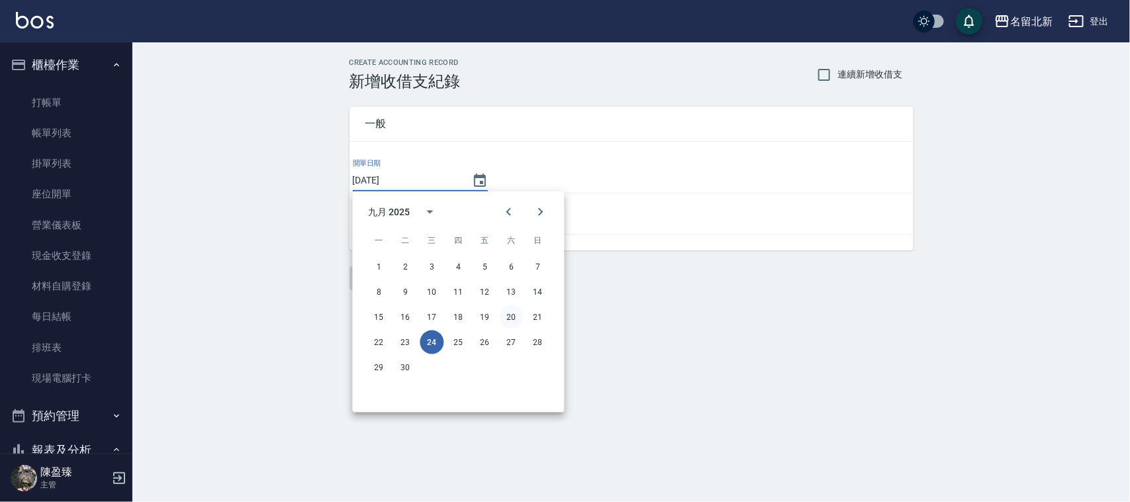
drag, startPoint x: 506, startPoint y: 308, endPoint x: 518, endPoint y: 315, distance: 13.4
click at [511, 310] on button "20" at bounding box center [512, 317] width 24 height 24
type input "[DATE]"
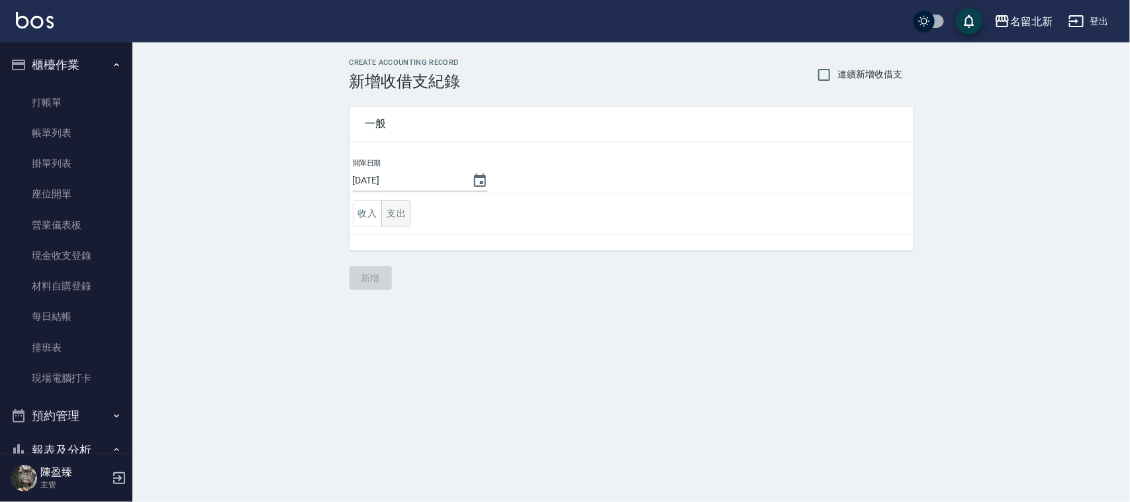
click at [407, 219] on button "支出" at bounding box center [396, 213] width 30 height 27
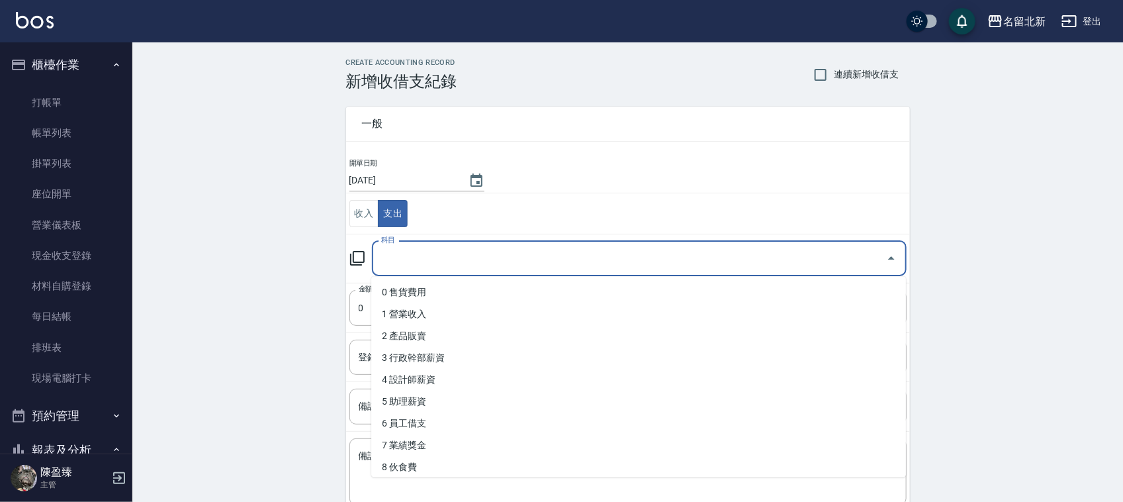
drag, startPoint x: 421, startPoint y: 252, endPoint x: 437, endPoint y: 259, distance: 17.5
click at [422, 252] on input "科目" at bounding box center [629, 258] width 503 height 23
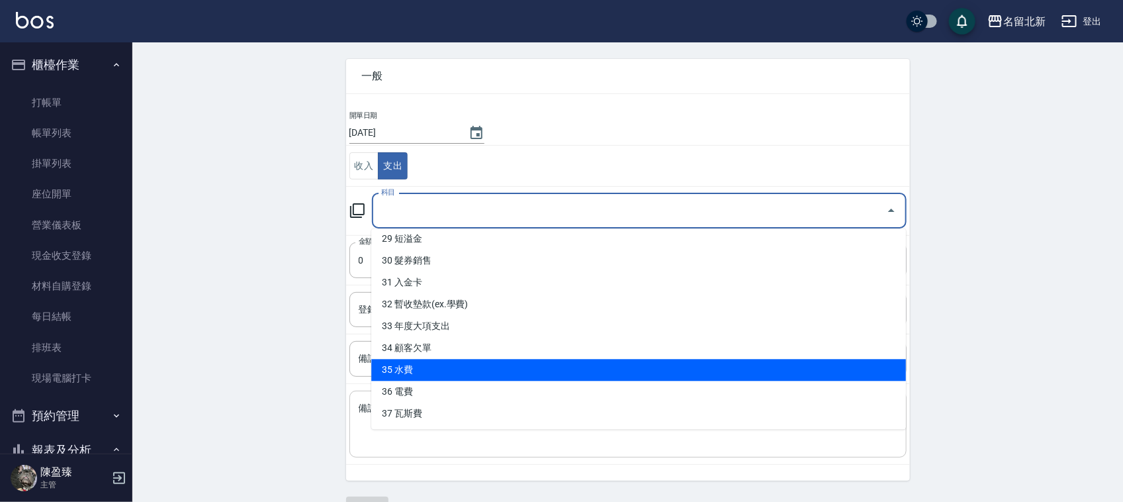
scroll to position [83, 0]
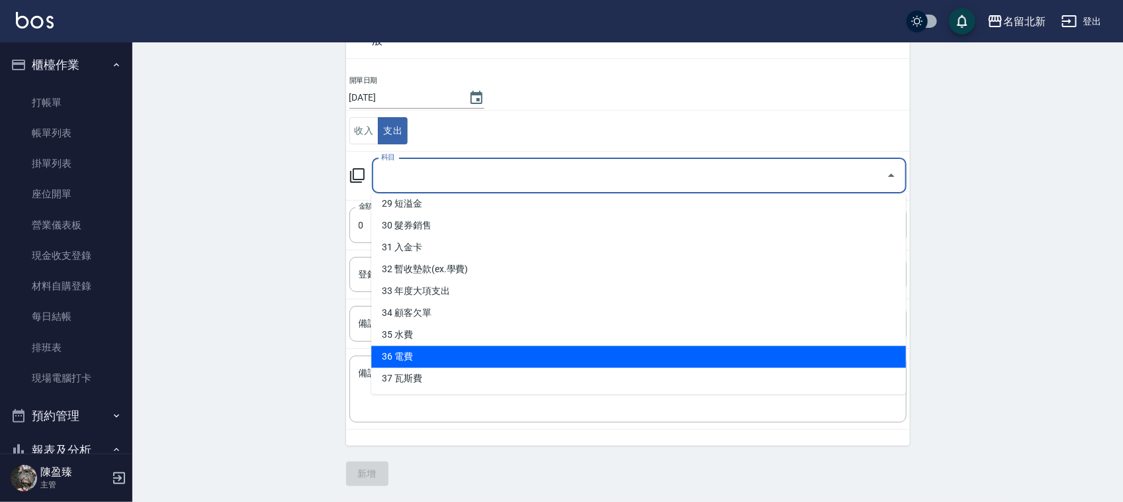
click at [414, 359] on li "36 電費" at bounding box center [638, 357] width 535 height 22
type input "36 電費"
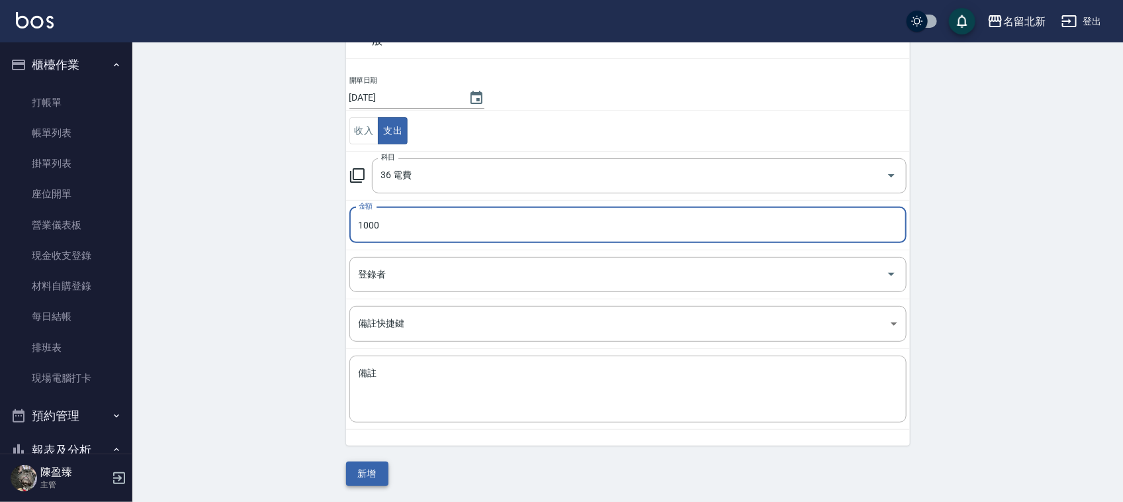
type input "1000"
click at [367, 470] on button "新增" at bounding box center [367, 473] width 42 height 24
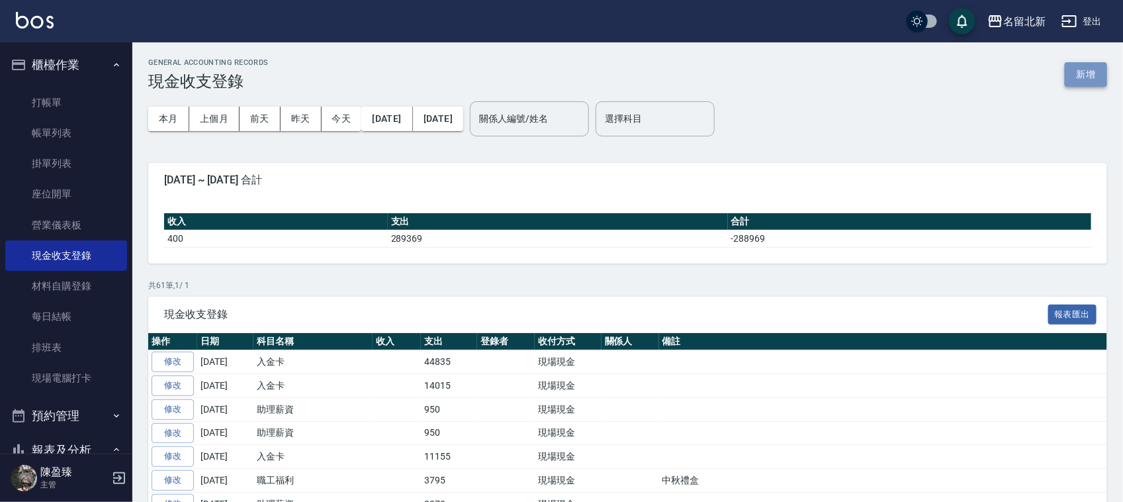
click at [1083, 62] on button "新增" at bounding box center [1086, 74] width 42 height 24
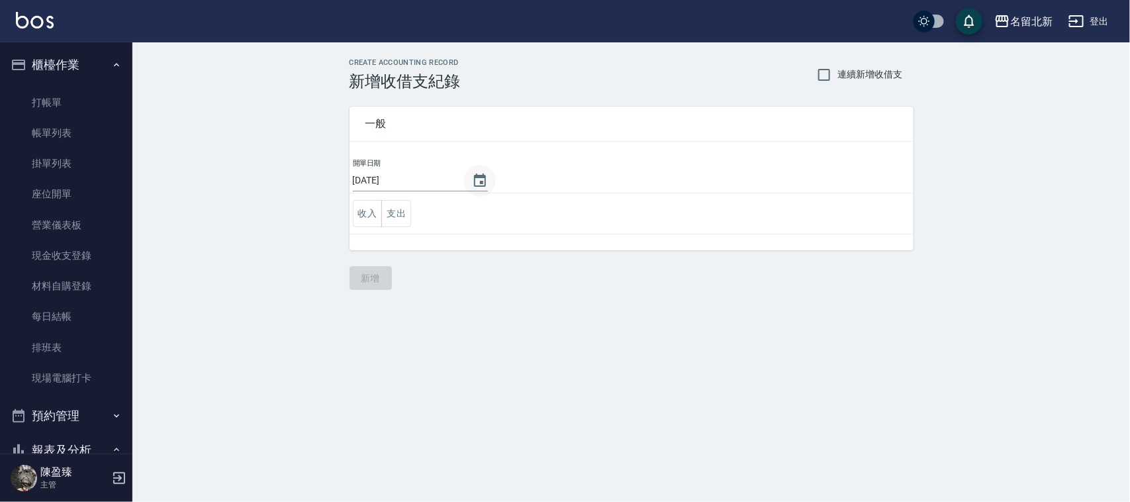
click at [485, 177] on icon "Choose date, selected date is 2025-09-24" at bounding box center [480, 179] width 12 height 13
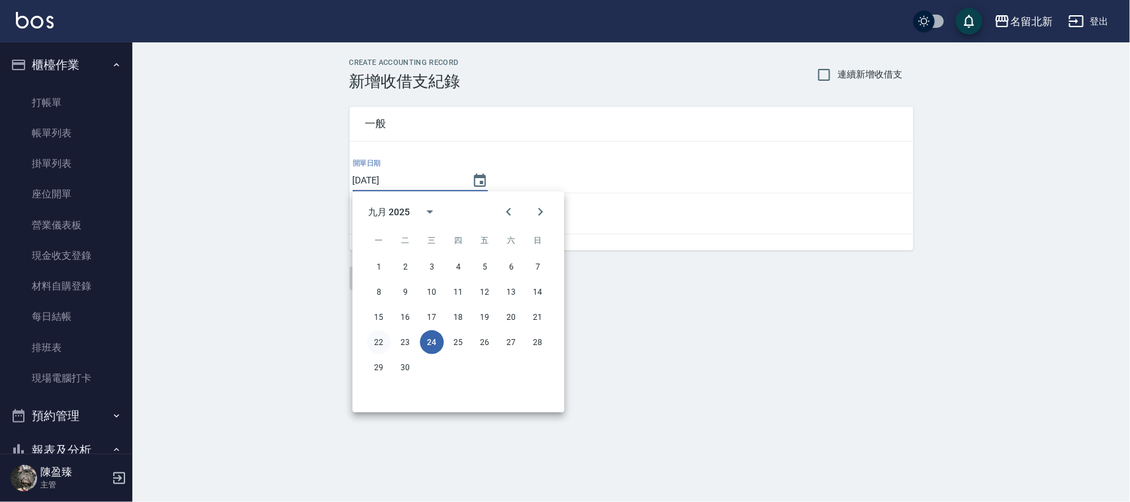
click at [374, 336] on button "22" at bounding box center [379, 342] width 24 height 24
type input "[DATE]"
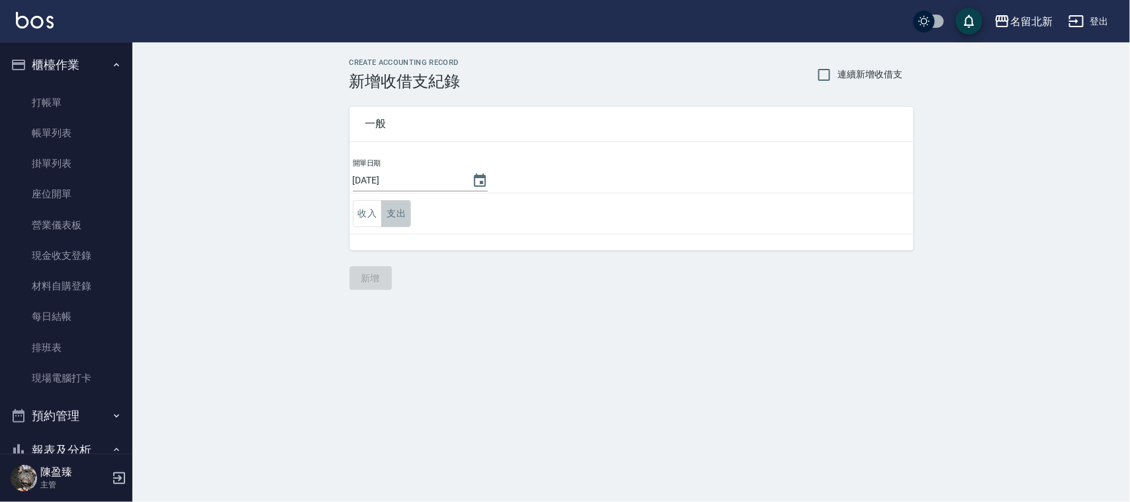
click at [399, 205] on button "支出" at bounding box center [396, 213] width 30 height 27
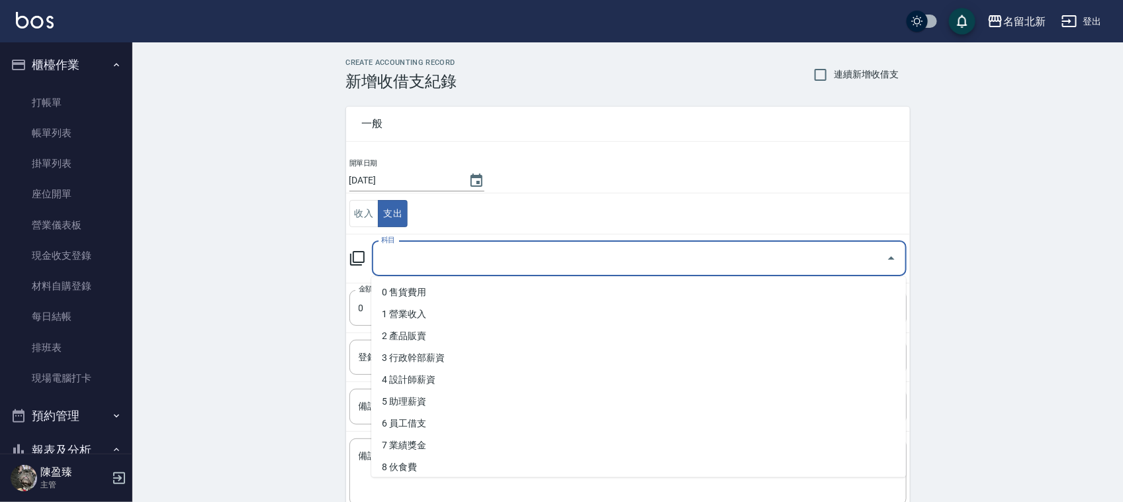
drag, startPoint x: 459, startPoint y: 269, endPoint x: 474, endPoint y: 332, distance: 65.3
click at [461, 270] on input "科目" at bounding box center [629, 258] width 503 height 23
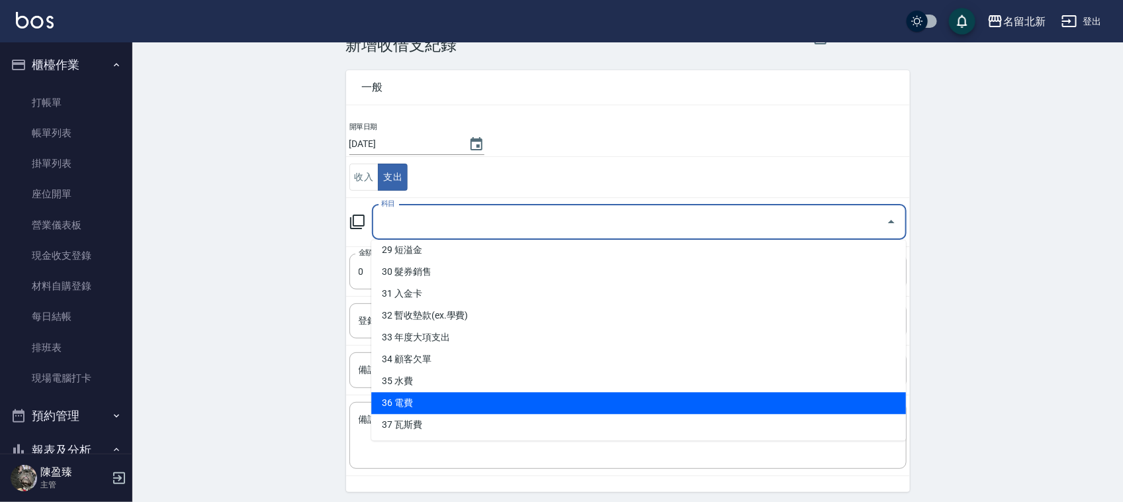
scroll to position [83, 0]
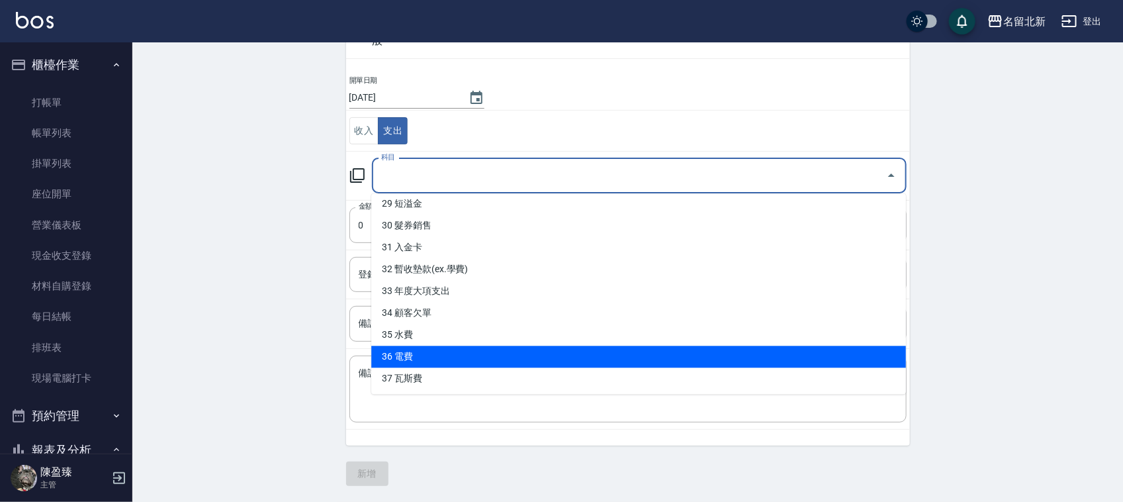
click at [402, 354] on li "36 電費" at bounding box center [638, 357] width 535 height 22
type input "36 電費"
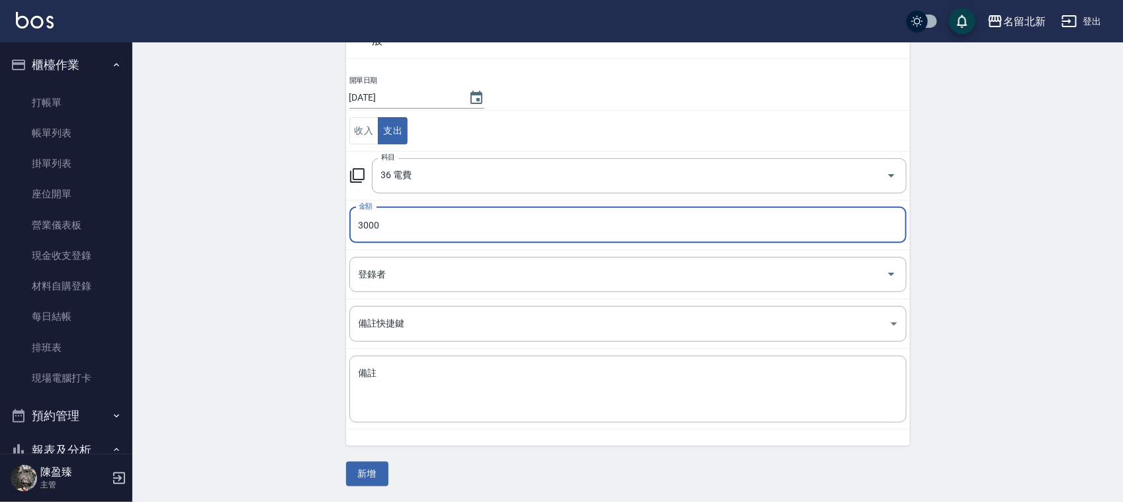
type input "3000"
click at [394, 480] on div "一般 開單日期 [DATE] 收入 支出 科目 36 電費 科目 金額 3000 金額 登錄者 登錄者 備註快捷鍵 ​ 備註快捷鍵 備註 x 備註 新增" at bounding box center [628, 247] width 564 height 478
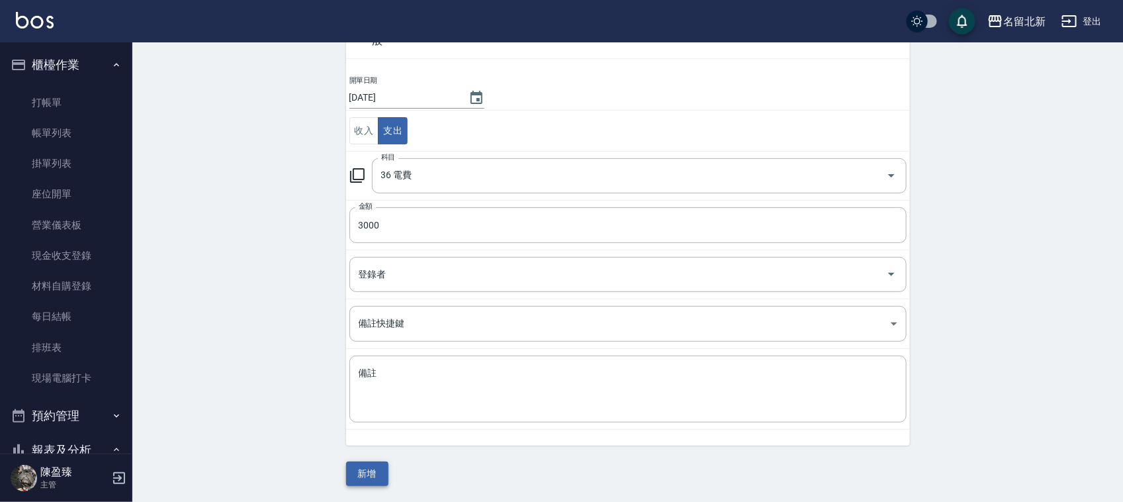
click at [372, 477] on button "新增" at bounding box center [367, 473] width 42 height 24
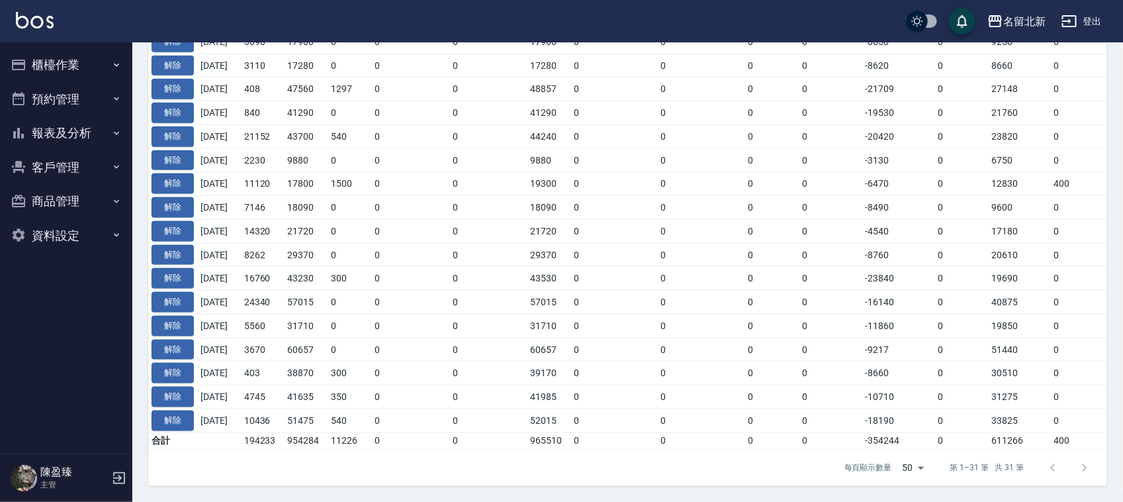
scroll to position [702, 0]
click at [71, 121] on button "報表及分析" at bounding box center [66, 133] width 122 height 34
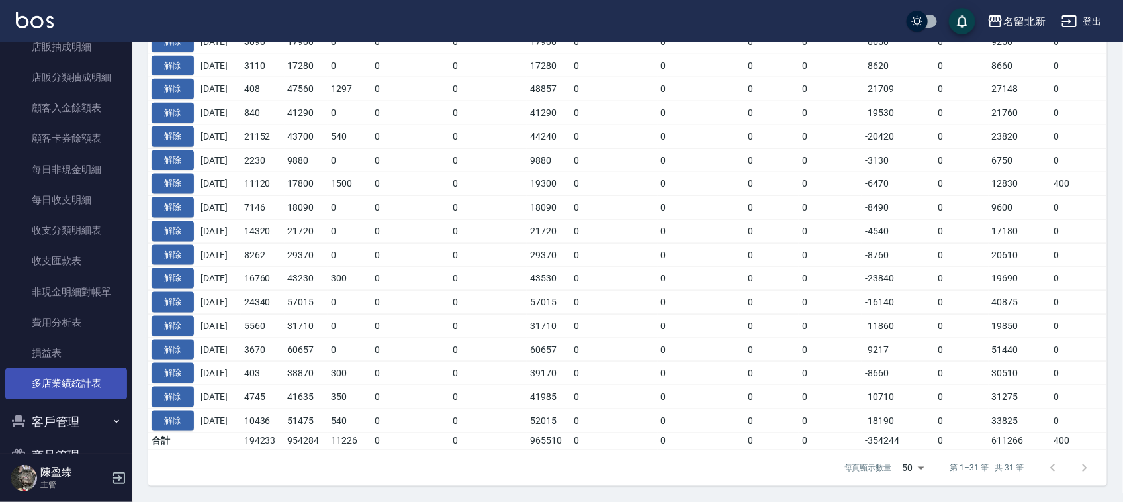
scroll to position [805, 0]
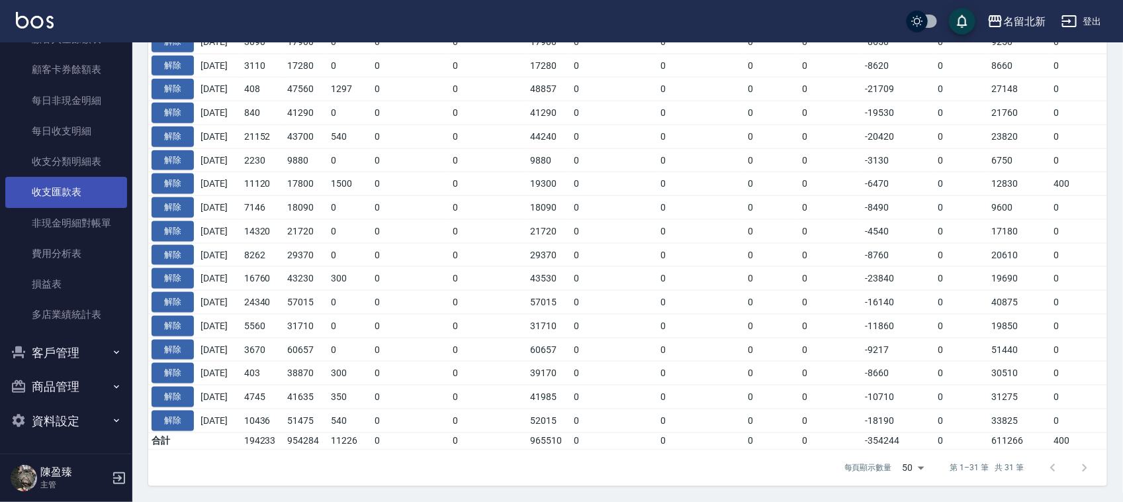
click at [70, 190] on link "收支匯款表" at bounding box center [66, 192] width 122 height 30
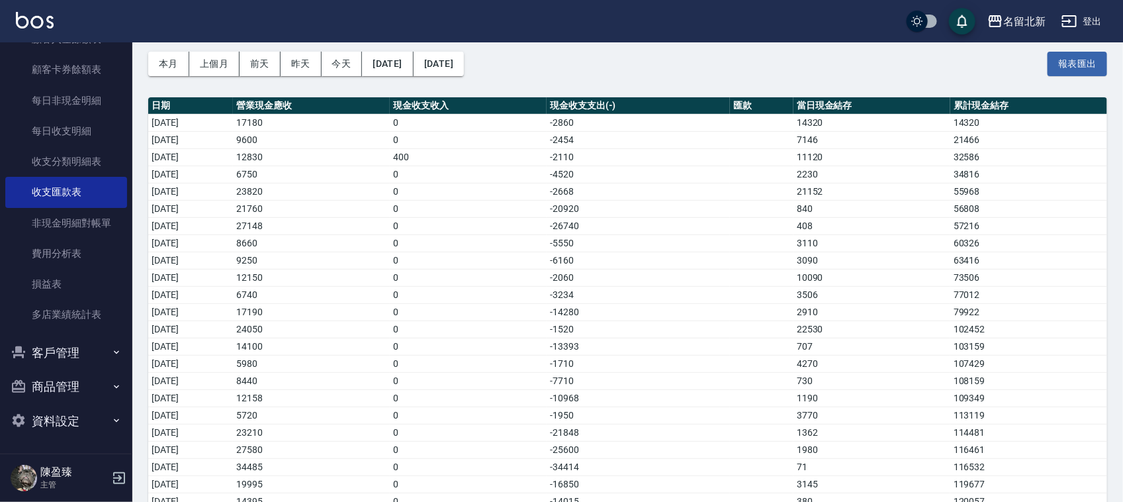
scroll to position [99, 0]
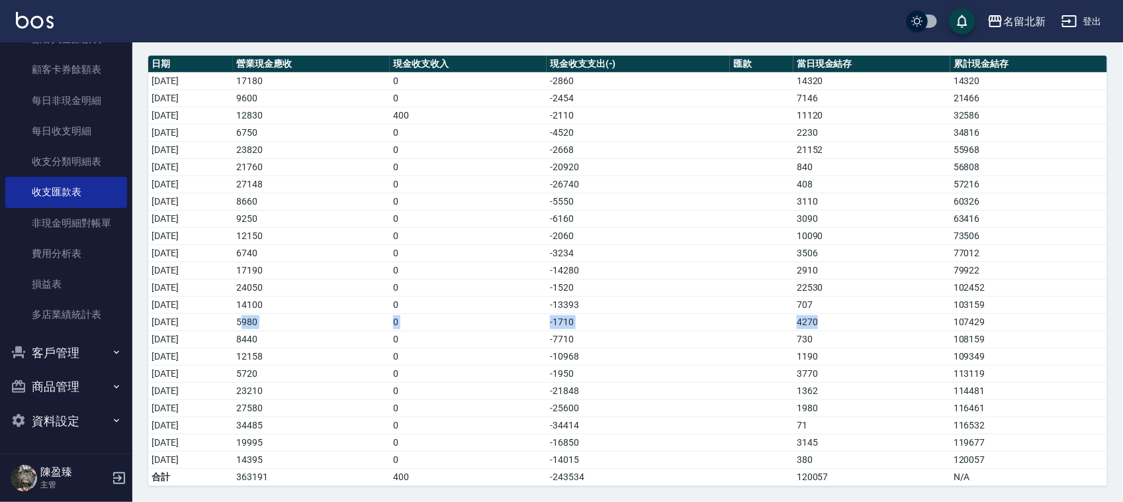
drag, startPoint x: 837, startPoint y: 325, endPoint x: 388, endPoint y: 345, distance: 449.9
click at [290, 322] on tr "[DATE] 5980 0 -1710 4270 107429" at bounding box center [627, 321] width 959 height 17
drag, startPoint x: 839, startPoint y: 443, endPoint x: 795, endPoint y: 425, distance: 48.1
click at [781, 431] on tbody "[DATE] 17180 0 -2860 14320 14320 [DATE] 9600 0 -2454 7146 21466 [DATE] 12830 40…" at bounding box center [627, 278] width 959 height 413
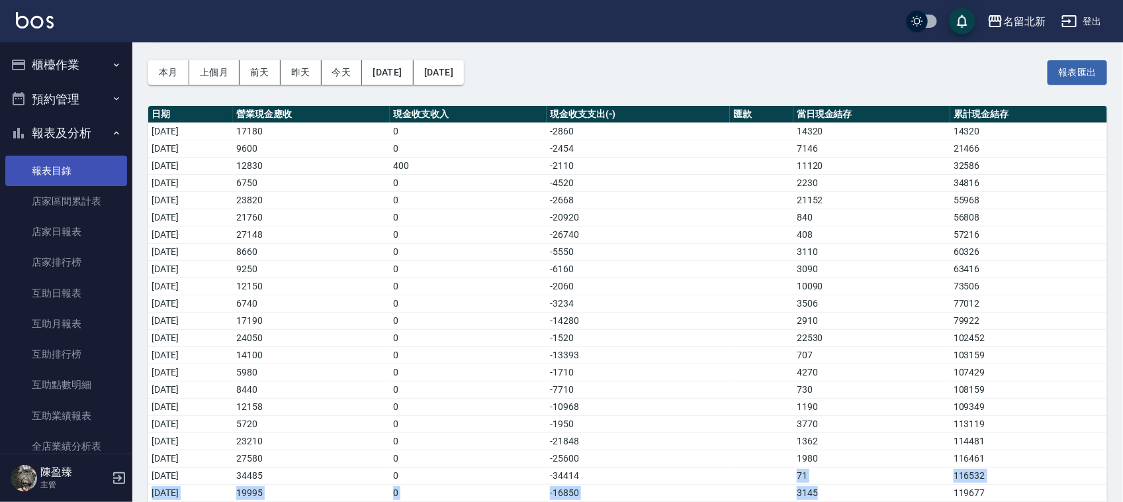
scroll to position [0, 0]
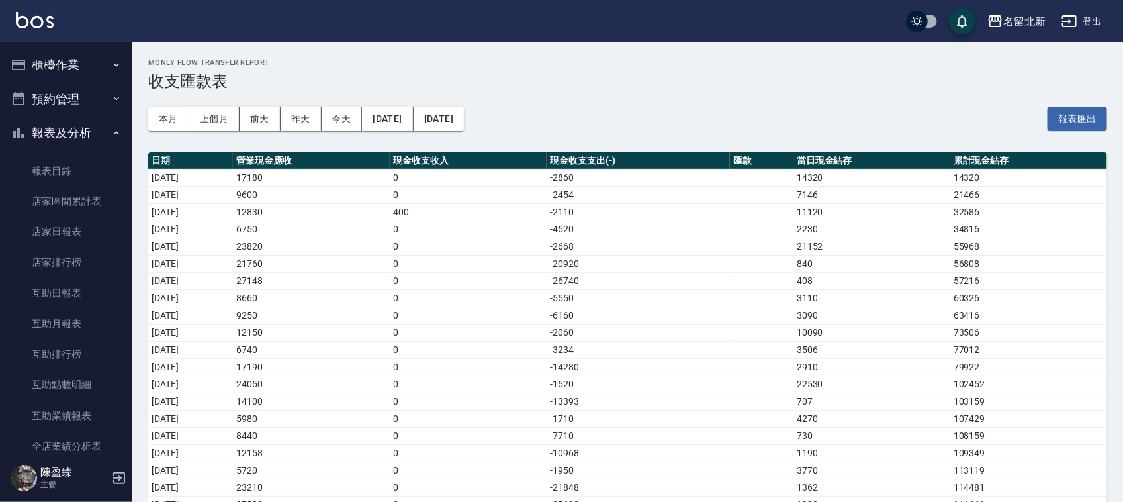
click at [41, 67] on button "櫃檯作業" at bounding box center [66, 65] width 122 height 34
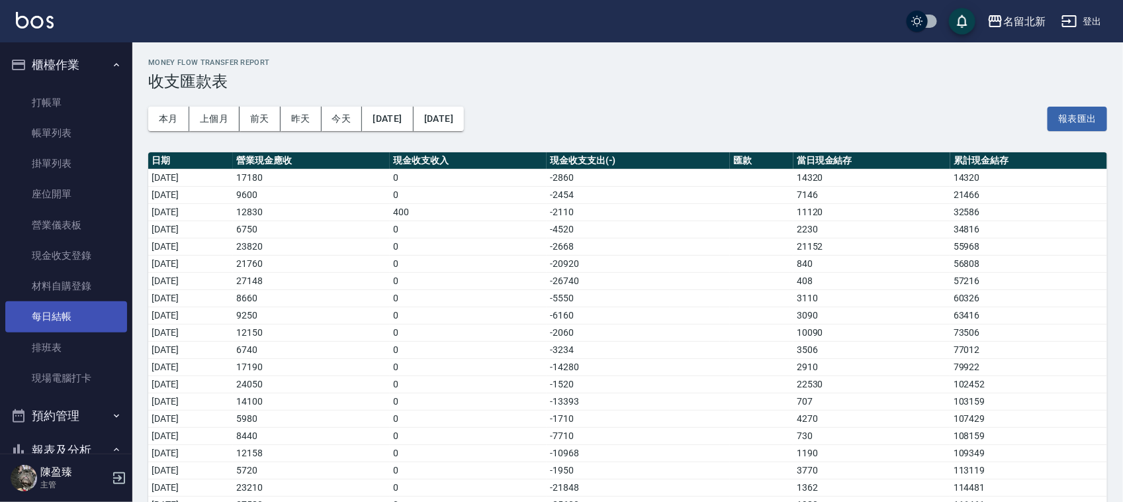
click at [60, 306] on link "每日結帳" at bounding box center [66, 316] width 122 height 30
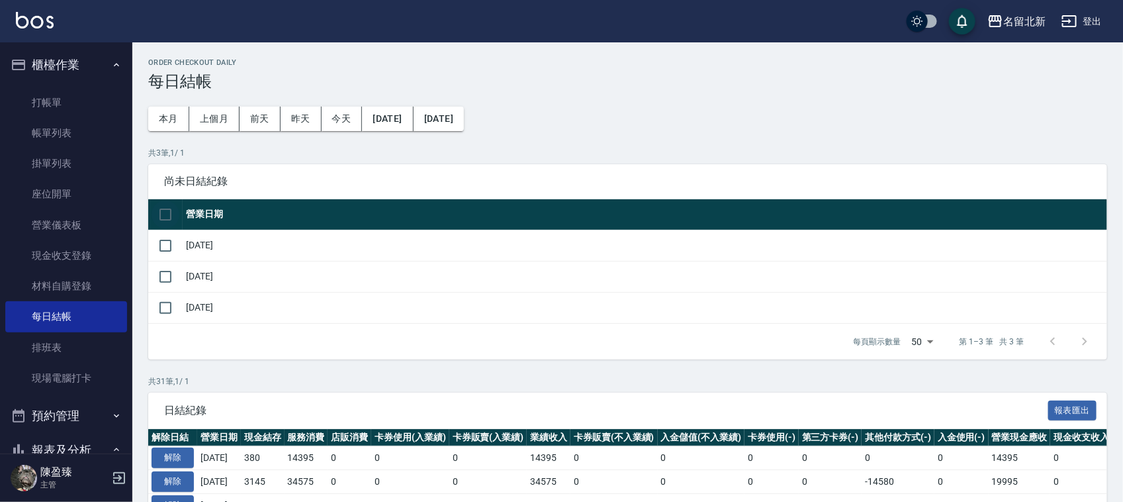
click at [159, 212] on input "checkbox" at bounding box center [166, 215] width 28 height 28
checkbox input "true"
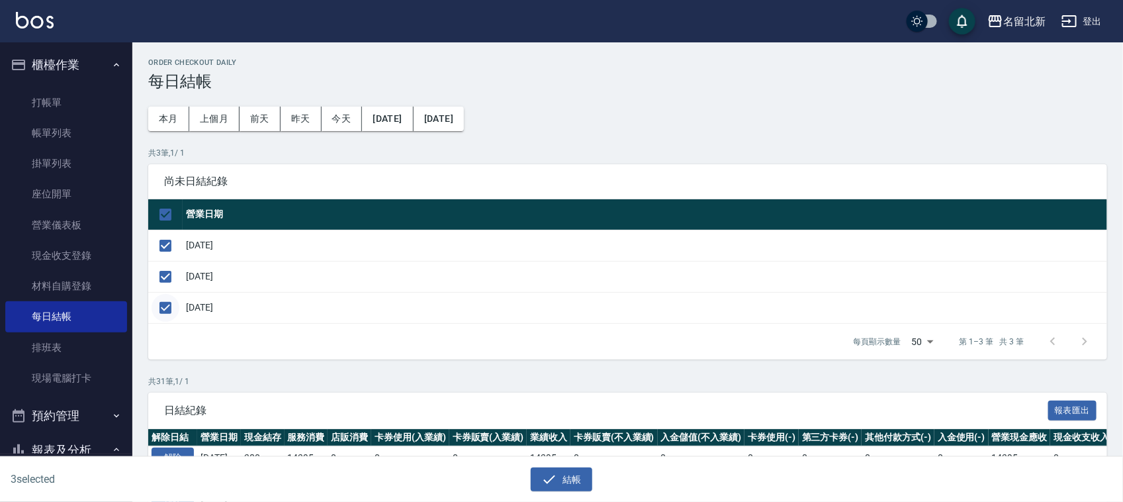
click at [161, 310] on input "checkbox" at bounding box center [166, 308] width 28 height 28
checkbox input "false"
click at [553, 484] on icon "button" at bounding box center [549, 479] width 16 height 16
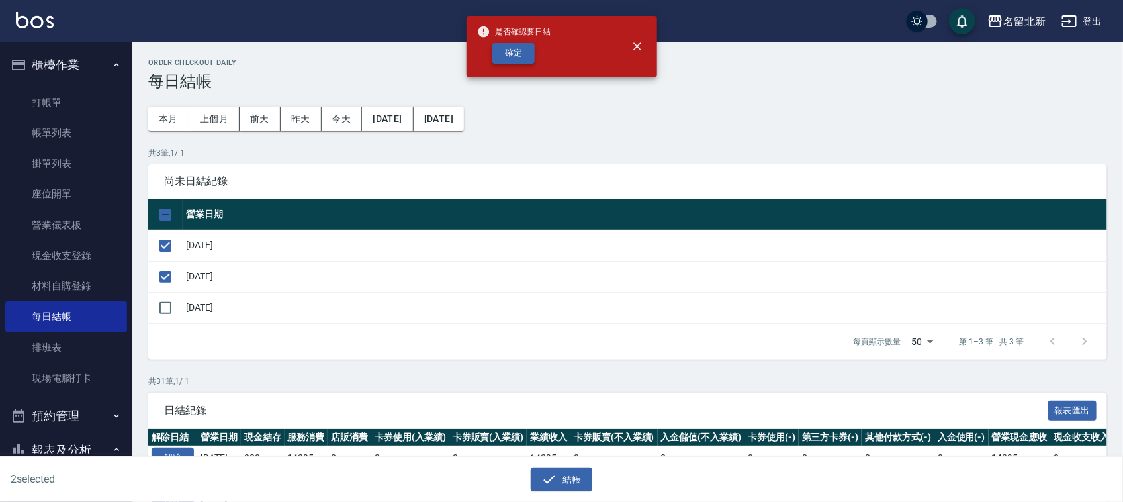
click at [512, 57] on button "確定" at bounding box center [513, 53] width 42 height 21
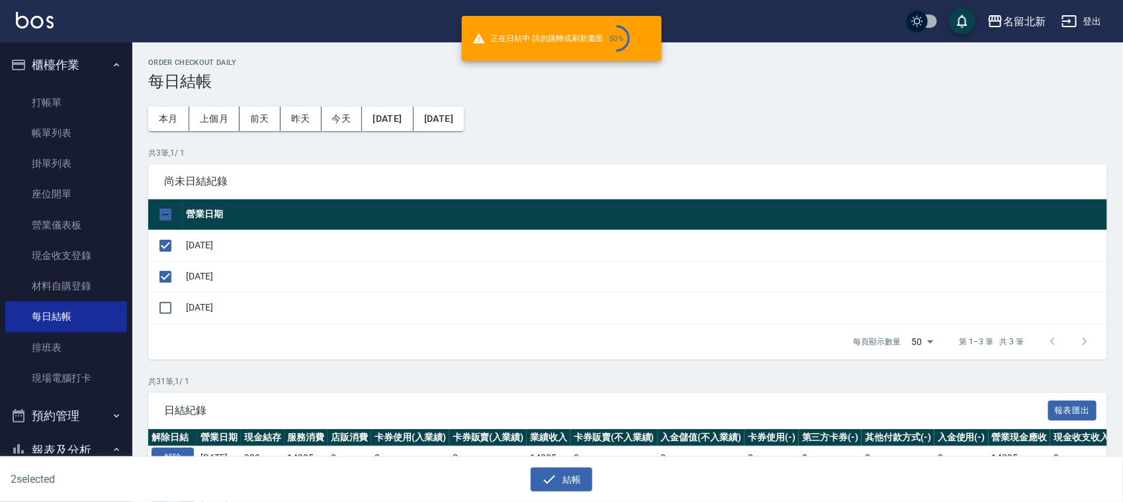
checkbox input "false"
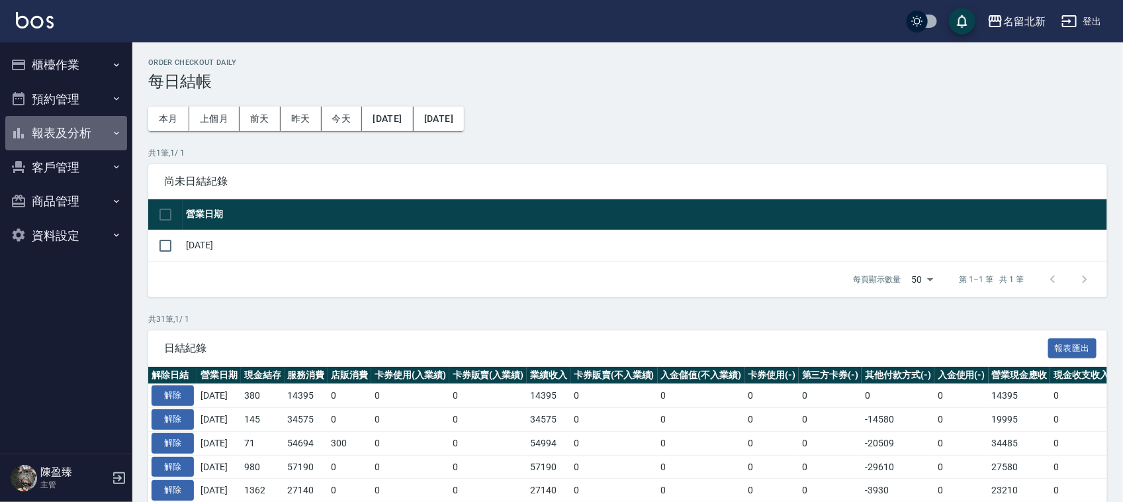
click at [40, 127] on button "報表及分析" at bounding box center [66, 133] width 122 height 34
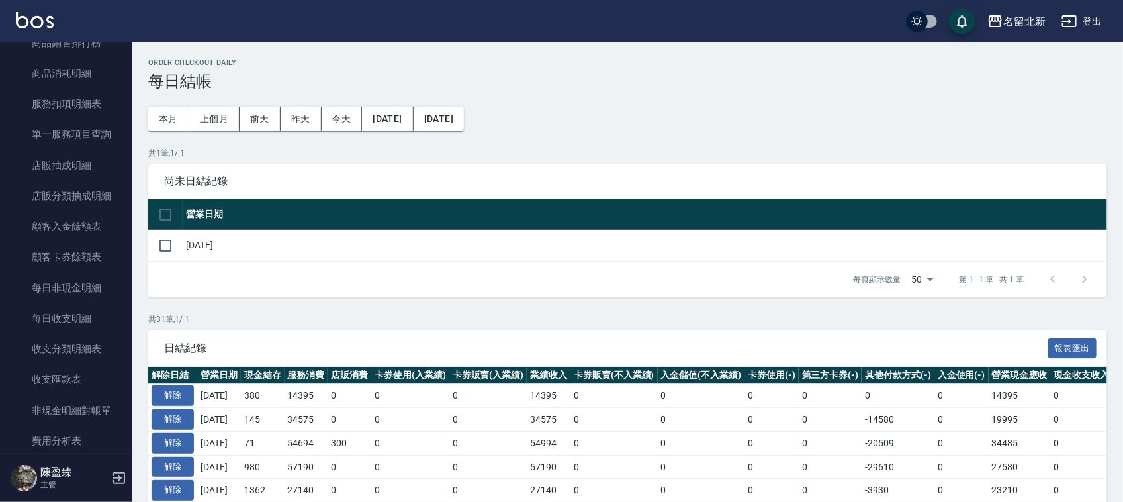
scroll to position [805, 0]
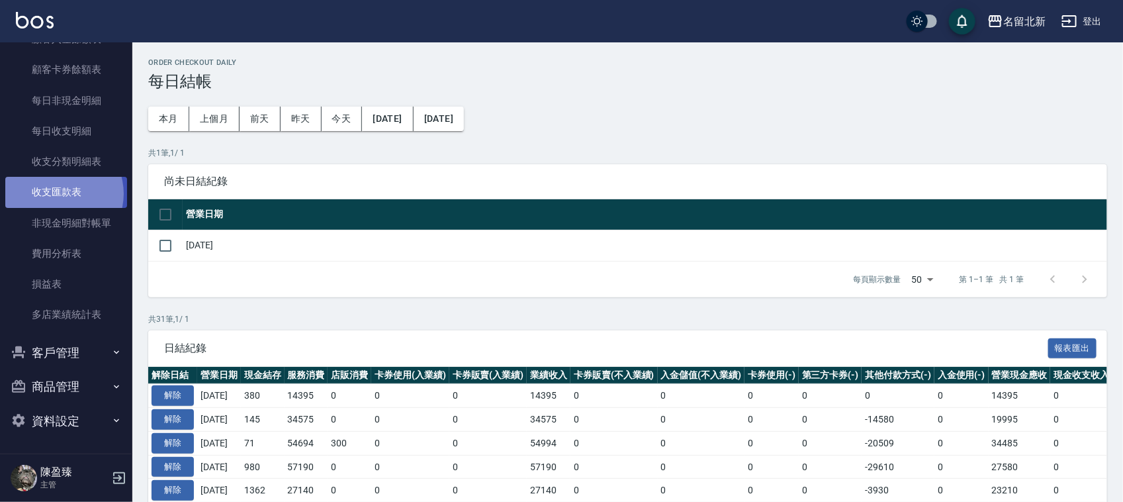
click at [58, 193] on link "收支匯款表" at bounding box center [66, 192] width 122 height 30
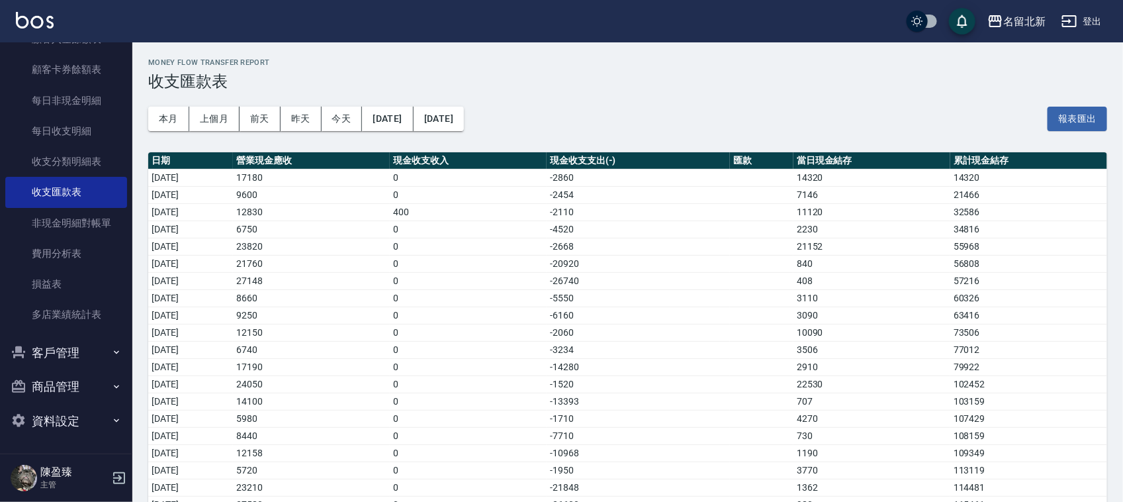
click at [405, 103] on div "本月 上個月 前天 昨天 今天 [DATE] [DATE] 報表匯出" at bounding box center [627, 119] width 959 height 56
click at [404, 116] on button "[DATE]" at bounding box center [387, 119] width 51 height 24
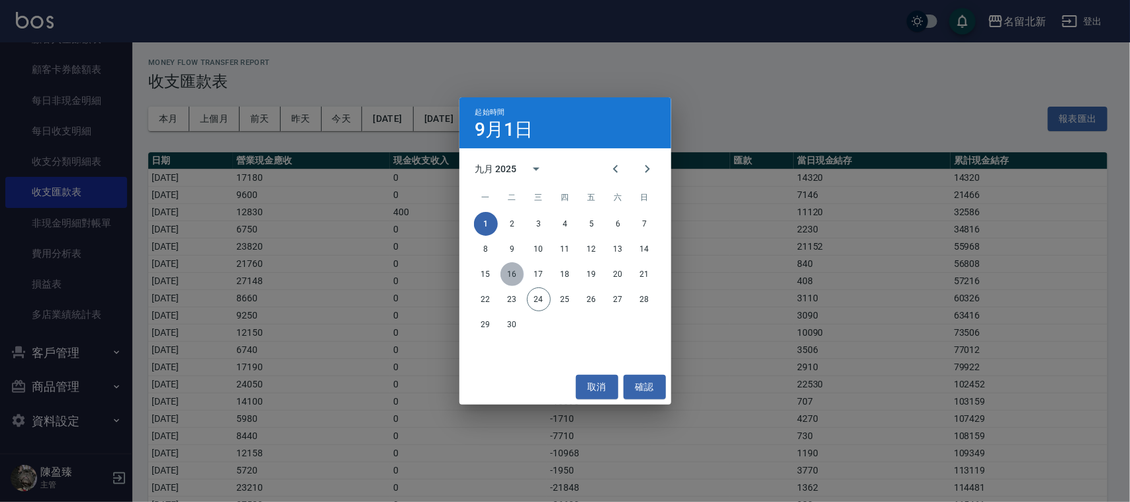
click at [511, 273] on button "16" at bounding box center [512, 274] width 24 height 24
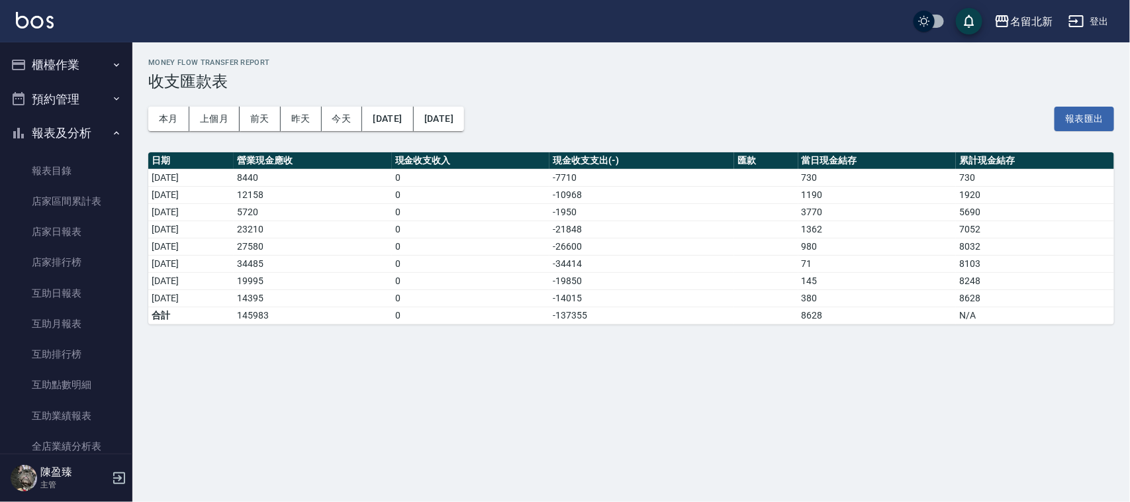
click at [64, 57] on button "櫃檯作業" at bounding box center [66, 65] width 122 height 34
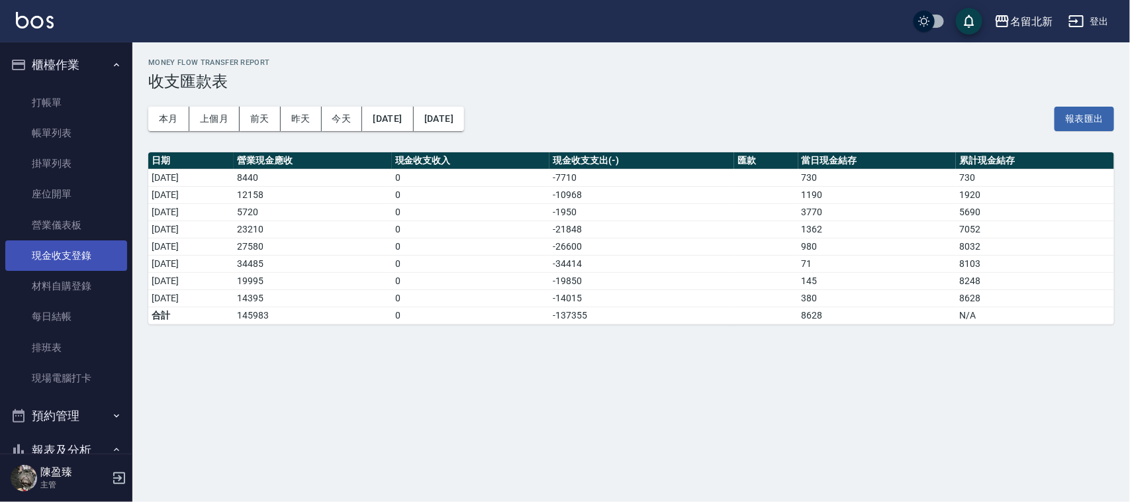
click at [71, 247] on link "現金收支登錄" at bounding box center [66, 255] width 122 height 30
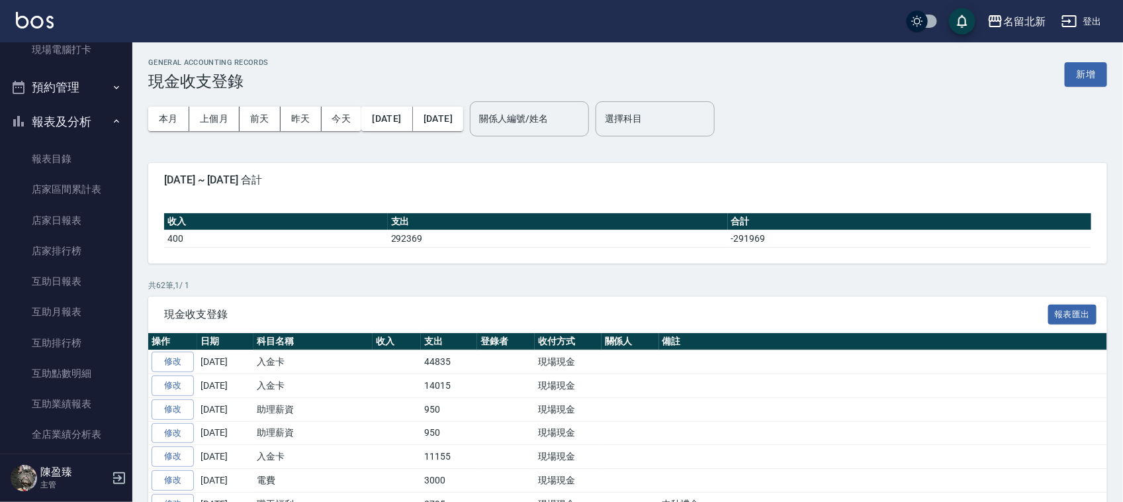
scroll to position [248, 0]
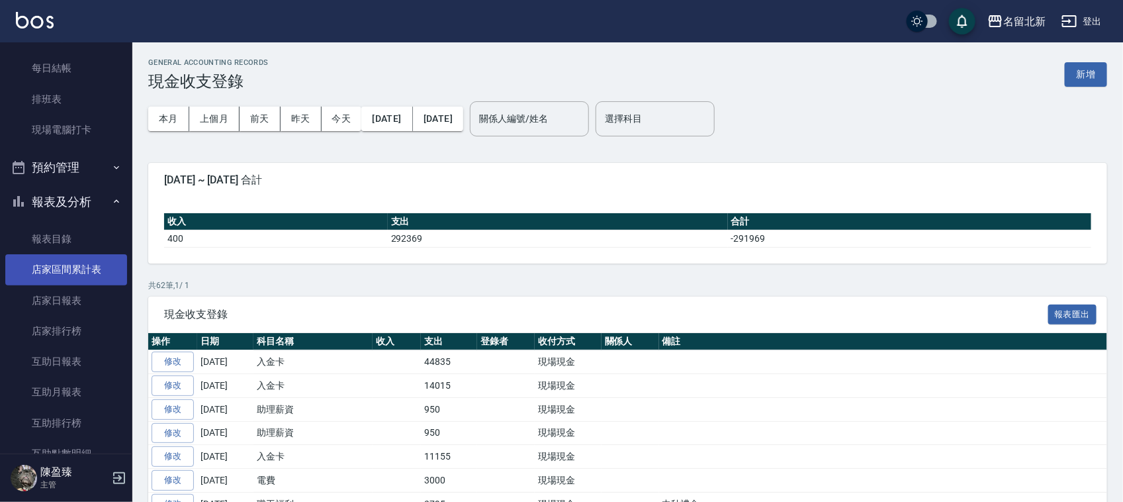
click at [80, 267] on link "店家區間累計表" at bounding box center [66, 269] width 122 height 30
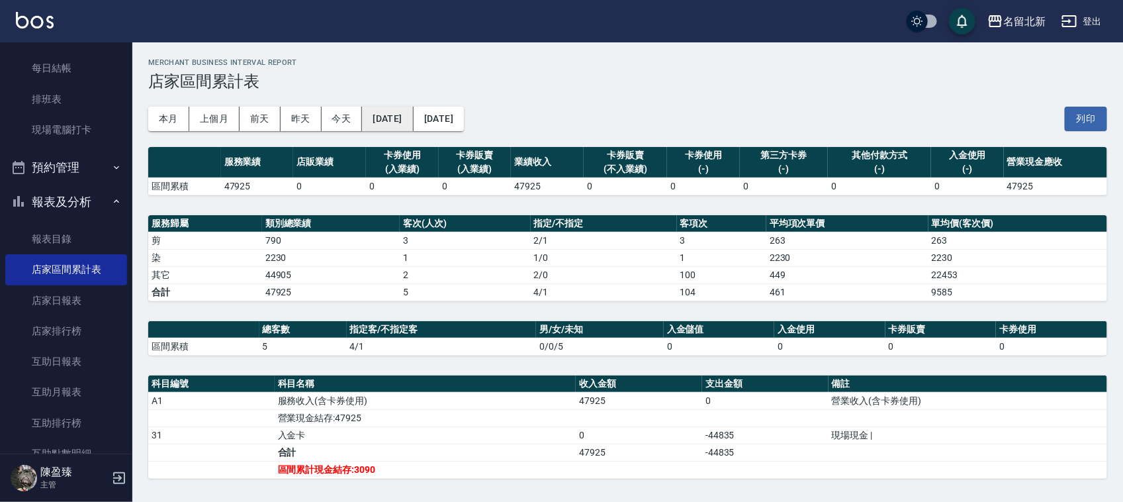
click at [402, 116] on button "[DATE]" at bounding box center [387, 119] width 51 height 24
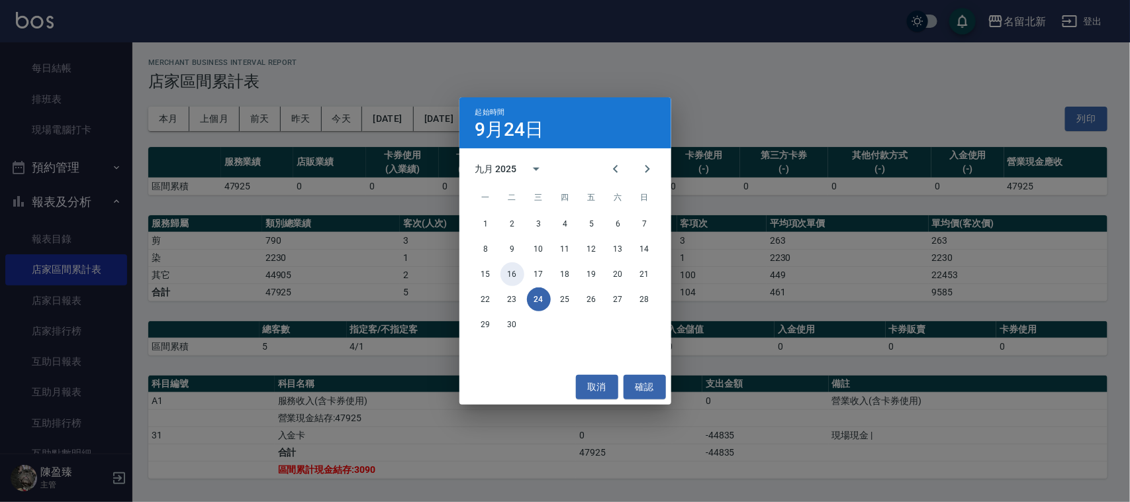
click at [508, 275] on button "16" at bounding box center [512, 274] width 24 height 24
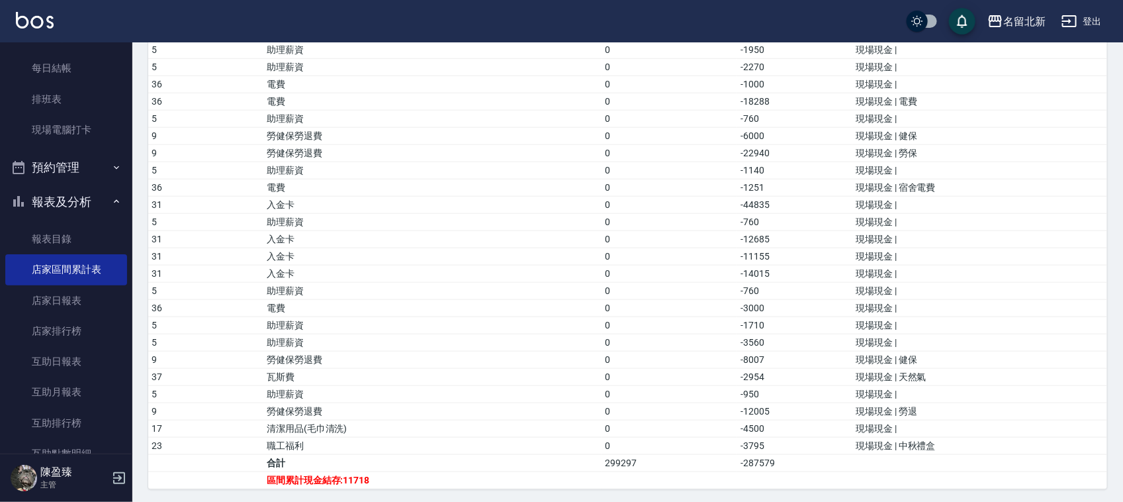
scroll to position [586, 0]
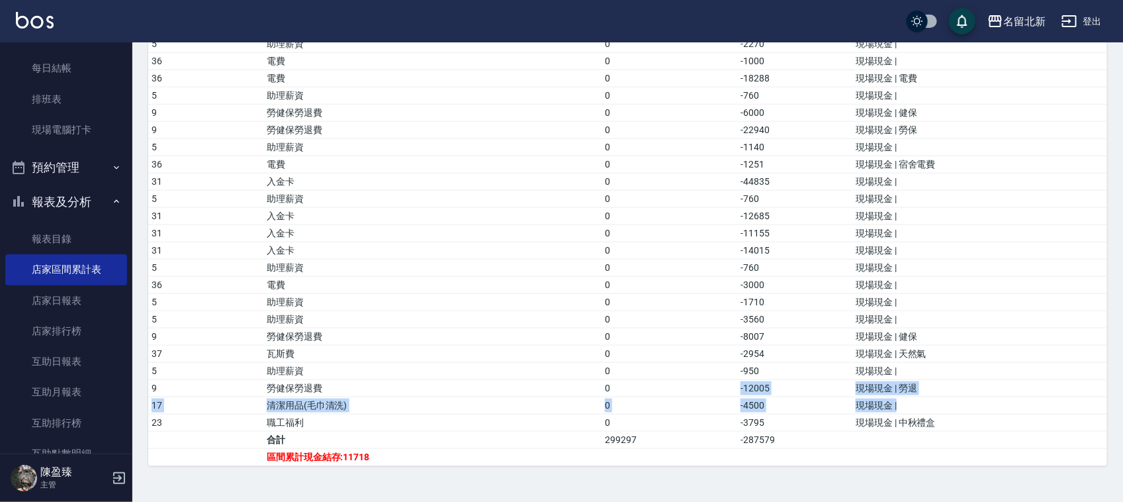
drag, startPoint x: 905, startPoint y: 407, endPoint x: 735, endPoint y: 385, distance: 172.2
click at [735, 385] on tbody "A1 服務收入(含卡券使用) 295836.82 0 營業收入(含卡券使用) A1.1 服務收入(含卡券使用)_手續費 2080.18 0 營業收入(含卡券使…" at bounding box center [627, 172] width 959 height 585
drag, startPoint x: 931, startPoint y: 107, endPoint x: 945, endPoint y: 122, distance: 21.1
click at [901, 107] on td "現場現金 | 健保" at bounding box center [980, 112] width 255 height 17
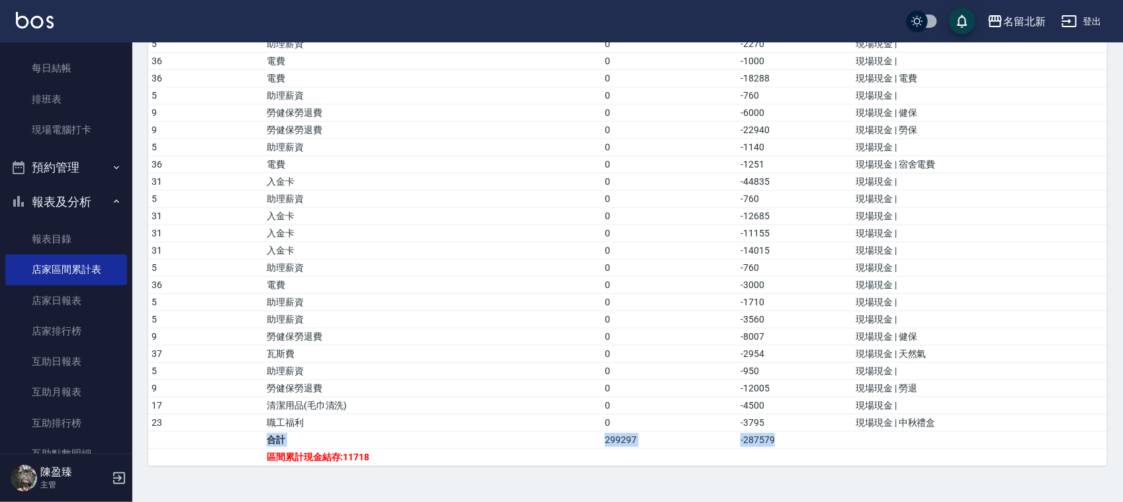
drag, startPoint x: 944, startPoint y: 426, endPoint x: 855, endPoint y: 434, distance: 89.1
click at [855, 434] on tbody "A1 服務收入(含卡券使用) 295836.82 0 營業收入(含卡券使用) A1.1 服務收入(含卡券使用)_手續費 2080.18 0 營業收入(含卡券使…" at bounding box center [627, 172] width 959 height 585
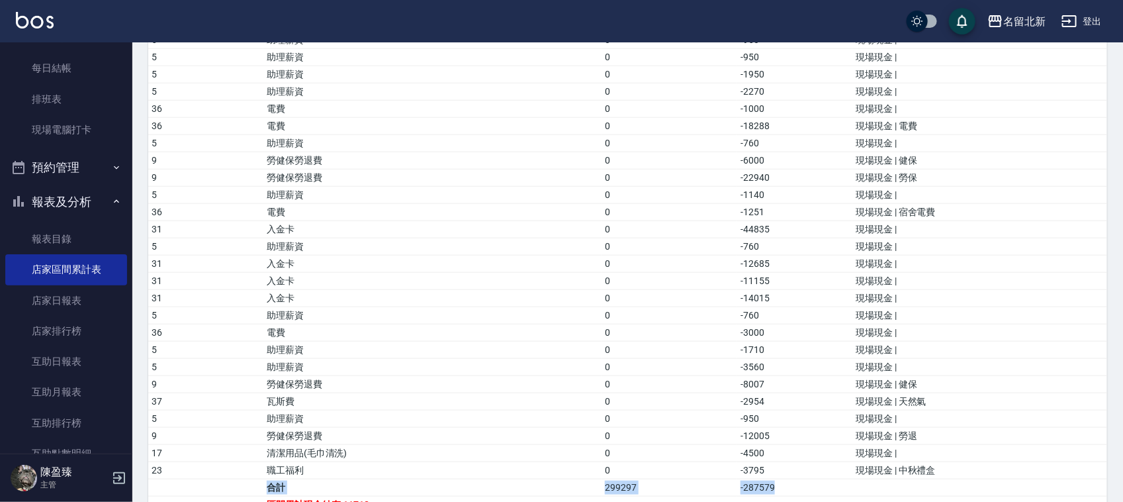
scroll to position [504, 0]
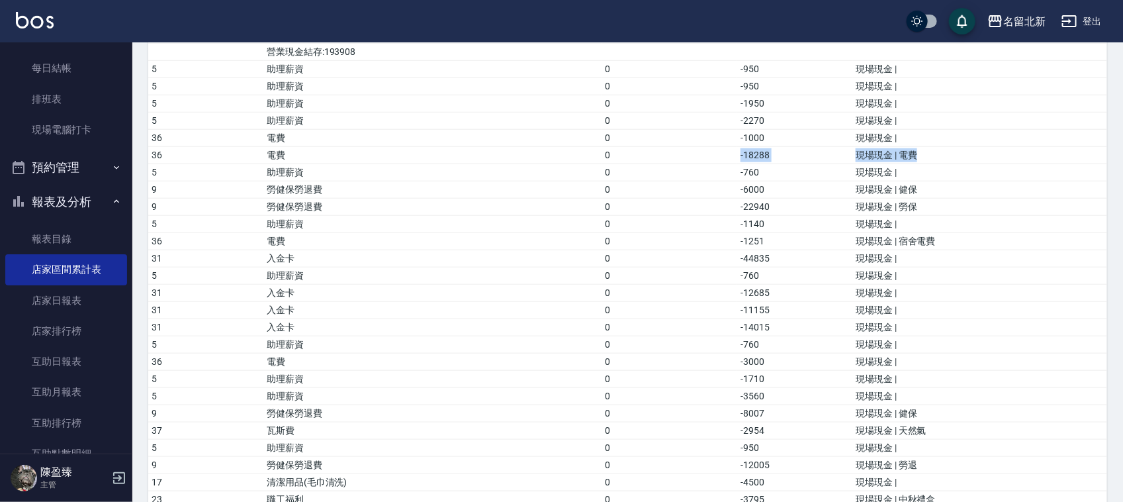
drag, startPoint x: 923, startPoint y: 150, endPoint x: 707, endPoint y: 167, distance: 217.2
click at [700, 158] on tr "36 電費 0 -18288 現場現金 | 電費" at bounding box center [627, 154] width 959 height 17
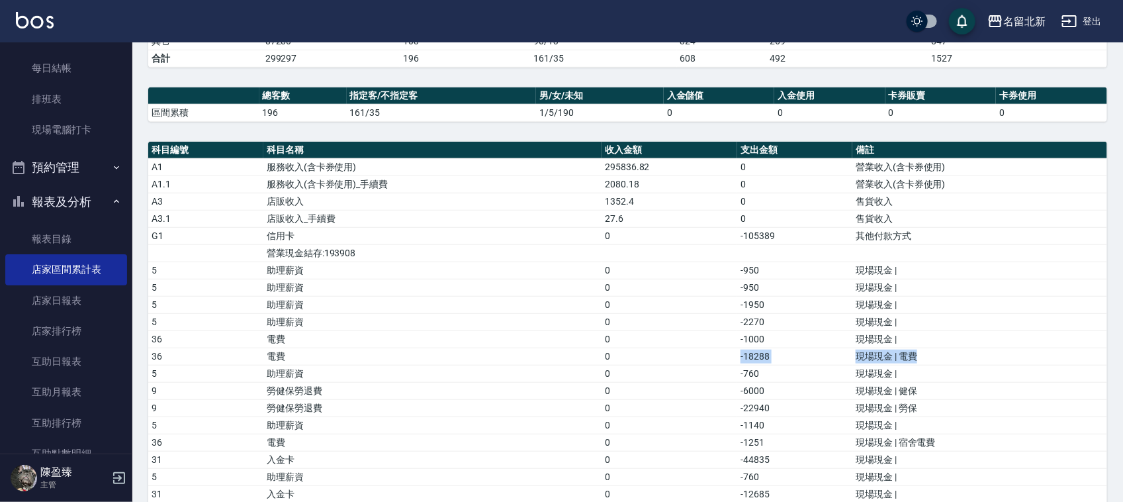
scroll to position [0, 0]
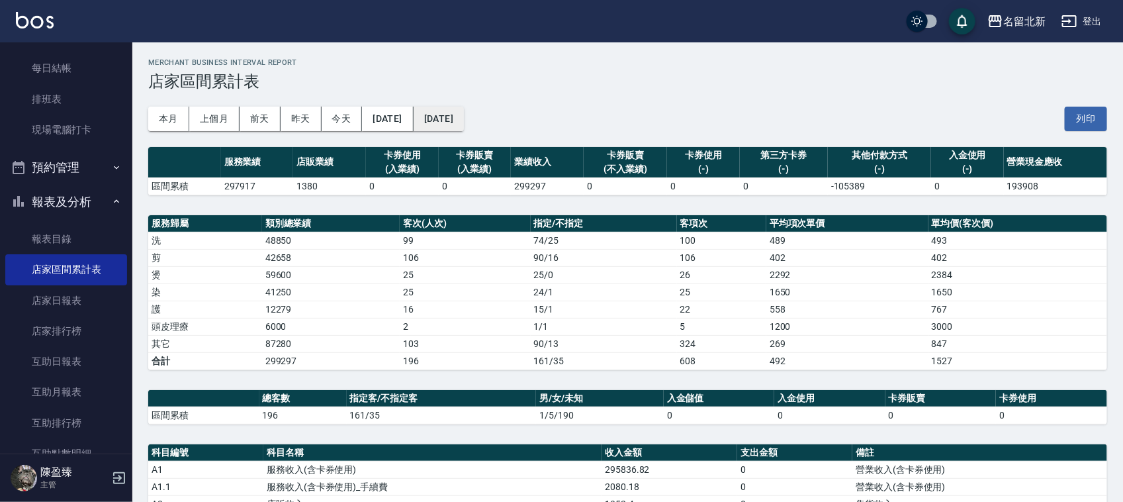
click at [464, 109] on button "[DATE]" at bounding box center [439, 119] width 50 height 24
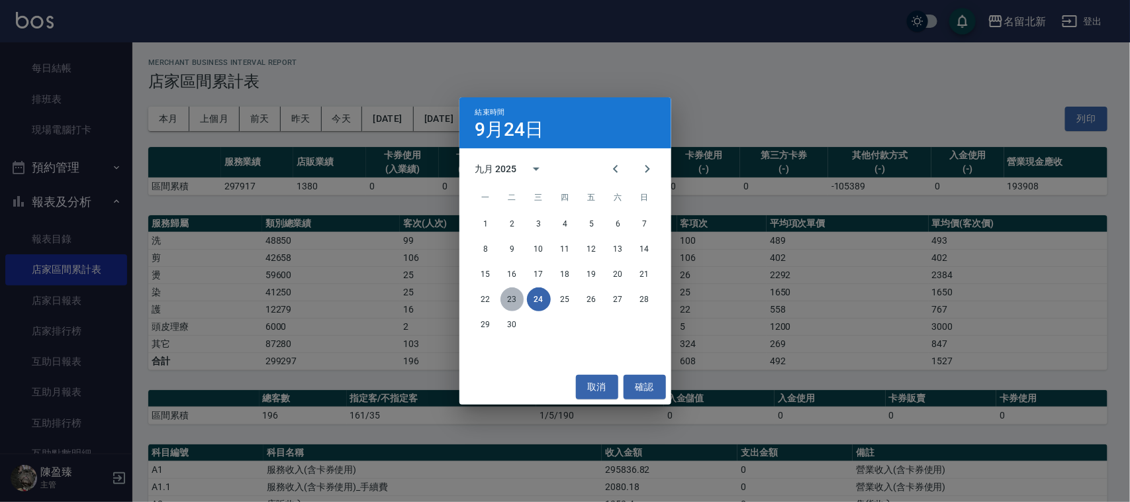
click at [507, 292] on button "23" at bounding box center [512, 299] width 24 height 24
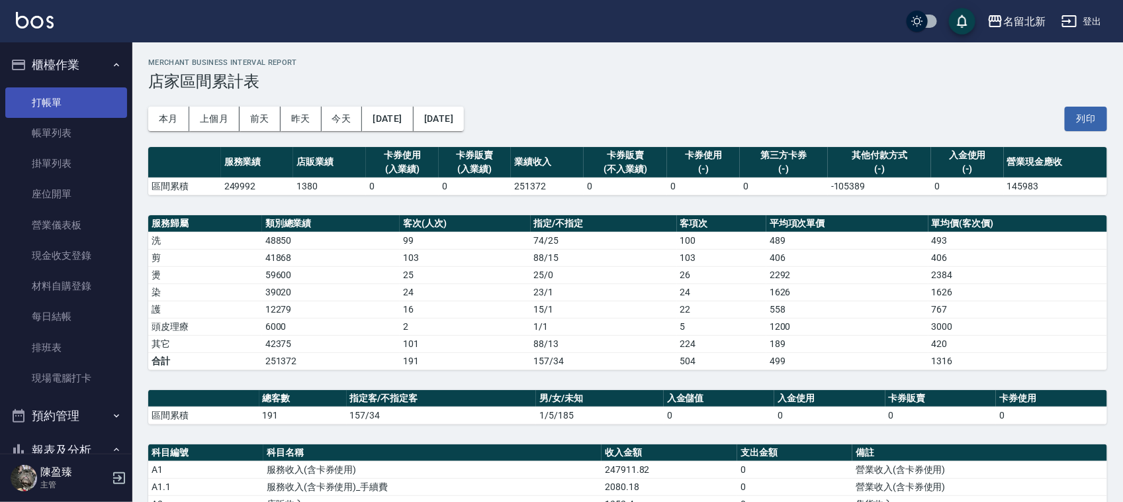
click at [54, 91] on link "打帳單" at bounding box center [66, 102] width 122 height 30
